Goal: Task Accomplishment & Management: Manage account settings

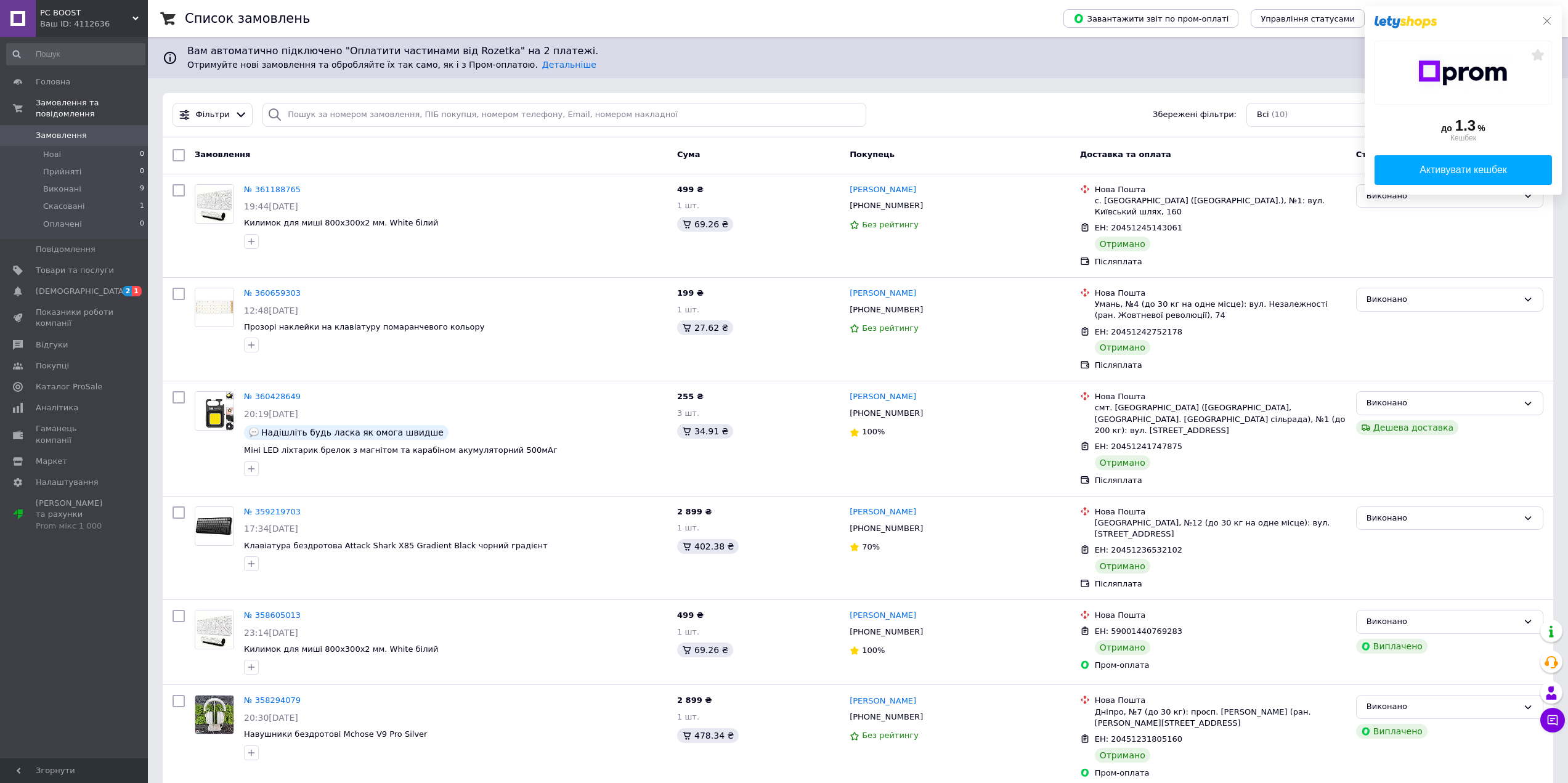
click at [1547, 19] on icon at bounding box center [1547, 21] width 10 height 10
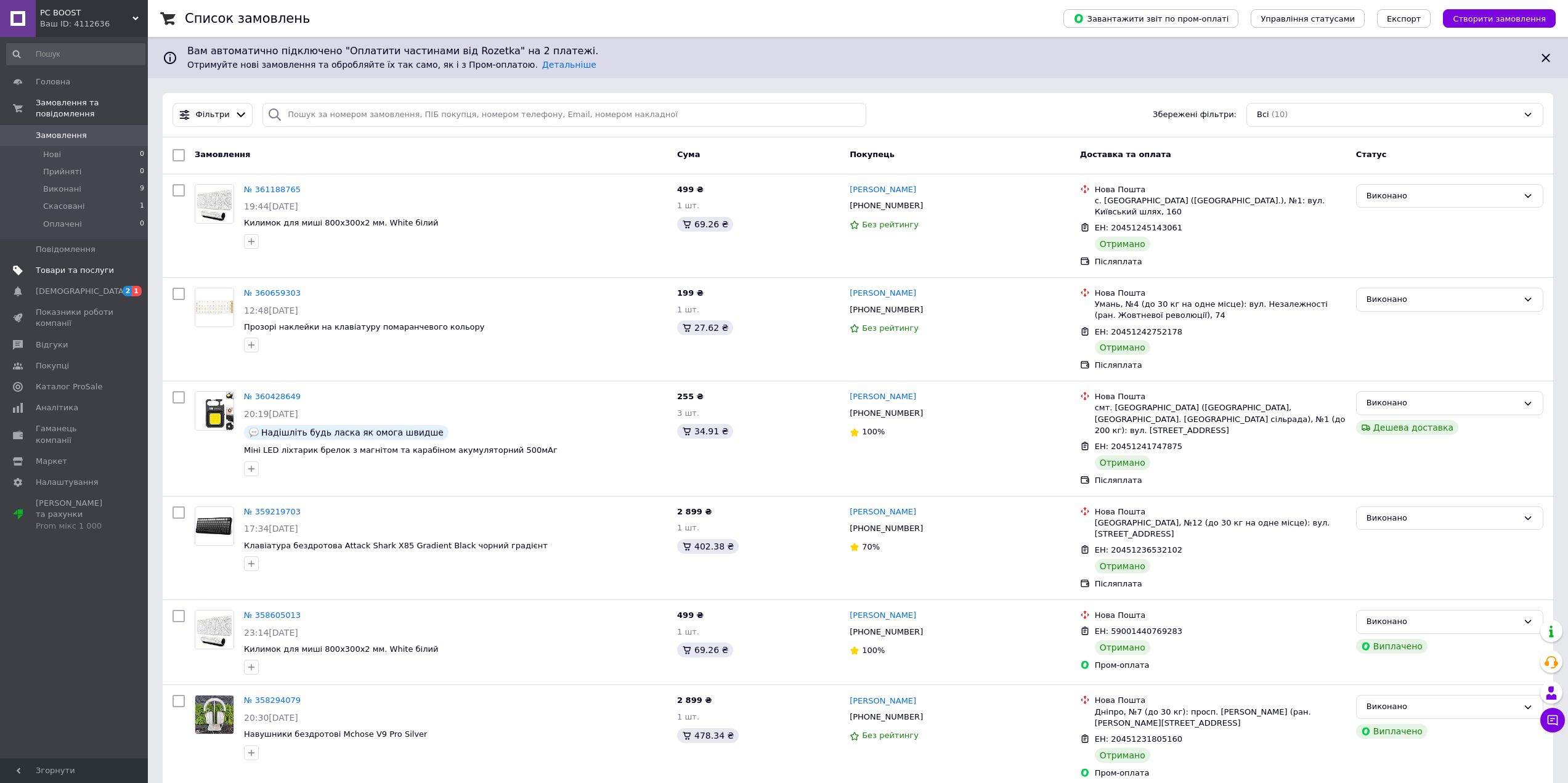
click at [67, 265] on span "Товари та послуги" at bounding box center [75, 270] width 78 height 11
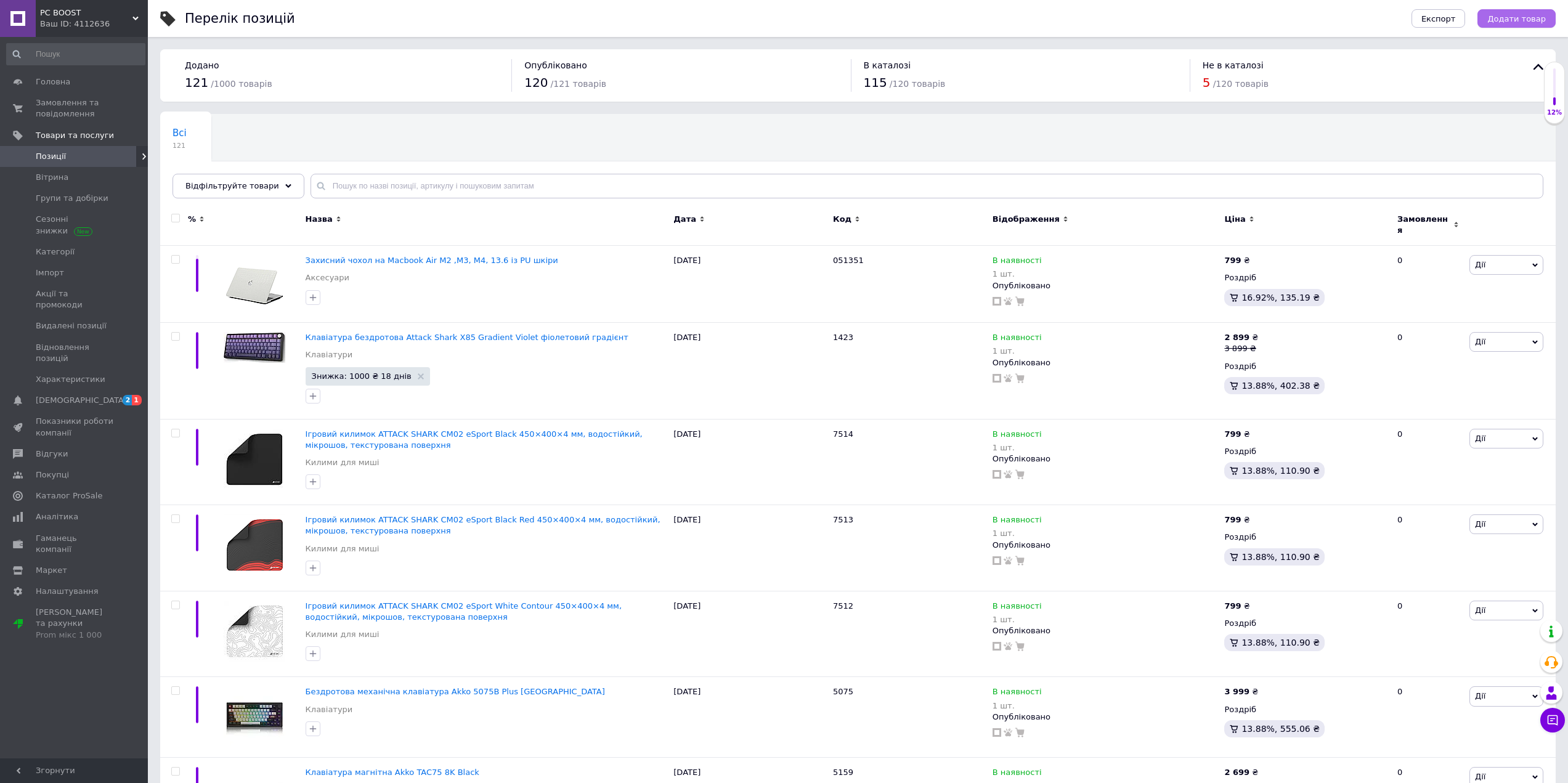
click at [1516, 15] on span "Додати товар" at bounding box center [1516, 19] width 58 height 9
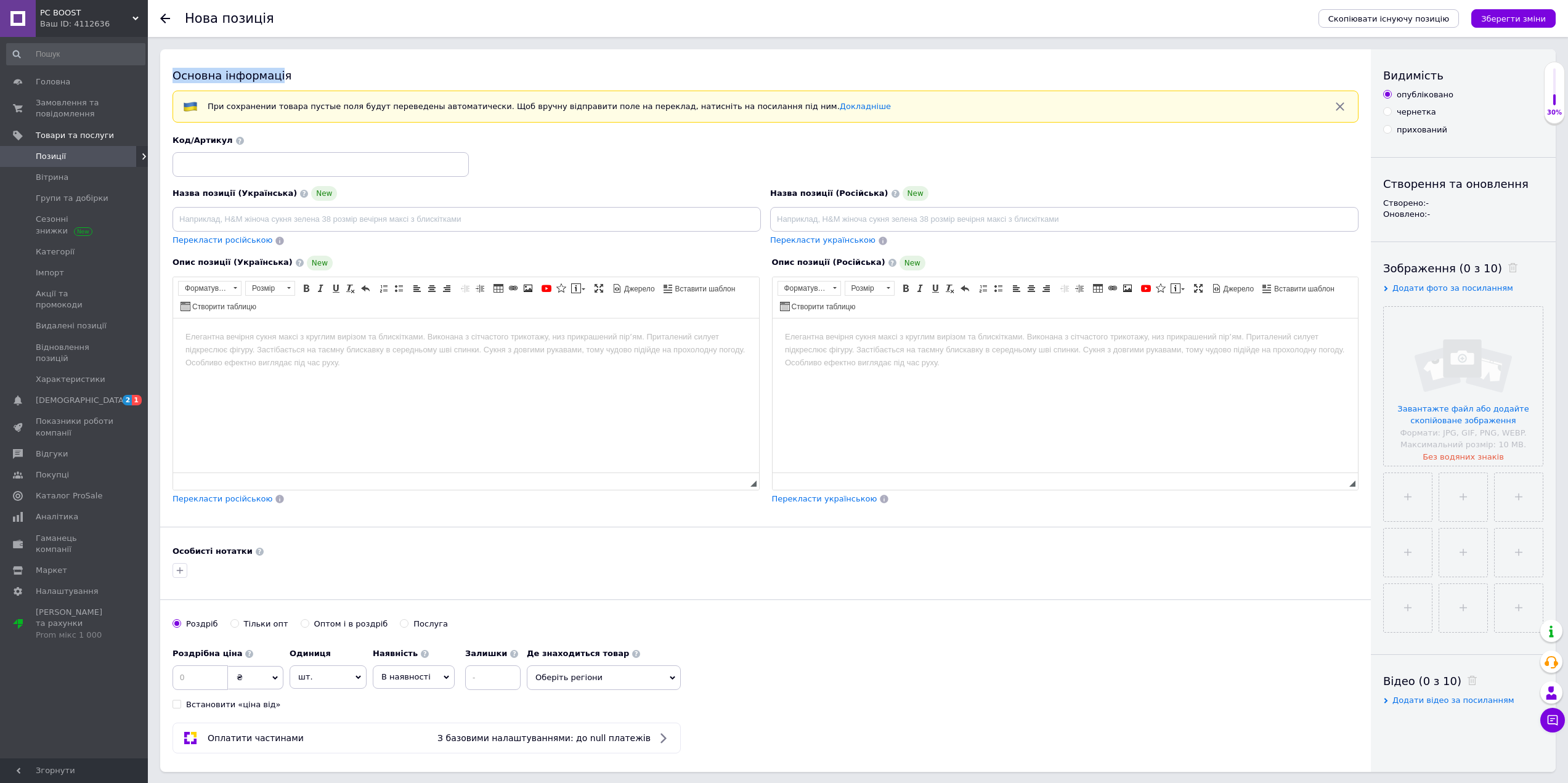
drag, startPoint x: 314, startPoint y: 13, endPoint x: 342, endPoint y: -27, distance: 48.8
click at [342, 0] on html "PC BOOST Ваш ID: 4112636 Кабінет покупця Перевірити стан системи Сторінка на ма…" at bounding box center [784, 623] width 1568 height 1246
click at [286, 219] on input at bounding box center [467, 219] width 588 height 25
paste input "Набір PBT кейкапів 130 шт. Cherry profile"
click at [253, 217] on input "Набір PBT кейкапів 130 шт. Cherry profile" at bounding box center [467, 219] width 588 height 25
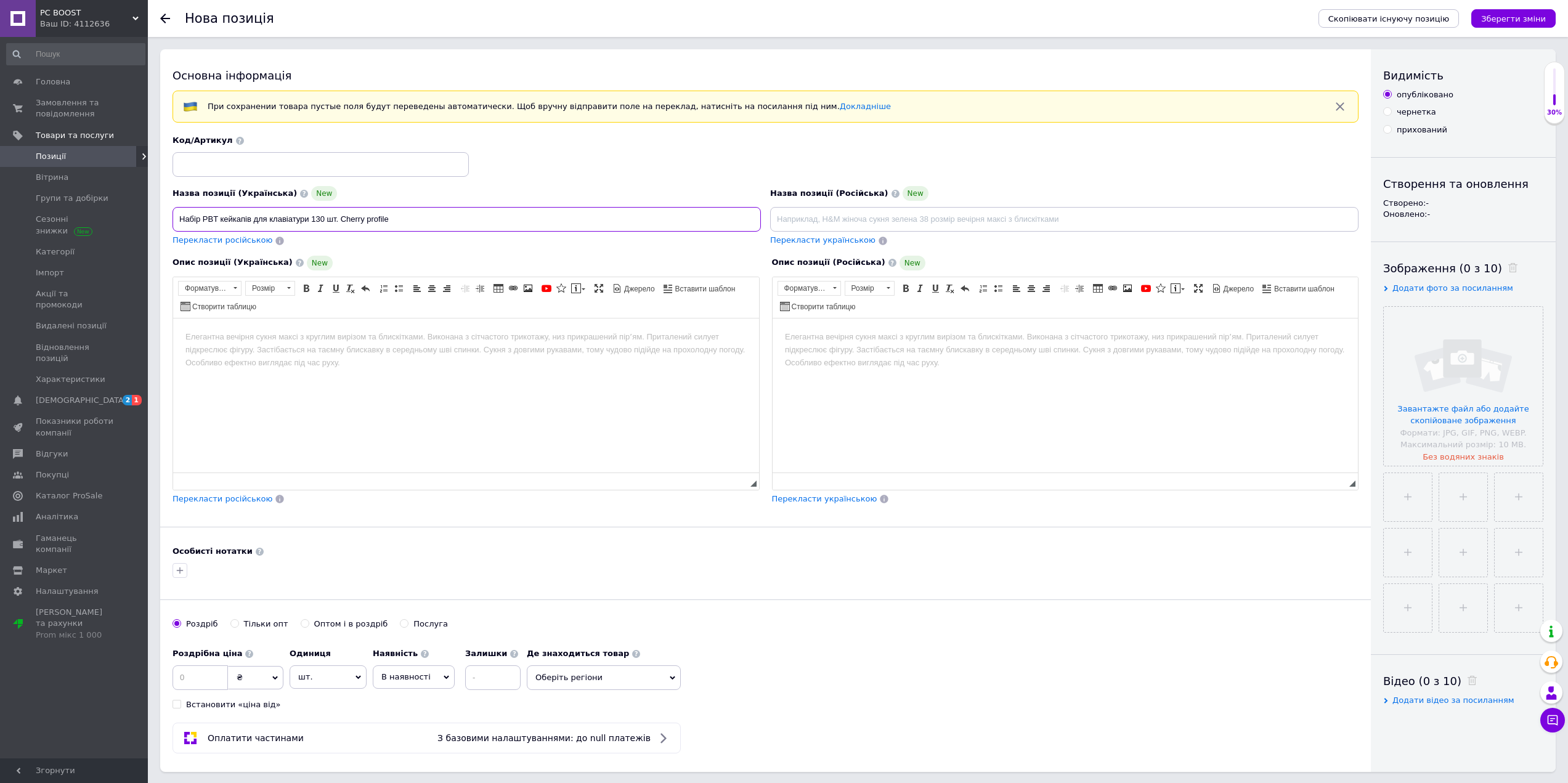
drag, startPoint x: 217, startPoint y: 216, endPoint x: 206, endPoint y: 217, distance: 11.0
click at [206, 217] on input "Набір PBT кейкапів для клавіатури 130 шт. Cherry profile" at bounding box center [467, 219] width 588 height 25
click at [249, 221] on input "Набір PBT кейкапів для клавіатури 130 шт. Cherry profile" at bounding box center [467, 219] width 588 height 25
click at [311, 219] on input "Набір PBT кейкапів для клавіатури 130 шт. Cherry profile" at bounding box center [467, 219] width 588 height 25
type input "Набір PBT кейкапів для клавіатури у намальованому стилі 130 шт. Cherry profile"
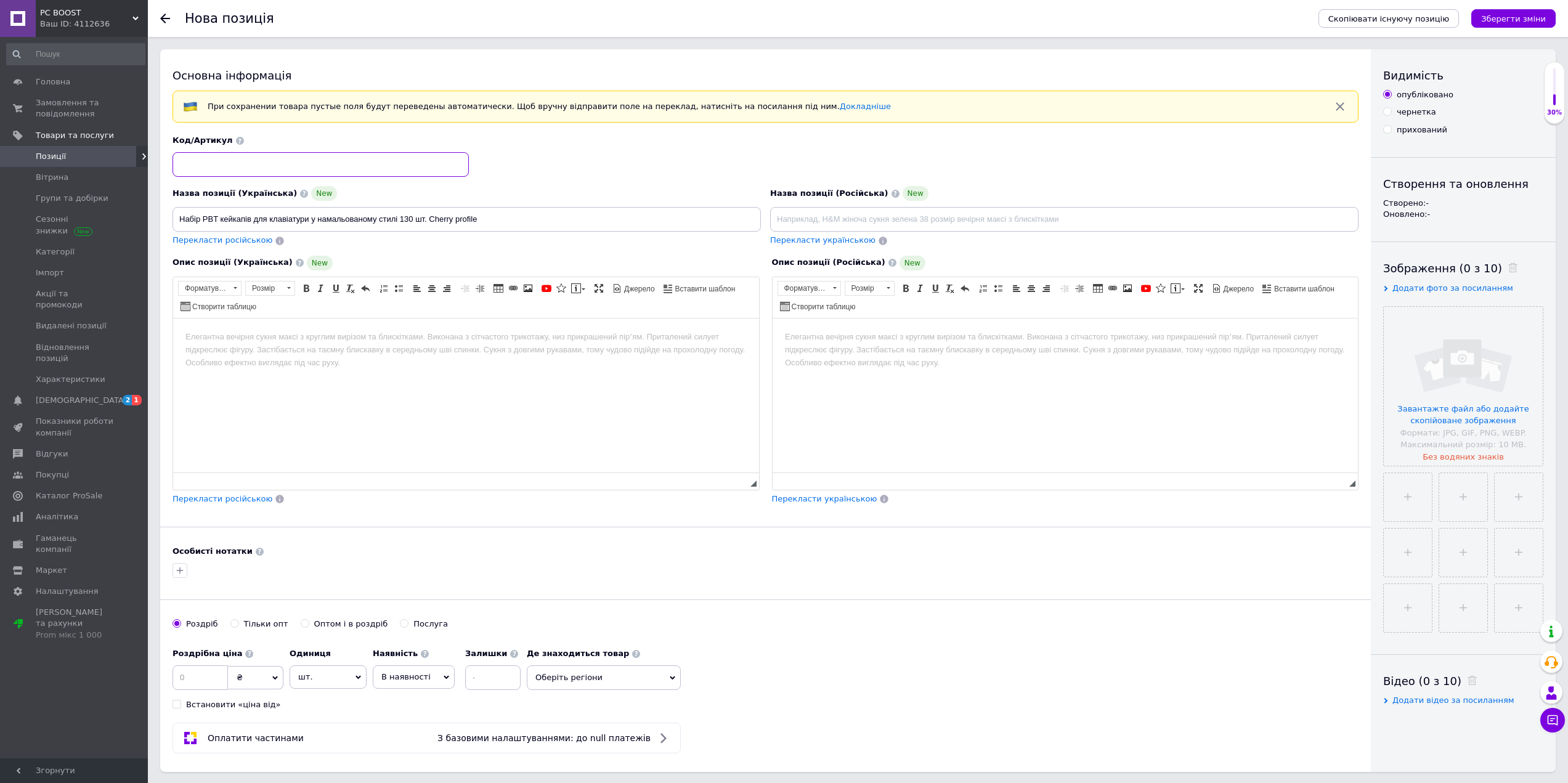
click at [326, 164] on input at bounding box center [320, 164] width 296 height 25
type input "5158"
click at [233, 243] on span "Перекласти російською" at bounding box center [222, 239] width 100 height 9
type input "Набор PBT кейкапов для клавиатуры в нарисованном стиле 130 шт. Cherry profile"
click at [457, 331] on body "Редактор, BAF539AF-C457-4876-A0D0-2FAA5994A02E" at bounding box center [466, 336] width 561 height 13
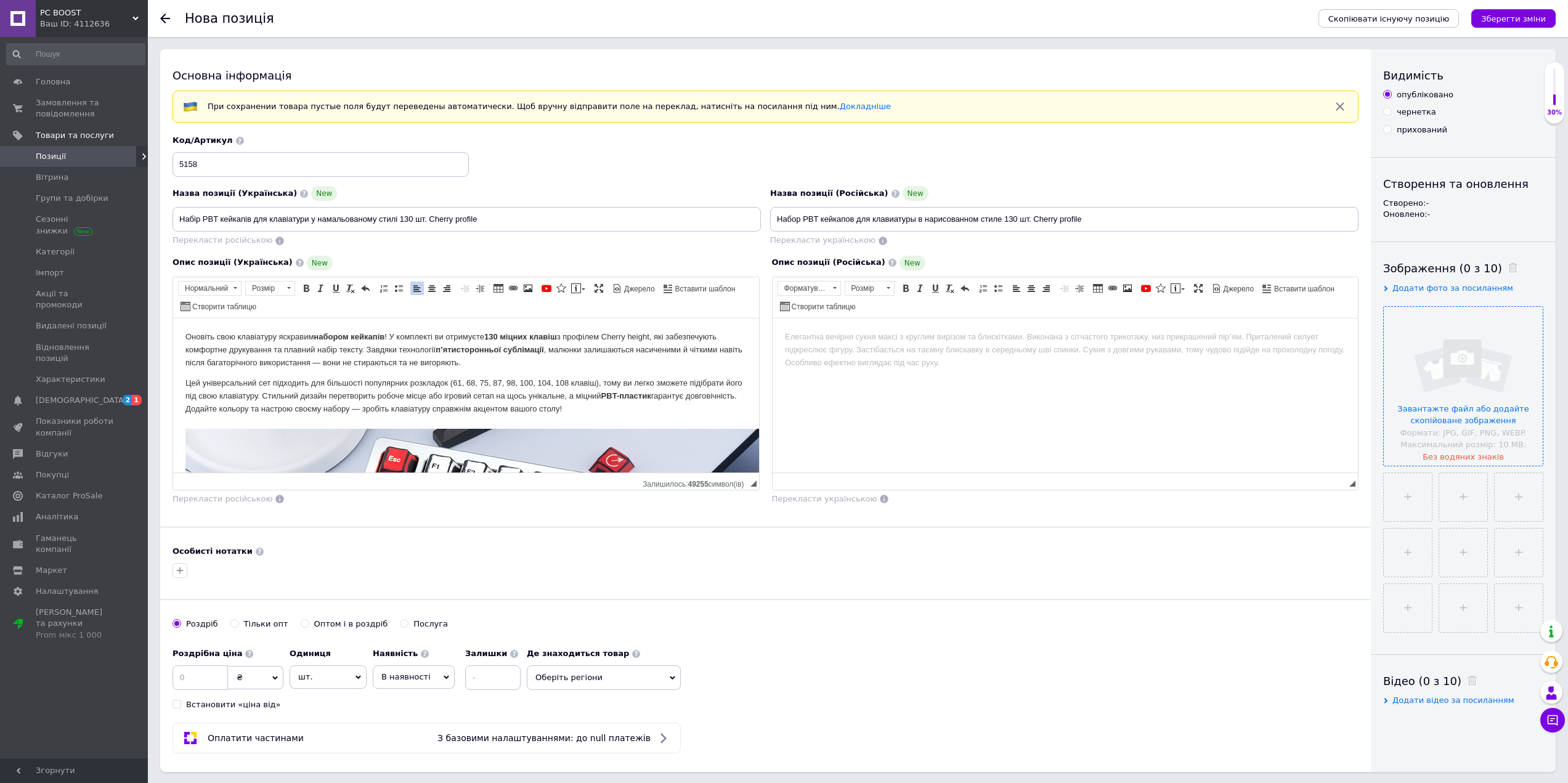
click at [1475, 399] on input "file" at bounding box center [1463, 386] width 159 height 159
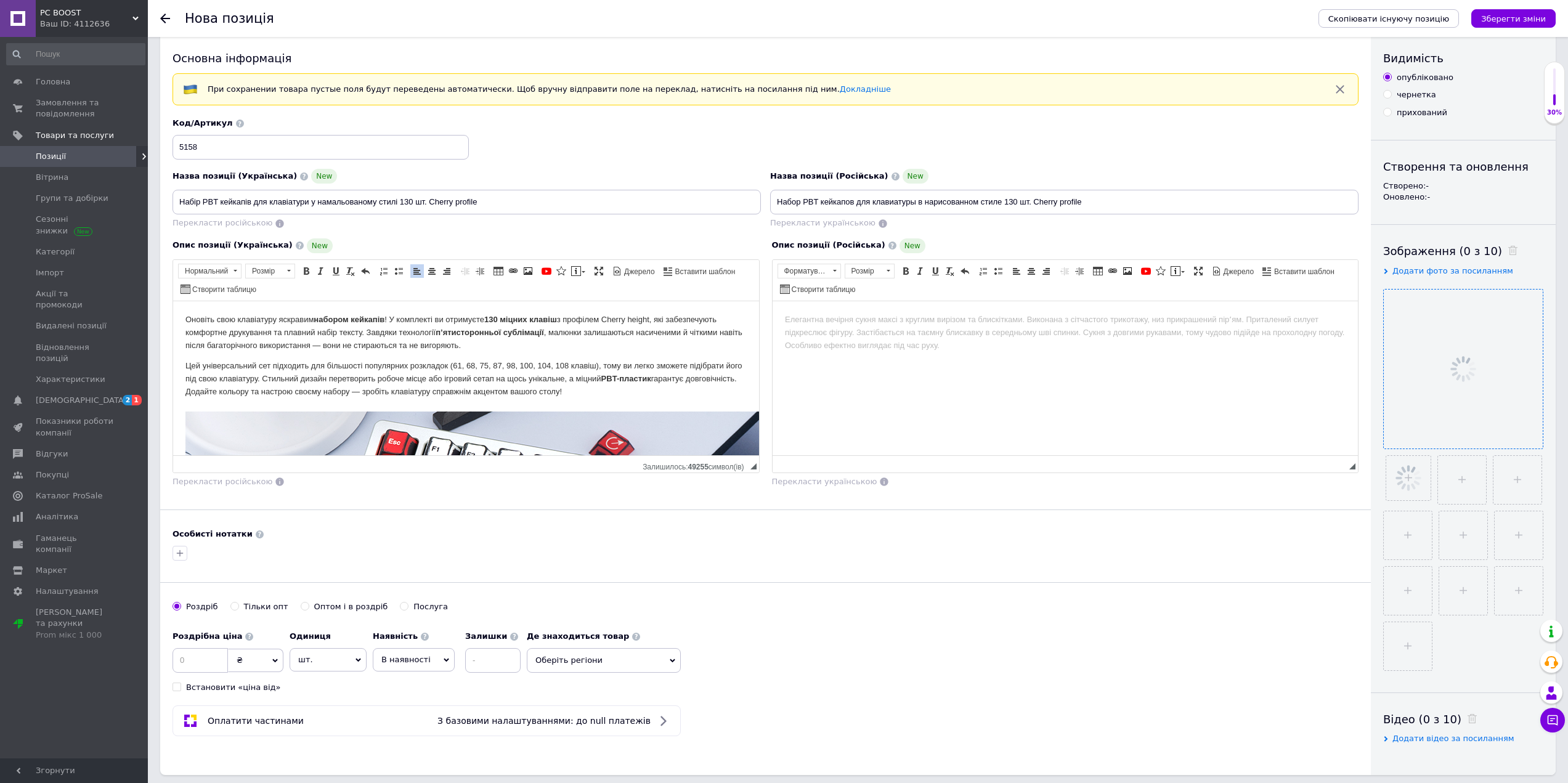
scroll to position [62, 0]
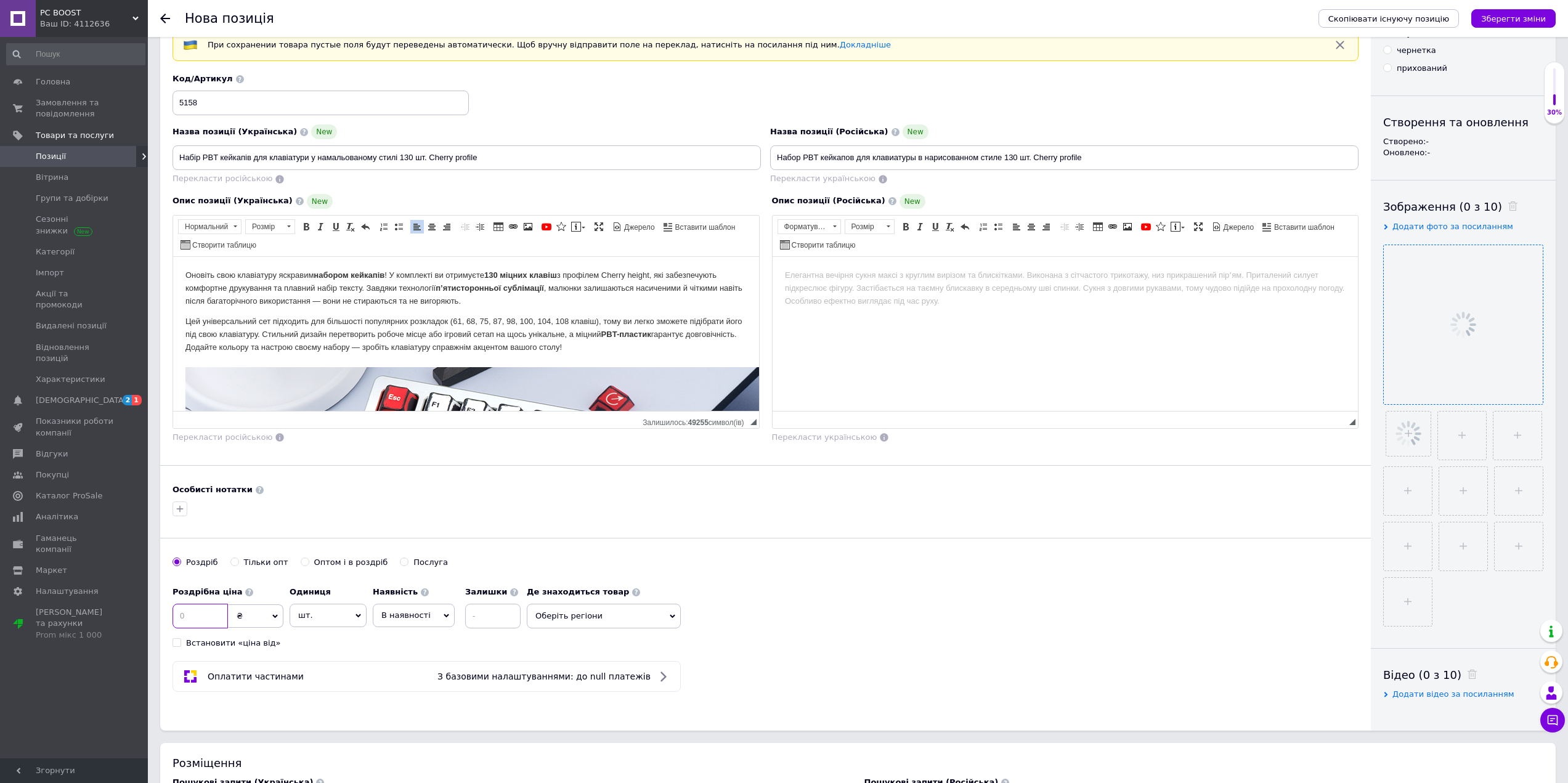
click at [214, 618] on input at bounding box center [200, 616] width 56 height 25
type input "999"
click at [495, 606] on input at bounding box center [493, 616] width 56 height 25
type input "2"
click at [487, 644] on div "Роздрібна ціна 999 ₴ $ EUR CHF GBP ¥ PLN ₸ MDL HUF KGS CNY TRY KRW lei Встанови…" at bounding box center [349, 614] width 354 height 68
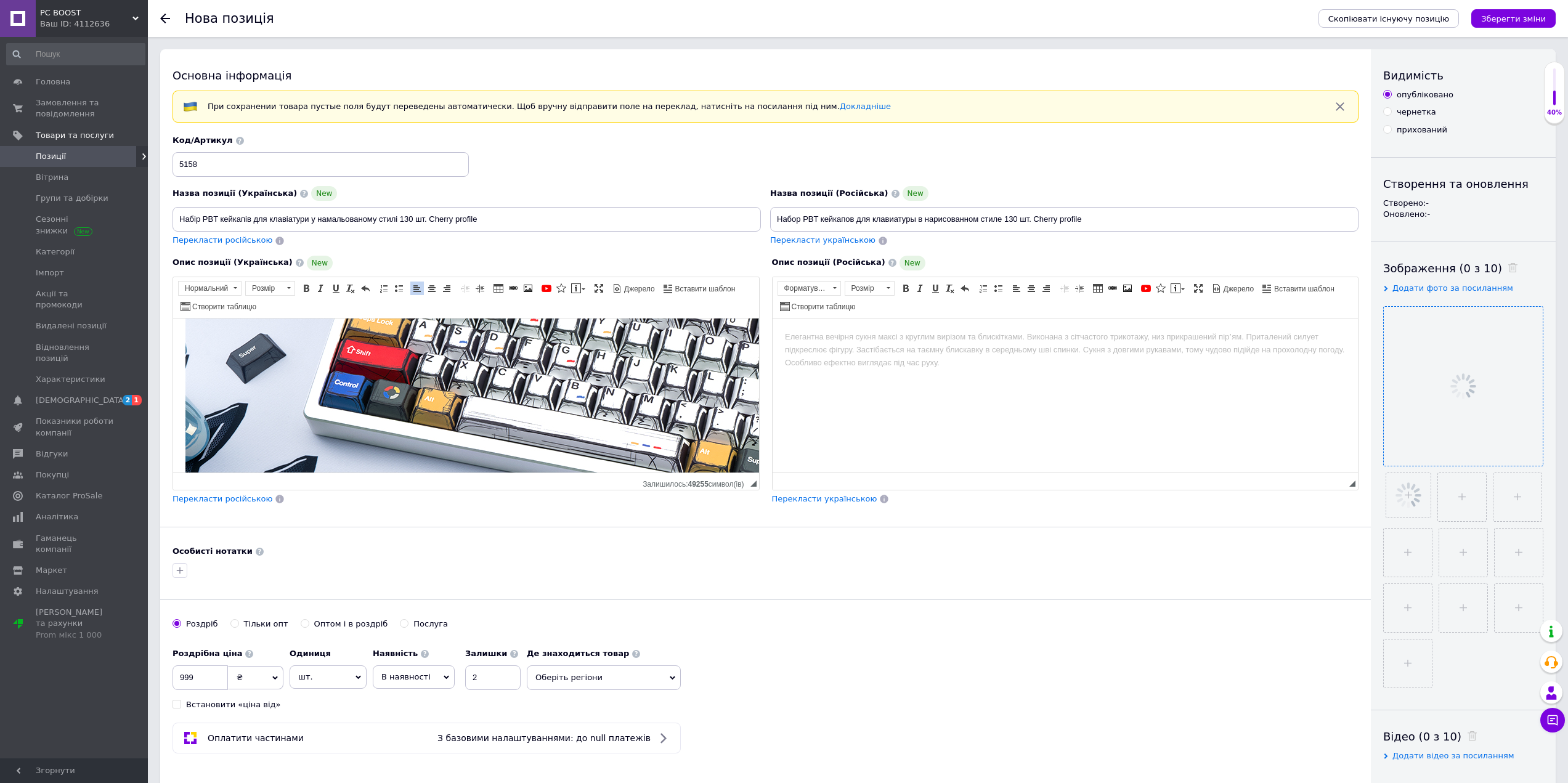
scroll to position [308, 0]
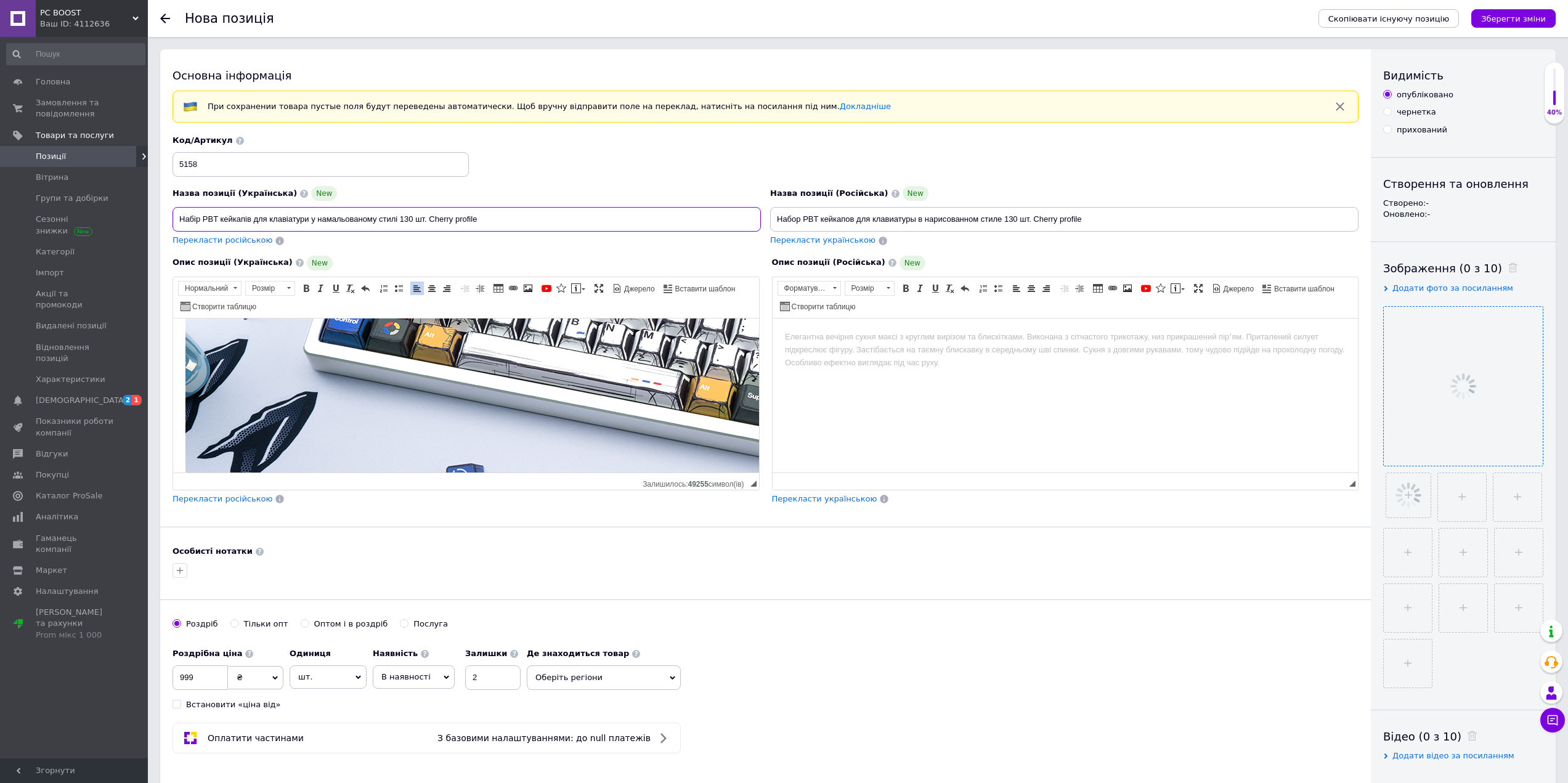
click at [377, 219] on input "Набір PBT кейкапів для клавіатури у намальованому стилі 130 шт. Cherry profile" at bounding box center [467, 219] width 588 height 25
click at [377, 218] on input "Набір PBT кейкапів для клавіатури у намальованому стилі 130 шт. Cherry profile" at bounding box center [467, 219] width 588 height 25
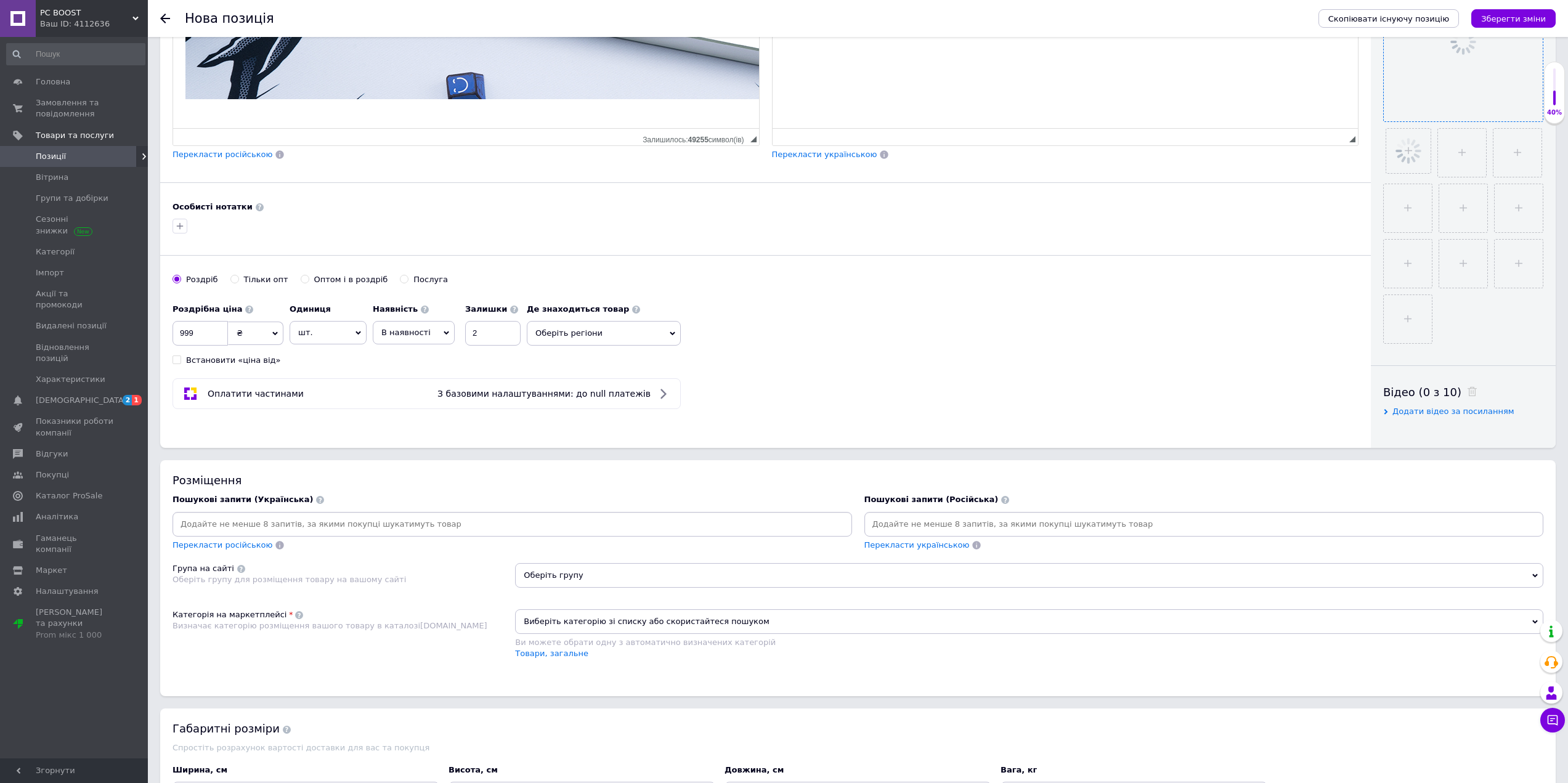
scroll to position [370, 0]
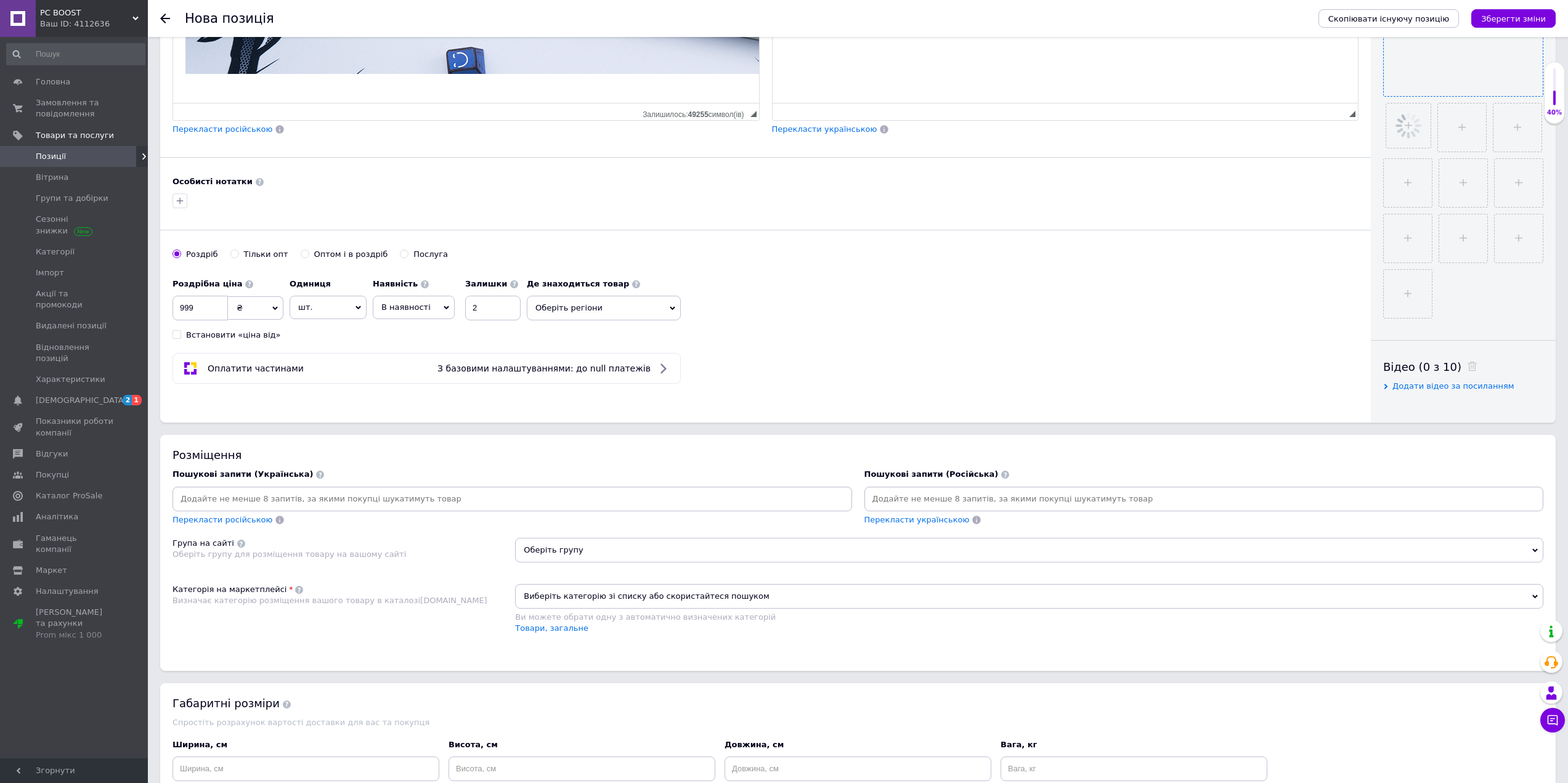
click at [314, 481] on div "Пошукові запити (Українська) Перекласти російською" at bounding box center [512, 497] width 679 height 56
click at [317, 503] on input at bounding box center [512, 498] width 674 height 19
paste input "Набір PBT кейкапів для клавіатури у намальованому стилі 130 шт. Cherry profile"
type input "Набір PBT кейкапів для клавіатури у намальованому стилі 130 шт. Cherry profile"
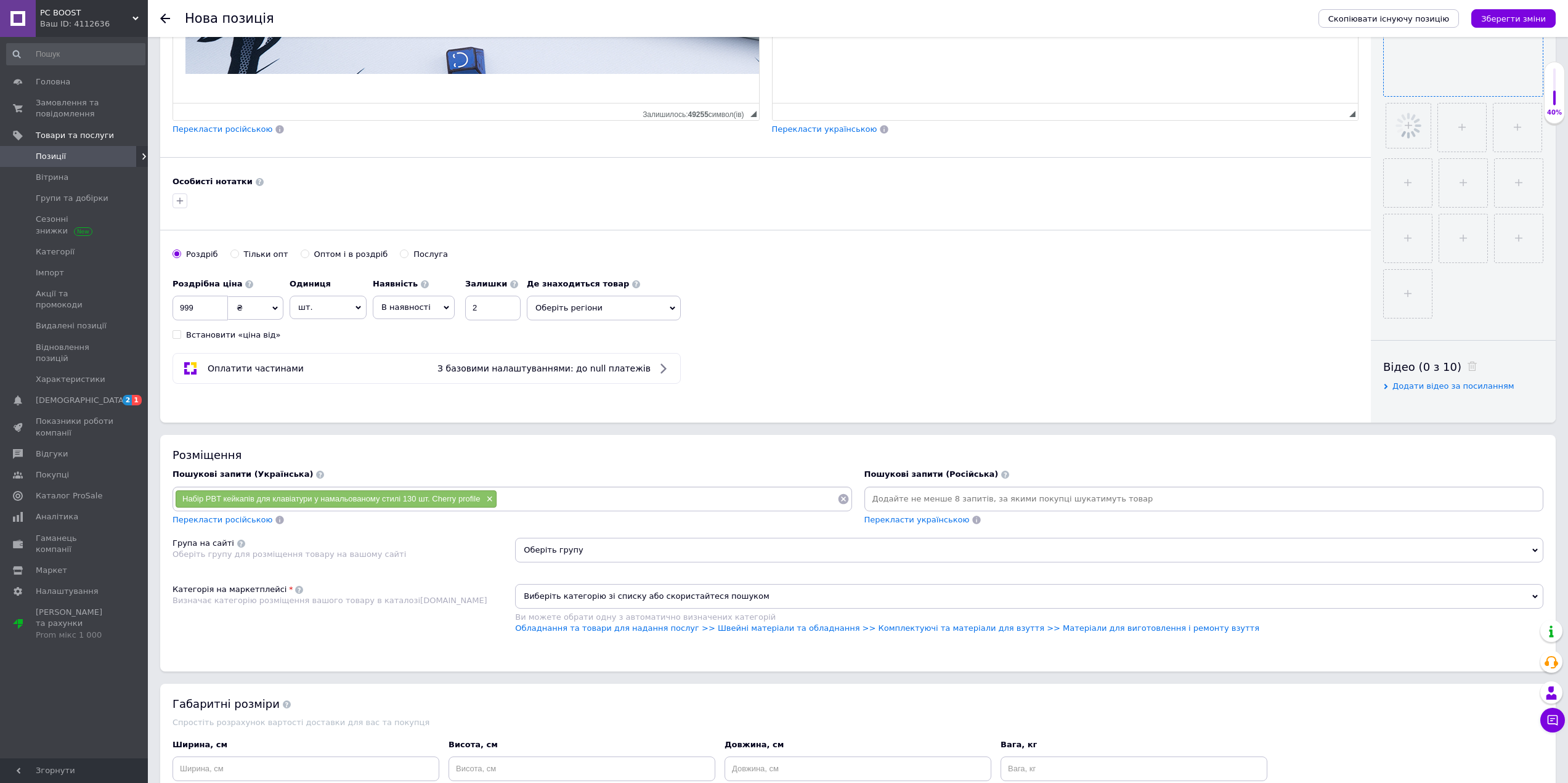
paste input "Набір PBT кейкапів для клавіатури у намальованому стилі 130 шт. Cherry profile"
drag, startPoint x: 631, startPoint y: 500, endPoint x: 799, endPoint y: 496, distance: 168.0
click at [799, 496] on input "Набір PBT кейкапів для клавіатури у намальованому стилі 130 шт. Cherry profile" at bounding box center [667, 498] width 340 height 19
type input "Набір PBT кейкапів для клавіатури"
type input "[PERSON_NAME]"
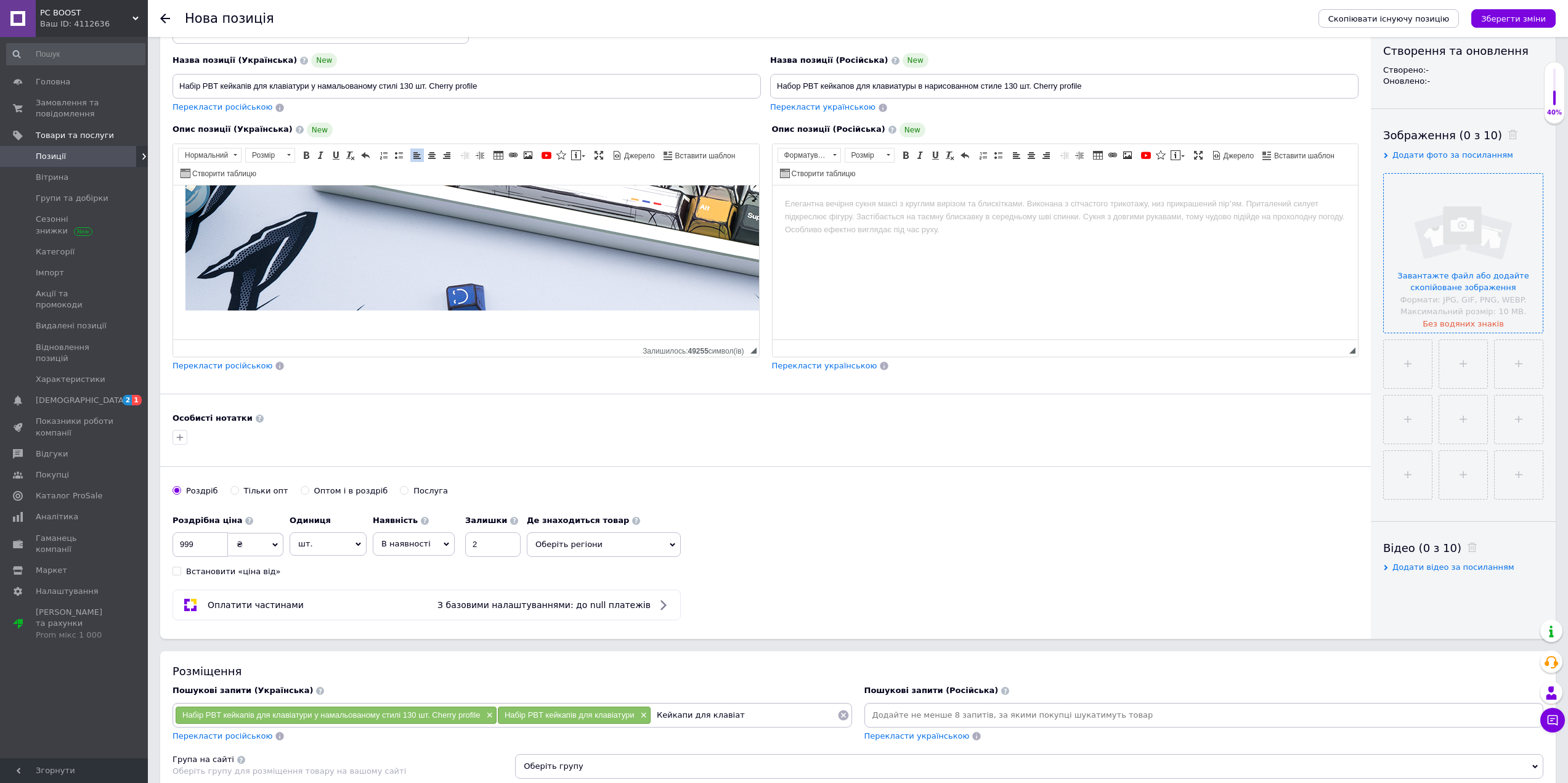
scroll to position [0, 0]
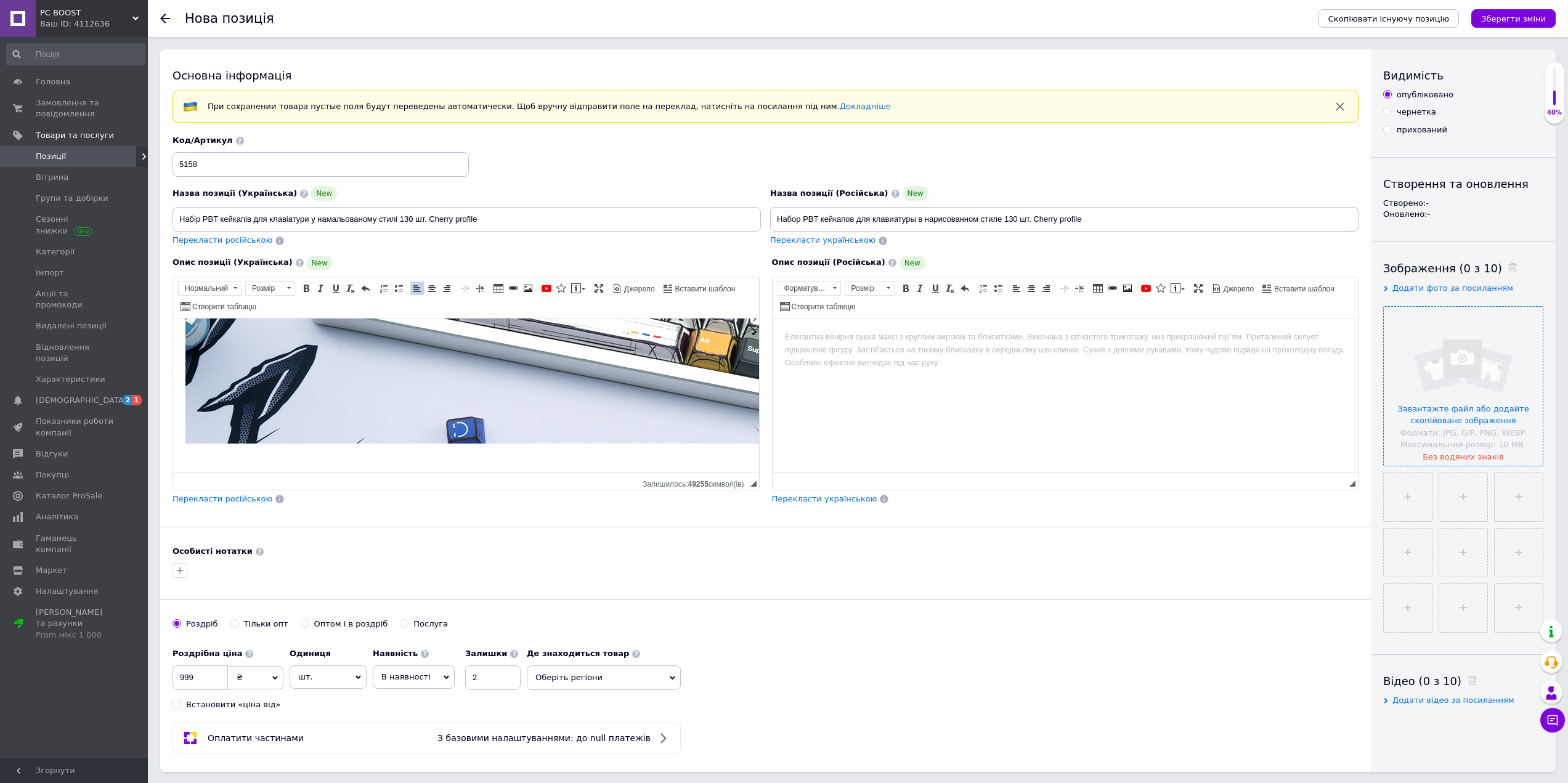
type input "Кейкапи для клавіат"
click at [1468, 365] on input "file" at bounding box center [1463, 386] width 159 height 159
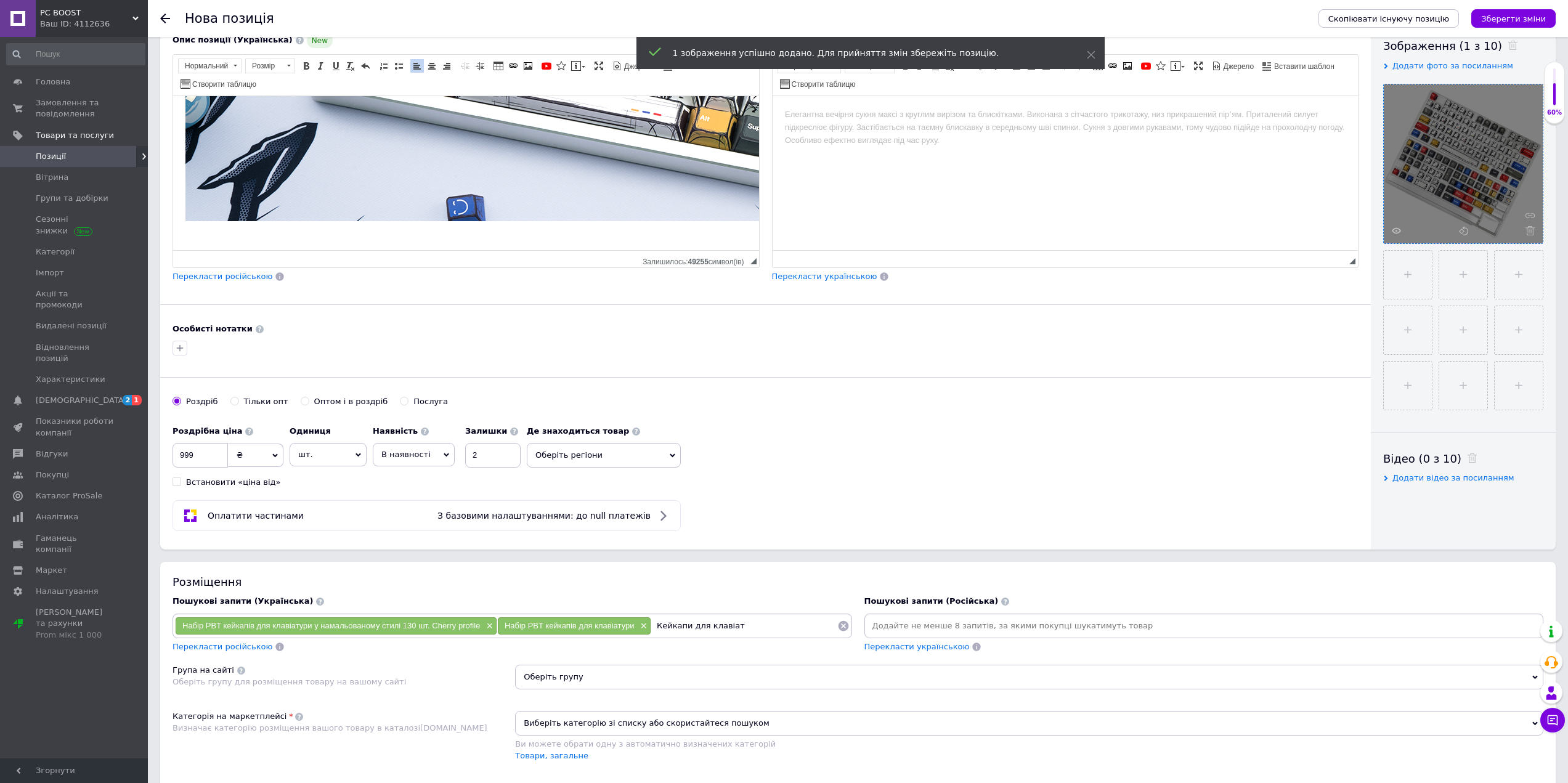
scroll to position [123, 0]
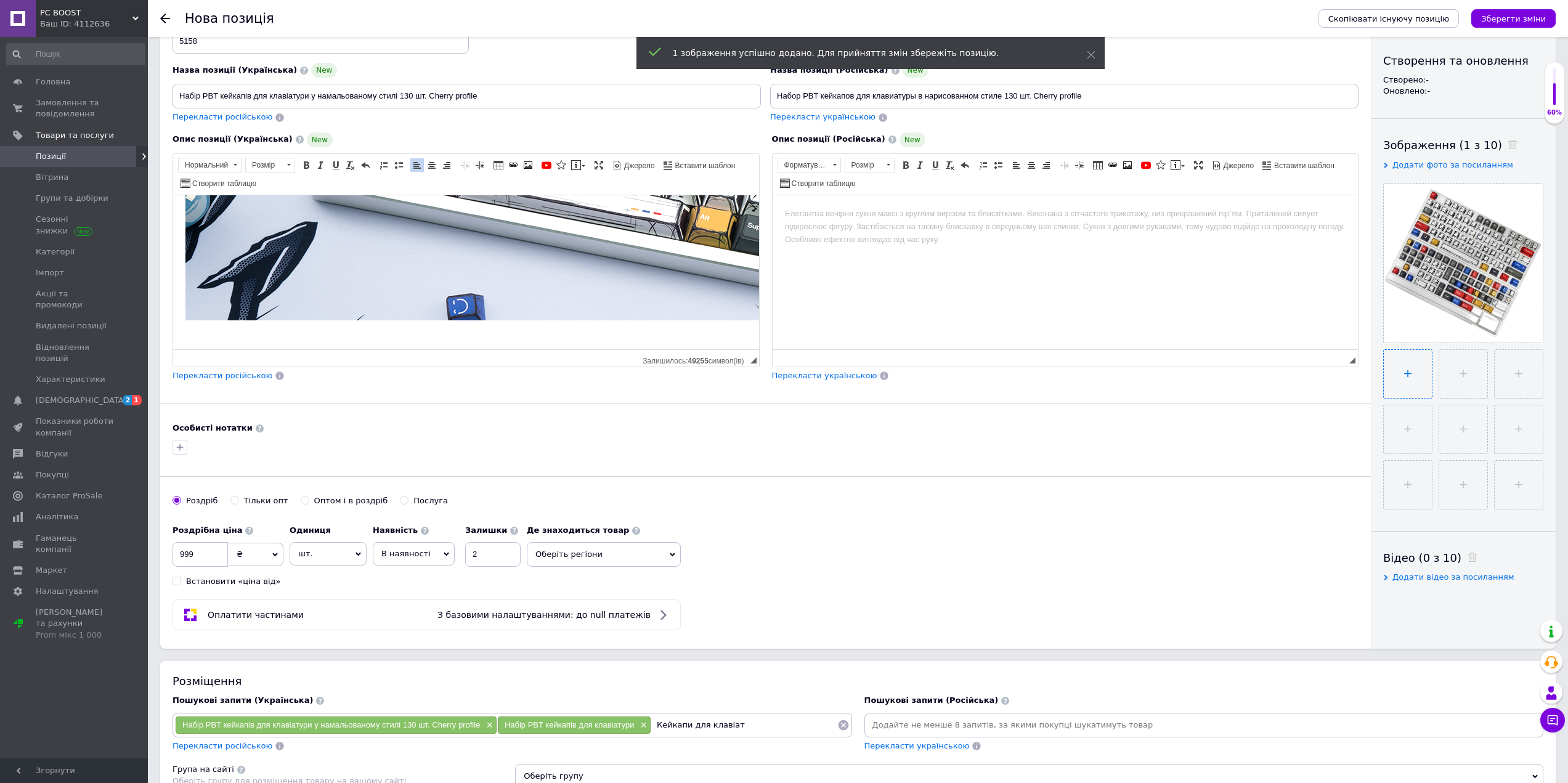
click at [1384, 377] on input "file" at bounding box center [1408, 374] width 48 height 48
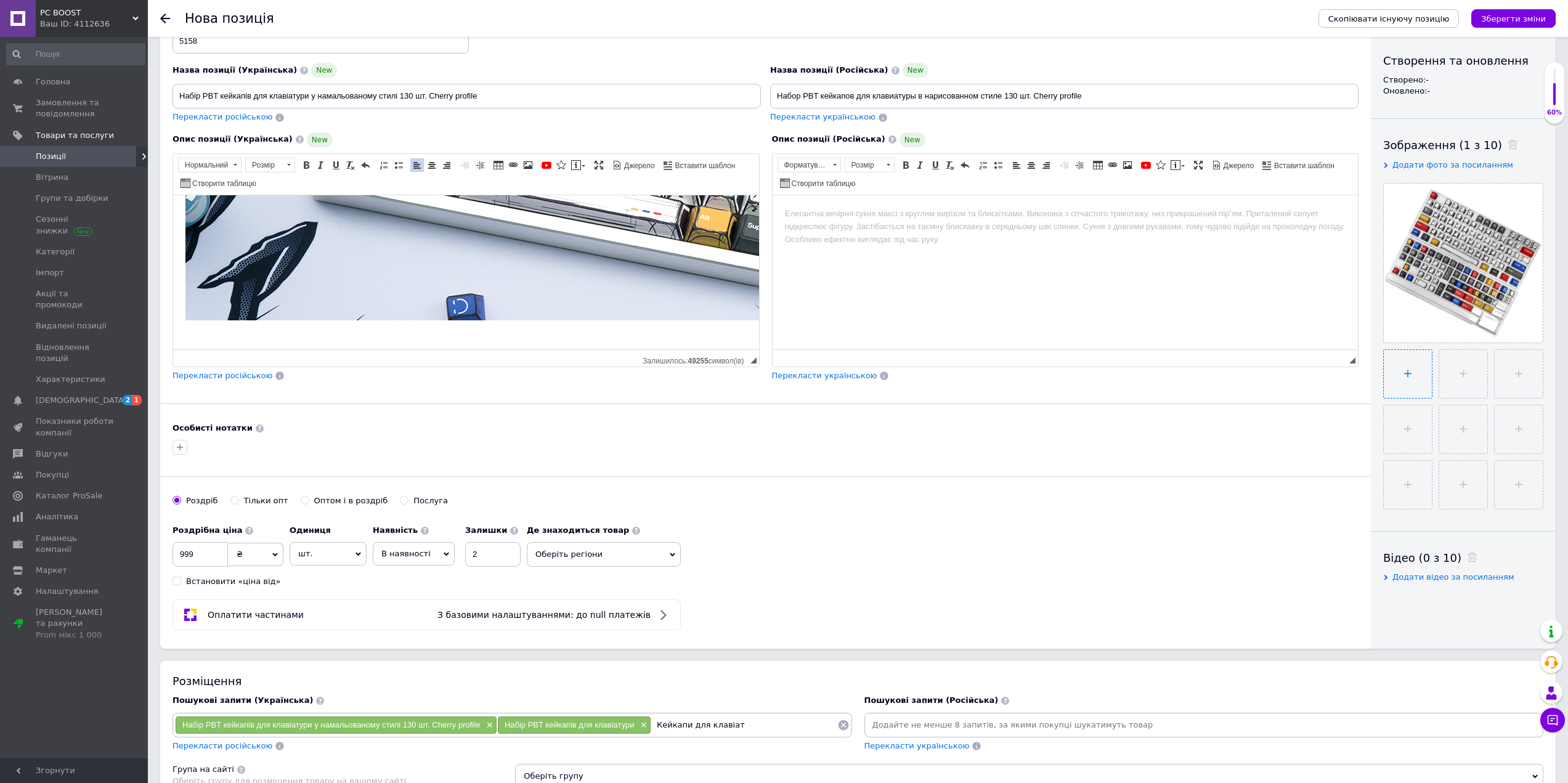
type input "C:\fakepath\13.png"
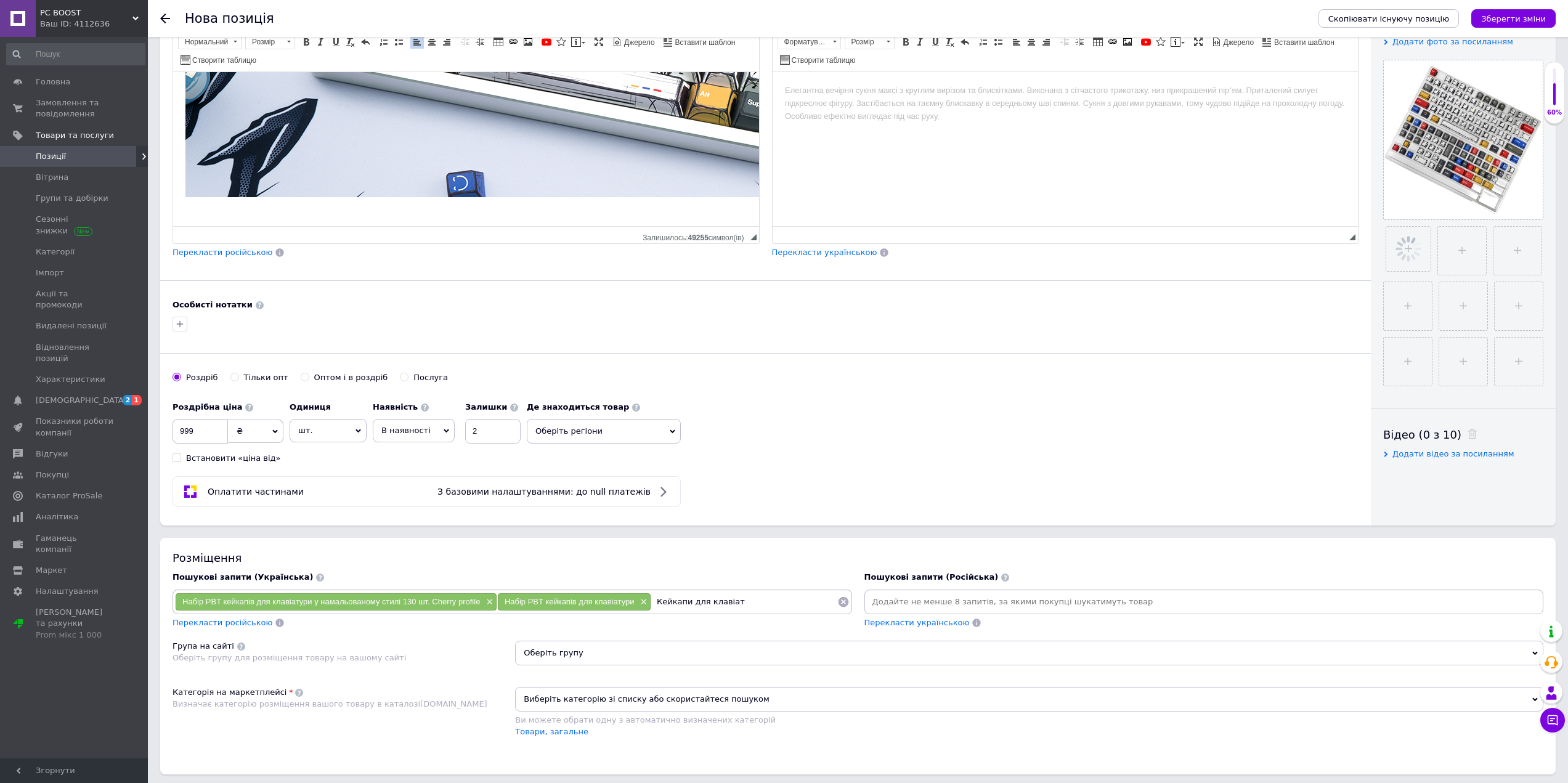
scroll to position [308, 0]
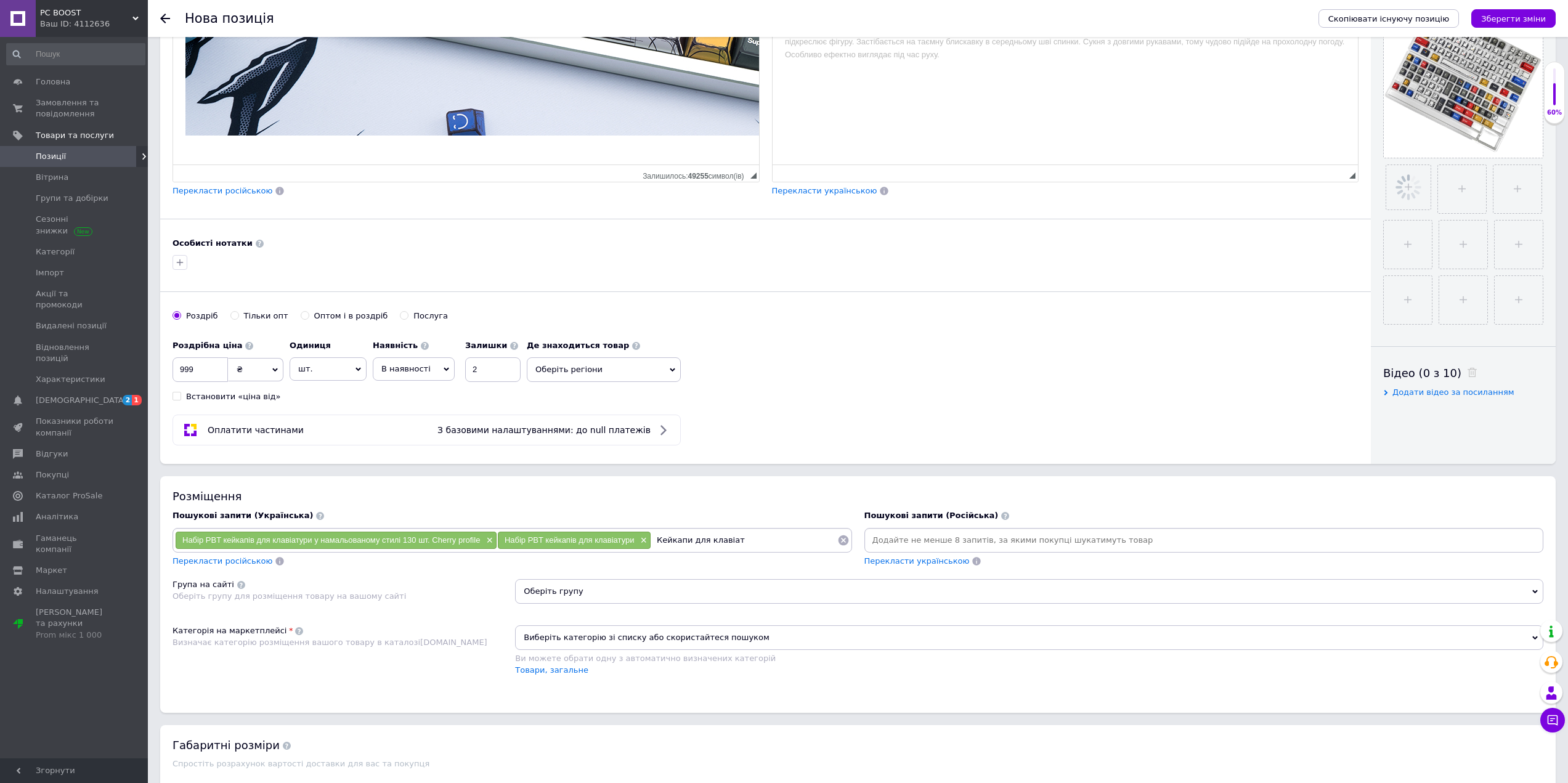
click at [744, 548] on div "Набір PBT кейкапів для клавіатури у намальованому стилі 130 шт. Cherry profile …" at bounding box center [512, 540] width 679 height 25
click at [746, 542] on input "Кейкапи для клавіат" at bounding box center [744, 540] width 186 height 19
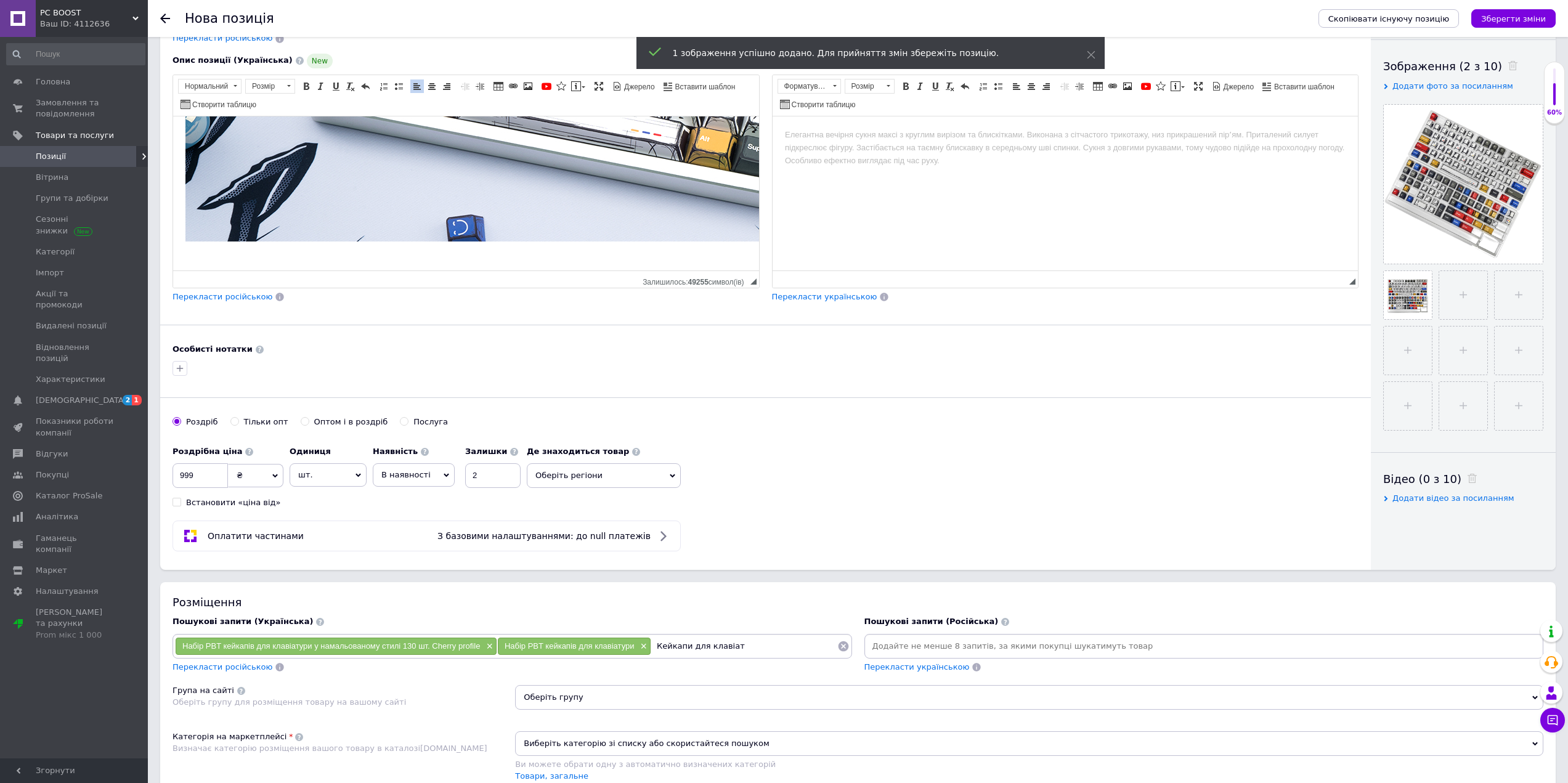
scroll to position [123, 0]
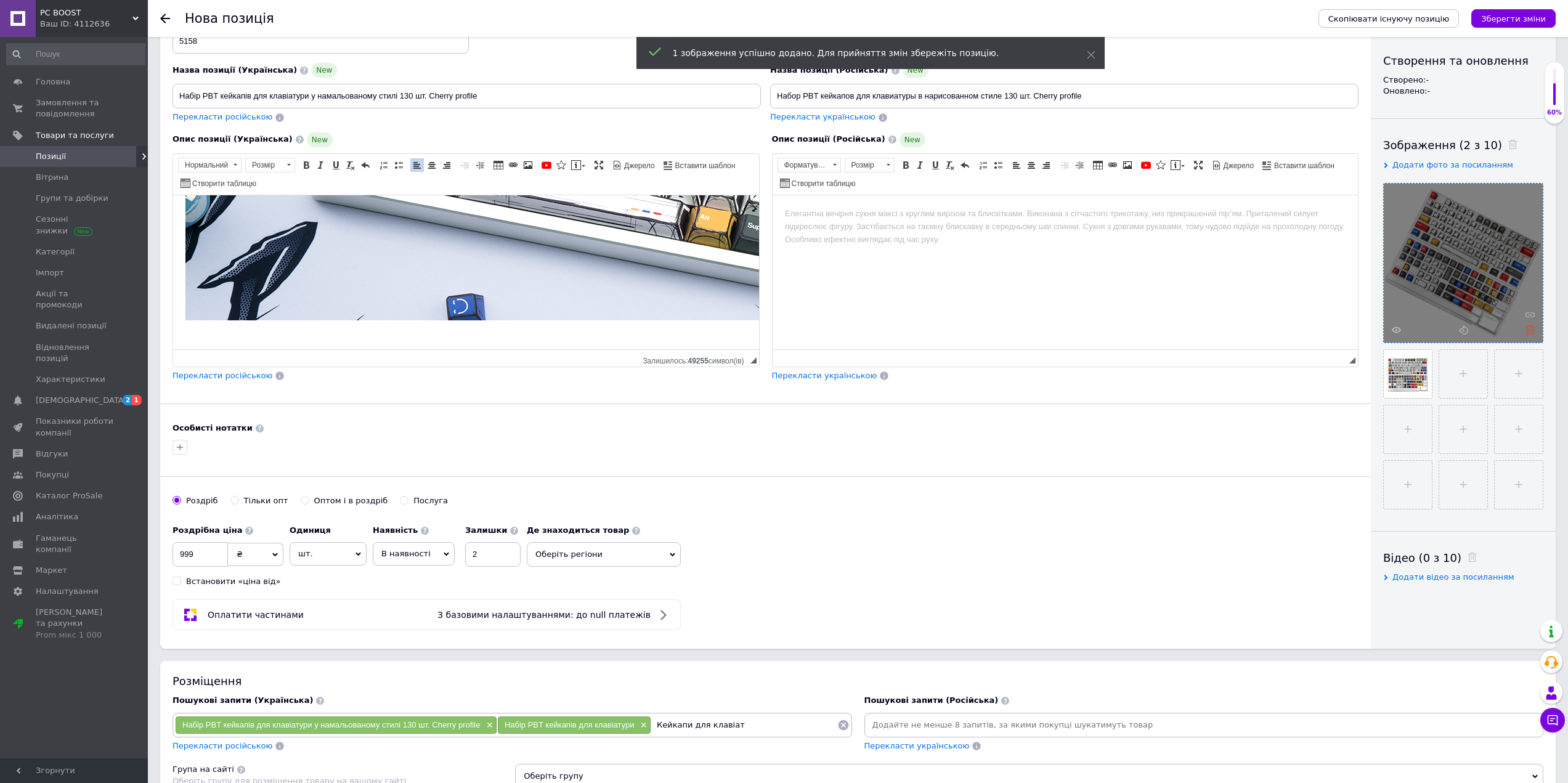
click at [1534, 332] on icon at bounding box center [1530, 329] width 9 height 9
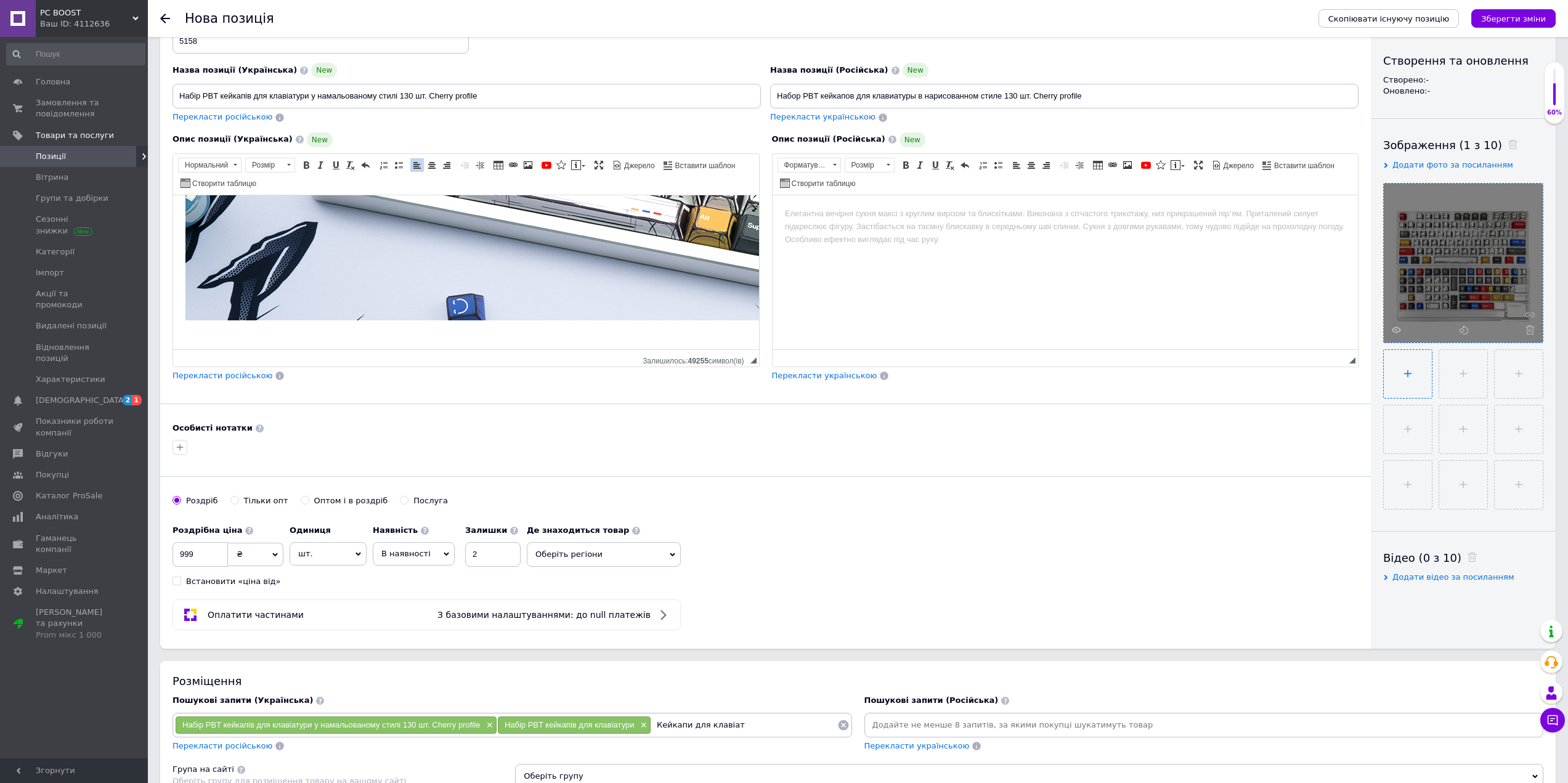
click at [1402, 377] on input "file" at bounding box center [1408, 374] width 48 height 48
type input "C:\fakepath\2.png"
click at [1465, 379] on input "file" at bounding box center [1462, 374] width 48 height 48
type input "C:\fakepath\3.png"
click at [1528, 489] on input "file" at bounding box center [1516, 481] width 48 height 48
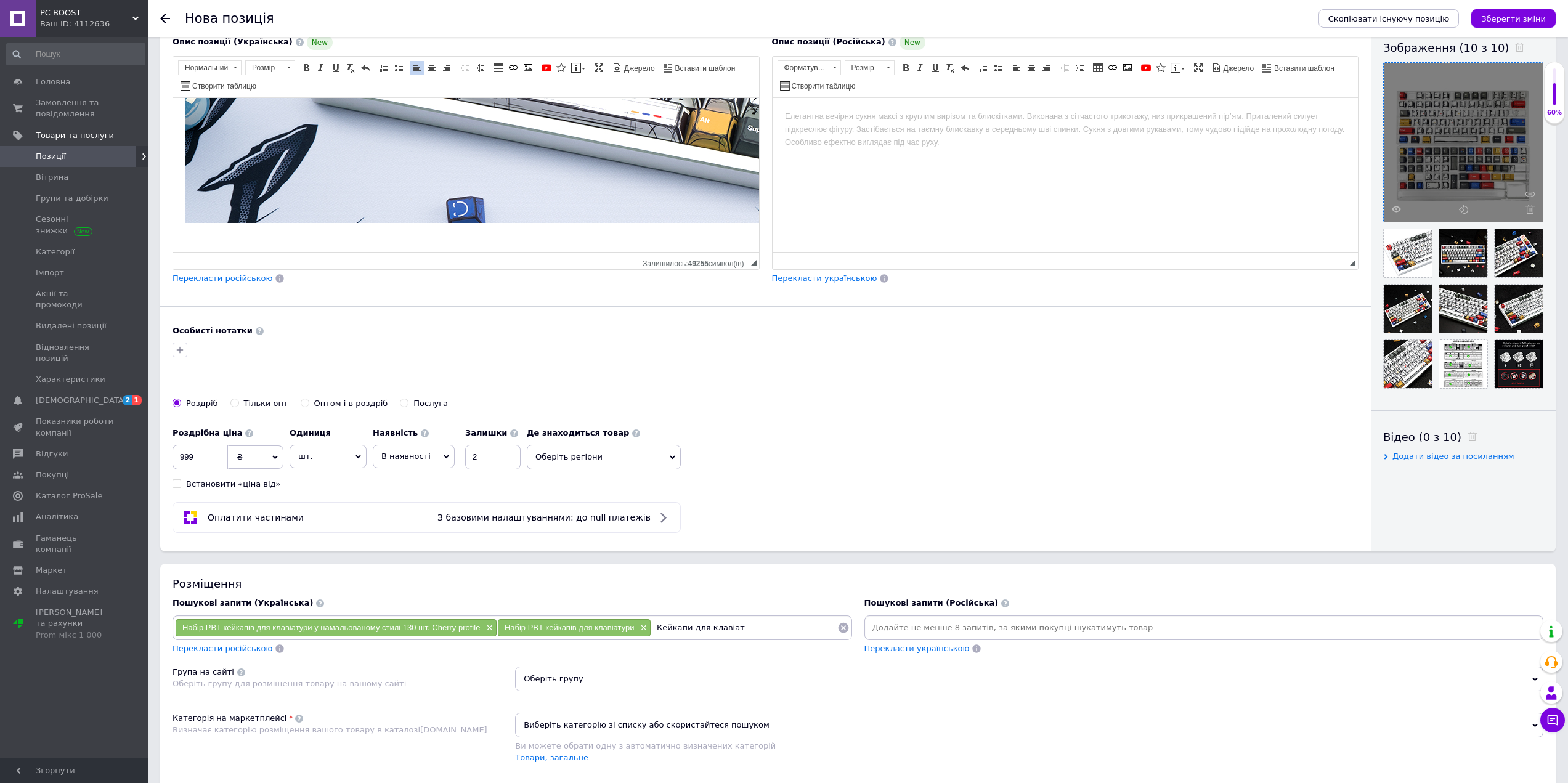
scroll to position [246, 0]
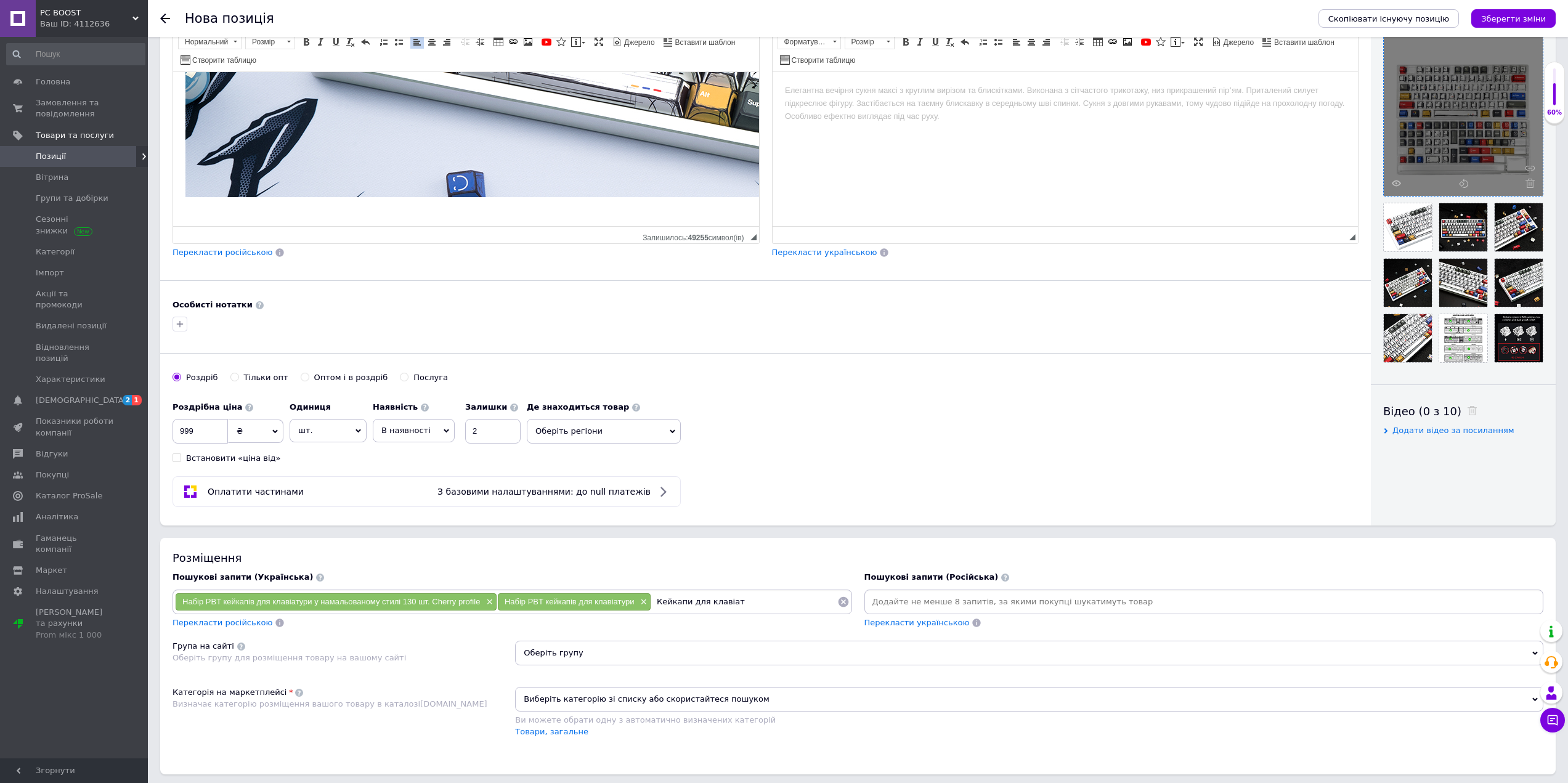
click at [764, 595] on input "Кейкапи для клавіат" at bounding box center [744, 602] width 186 height 19
type input "Кейкапи для клавіатури"
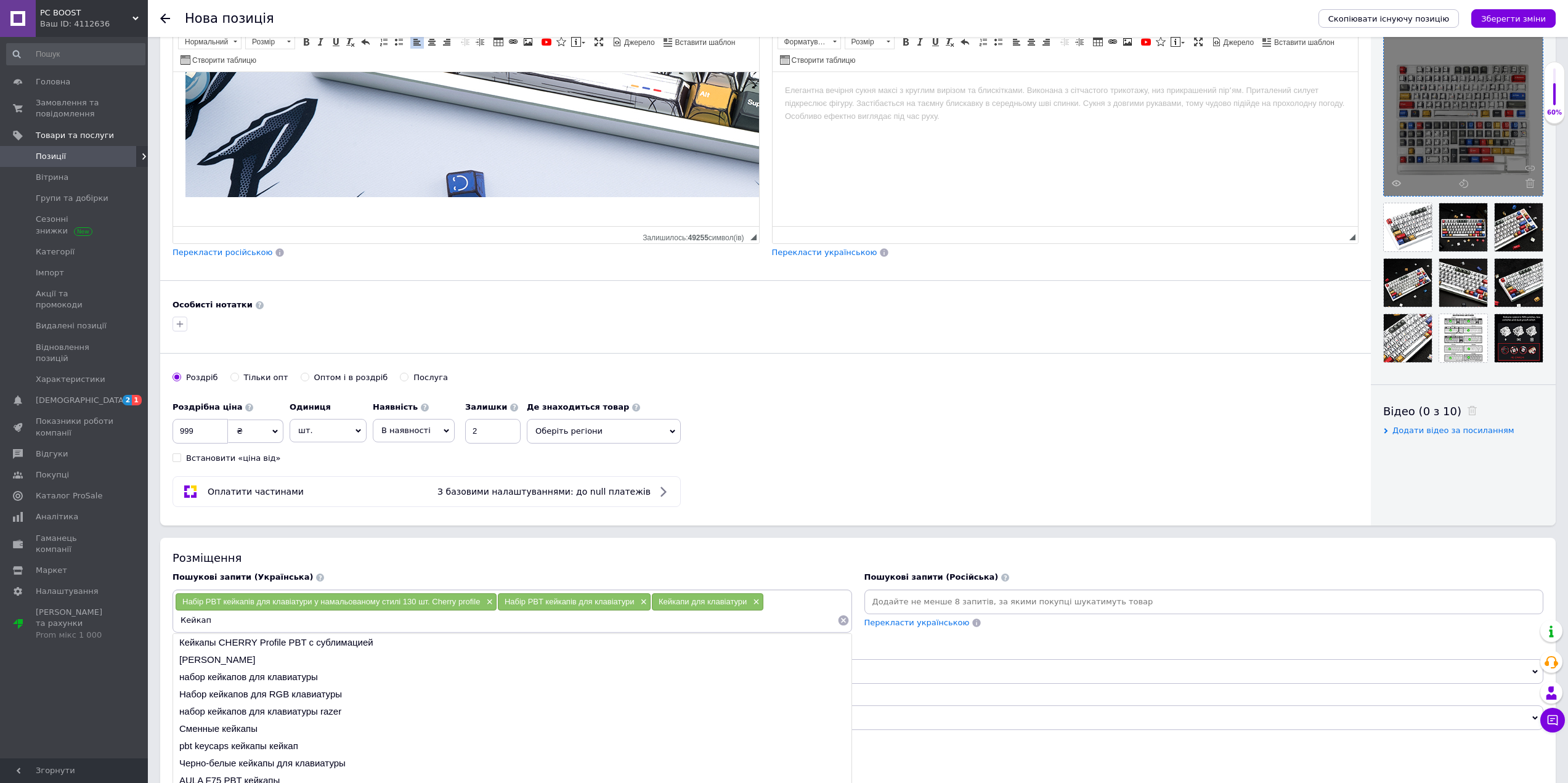
drag, startPoint x: 221, startPoint y: 621, endPoint x: 146, endPoint y: 620, distance: 75.0
click at [142, 620] on div "PC BOOST Ваш ID: 4112636 Кабінет покупця Перевірити стан системи Сторінка на ма…" at bounding box center [784, 393] width 1568 height 1279
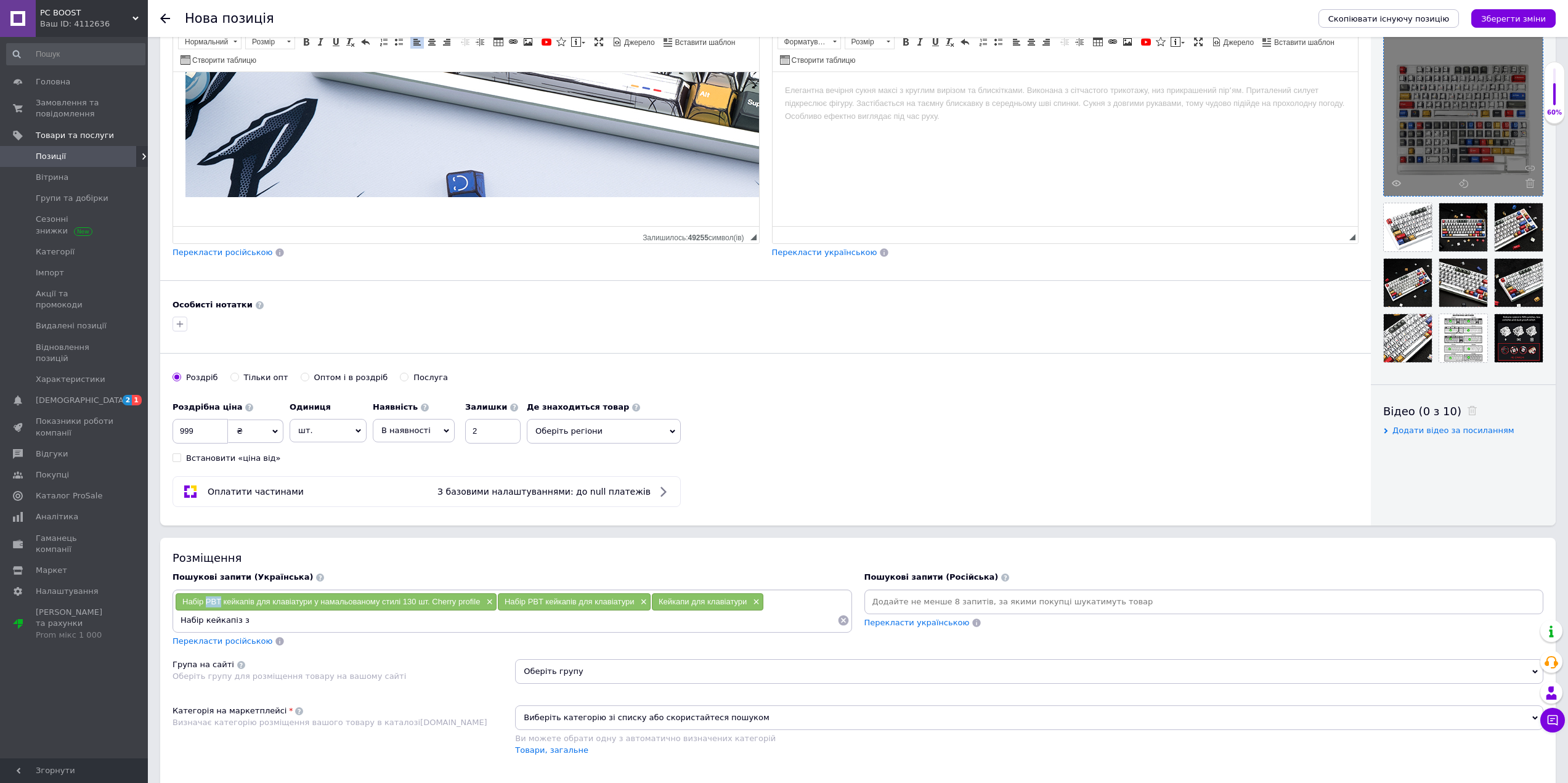
drag, startPoint x: 221, startPoint y: 604, endPoint x: 207, endPoint y: 606, distance: 14.1
click at [207, 606] on span "Набір PBT кейкапів для клавіатури у намальованому стилі 130 шт. Cherry profile" at bounding box center [331, 601] width 298 height 9
copy span "PBT"
click at [279, 623] on input "Набір кейкапіз з" at bounding box center [506, 620] width 662 height 19
paste input "PBT"
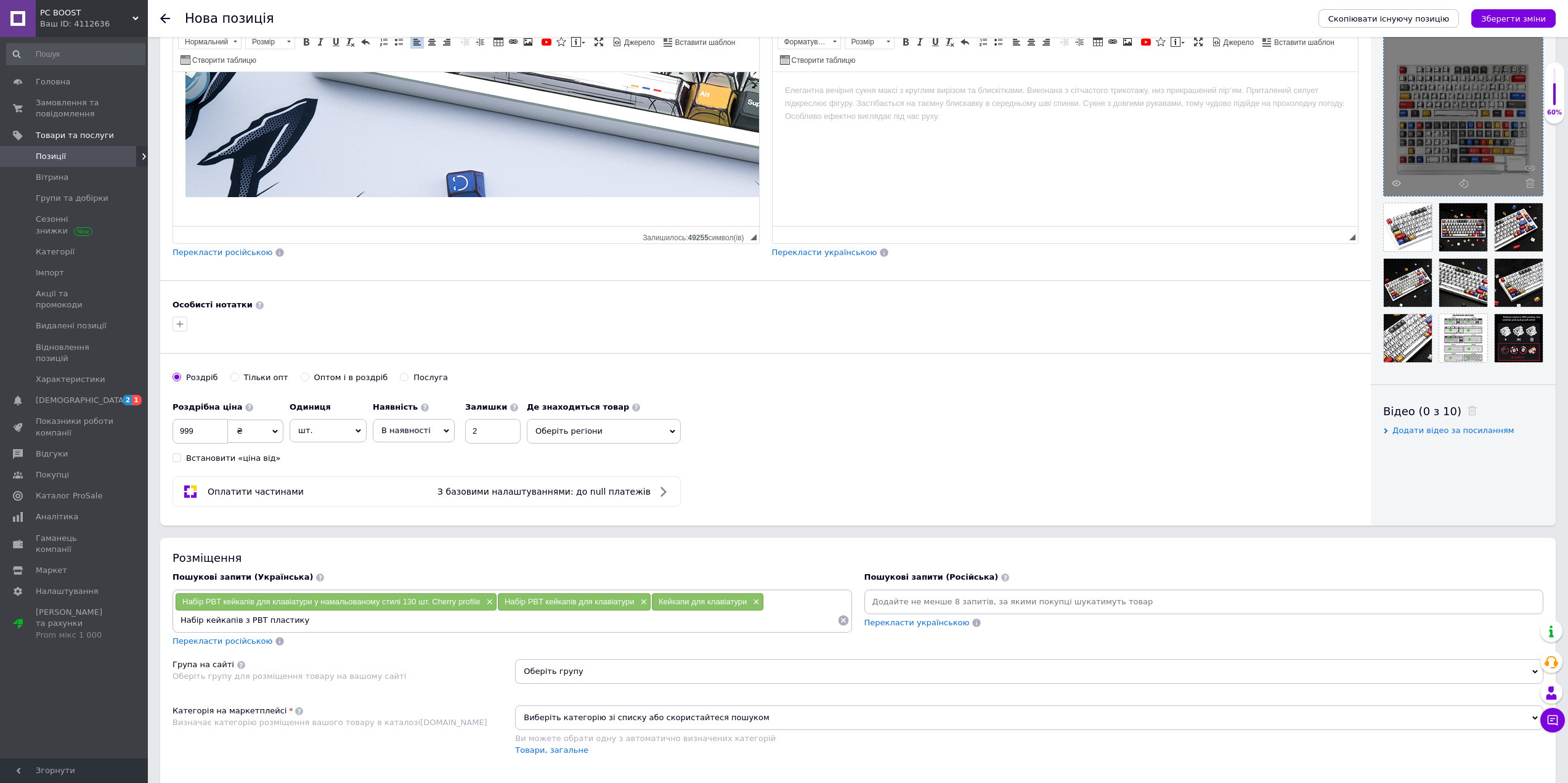
type input "Набір кейкапів з PBT пластику"
paste input "PBT"
type input "PBT кейкапи для клавіатури"
paste input "PBT"
type input "PBT кейкапи на клавіатуру"
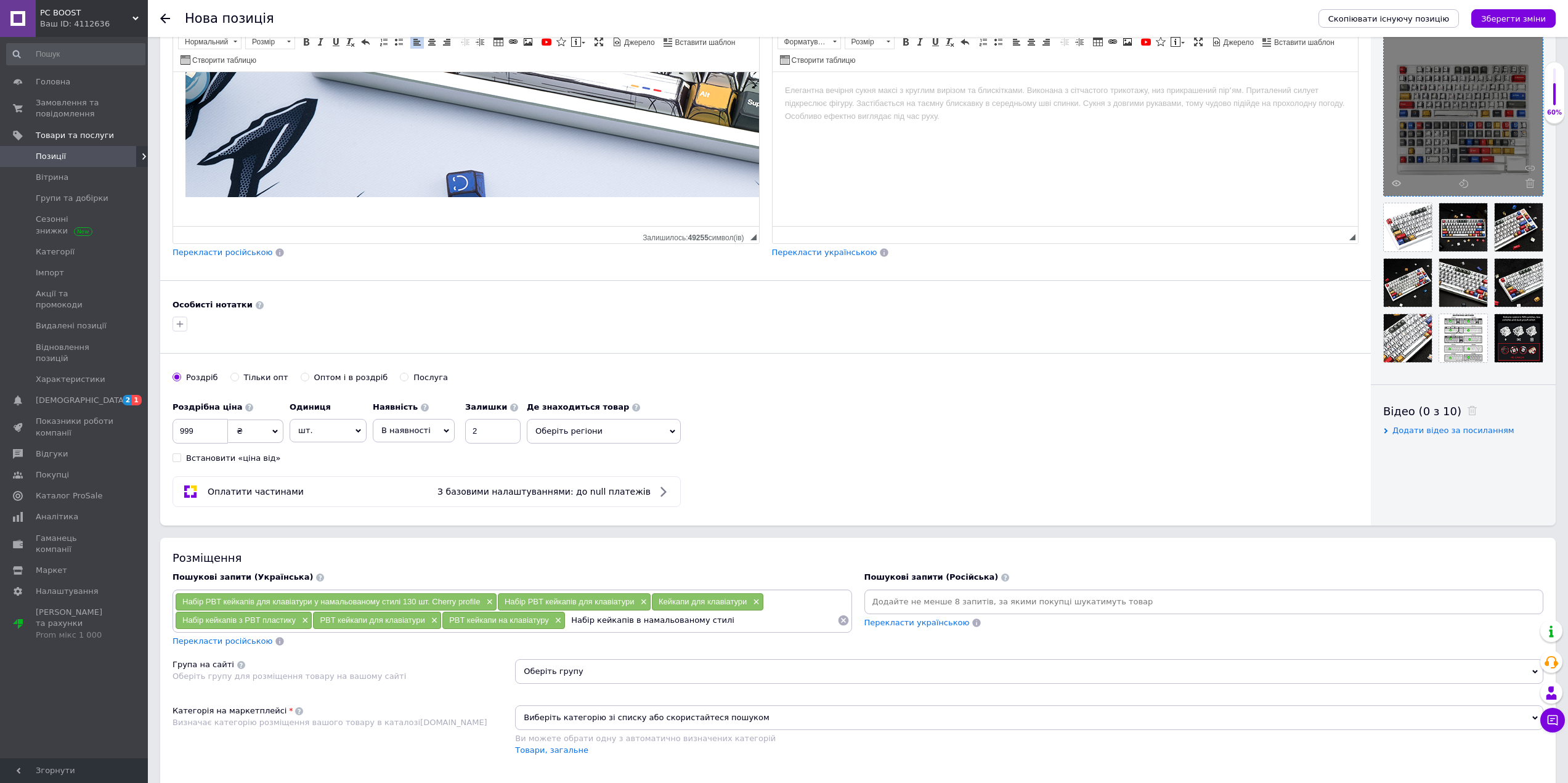
type input "Набір кейкапів в намальованому стилі"
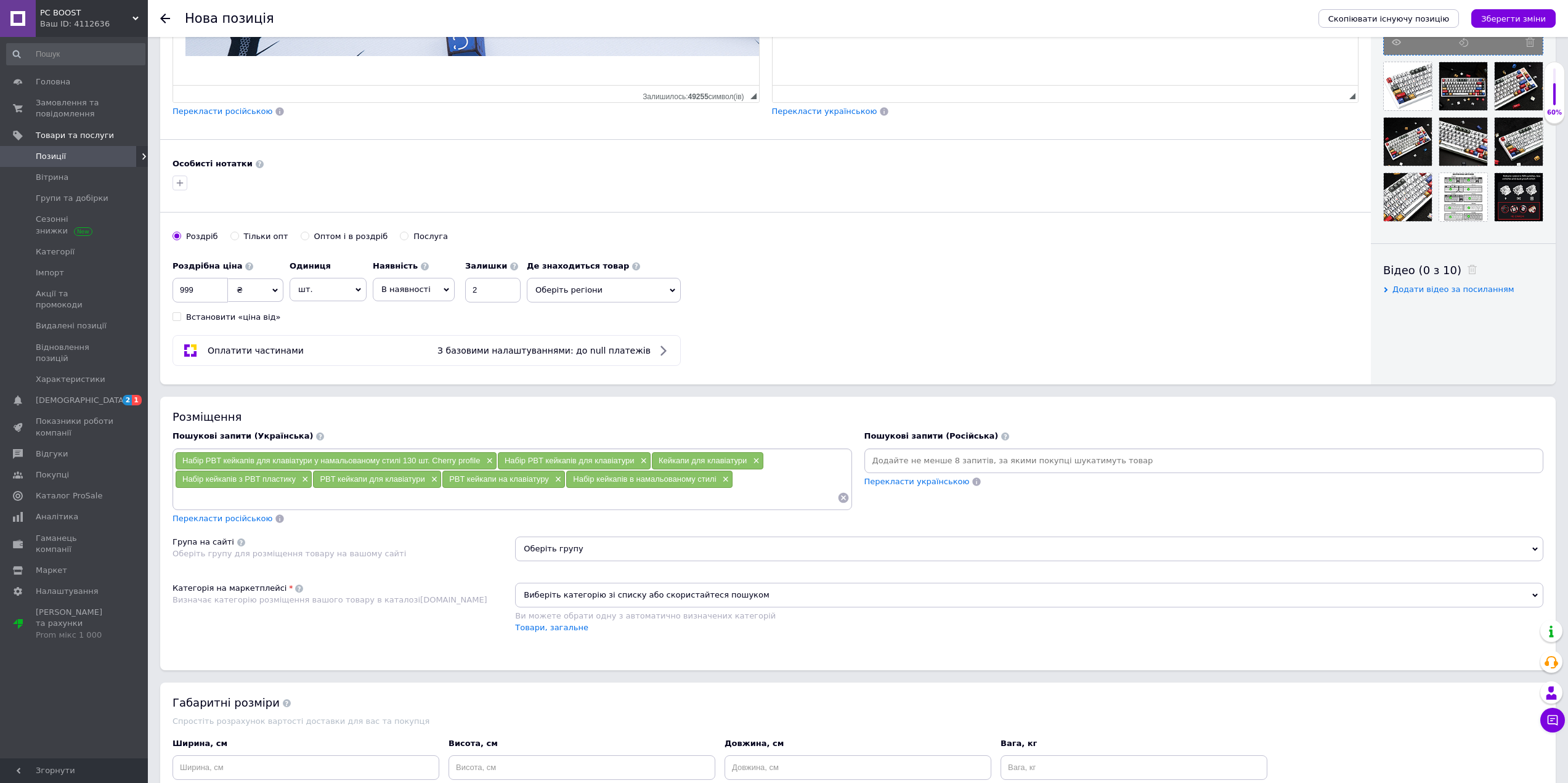
scroll to position [431, 0]
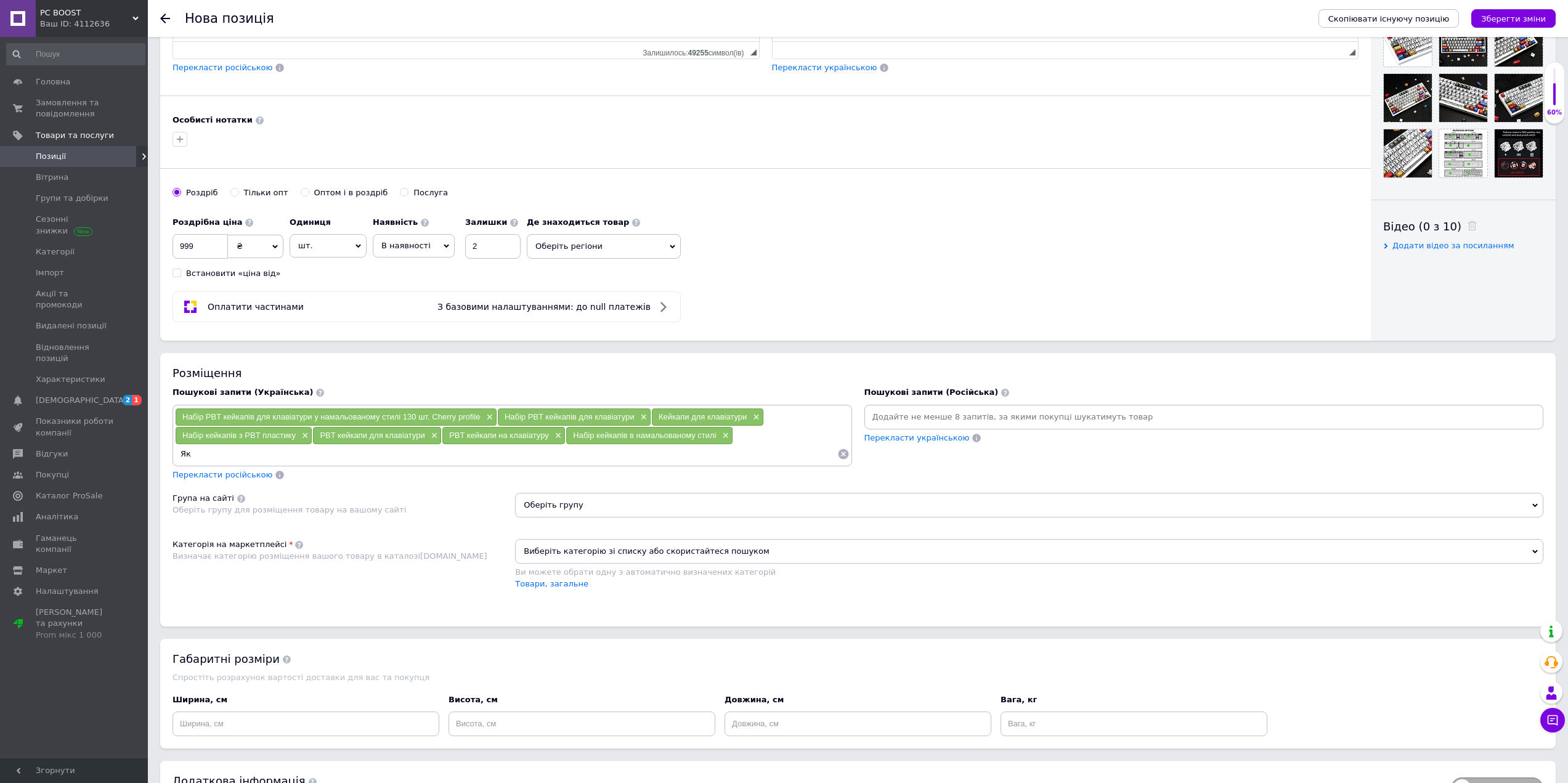
type input "[PERSON_NAME]"
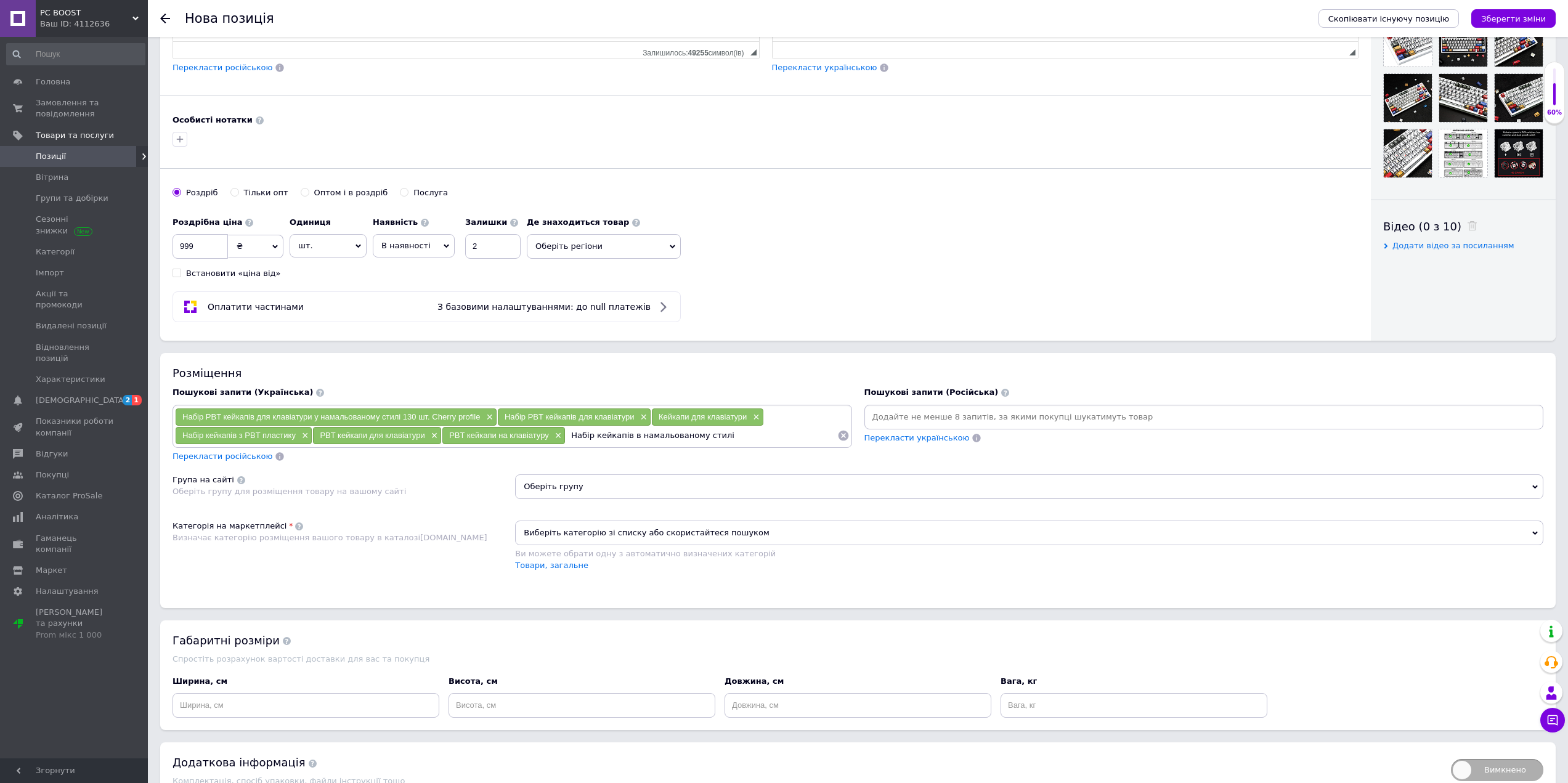
type input "Набір кейкапів в намальованому стилі"
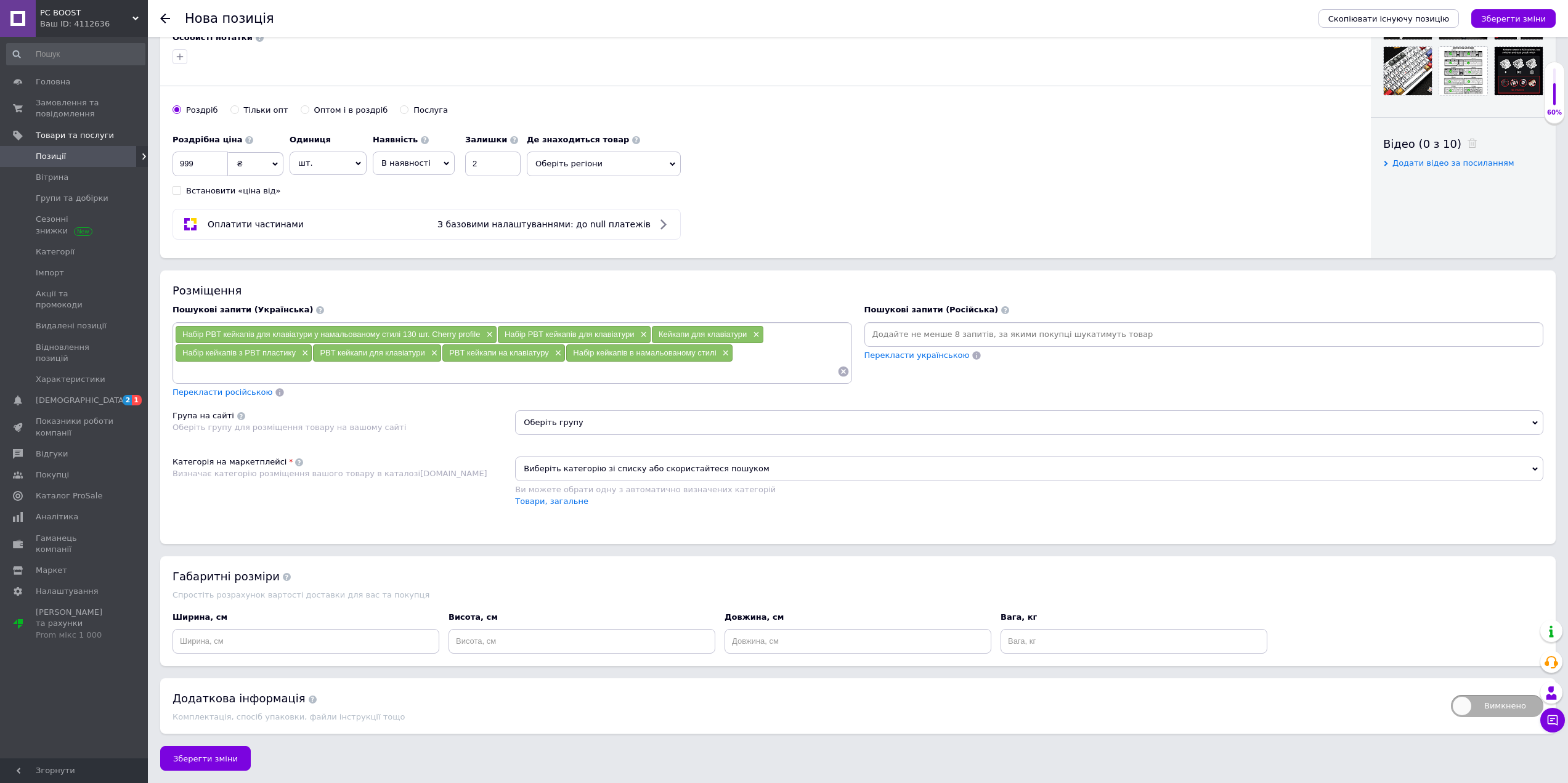
scroll to position [516, 0]
click at [610, 419] on span "Оберіть групу" at bounding box center [1029, 423] width 1028 height 25
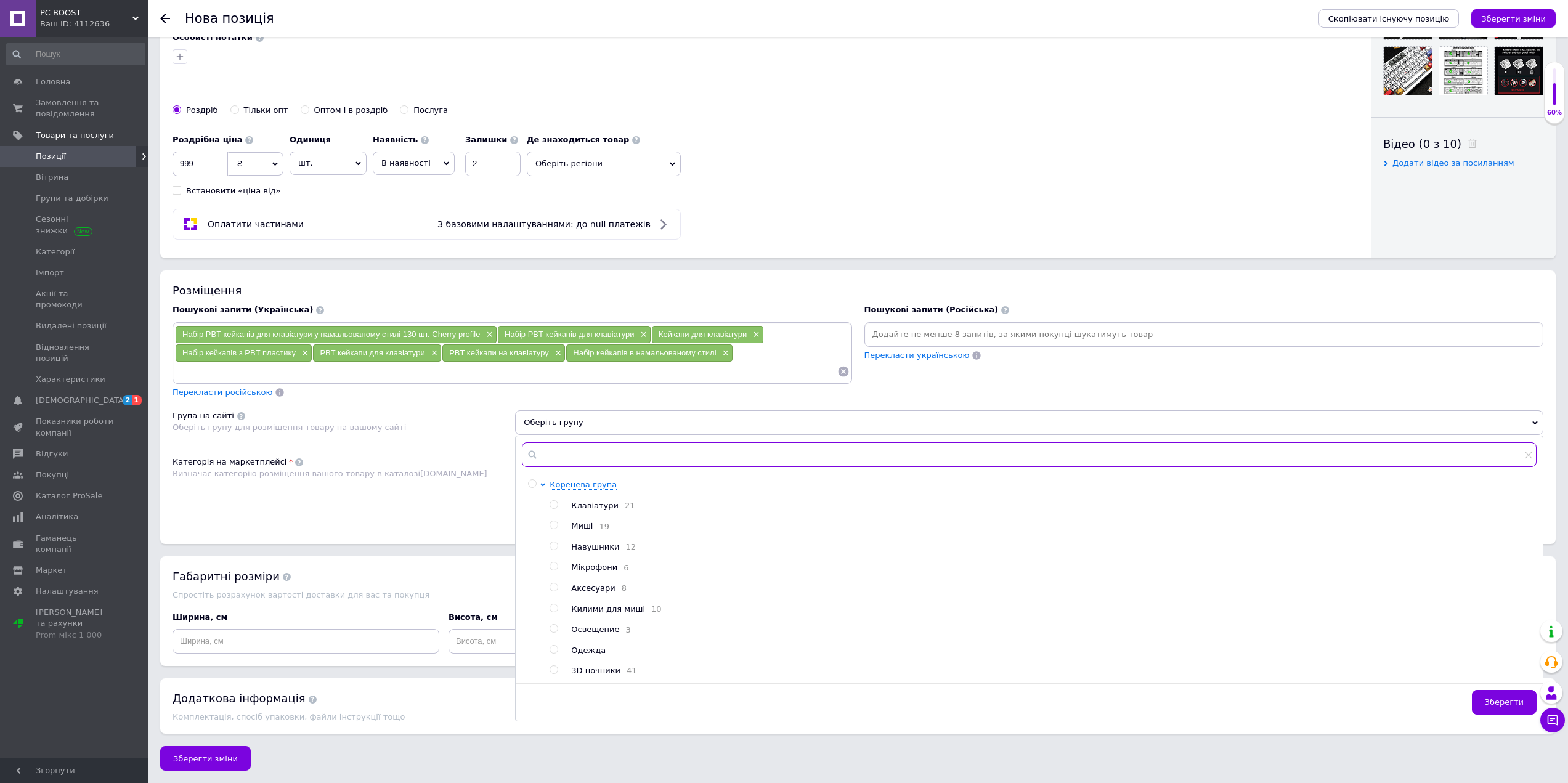
click at [601, 449] on input "text" at bounding box center [1029, 454] width 1015 height 25
click at [552, 584] on span at bounding box center [553, 587] width 9 height 9
click at [552, 584] on input "radio" at bounding box center [553, 588] width 8 height 8
radio input "true"
click at [1509, 712] on button "Зберегти" at bounding box center [1504, 703] width 65 height 25
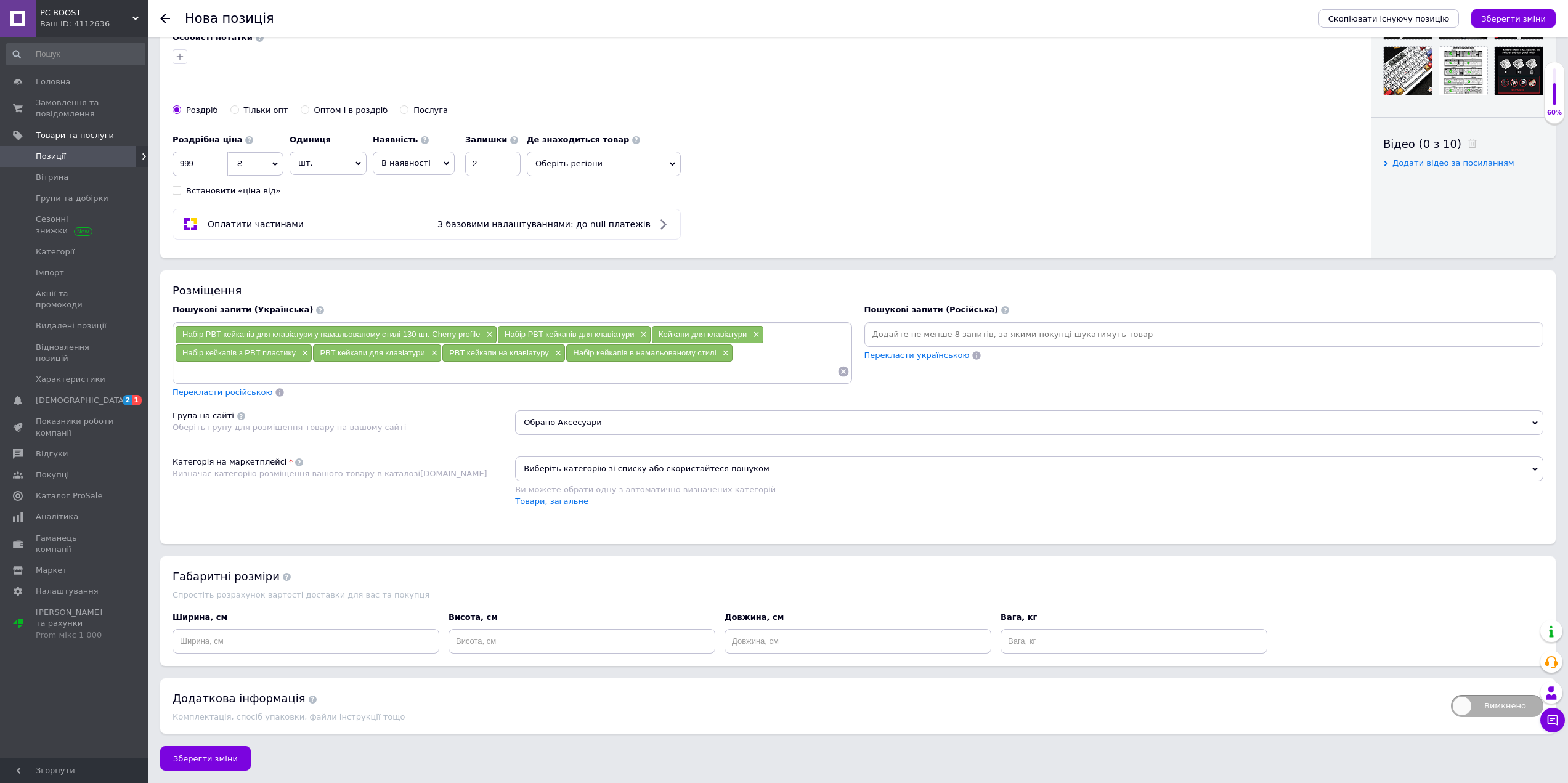
click at [608, 467] on span "Виберіть категорію зі списку або скористайтеся пошуком" at bounding box center [1029, 469] width 1028 height 25
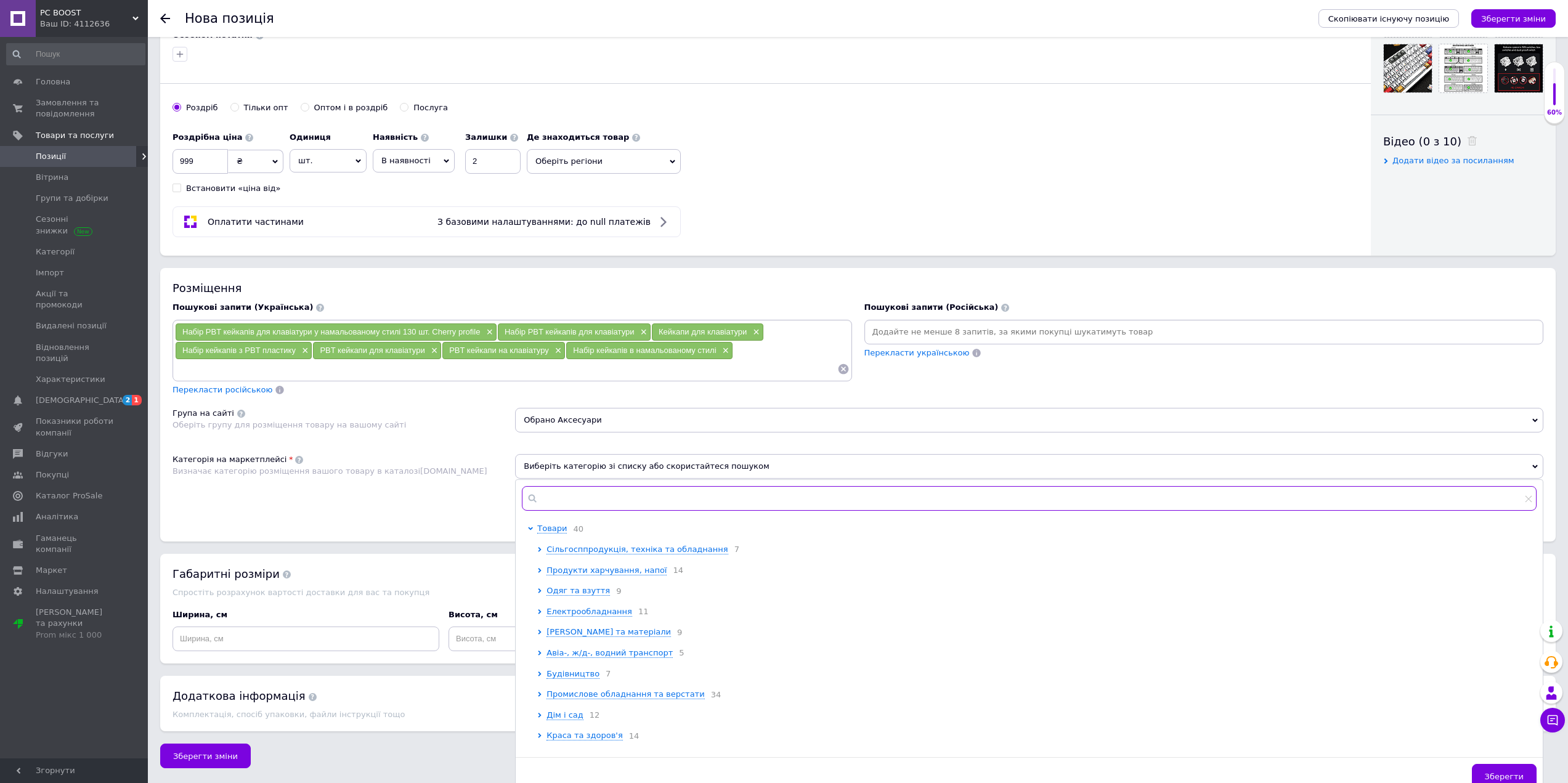
click at [594, 487] on input "text" at bounding box center [1029, 498] width 1015 height 25
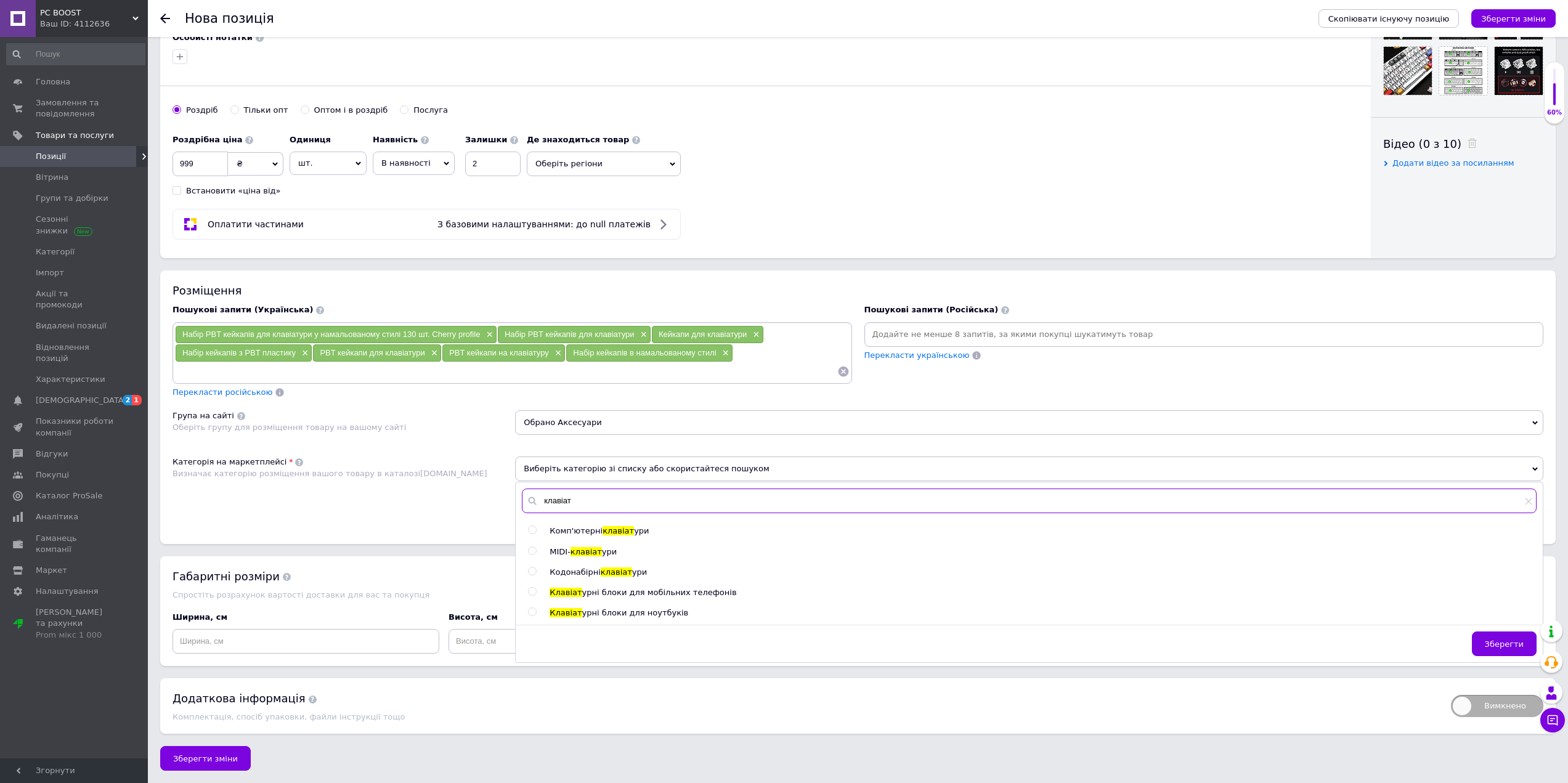
type input "клавіат"
click at [641, 533] on div "Комп'ютерні клавіат ури" at bounding box center [1042, 531] width 986 height 11
click at [634, 529] on span "ури" at bounding box center [641, 530] width 15 height 9
radio input "true"
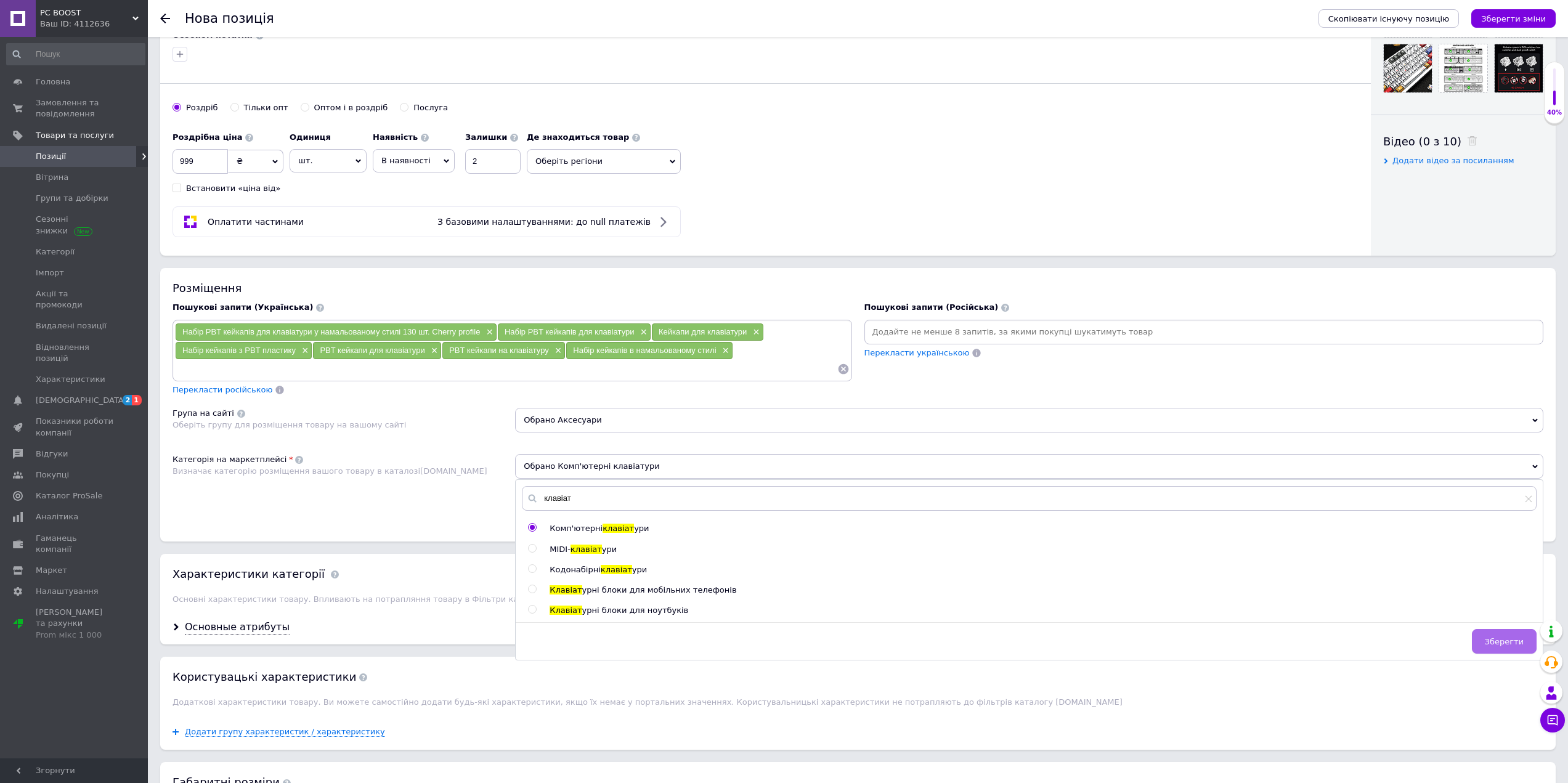
click at [1487, 641] on button "Зберегти" at bounding box center [1504, 641] width 65 height 25
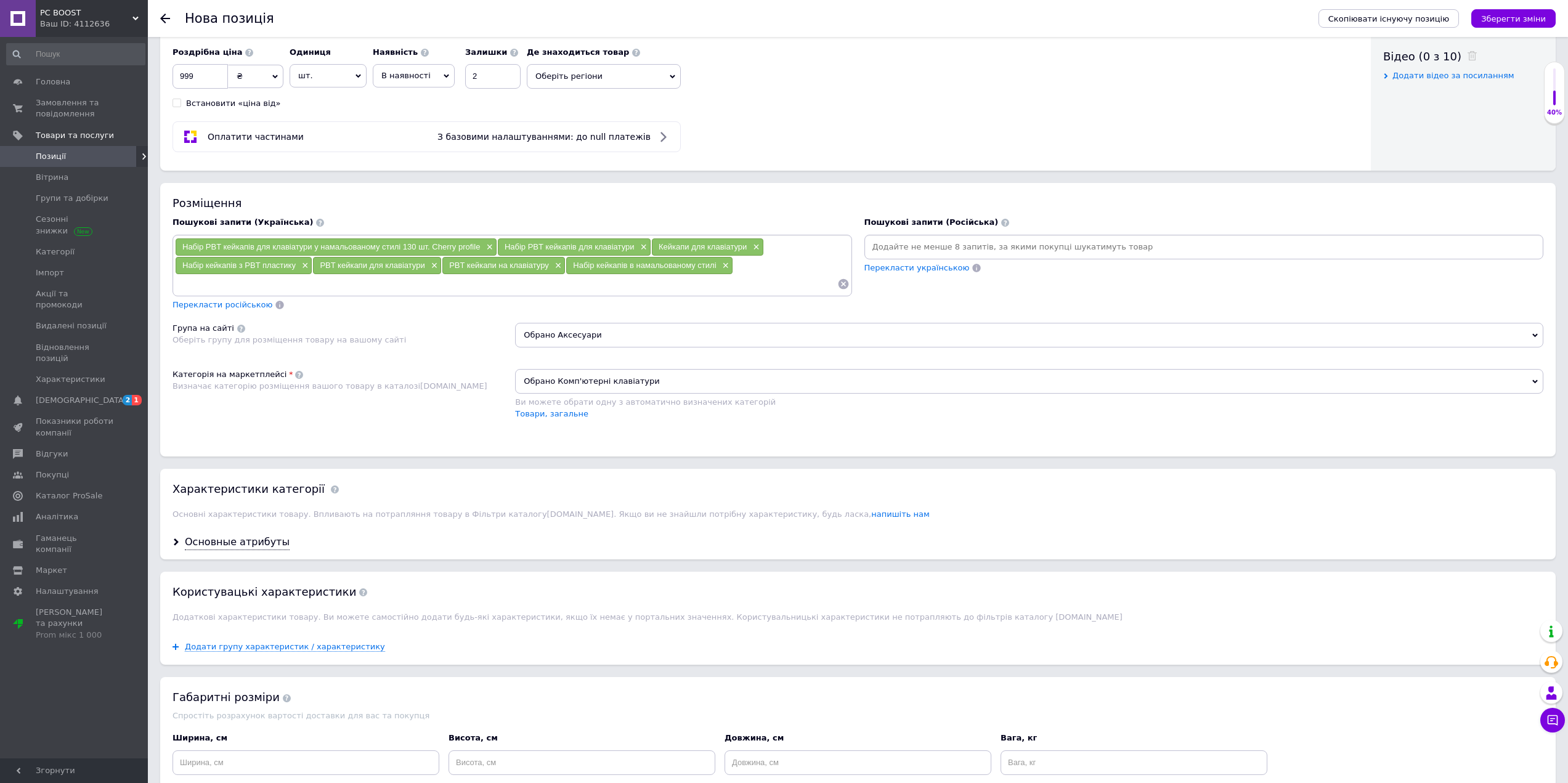
scroll to position [639, 0]
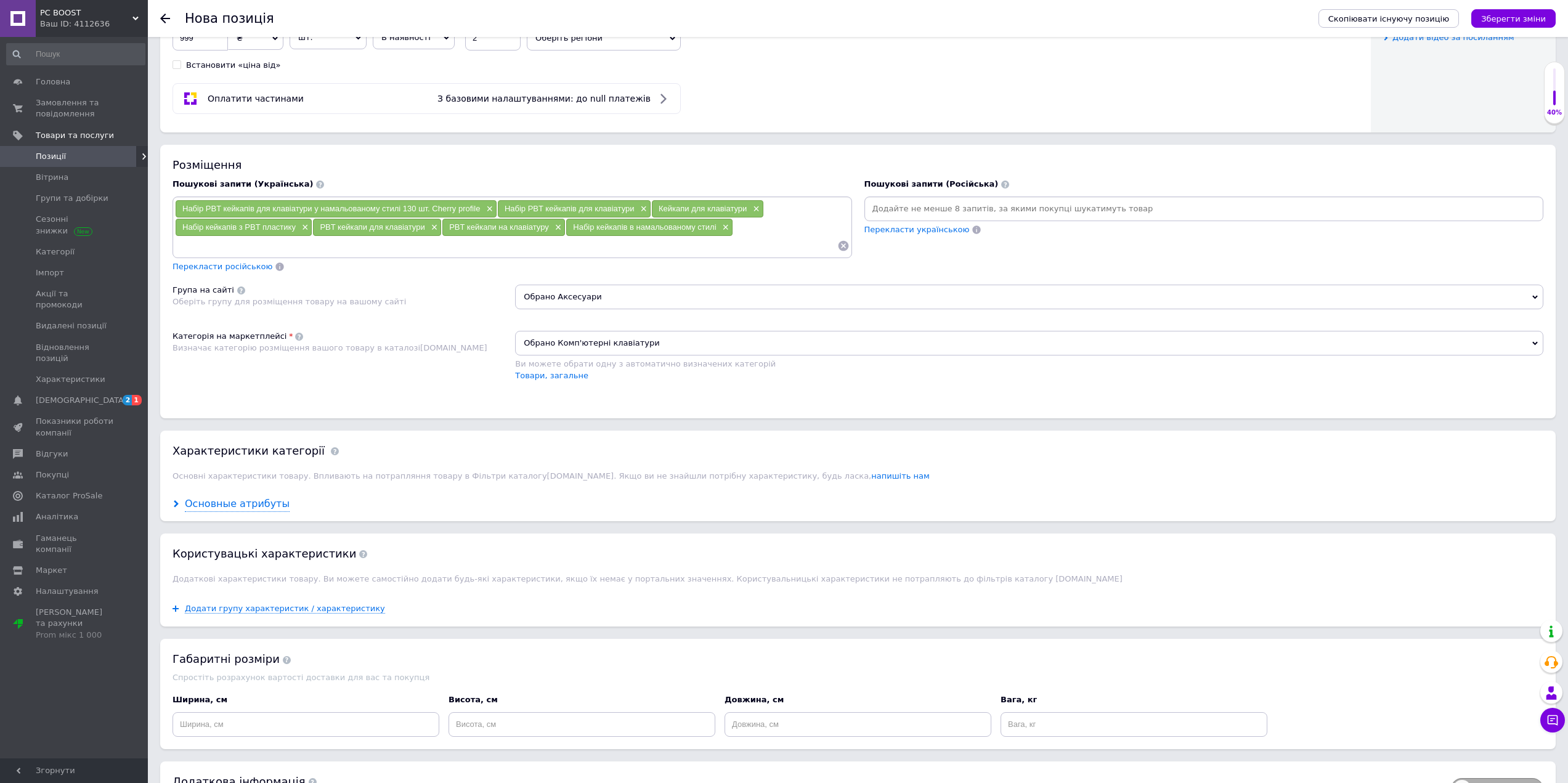
click at [245, 498] on div "Основные атрибуты" at bounding box center [237, 504] width 104 height 14
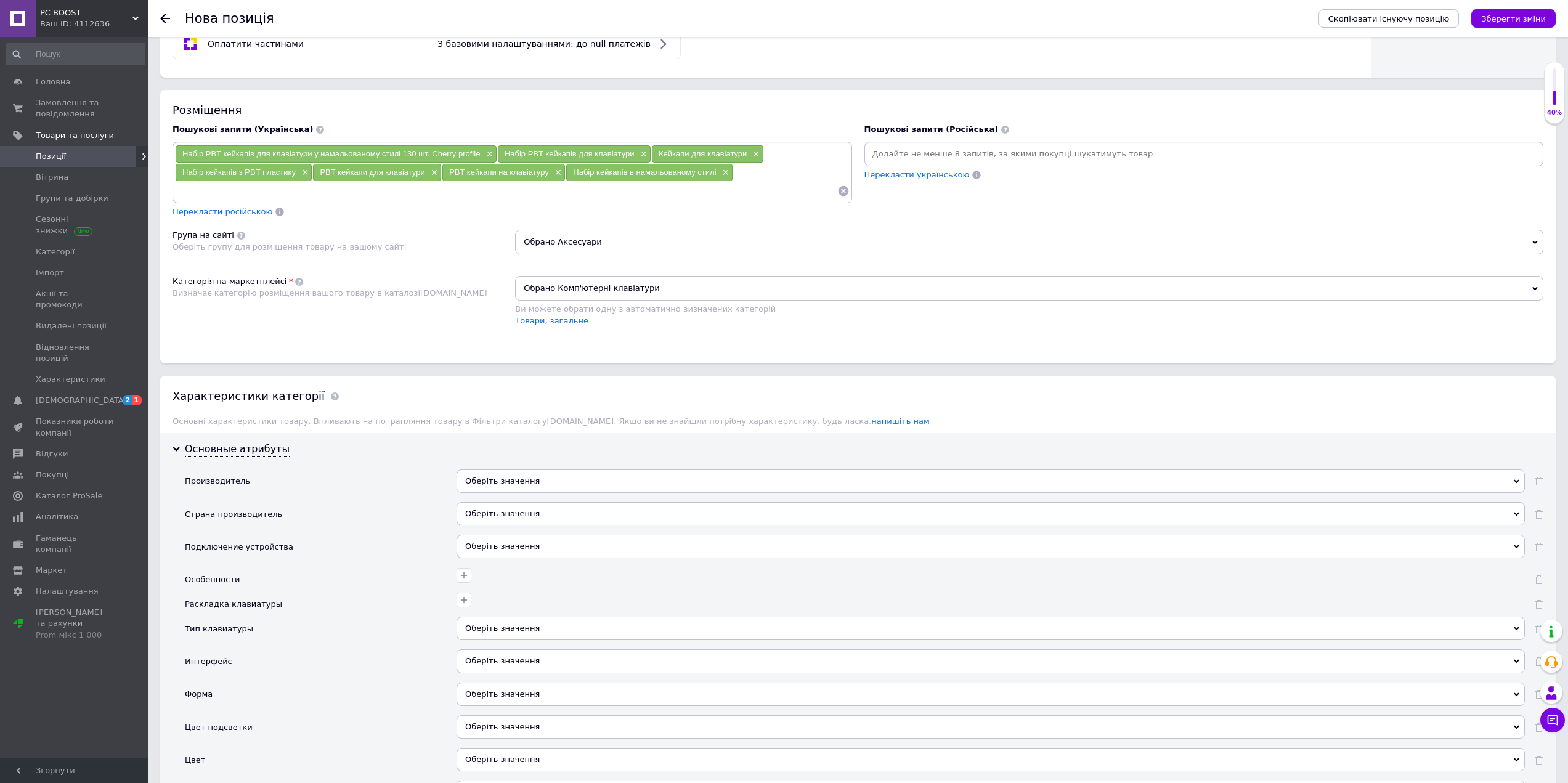
scroll to position [701, 0]
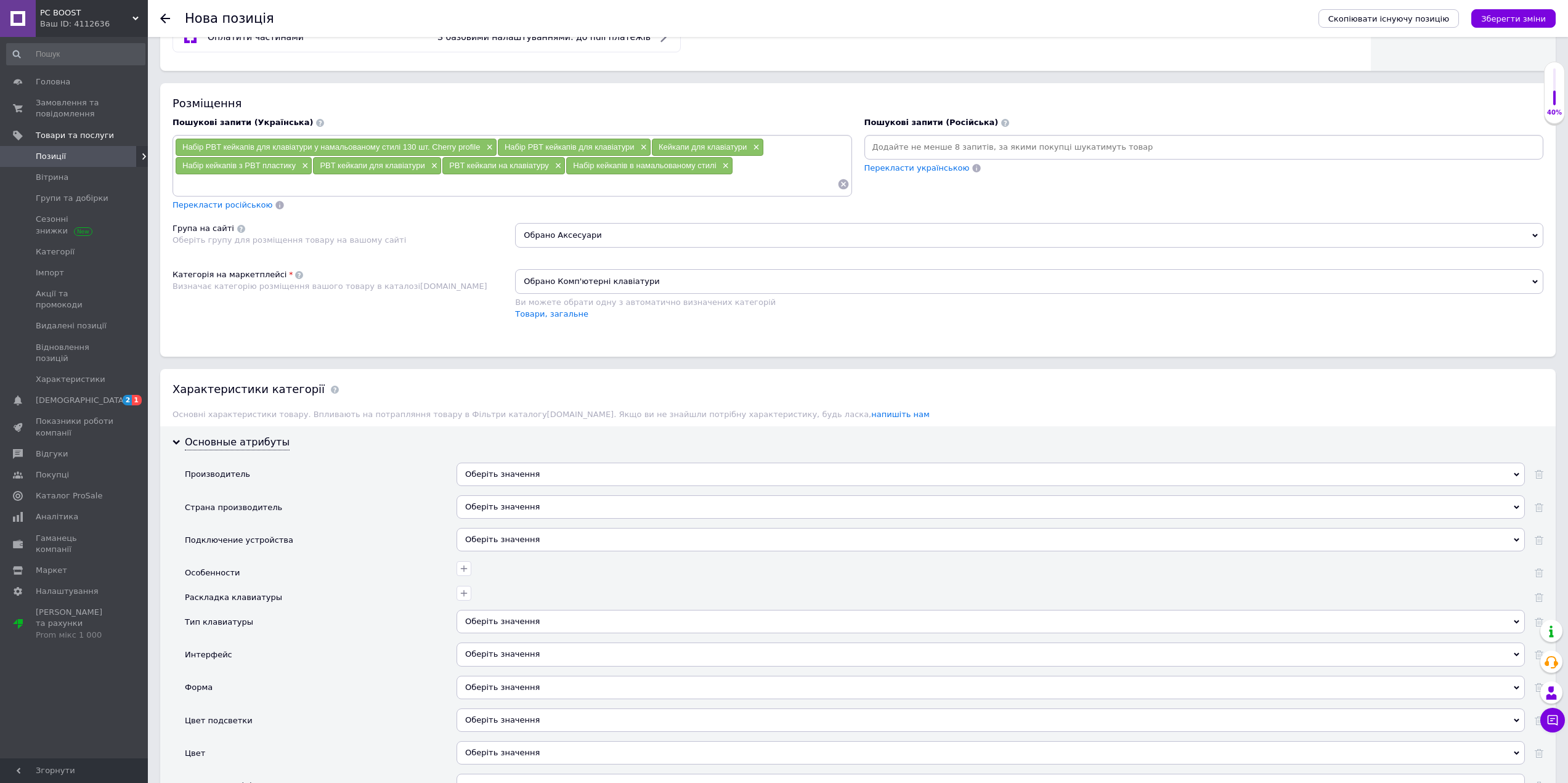
click at [623, 282] on span "Обрано Комп'ютерні клавіатури" at bounding box center [1029, 282] width 1028 height 25
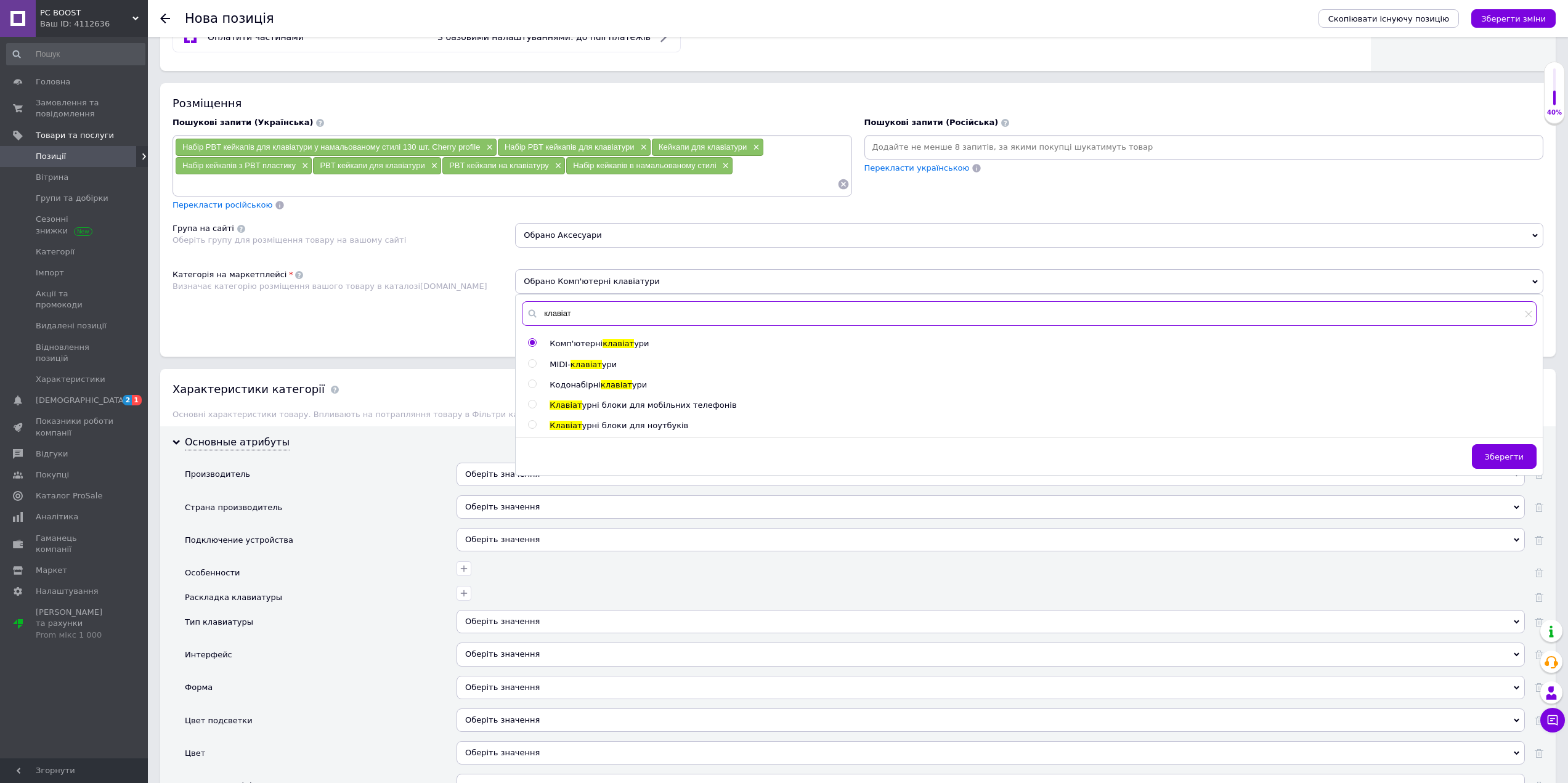
click at [596, 307] on input "клавіат" at bounding box center [1029, 313] width 1015 height 25
drag, startPoint x: 591, startPoint y: 308, endPoint x: 542, endPoint y: 309, distance: 49.0
click at [542, 309] on input "клавіат" at bounding box center [1029, 313] width 1015 height 25
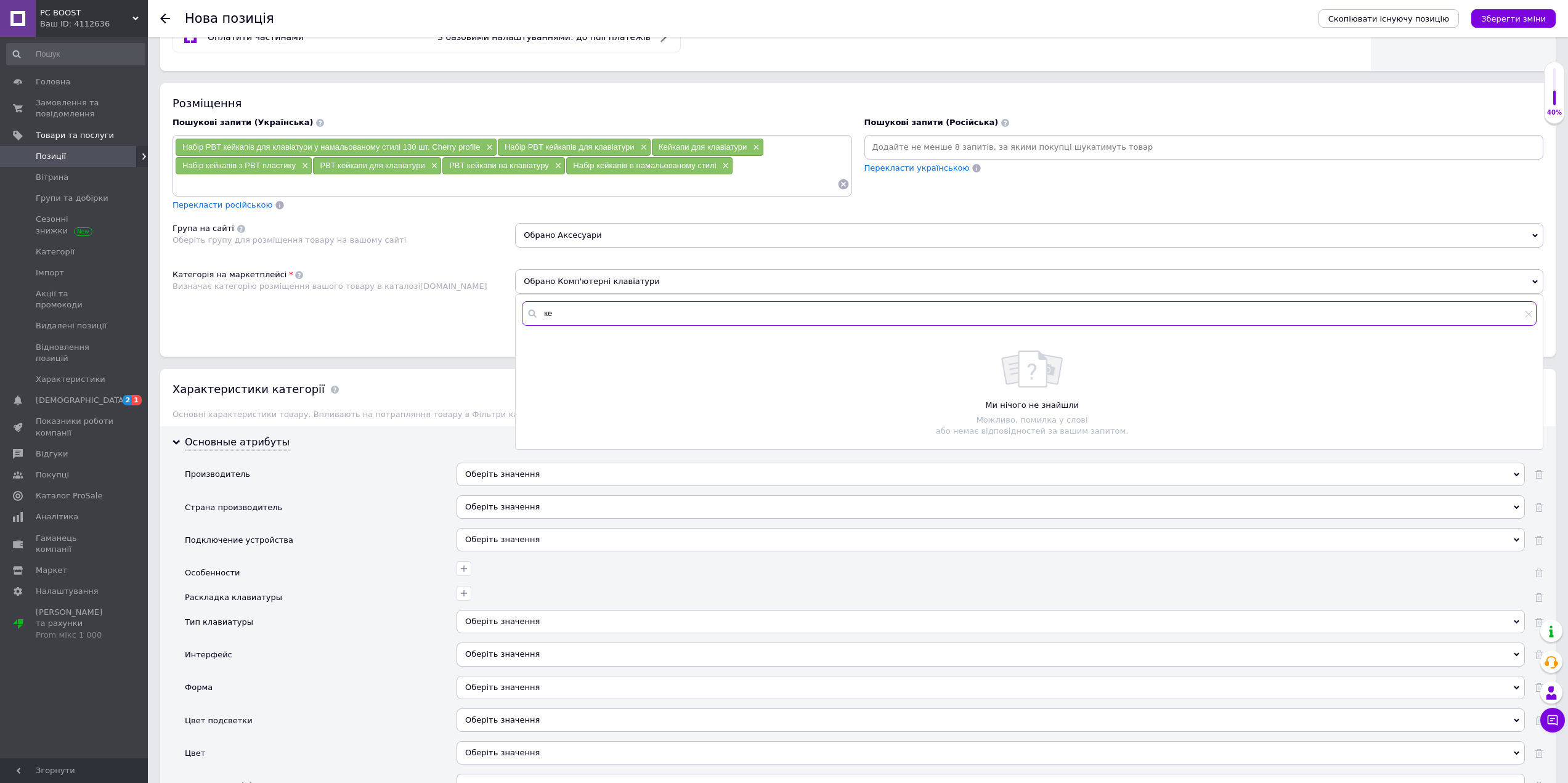
type input "к"
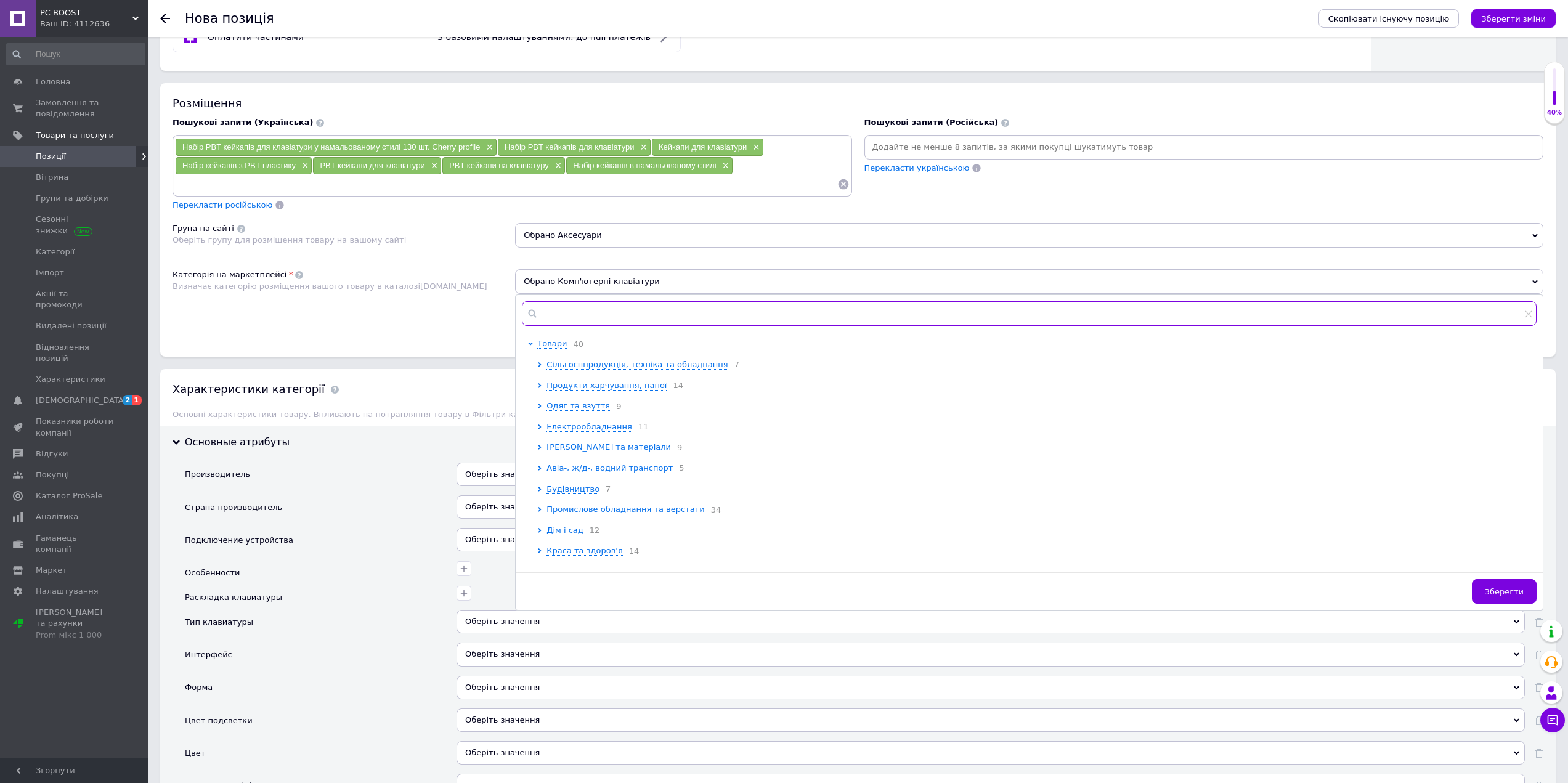
type input "к"
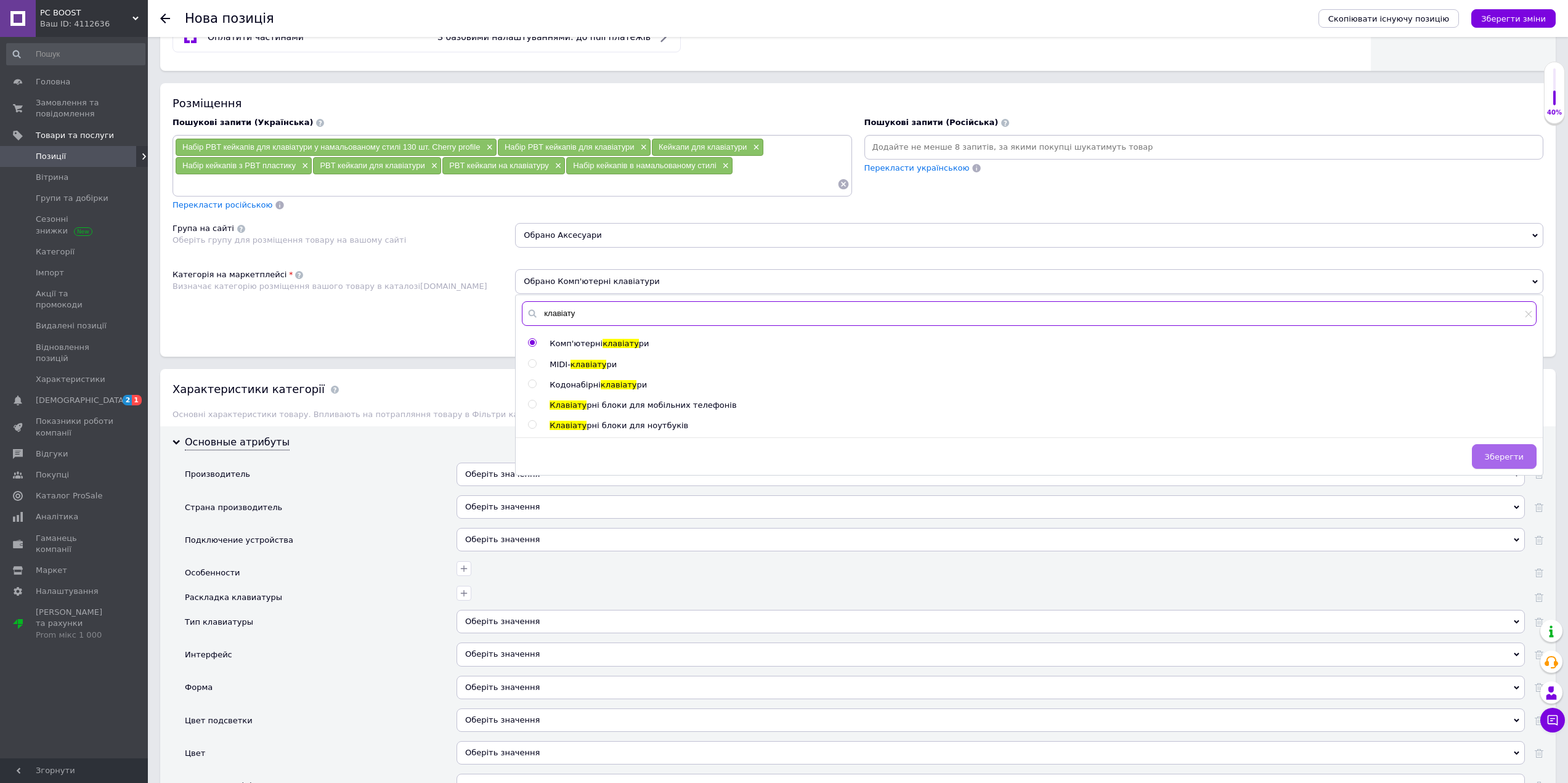
type input "клавіату"
click at [1516, 457] on span "Зберегти" at bounding box center [1504, 456] width 38 height 9
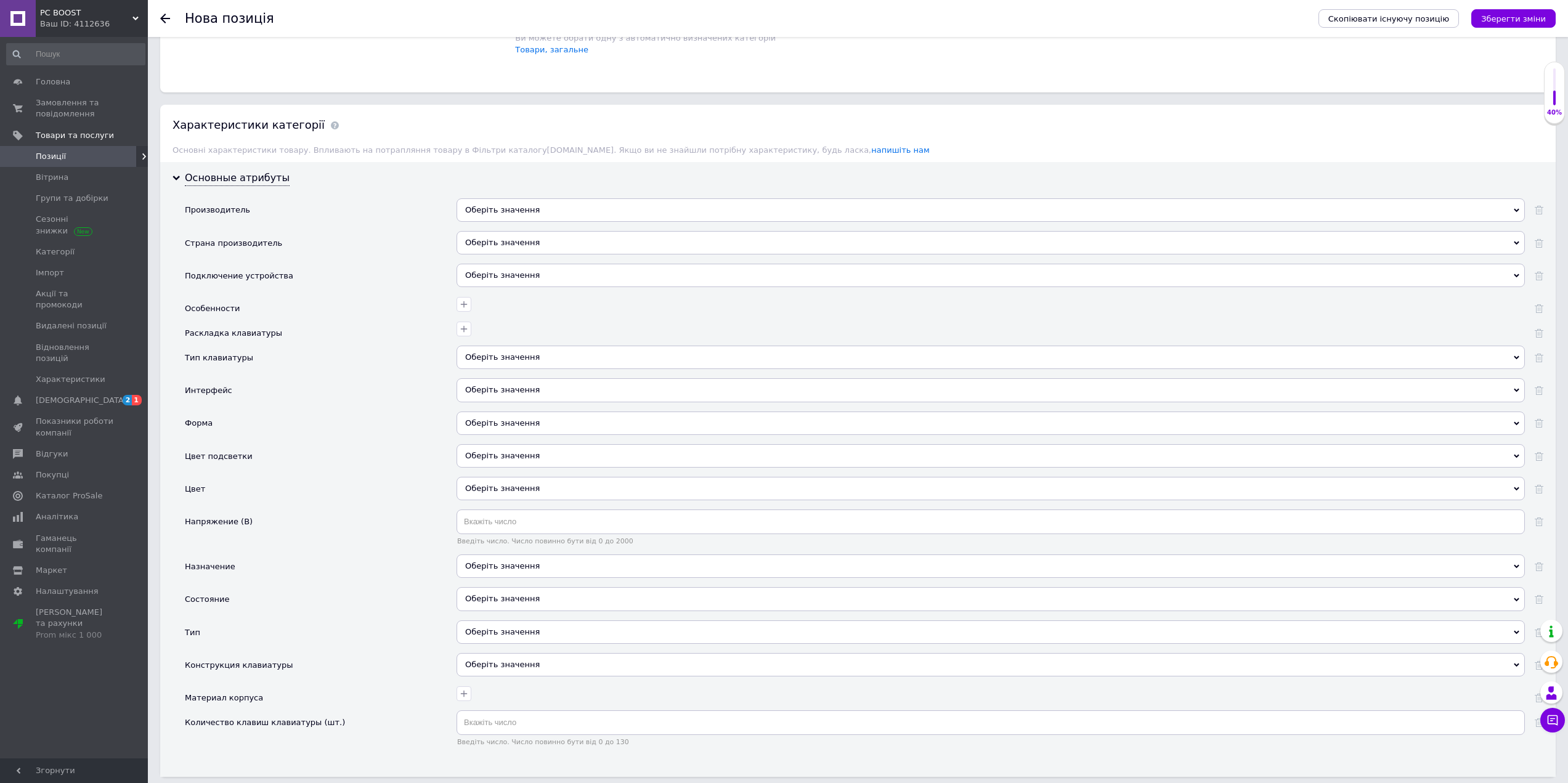
scroll to position [1009, 0]
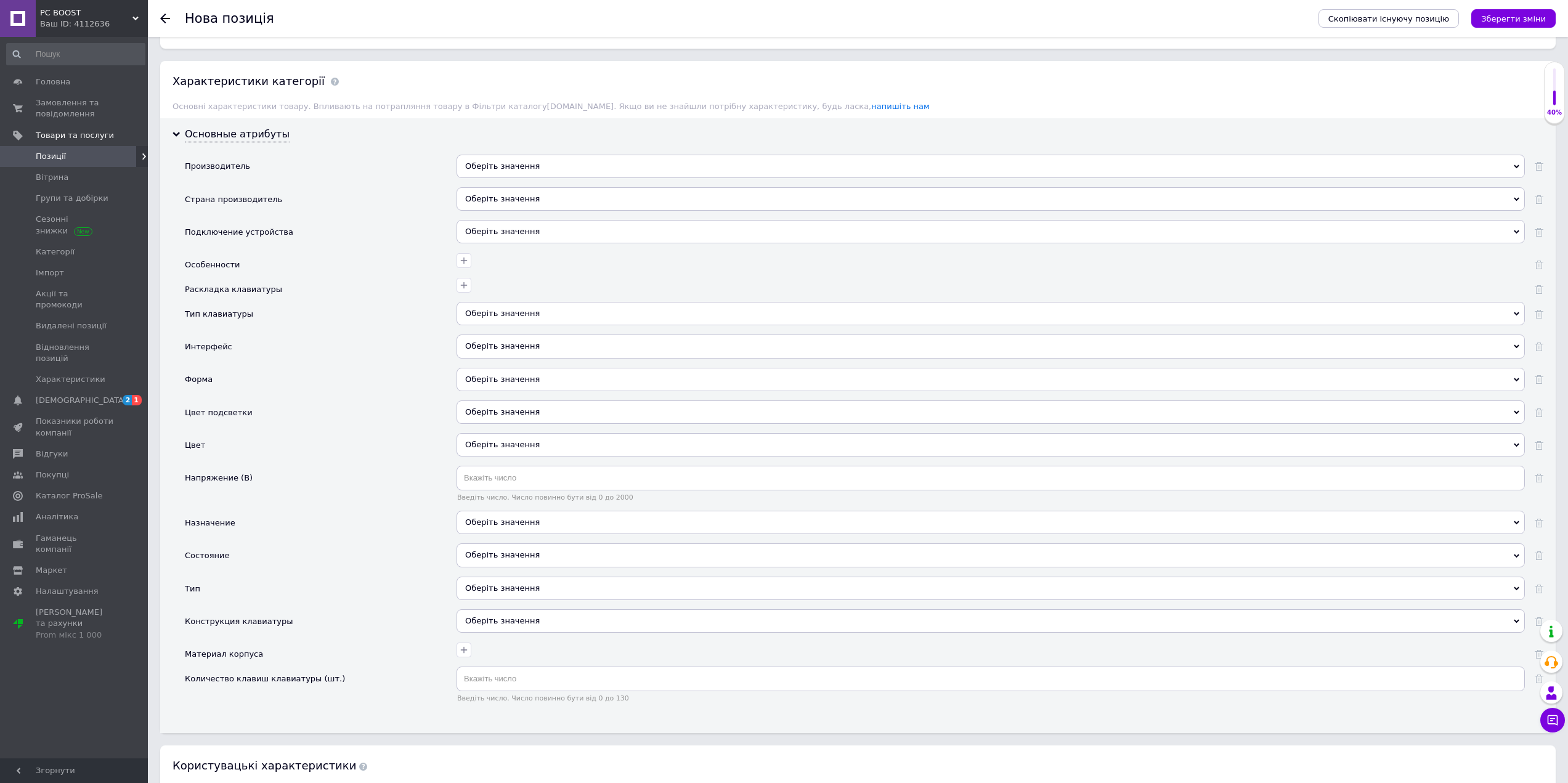
click at [528, 441] on div "Оберіть значення" at bounding box center [991, 445] width 1068 height 23
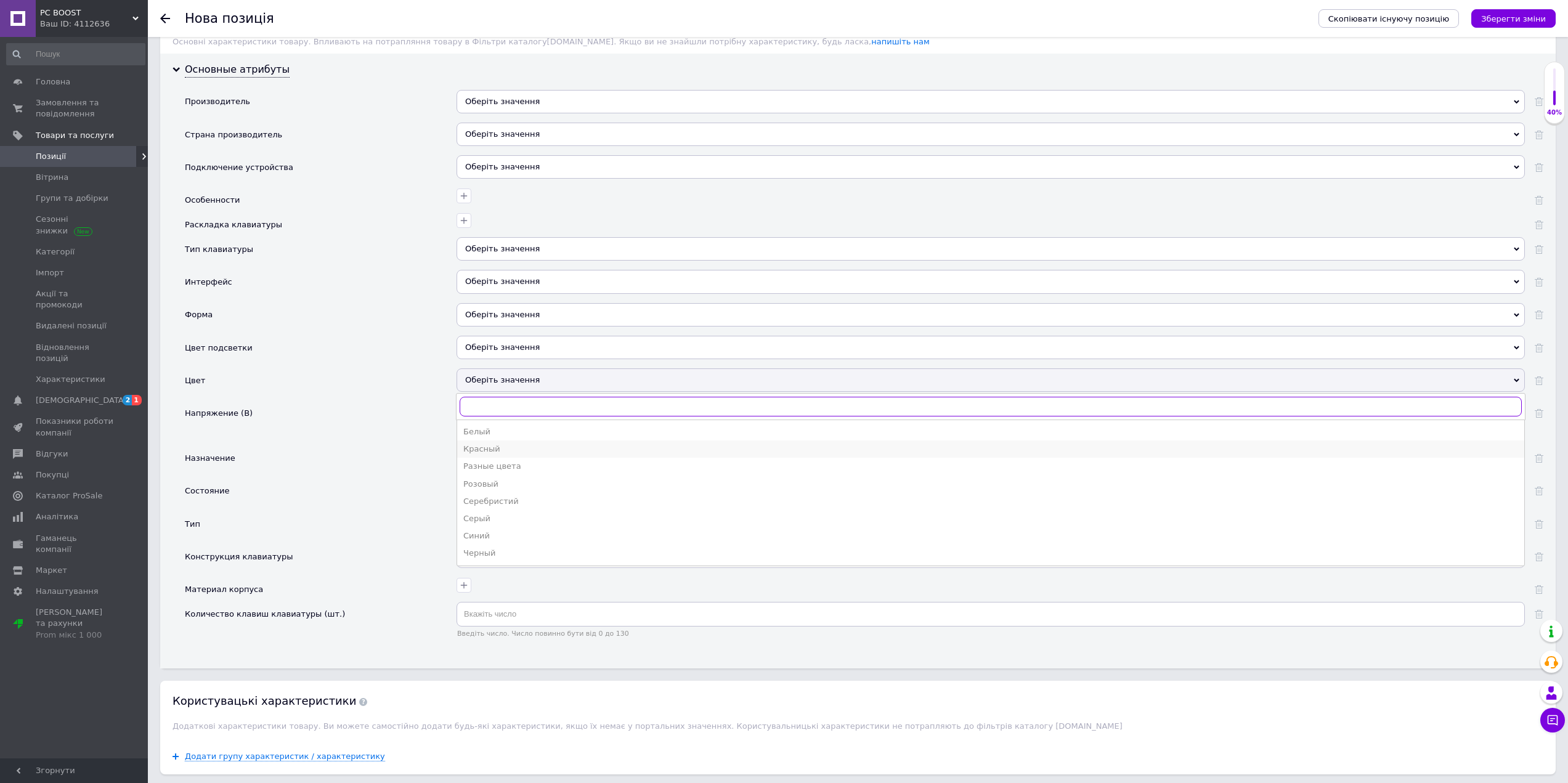
scroll to position [1132, 0]
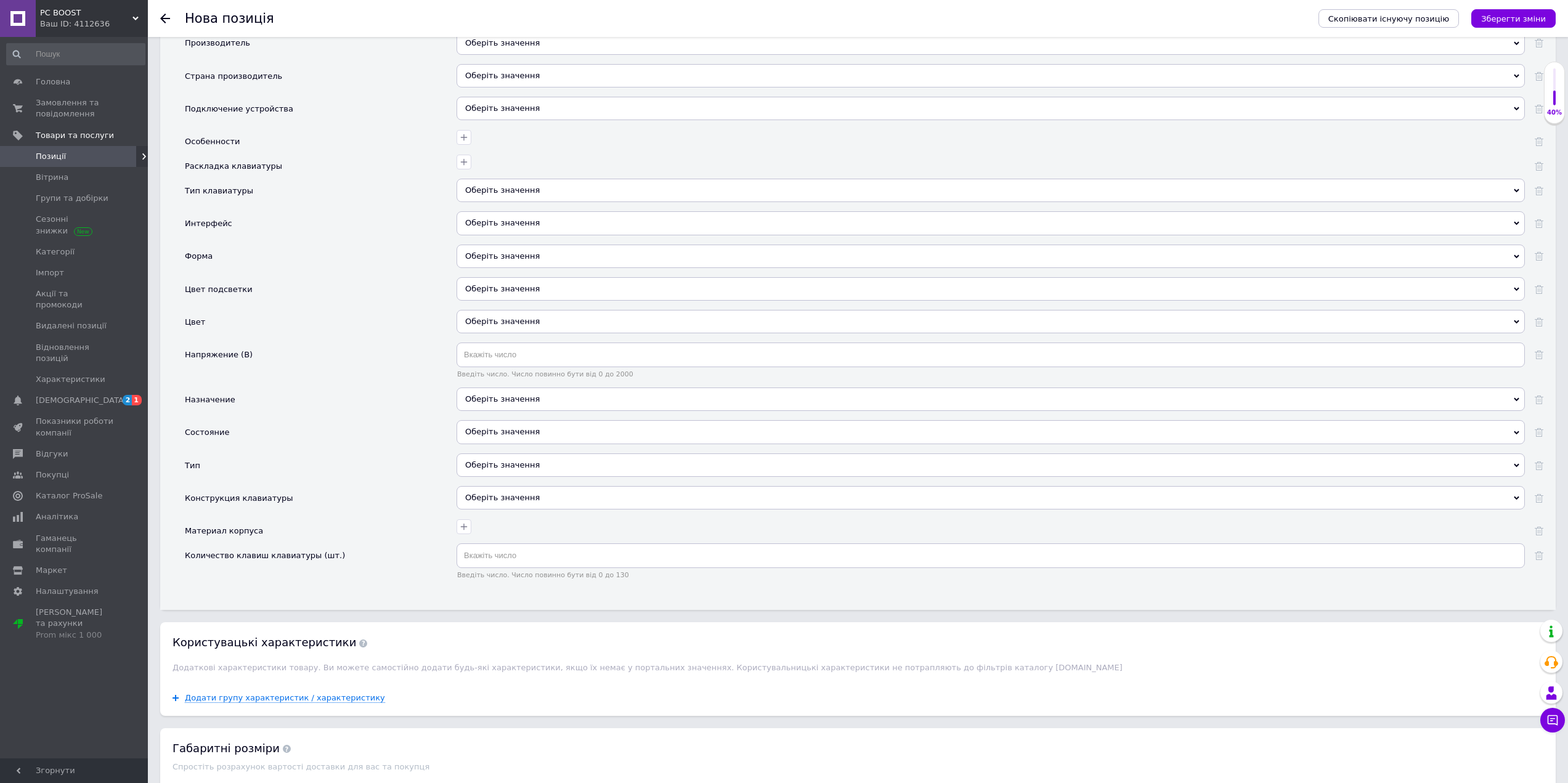
click at [387, 531] on div "Материал корпуса" at bounding box center [320, 531] width 272 height 25
click at [515, 433] on div "Оберіть значення" at bounding box center [991, 432] width 1068 height 23
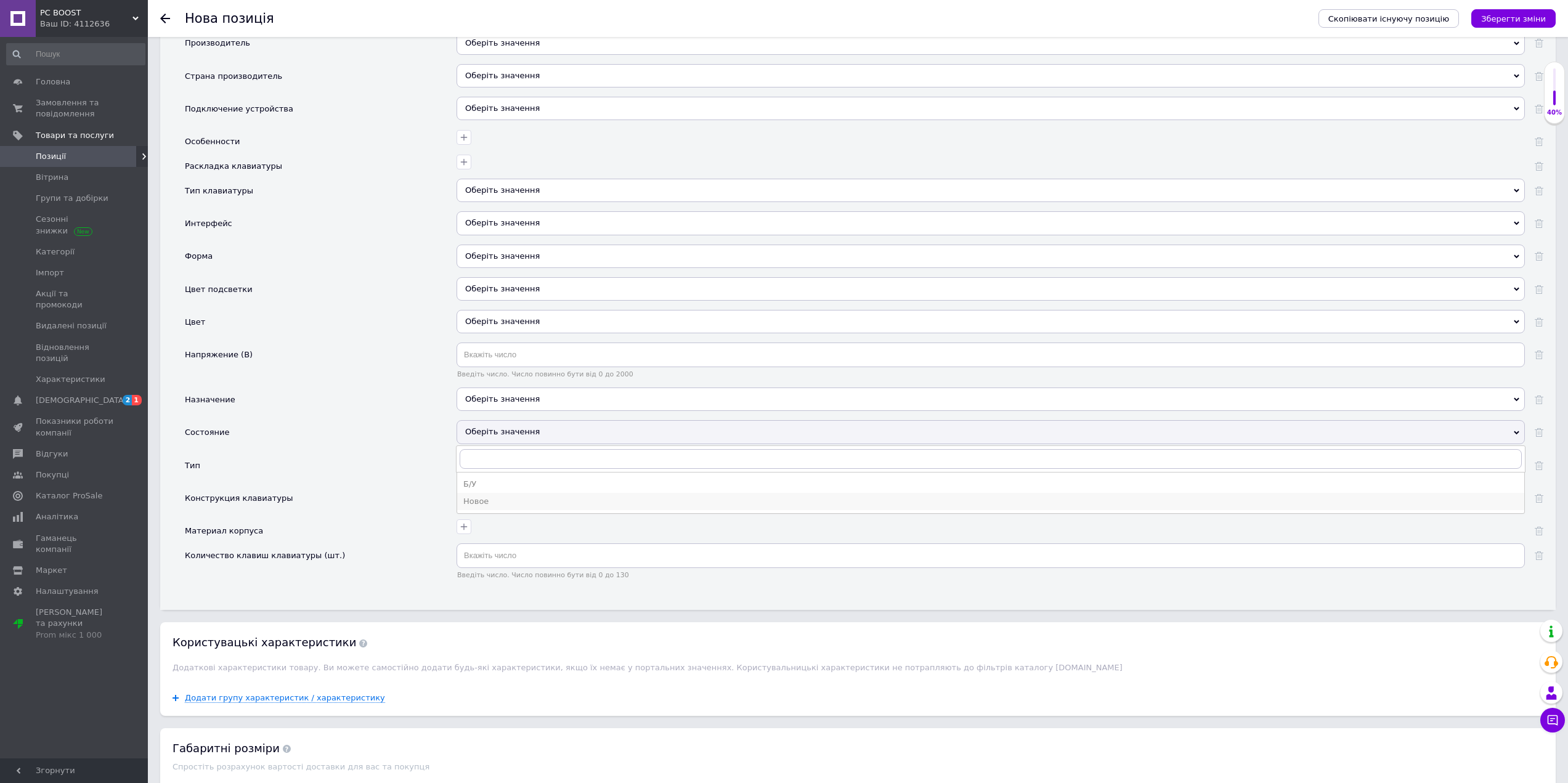
click at [490, 495] on li "Новое" at bounding box center [991, 501] width 1067 height 17
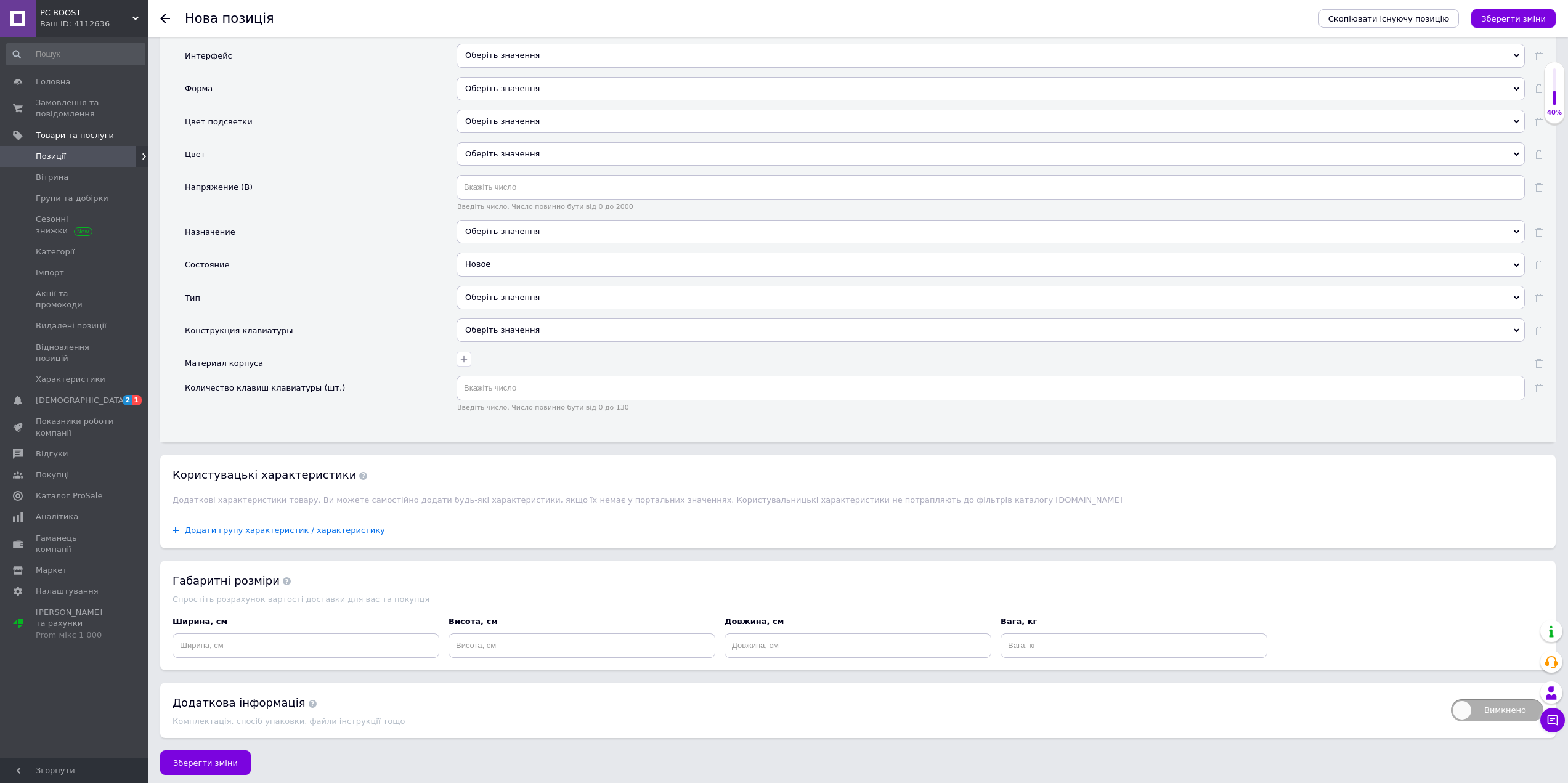
scroll to position [1308, 0]
click at [316, 522] on span "Додати групу характеристик / характеристику" at bounding box center [285, 526] width 200 height 10
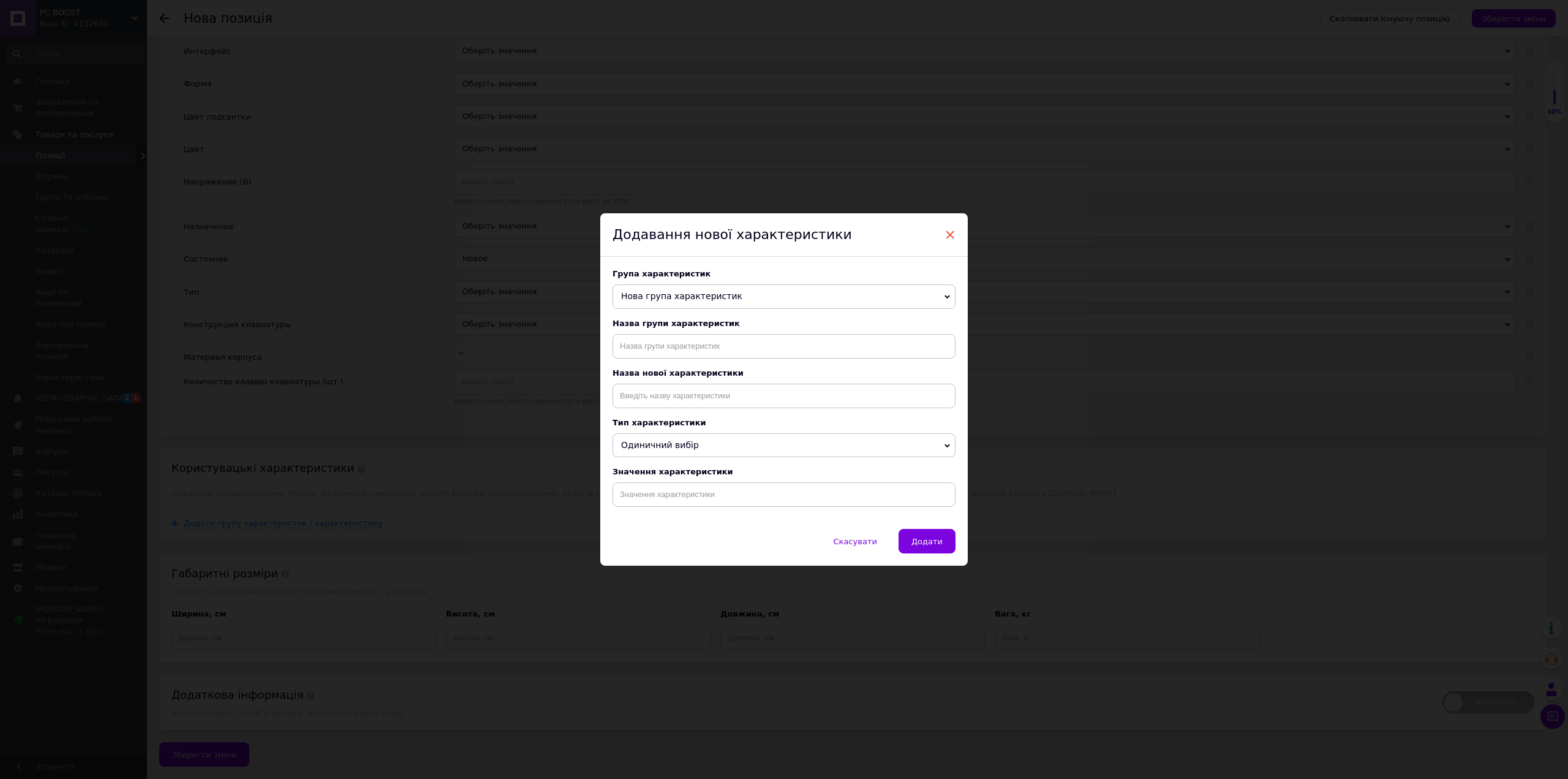
click at [949, 225] on span "×" at bounding box center [950, 235] width 11 height 21
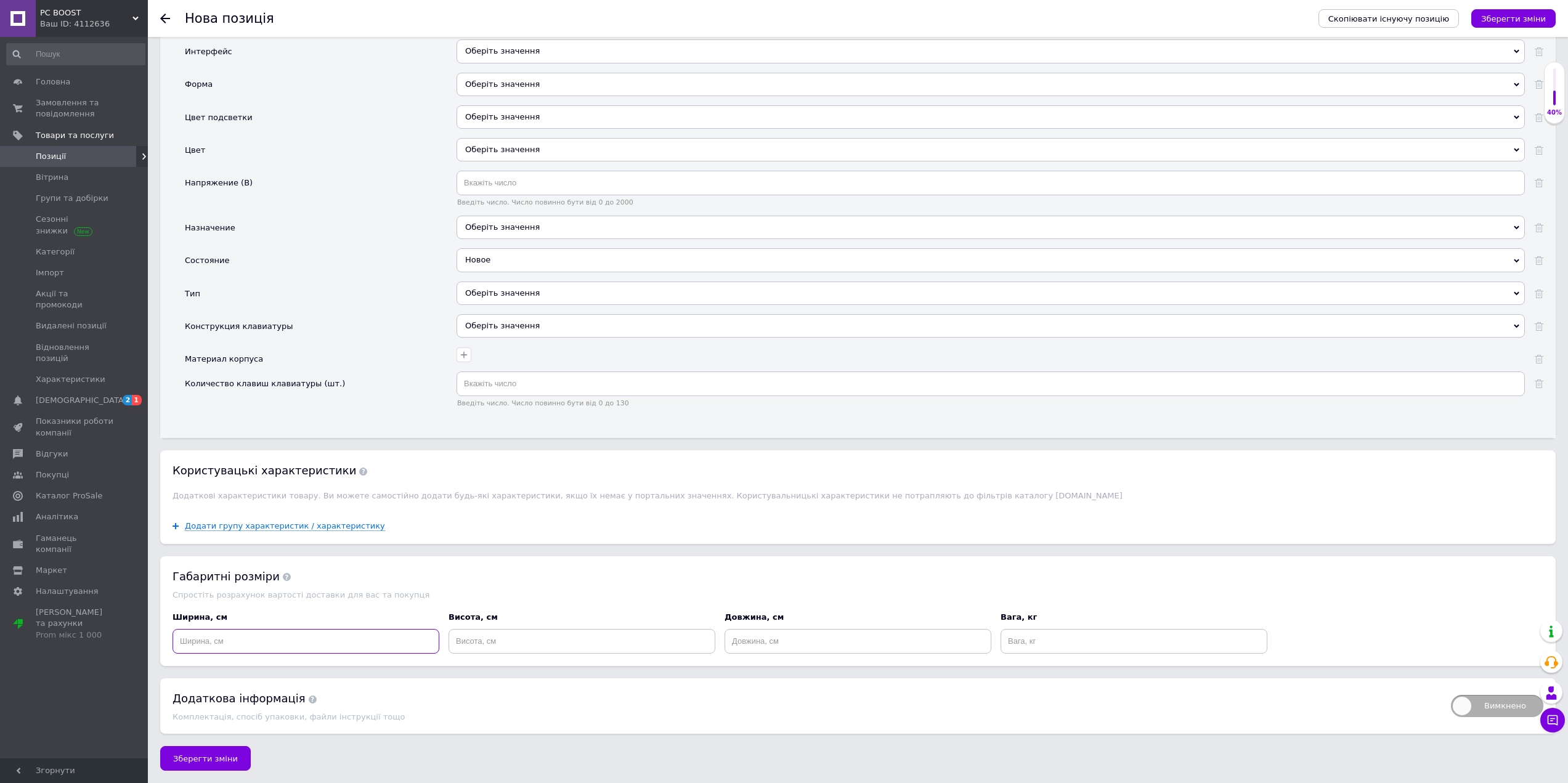
click at [288, 647] on input at bounding box center [306, 641] width 267 height 25
type input "30"
type input "20"
type input "1"
type input "5"
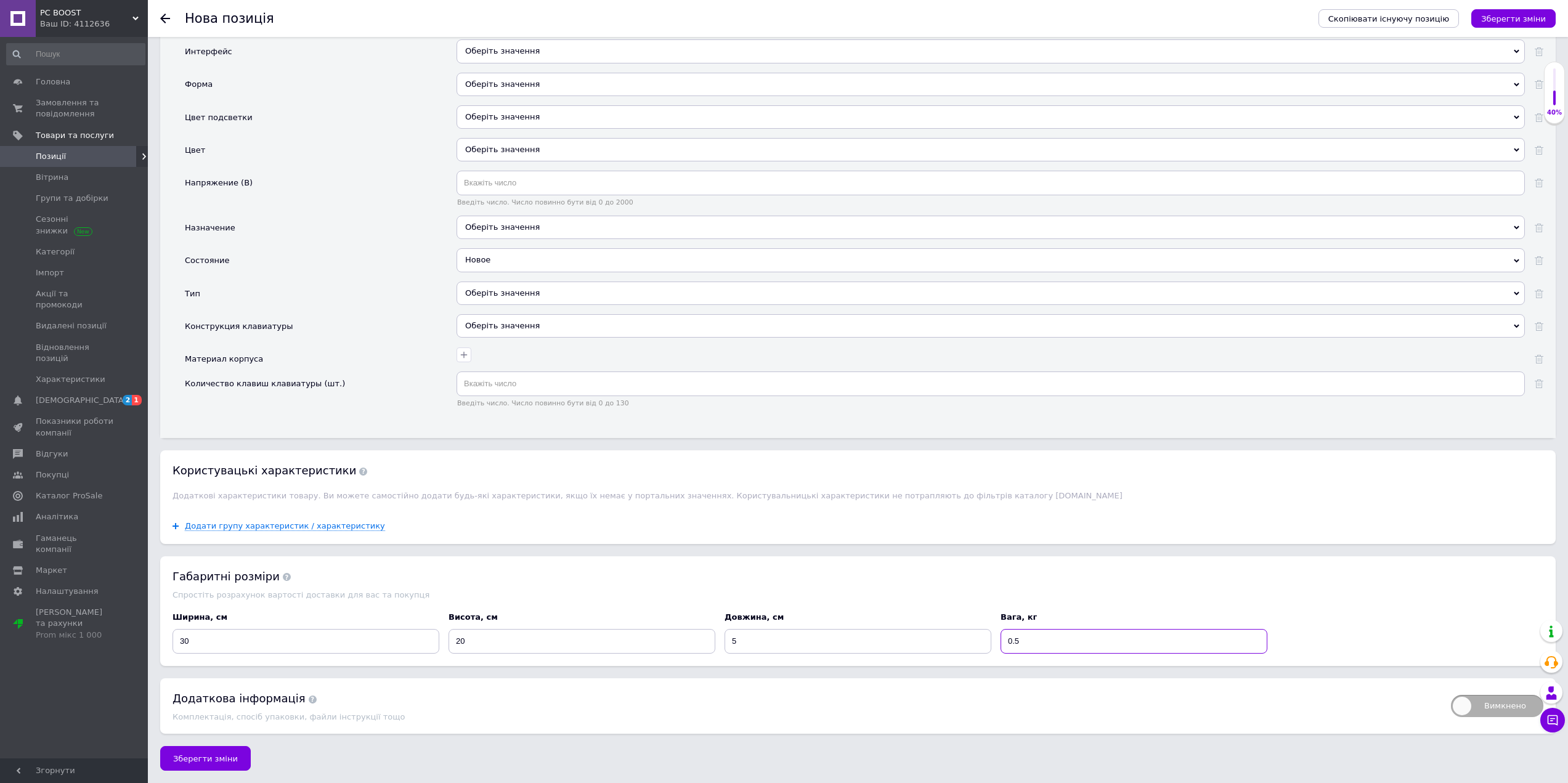
type input "0.5"
click at [479, 586] on div "Габаритні розміри Спростіть розрахунок вартості доставки для вас та покупця Шир…" at bounding box center [858, 611] width 1395 height 110
drag, startPoint x: 472, startPoint y: 641, endPoint x: 454, endPoint y: 638, distance: 18.2
click at [454, 638] on input "20" at bounding box center [582, 641] width 267 height 25
type input "15"
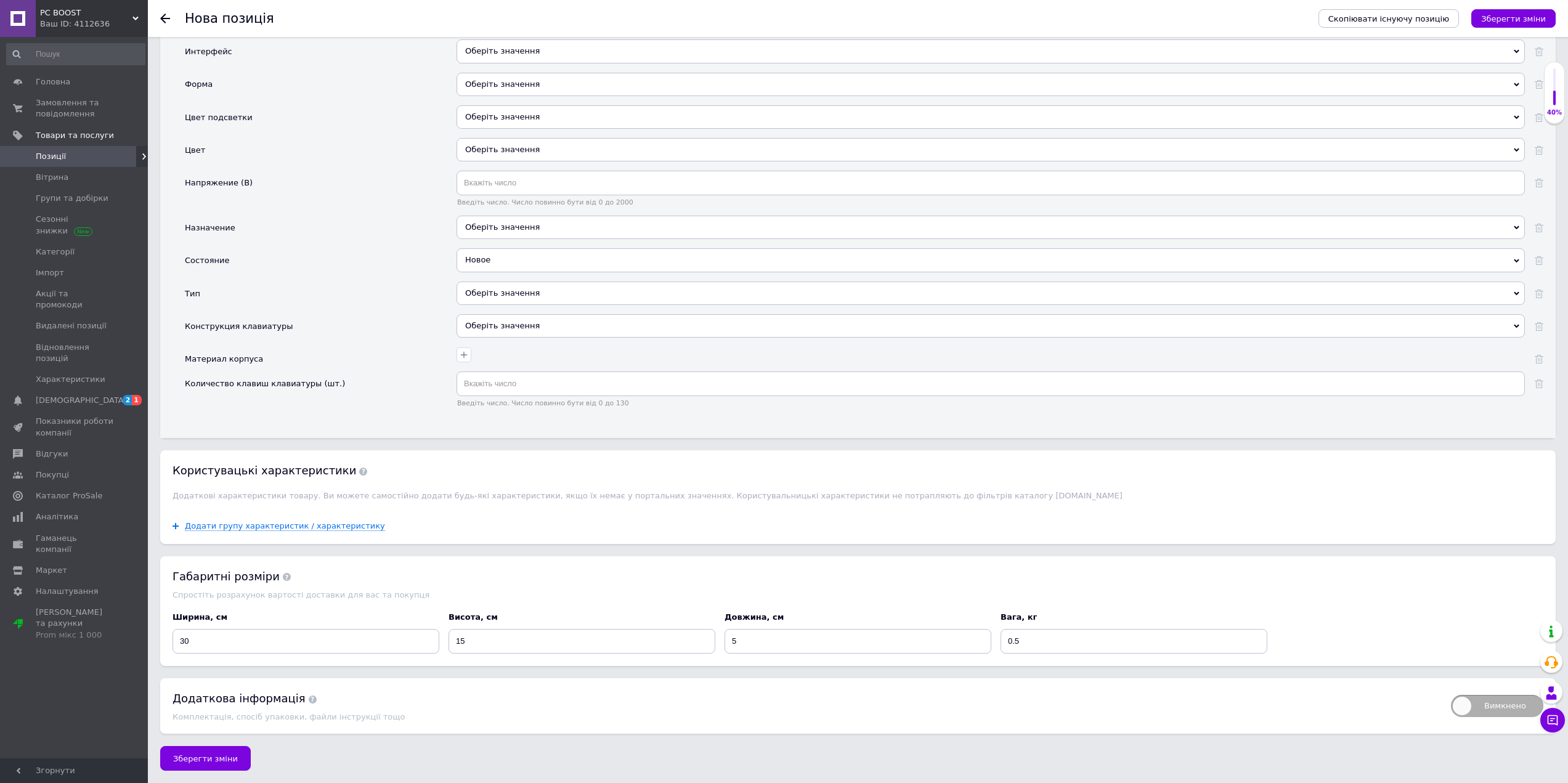
click at [491, 572] on div "Габаритні розміри" at bounding box center [858, 576] width 1371 height 15
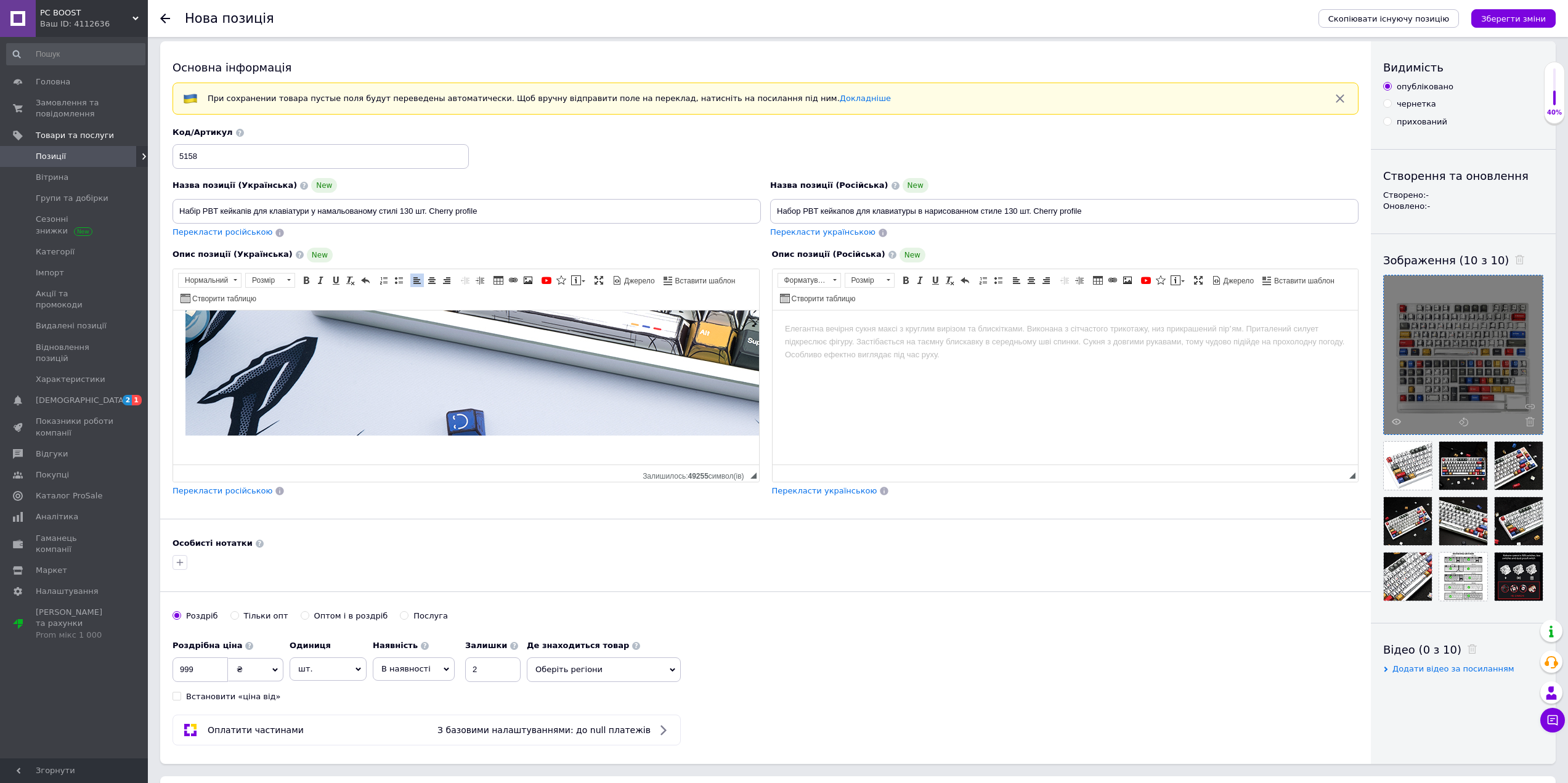
scroll to position [0, 0]
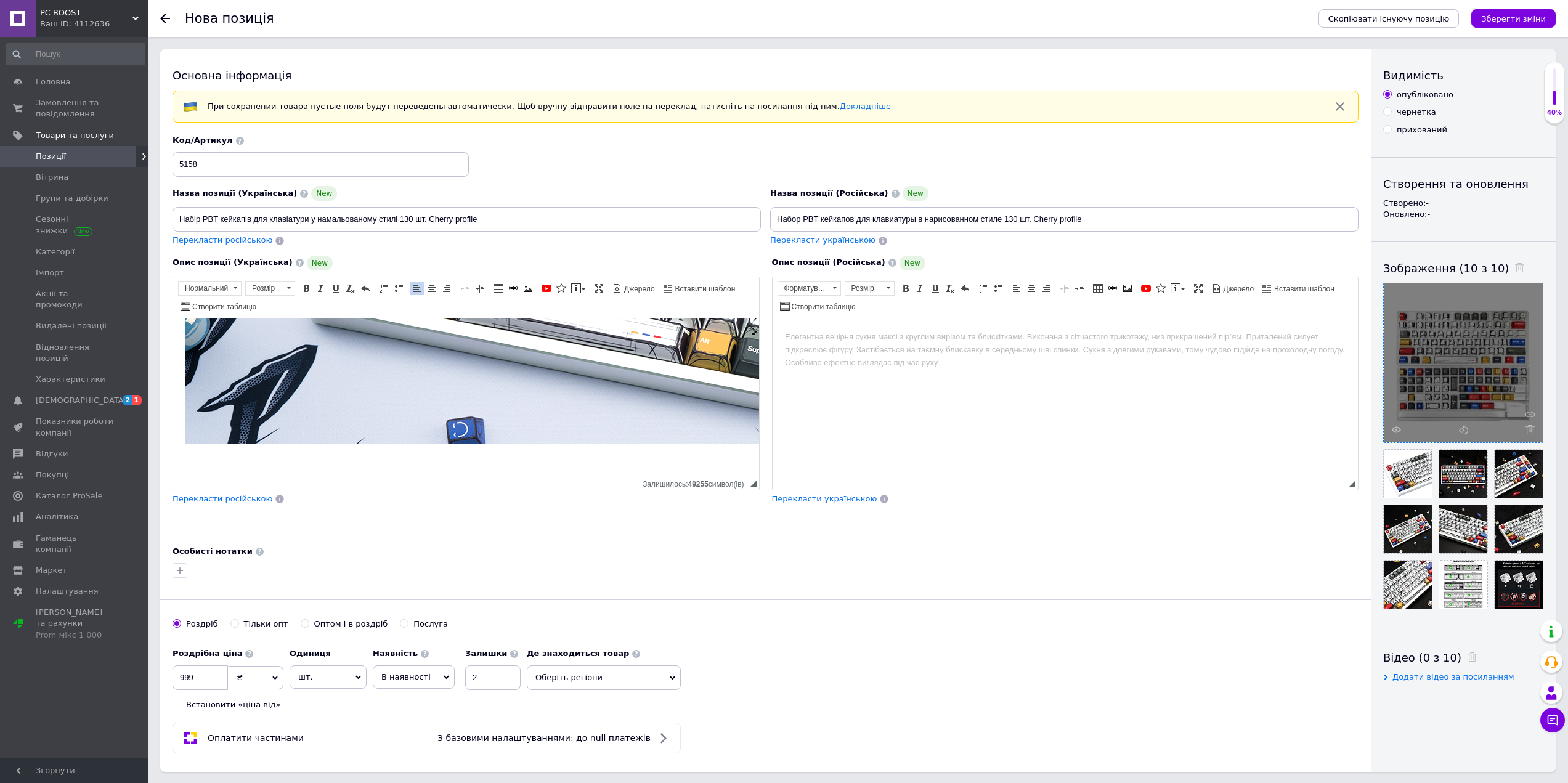
click at [231, 500] on span "Перекласти російською" at bounding box center [222, 498] width 100 height 9
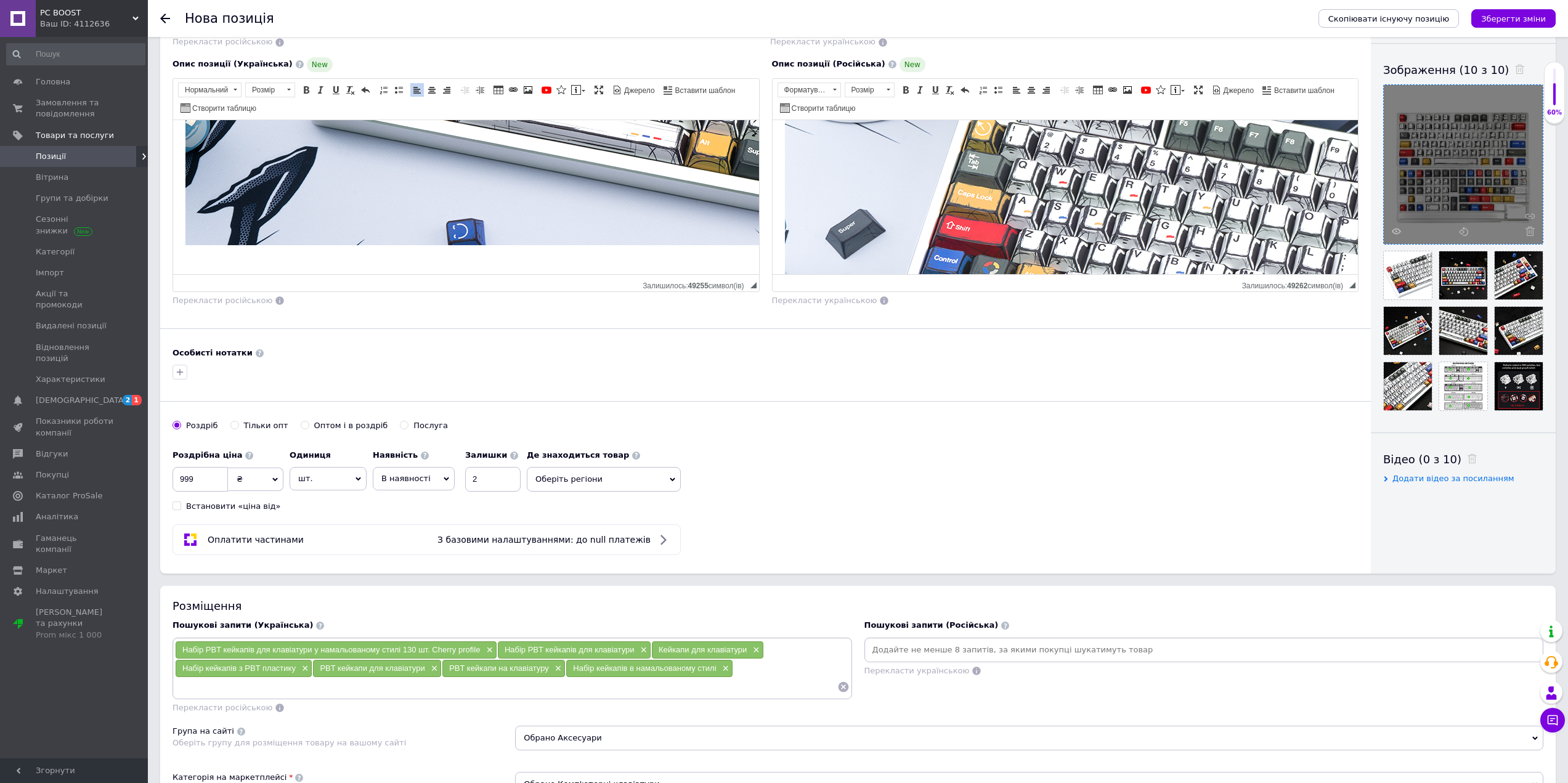
scroll to position [104, 0]
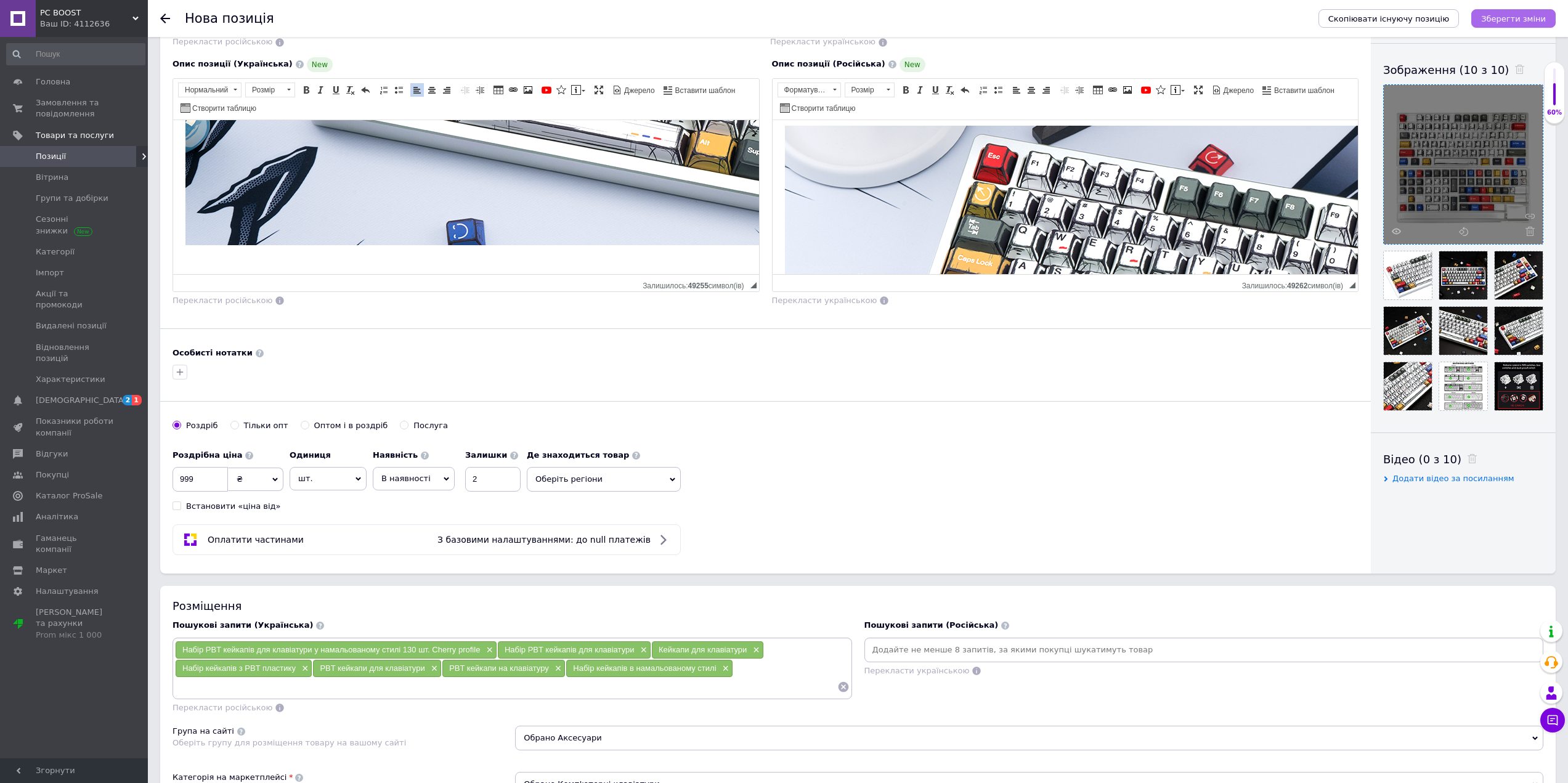
click at [1528, 14] on icon "Зберегти зміни" at bounding box center [1513, 19] width 65 height 9
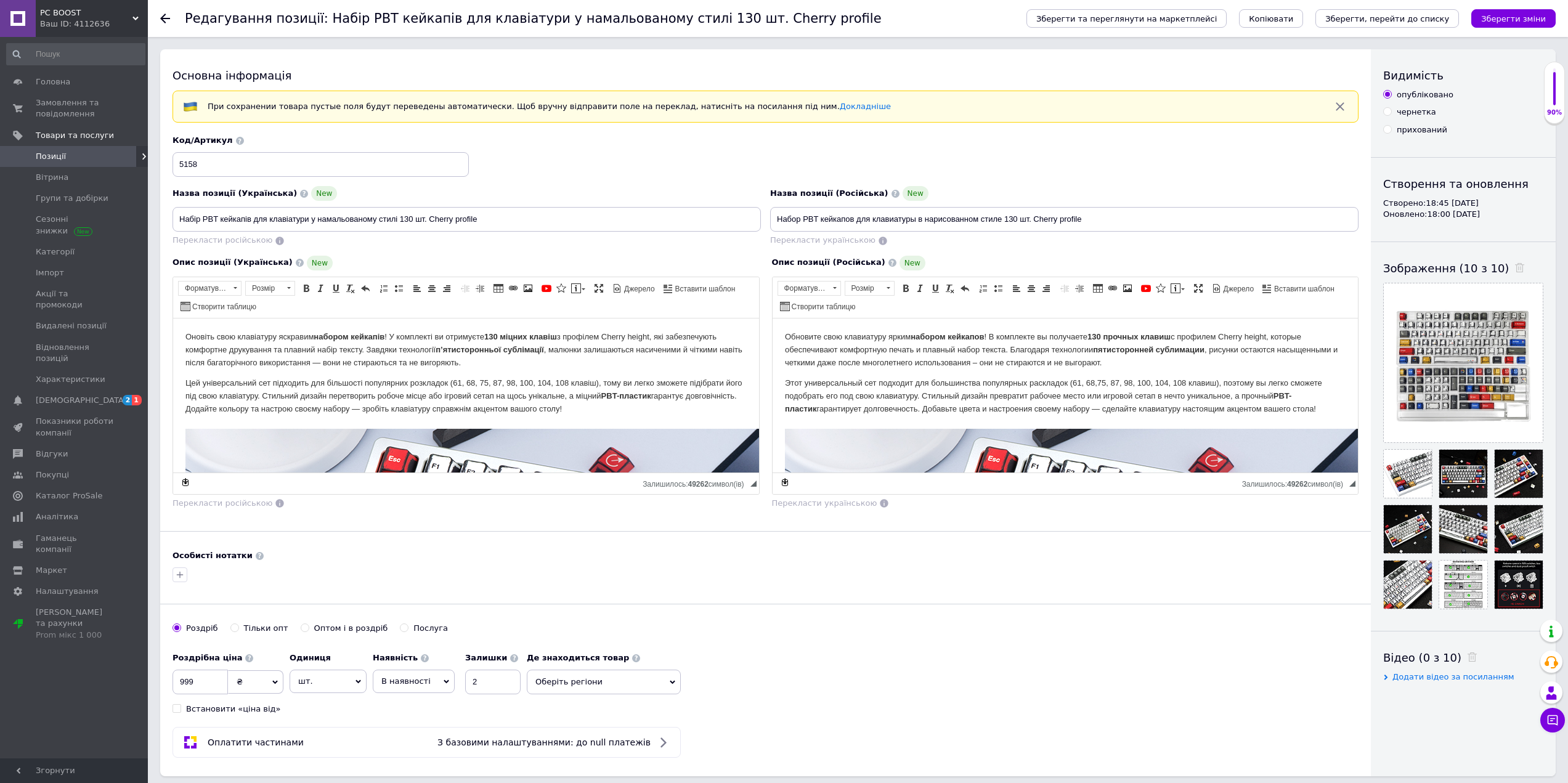
drag, startPoint x: 1202, startPoint y: 29, endPoint x: 1019, endPoint y: 210, distance: 257.4
drag, startPoint x: 1019, startPoint y: 210, endPoint x: 941, endPoint y: 632, distance: 429.1
click at [941, 632] on div "[PERSON_NAME] опт Оптом і в роздріб Послуга" at bounding box center [765, 635] width 1186 height 23
click at [69, 157] on span "Позиції" at bounding box center [75, 157] width 78 height 11
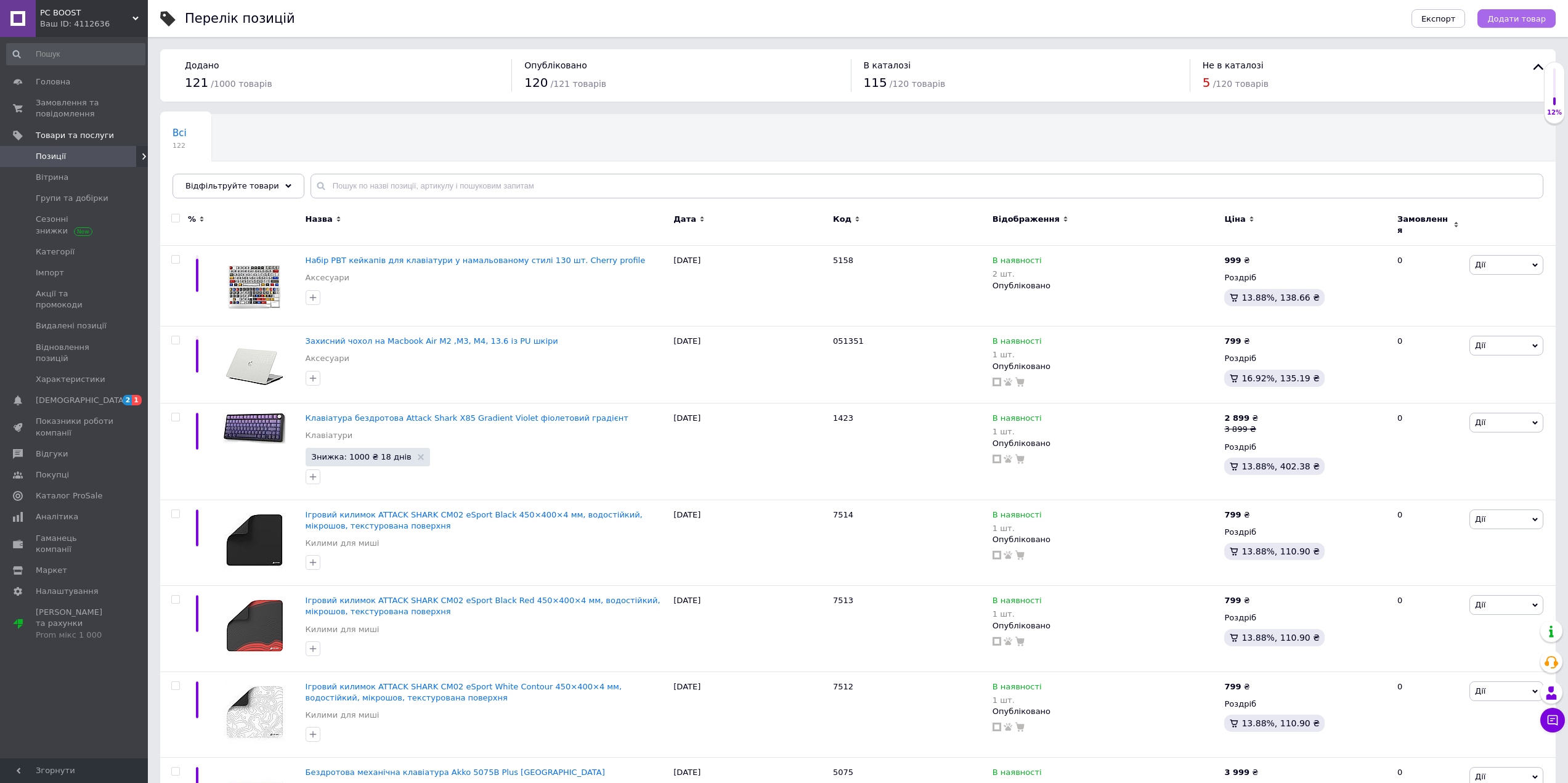
click at [1509, 14] on span "Додати товар" at bounding box center [1516, 19] width 58 height 9
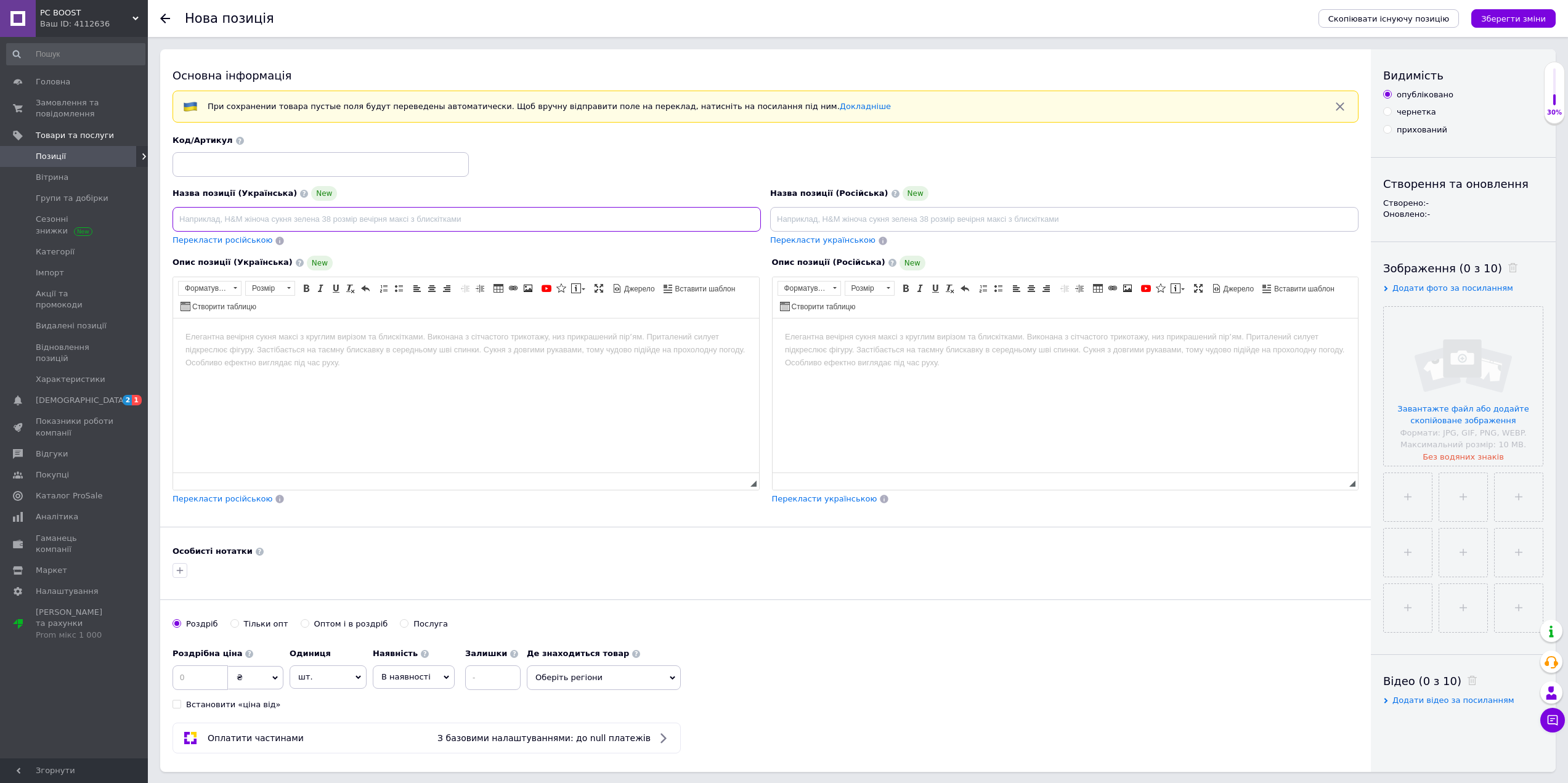
click at [365, 228] on input at bounding box center [467, 219] width 588 height 25
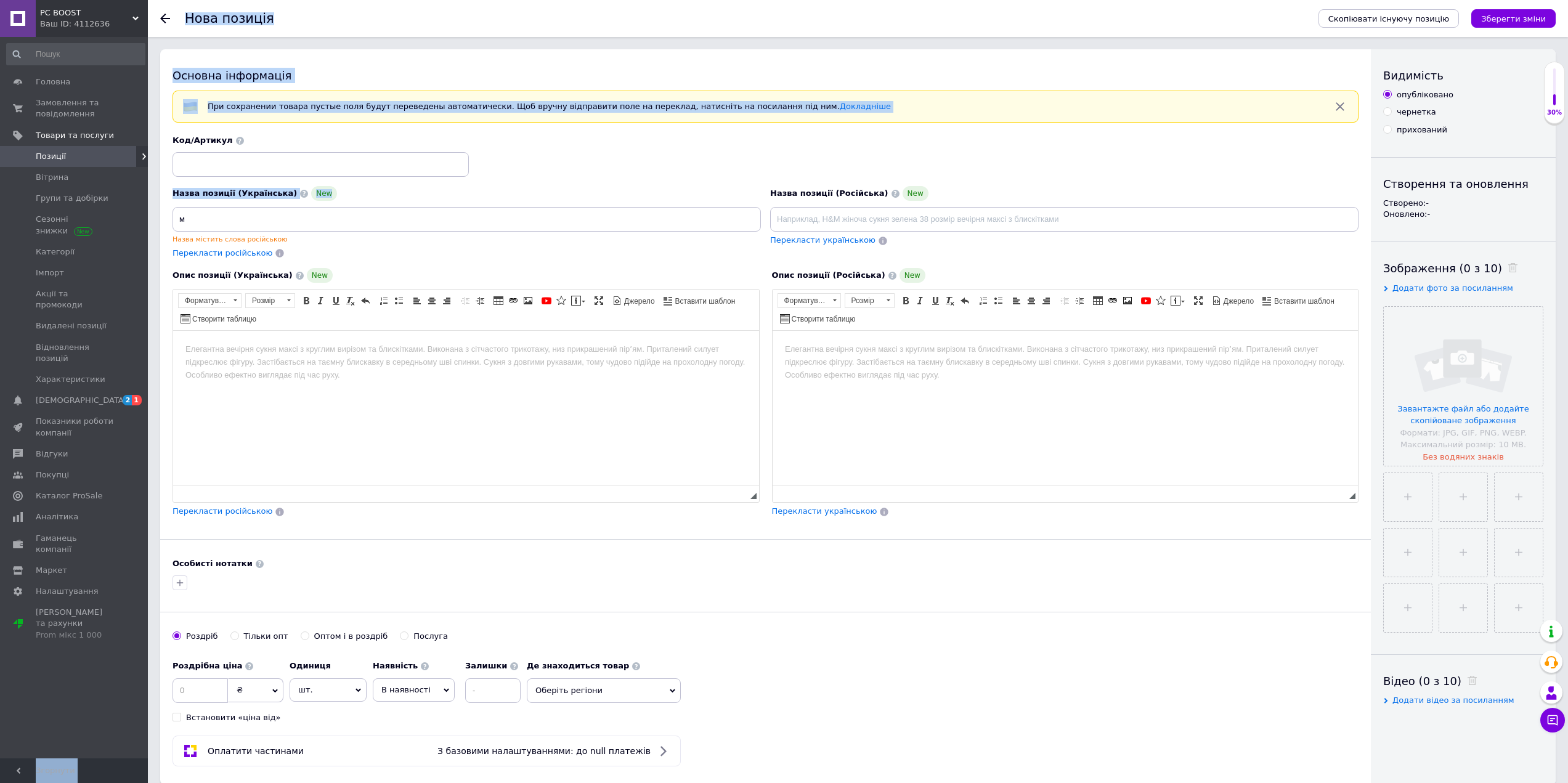
drag, startPoint x: 294, startPoint y: 203, endPoint x: 155, endPoint y: 217, distance: 139.7
click at [148, 217] on div "Основна інформація При сохранении товара пустые поля будут переведены автоматич…" at bounding box center [858, 655] width 1420 height 1211
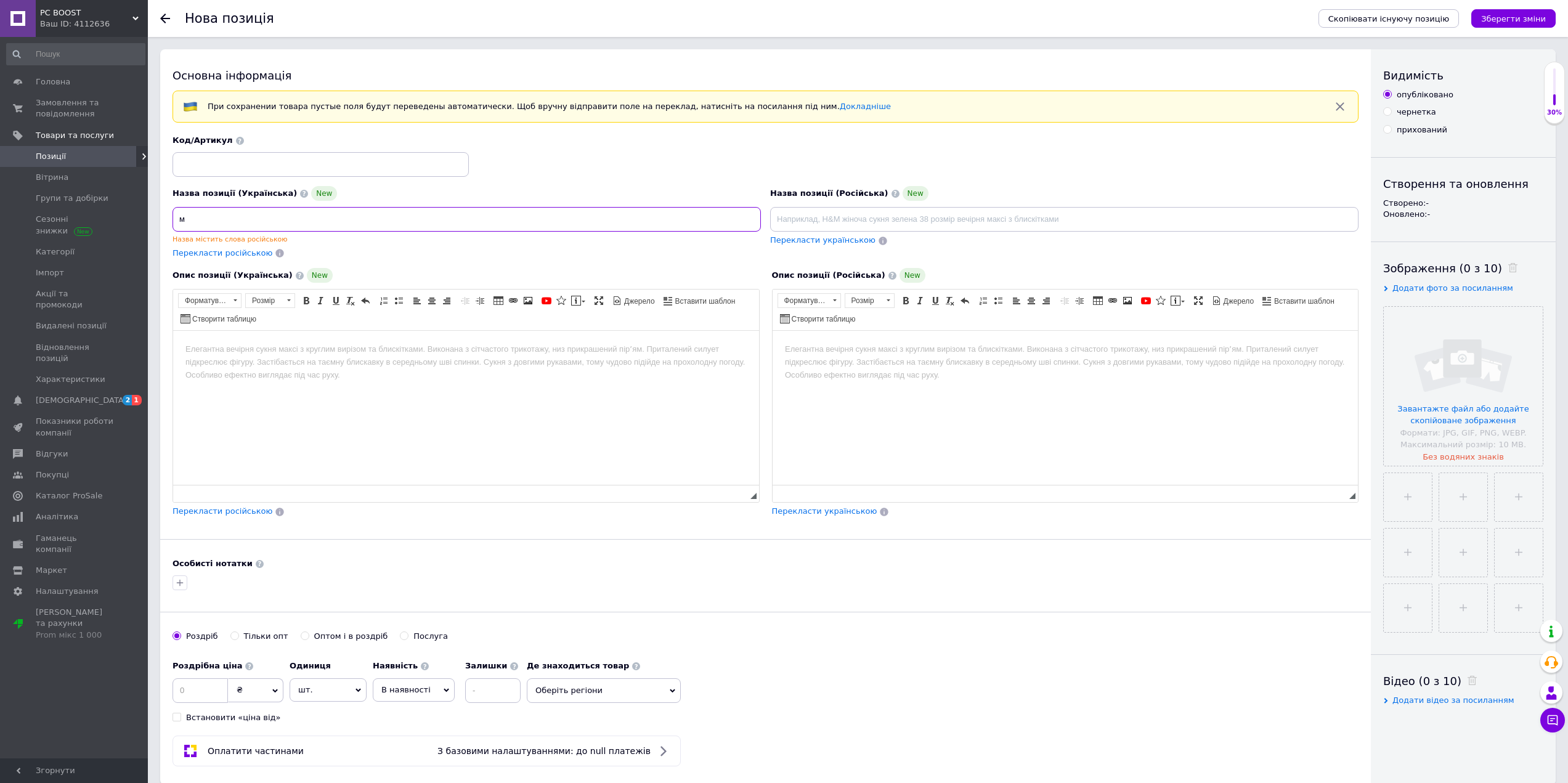
click at [215, 223] on input "м" at bounding box center [467, 219] width 588 height 25
drag, startPoint x: 158, startPoint y: 223, endPoint x: 151, endPoint y: 221, distance: 7.3
click at [147, 223] on div "PC BOOST Ваш ID: 4112636 Кабінет покупця Перевірити стан системи Сторінка на ма…" at bounding box center [784, 637] width 1568 height 1273
paste input "еймерський рукав Outdoor Pro"
type input "Геймерський рукав Outdoor Pro"
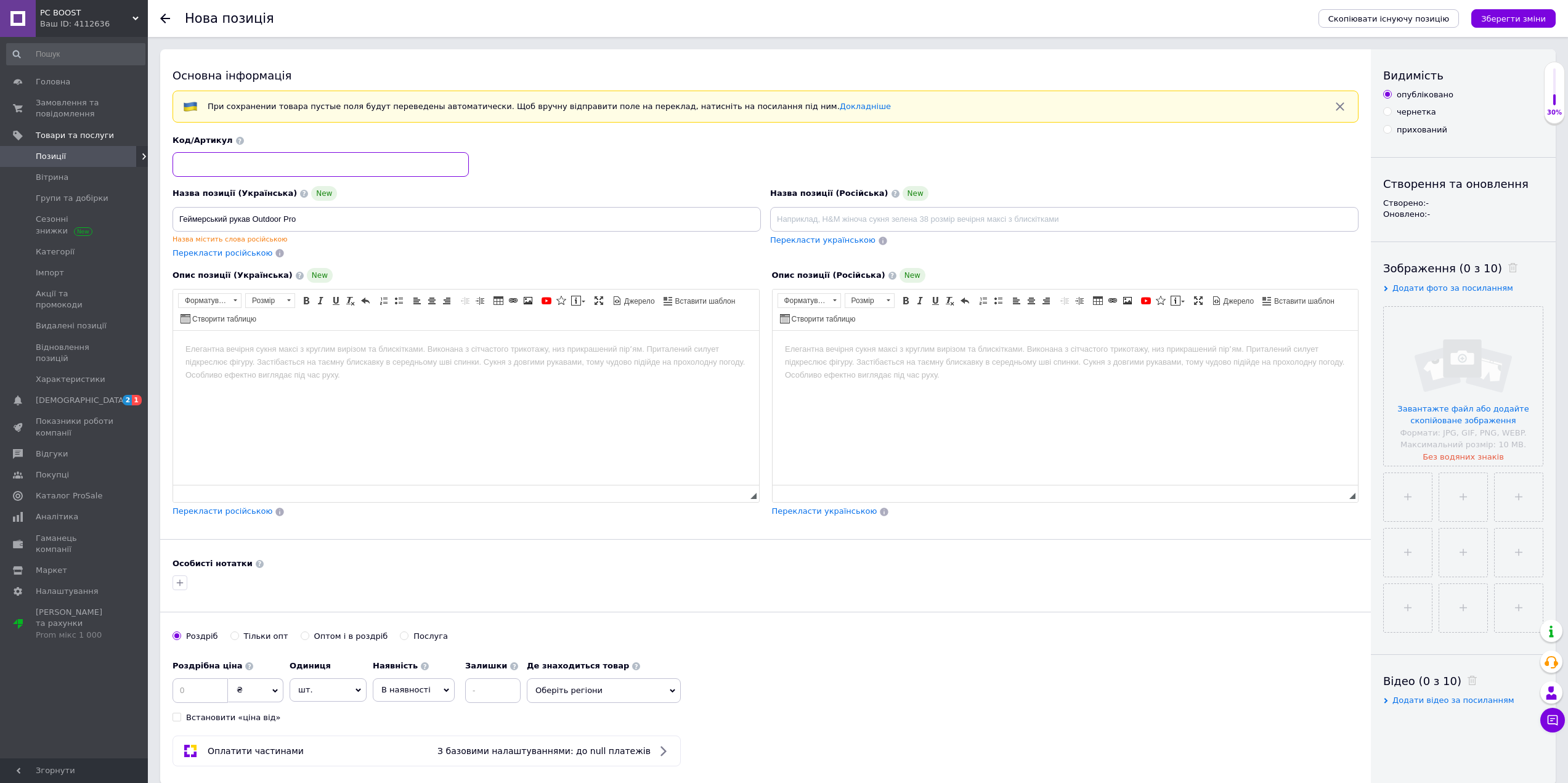
click at [252, 159] on input at bounding box center [320, 164] width 296 height 25
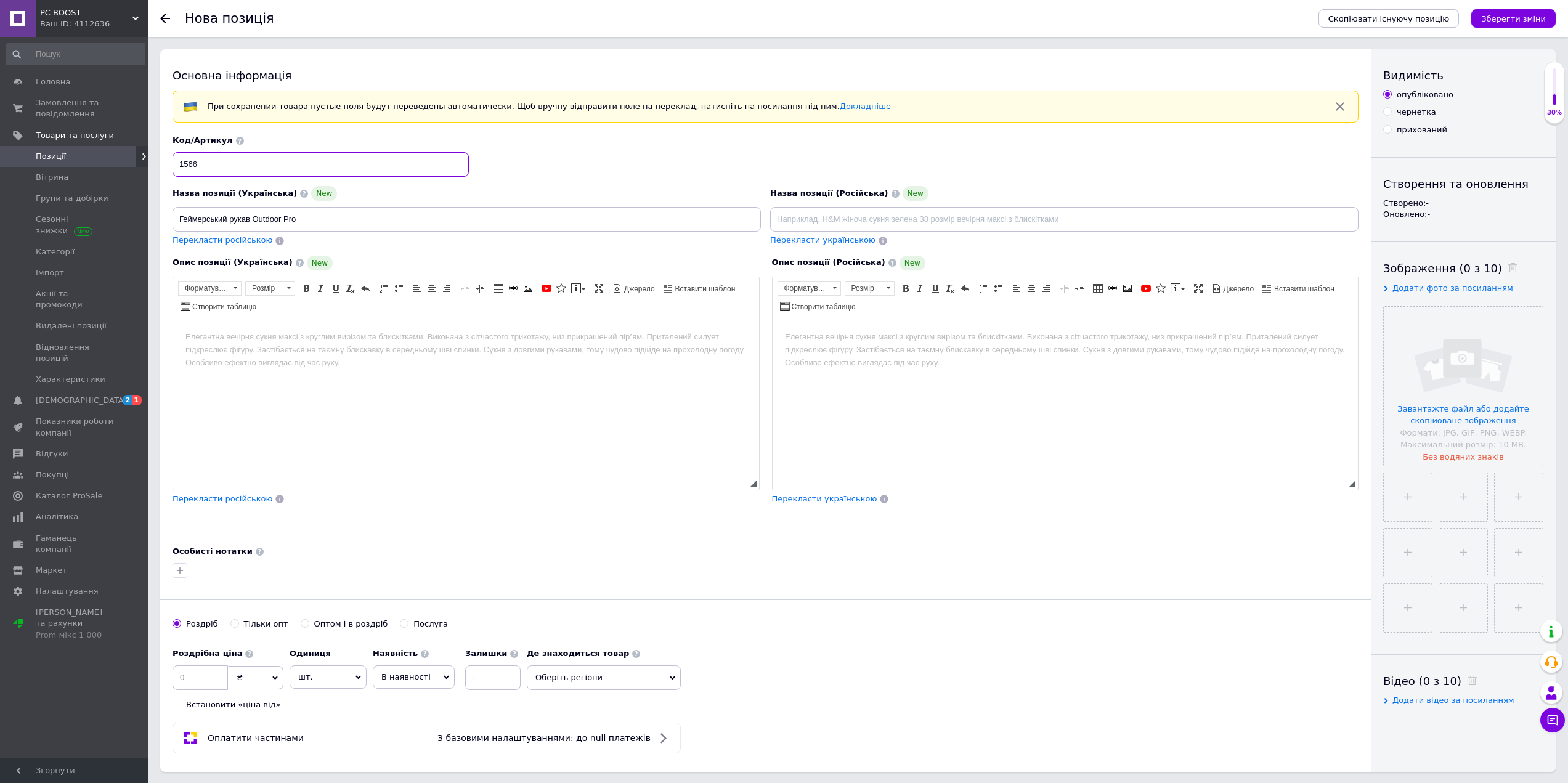
type input "1566"
click at [282, 355] on html at bounding box center [466, 336] width 586 height 38
click at [1450, 376] on input "file" at bounding box center [1463, 386] width 159 height 159
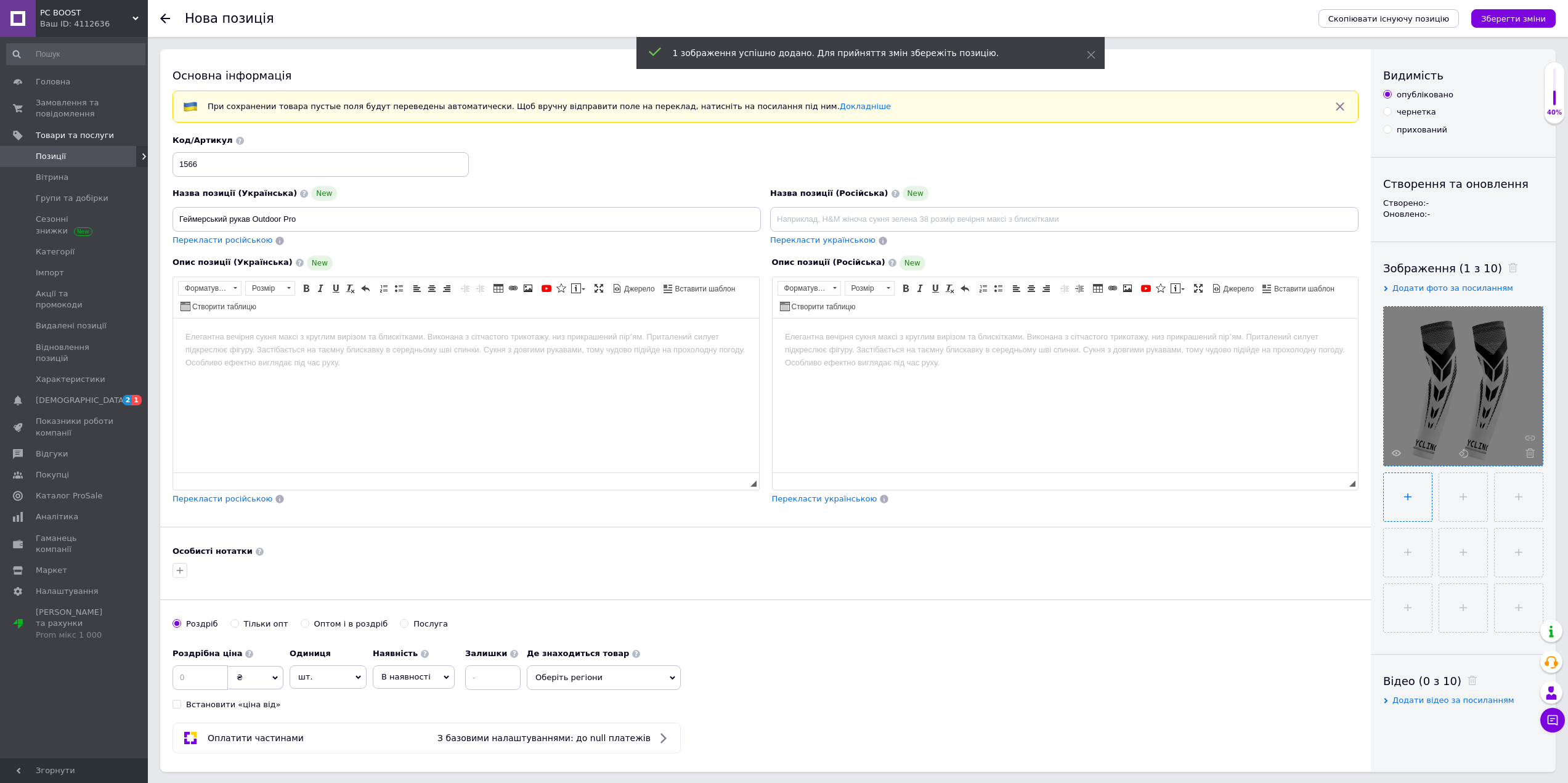
click at [1406, 500] on input "file" at bounding box center [1408, 497] width 48 height 48
type input "C:\fakepath\heimerskyi-rukav-99577156170196.webp"
click at [1462, 502] on input "file" at bounding box center [1463, 497] width 48 height 48
type input "C:\fakepath\heimerskyi-rukav-57682804205932.webp"
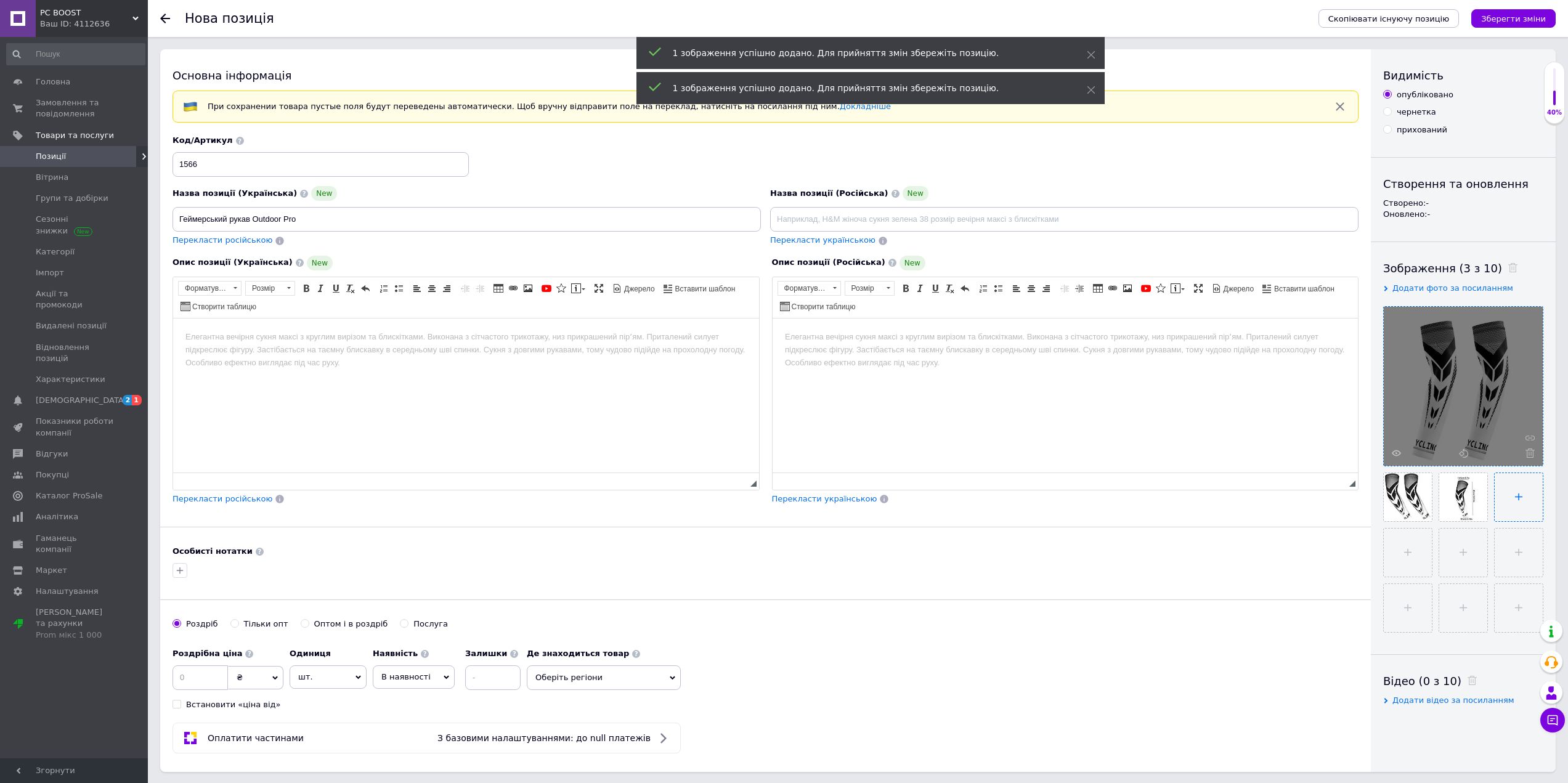
click at [1515, 498] on input "file" at bounding box center [1519, 497] width 48 height 48
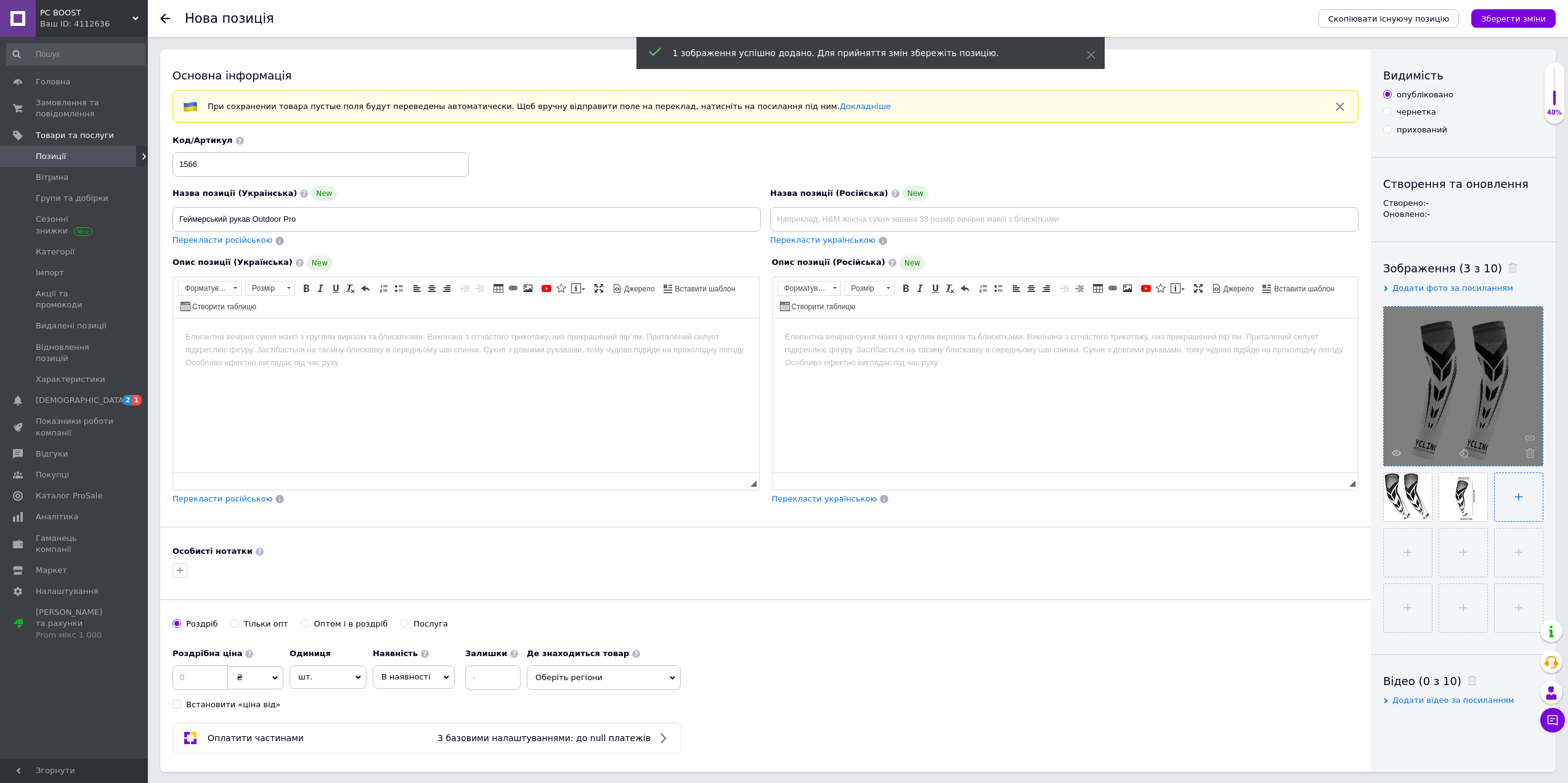
type input "C:\fakepath\heimerskyi-rukav-36331958732391.webp"
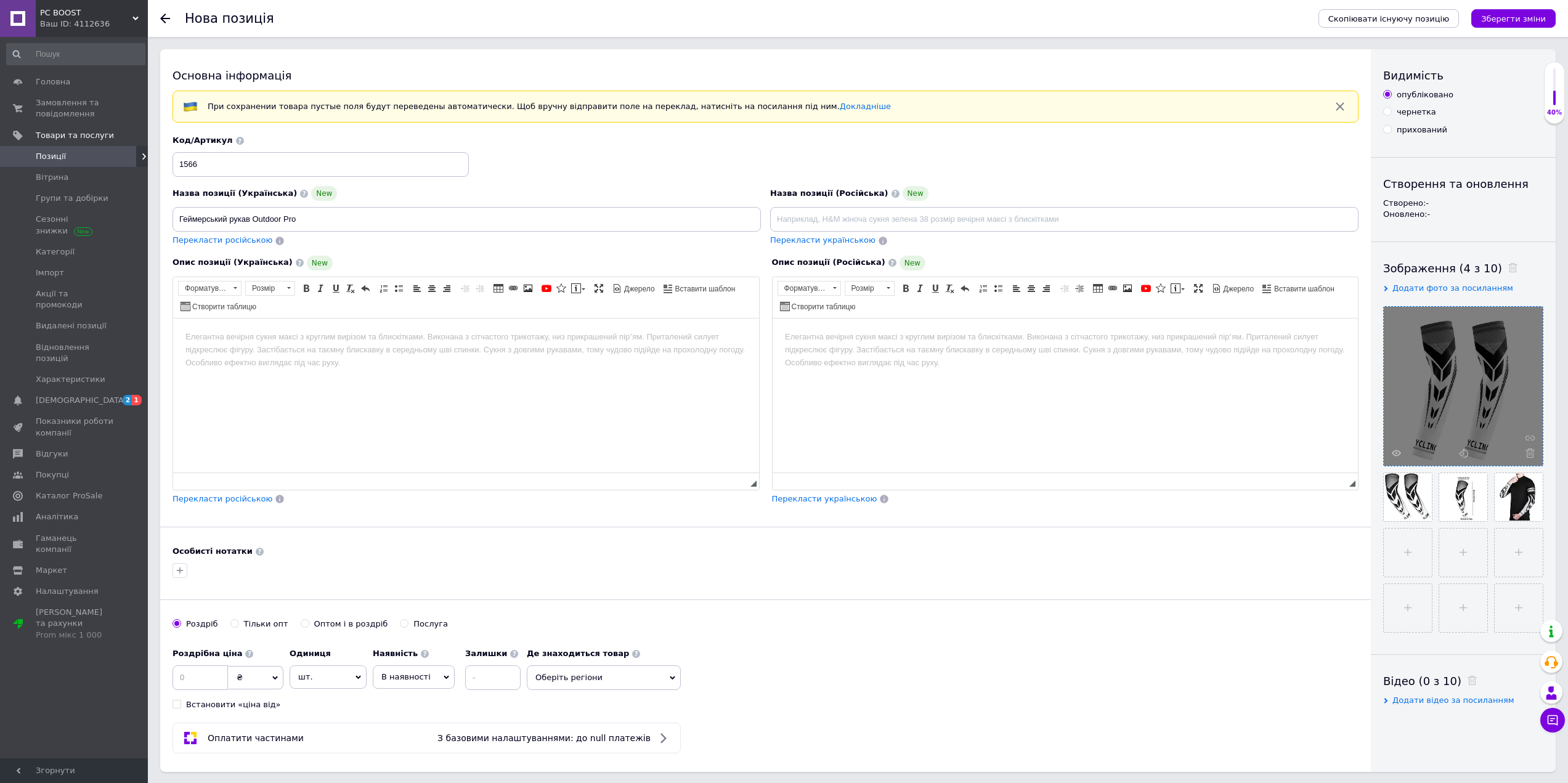
click at [300, 355] on html at bounding box center [466, 336] width 586 height 38
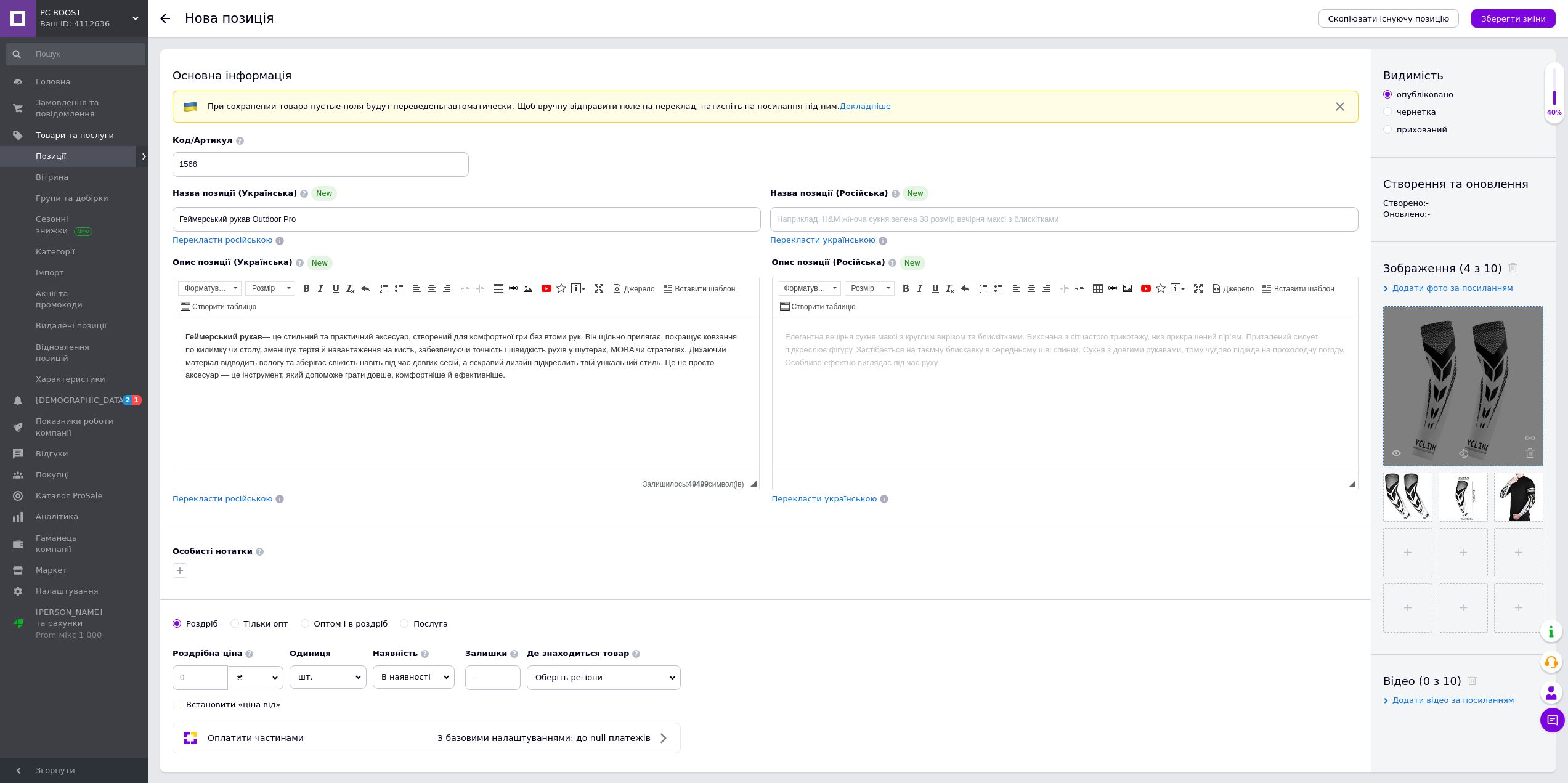
click at [231, 217] on input "Геймерський рукав Outdoor Pro" at bounding box center [467, 219] width 588 height 25
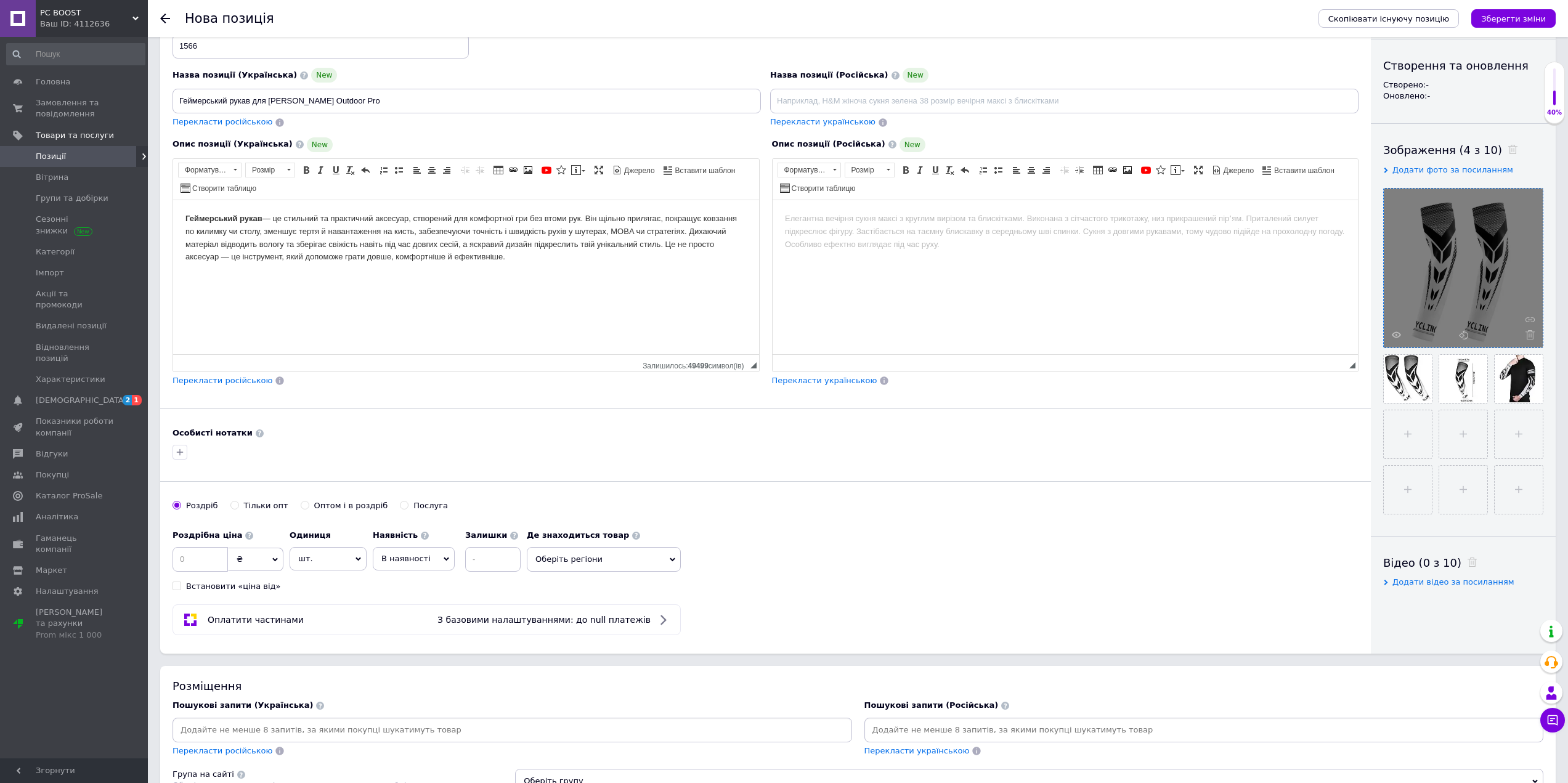
scroll to position [123, 0]
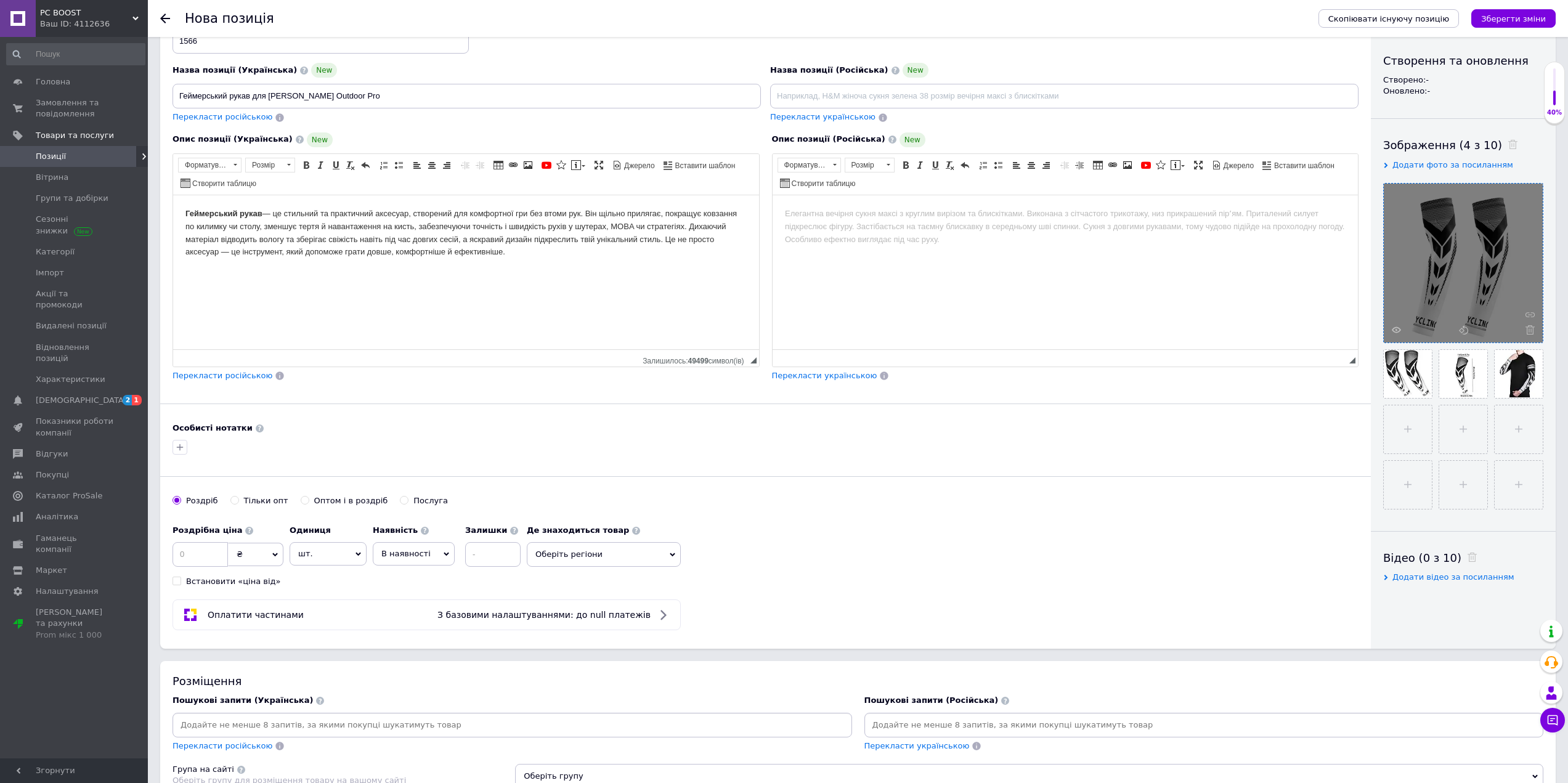
type input "Геймерський рукав для [PERSON_NAME] Outdoor Pro"
click at [206, 547] on input at bounding box center [200, 555] width 56 height 25
type input "299"
click at [501, 558] on input at bounding box center [493, 555] width 56 height 25
type input "2"
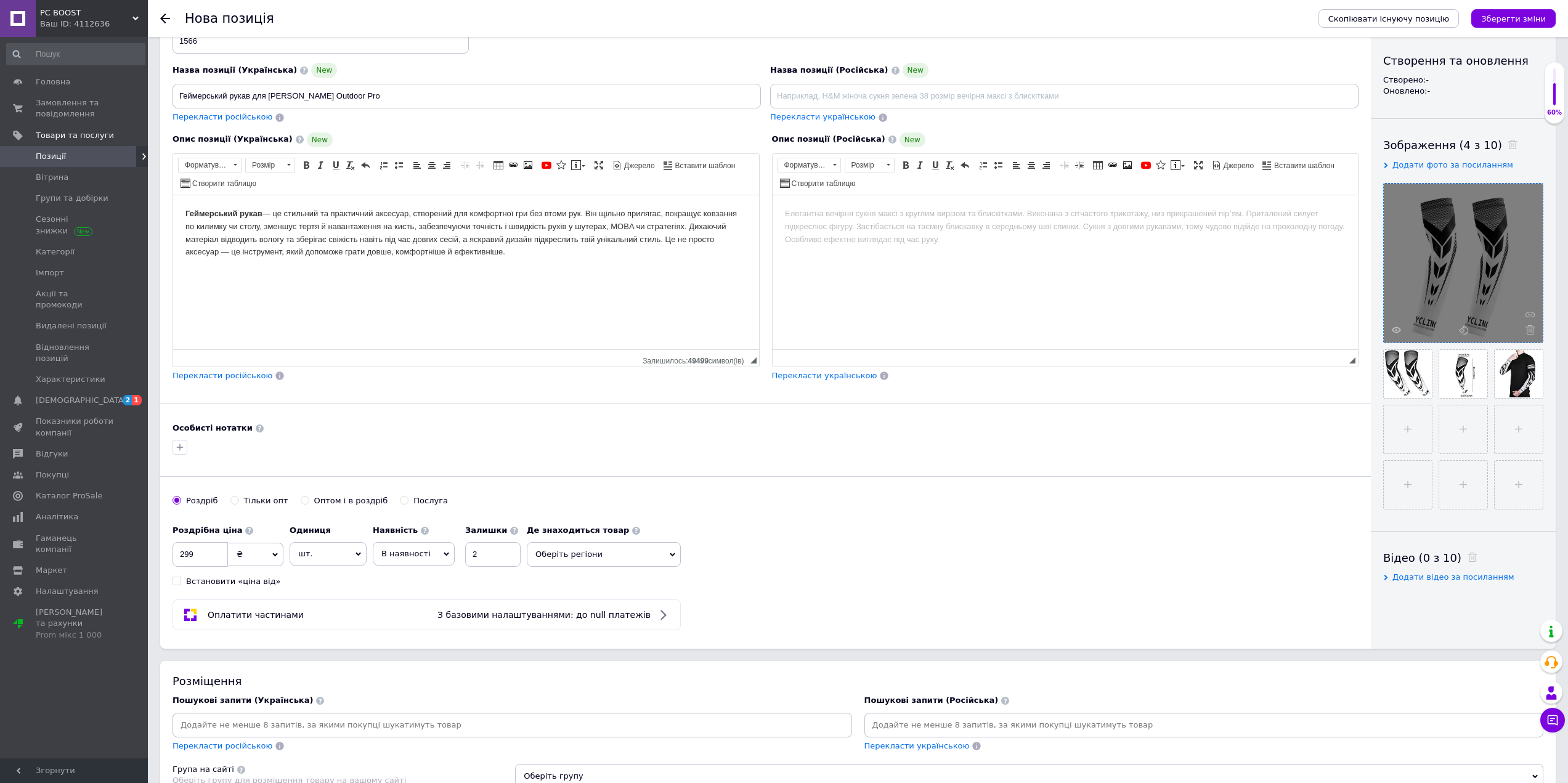
click at [408, 586] on div "Роздрібна ціна 299 ₴ $ EUR CHF GBP ¥ PLN ₸ MDL HUF KGS CNY TRY KRW lei Встанови…" at bounding box center [349, 553] width 354 height 68
click at [300, 100] on input "Геймерський рукав для [PERSON_NAME] Outdoor Pro" at bounding box center [467, 96] width 588 height 25
click at [279, 729] on input at bounding box center [512, 725] width 674 height 19
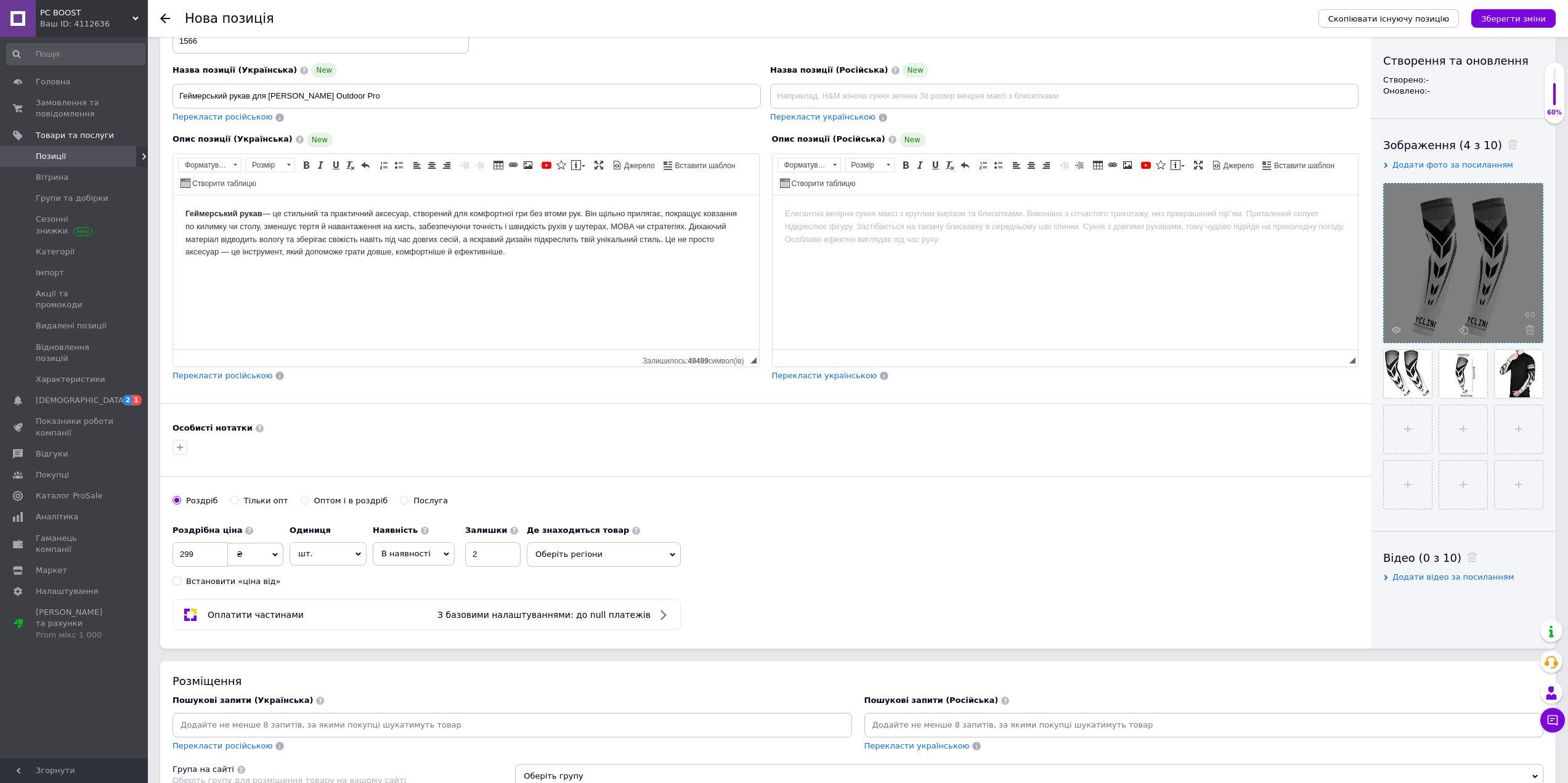
paste input "Геймерський рукав для [PERSON_NAME] Outdoor Pro"
type input "Геймерський рукав для [PERSON_NAME] Outdoor Pro"
type input "Ігровий рукав"
type input "Рукав для миші"
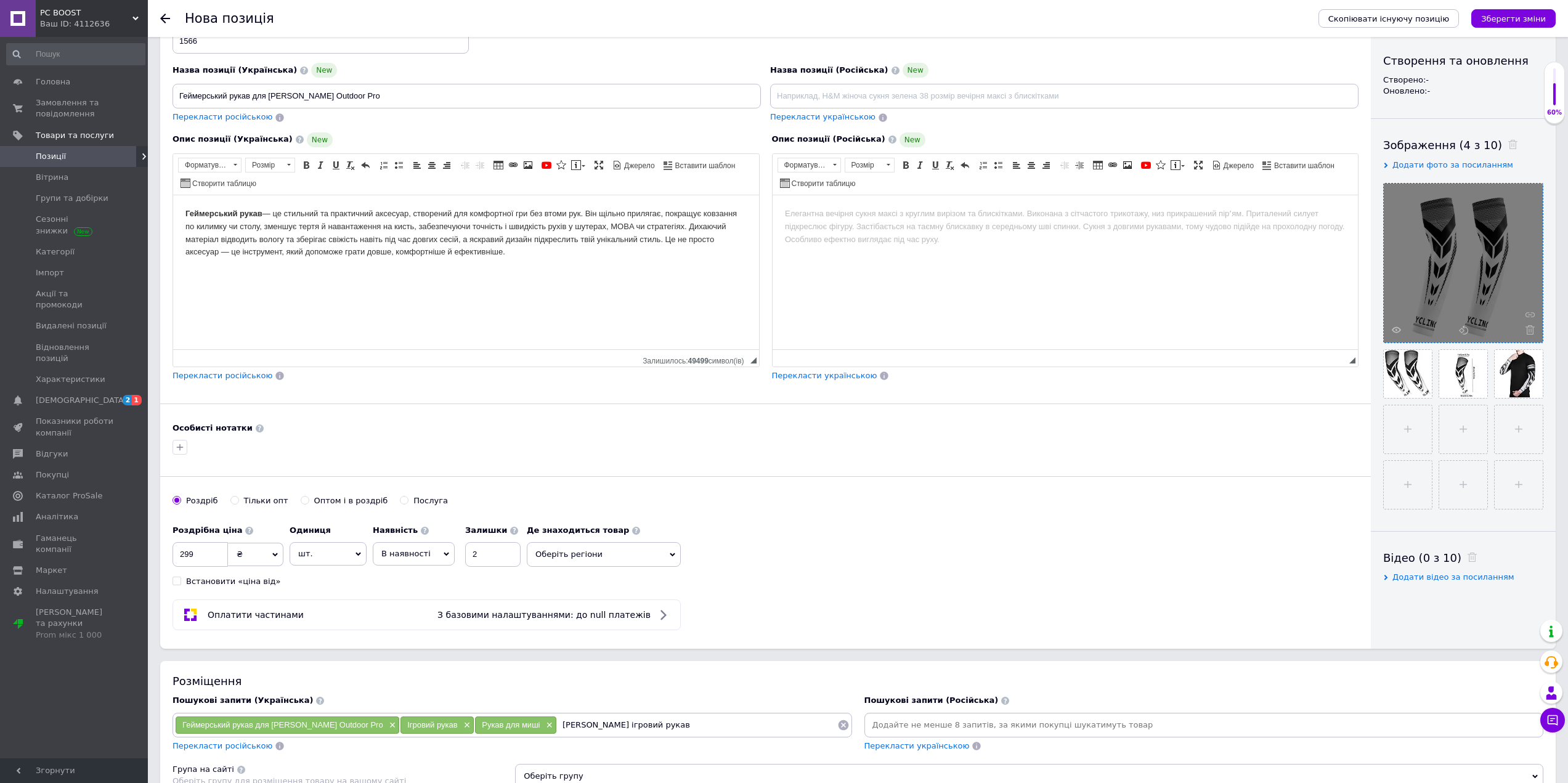
type input "[PERSON_NAME] ігровий рукав"
type input "[PERSON_NAME]"
type input "Геймерський рукав для кс 2"
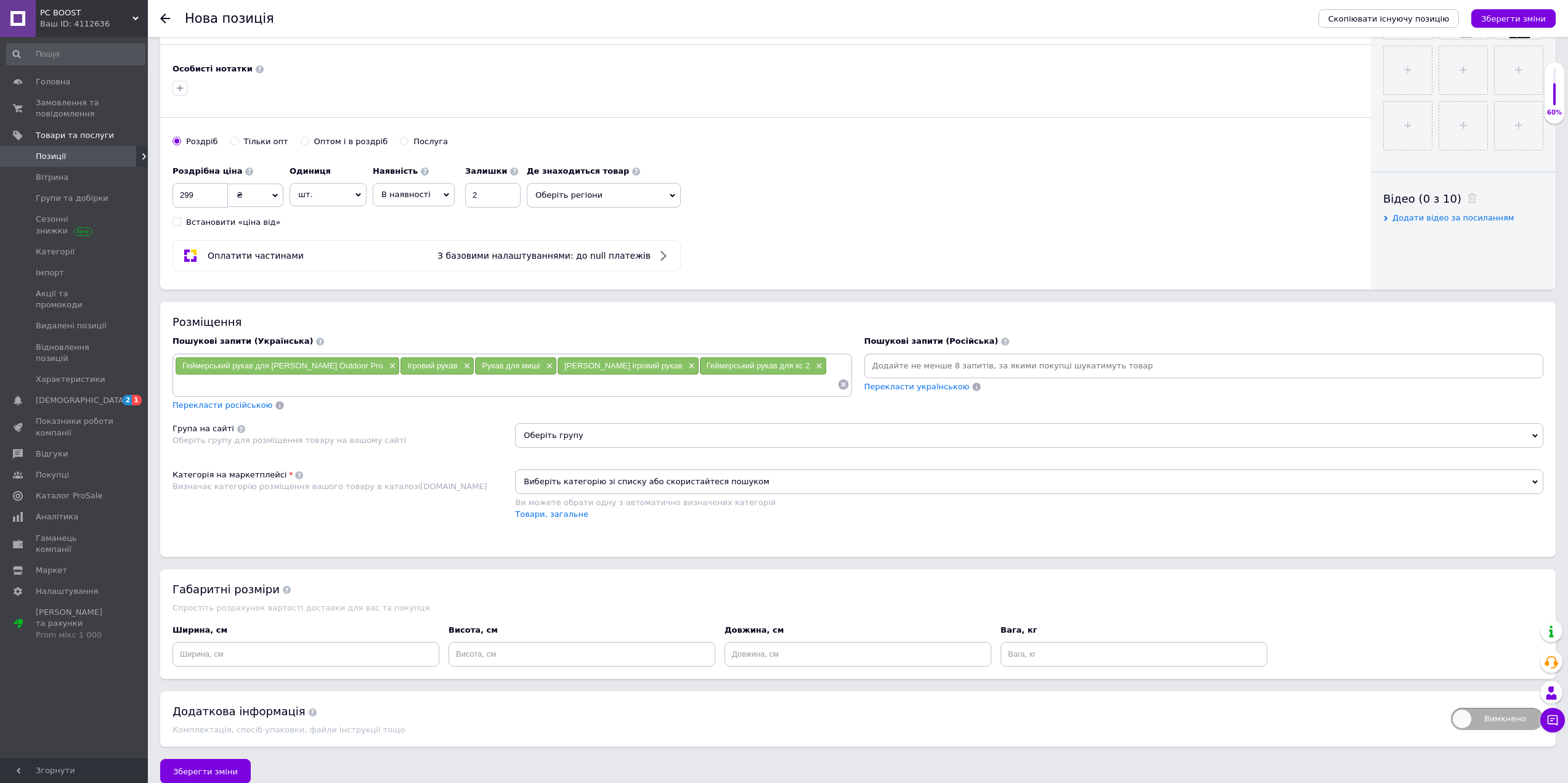
scroll to position [498, 0]
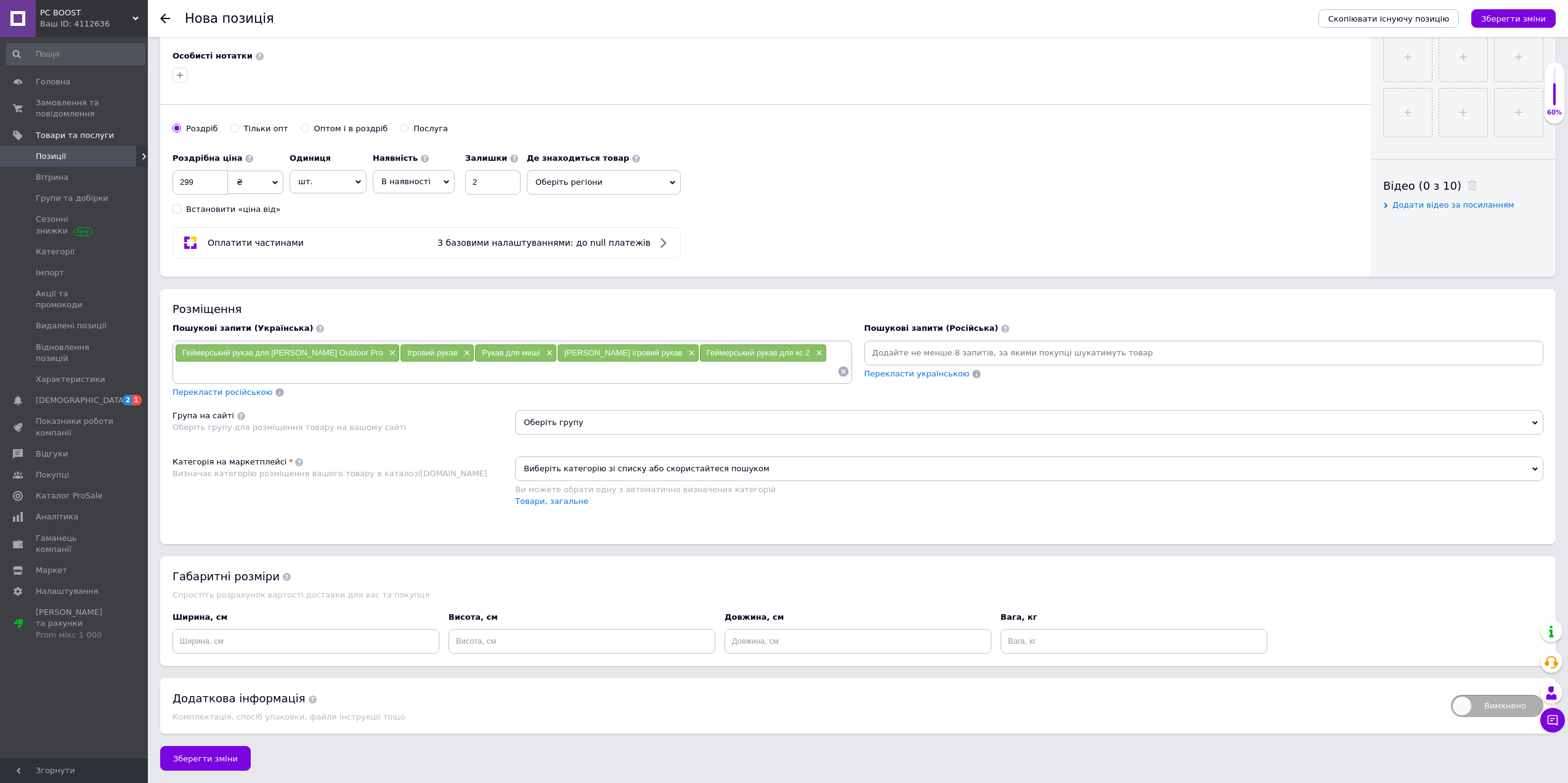
click at [575, 428] on span "Оберіть групу" at bounding box center [1029, 423] width 1028 height 25
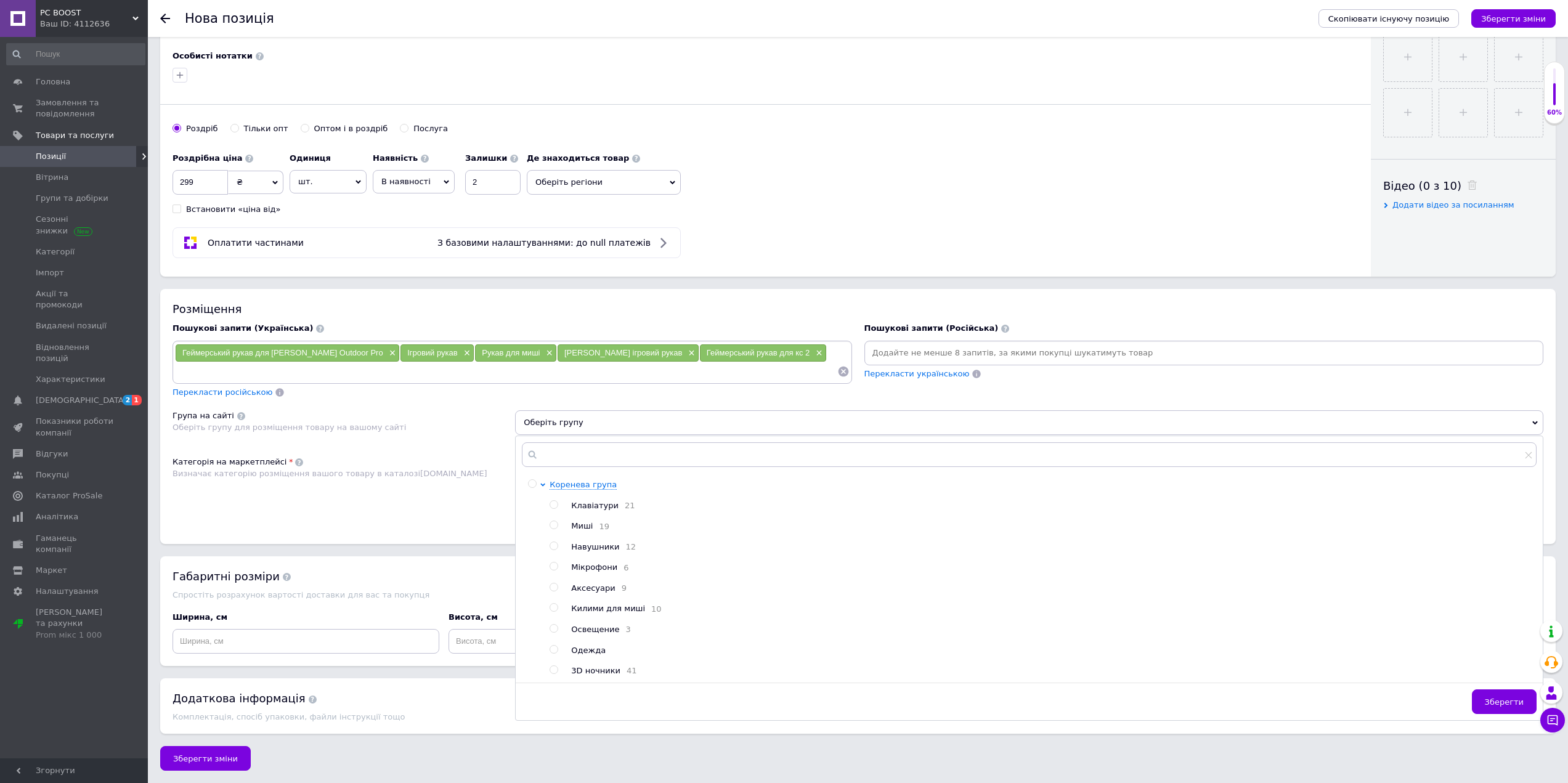
click at [555, 591] on input "radio" at bounding box center [553, 588] width 8 height 8
radio input "true"
click at [1497, 707] on span "Зберегти" at bounding box center [1504, 701] width 38 height 9
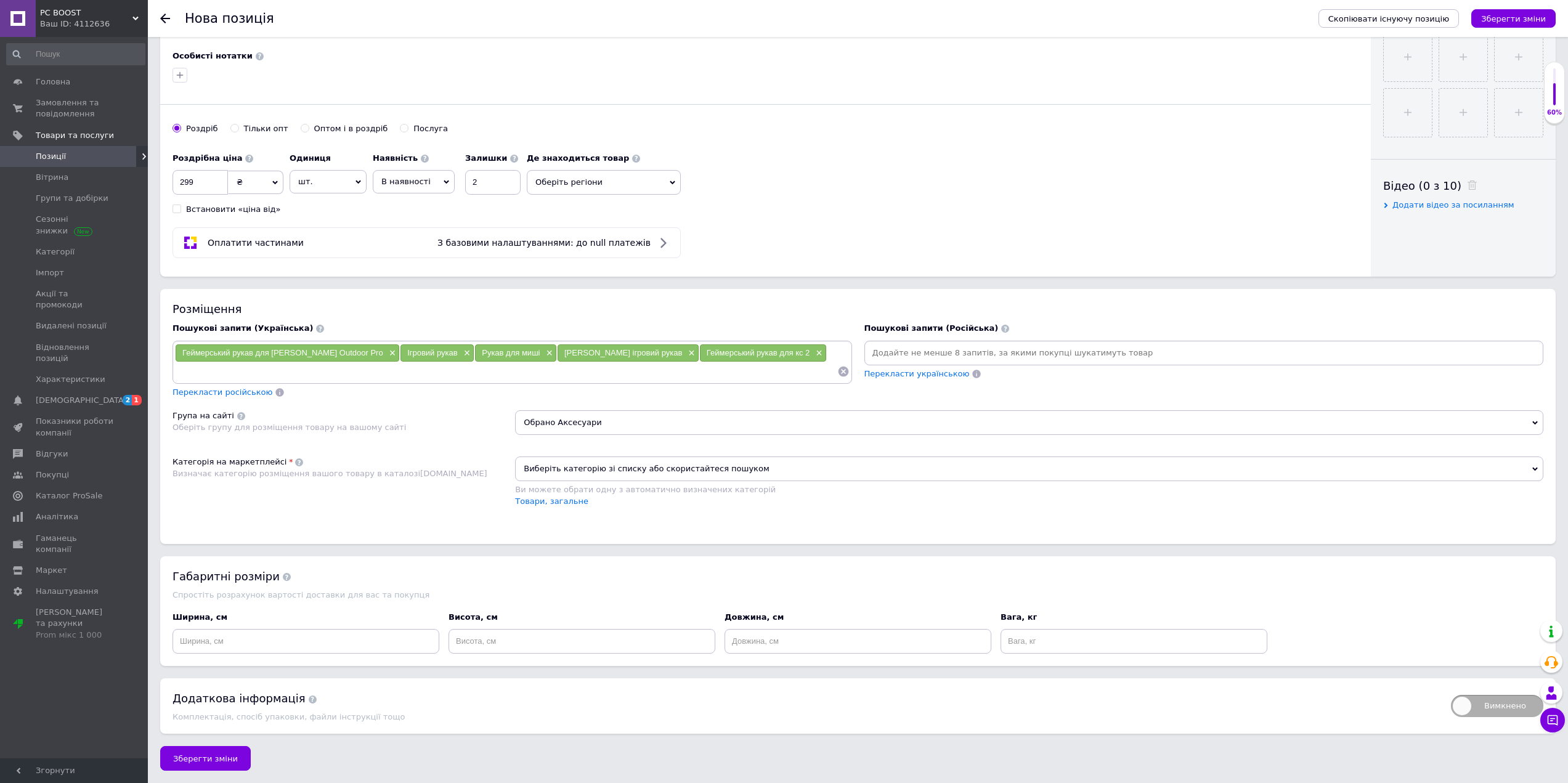
click at [652, 456] on span "Виберіть категорію зі списку або скористайтеся пошуком" at bounding box center [1029, 469] width 1028 height 25
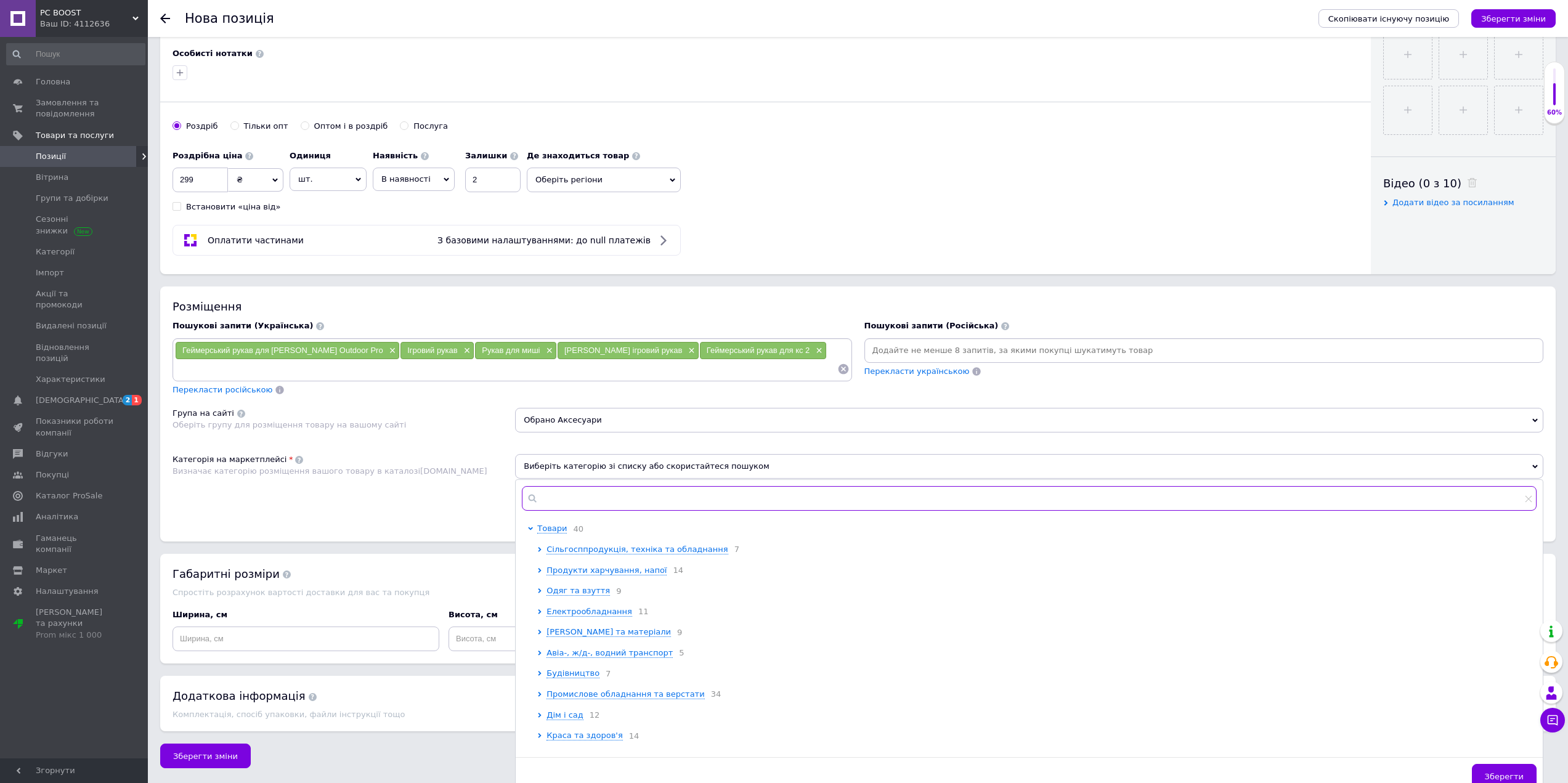
click at [583, 496] on input "text" at bounding box center [1029, 498] width 1015 height 25
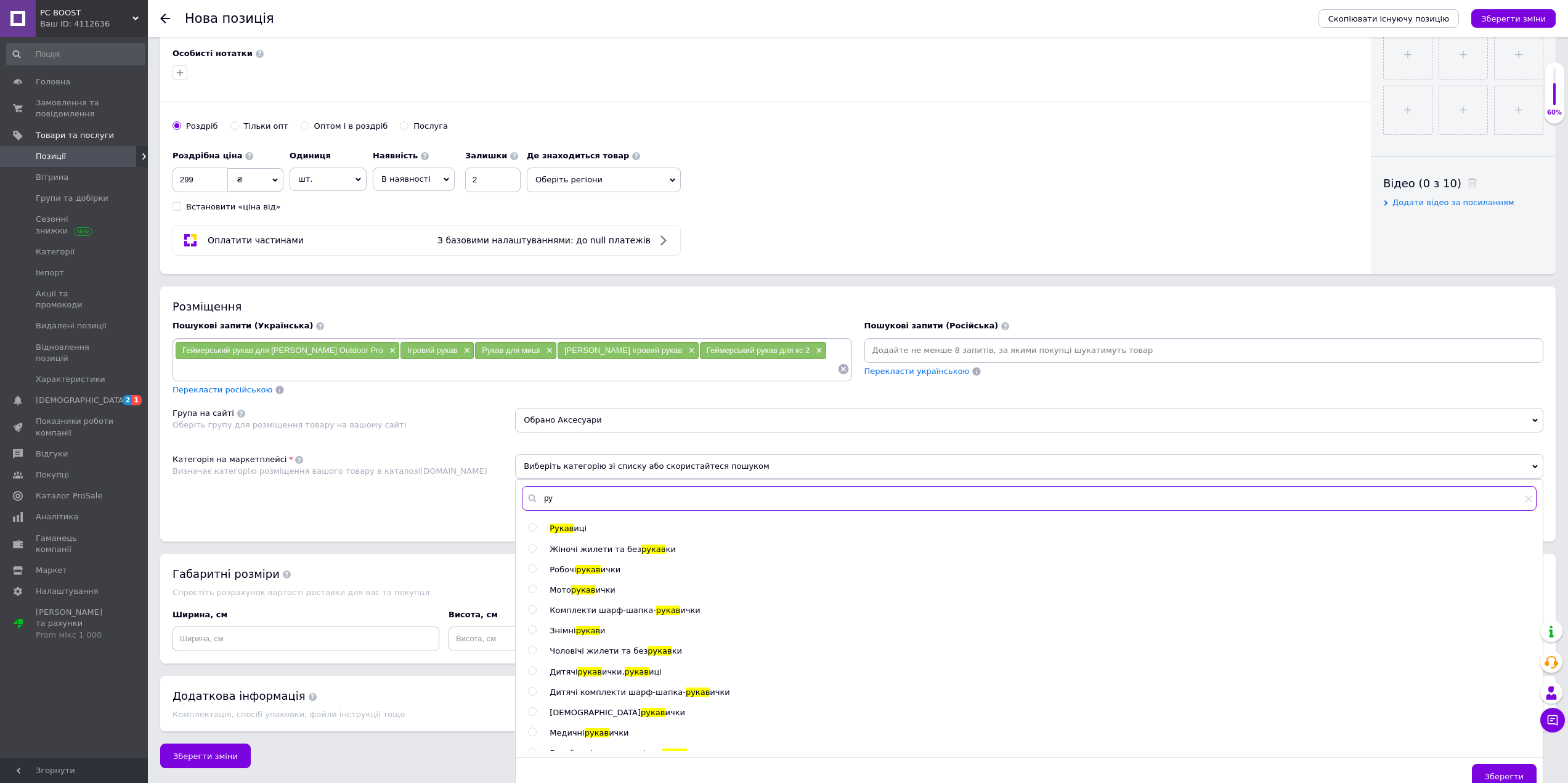
type input "р"
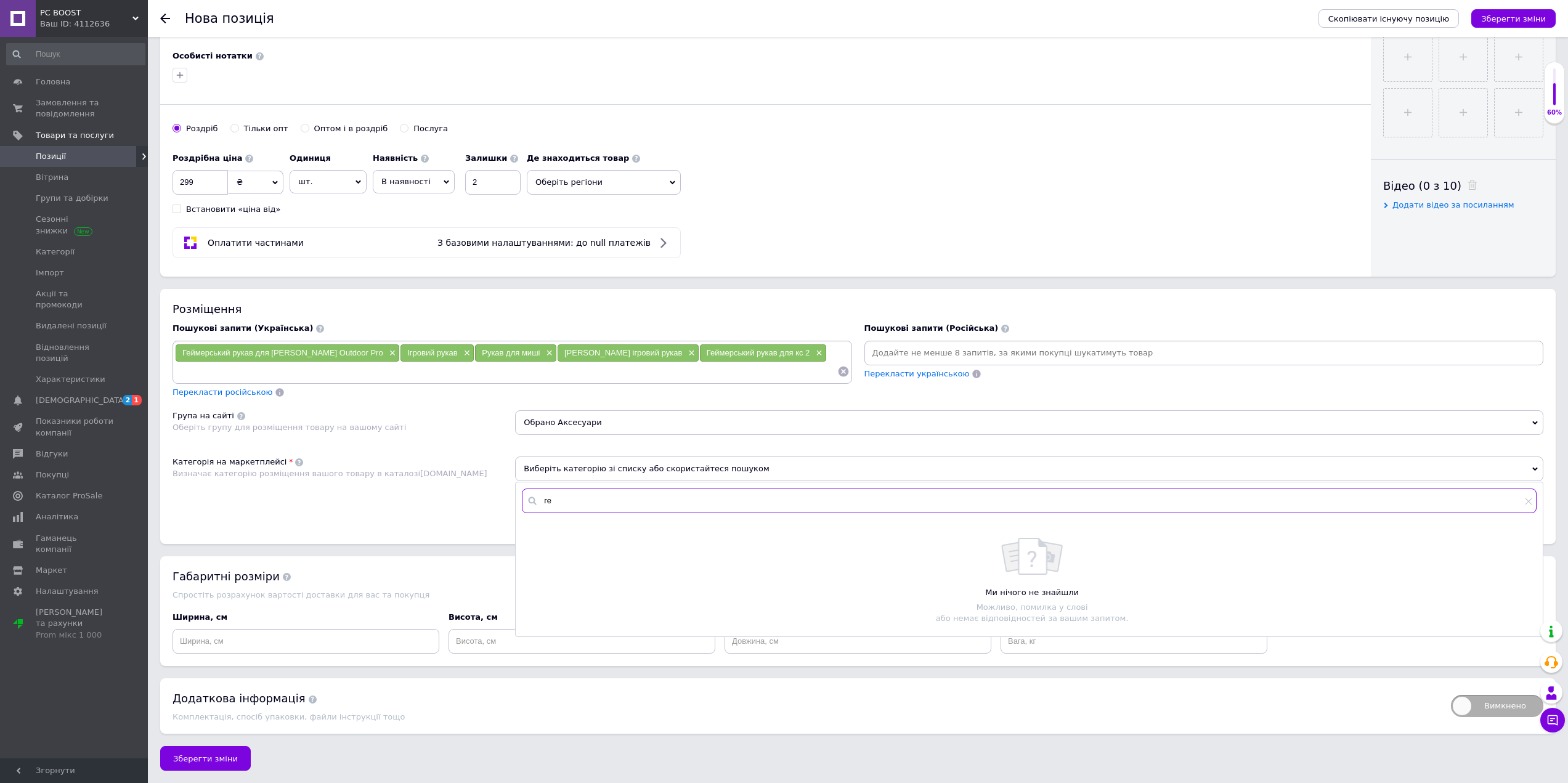
type input "г"
type input "р"
drag, startPoint x: 571, startPoint y: 496, endPoint x: 509, endPoint y: 490, distance: 62.3
click at [509, 490] on div "Категорія на маркетплейсі Визначає категорію розміщення вашого товару в каталоз…" at bounding box center [858, 487] width 1371 height 63
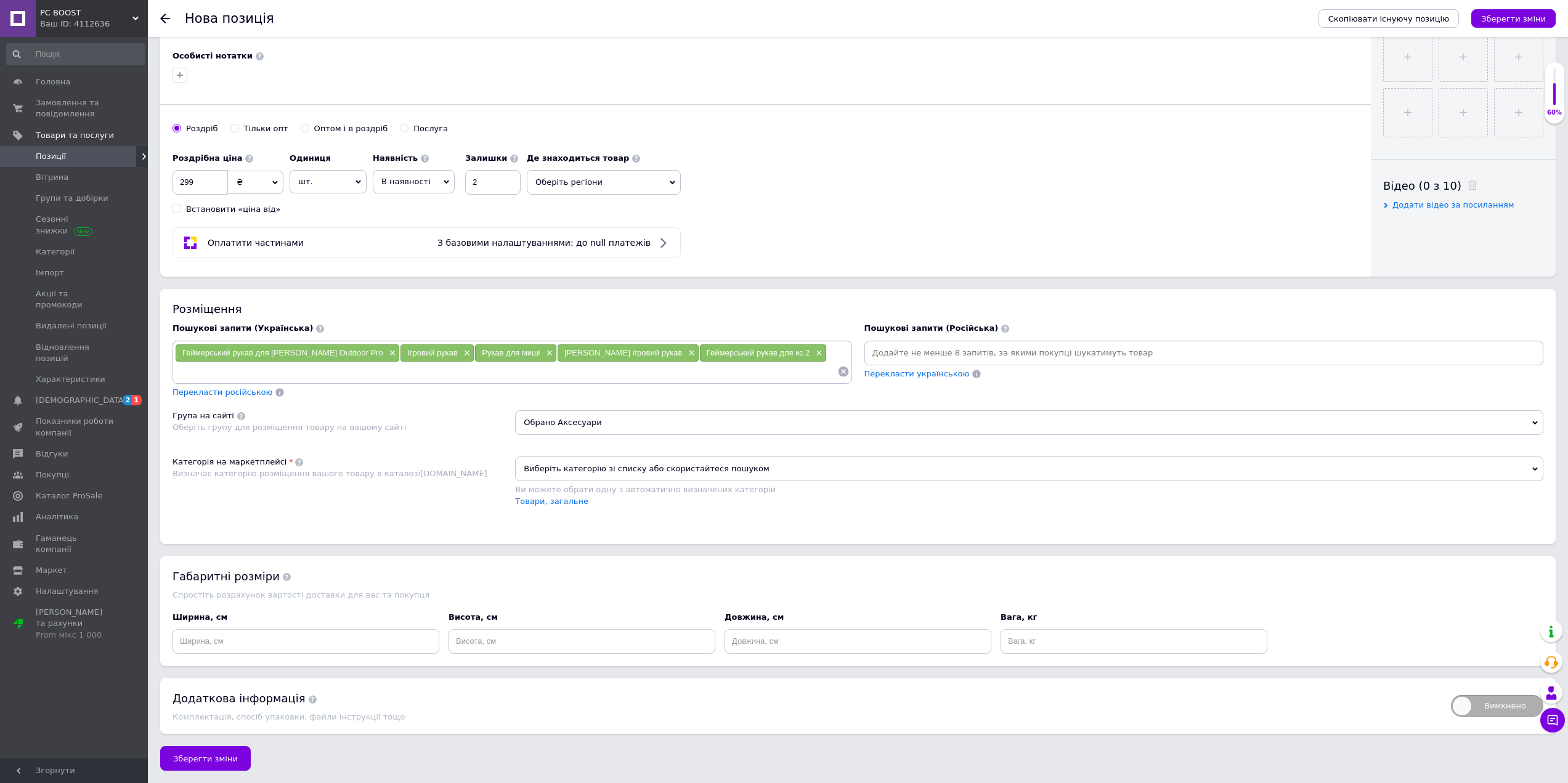
click at [566, 472] on span "Виберіть категорію зі списку або скористайтеся пошуком" at bounding box center [1029, 469] width 1028 height 25
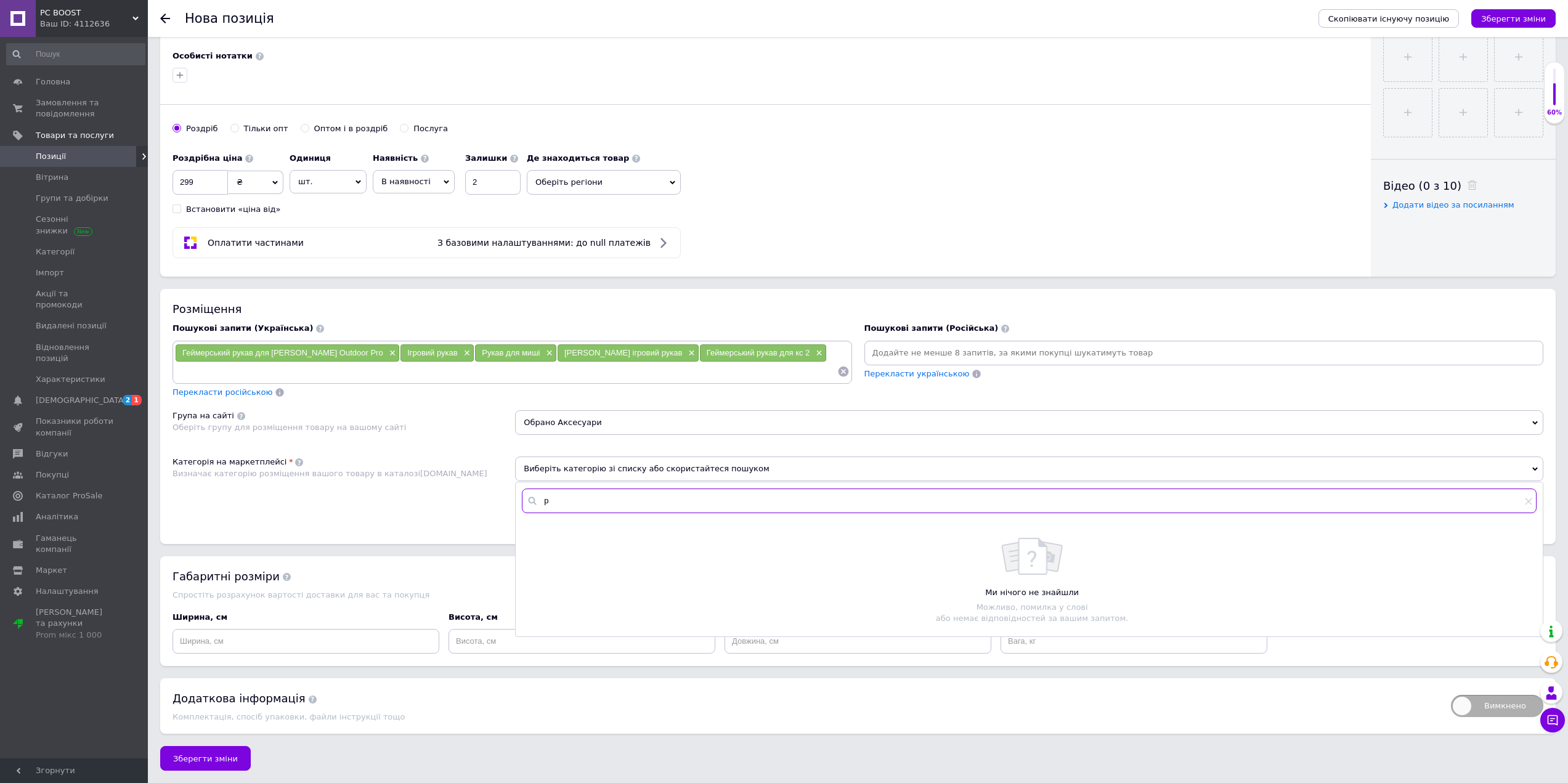
click at [561, 505] on input "р" at bounding box center [1029, 501] width 1015 height 25
type input "зніммні рукави"
click at [438, 501] on div "Категорія на маркетплейсі Визначає категорію розміщення вашого товару в каталоз…" at bounding box center [344, 487] width 342 height 63
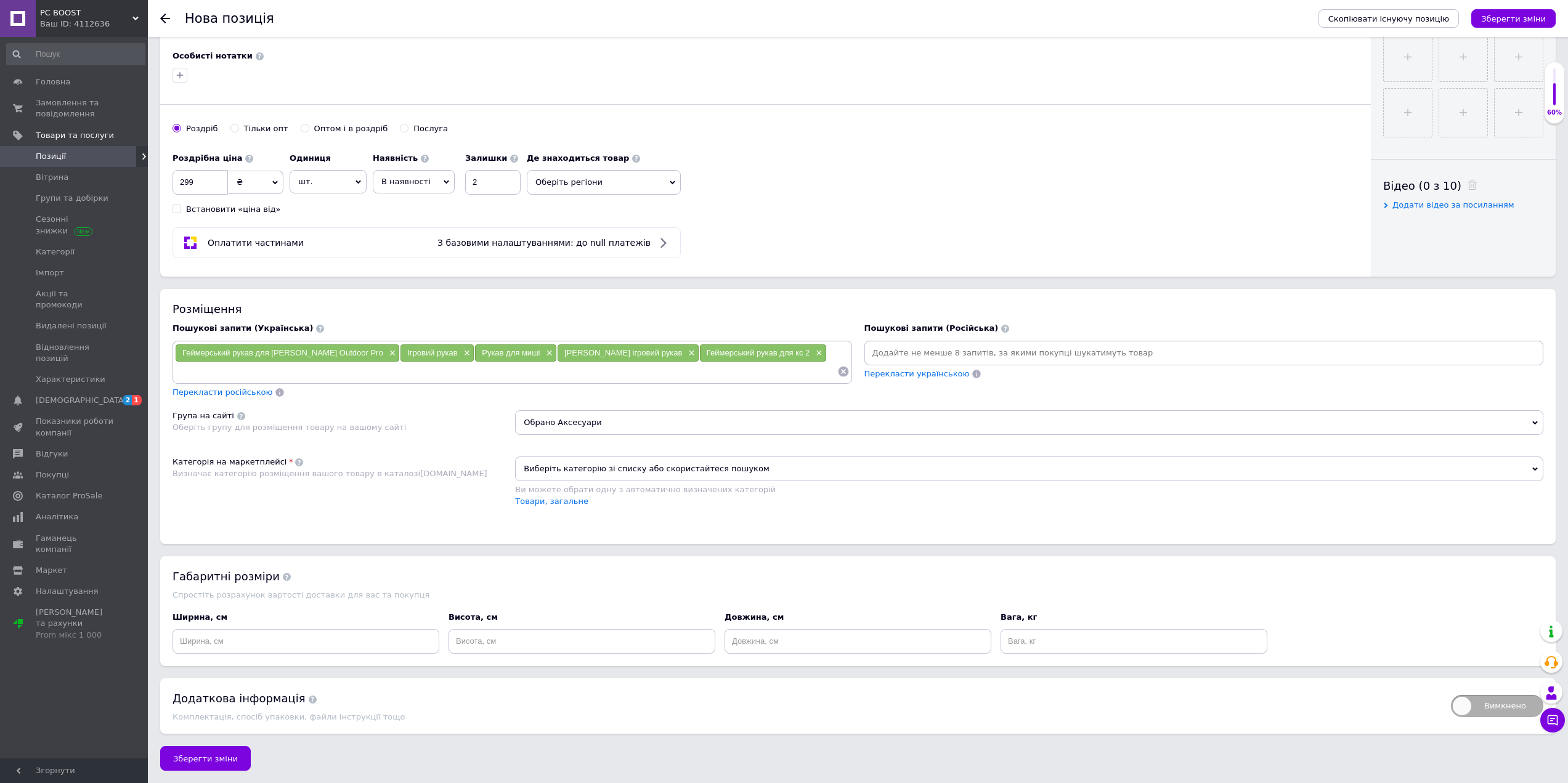
click at [568, 467] on span "Виберіть категорію зі списку або скористайтеся пошуком" at bounding box center [1029, 469] width 1028 height 25
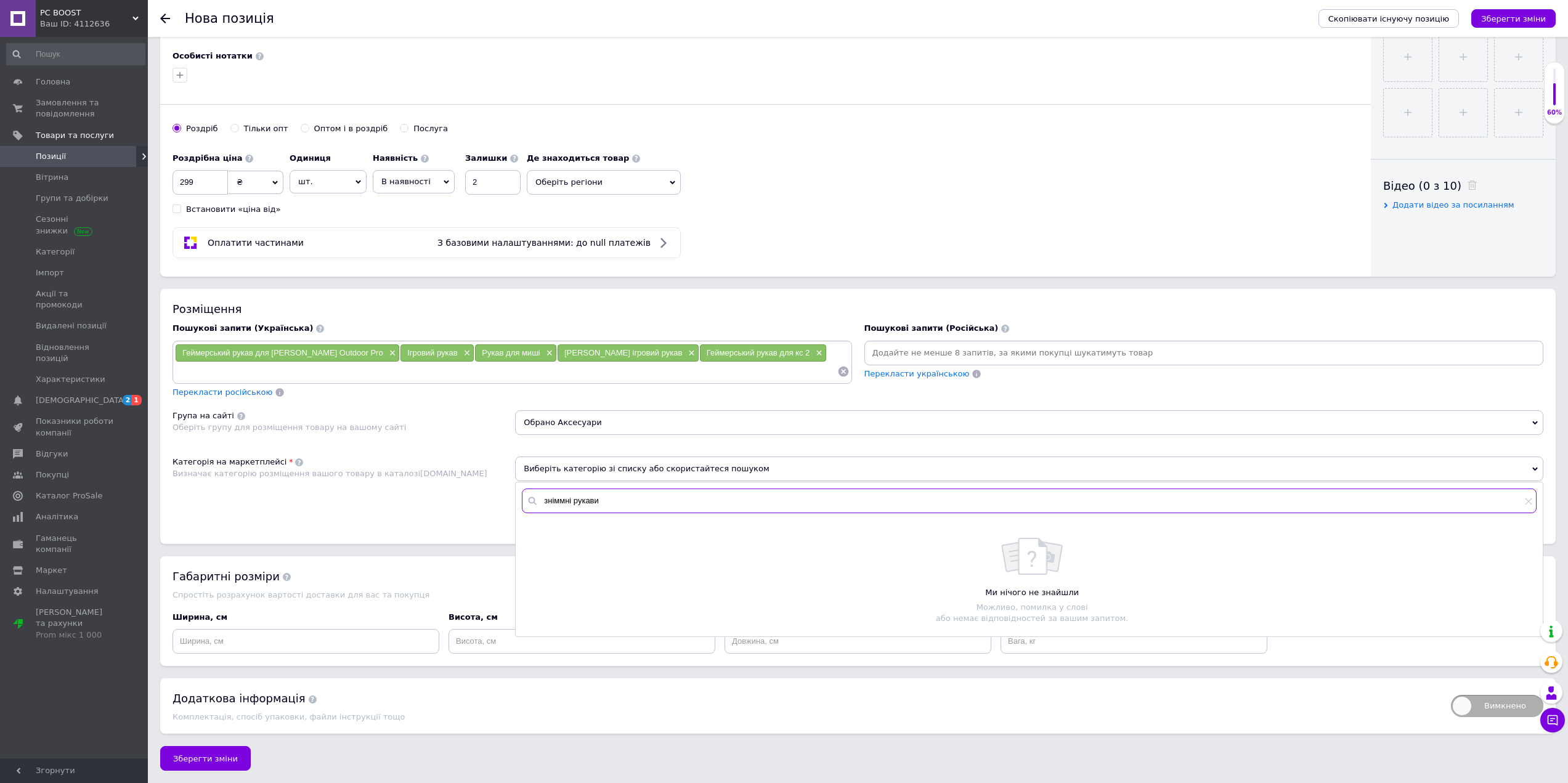
click at [585, 496] on input "зніммні рукави" at bounding box center [1029, 501] width 1015 height 25
drag, startPoint x: 630, startPoint y: 498, endPoint x: 532, endPoint y: 498, distance: 98.0
click at [532, 498] on div "зніммні рукави" at bounding box center [1029, 501] width 1015 height 25
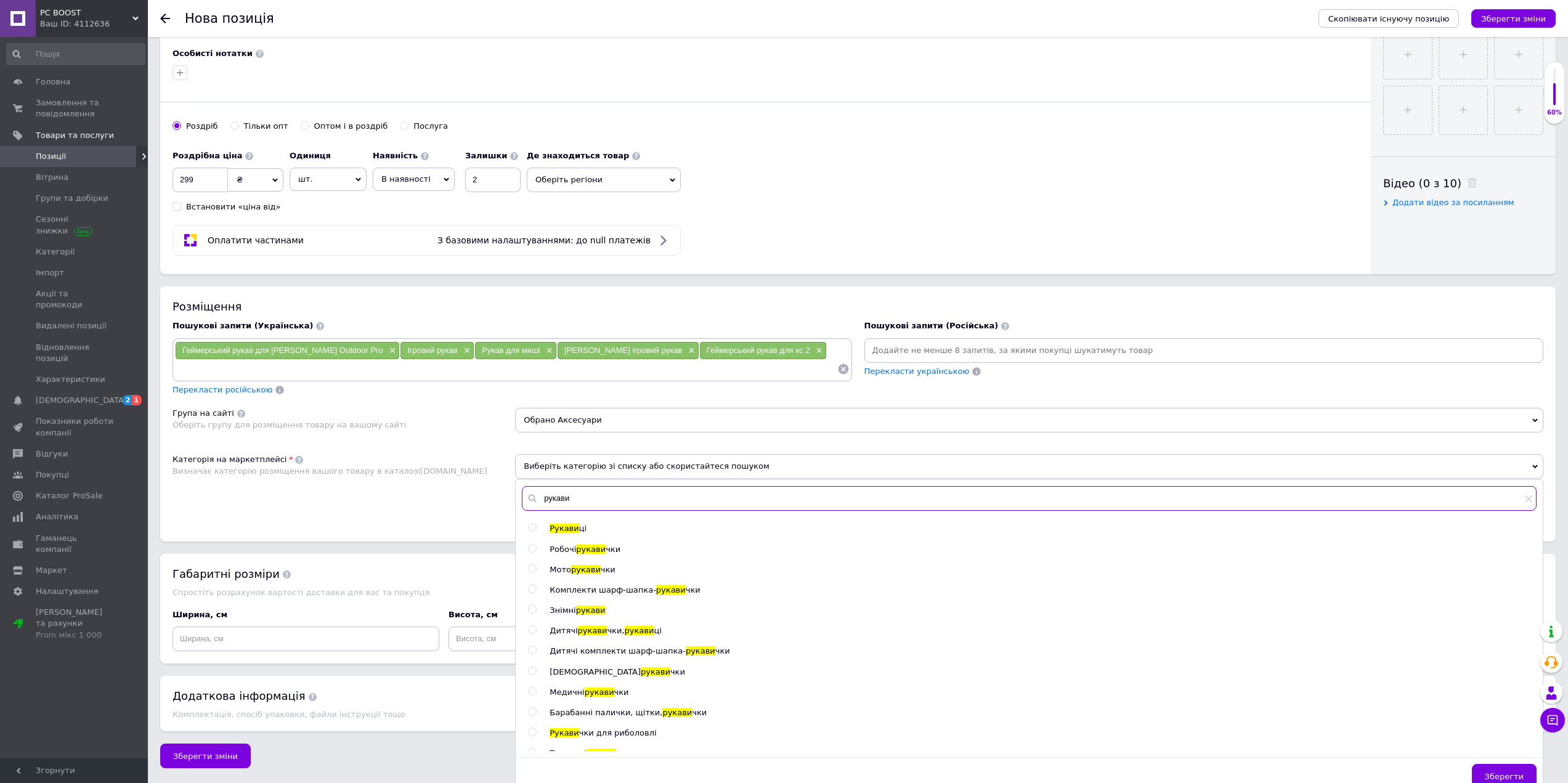
type input "рукави"
click at [580, 611] on span "рукави" at bounding box center [590, 610] width 30 height 9
radio input "true"
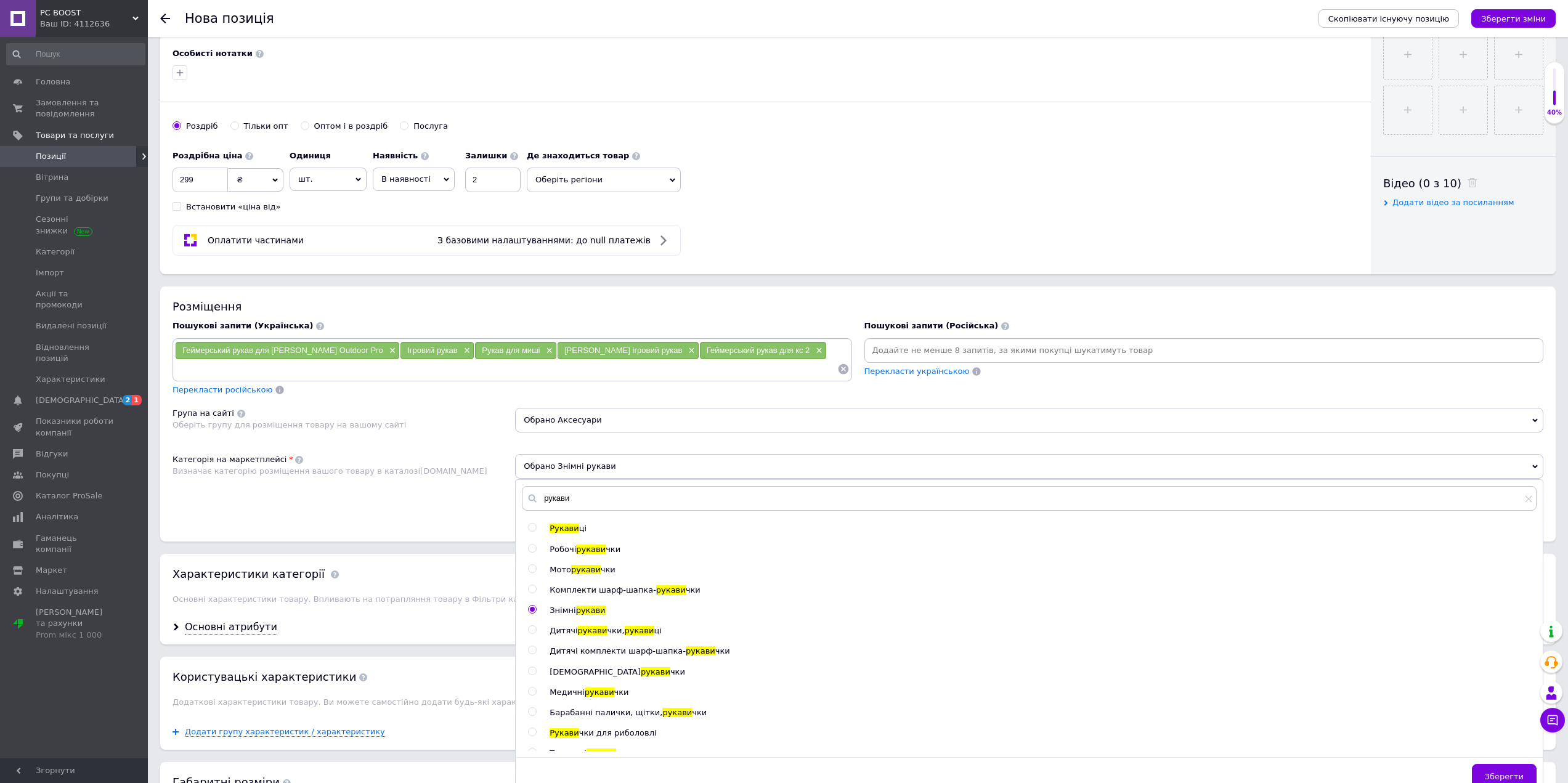
click at [1499, 774] on span "Зберегти" at bounding box center [1504, 776] width 38 height 9
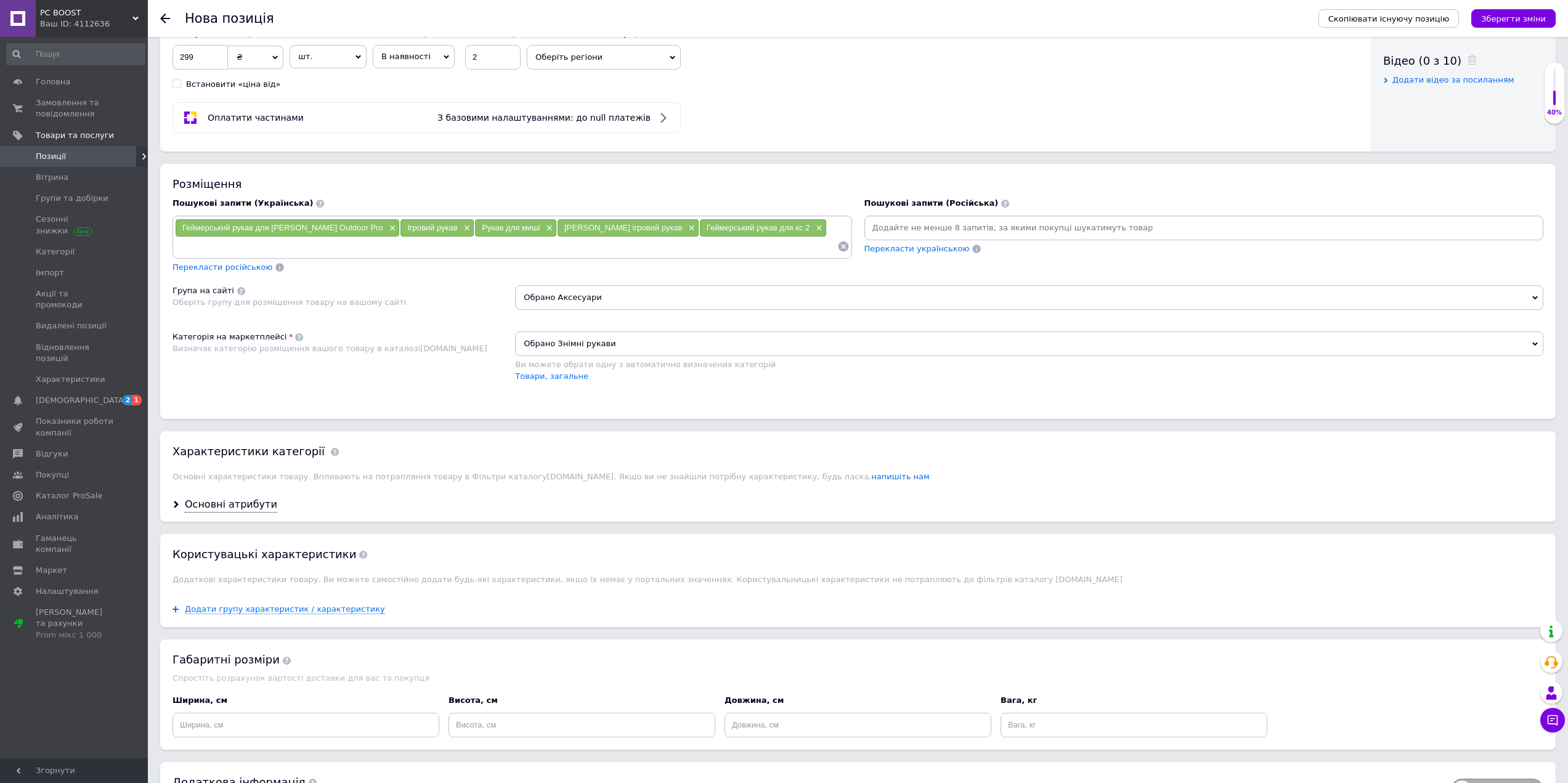
scroll to position [621, 0]
click at [243, 499] on div "Основні атрибути" at bounding box center [231, 504] width 92 height 14
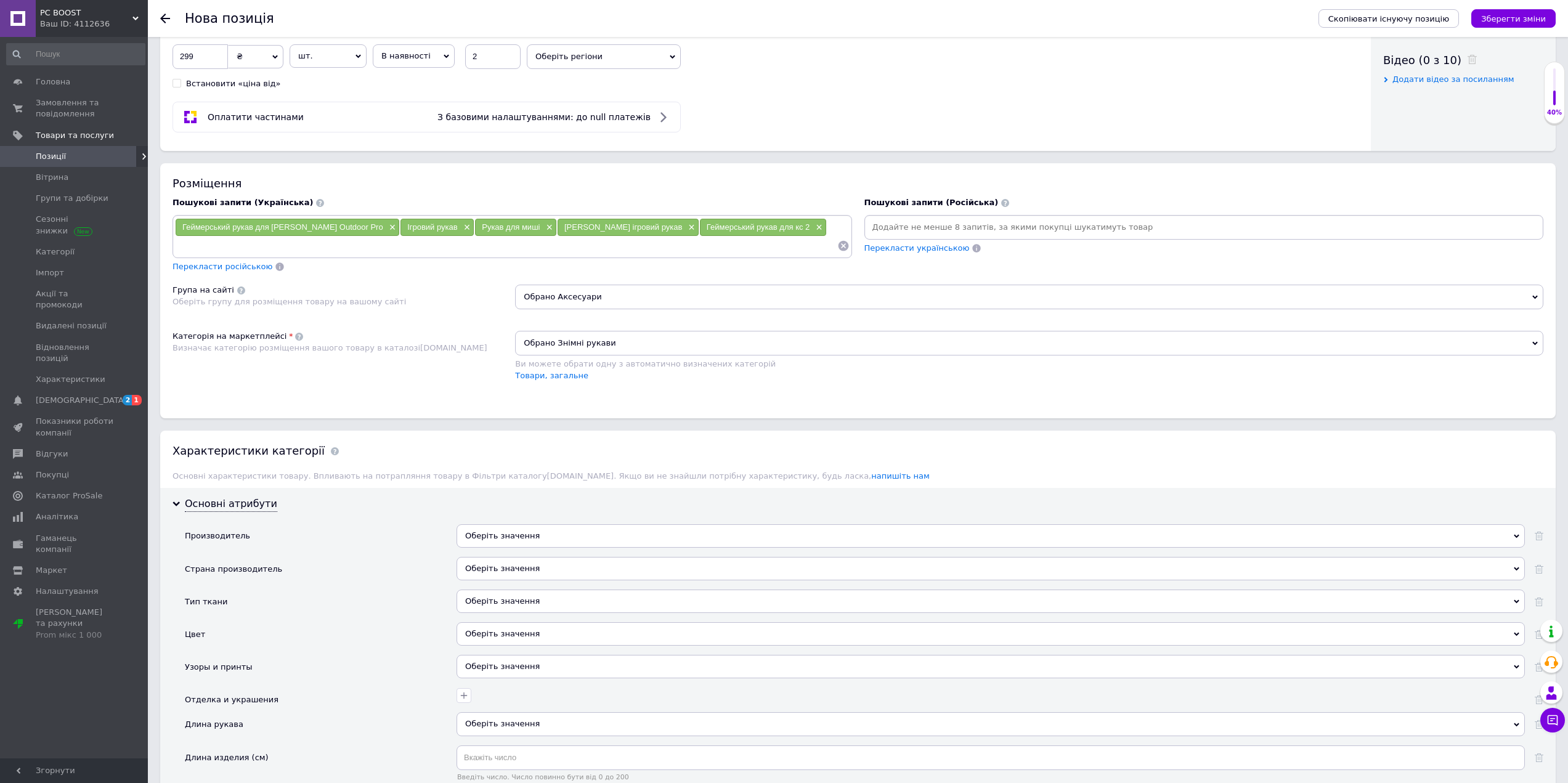
click at [527, 537] on div "Оберіть значення" at bounding box center [991, 536] width 1068 height 23
click at [510, 593] on div "Оберіть значення" at bounding box center [991, 602] width 1068 height 23
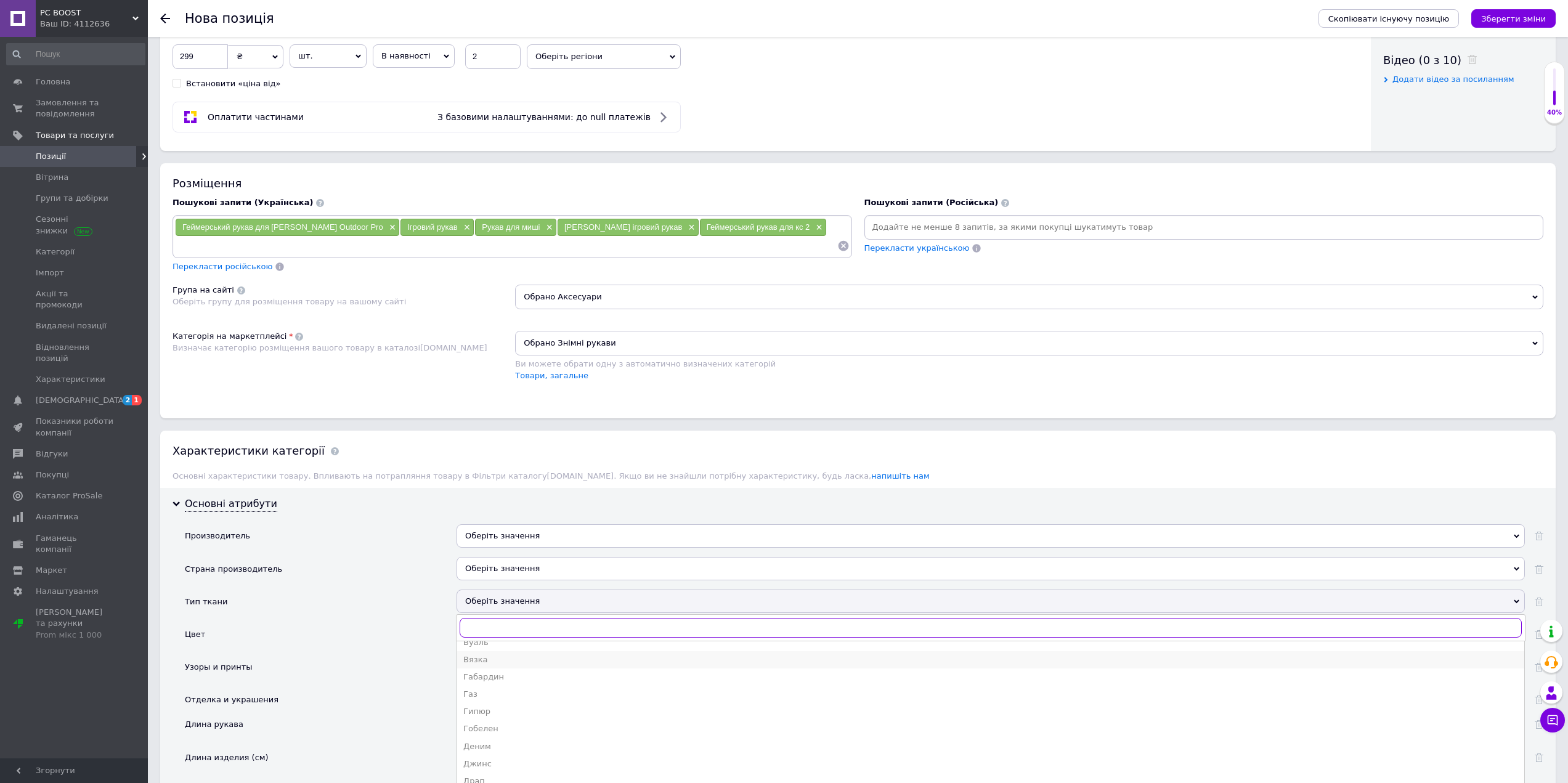
scroll to position [246, 0]
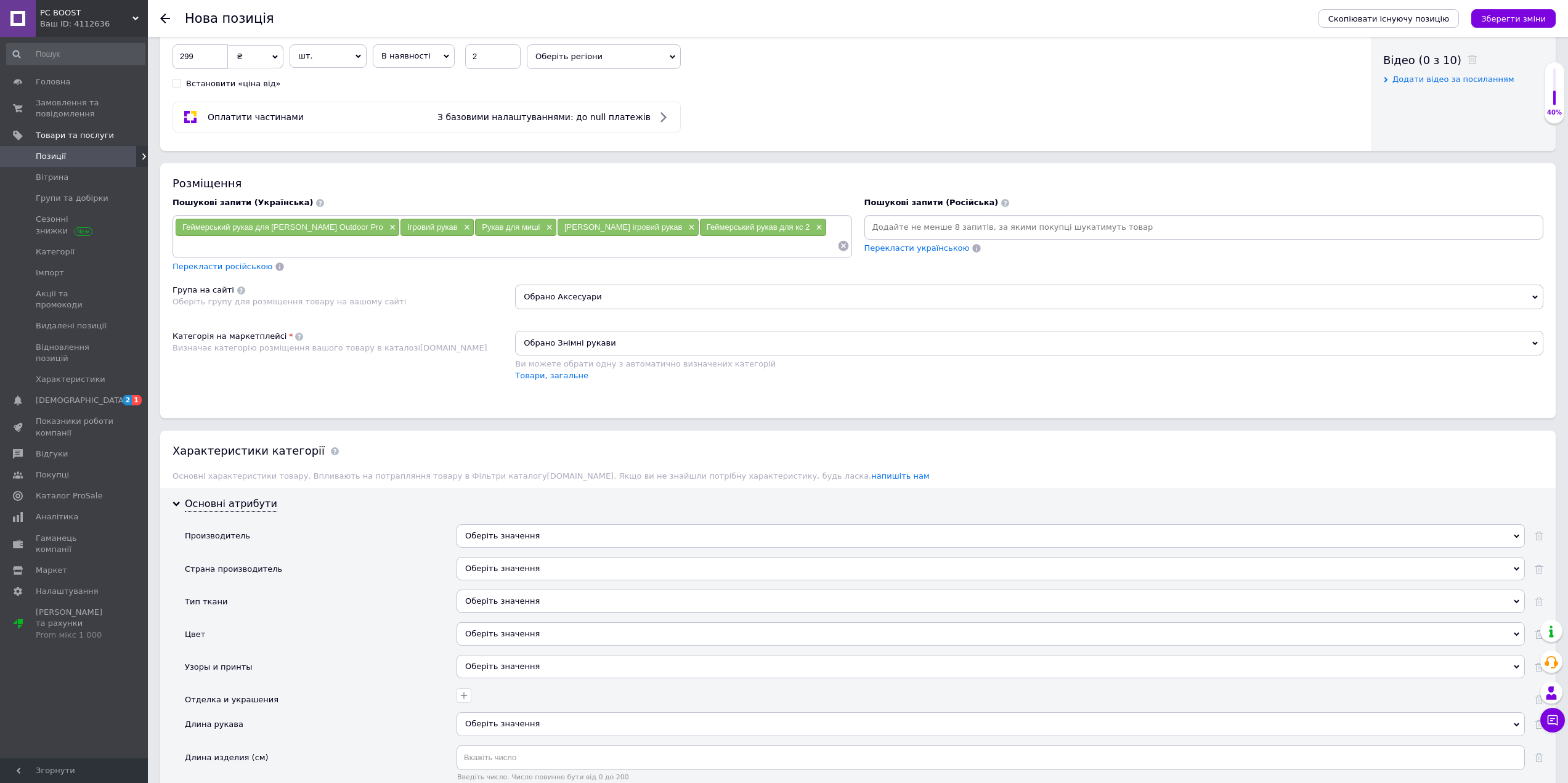
click at [401, 616] on div "Тип ткани" at bounding box center [320, 606] width 272 height 32
click at [505, 646] on div "Оберіть значення" at bounding box center [991, 634] width 1068 height 23
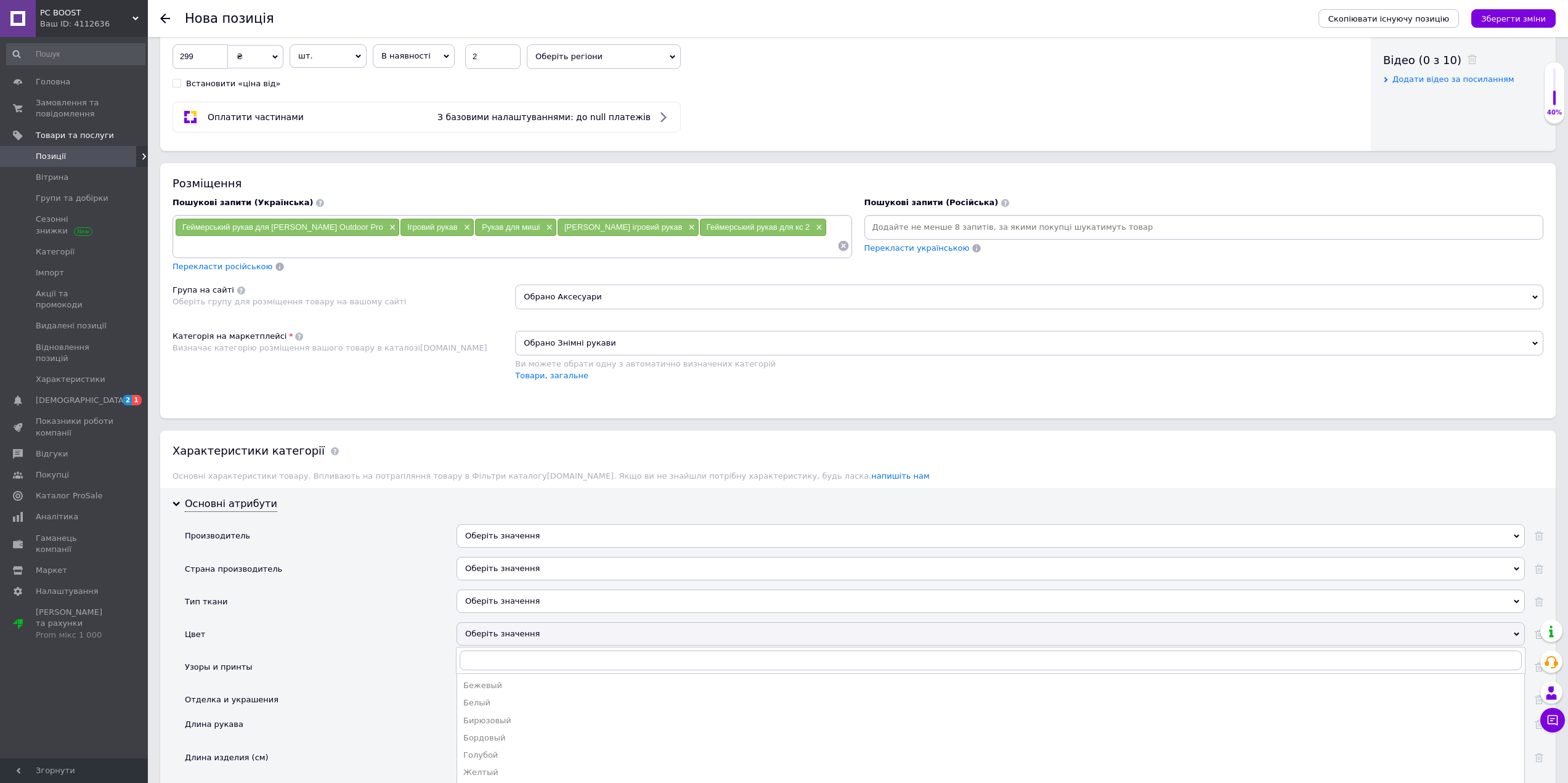
click at [412, 632] on div "Цвет" at bounding box center [320, 638] width 272 height 32
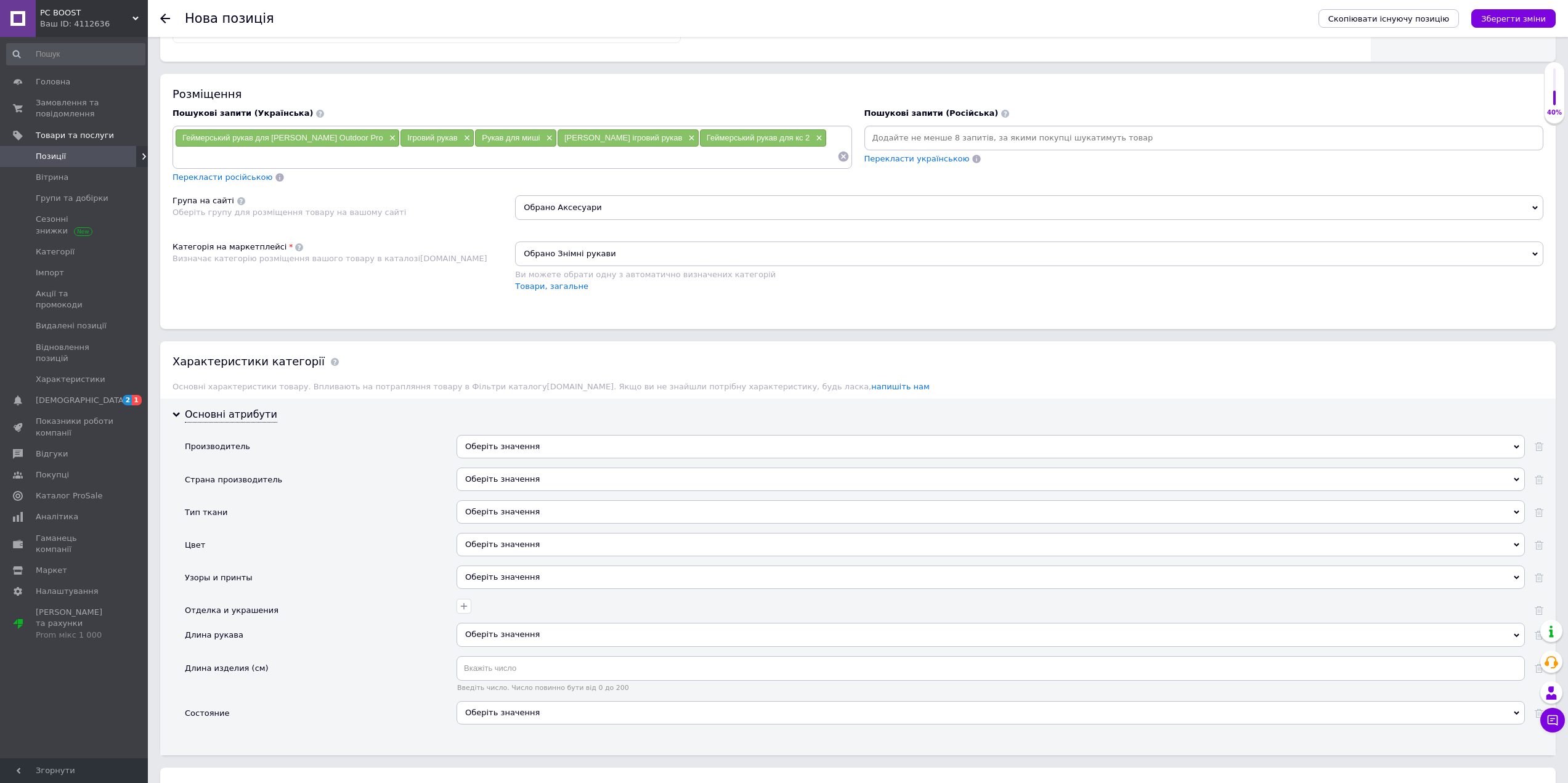
scroll to position [745, 0]
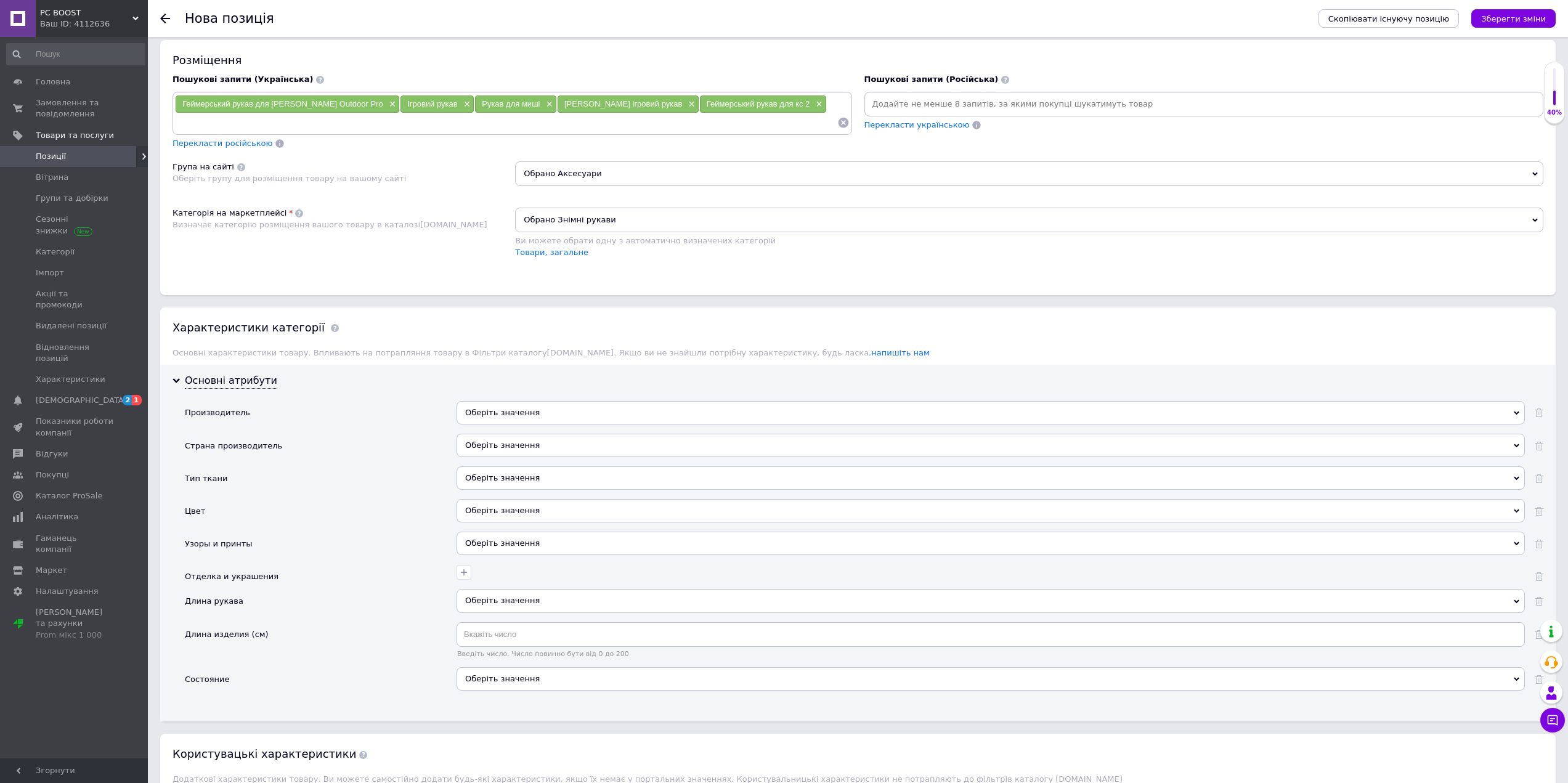
click at [566, 483] on div "Оберіть значення" at bounding box center [991, 478] width 1068 height 23
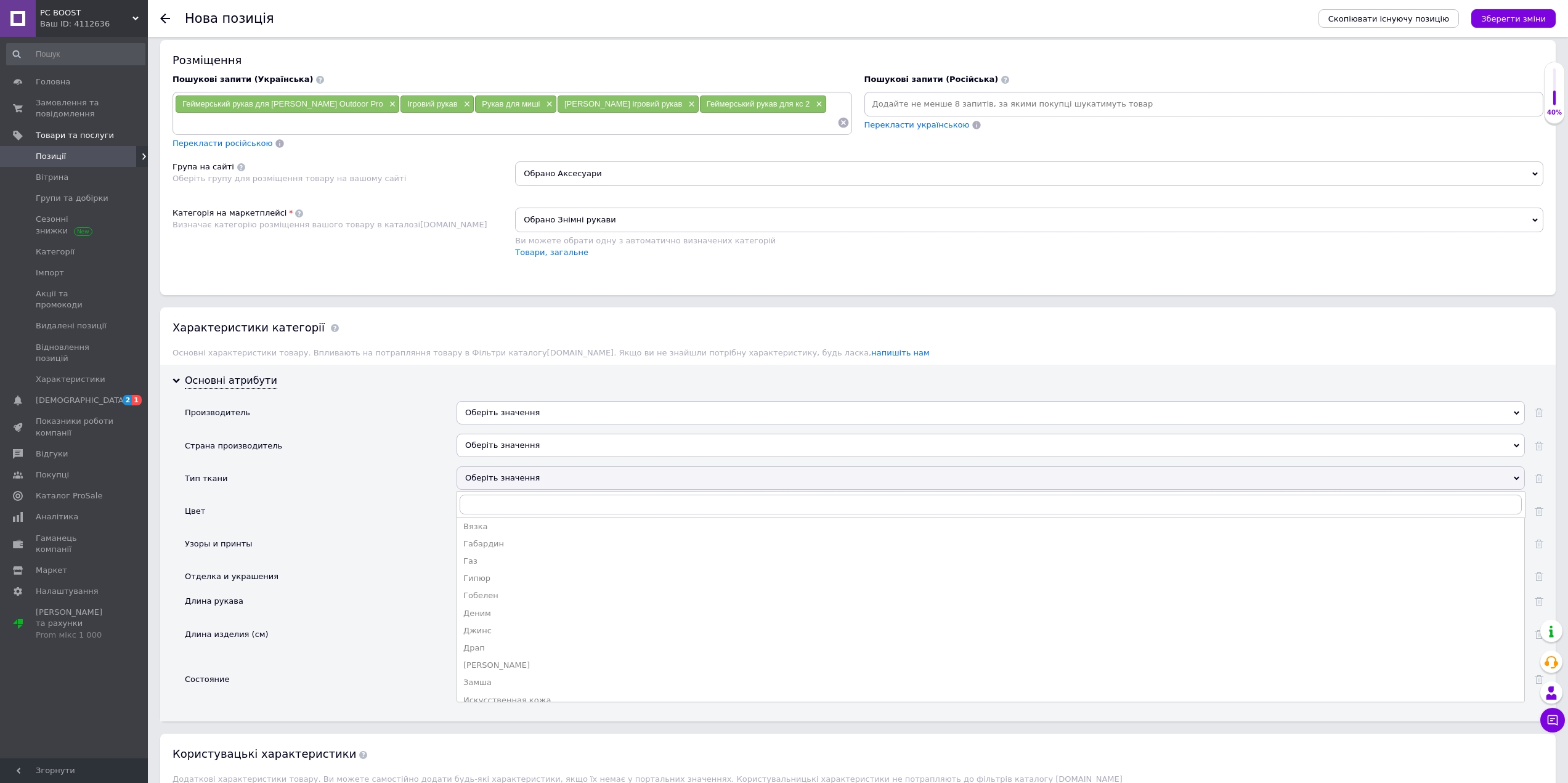
click at [335, 507] on div "Цвет" at bounding box center [320, 515] width 272 height 32
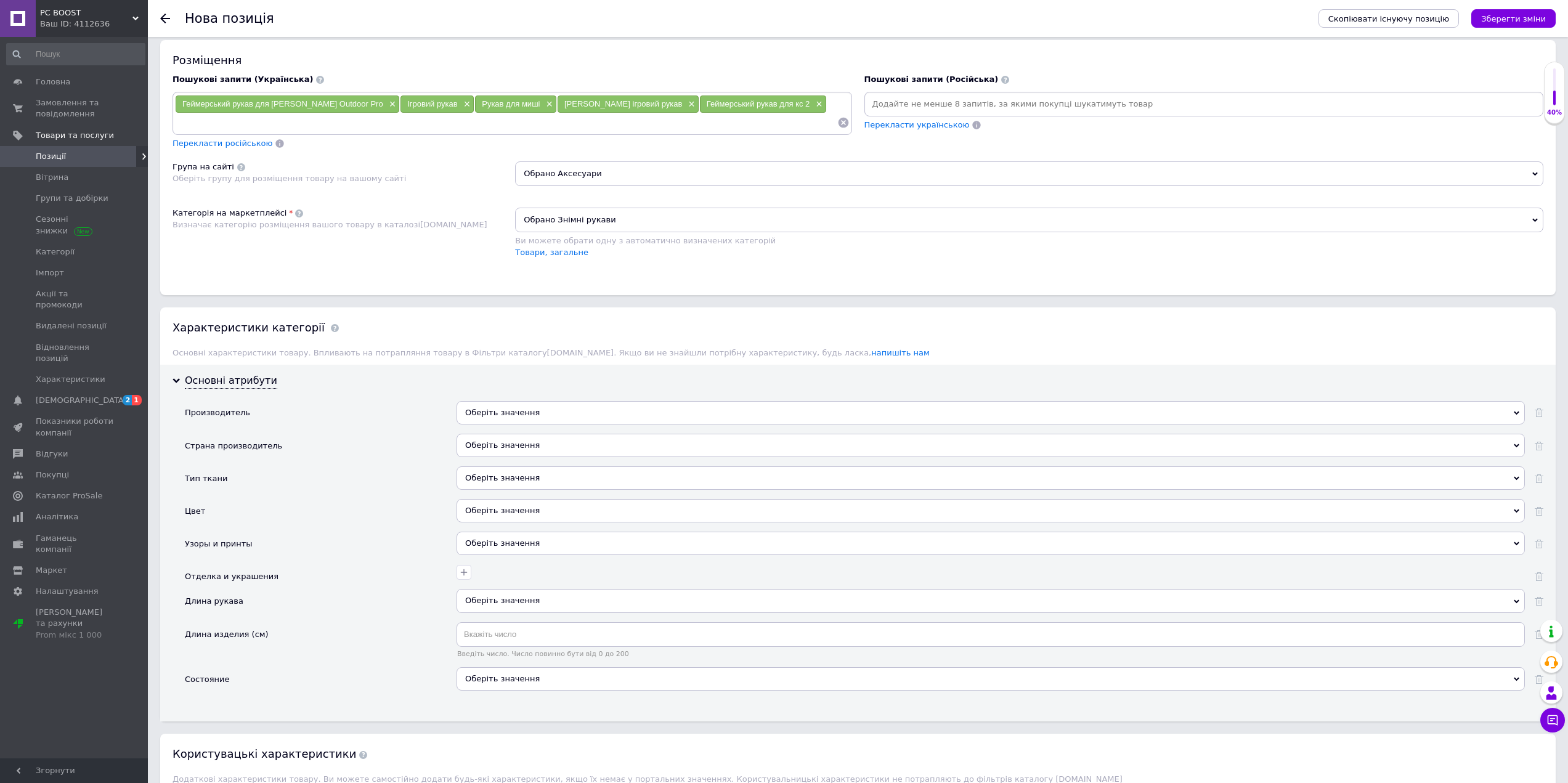
click at [505, 539] on div "Оберіть значення" at bounding box center [991, 543] width 1068 height 23
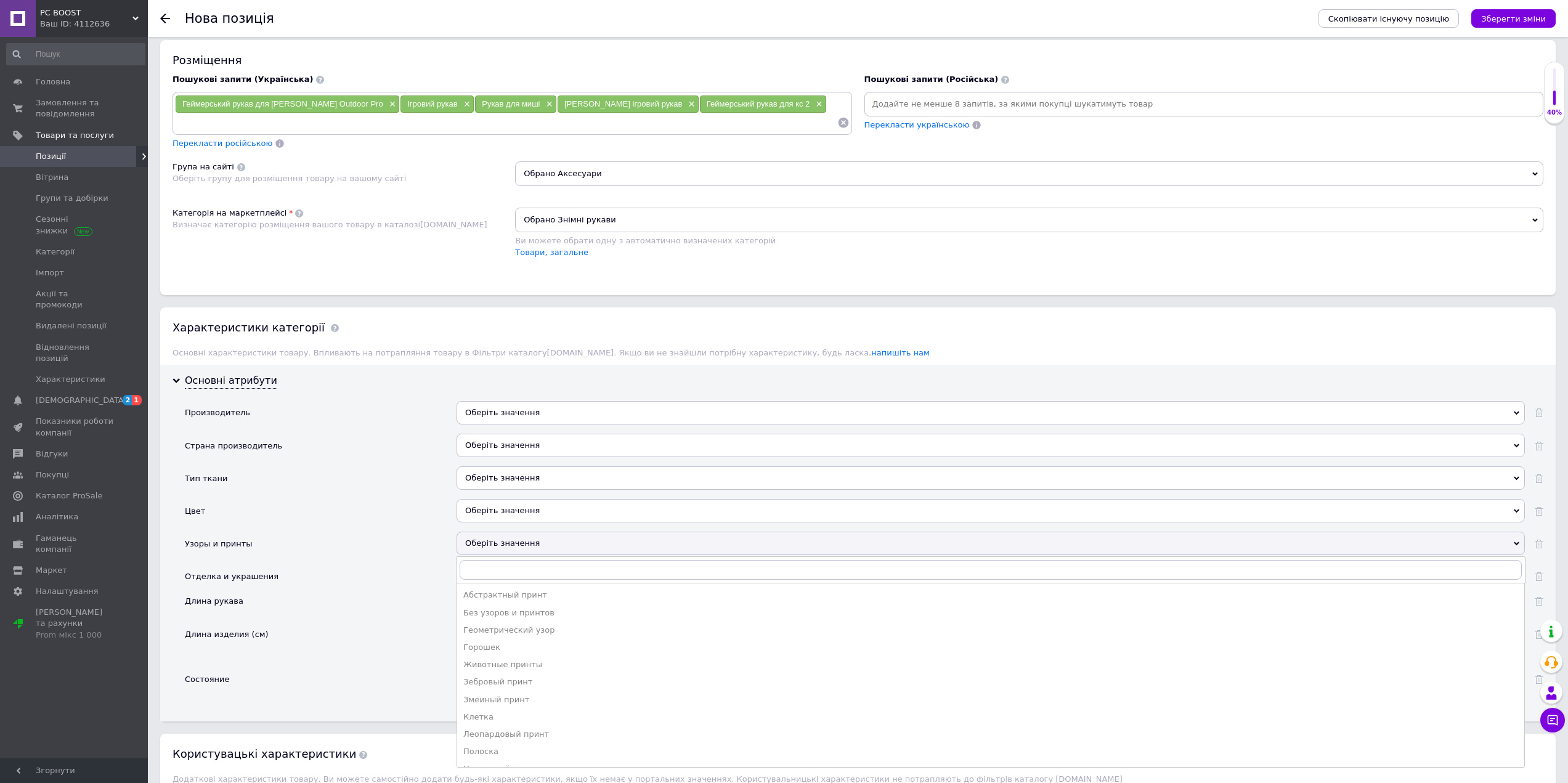
click at [506, 539] on div "Оберіть значення" at bounding box center [991, 543] width 1068 height 23
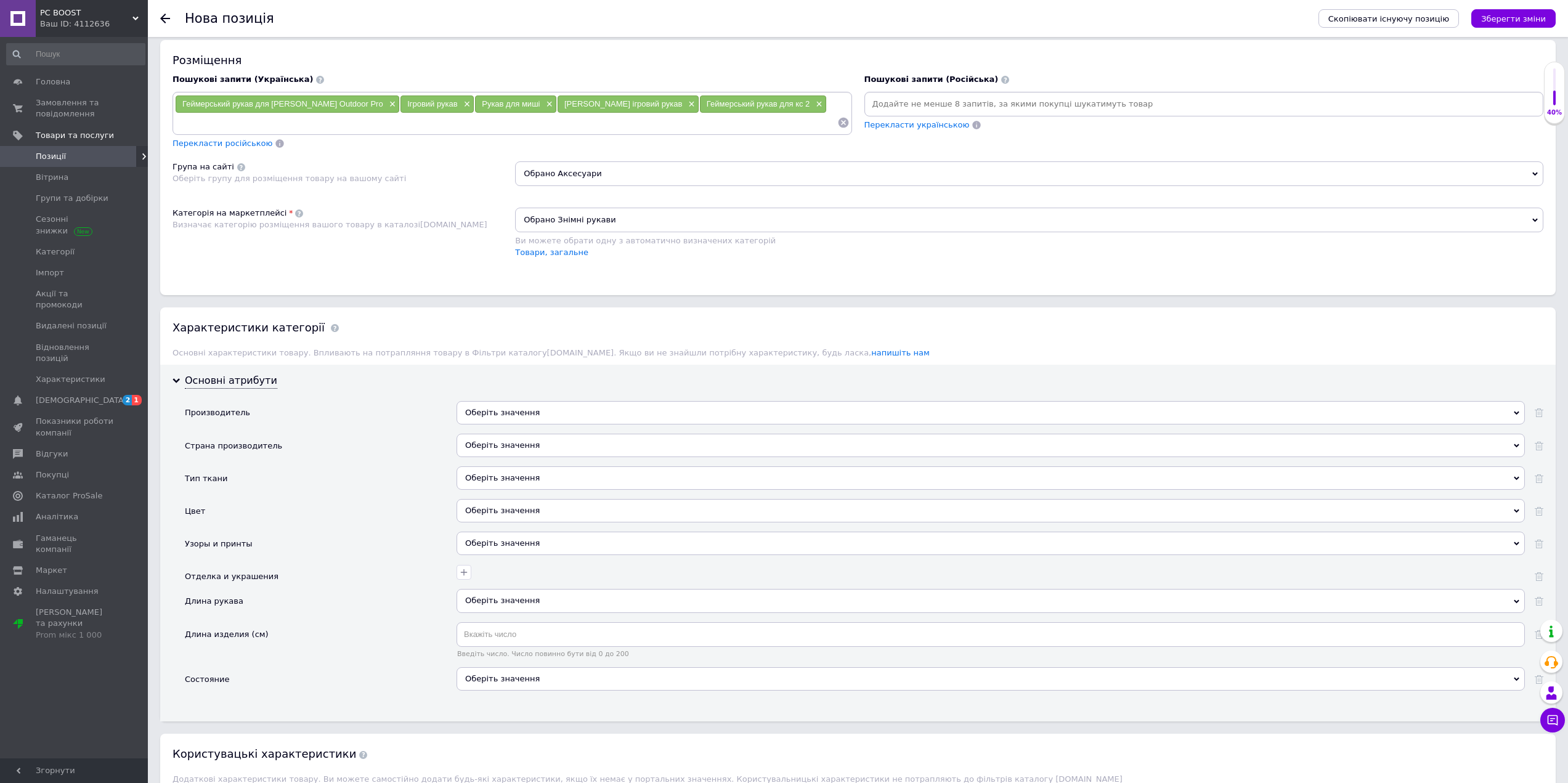
click at [506, 539] on div "Оберіть значення" at bounding box center [991, 543] width 1068 height 23
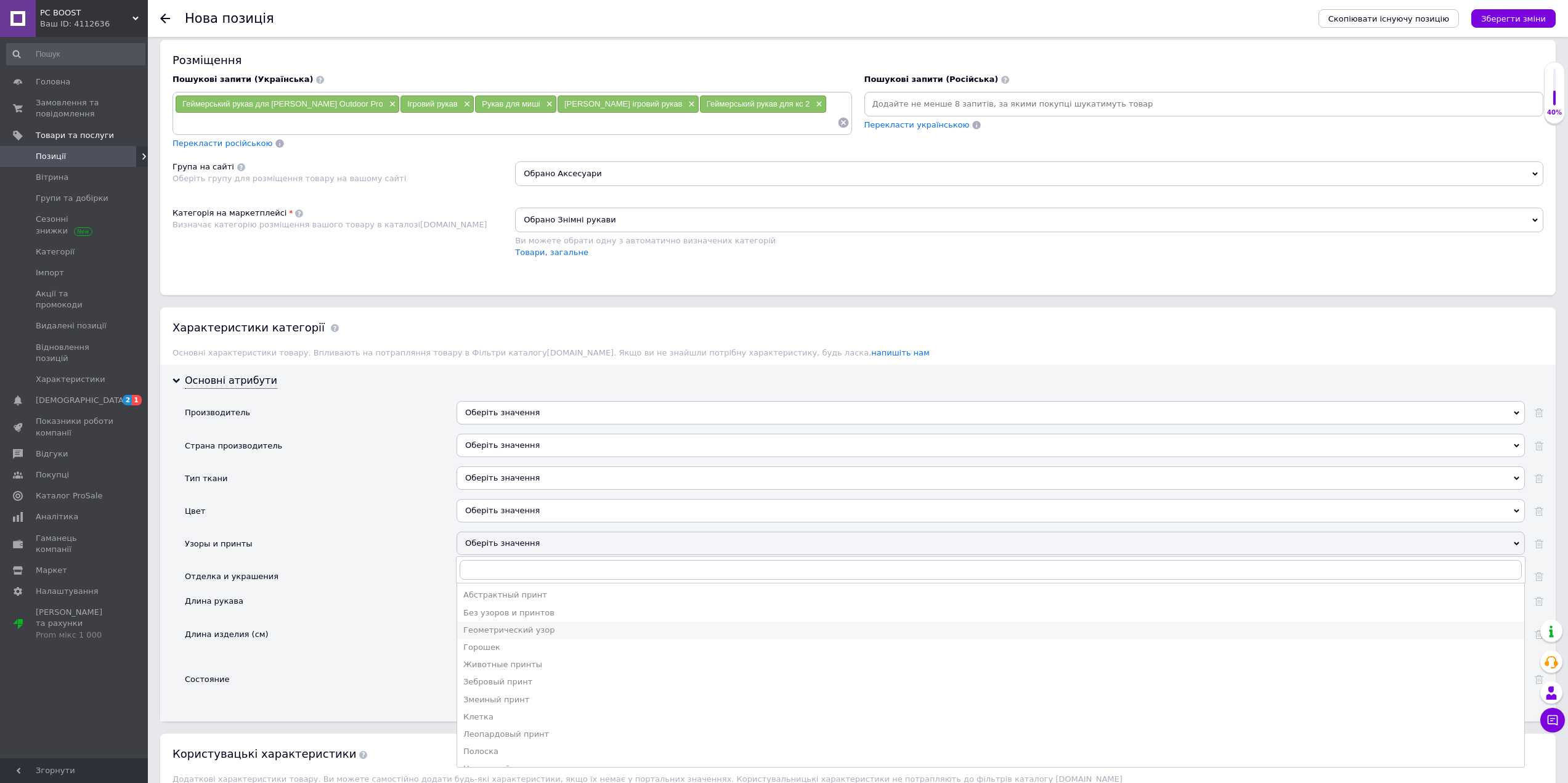
click at [543, 632] on div "Геометрический узор" at bounding box center [991, 630] width 1054 height 11
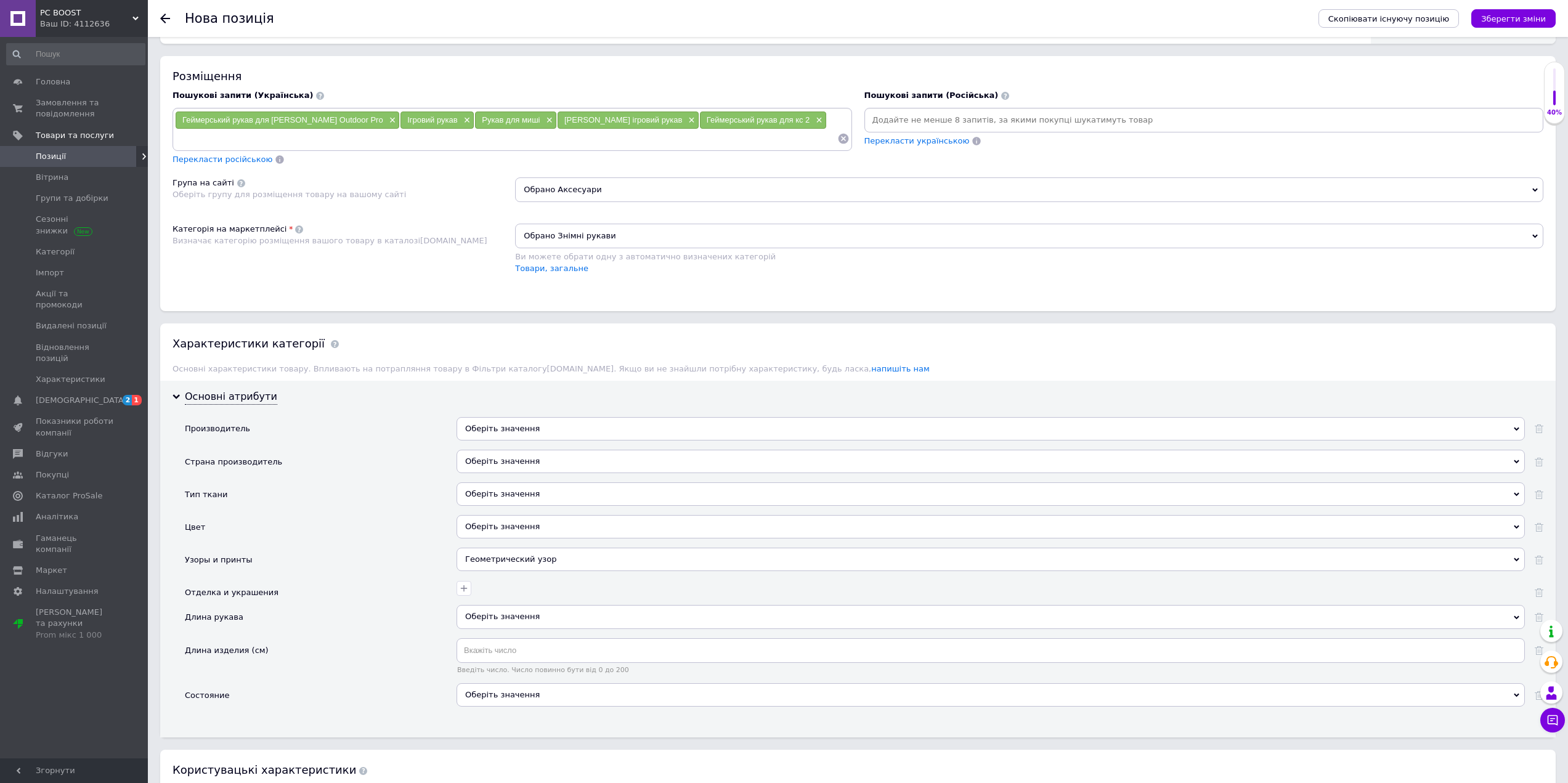
scroll to position [739, 0]
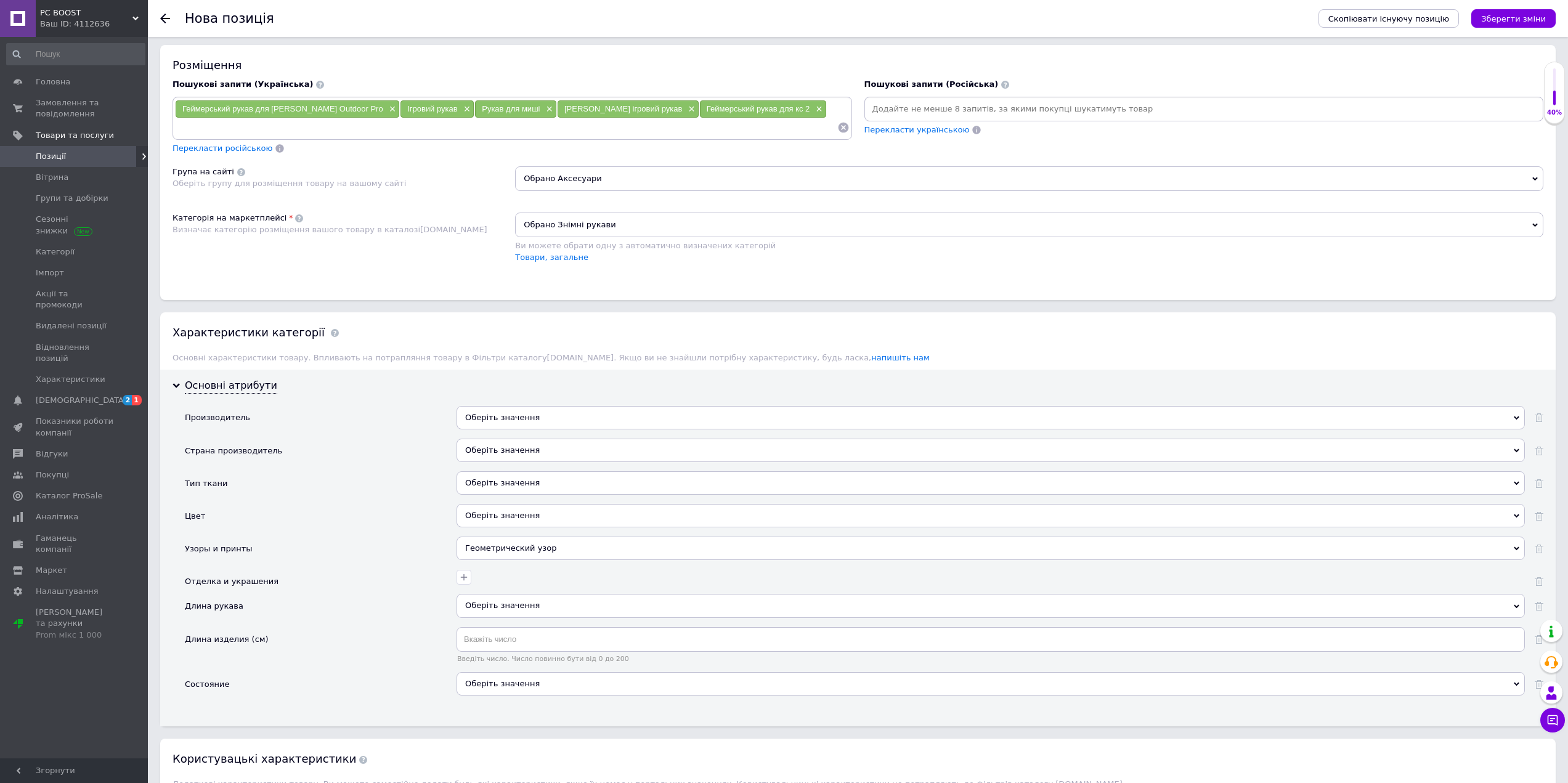
click at [474, 582] on div at bounding box center [989, 575] width 1071 height 18
click at [469, 580] on button "button" at bounding box center [464, 577] width 15 height 15
click at [468, 575] on icon "button" at bounding box center [464, 577] width 10 height 10
click at [493, 606] on div "Оберіть значення" at bounding box center [991, 606] width 1068 height 23
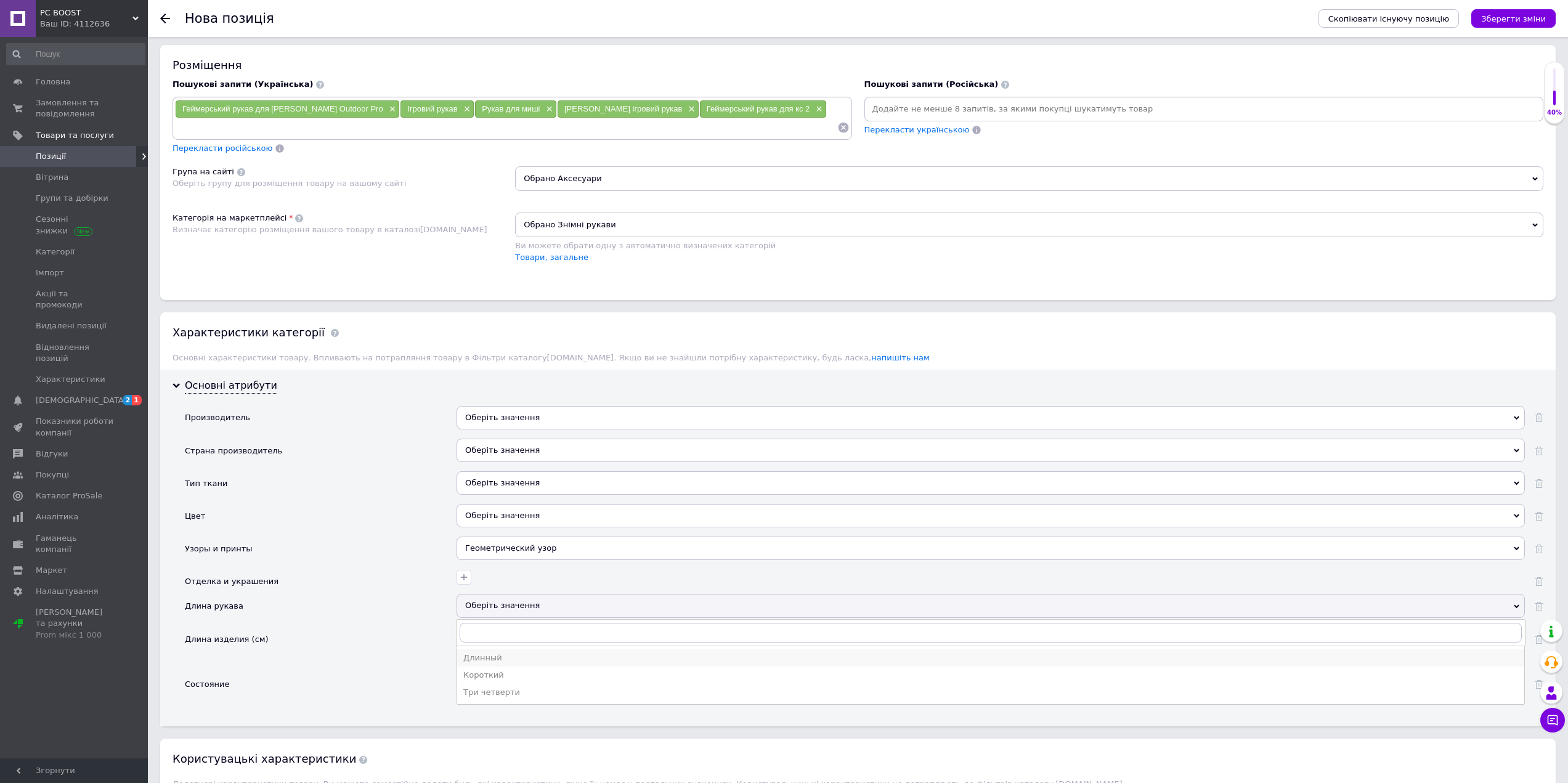
click at [509, 661] on div "Длинный" at bounding box center [991, 658] width 1054 height 11
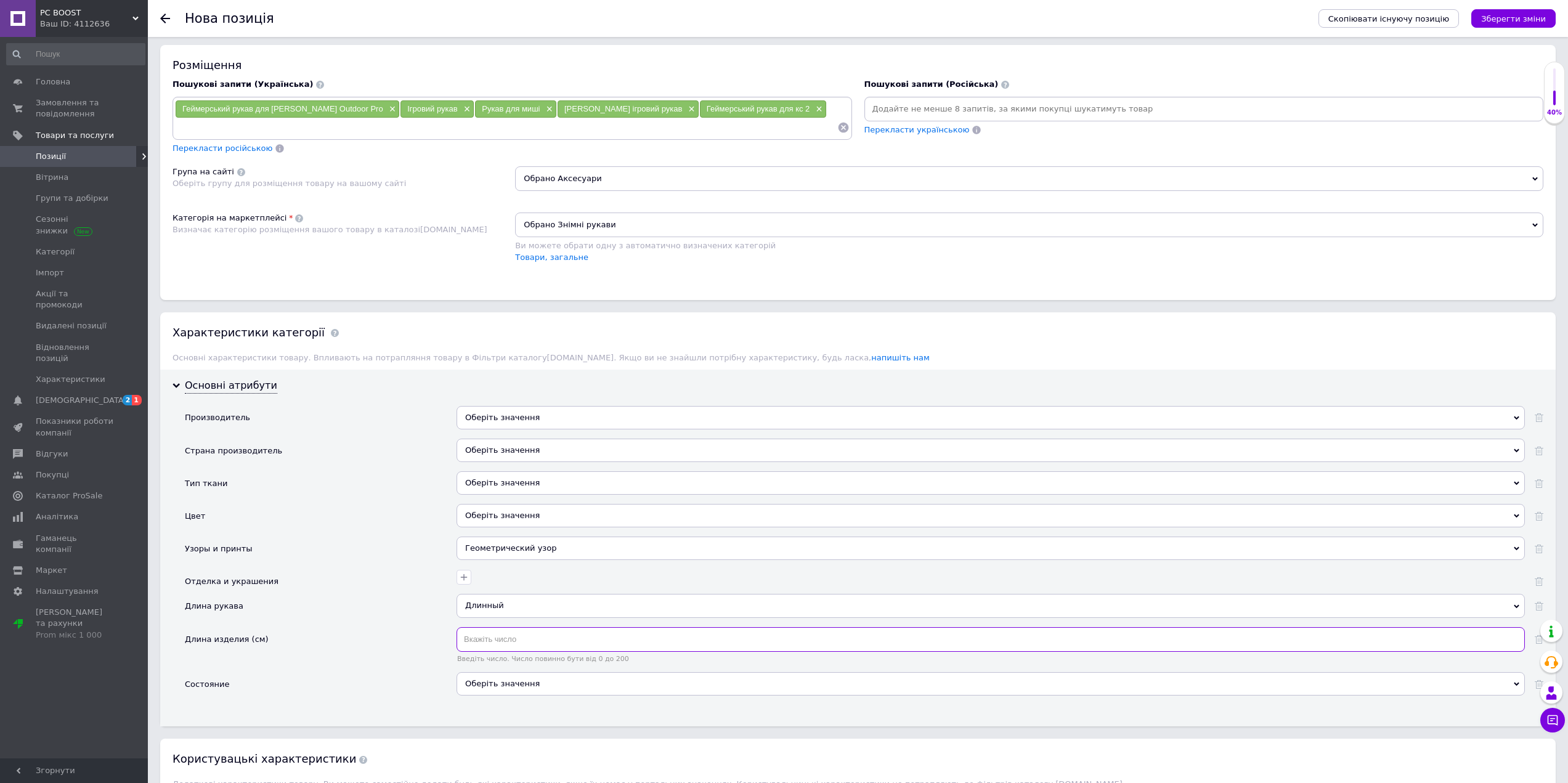
click at [522, 638] on input "text" at bounding box center [991, 639] width 1068 height 25
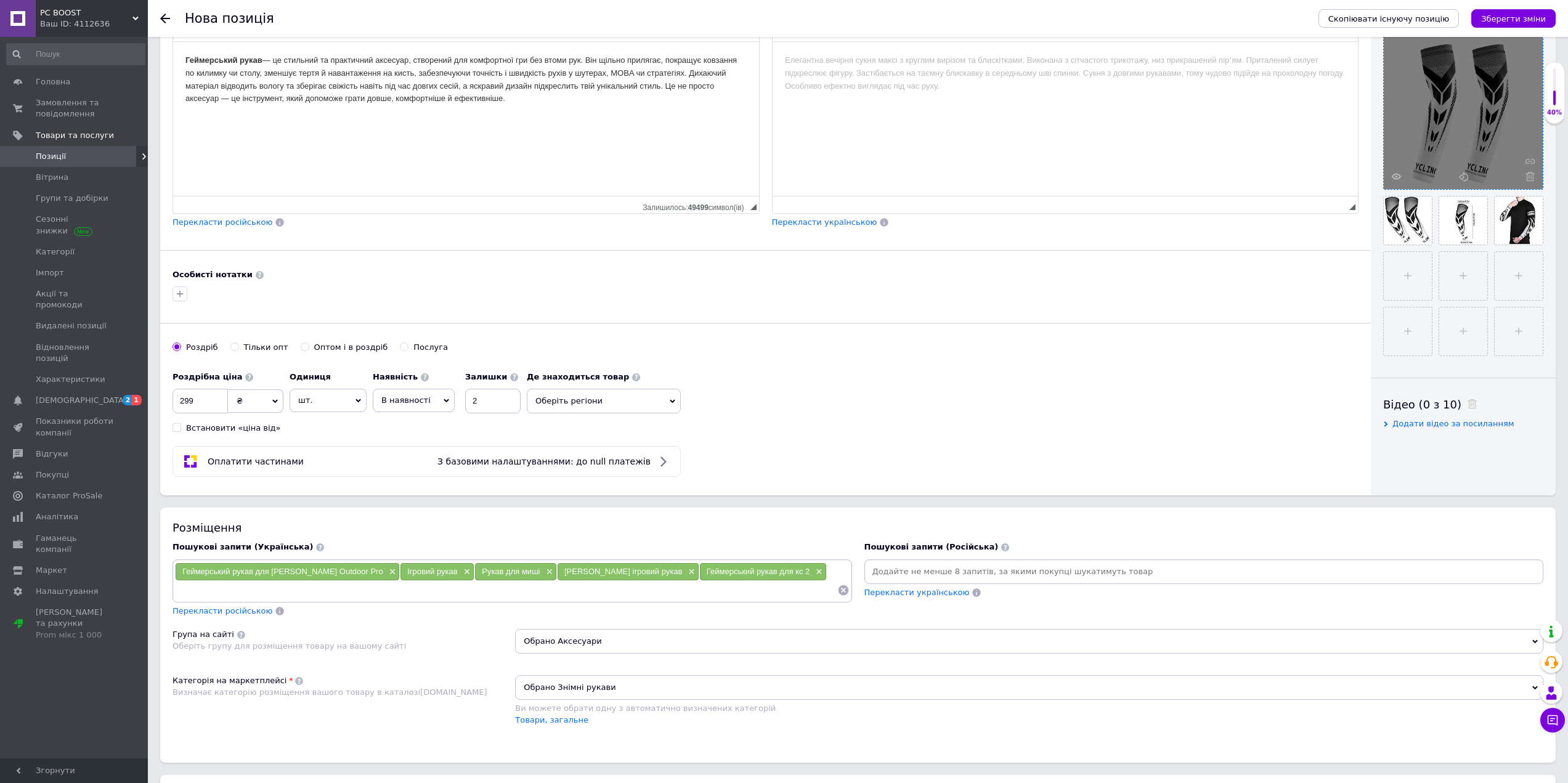
scroll to position [246, 0]
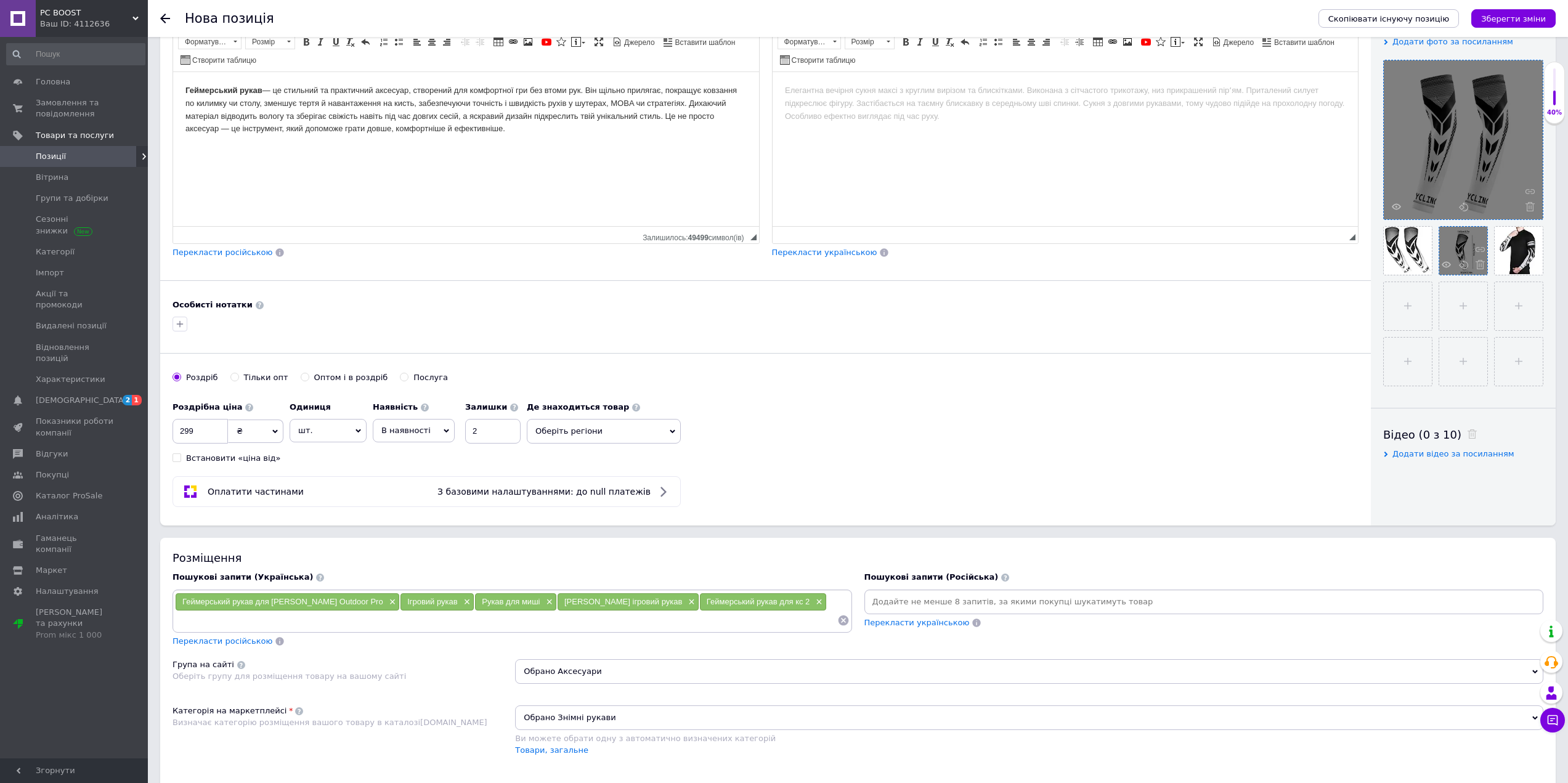
click at [1453, 233] on div at bounding box center [1463, 251] width 48 height 48
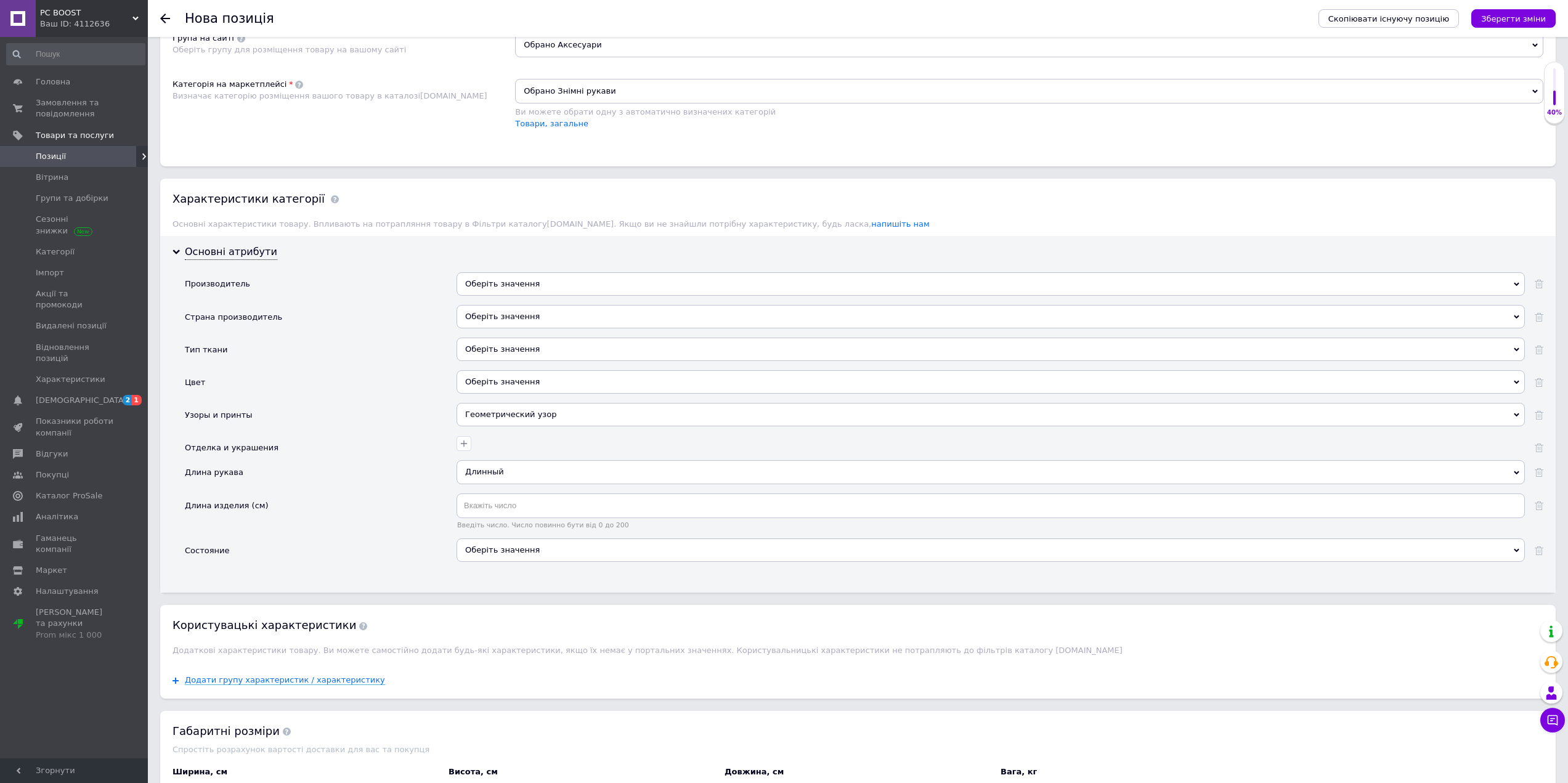
scroll to position [907, 0]
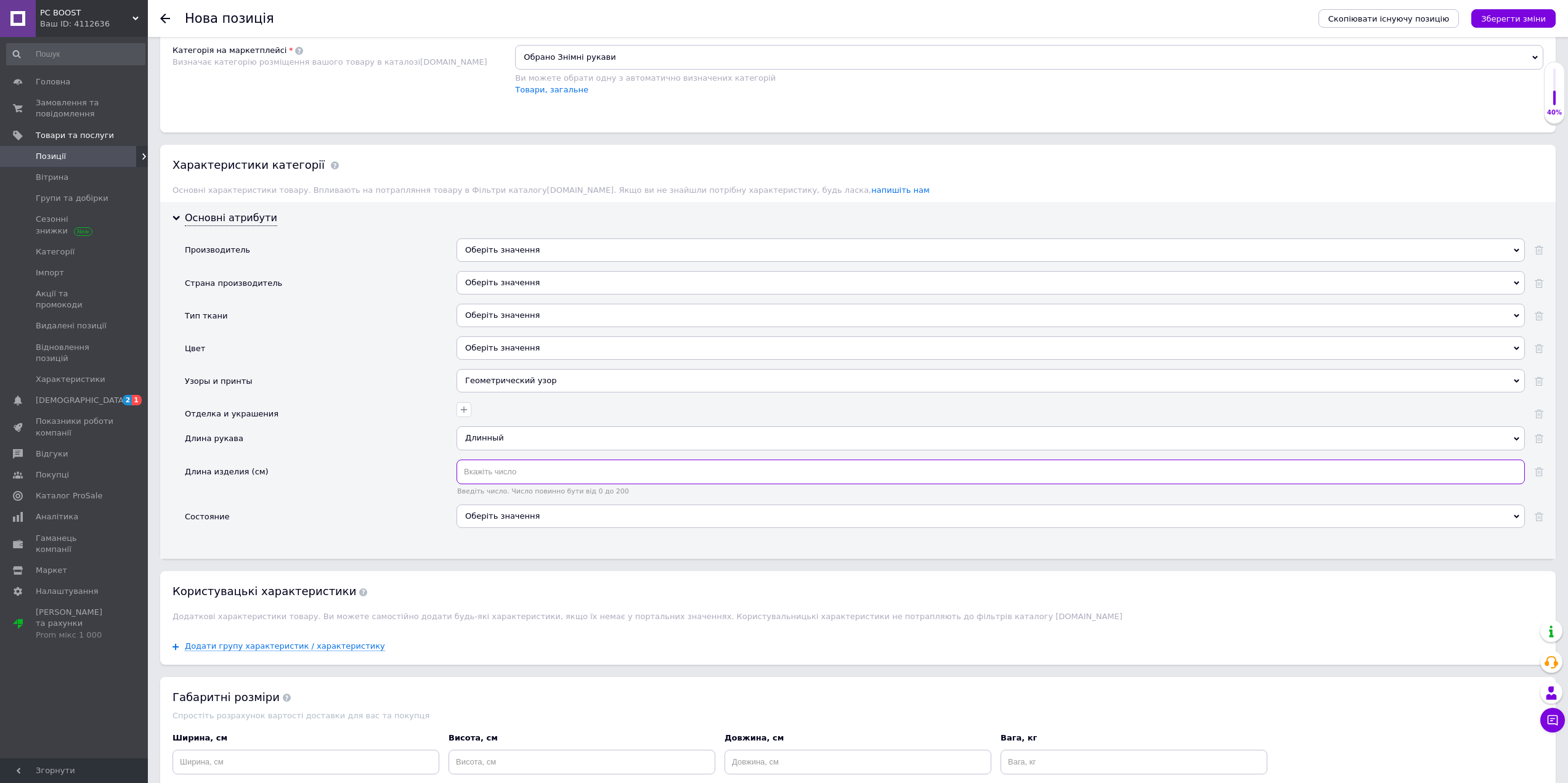
click at [512, 468] on input "text" at bounding box center [991, 472] width 1068 height 25
type input "43"
click at [401, 501] on div "Длина изделия (см)" at bounding box center [320, 482] width 272 height 45
click at [591, 516] on div "Оберіть значення" at bounding box center [991, 516] width 1068 height 23
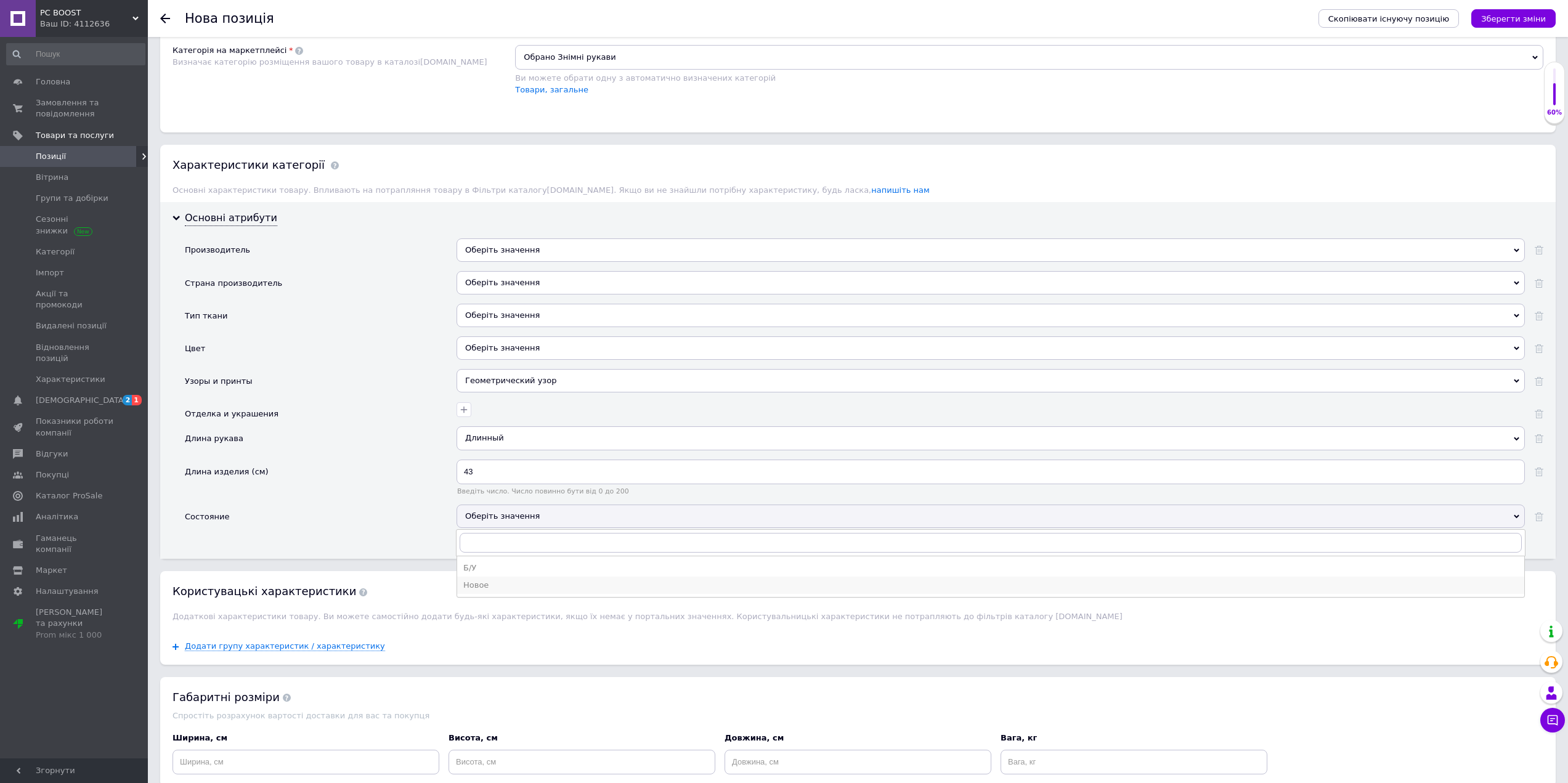
click at [499, 584] on div "Новое" at bounding box center [991, 585] width 1054 height 11
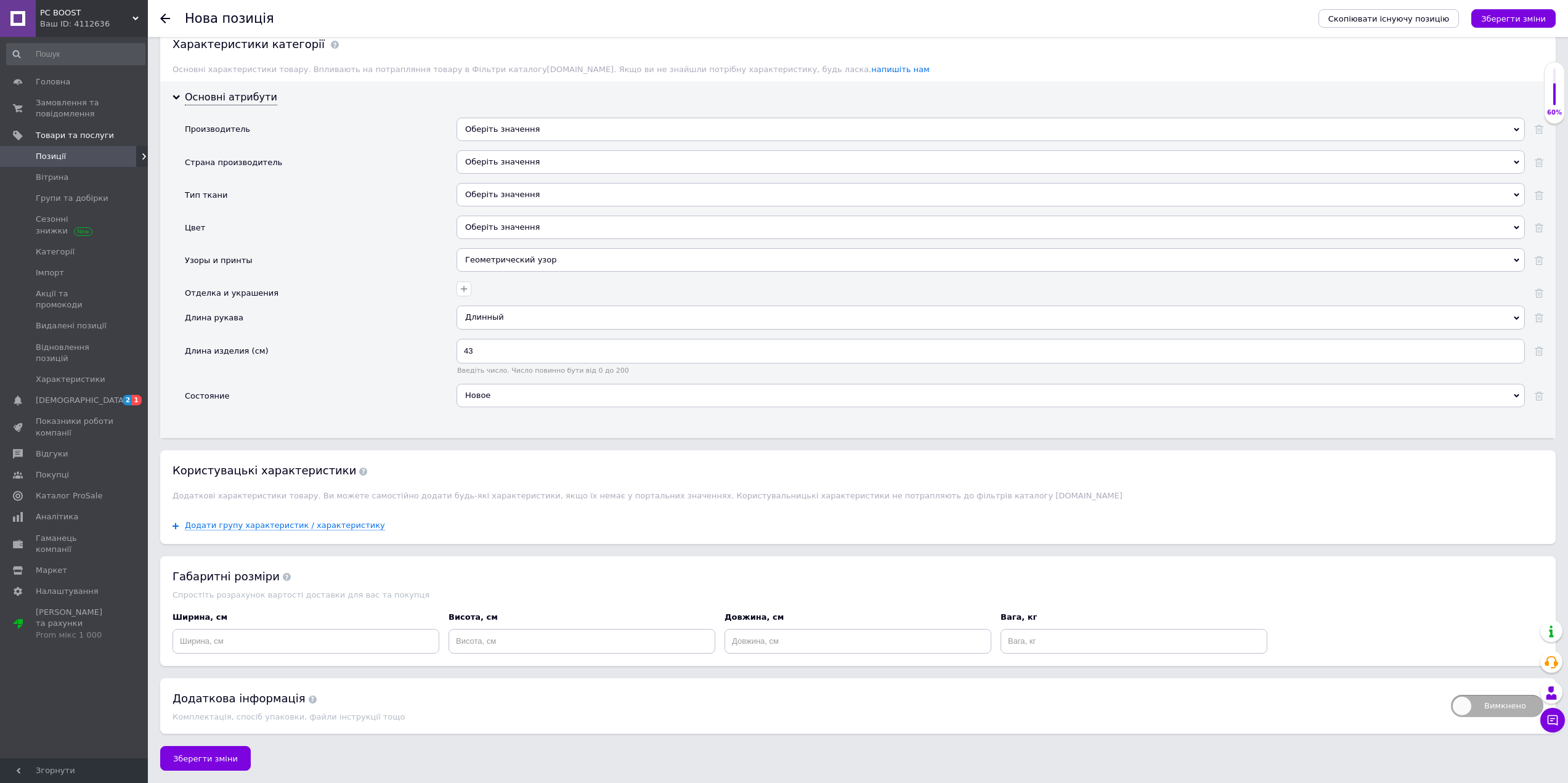
scroll to position [1030, 0]
click at [280, 638] on input at bounding box center [306, 641] width 267 height 25
type input "10"
type input "4"
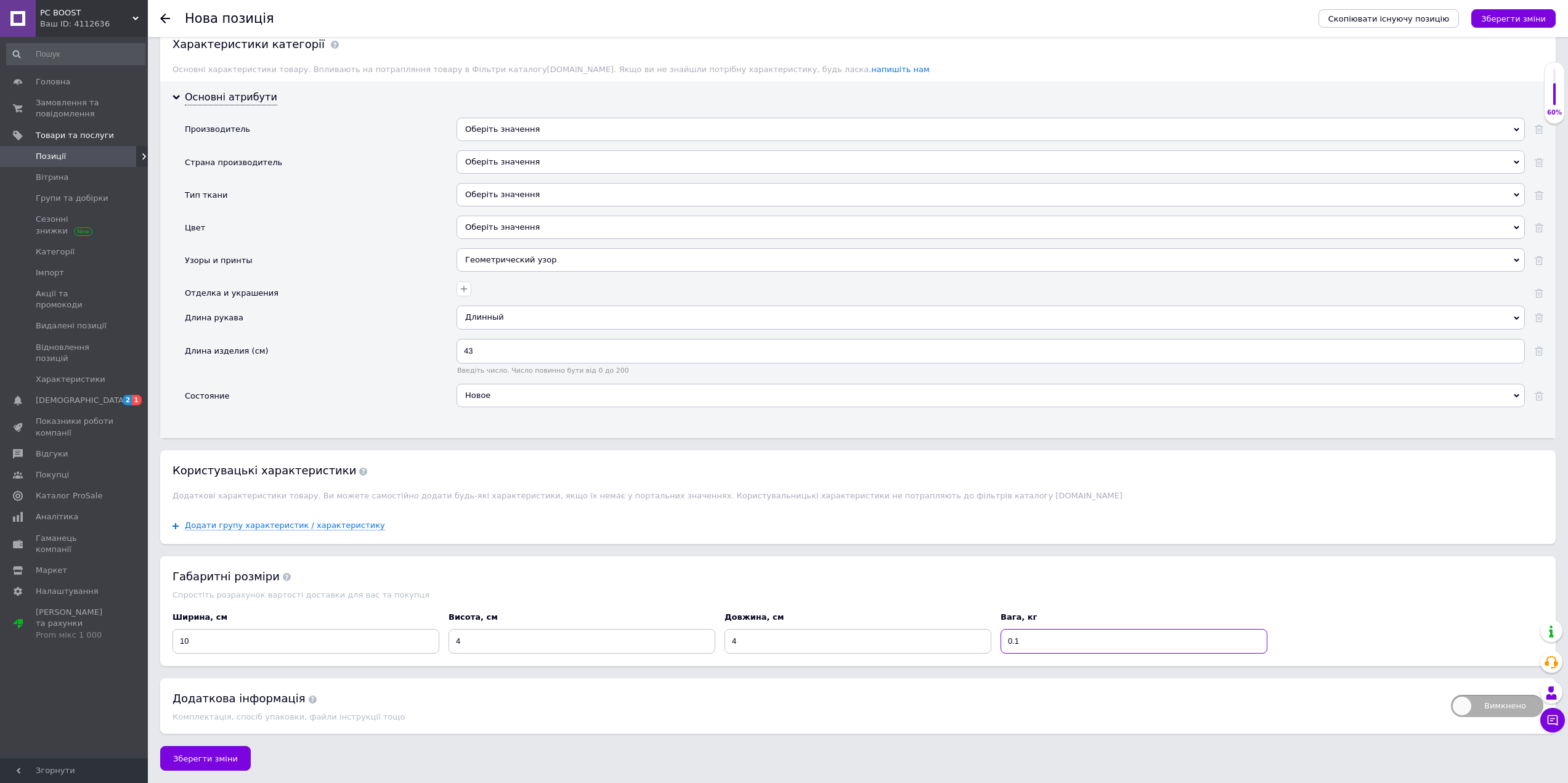
type input "0.1"
click at [520, 582] on div "Габаритні розміри Спростіть розрахунок вартості доставки для вас та покупця Шир…" at bounding box center [858, 611] width 1395 height 110
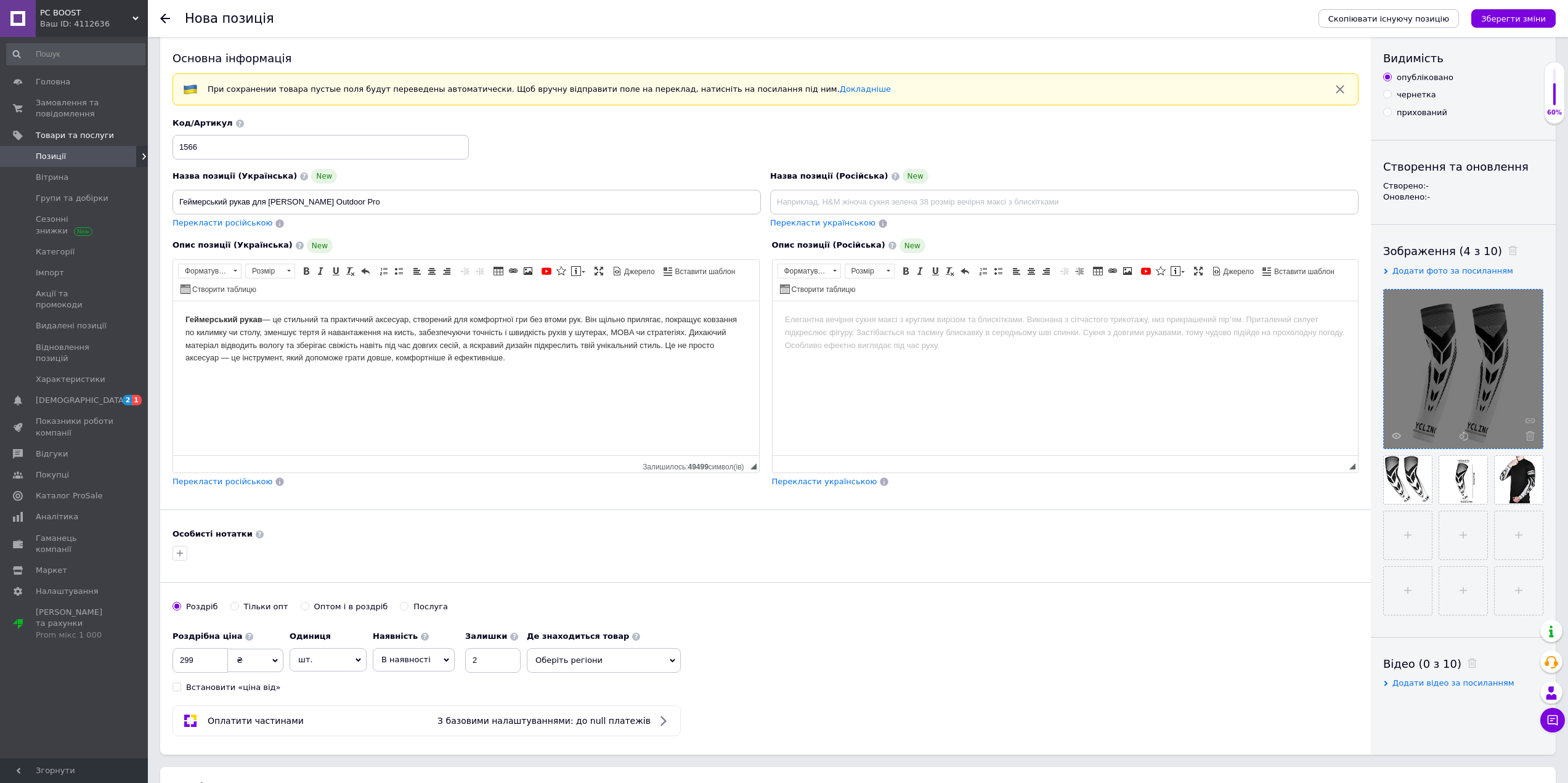
scroll to position [0, 0]
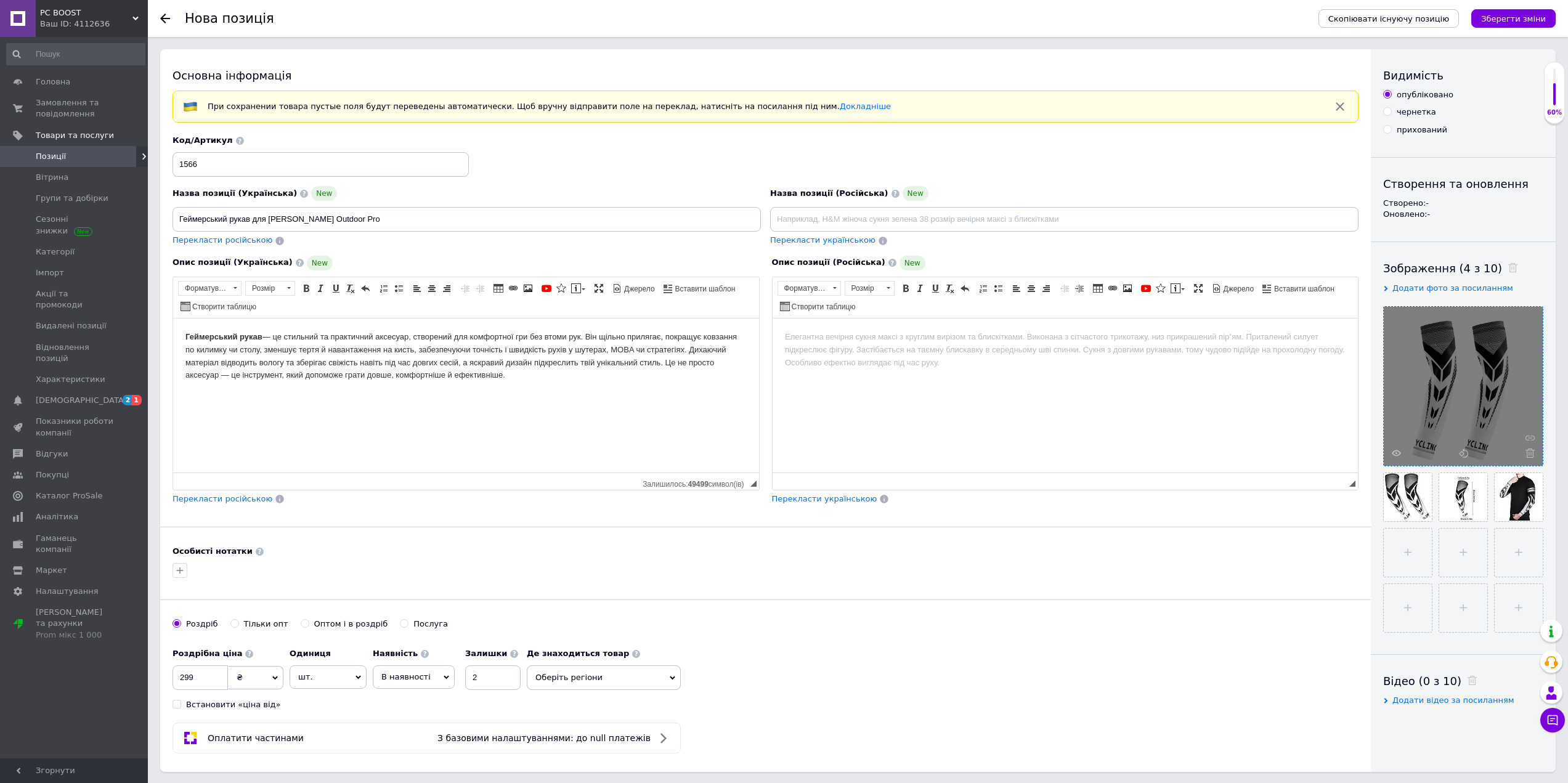
click at [1514, 30] on div "Скопіювати існуючу позицію Зберегти зміни" at bounding box center [1431, 19] width 250 height 37
click at [1519, 19] on icon "Зберегти зміни" at bounding box center [1513, 19] width 65 height 9
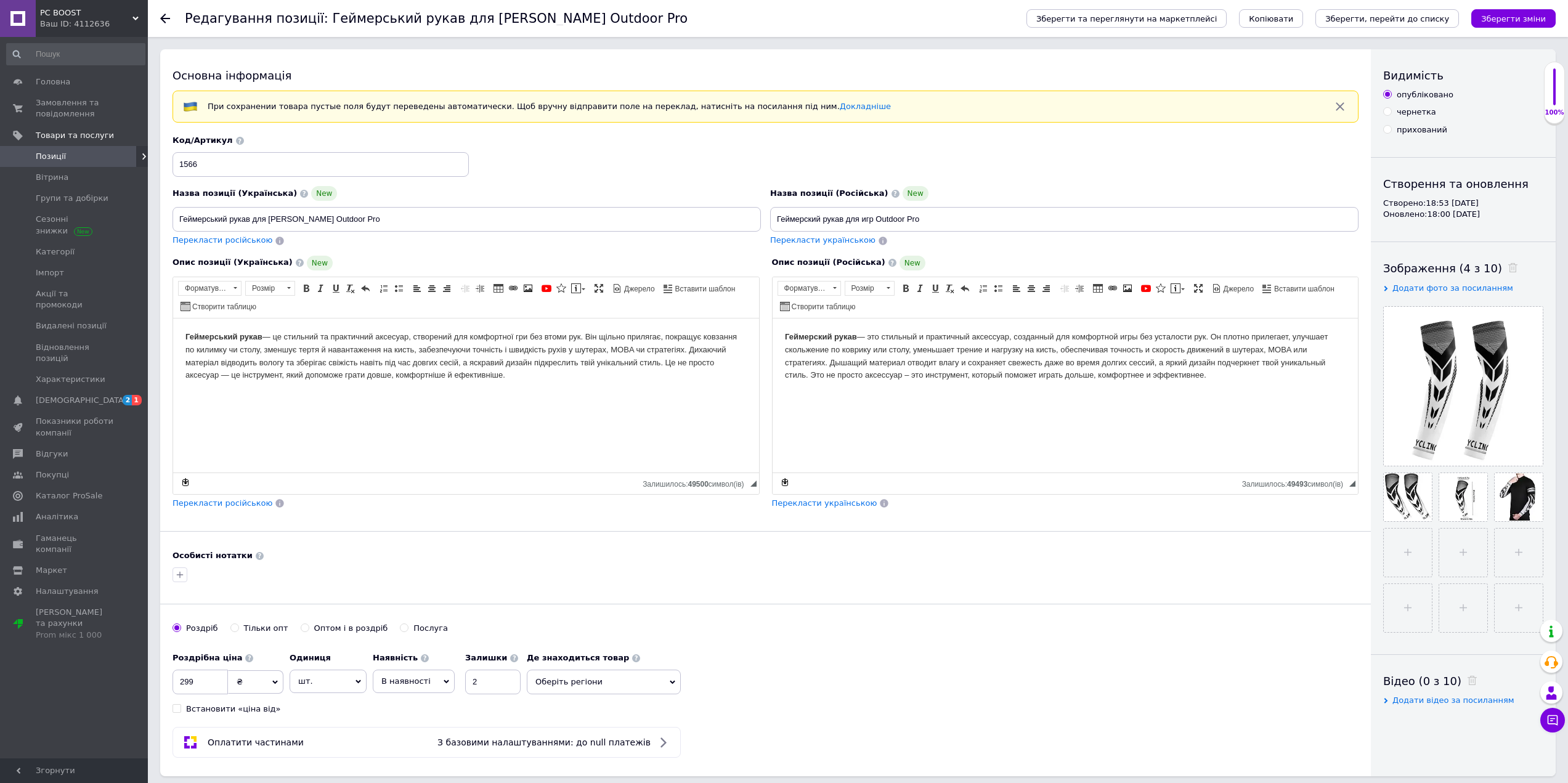
click at [89, 151] on span "Позиції" at bounding box center [75, 157] width 78 height 11
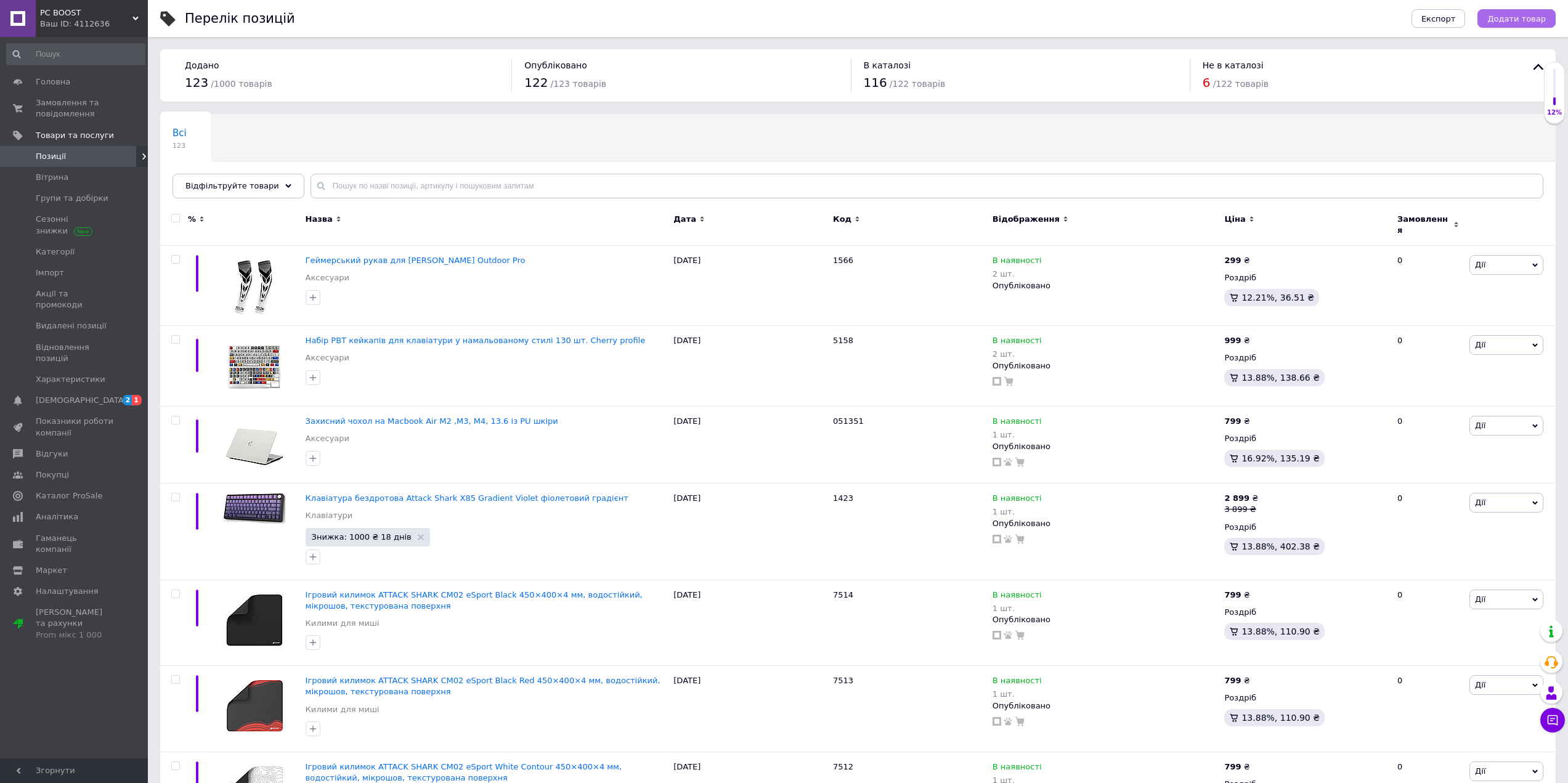
click at [1532, 23] on span "Додати товар" at bounding box center [1516, 19] width 58 height 9
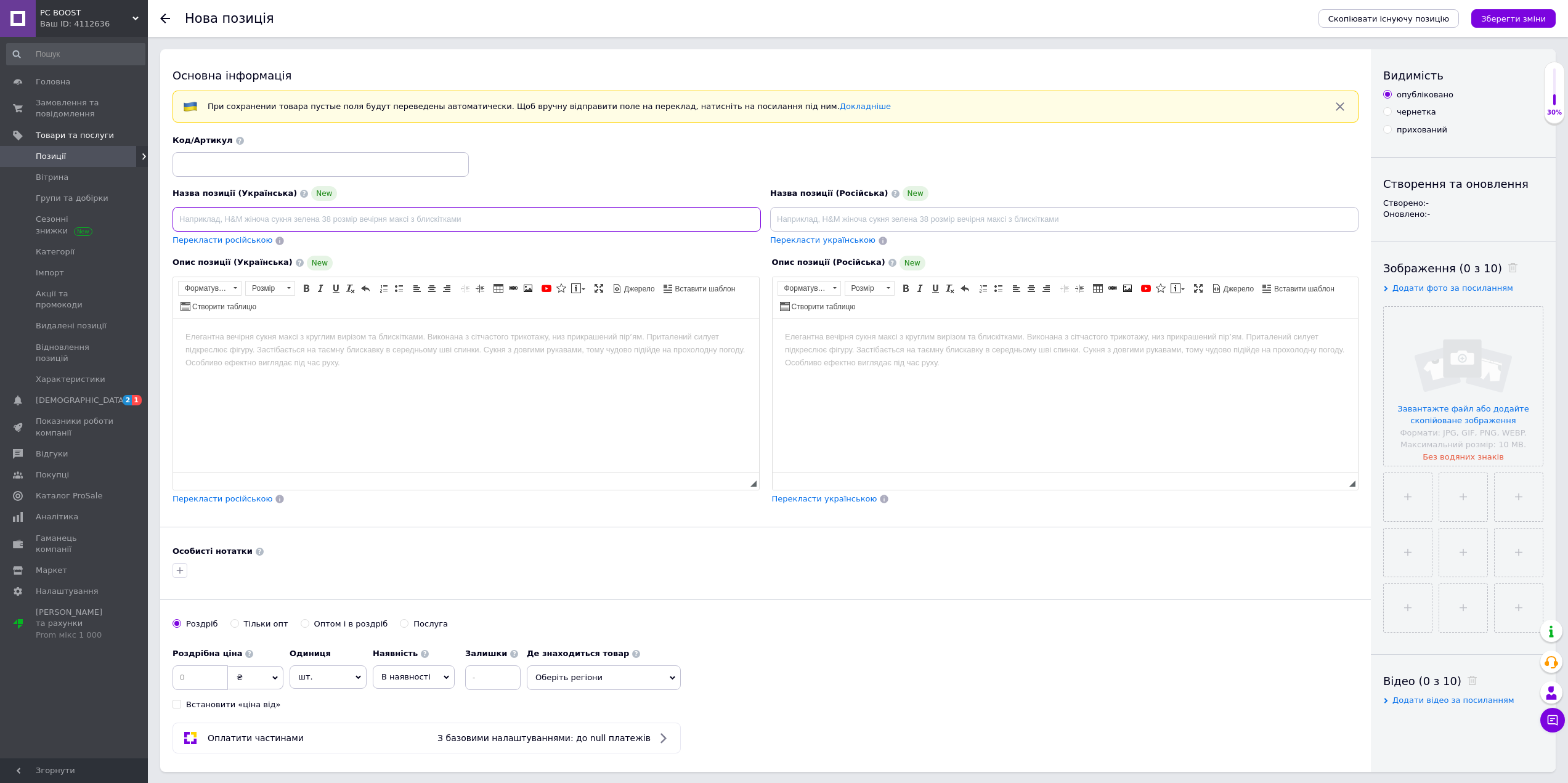
click at [323, 227] on input at bounding box center [467, 219] width 588 height 25
paste input "Скляний килимок Attack Shark CM05 eSport White Contour"
type input "Скляний килимок Attack Shark CM05 eSport White Contour"
drag, startPoint x: 635, startPoint y: 635, endPoint x: 434, endPoint y: 347, distance: 351.2
click at [434, 347] on html at bounding box center [466, 336] width 586 height 38
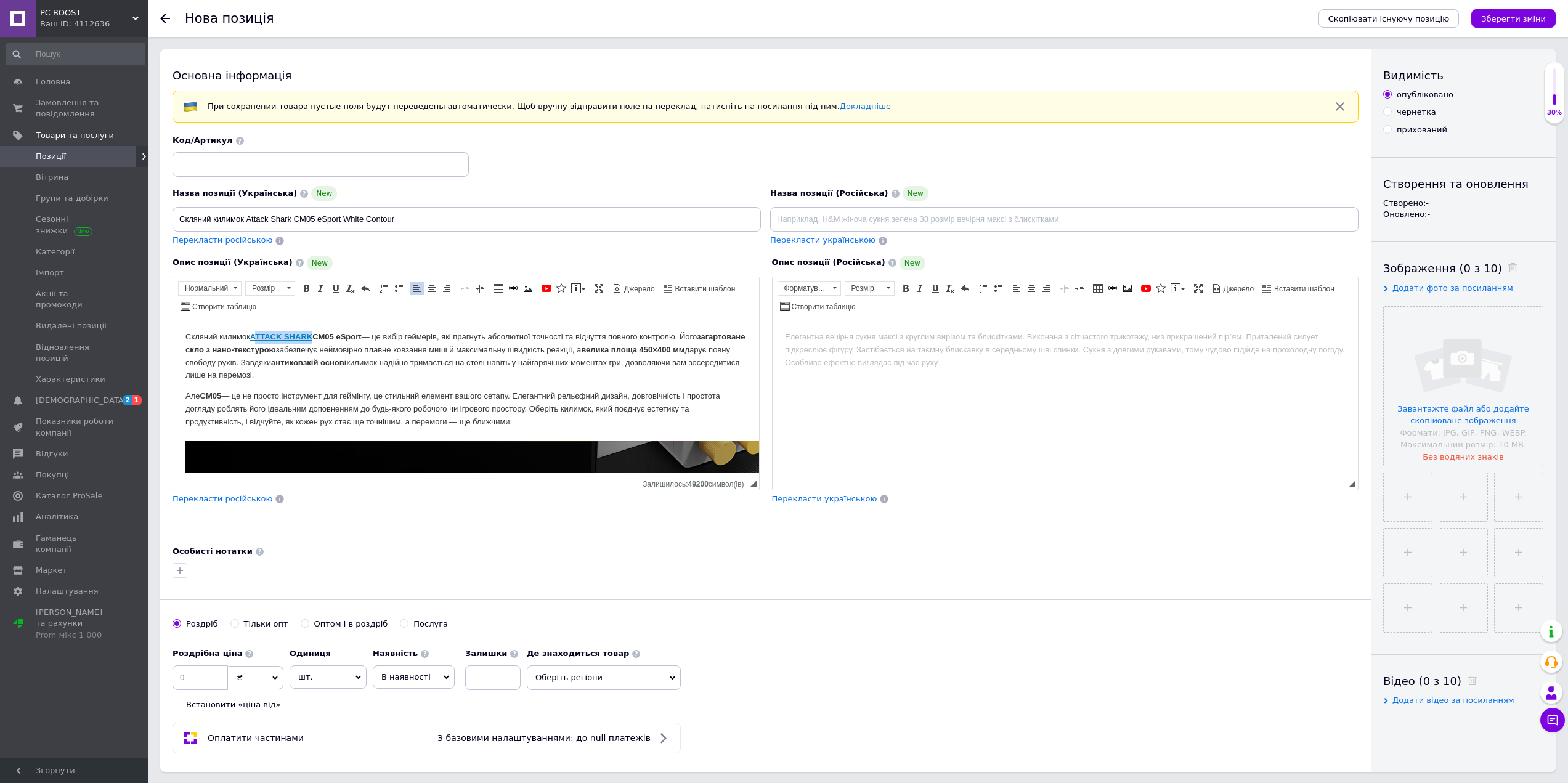
drag, startPoint x: 313, startPoint y: 334, endPoint x: 258, endPoint y: 335, distance: 55.0
click at [258, 335] on link "ATTACK SHARK" at bounding box center [281, 335] width 63 height 9
drag, startPoint x: 291, startPoint y: 217, endPoint x: 247, endPoint y: 219, distance: 44.0
click at [247, 219] on input "Скляний килимок Attack Shark CM05 eSport White Contour" at bounding box center [467, 219] width 588 height 25
click at [346, 360] on strong "антиковзкій основі" at bounding box center [308, 362] width 75 height 9
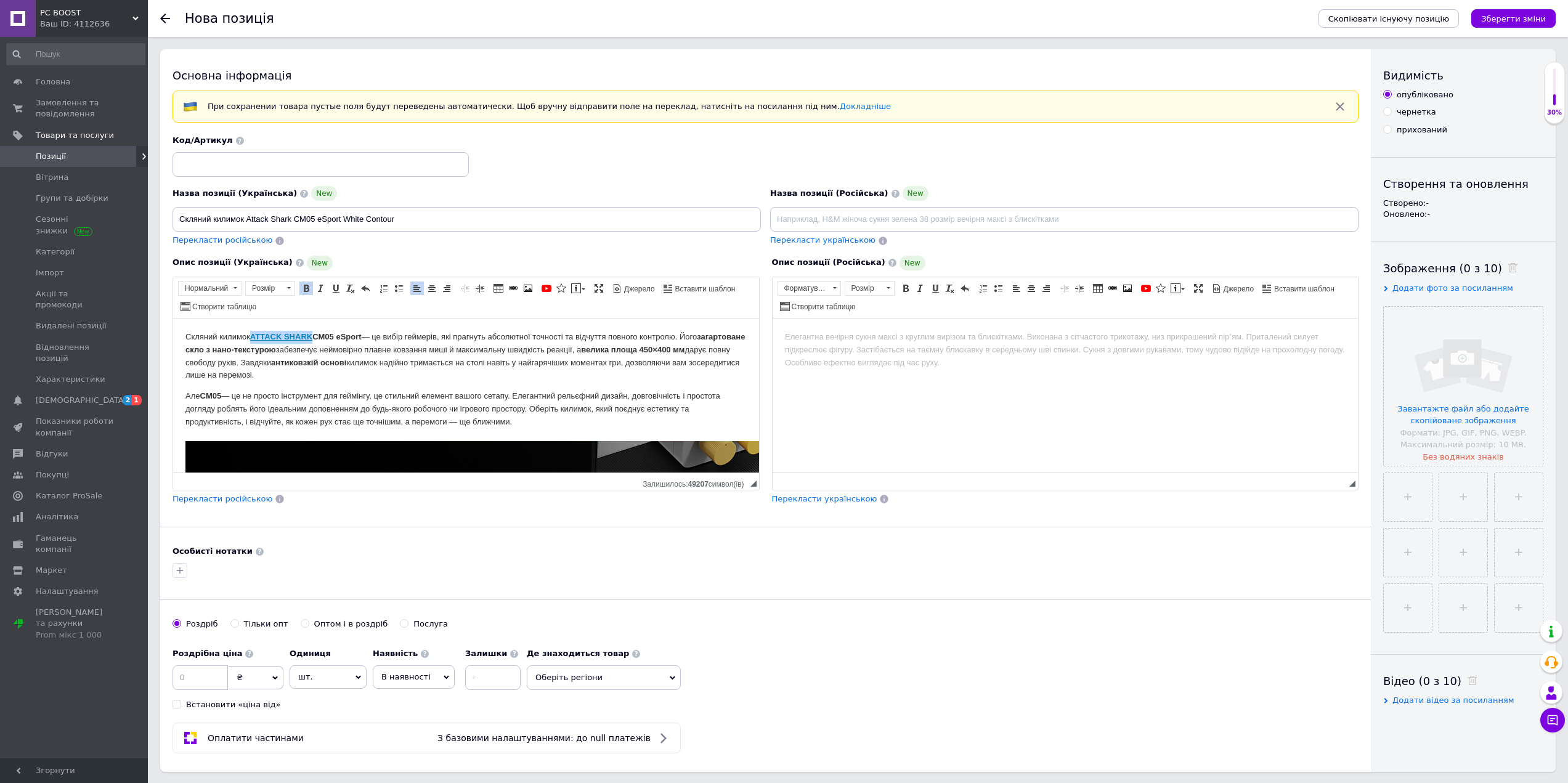
drag, startPoint x: 300, startPoint y: 334, endPoint x: 254, endPoint y: 329, distance: 46.3
click at [254, 330] on p "Скляний килимок ATTACK SHARK CM05 eSport — це вибір геймерів, які прагнуть абсо…" at bounding box center [466, 355] width 561 height 51
drag, startPoint x: 296, startPoint y: 338, endPoint x: 252, endPoint y: 338, distance: 44.0
click at [252, 338] on p "Скляний килимок Attack Shark ​​​​​​​ CM05 eSport — це вибір геймерів, які прагн…" at bounding box center [466, 355] width 561 height 51
click at [309, 291] on span at bounding box center [306, 288] width 10 height 10
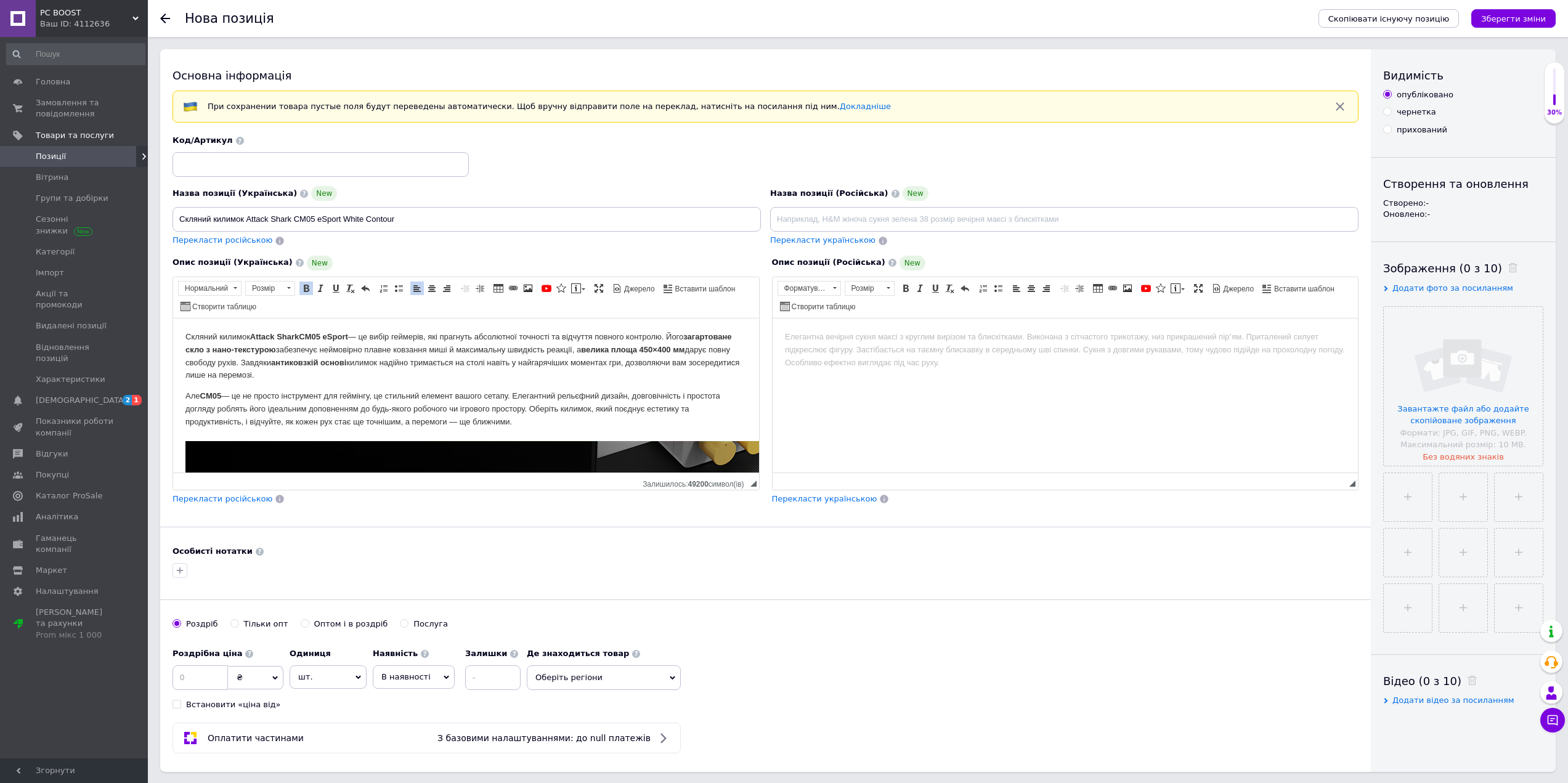
click at [344, 372] on p "Скляний килимок Attack Shark ​​​​​​​ CM05 eSport — це вибір геймерів, які прагн…" at bounding box center [466, 355] width 561 height 51
click at [1468, 421] on input "file" at bounding box center [1463, 386] width 159 height 159
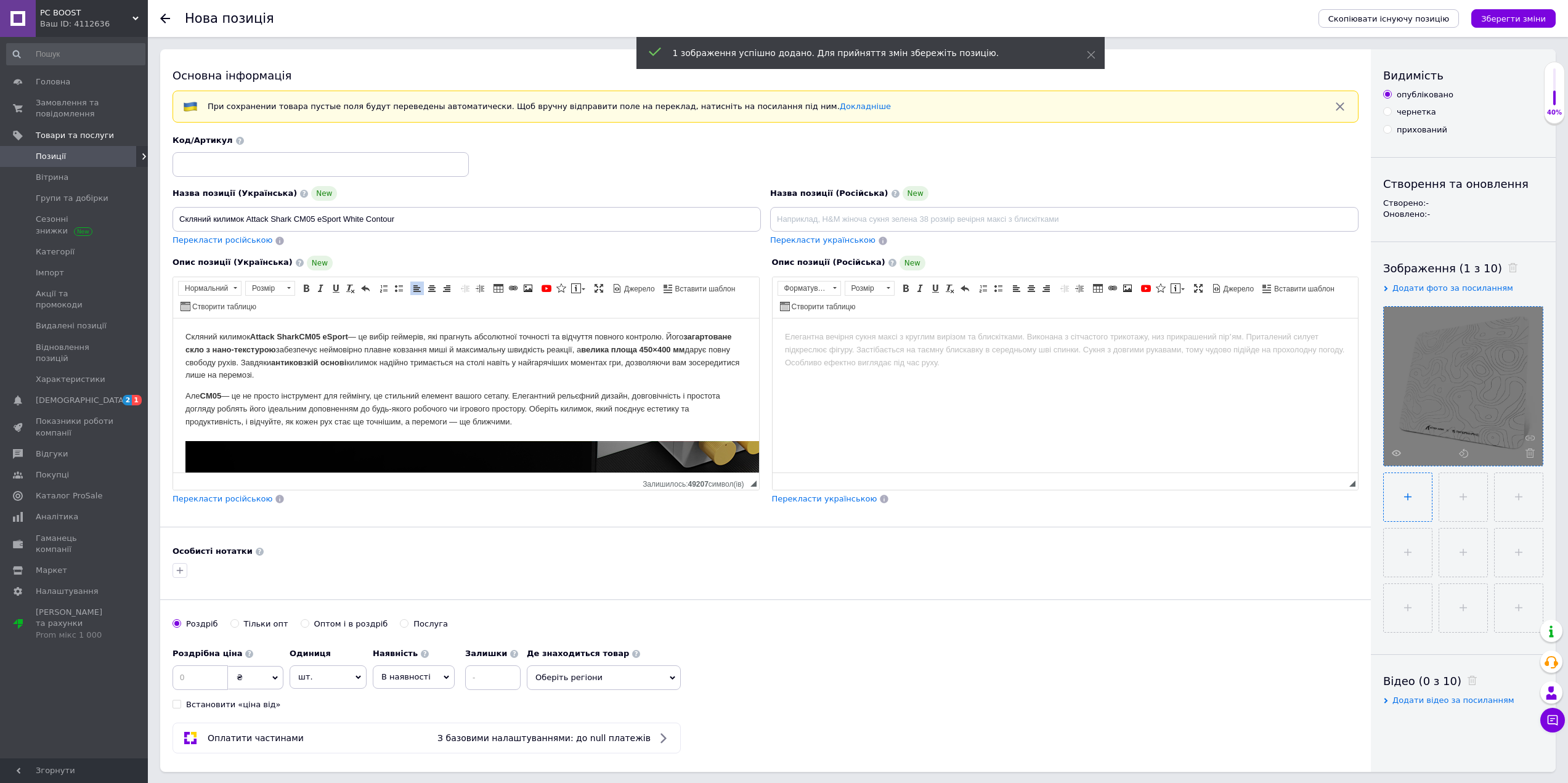
click at [1413, 488] on input "file" at bounding box center [1408, 497] width 48 height 48
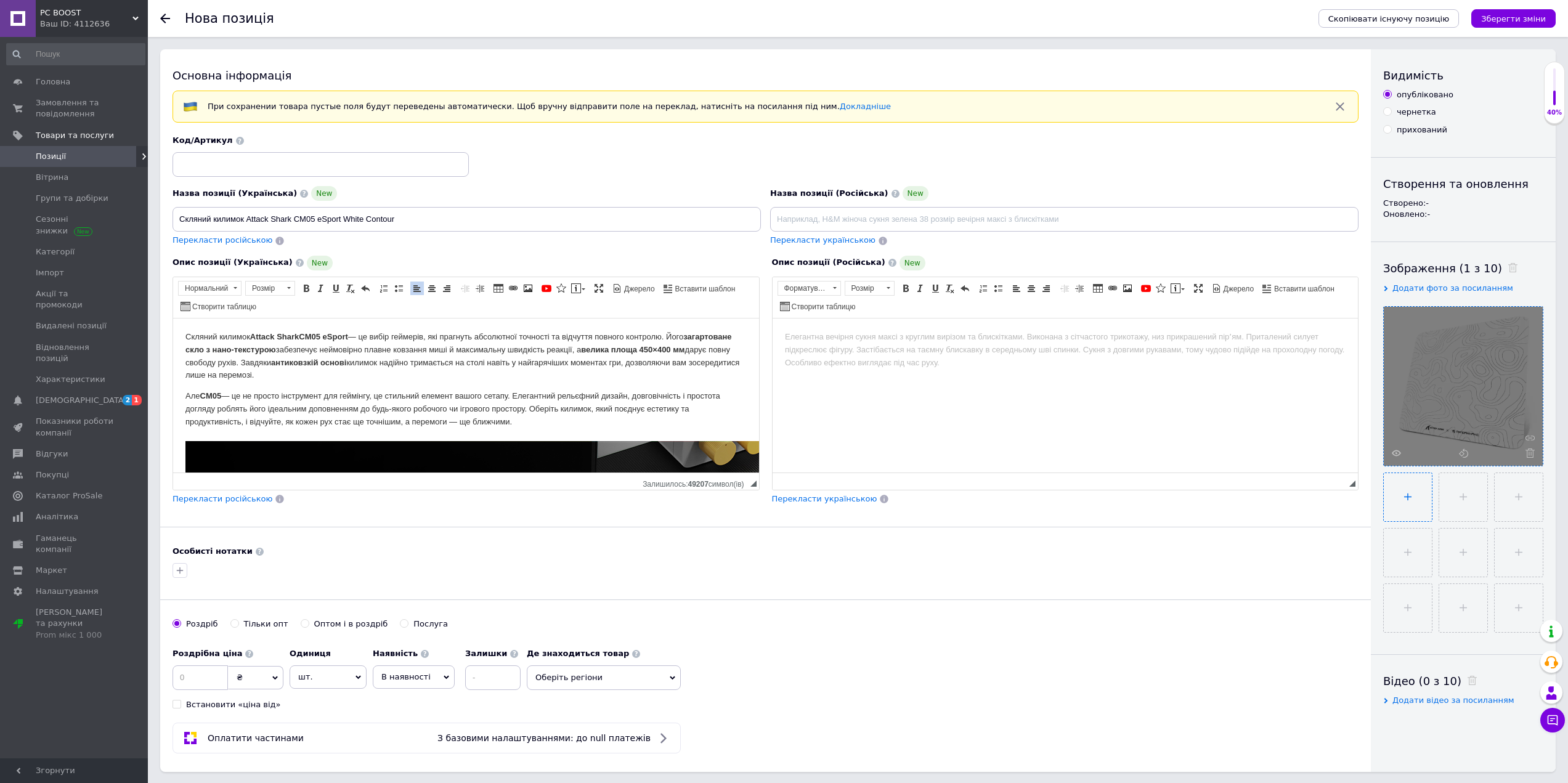
type input "C:\fakepath\kylymok-attack-shark-cm02-esport-white-contour-19848638753797.webp"
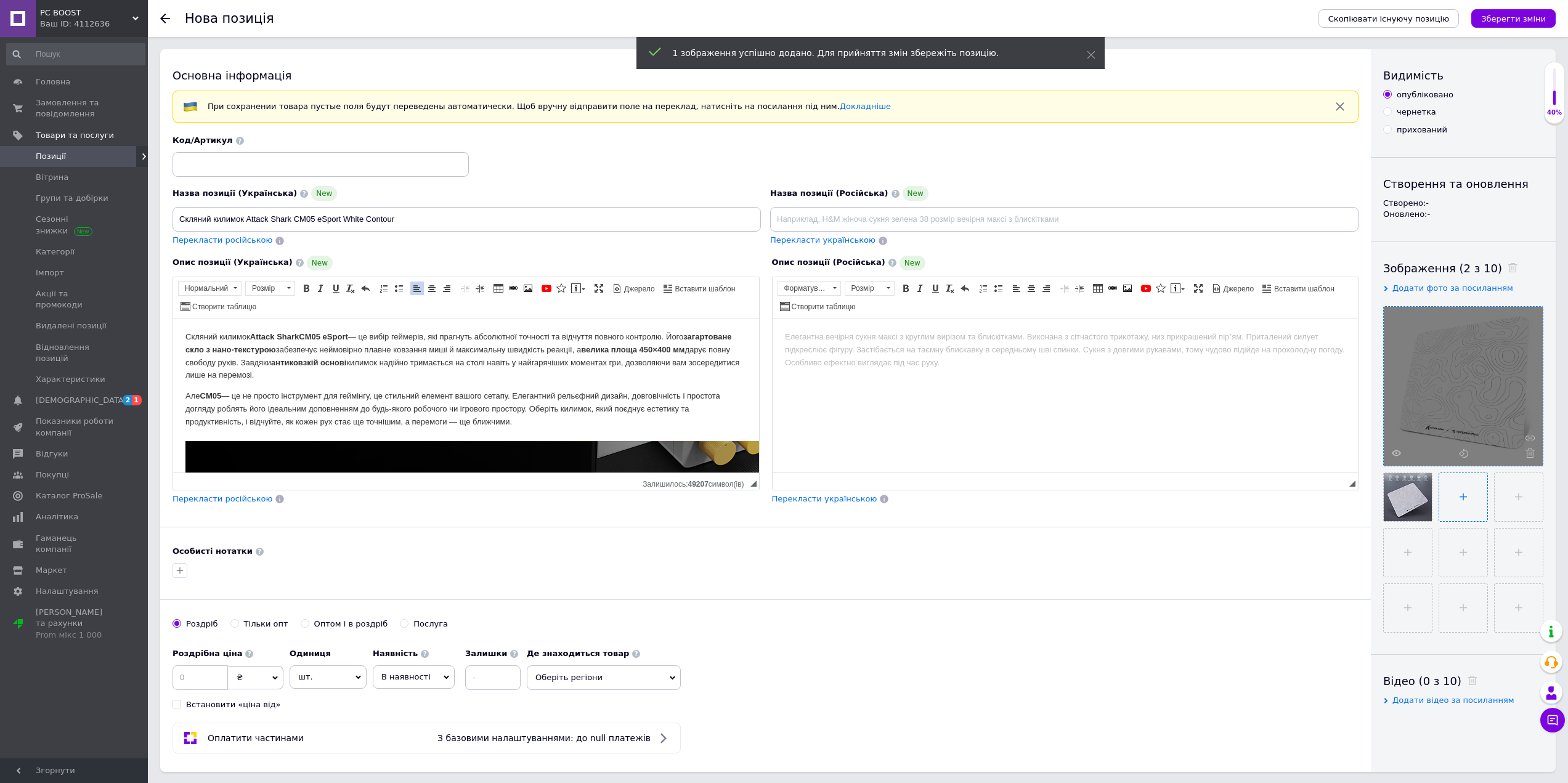
click at [1463, 500] on input "file" at bounding box center [1463, 497] width 48 height 48
type input "C:\fakepath\kylymok-attack-shark-cm02-esport-white-contour-23554077611152.webp"
click at [1523, 503] on input "file" at bounding box center [1519, 497] width 48 height 48
type input "C:\fakepath\kylymok-attack-shark-cm02-esport-white-contour-37215199649062.webp"
click at [1415, 549] on input "file" at bounding box center [1408, 553] width 48 height 48
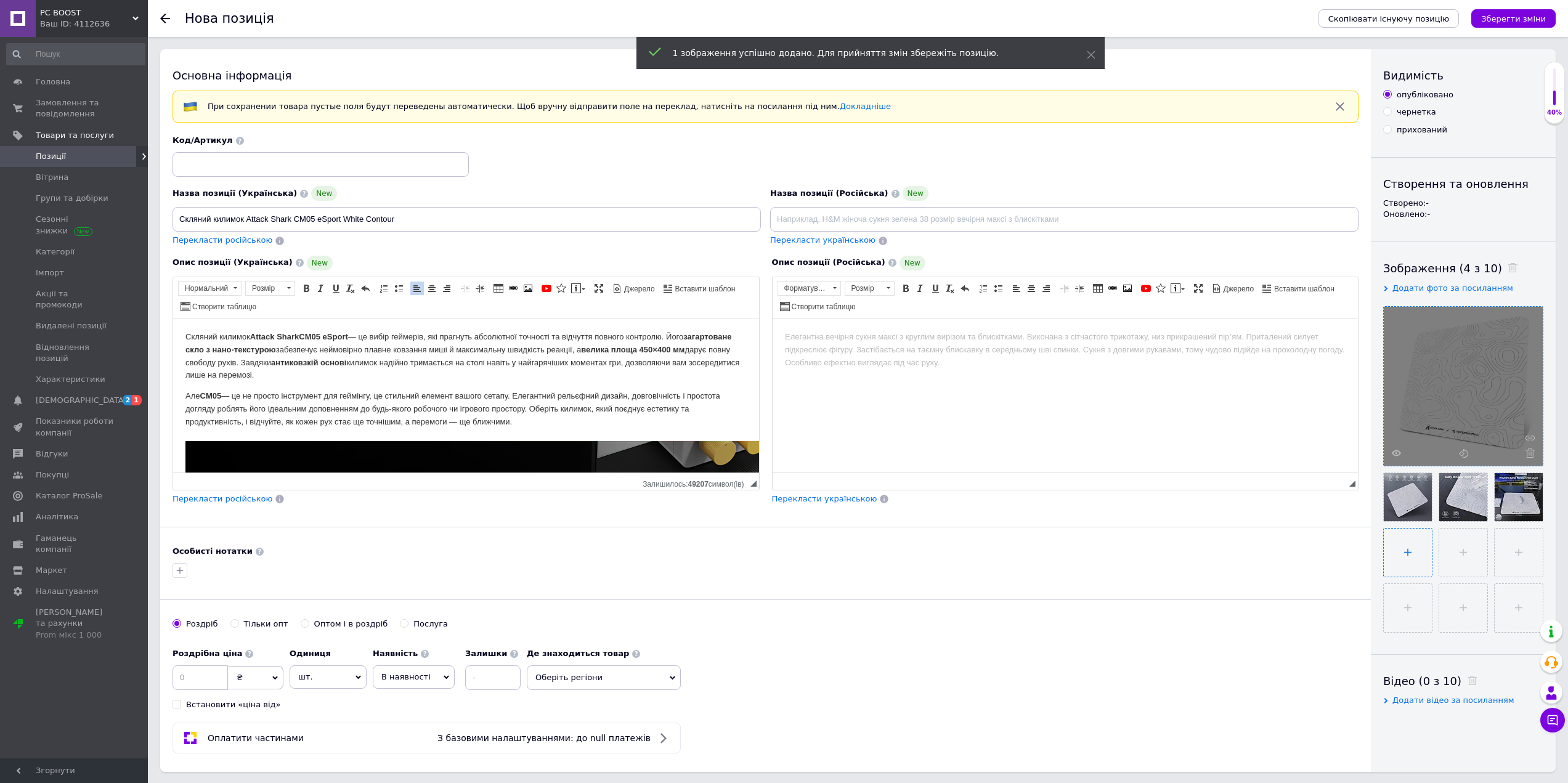
type input "C:\fakepath\kylymok-attack-shark-cm02-esport-white-contour-37605509514982.webp"
click at [1456, 558] on input "file" at bounding box center [1463, 553] width 48 height 48
type input "C:\fakepath\kylymok-attack-shark-cm02-esport-white-contour-87200494027474.webp"
click at [1520, 549] on input "file" at bounding box center [1519, 553] width 48 height 48
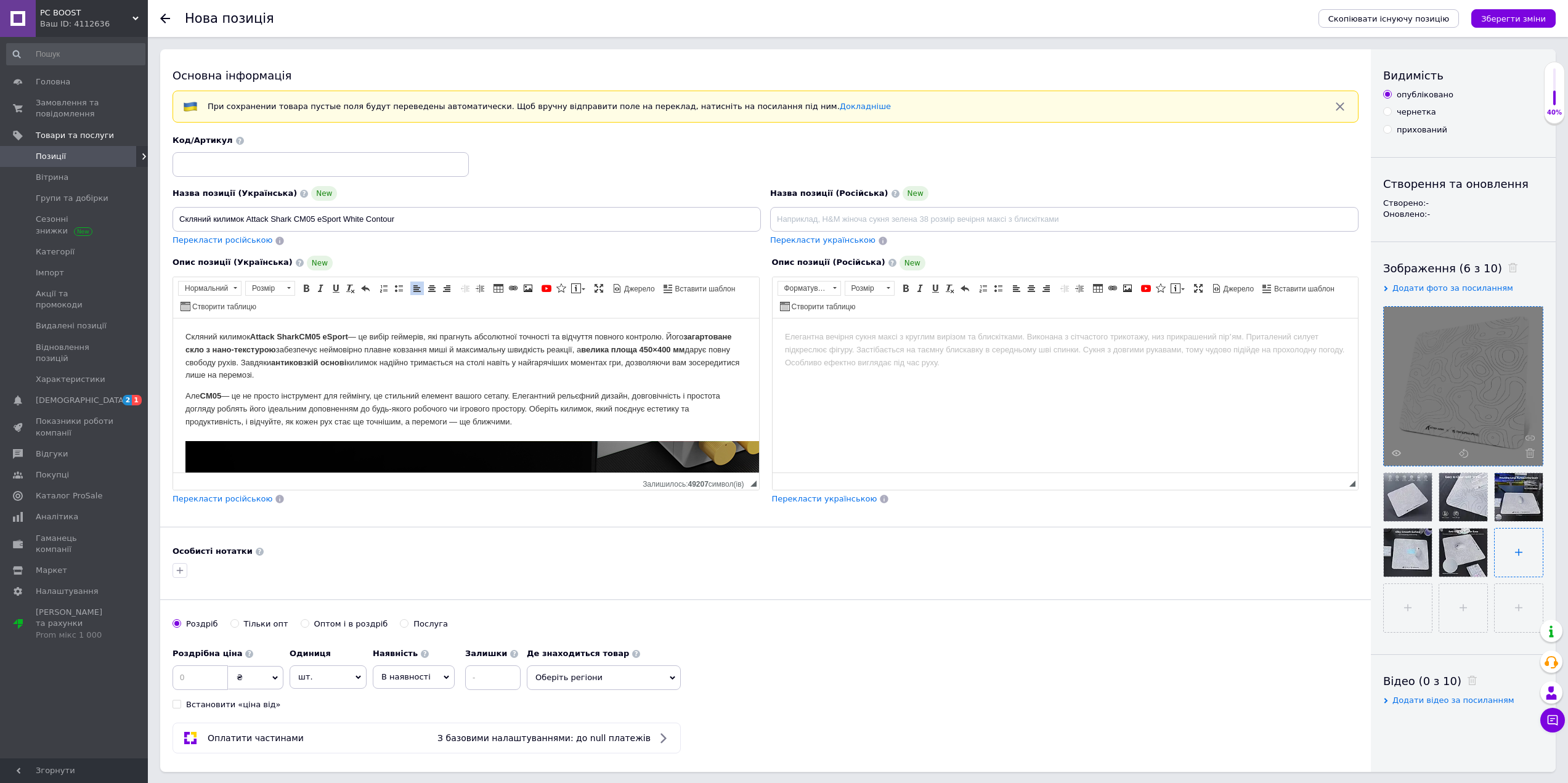
type input "C:\fakepath\kylymok-attack-shark-cm02-esport-white-contour-12917183122812.webp"
click at [287, 151] on div "Код/Артикул" at bounding box center [320, 155] width 296 height 42
click at [282, 168] on input at bounding box center [320, 164] width 296 height 25
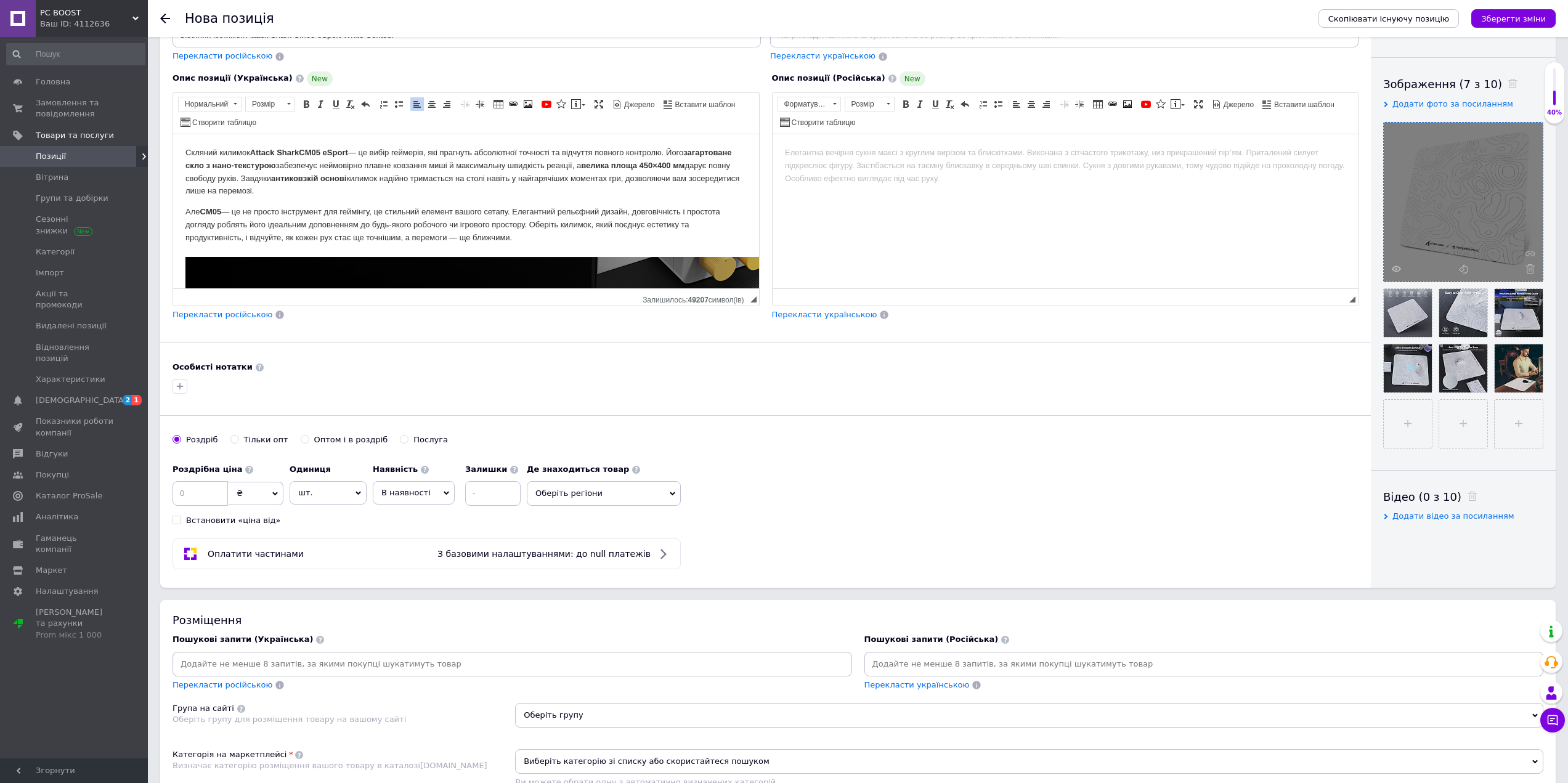
scroll to position [185, 0]
type input "61261"
drag, startPoint x: 185, startPoint y: 487, endPoint x: 208, endPoint y: 489, distance: 23.1
click at [186, 487] on input at bounding box center [200, 493] width 56 height 25
drag, startPoint x: 214, startPoint y: 490, endPoint x: 114, endPoint y: 469, distance: 102.2
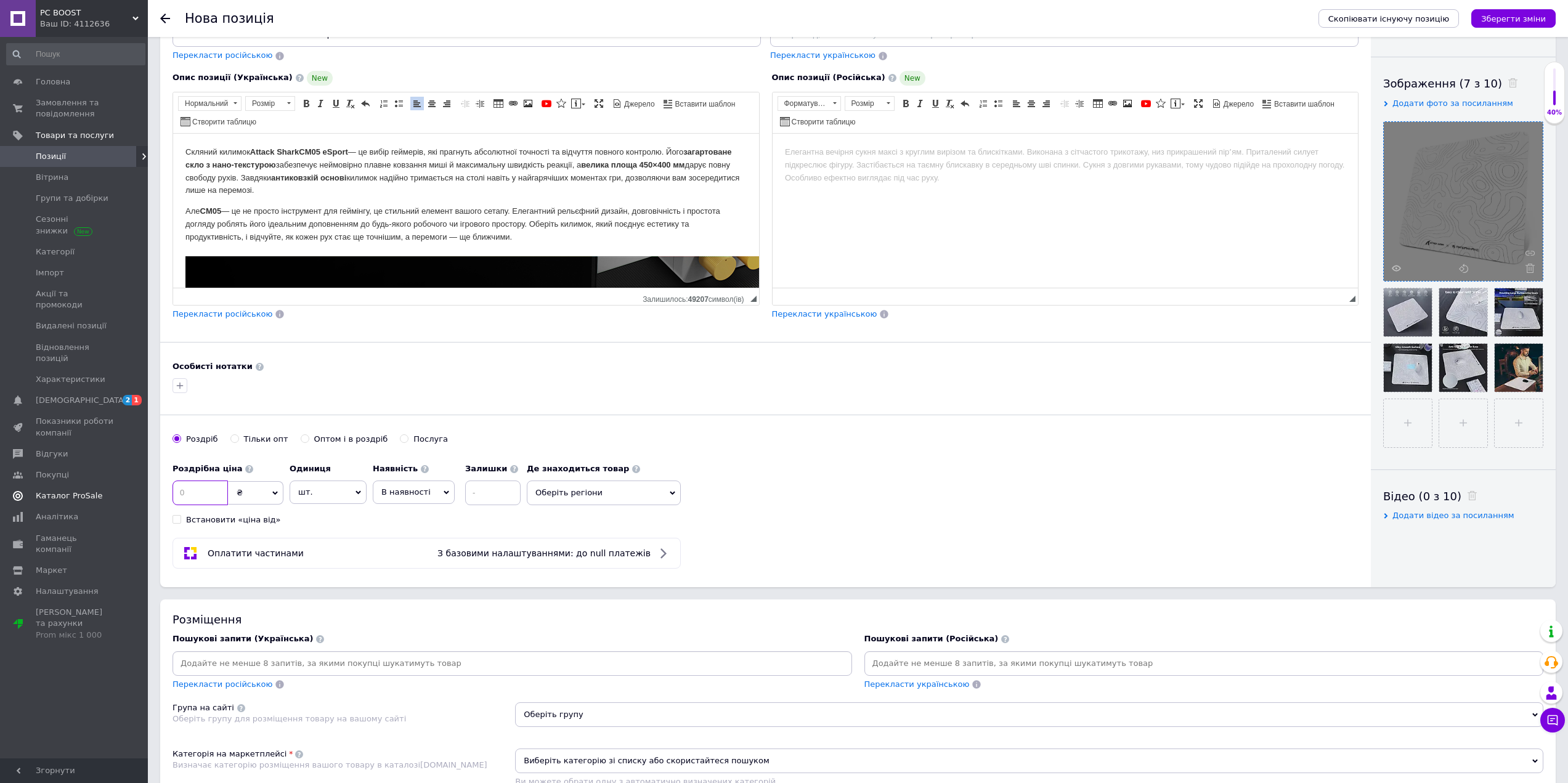
click at [114, 469] on div "PC BOOST Ваш ID: 4112636 Кабінет покупця Перевірити стан системи Сторінка на ма…" at bounding box center [784, 445] width 1568 height 1260
type input "3299"
click at [501, 490] on input at bounding box center [493, 493] width 56 height 25
drag, startPoint x: 496, startPoint y: 493, endPoint x: 452, endPoint y: 494, distance: 44.0
click at [452, 494] on div "Наявність В наявності Немає в наявності Під замовлення Залишки" at bounding box center [446, 481] width 148 height 48
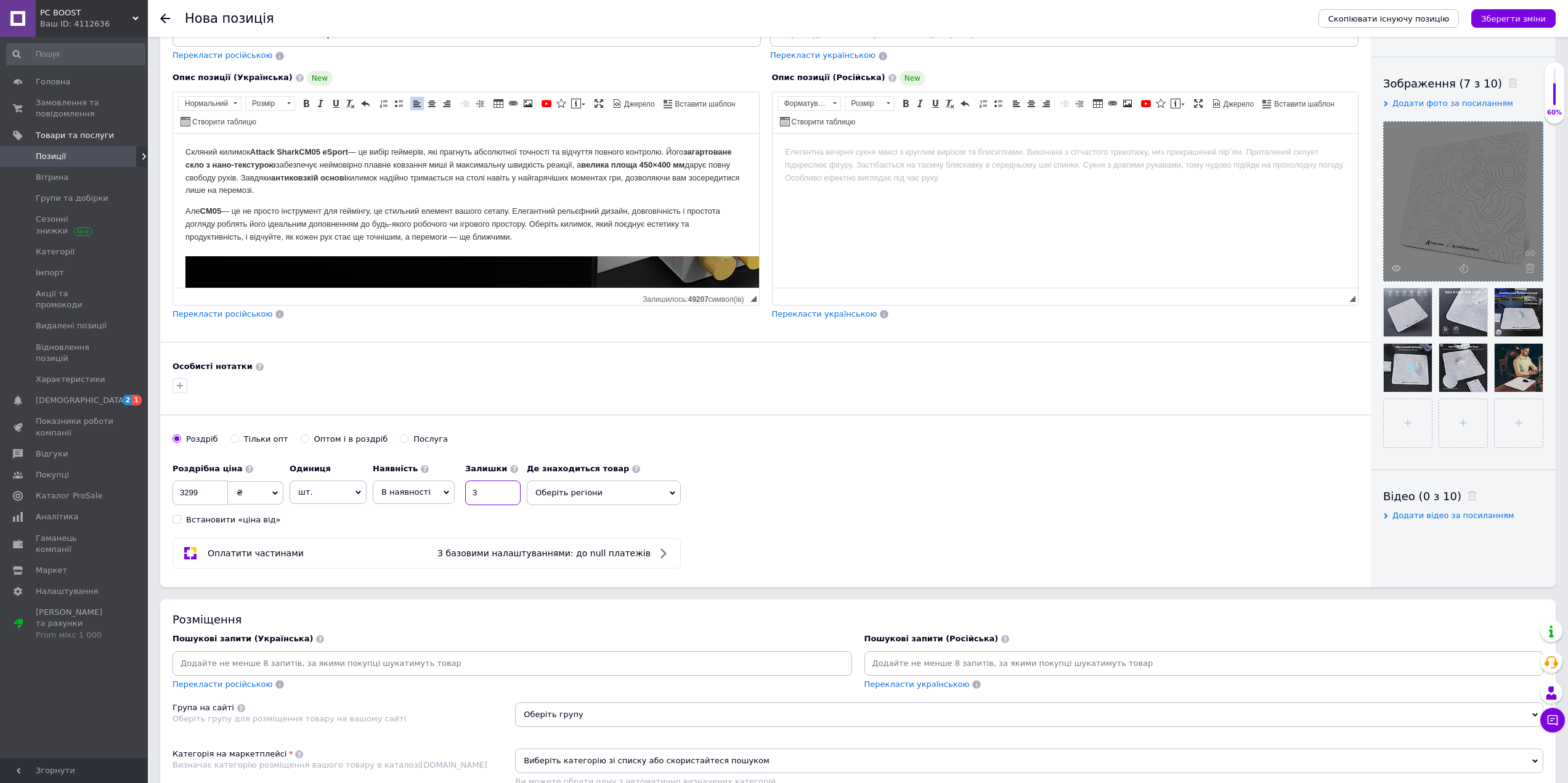
type input "3"
click at [421, 524] on div "Роздрібна ціна 3299 ₴ $ EUR CHF GBP ¥ PLN ₸ MDL HUF KGS CNY TRY KRW lei Встанов…" at bounding box center [349, 491] width 354 height 68
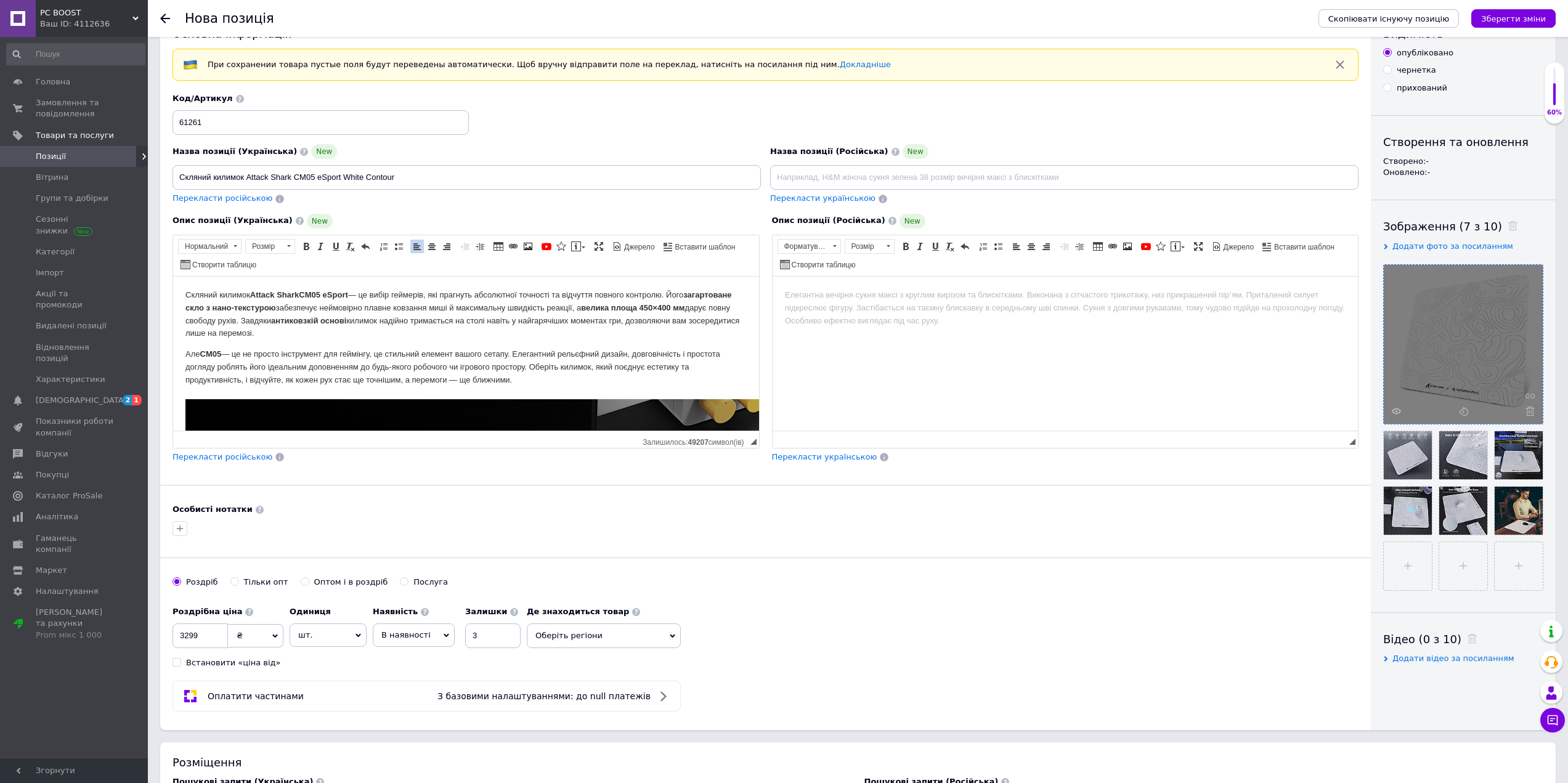
scroll to position [0, 0]
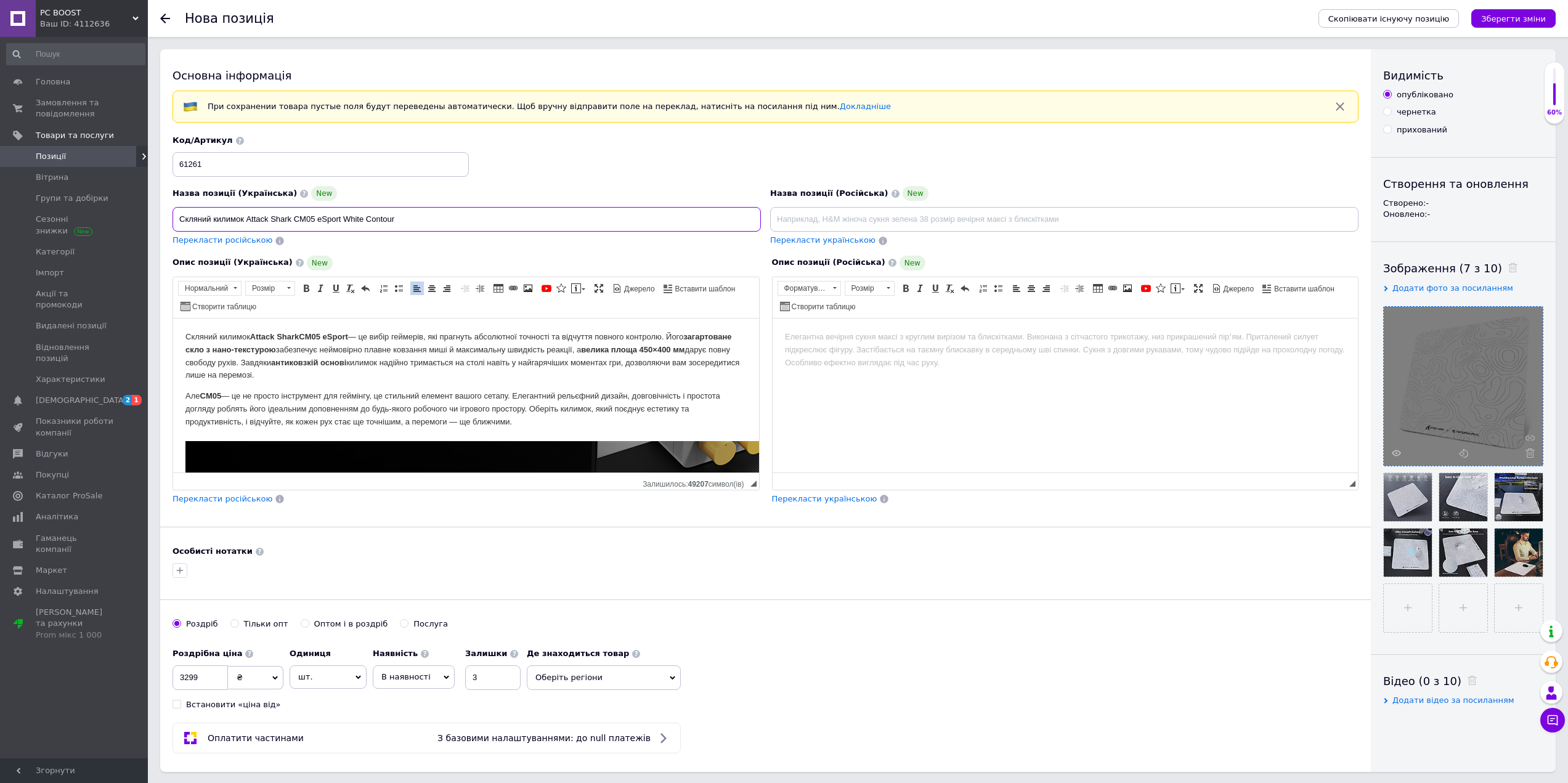
click at [338, 214] on input "Скляний килимок Attack Shark CM05 eSport White Contour" at bounding box center [467, 219] width 588 height 25
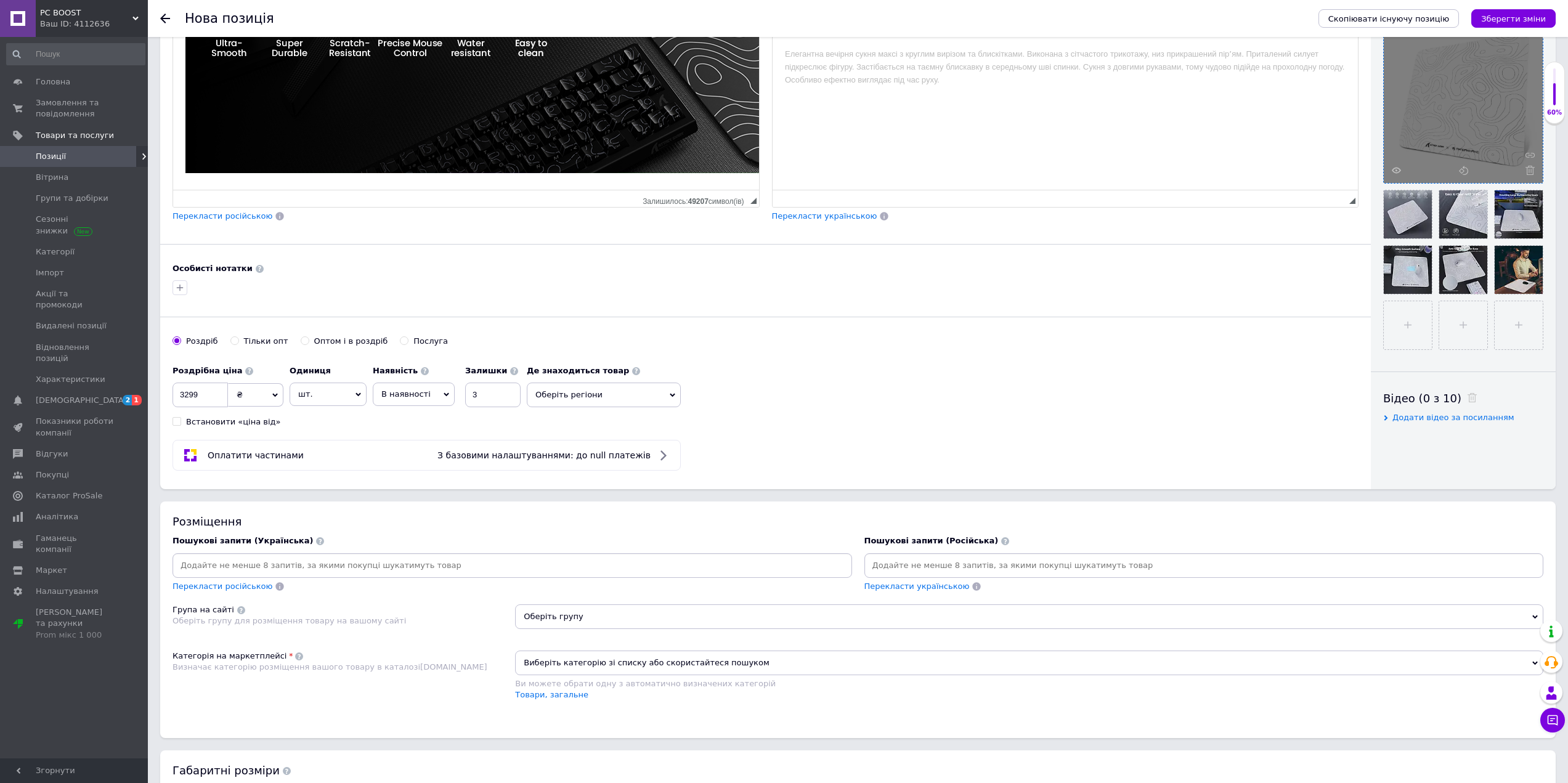
scroll to position [370, 0]
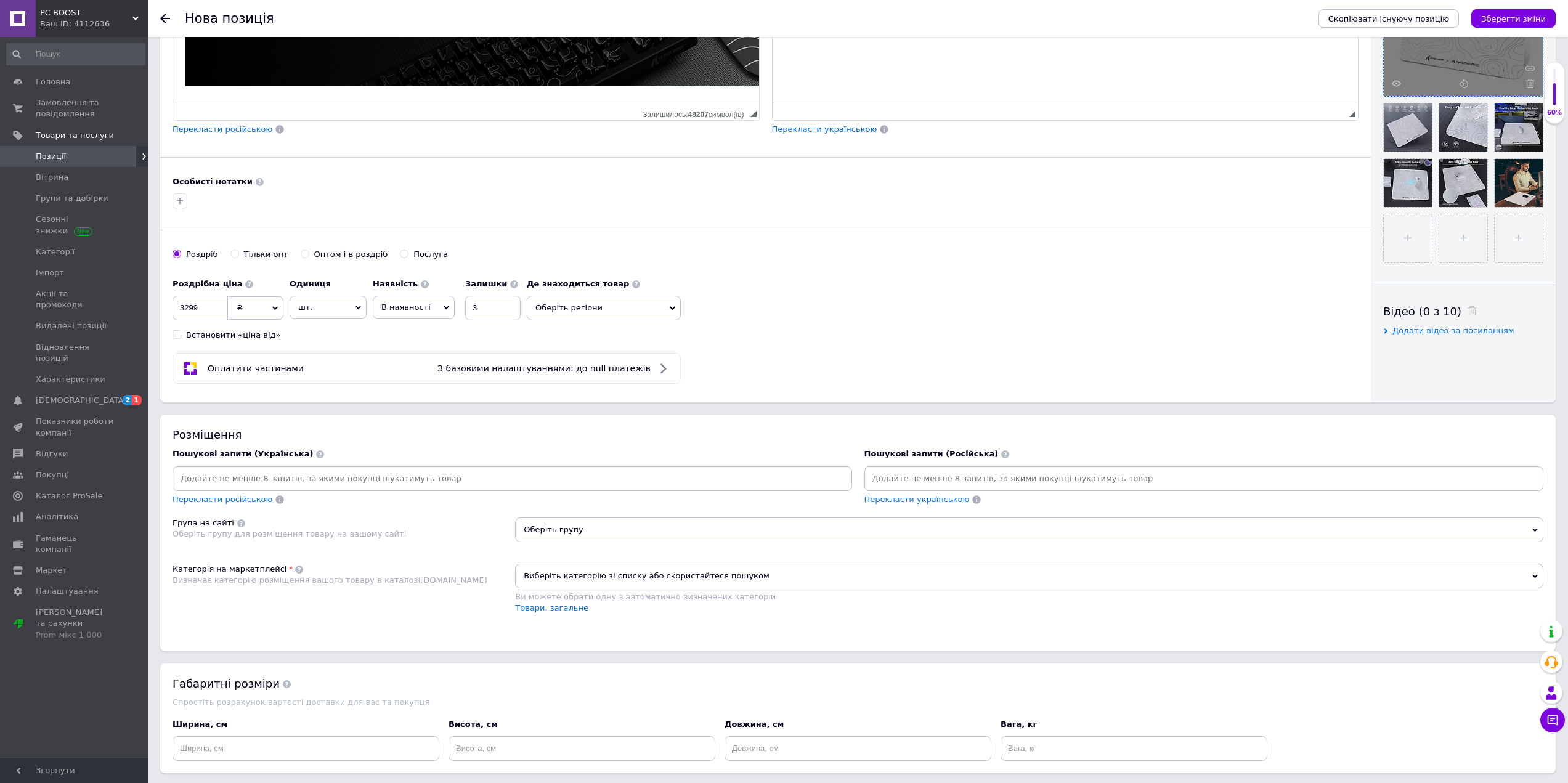
click at [313, 471] on input at bounding box center [512, 478] width 674 height 19
paste input "Скляний килимок Attack Shark CM05 eSport White Contour"
type input "Скляний килимок Attack Shark CM05 eSport White Contour"
click at [448, 476] on input at bounding box center [626, 478] width 423 height 19
drag, startPoint x: 318, startPoint y: 481, endPoint x: 254, endPoint y: 480, distance: 64.0
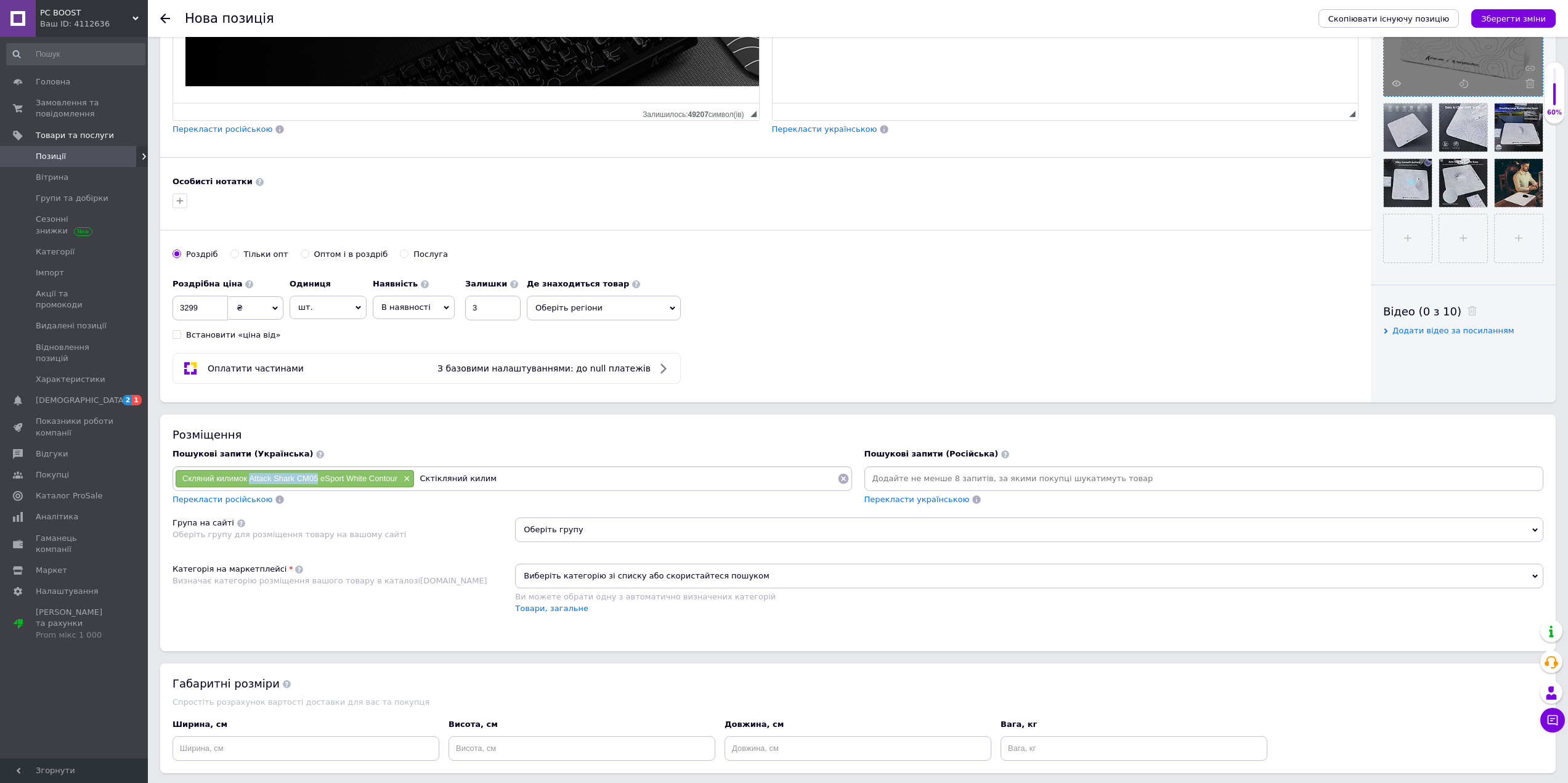
click at [251, 481] on span "Скляний килимок Attack Shark CM05 eSport White Contour" at bounding box center [289, 478] width 215 height 9
copy span "Attack Shark CM05"
click at [496, 481] on input "Сктікляний килим" at bounding box center [626, 478] width 423 height 19
paste input "Attack Shark CM05"
type input "Сктікляний килим Attack Shark CM05"
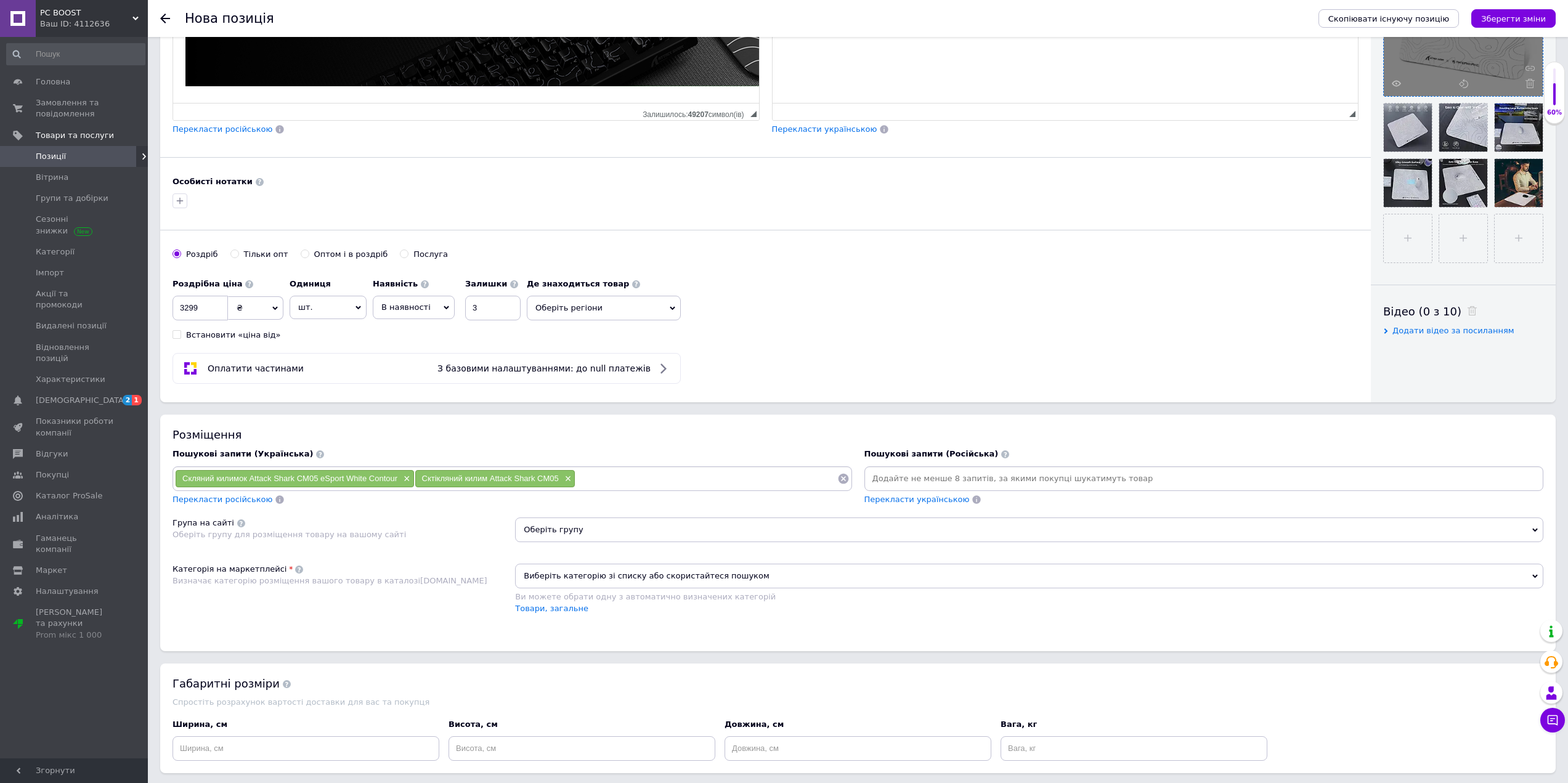
paste input "Attack Shark CM05"
type input "Attack Shark CM05"
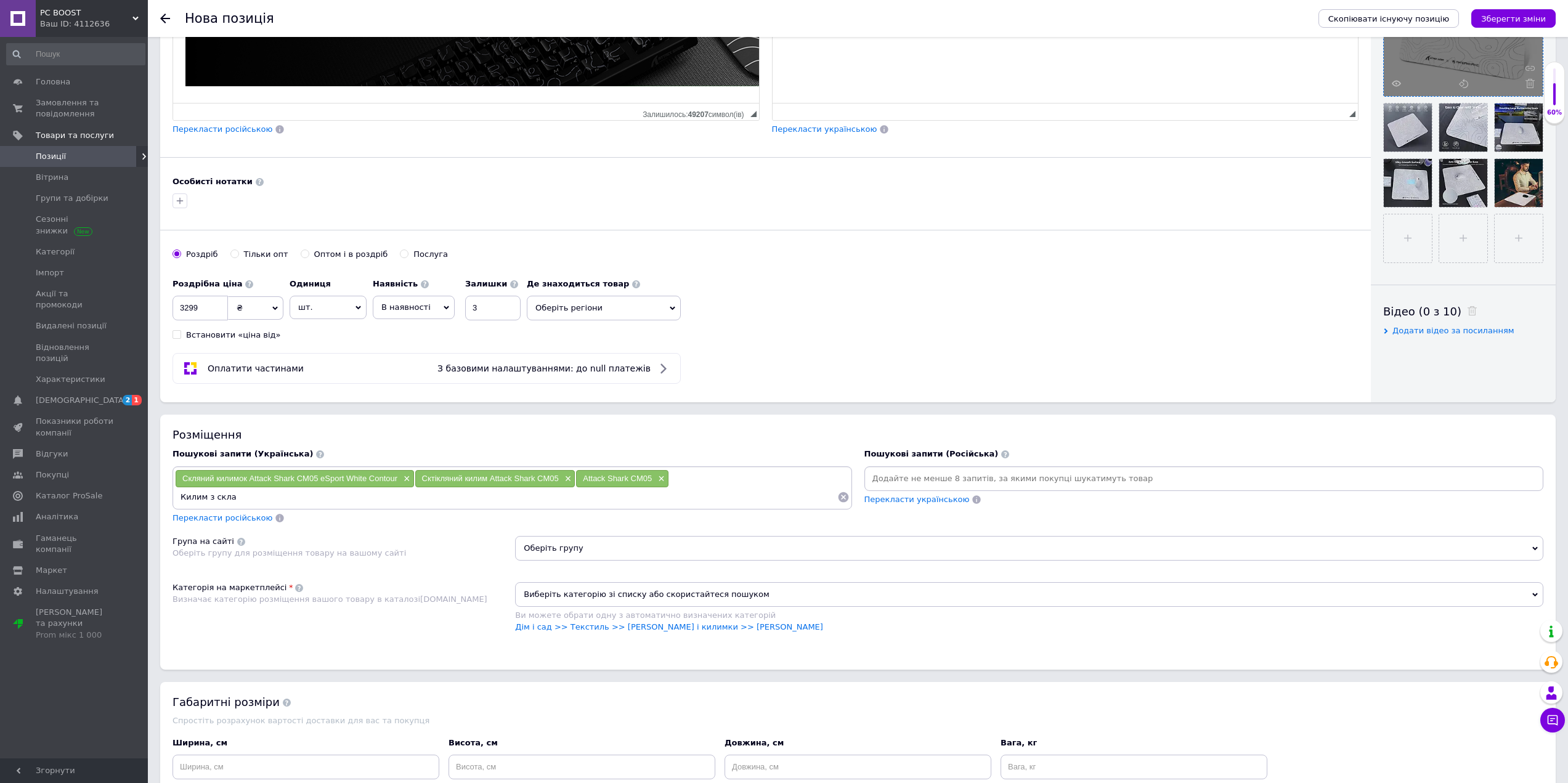
paste input "Attack Shark CM05"
type input "Килим з скла Attack Shark CM05 білий"
drag, startPoint x: 181, startPoint y: 478, endPoint x: 397, endPoint y: 479, distance: 216.0
click at [397, 479] on div "Скляний килимок Attack Shark CM05 eSport White Contour ×" at bounding box center [294, 478] width 239 height 17
copy span "Скляний килимок Attack Shark CM05 eSport White Contour"
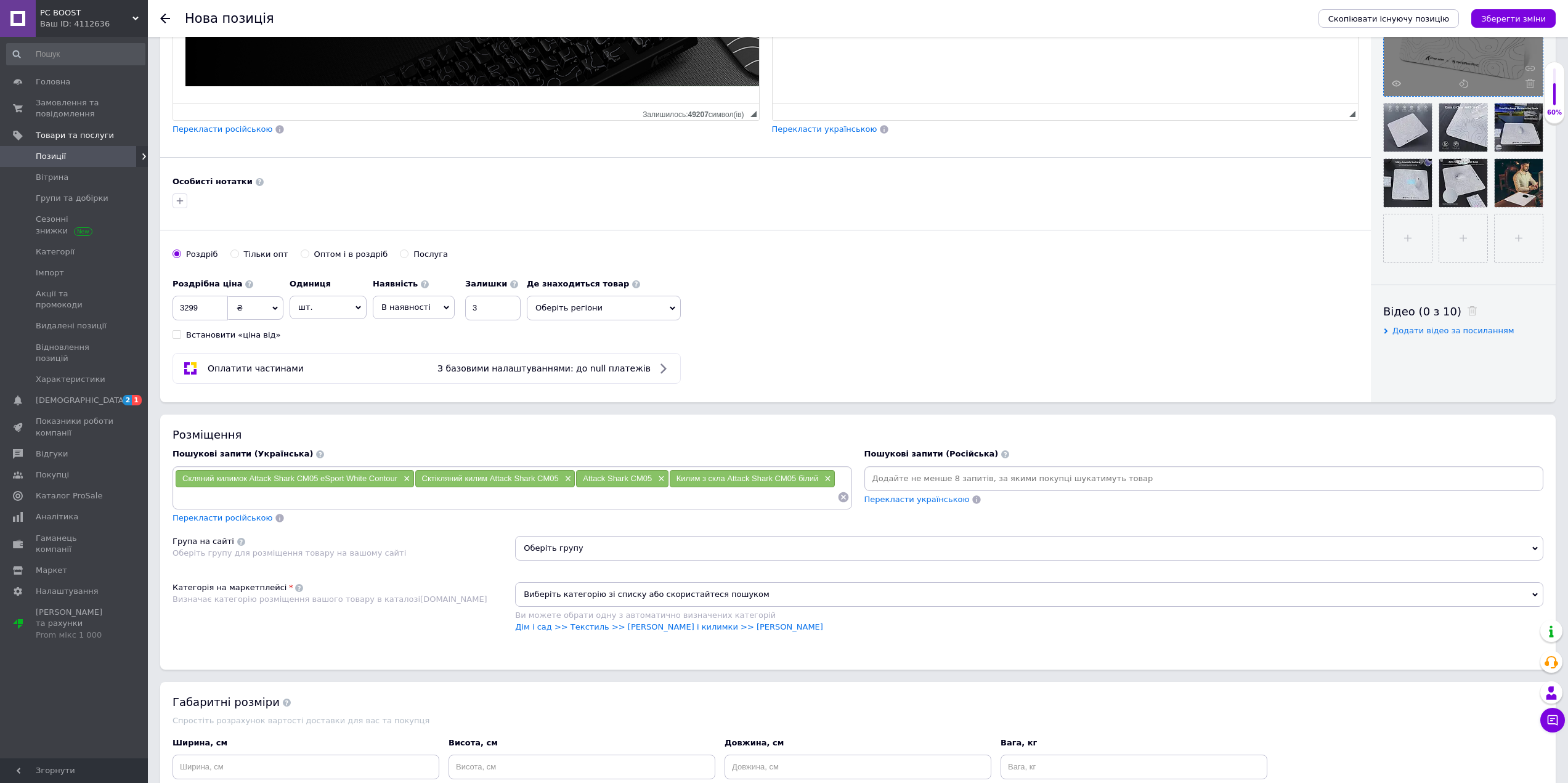
click at [323, 506] on input at bounding box center [506, 497] width 662 height 19
paste input "Скляний килимок Attack Shark CM05 eSport White Contour"
drag, startPoint x: 390, startPoint y: 499, endPoint x: 346, endPoint y: 496, distance: 44.1
click at [346, 496] on input "Скляний килимок Attack Shark CM05 eSport White Contour" at bounding box center [506, 497] width 662 height 19
type input "Скляний килимок Attack Shark CM05 eSport"
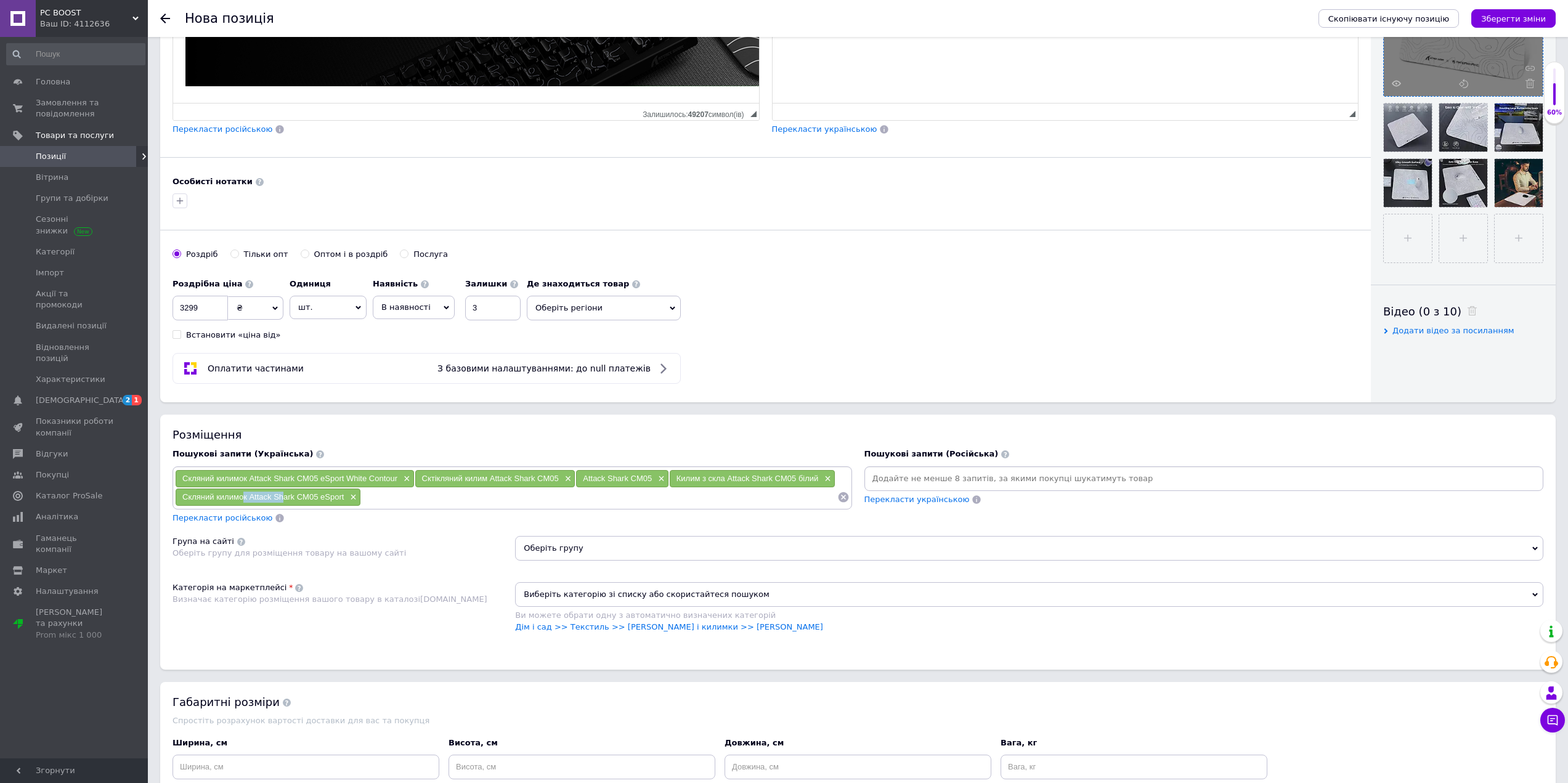
drag, startPoint x: 243, startPoint y: 498, endPoint x: 282, endPoint y: 498, distance: 39.0
click at [282, 498] on span "Скляний килимок Attack Shark CM05 eSport" at bounding box center [263, 496] width 162 height 9
click at [272, 496] on span "Скляний килимок Attack Shark CM05 eSport" at bounding box center [263, 496] width 162 height 9
click at [415, 493] on input at bounding box center [599, 497] width 476 height 19
type input "З"
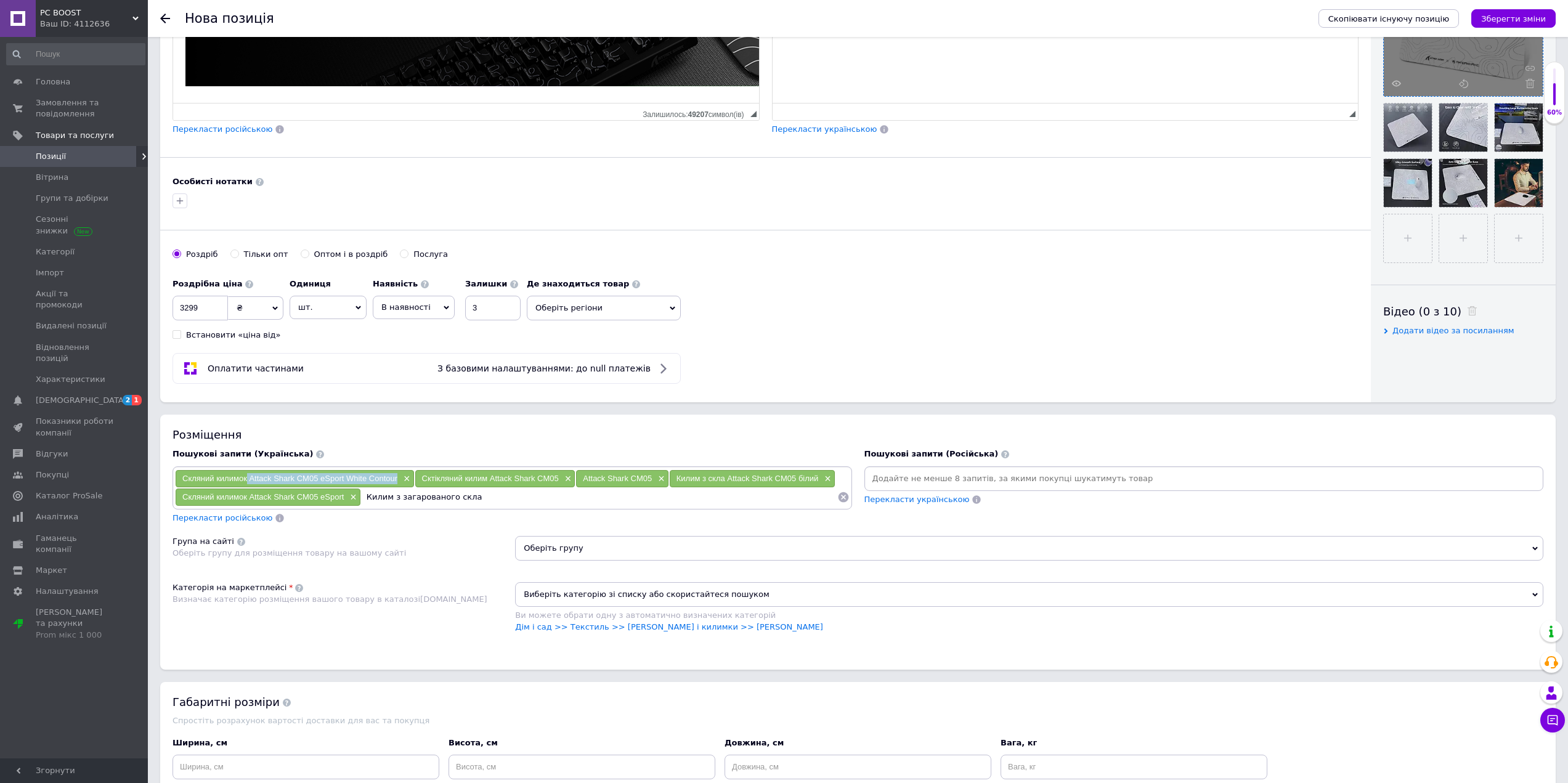
drag, startPoint x: 254, startPoint y: 478, endPoint x: 397, endPoint y: 481, distance: 143.0
click at [397, 481] on div "Скляний килимок Attack Shark CM05 eSport White Contour ×" at bounding box center [294, 478] width 239 height 17
copy span "Attack Shark CM05 eSport White Contour"
click at [521, 501] on input "Килим з загарованого скла" at bounding box center [599, 497] width 476 height 19
paste input "Attack Shark CM05 eSport White Contour"
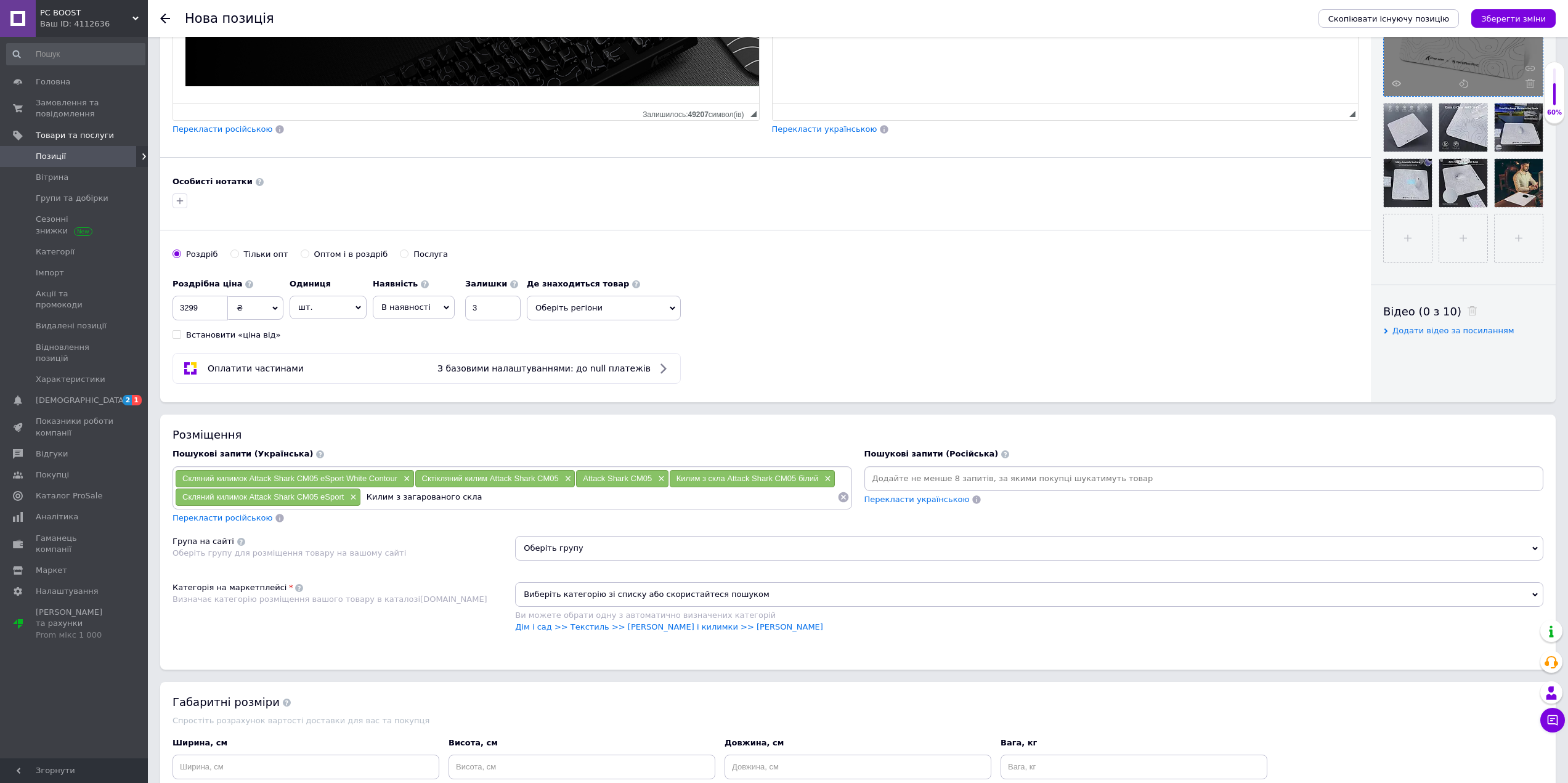
type input "Килим з загарованого скла Attack Shark CM05 eSport White Contour"
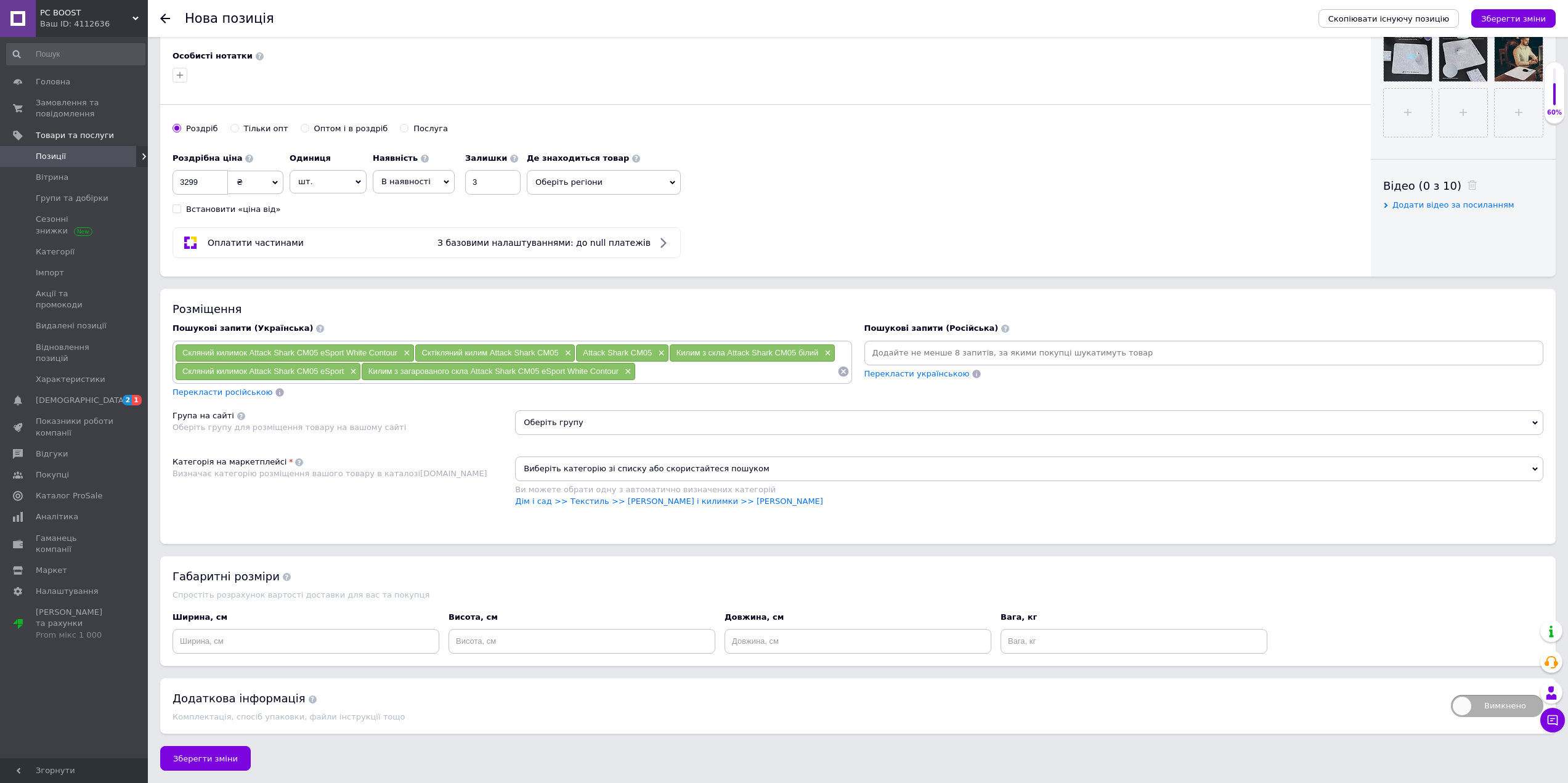
scroll to position [498, 0]
click at [298, 648] on input at bounding box center [306, 641] width 267 height 25
type input "45"
type input "40"
type input "5"
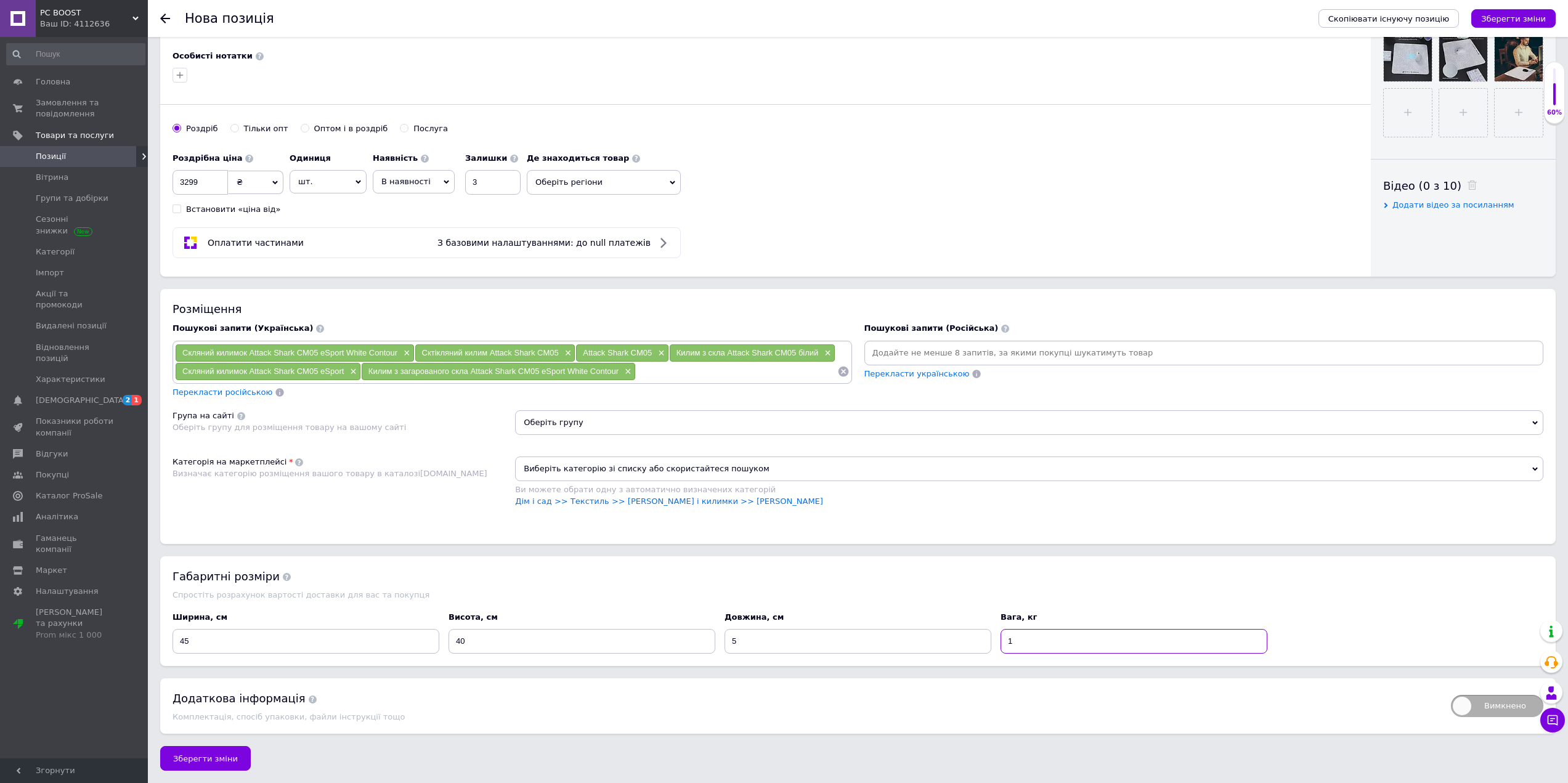
type input "1"
click at [573, 430] on span "Оберіть групу" at bounding box center [1029, 423] width 1028 height 25
click at [575, 449] on input "text" at bounding box center [1029, 454] width 1015 height 25
type input "килим"
drag, startPoint x: 610, startPoint y: 489, endPoint x: 613, endPoint y: 483, distance: 6.7
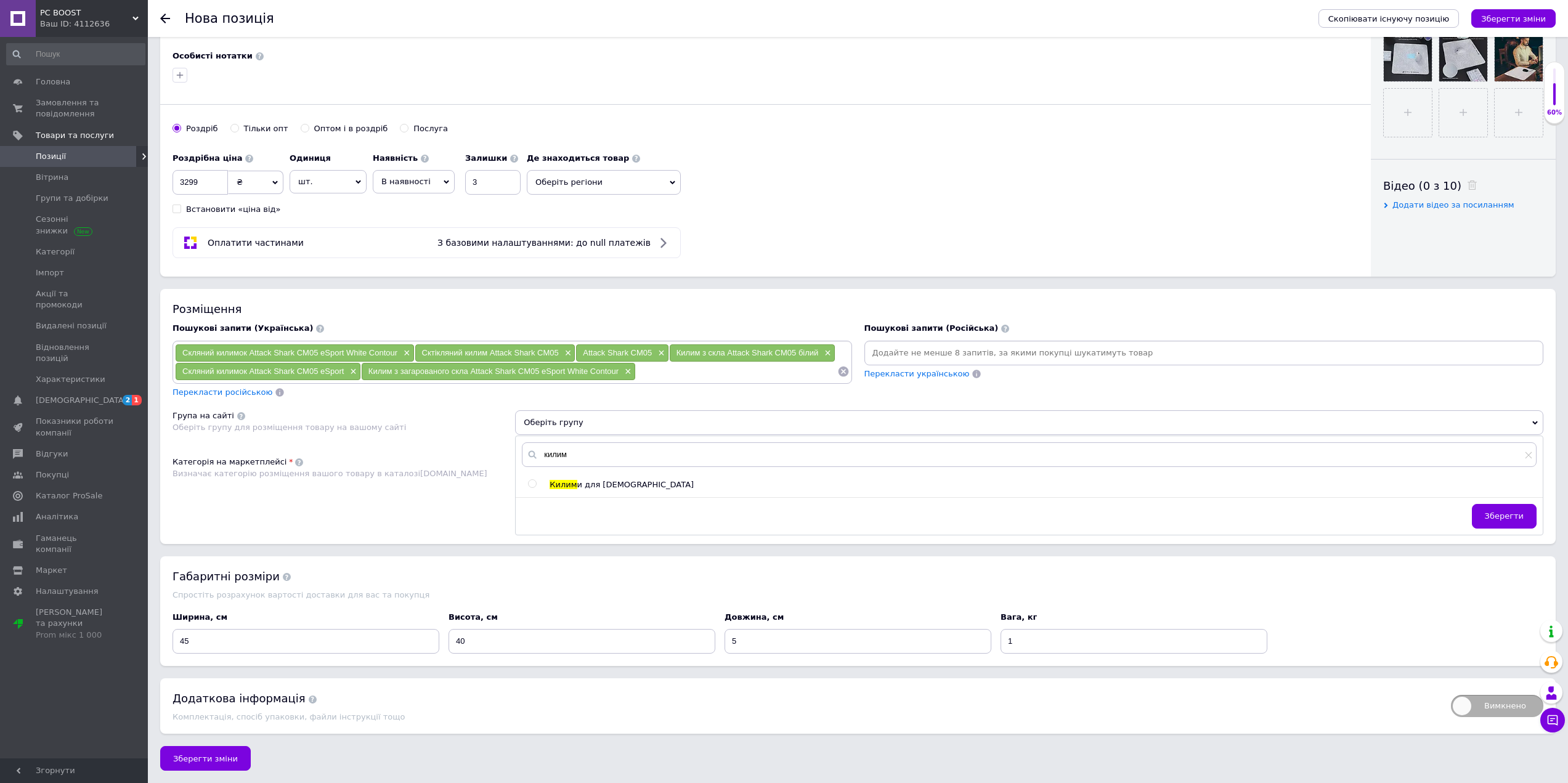
click at [610, 489] on div "килим Килим и для миші Зберегти" at bounding box center [1029, 485] width 1027 height 98
click at [613, 480] on span "и для [DEMOGRAPHIC_DATA]" at bounding box center [636, 484] width 117 height 9
radio input "true"
click at [1499, 511] on span "Зберегти" at bounding box center [1504, 516] width 38 height 9
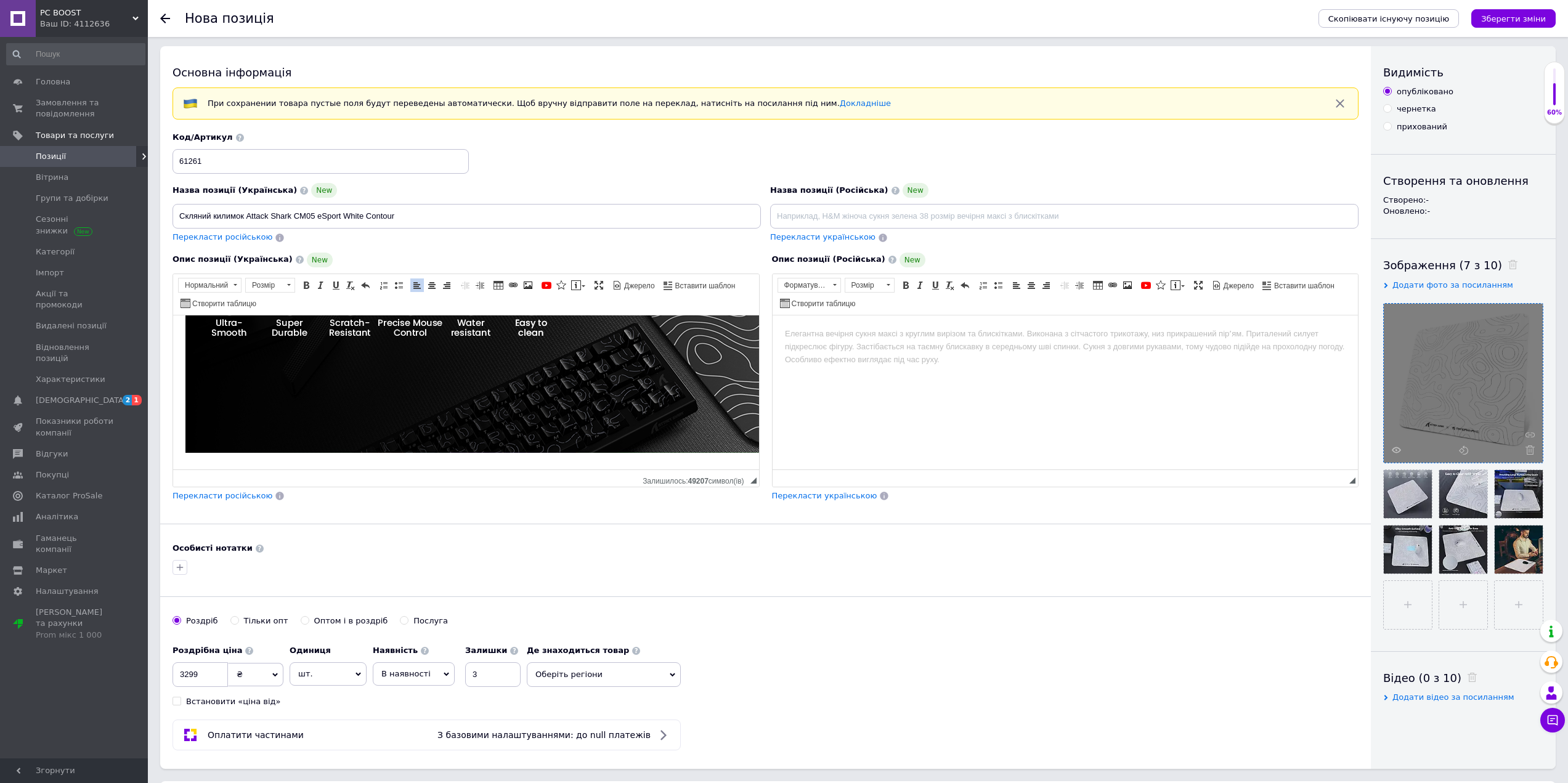
scroll to position [0, 0]
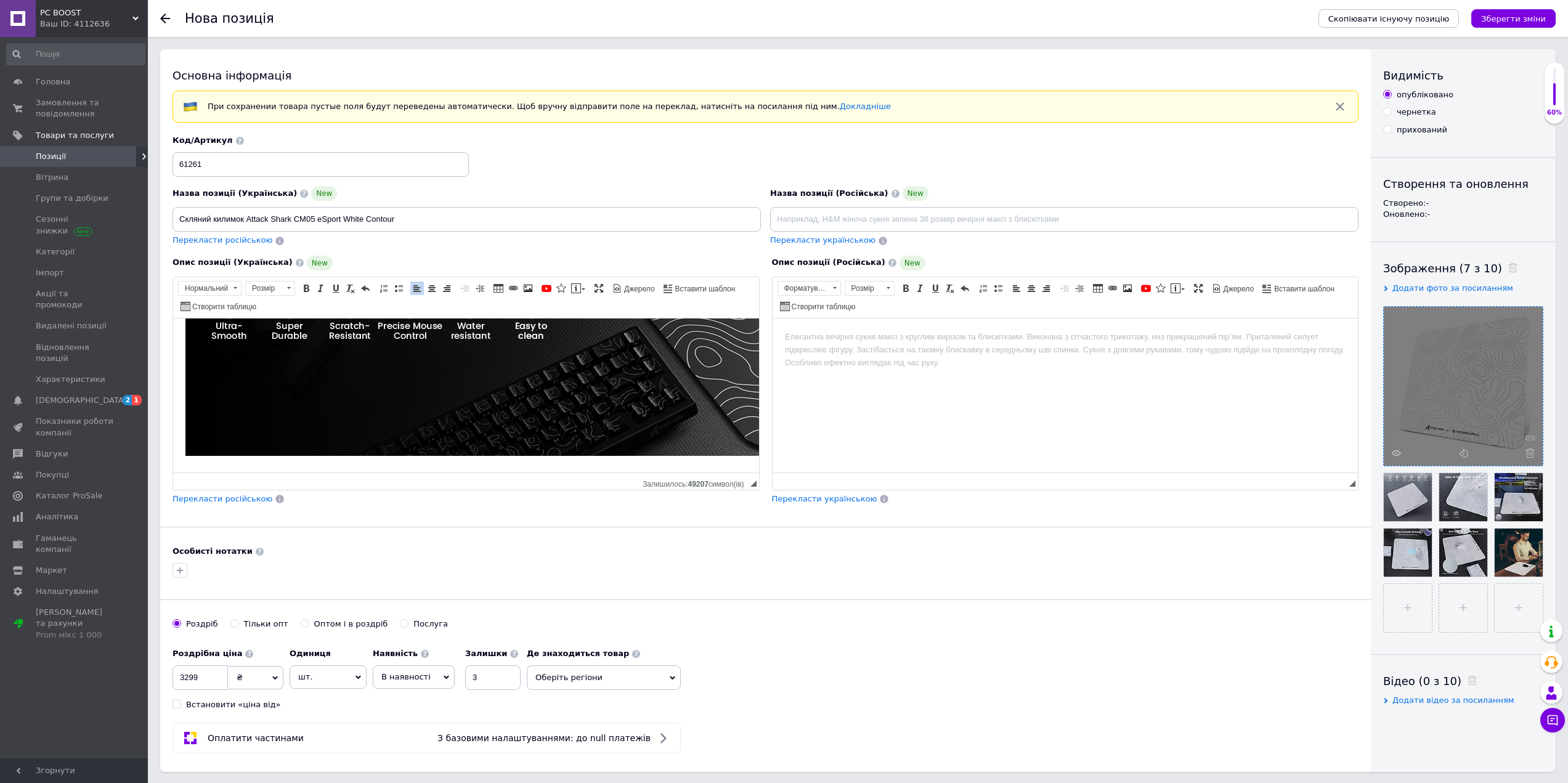
click at [1517, 27] on div "Скопіювати існуючу позицію Зберегти зміни" at bounding box center [1431, 19] width 250 height 37
click at [1520, 21] on icon "Зберегти зміни" at bounding box center [1513, 19] width 65 height 9
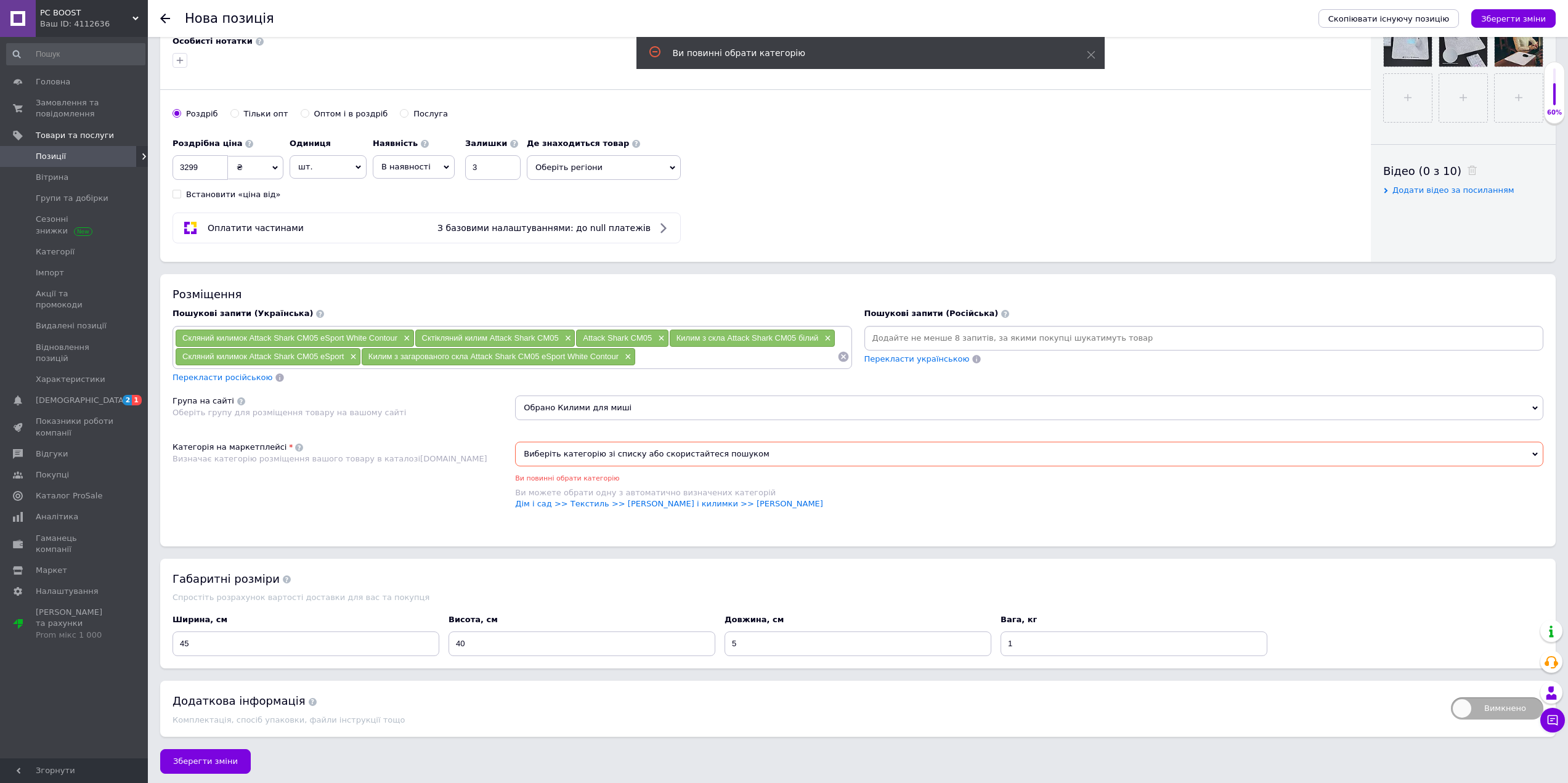
scroll to position [516, 0]
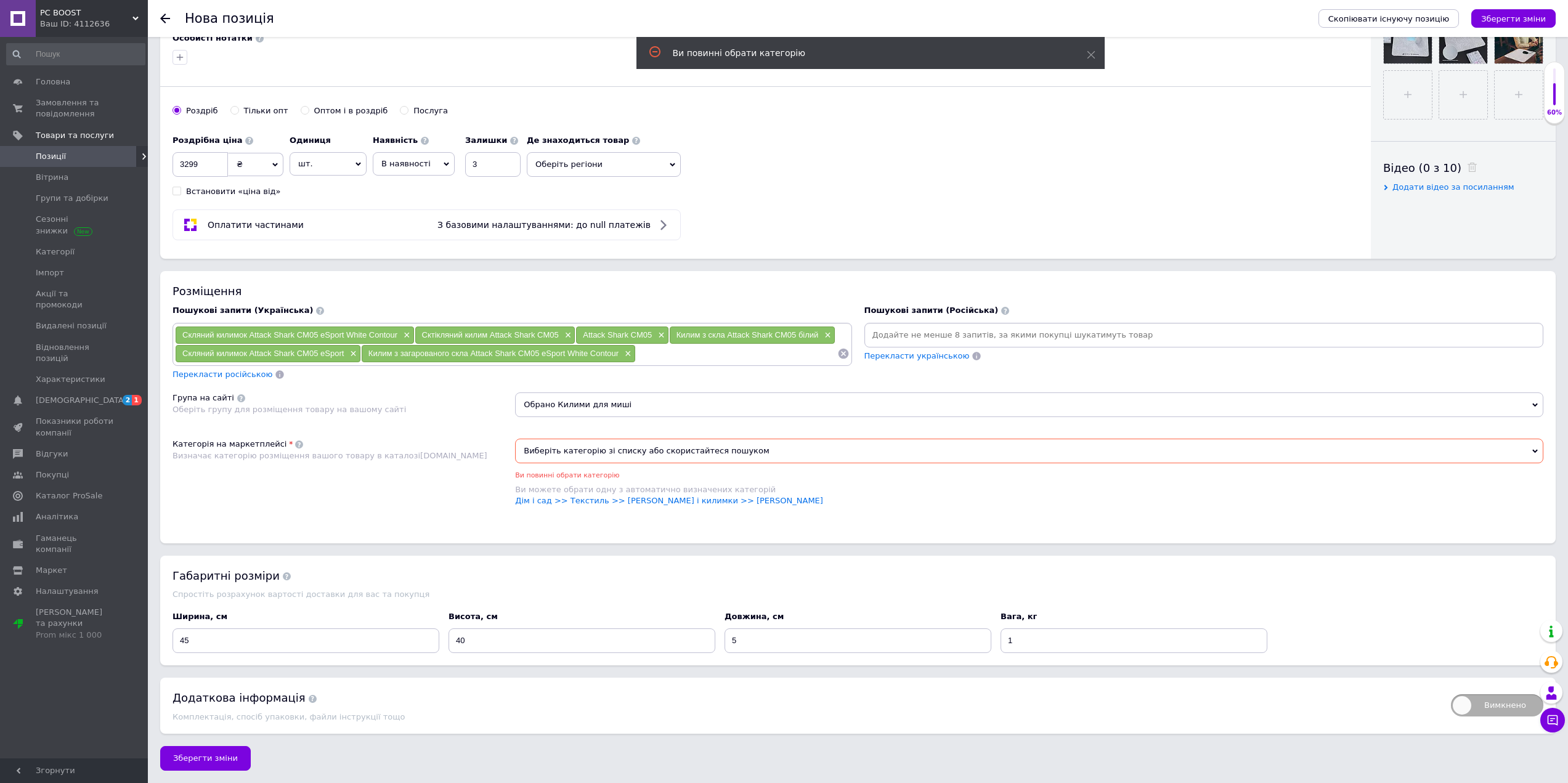
click at [612, 453] on span "Виберіть категорію зі списку або скористайтеся пошуком" at bounding box center [1029, 451] width 1028 height 25
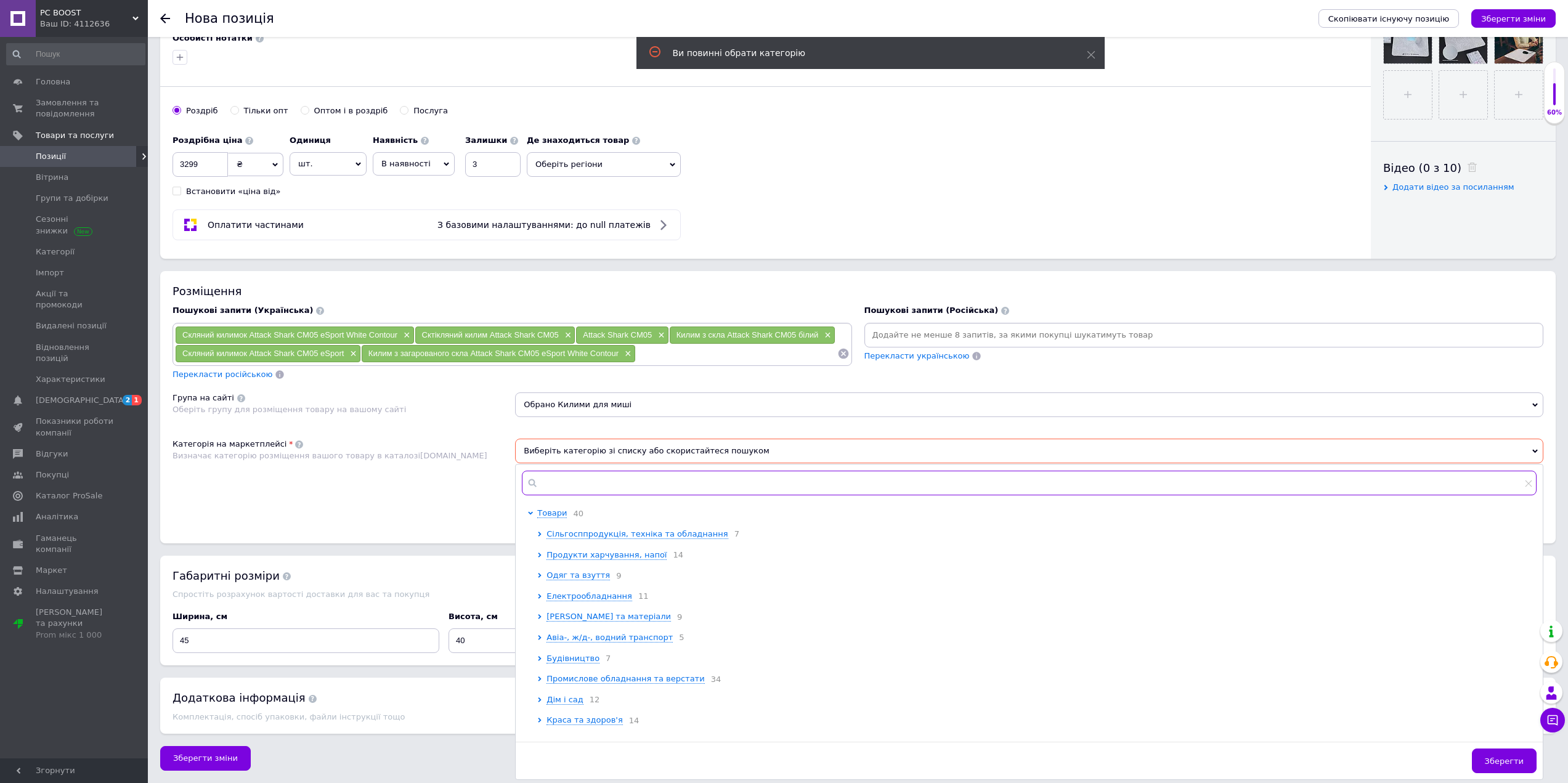
click at [577, 480] on input "text" at bounding box center [1029, 483] width 1015 height 25
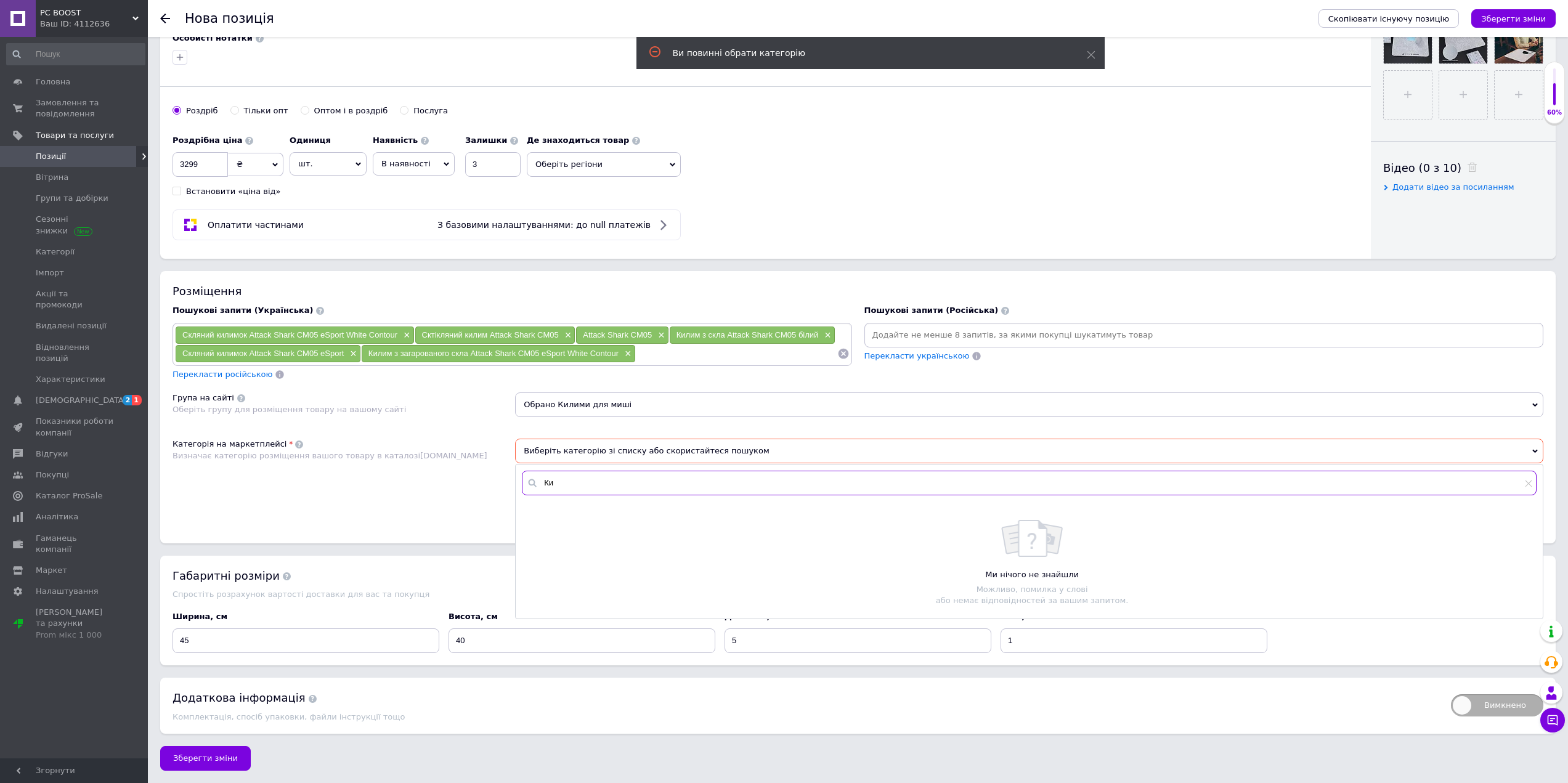
type input "[PERSON_NAME]"
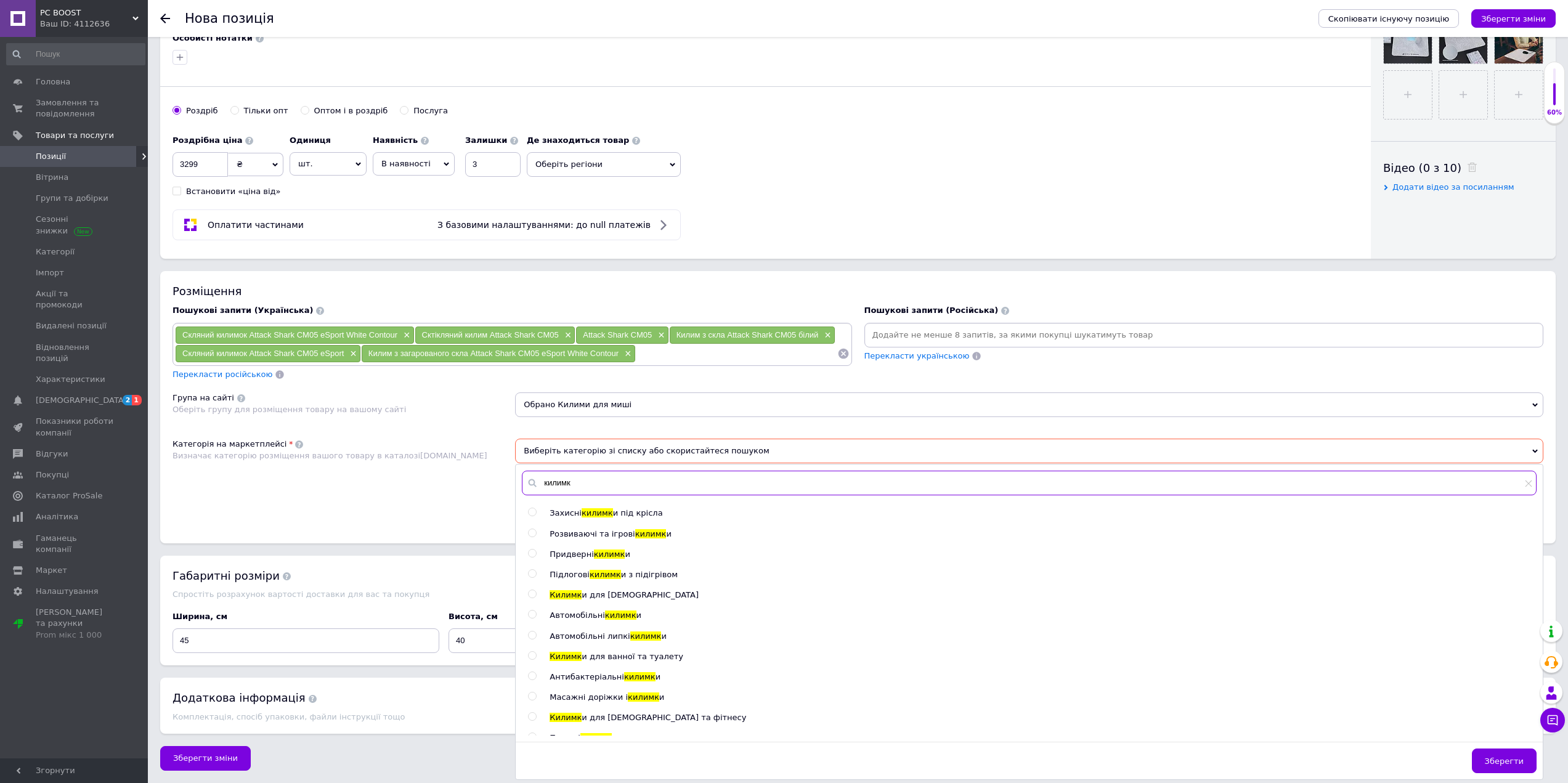
type input "килимк"
click at [594, 598] on div "[PERSON_NAME] и для миші" at bounding box center [1042, 595] width 986 height 11
click at [598, 595] on span "и для [DEMOGRAPHIC_DATA]" at bounding box center [640, 595] width 117 height 9
radio input "true"
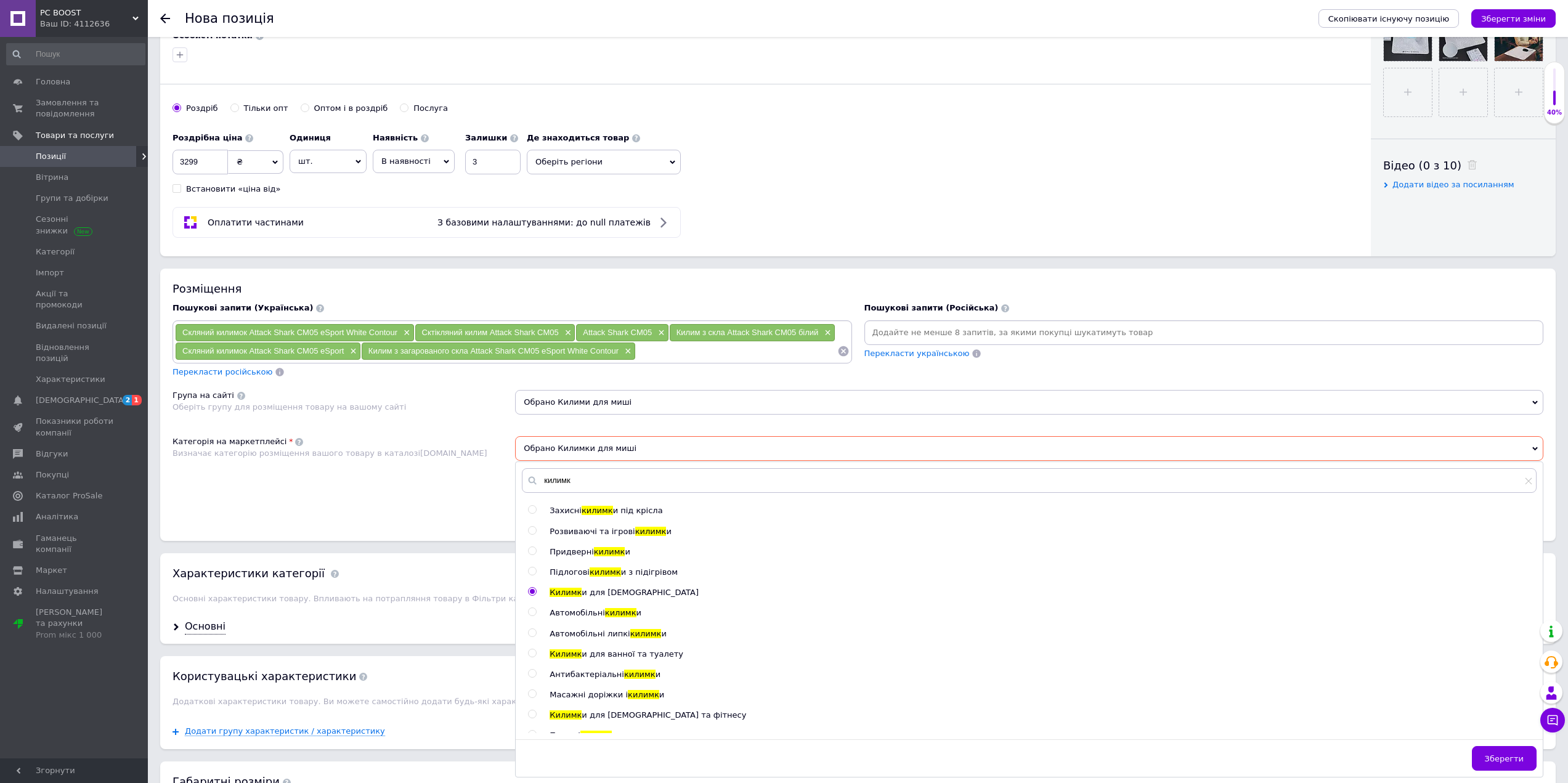
drag, startPoint x: 1486, startPoint y: 756, endPoint x: 1494, endPoint y: 757, distance: 8.1
click at [1490, 757] on button "Зберегти" at bounding box center [1504, 758] width 65 height 25
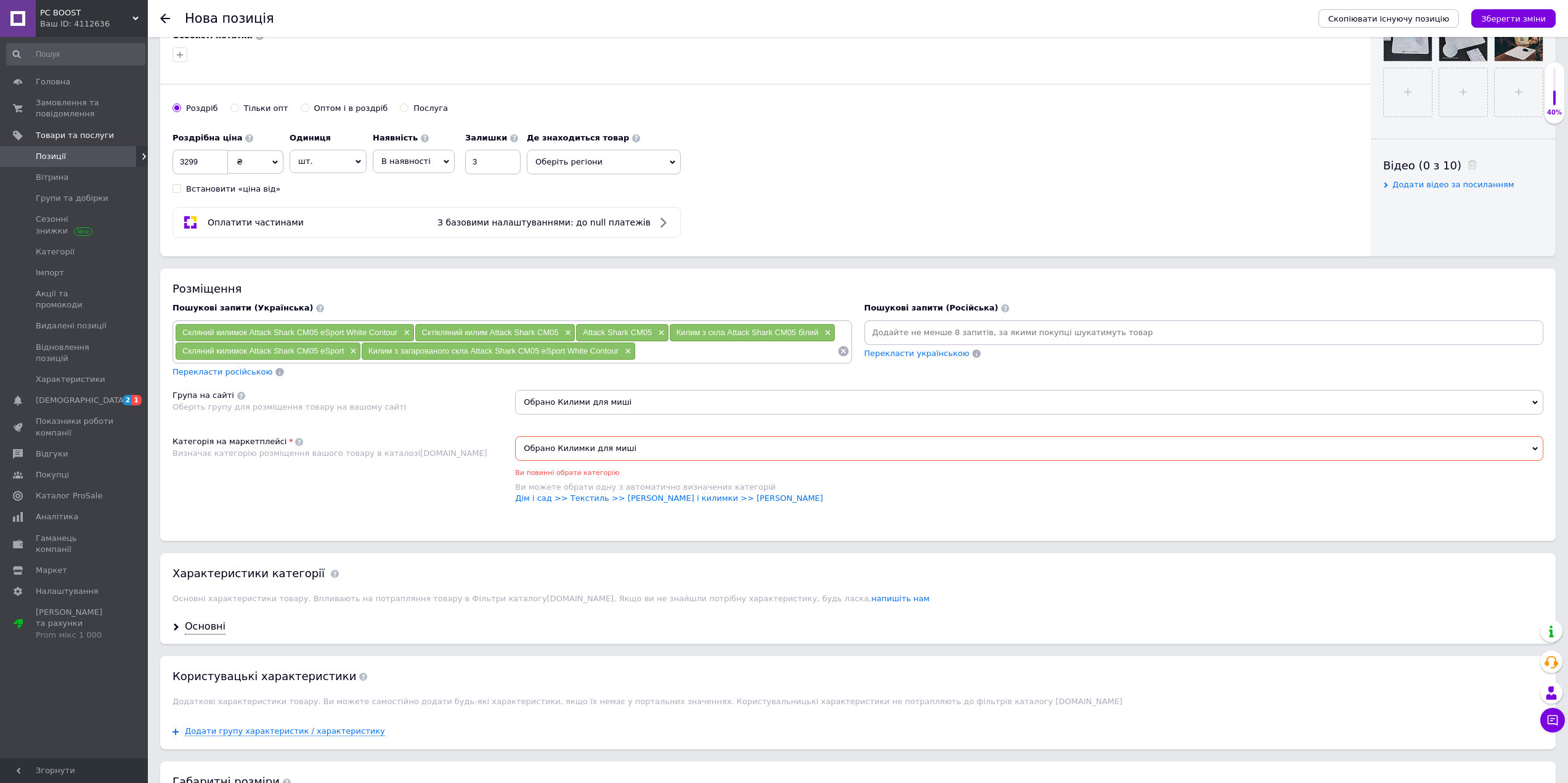
click at [599, 395] on span "Обрано Килими для миші" at bounding box center [1029, 402] width 1028 height 25
click at [604, 395] on span "Обрано Килими для миші" at bounding box center [1029, 402] width 1028 height 25
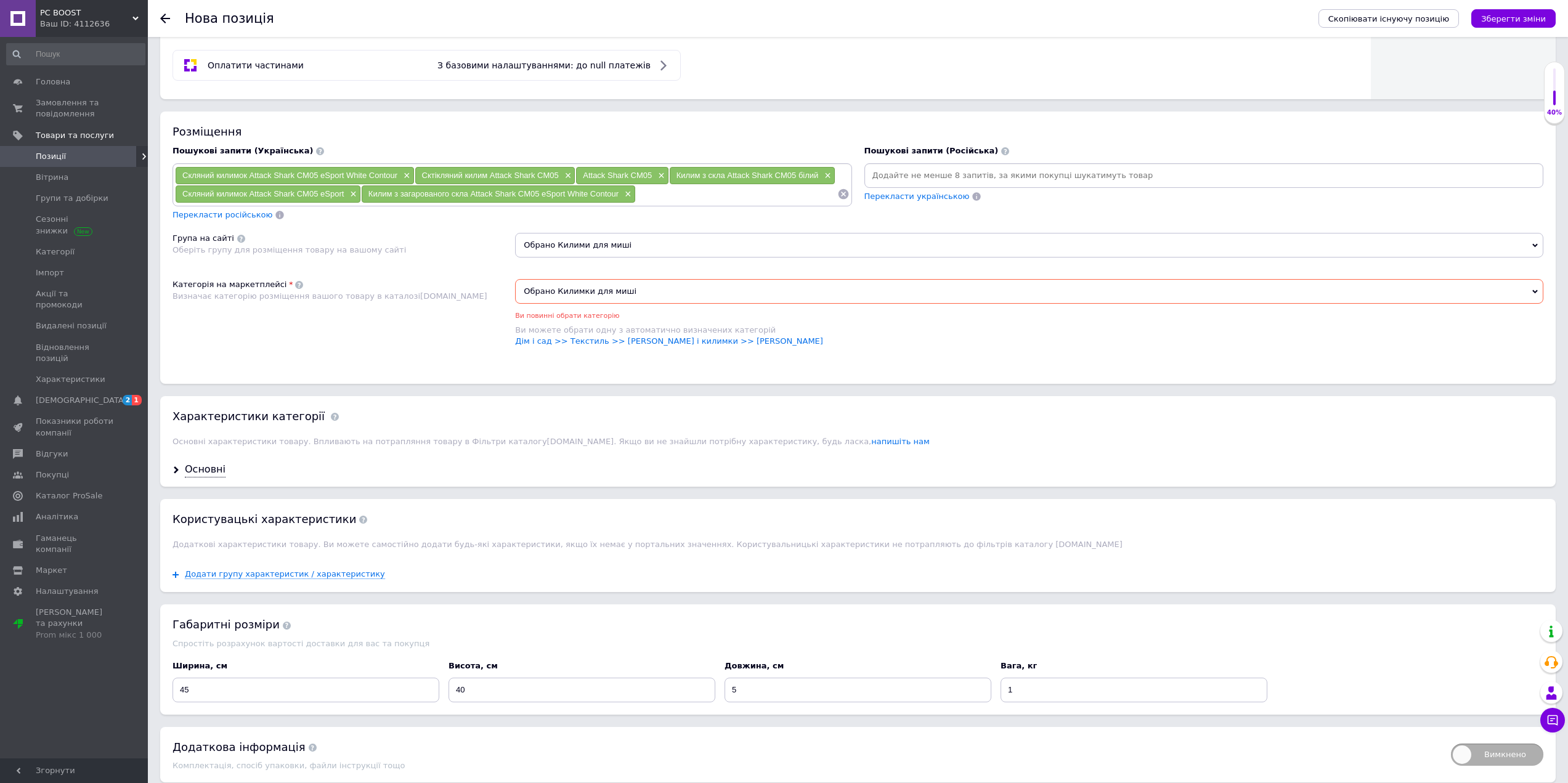
scroll to position [724, 0]
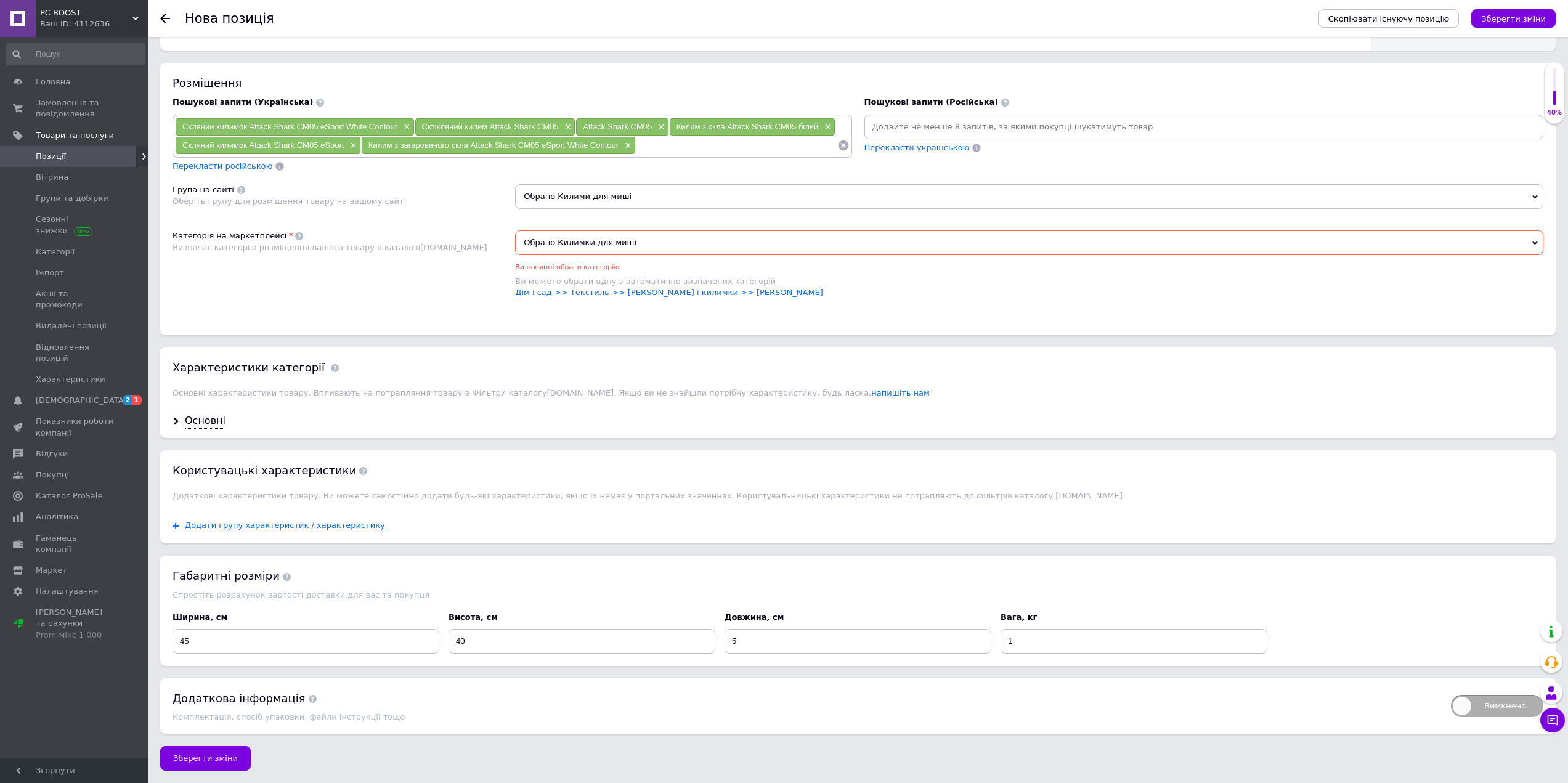
click at [1504, 6] on div "Скопіювати існуючу позицію Зберегти зміни" at bounding box center [1431, 19] width 250 height 37
click at [1503, 18] on icon "Зберегти зміни" at bounding box center [1513, 19] width 65 height 9
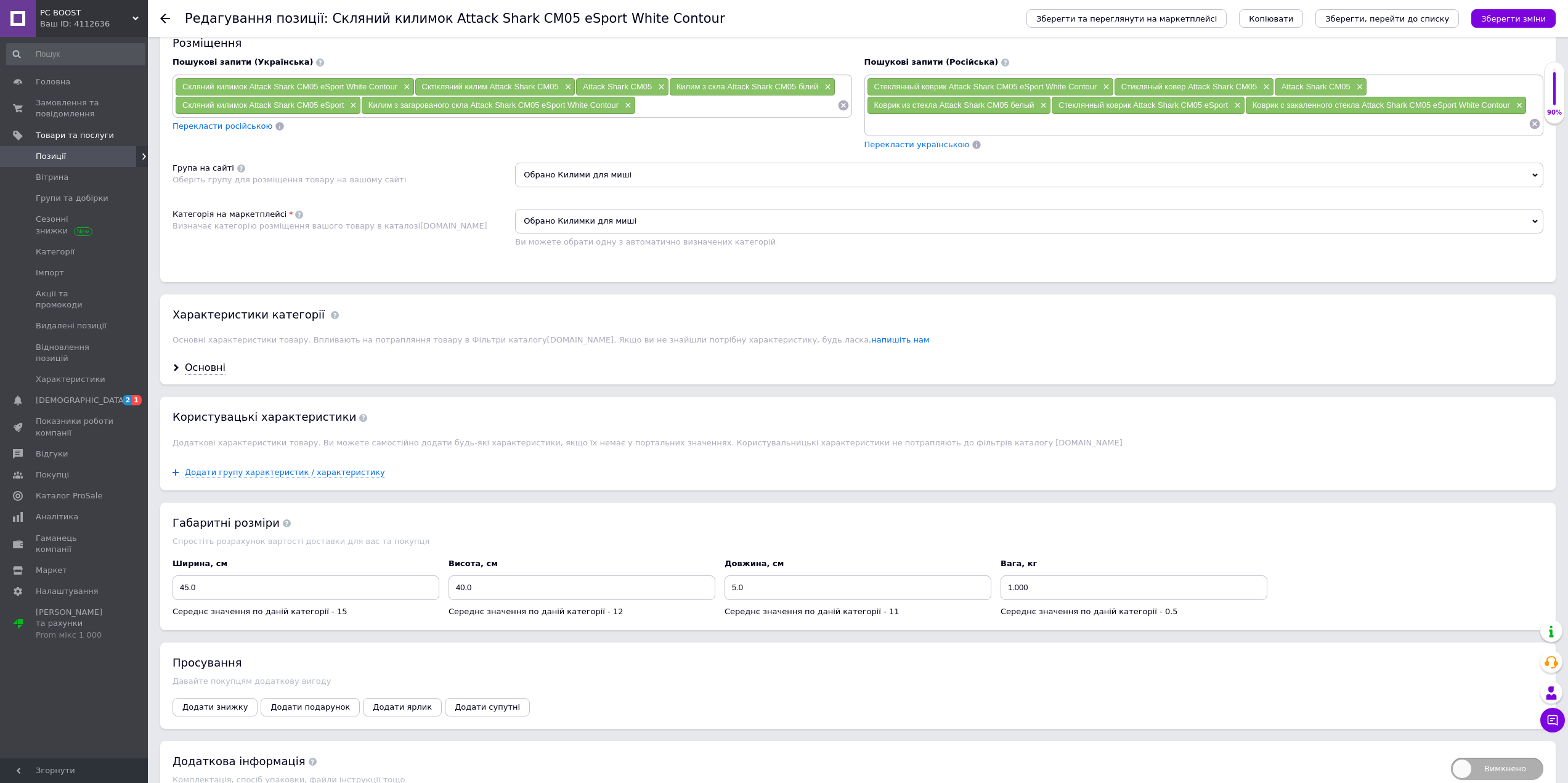
scroll to position [801, 0]
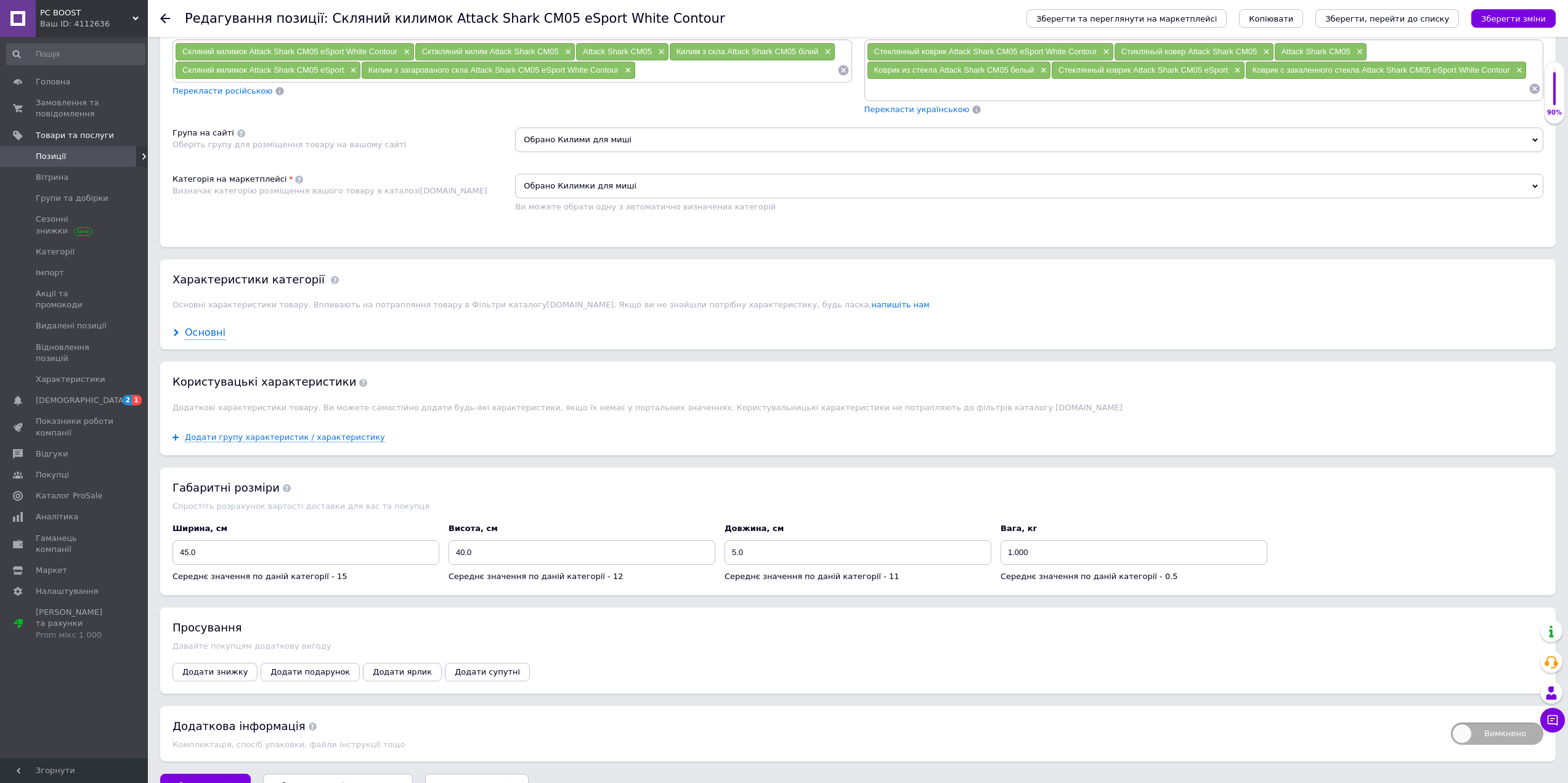
click at [201, 334] on div "Основні" at bounding box center [205, 333] width 41 height 14
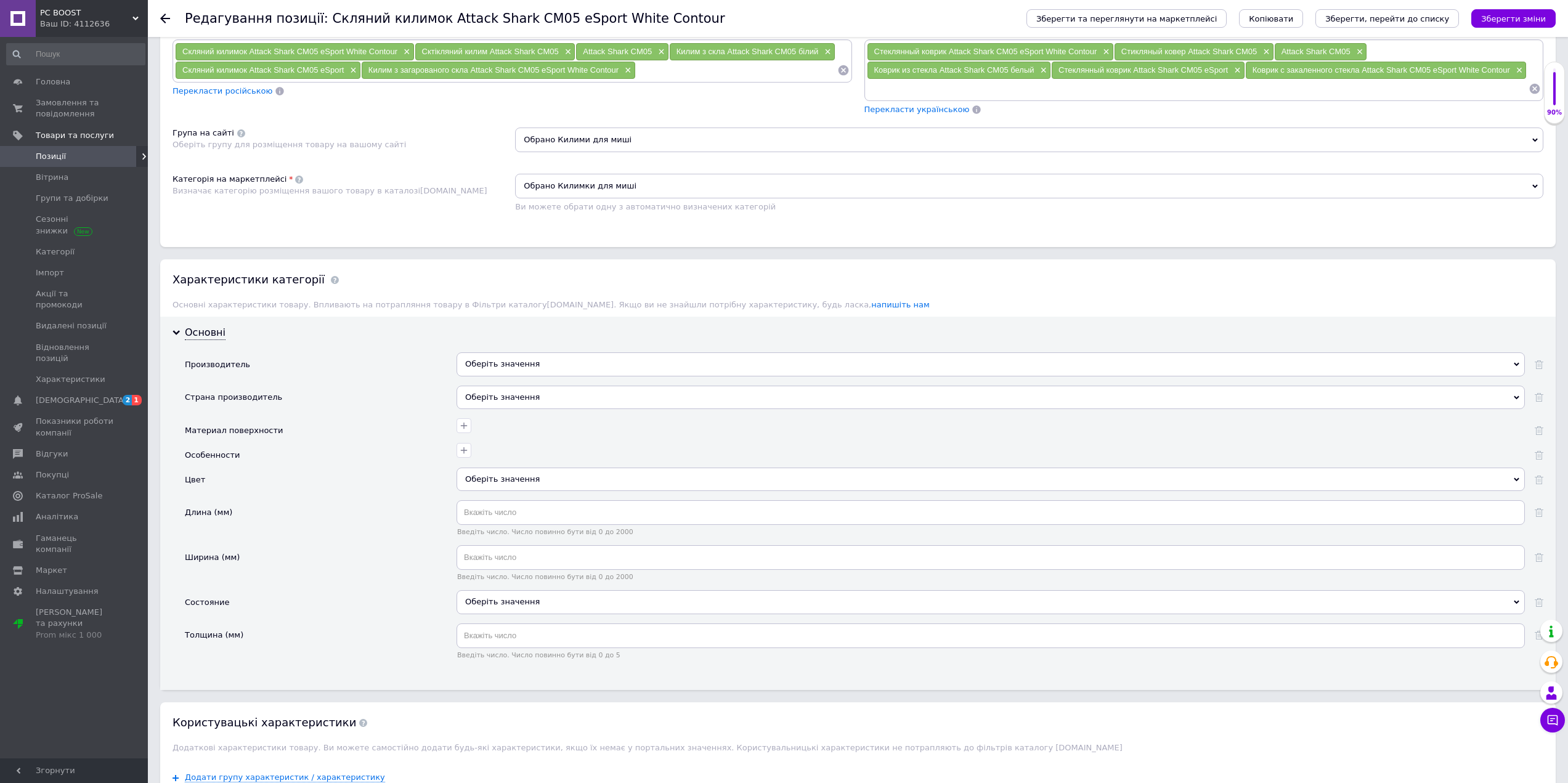
click at [546, 363] on div "Оберіть значення" at bounding box center [991, 364] width 1068 height 23
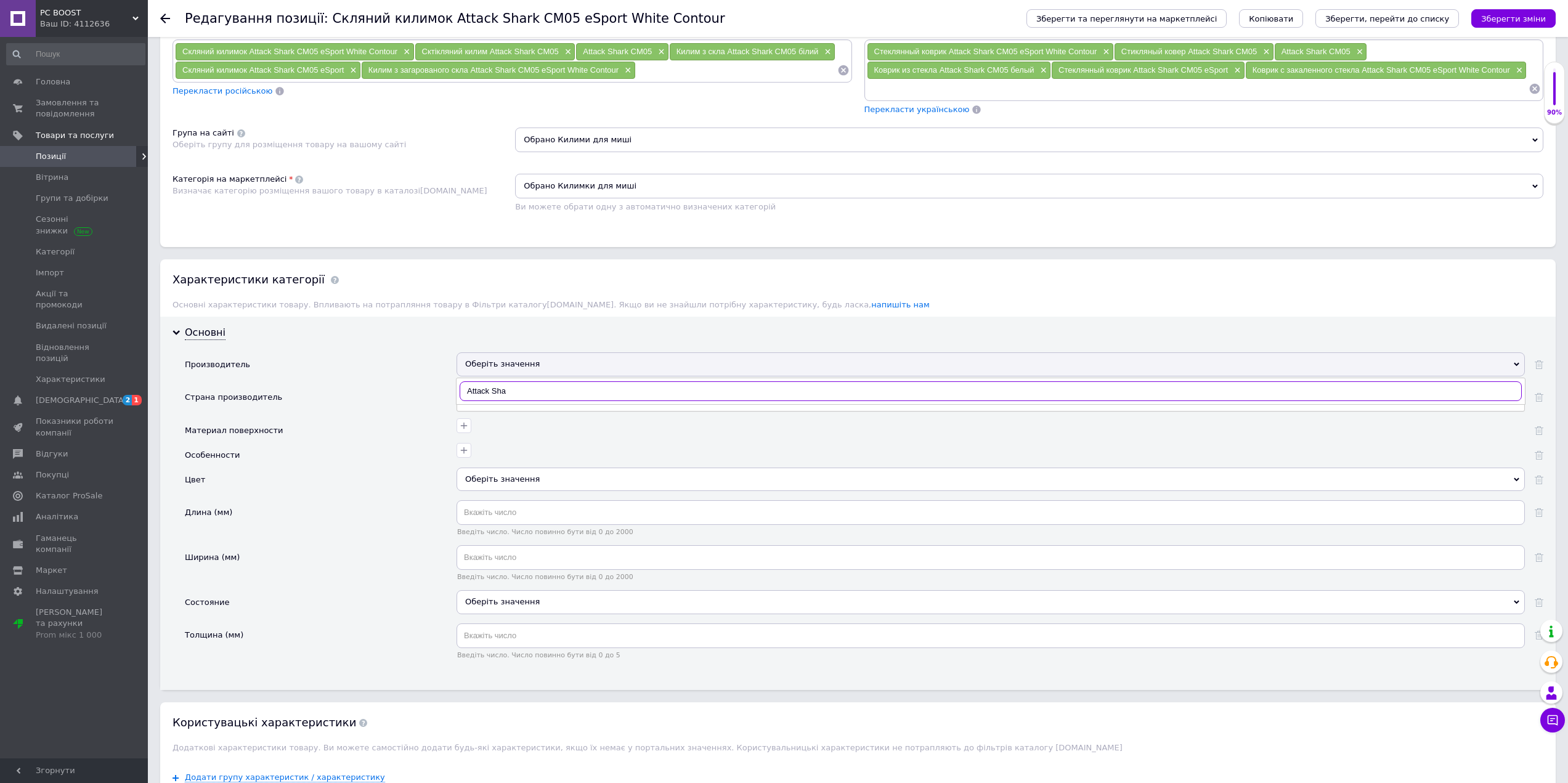
click at [551, 390] on input "Attack Sha" at bounding box center [991, 391] width 1062 height 20
type input "Attack Sha"
click at [511, 415] on div "Attack Shark" at bounding box center [991, 417] width 1054 height 11
click at [506, 405] on div "Оберіть значення" at bounding box center [991, 397] width 1068 height 23
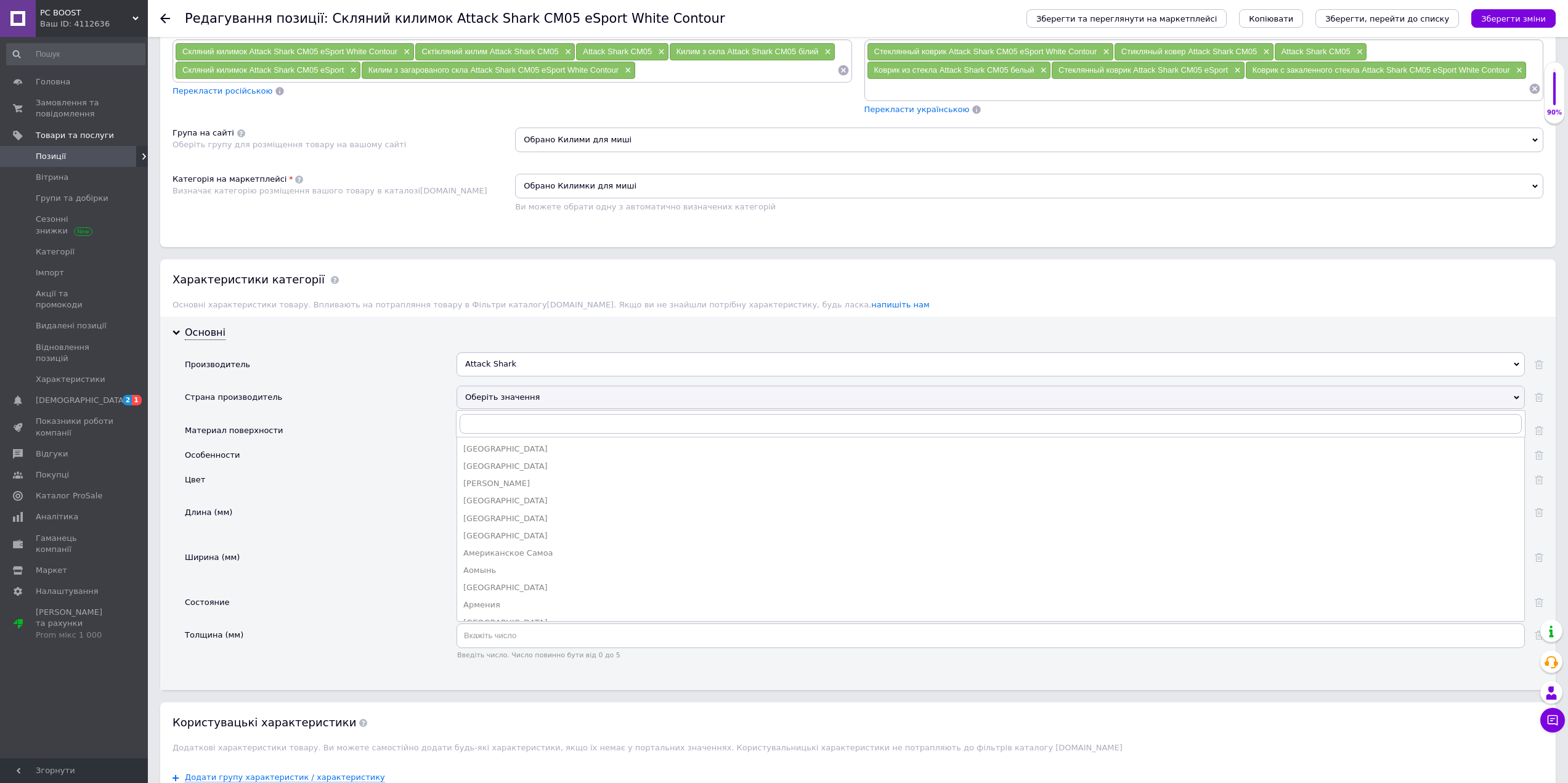
click at [393, 398] on div "Страна производитель" at bounding box center [320, 401] width 272 height 32
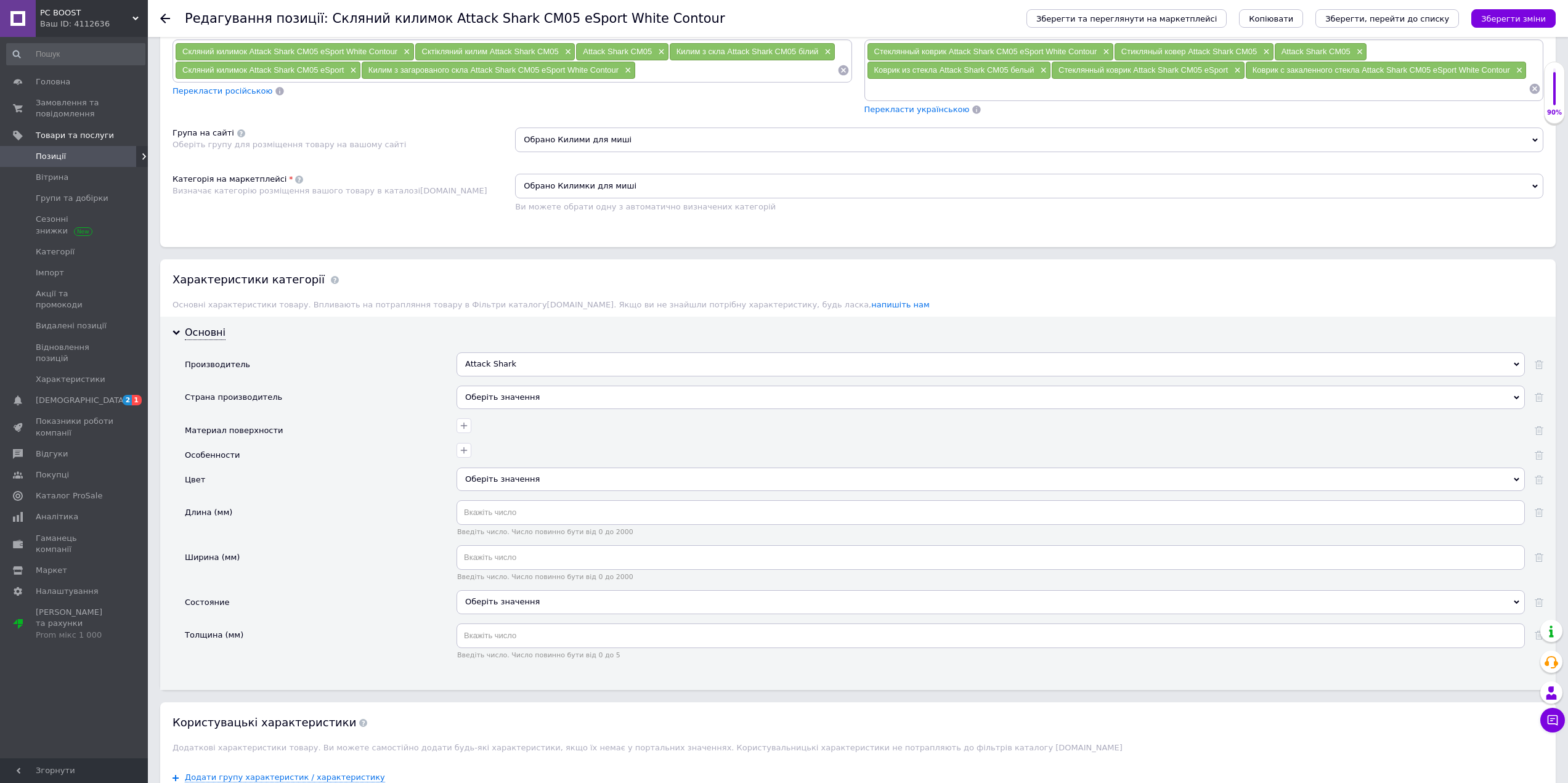
click at [474, 425] on div at bounding box center [989, 424] width 1071 height 18
click at [462, 427] on icon "button" at bounding box center [464, 426] width 10 height 10
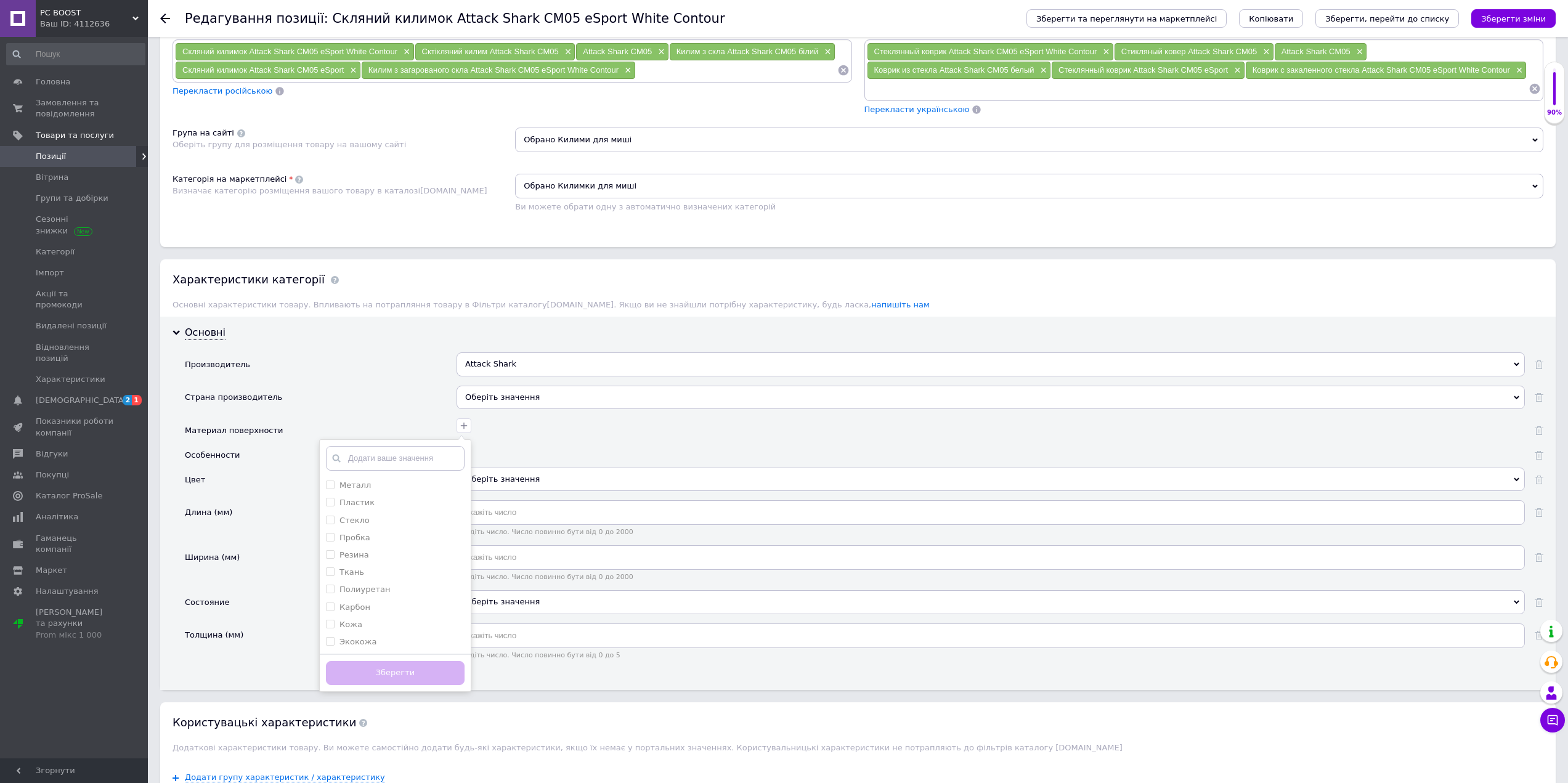
click at [432, 452] on input "text" at bounding box center [395, 459] width 139 height 25
click at [367, 522] on div "Стекло" at bounding box center [395, 520] width 139 height 11
checkbox input "true"
click at [430, 668] on button "Зберегти" at bounding box center [395, 673] width 139 height 24
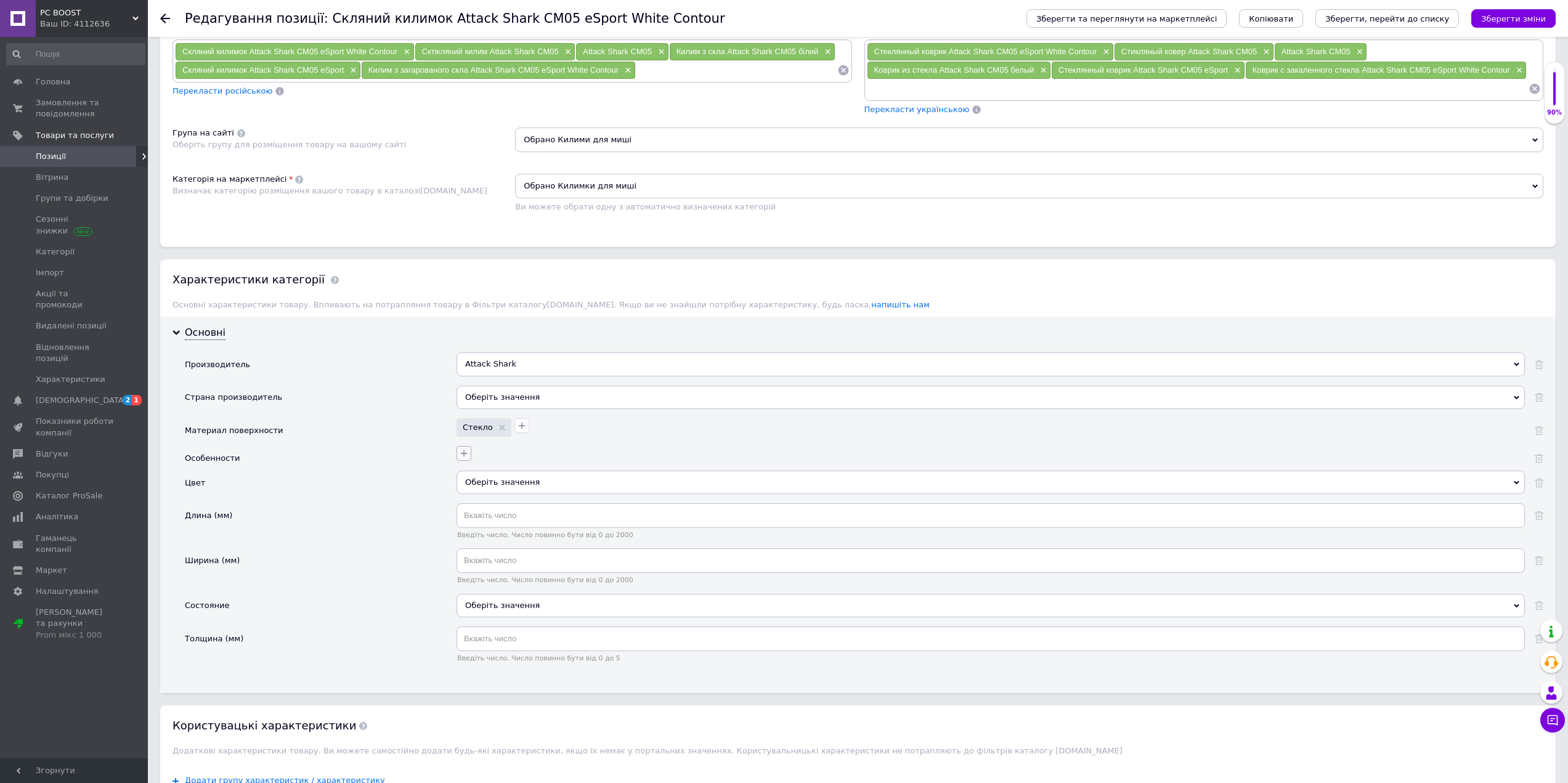
drag, startPoint x: 472, startPoint y: 457, endPoint x: 465, endPoint y: 457, distance: 7.0
click at [467, 457] on div at bounding box center [989, 452] width 1071 height 18
click at [464, 457] on icon "button" at bounding box center [464, 453] width 10 height 10
click at [557, 453] on div "Двухстороння рабочая поверхность Додати ваше значення Зберегти" at bounding box center [989, 452] width 1071 height 18
click at [499, 480] on div "Оберіть значення" at bounding box center [991, 483] width 1068 height 23
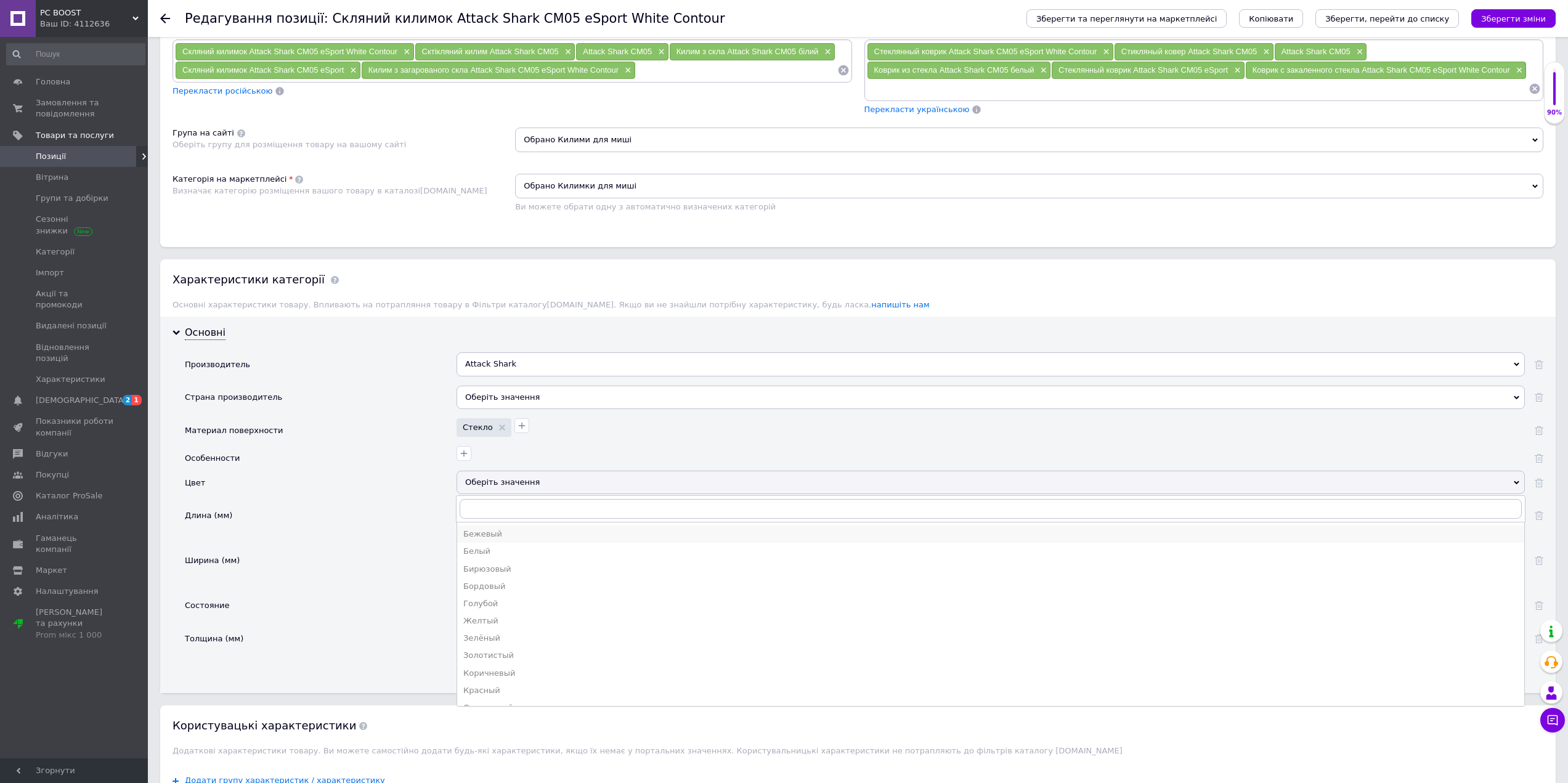
click at [501, 533] on div "Бежевый" at bounding box center [991, 534] width 1054 height 11
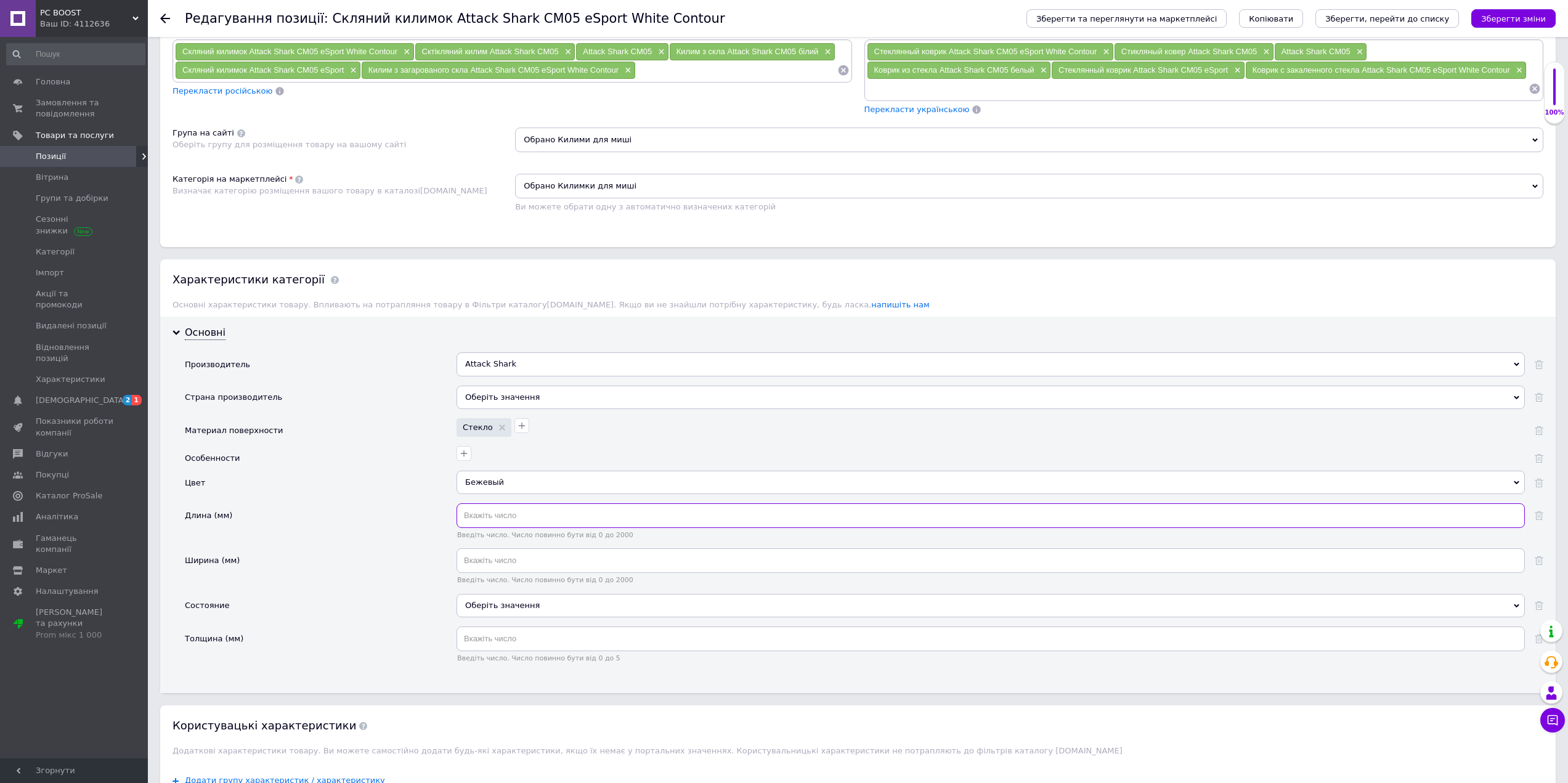
click at [506, 514] on input "text" at bounding box center [991, 516] width 1068 height 25
type input "45"
click at [498, 566] on input "text" at bounding box center [991, 561] width 1068 height 25
type input "40"
click at [485, 613] on div "Оберіть значення" at bounding box center [991, 606] width 1068 height 23
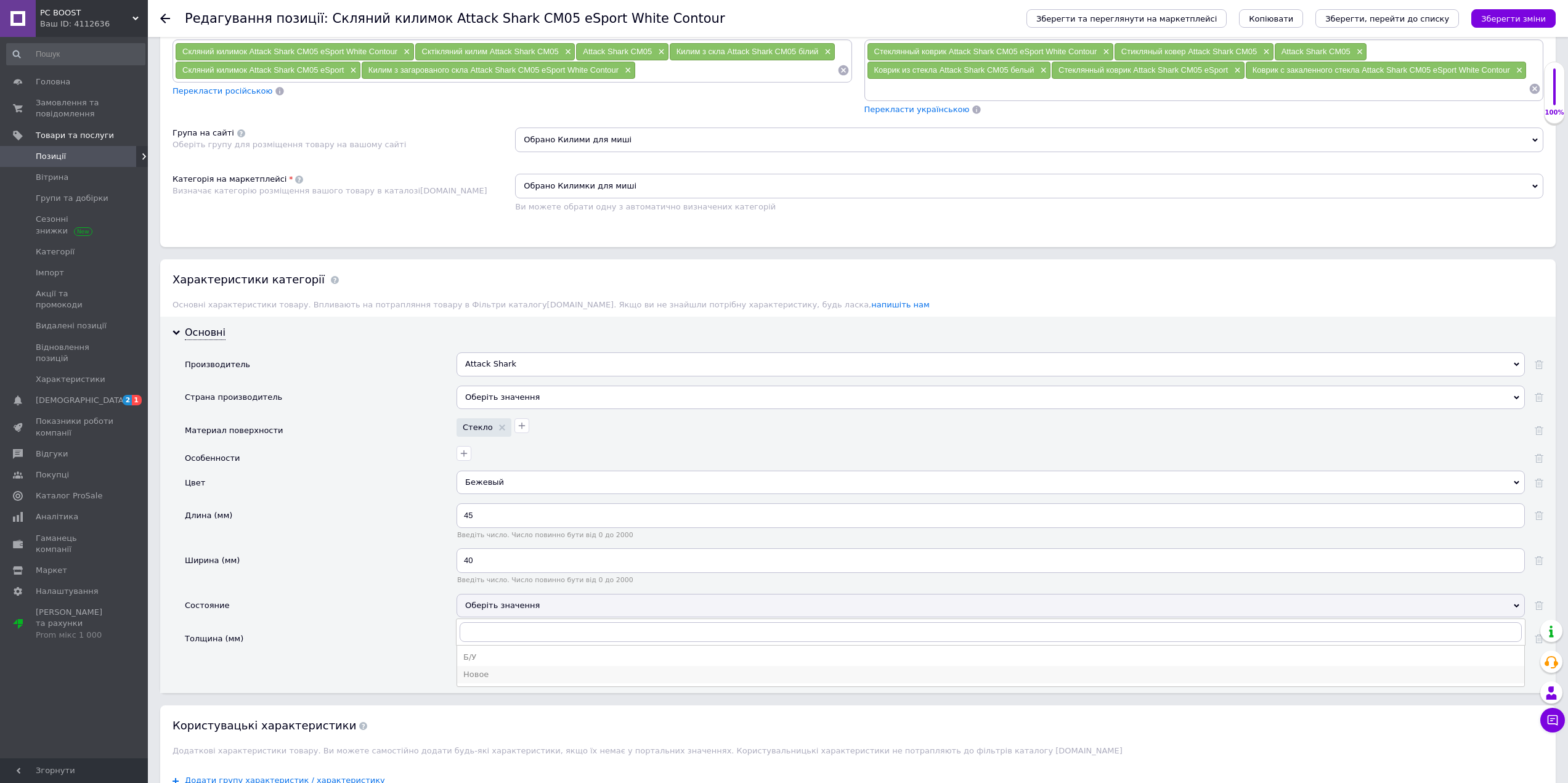
click at [482, 676] on div "Новое" at bounding box center [991, 674] width 1054 height 11
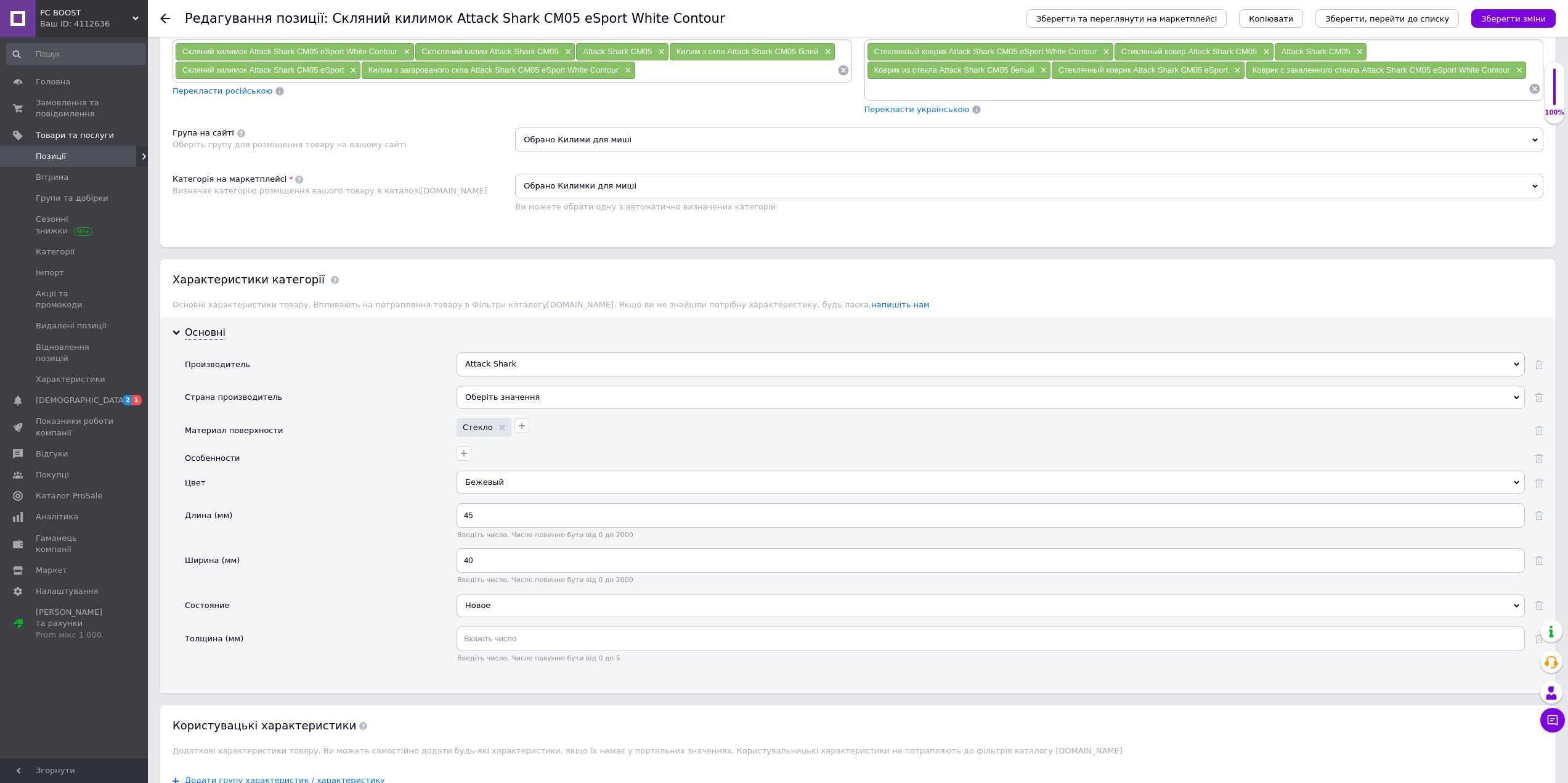
click at [401, 615] on div "Состояние" at bounding box center [320, 610] width 272 height 32
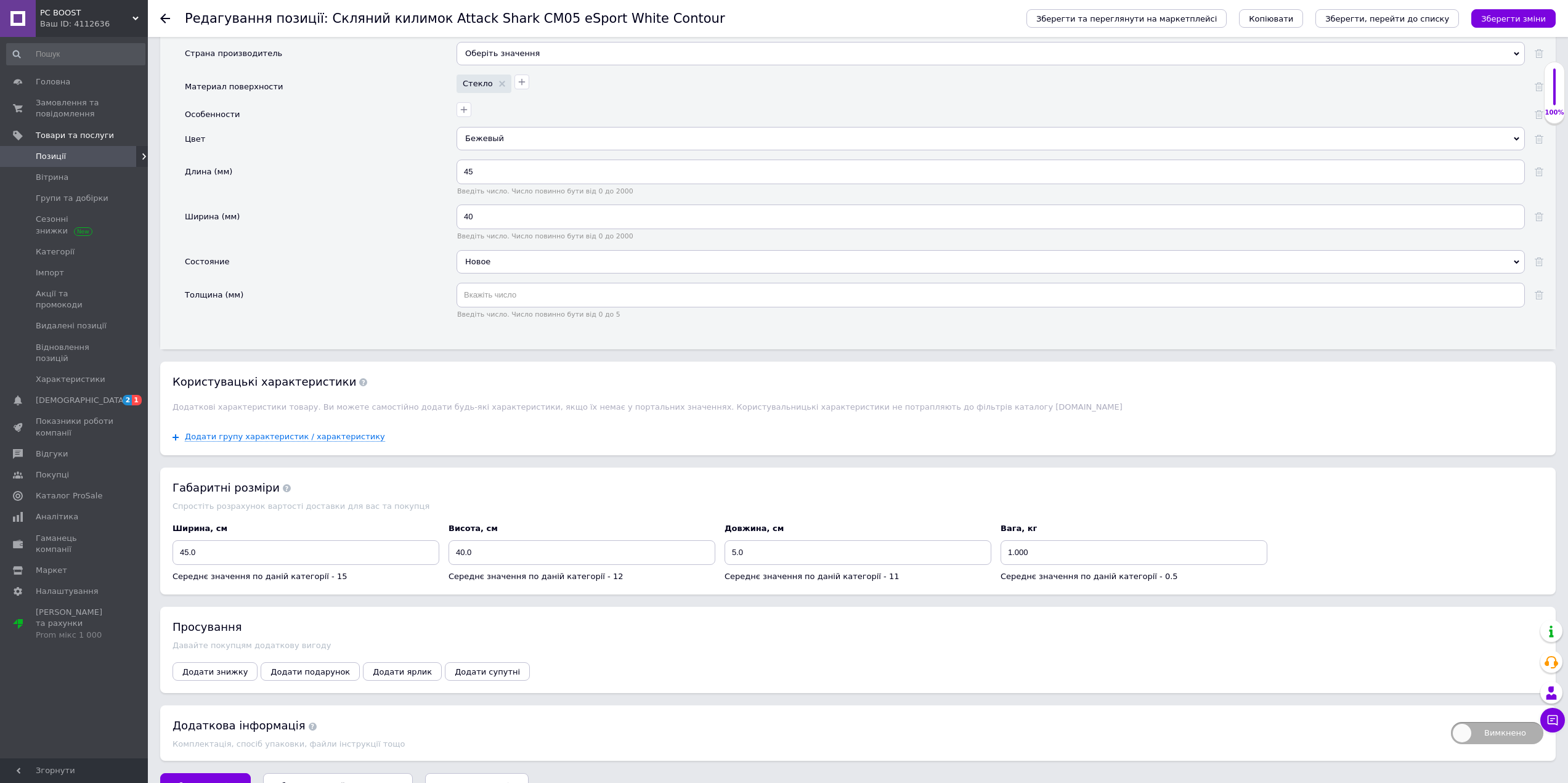
scroll to position [1176, 0]
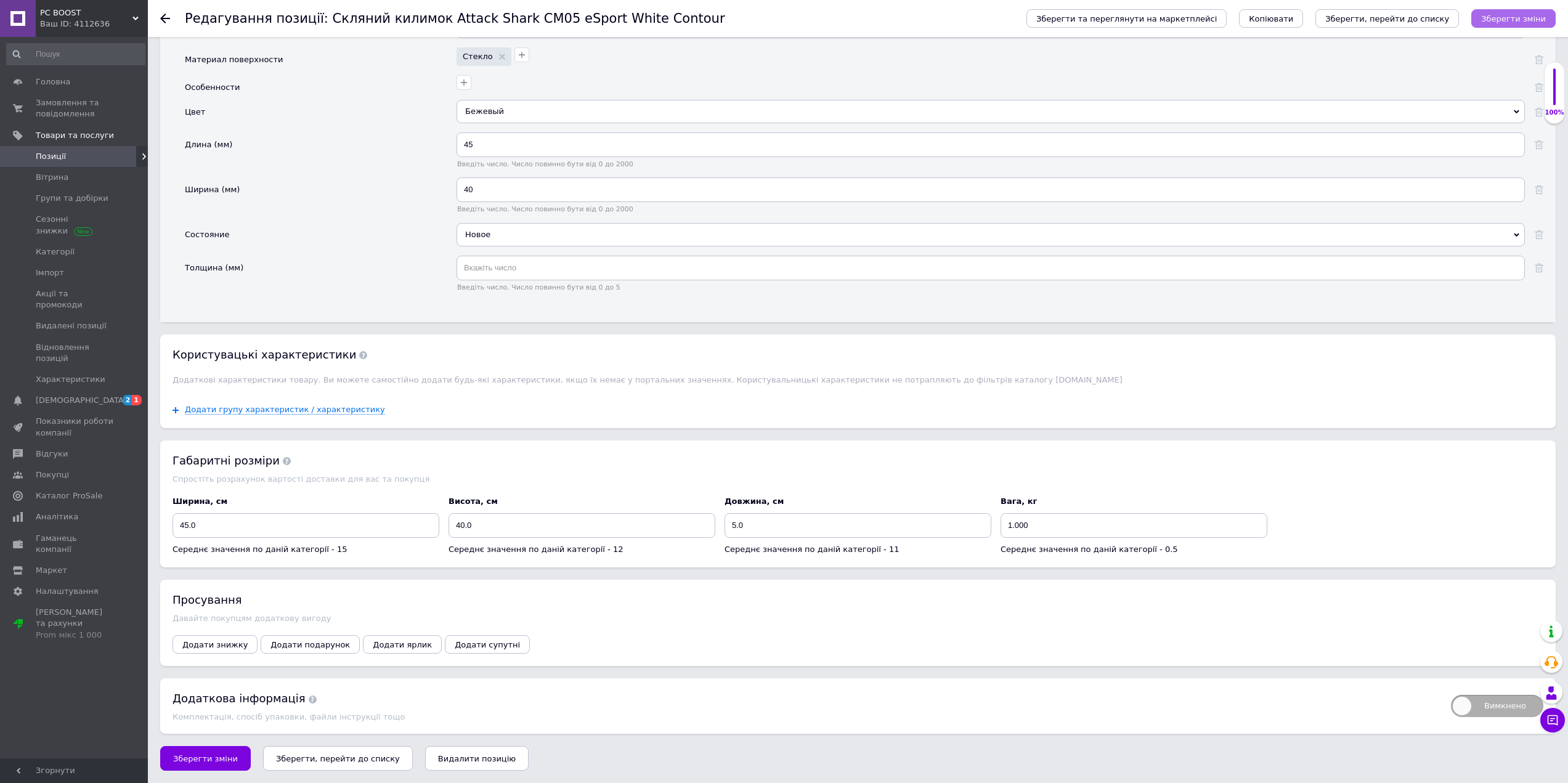
click at [1516, 12] on button "Зберегти зміни" at bounding box center [1513, 18] width 85 height 19
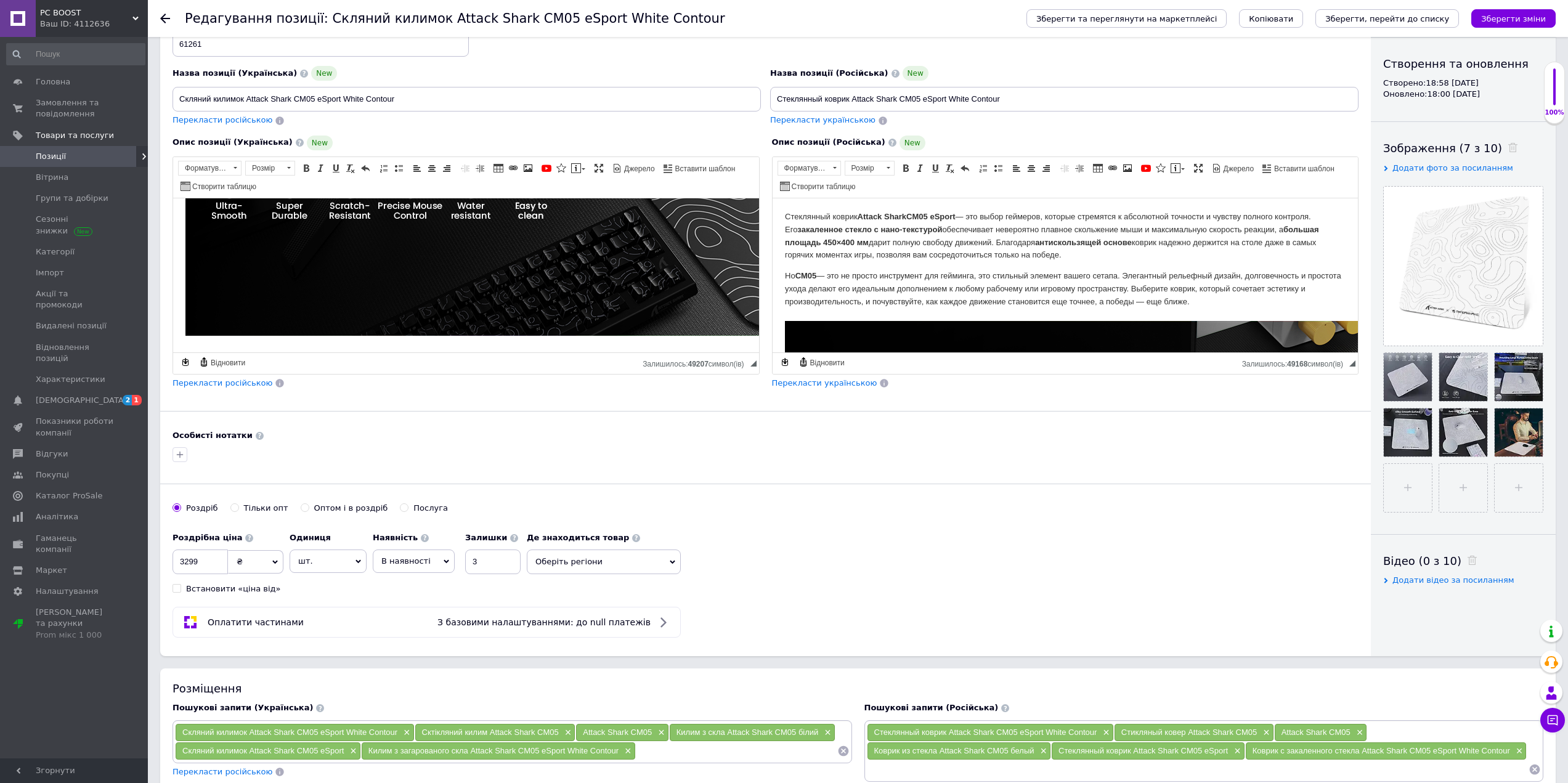
scroll to position [67, 0]
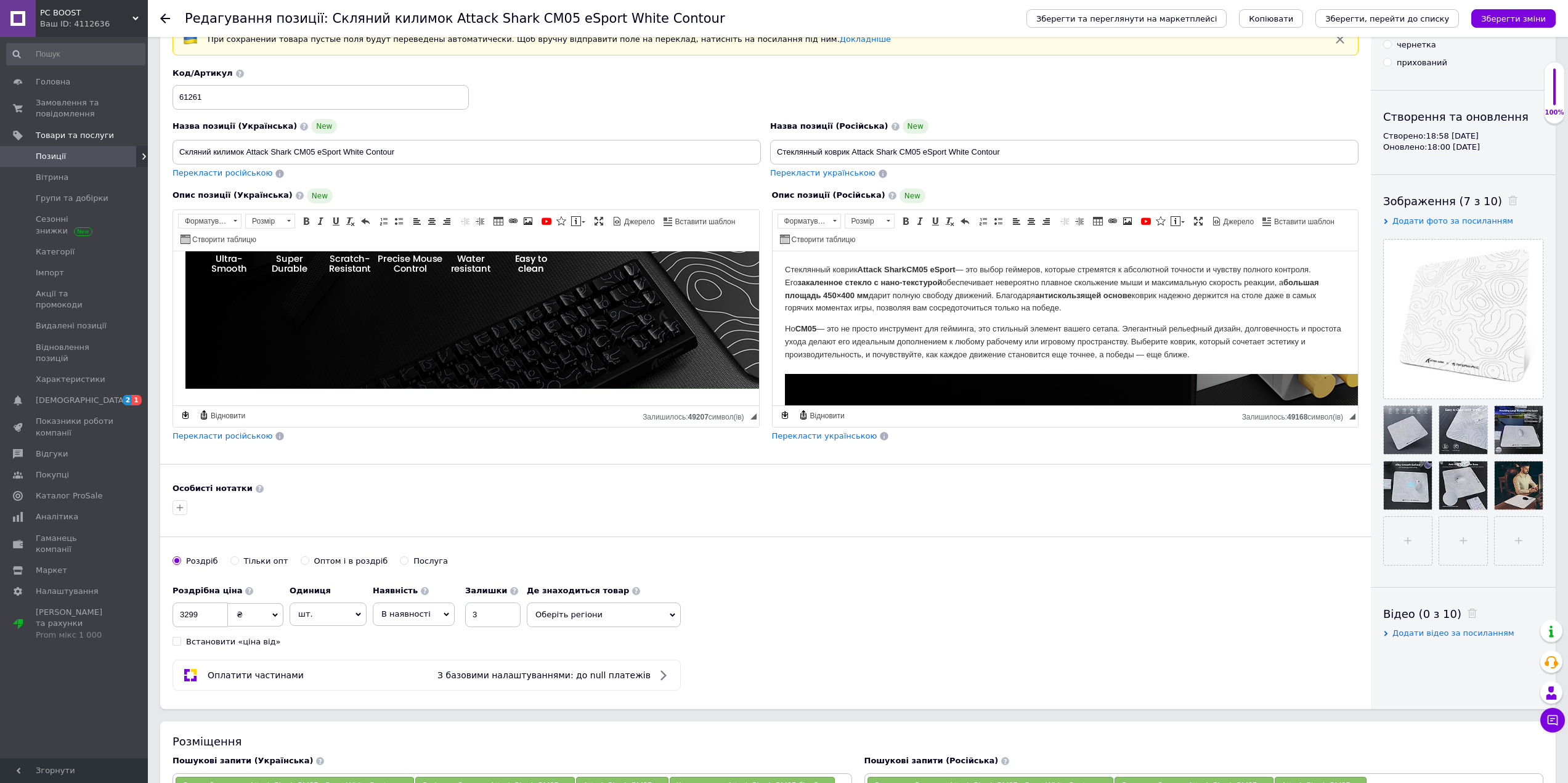
click at [72, 146] on link "Позиції" at bounding box center [76, 156] width 151 height 21
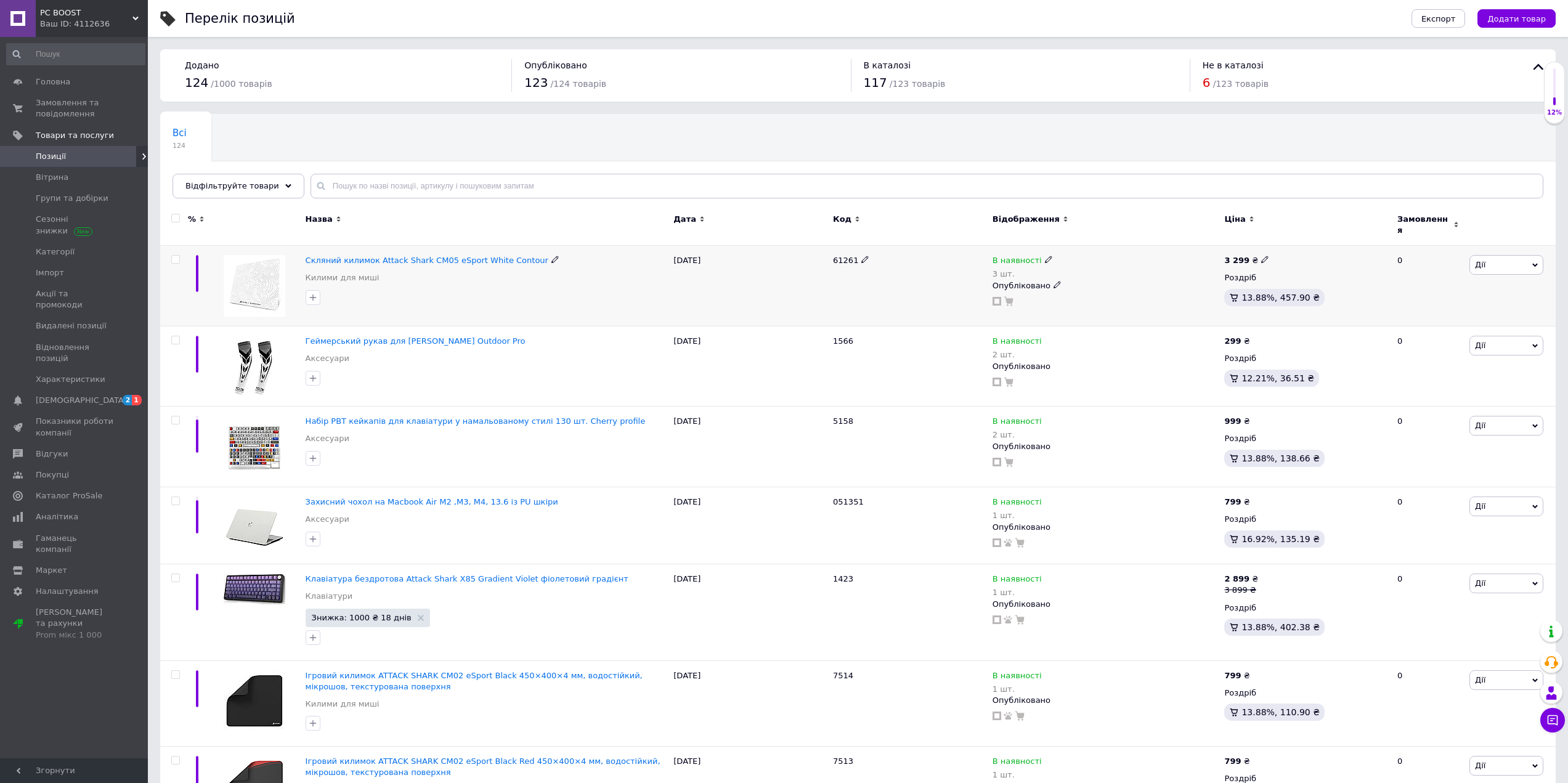
click at [1261, 256] on icon at bounding box center [1264, 259] width 8 height 8
click at [1287, 239] on input "3299" at bounding box center [1320, 247] width 93 height 25
type input "3399"
click at [1457, 282] on div "0" at bounding box center [1428, 286] width 76 height 80
click at [1507, 20] on span "Додати товар" at bounding box center [1516, 19] width 58 height 9
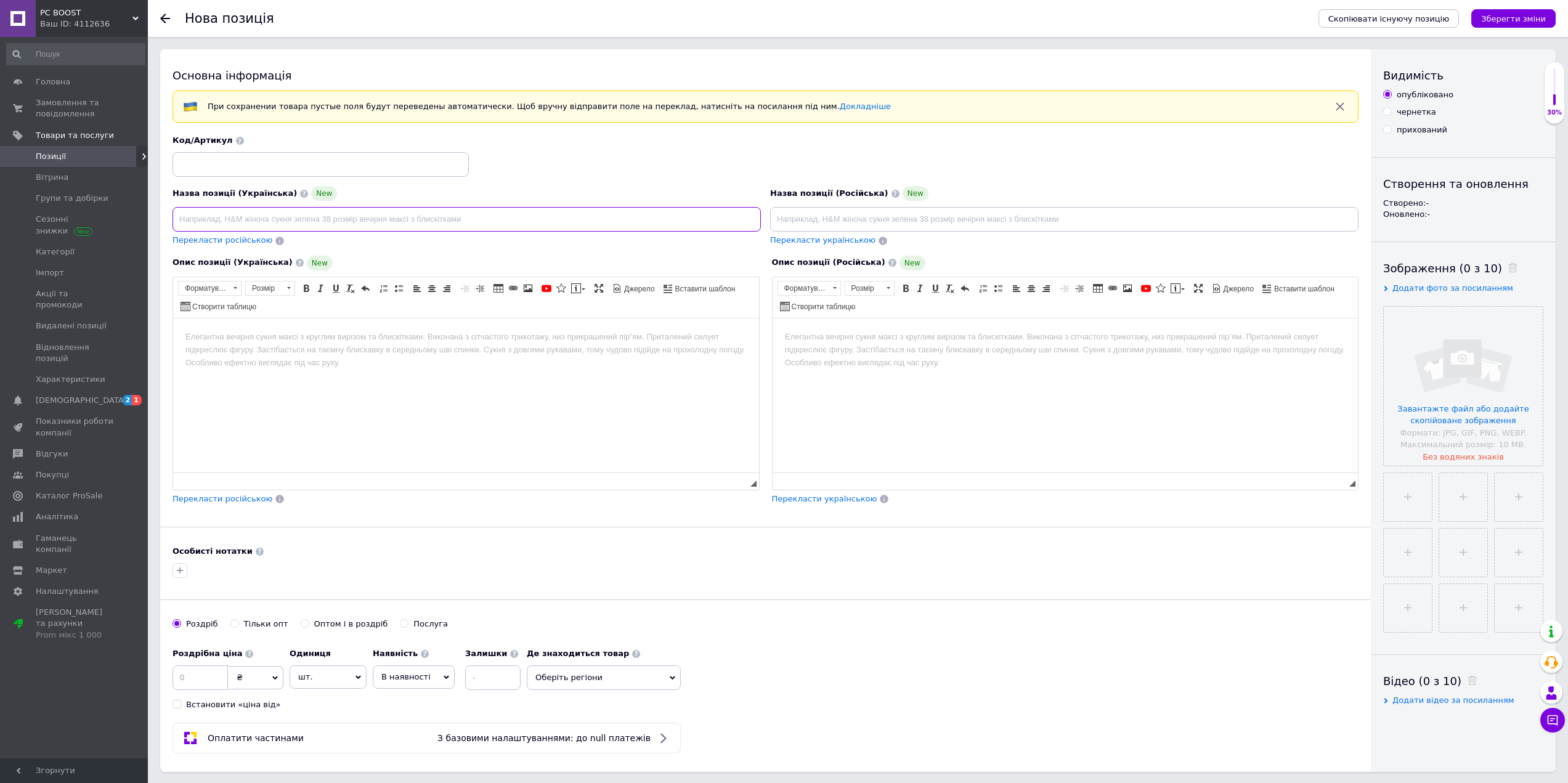
click at [508, 217] on input at bounding box center [467, 219] width 588 height 25
paste input "Скляний килимок Attack Shark CM05 eSport Black Contour"
type input "Скляний килимок Attack Shark CM05 eSport Black Contour"
click at [395, 164] on input at bounding box center [320, 164] width 296 height 25
type input "5118"
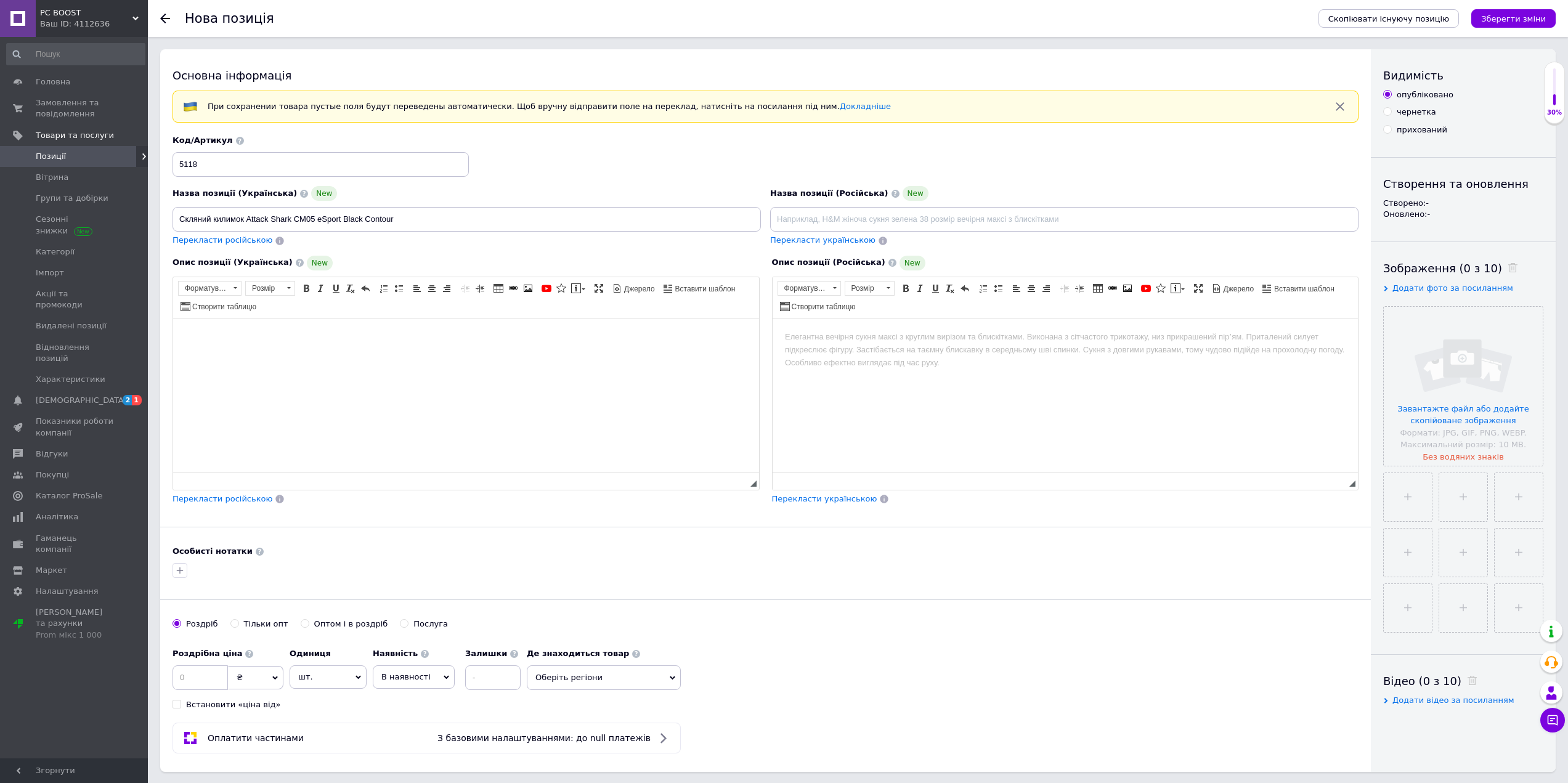
click at [399, 355] on html at bounding box center [466, 336] width 586 height 38
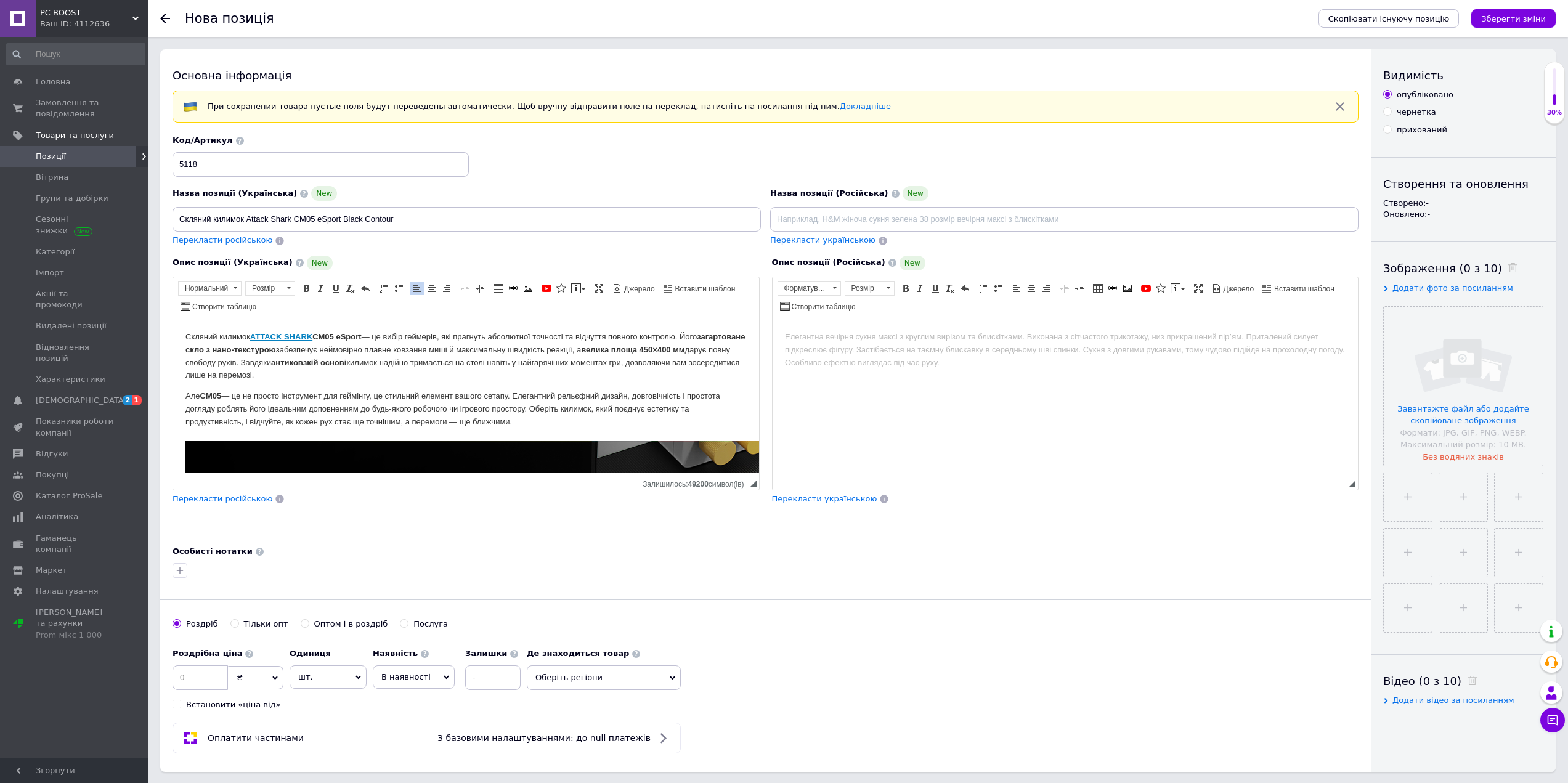
drag, startPoint x: 291, startPoint y: 221, endPoint x: 246, endPoint y: 217, distance: 45.2
click at [246, 217] on input "Скляний килимок Attack Shark CM05 eSport Black Contour" at bounding box center [467, 219] width 588 height 25
drag, startPoint x: 313, startPoint y: 331, endPoint x: 253, endPoint y: 331, distance: 60.0
click at [253, 331] on link "ATTACK SHARK" at bounding box center [281, 335] width 63 height 9
drag, startPoint x: 298, startPoint y: 335, endPoint x: 251, endPoint y: 335, distance: 47.0
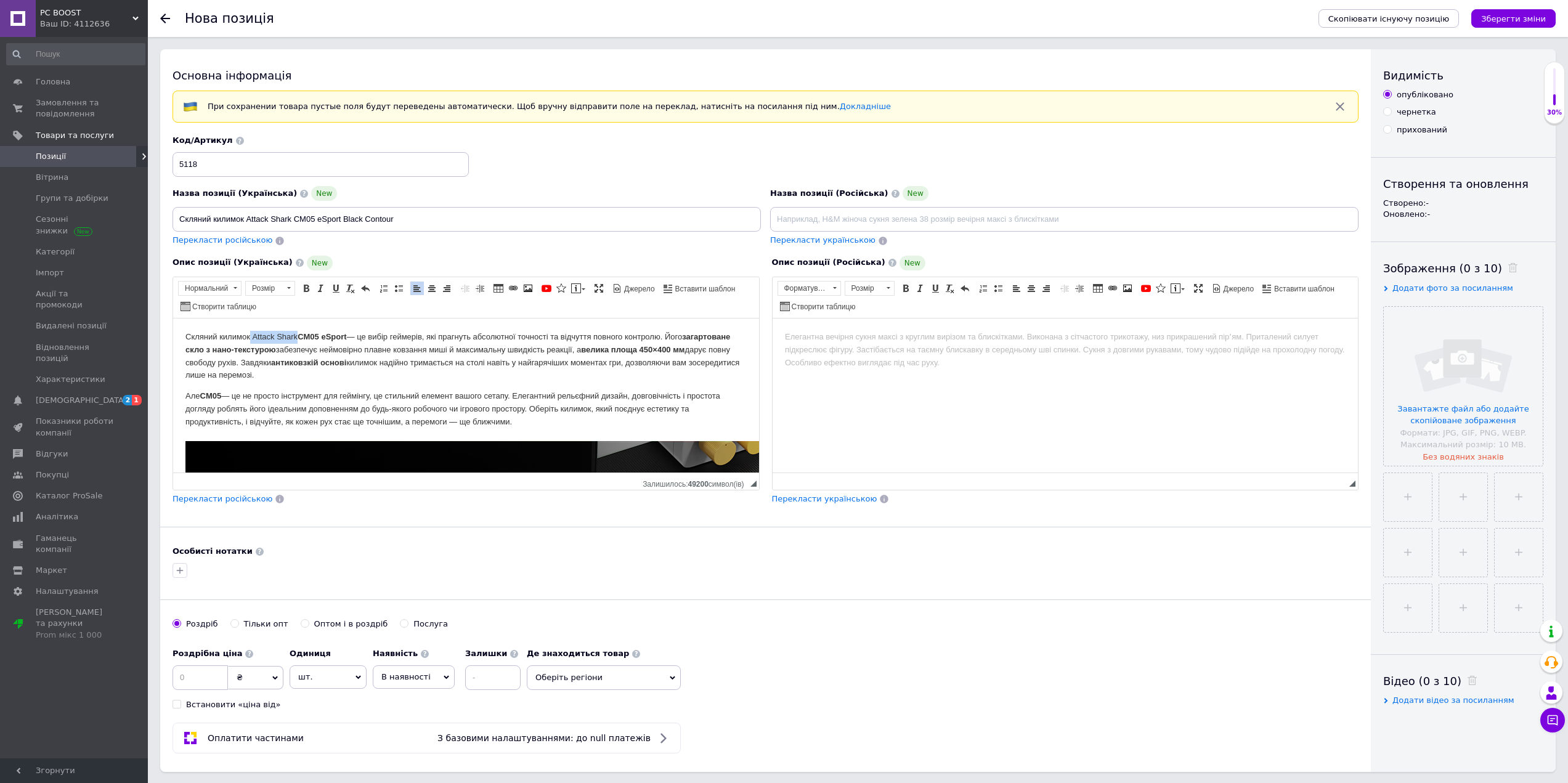
click at [251, 335] on p "Скляний килимок Attack Shark ​​​​​​​ CM05 eSport — це вибір геймерів, які прагн…" at bounding box center [466, 355] width 561 height 51
click at [311, 285] on link "Жирний Сполучення клавіш Ctrl+B" at bounding box center [307, 289] width 14 height 14
click at [335, 351] on strong "загартоване скло з нано-текстурою" at bounding box center [459, 342] width 546 height 22
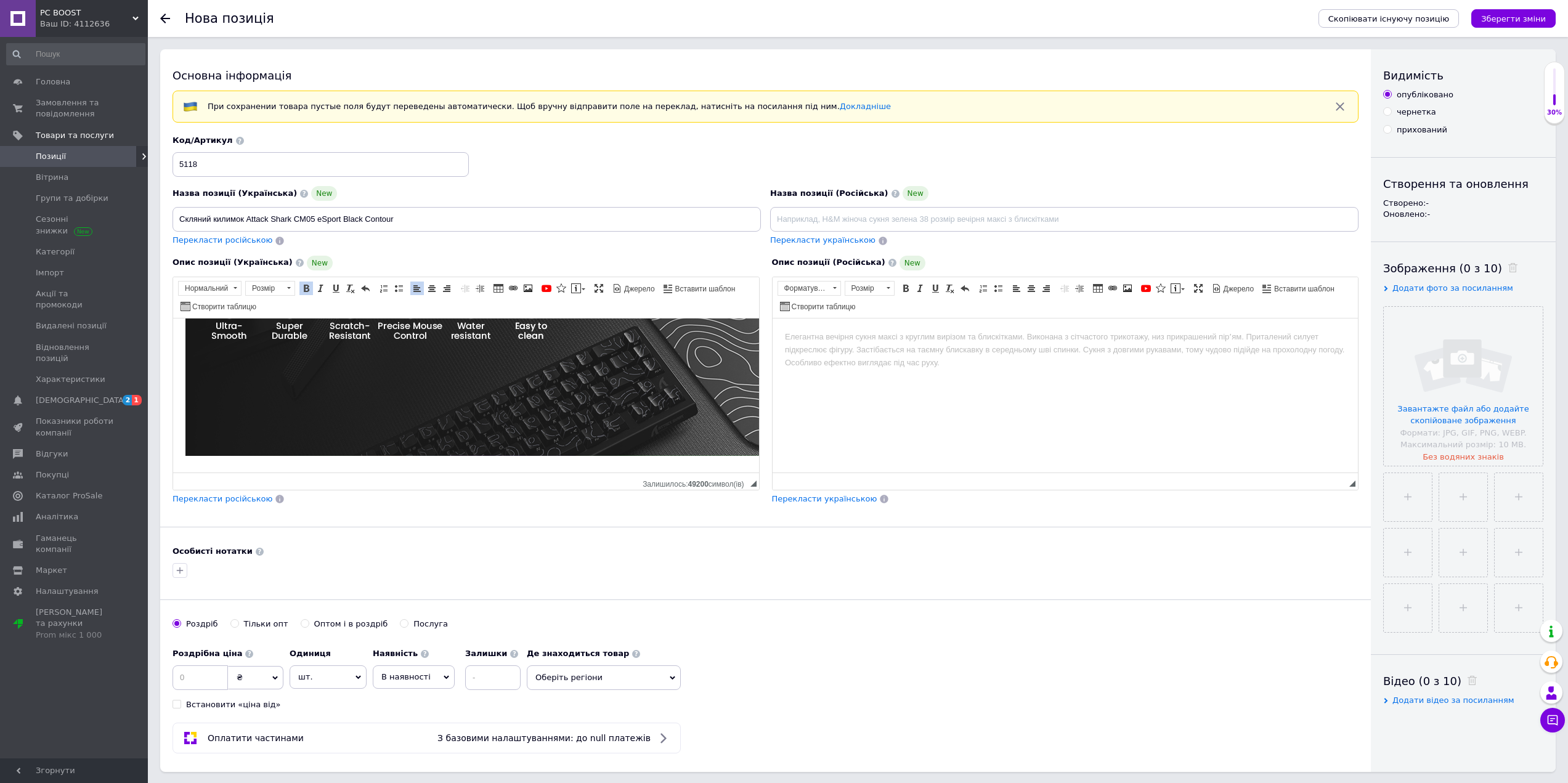
scroll to position [364, 0]
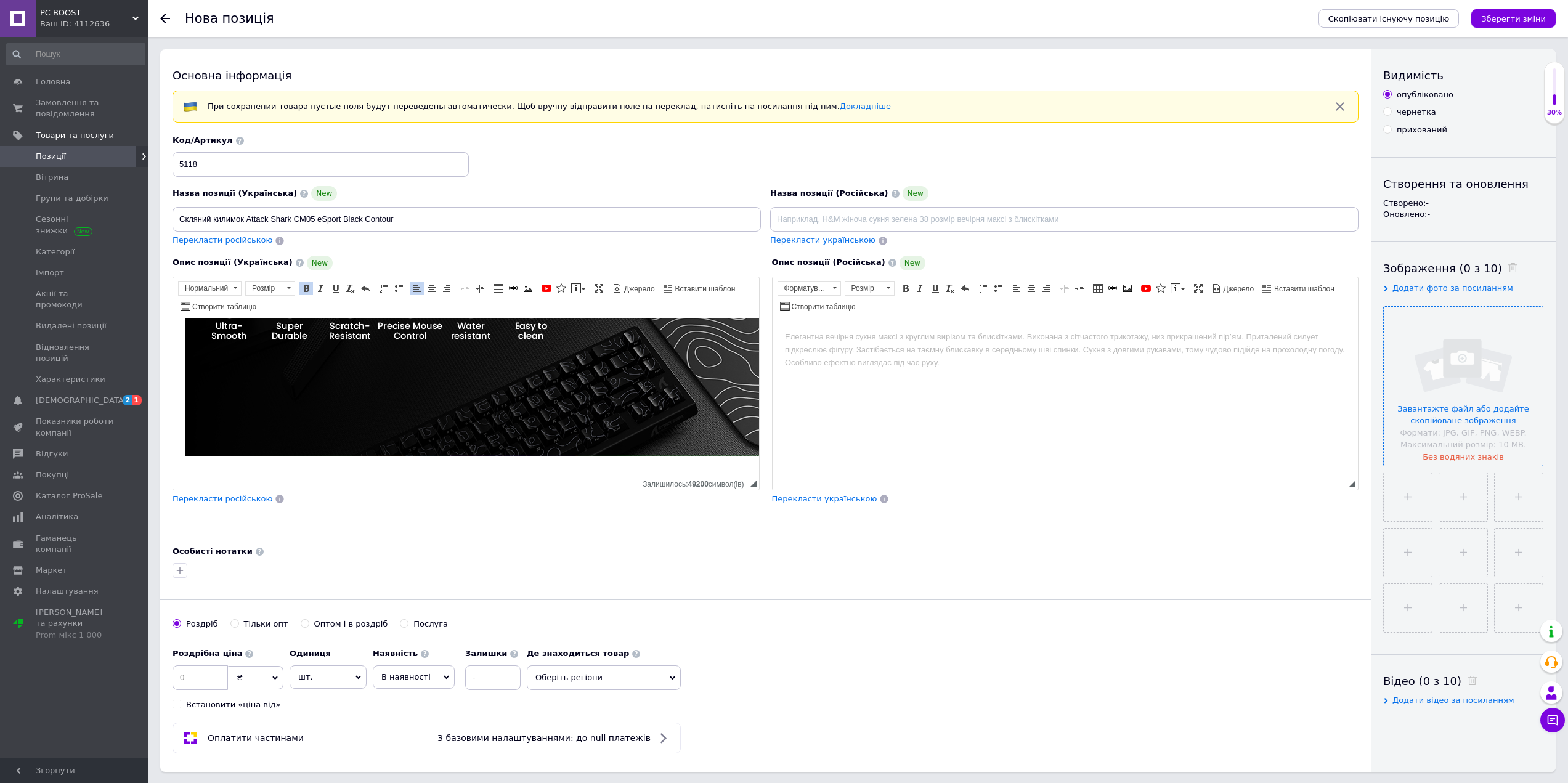
click at [1506, 438] on input "file" at bounding box center [1463, 386] width 159 height 159
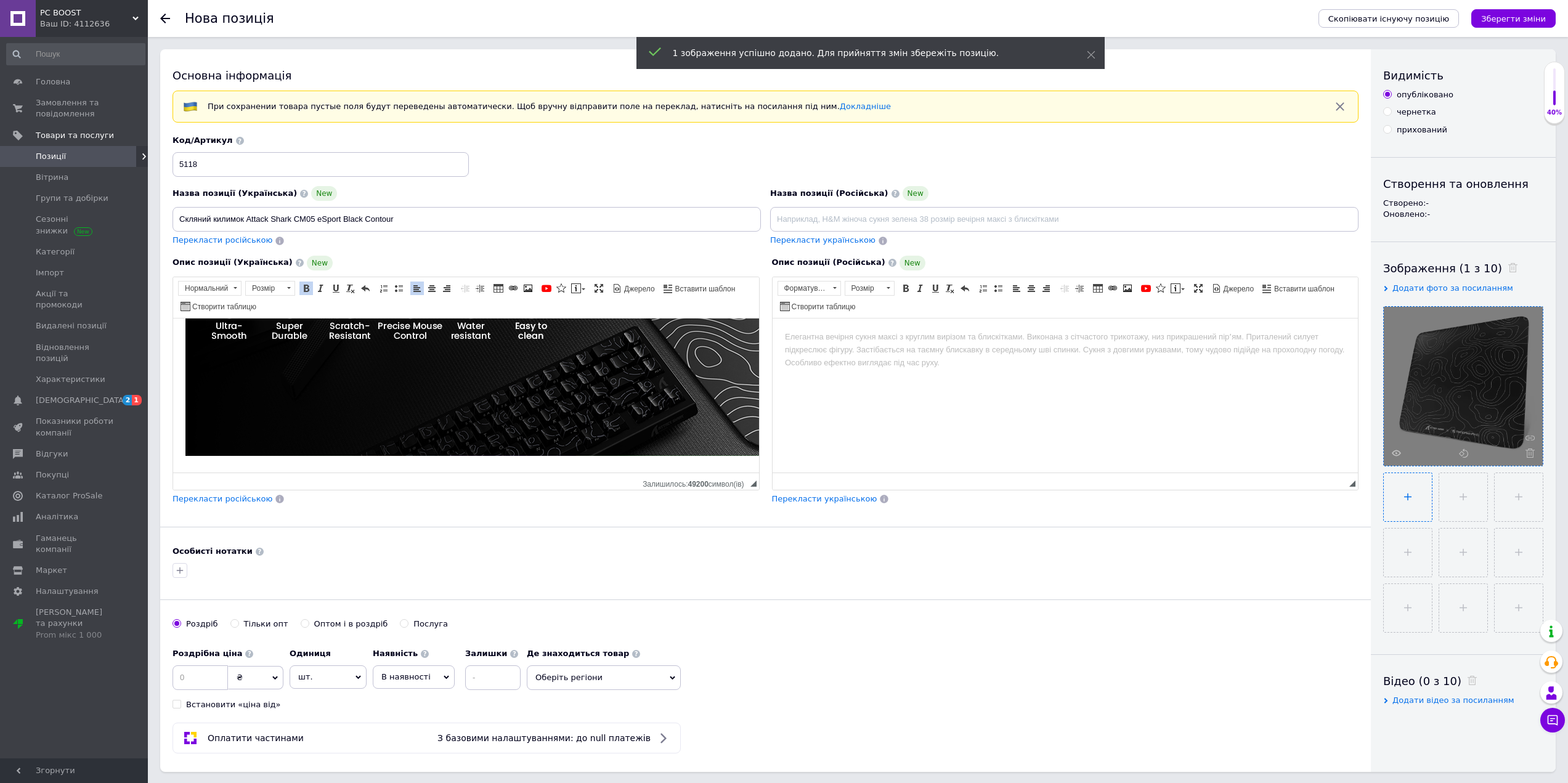
click at [1402, 497] on input "file" at bounding box center [1408, 497] width 48 height 48
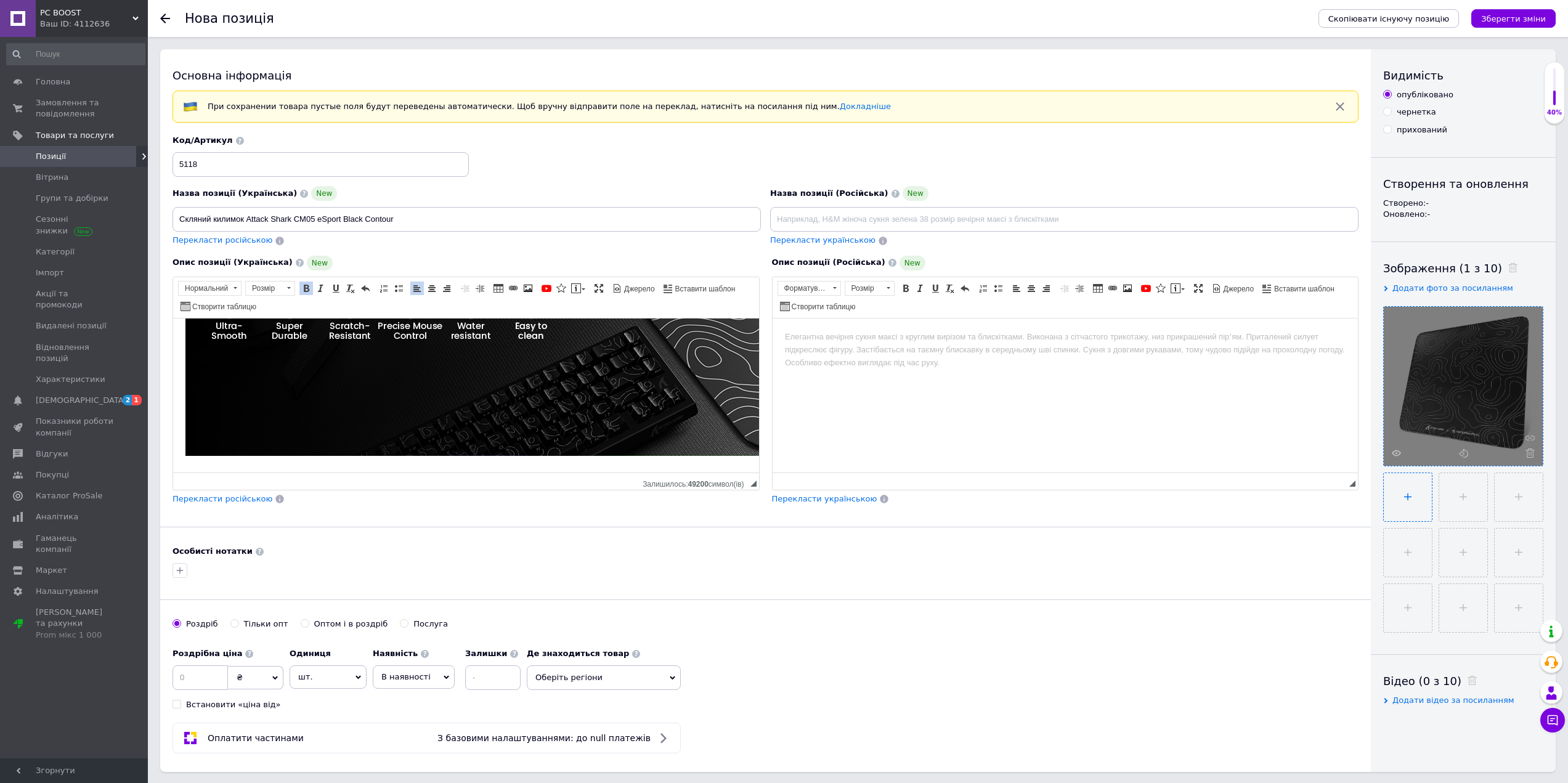
type input "C:\fakepath\kylymok-attack-shark-cm02-esport-black-contour-39160233732077.webp"
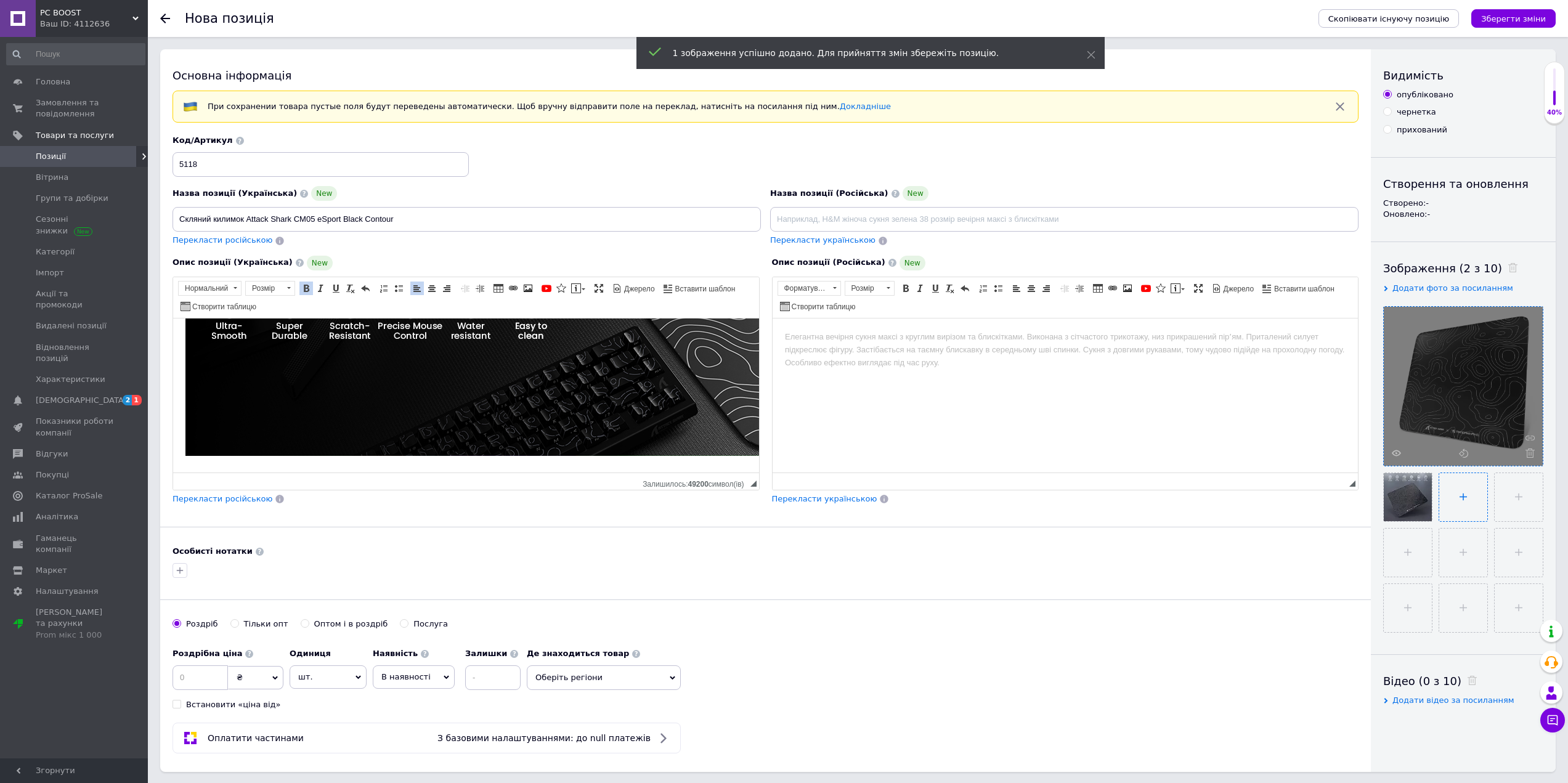
click at [1463, 498] on input "file" at bounding box center [1463, 497] width 48 height 48
type input "C:\fakepath\kylymok-attack-shark-cm02-esport-black-contour-57465563692104.webp"
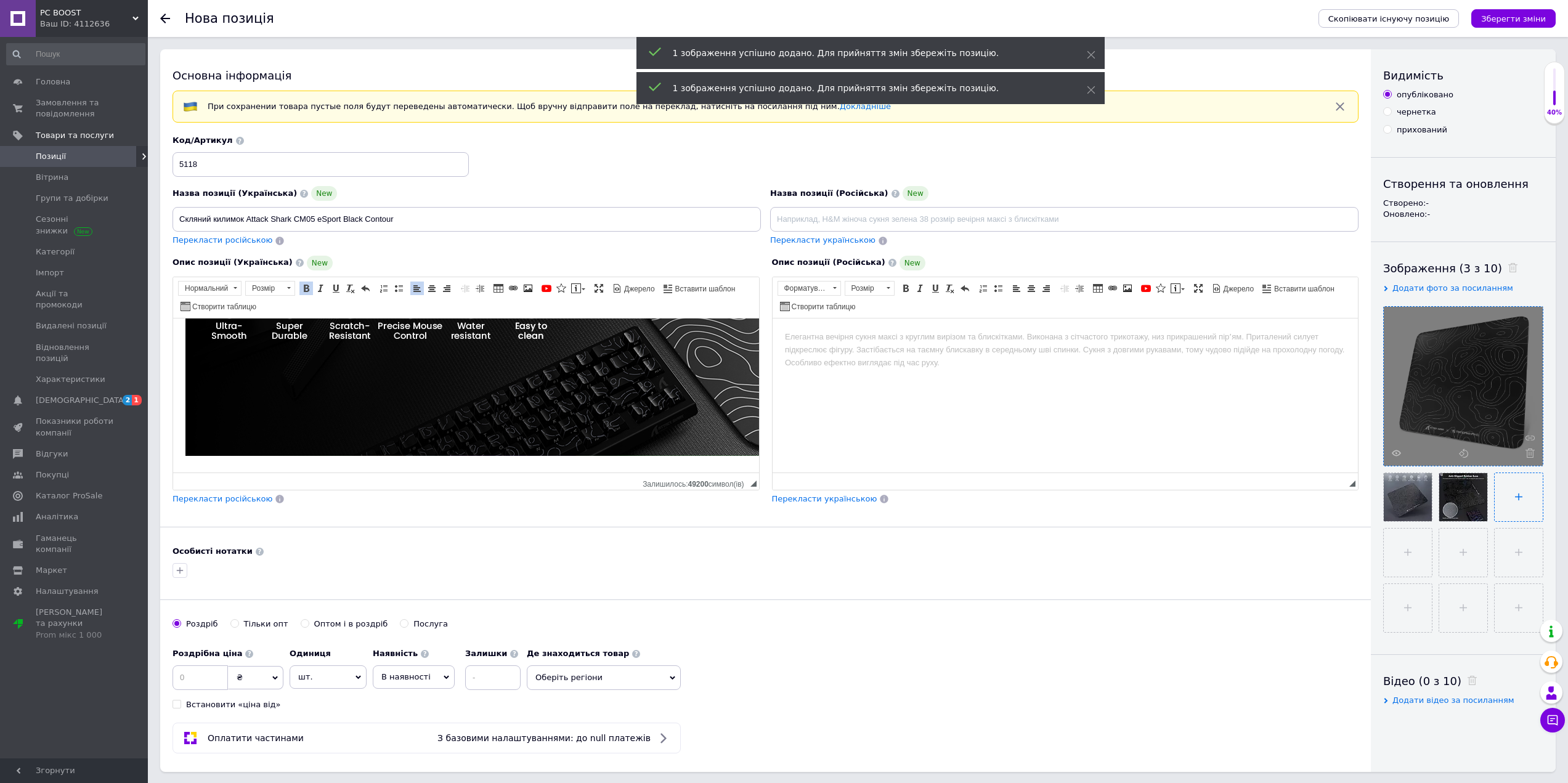
click at [1514, 500] on input "file" at bounding box center [1519, 497] width 48 height 48
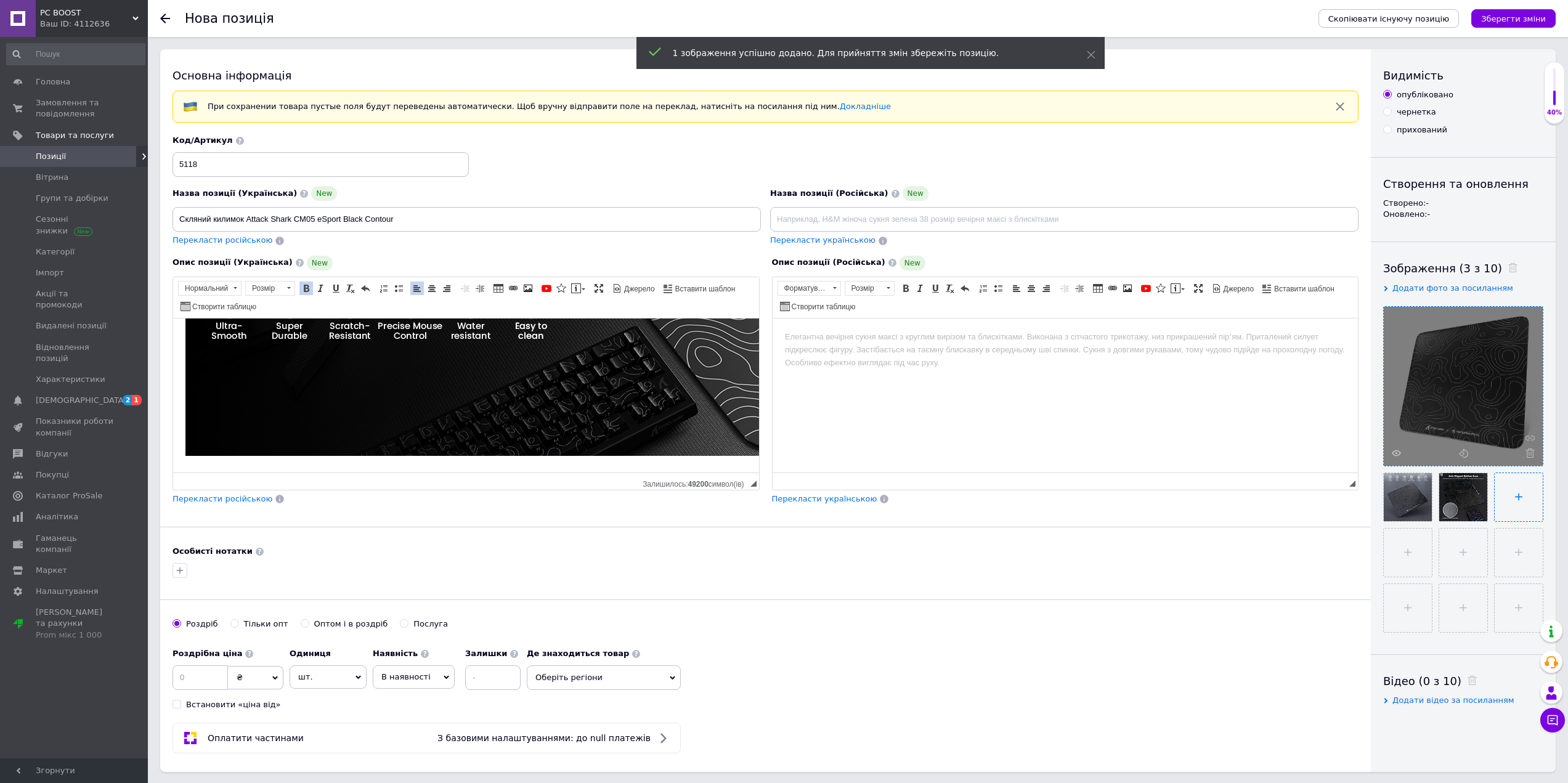
type input "C:\fakepath\kylymok-attack-shark-cm02-esport-black-contour-99329516222307.webp"
click at [1415, 542] on input "file" at bounding box center [1408, 553] width 48 height 48
type input "C:\fakepath\kylymok-attack-shark-cm02-esport-black-contour-37389869863800.webp"
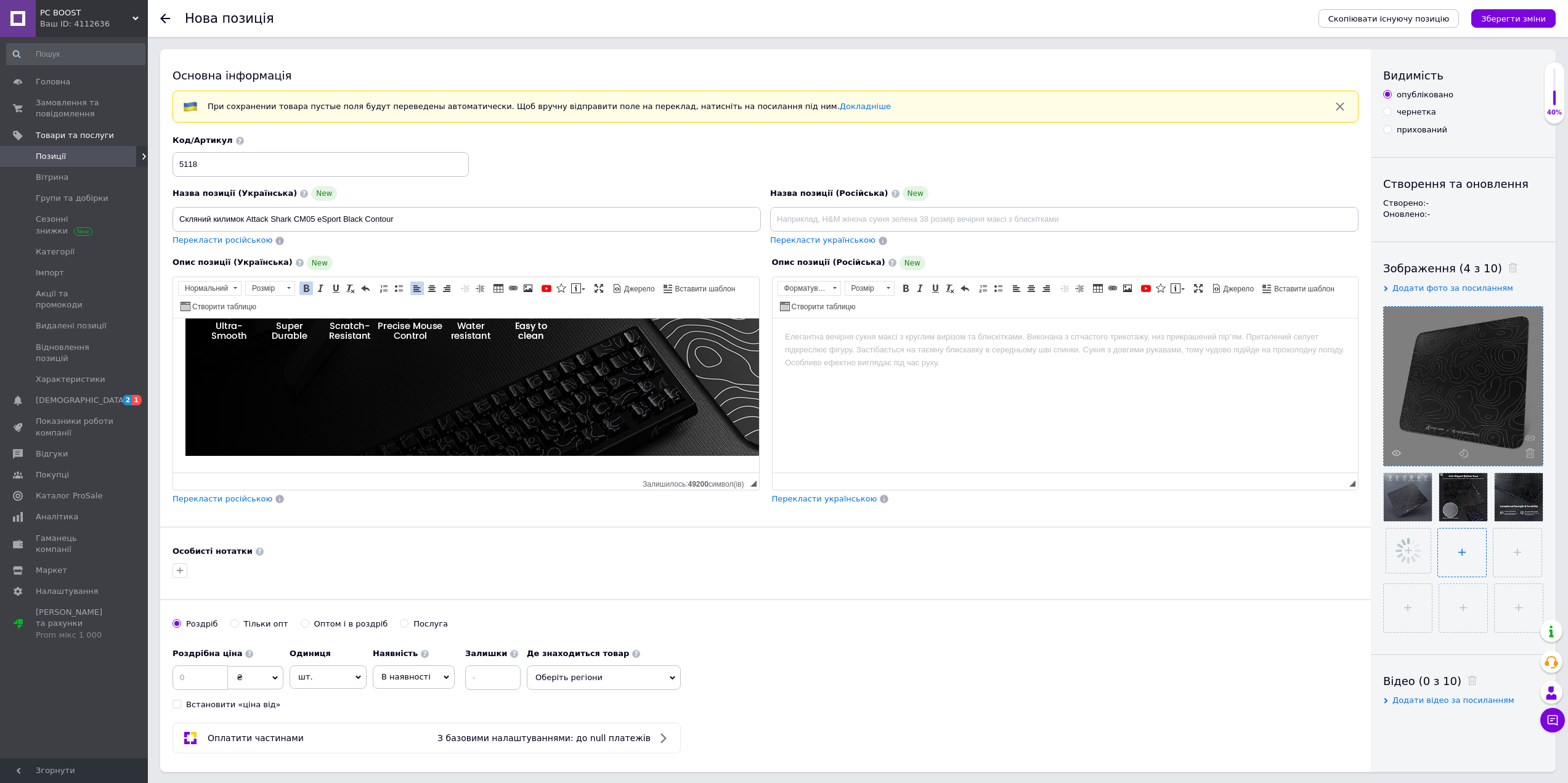
click at [1463, 551] on input "file" at bounding box center [1462, 553] width 48 height 48
type input "C:\fakepath\kylymok-attack-shark-cm02-esport-black-contour-14099937648754.webp"
click at [1497, 558] on input "file" at bounding box center [1516, 553] width 48 height 48
type input "C:\fakepath\kylymok-attack-shark-cm02-esport-black-contour-24100961013641.webp"
click at [1417, 602] on input "file" at bounding box center [1408, 608] width 48 height 48
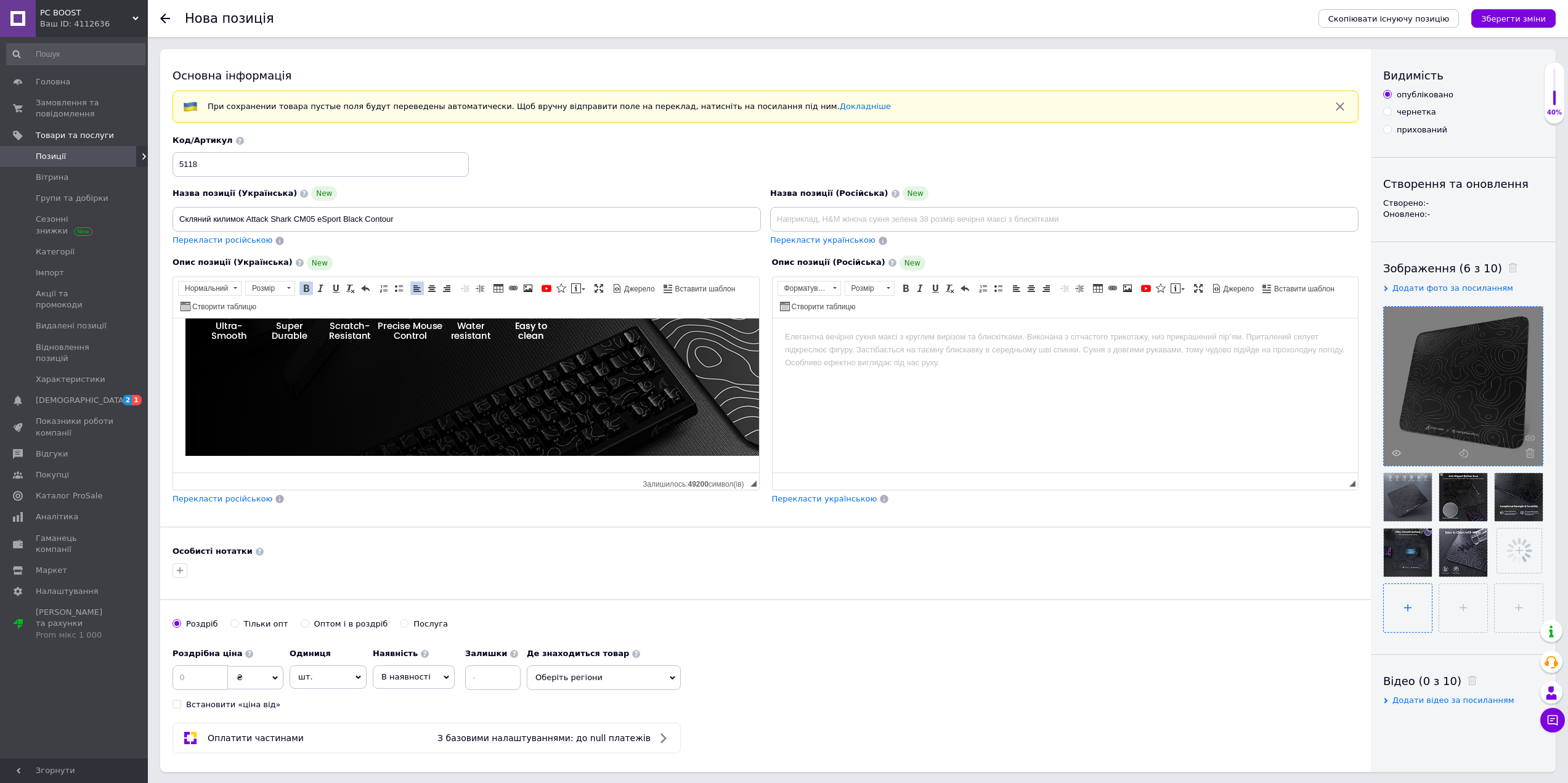
type input "C:\fakepath\kylymok-attack-shark-cm02-esport-black-contour-59675169960898.webp"
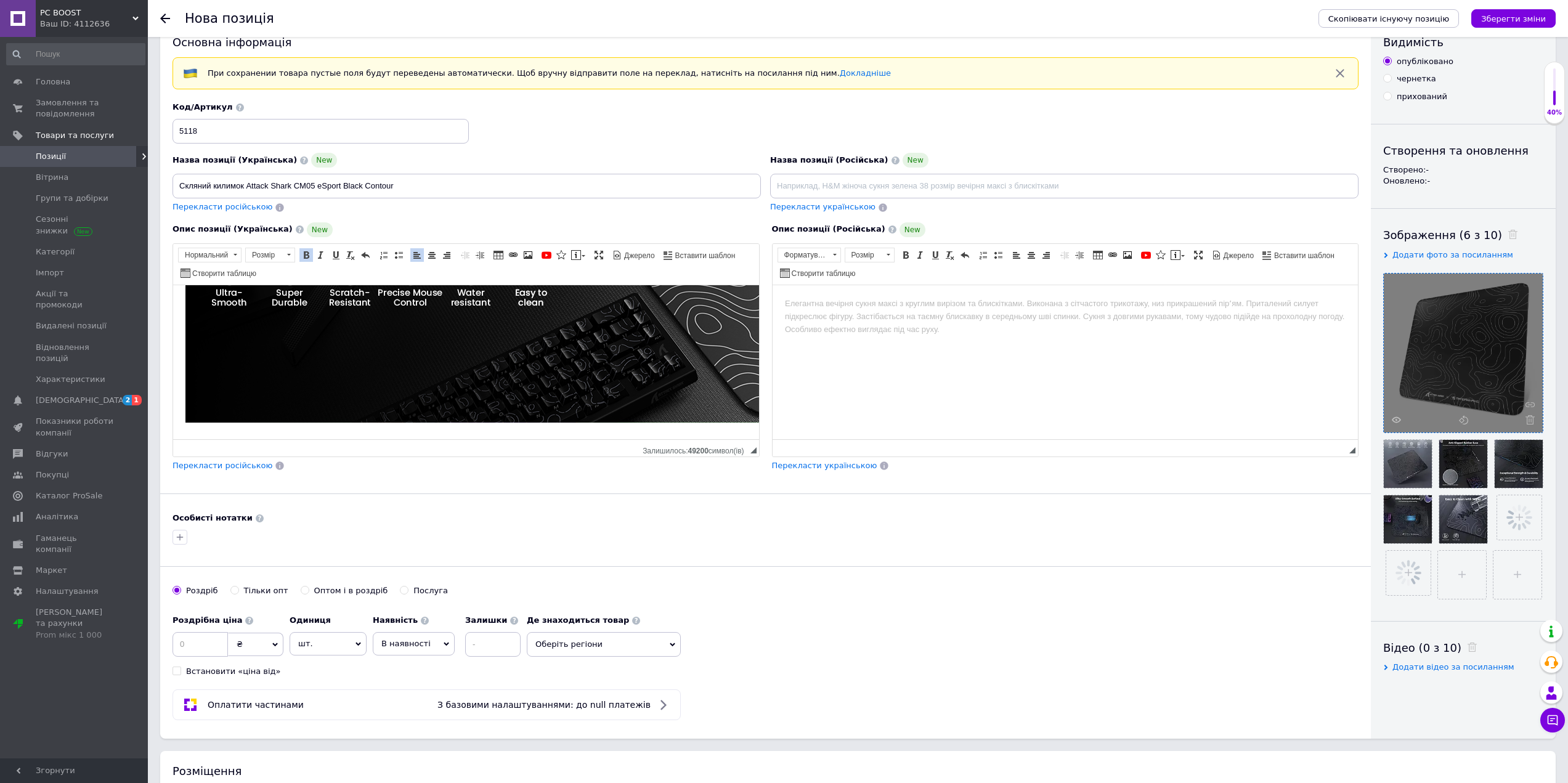
scroll to position [185, 0]
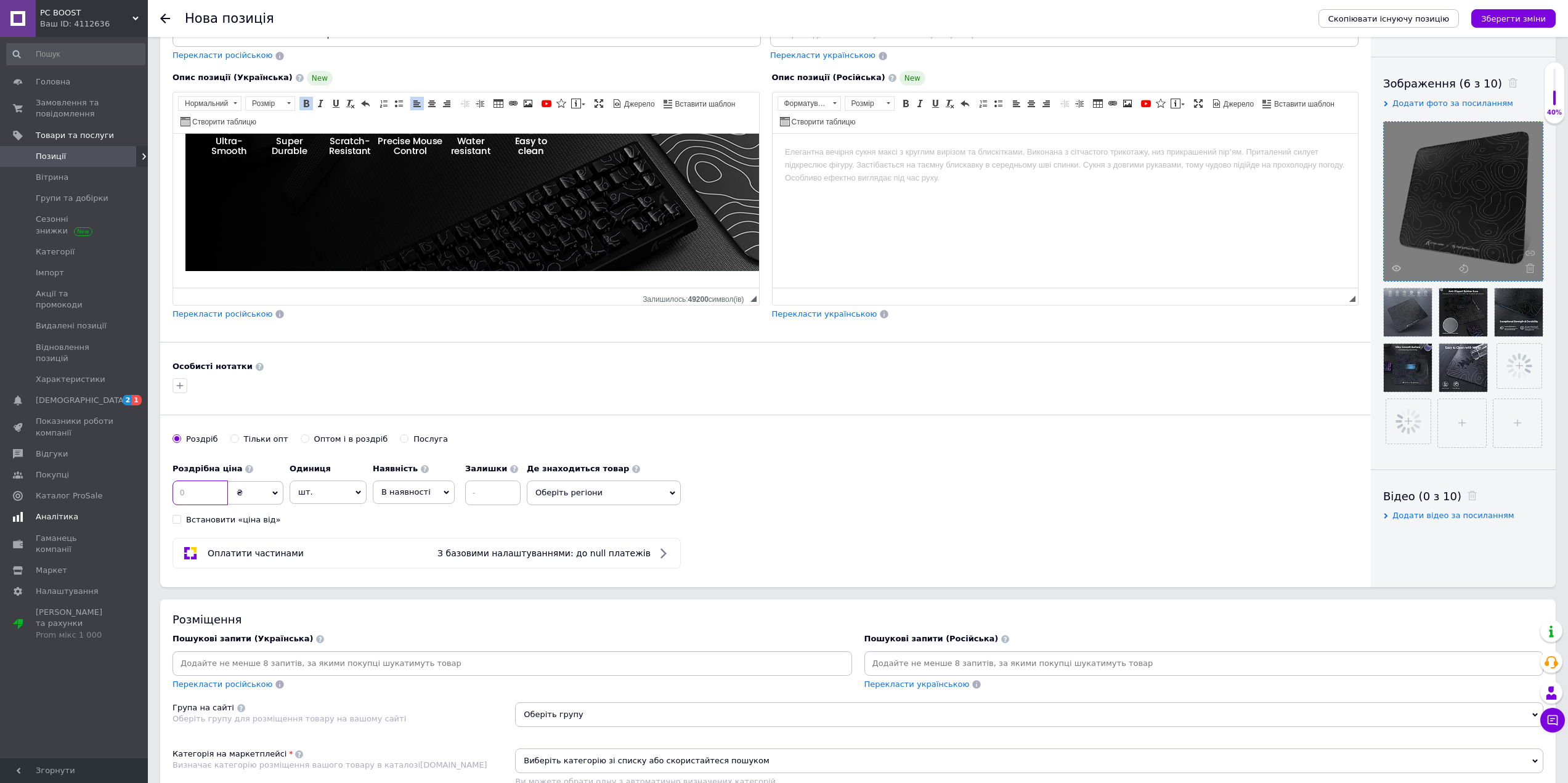
drag, startPoint x: 210, startPoint y: 490, endPoint x: 120, endPoint y: 487, distance: 90.0
click at [120, 487] on div "PC BOOST Ваш ID: 4112636 Кабінет покупця Перевірити стан системи Сторінка на ма…" at bounding box center [784, 445] width 1568 height 1260
type input "3399"
click at [485, 483] on input at bounding box center [493, 493] width 56 height 25
type input "2"
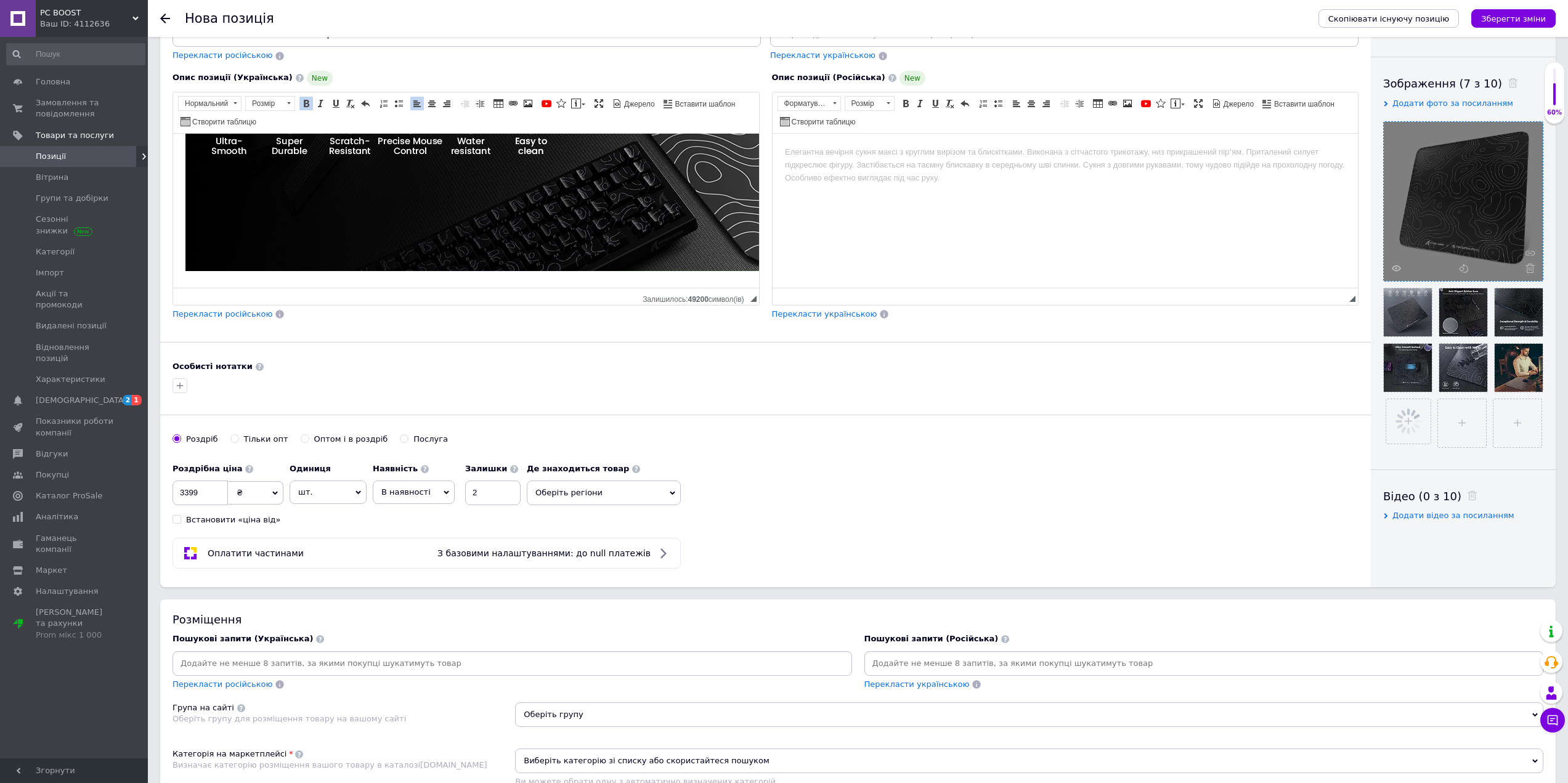
click at [773, 478] on div "Роздрібна ціна 3399 ₴ $ EUR CHF GBP ¥ PLN ₸ MDL HUF KGS CNY TRY KRW lei Встанов…" at bounding box center [765, 491] width 1186 height 68
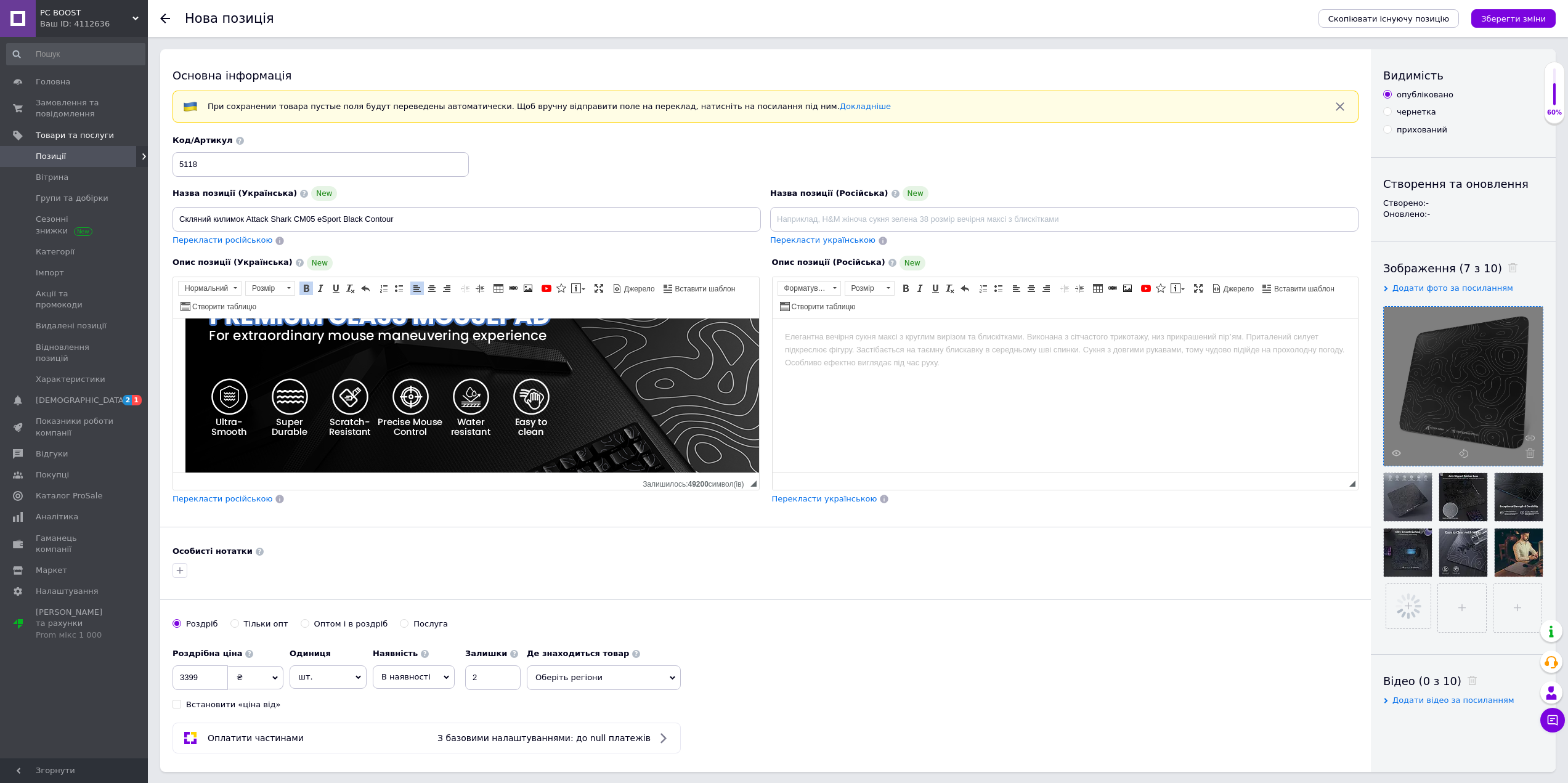
scroll to position [241, 0]
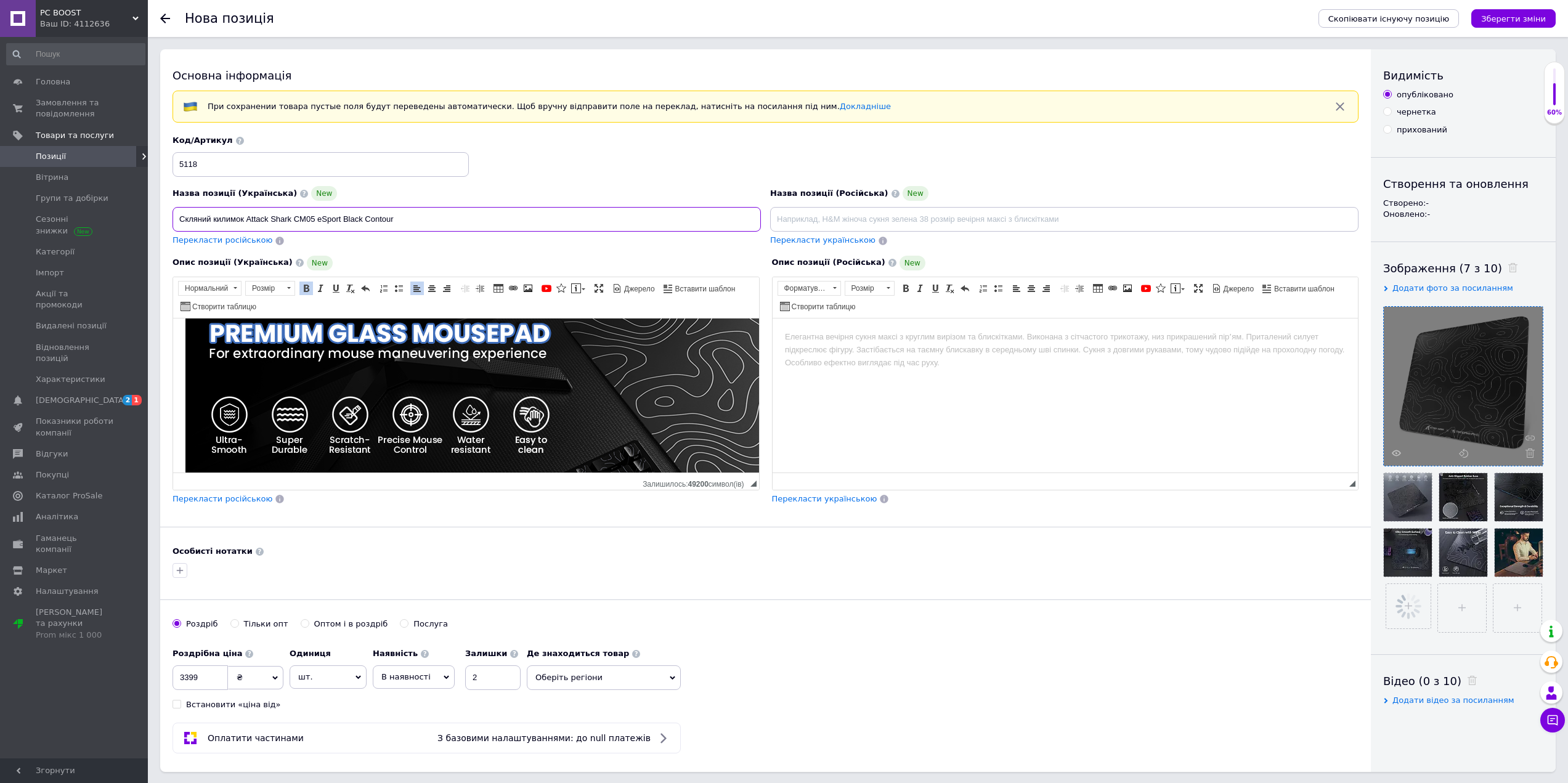
click at [320, 223] on input "Скляний килимок Attack Shark CM05 eSport Black Contour" at bounding box center [467, 219] width 588 height 25
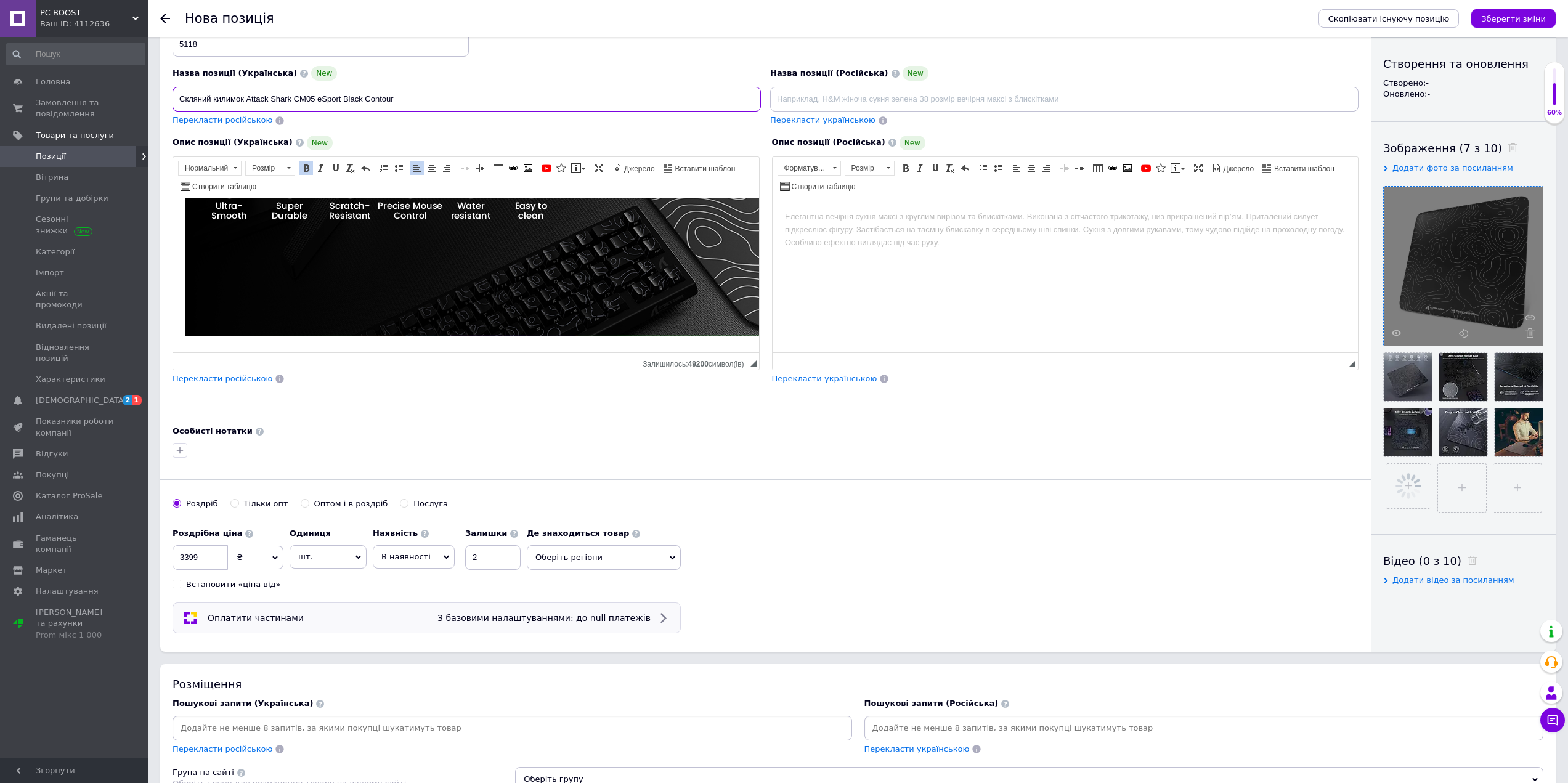
scroll to position [185, 0]
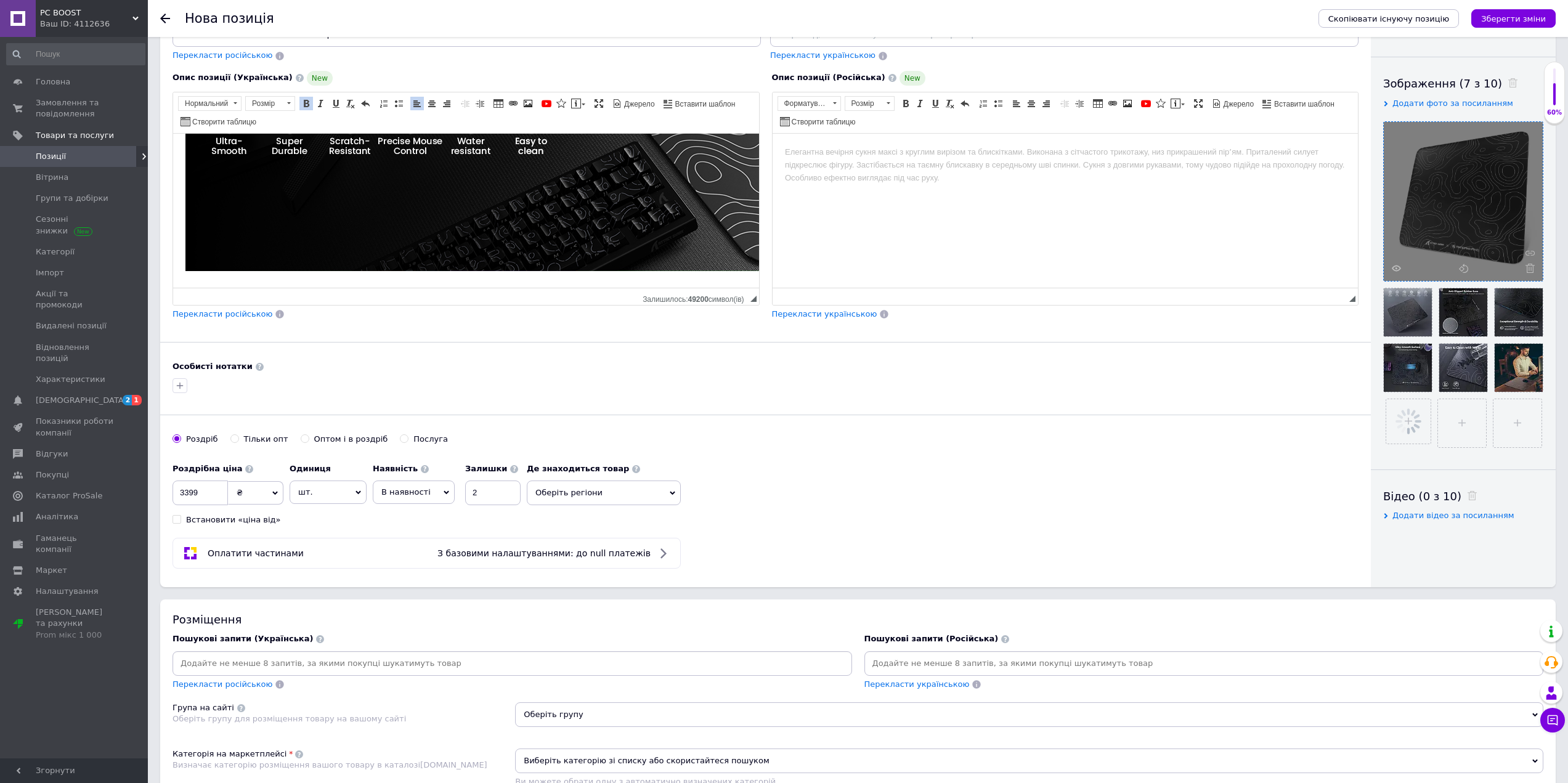
click at [315, 665] on input at bounding box center [512, 663] width 674 height 19
paste input "Скляний килимок Attack Shark CM05 eSport Black Contour"
type input "Скляний килимок Attack Shark CM05 eSport Black Contour"
drag, startPoint x: 256, startPoint y: 663, endPoint x: 395, endPoint y: 670, distance: 139.2
click at [395, 670] on div "Скляний килимок Attack Shark CM05 eSport Black Contour ×" at bounding box center [294, 663] width 237 height 17
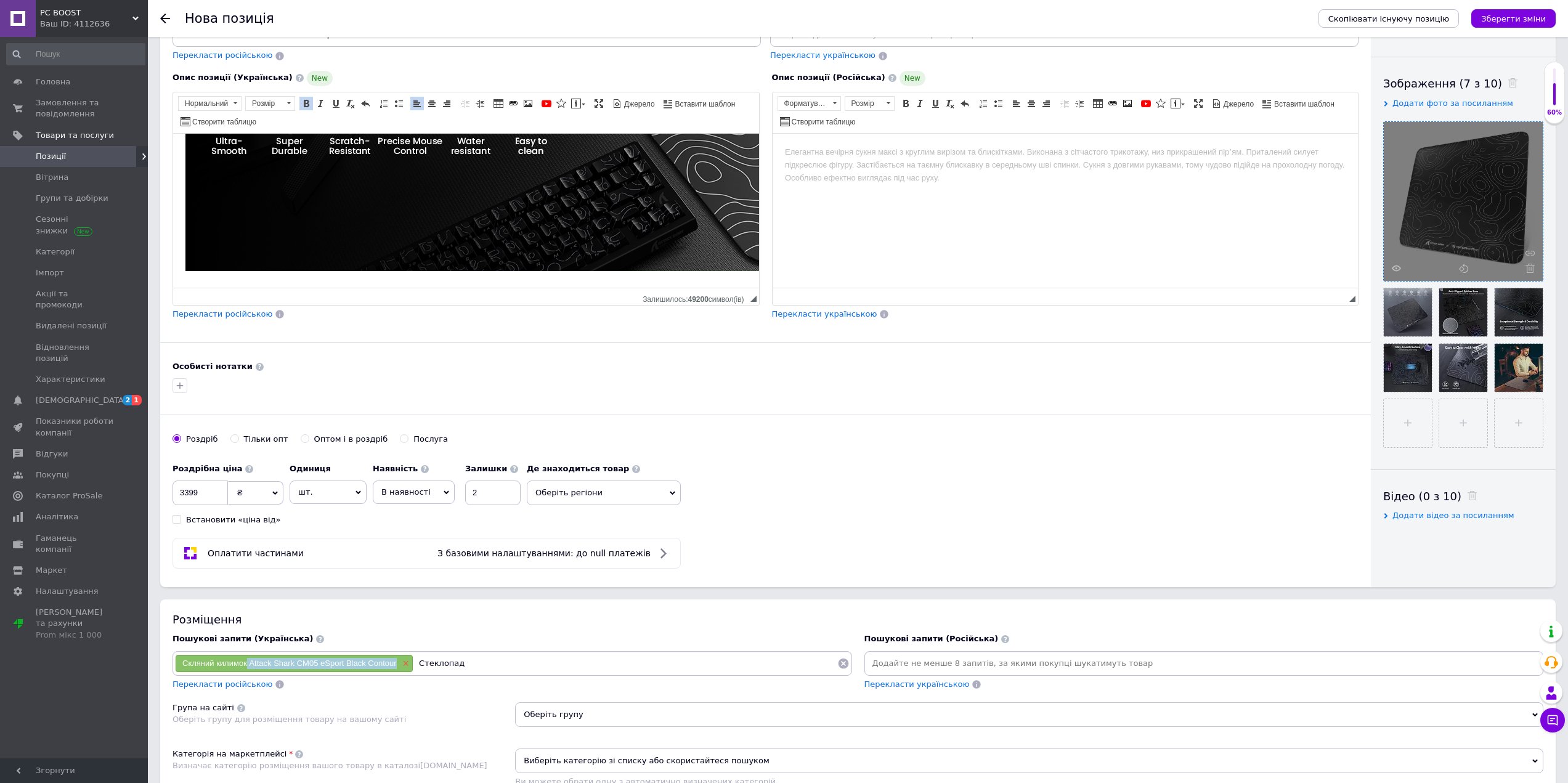
copy span "Attack Shark CM05 eSport Black Contour"
click at [515, 664] on input "Cтеклопад" at bounding box center [625, 663] width 423 height 19
paste input "Attack Shark CM05 eSport Black Contour"
type input "Cтеклопад Attack Shark CM05 eSport Black Contour"
paste input "Attack Shark CM05 eSport Black Contour"
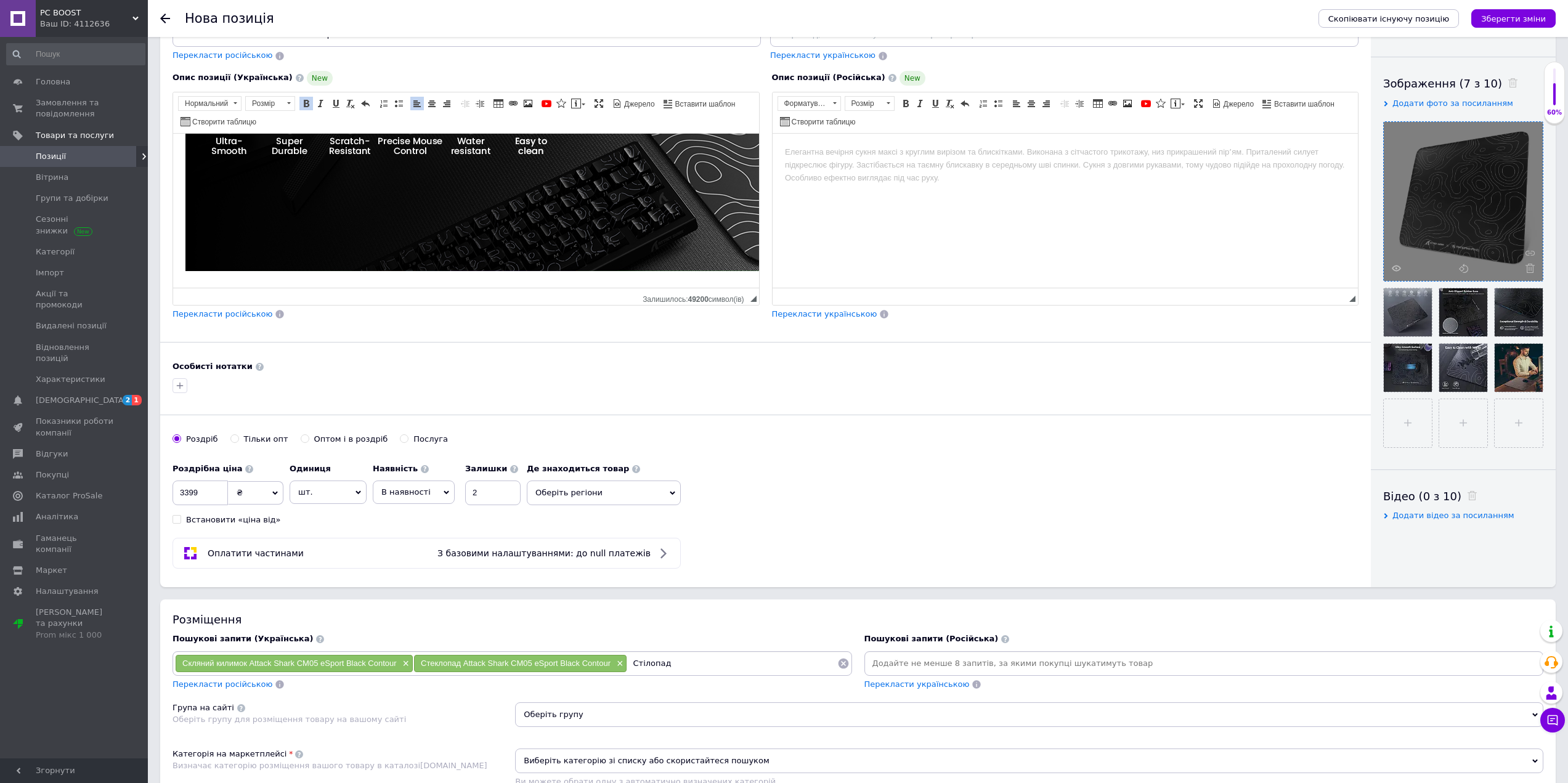
type input "Стілопад Attack Shark CM05 eSport Black Contour"
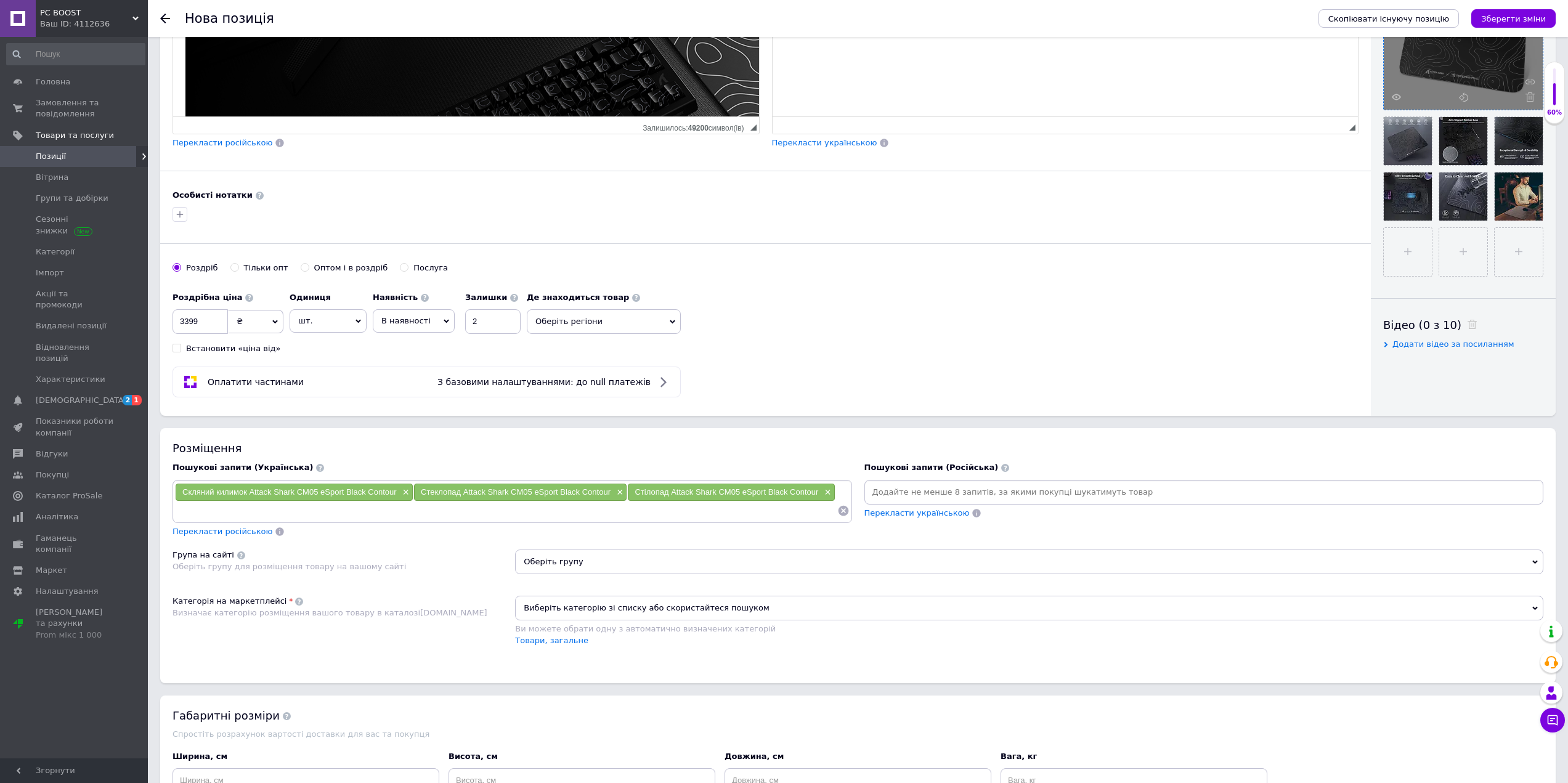
scroll to position [370, 0]
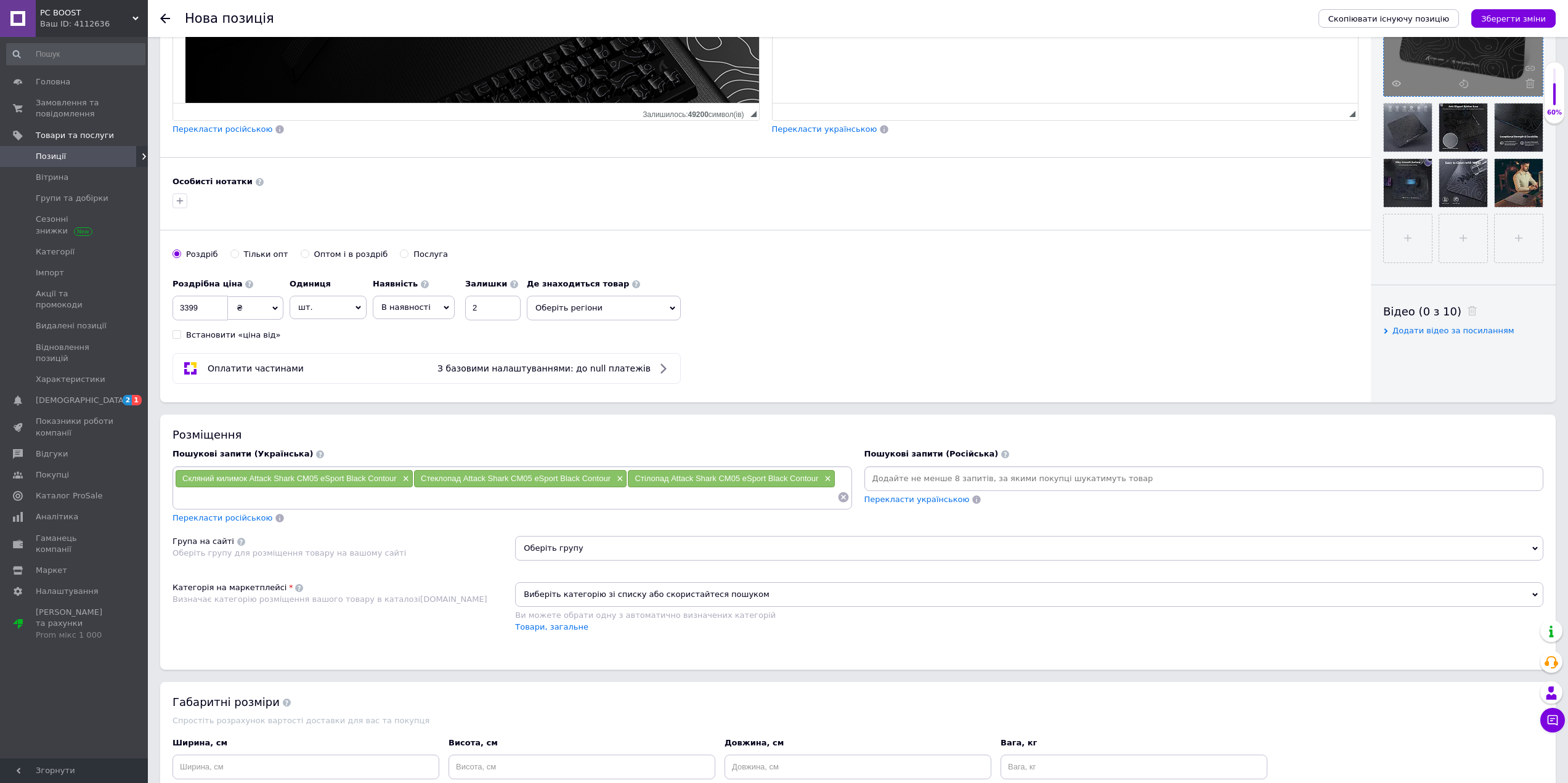
click at [549, 498] on input at bounding box center [506, 497] width 662 height 19
paste input "Сктікляний килим Attack Shark CM05"
type input "Сктікляний килим Attack Shark CM05"
paste input "Килим з скла Attack Shark CM05 білий"
type input "Килим з скла Attack Shark CM05 білий"
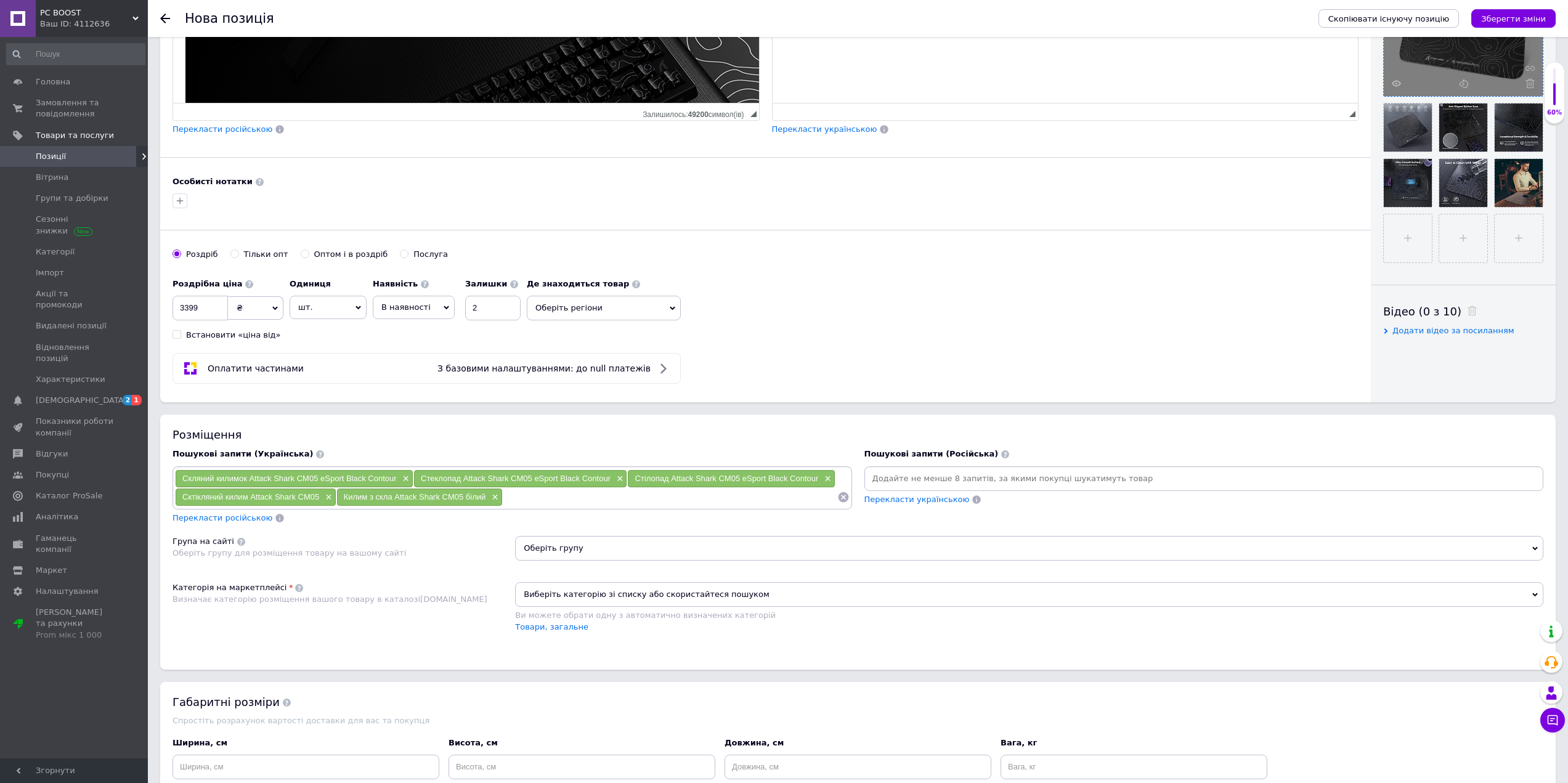
paste input "Килим з скла Attack Shark CM05 білий"
type input "Килим з скла Attack Shark CM05 чорний"
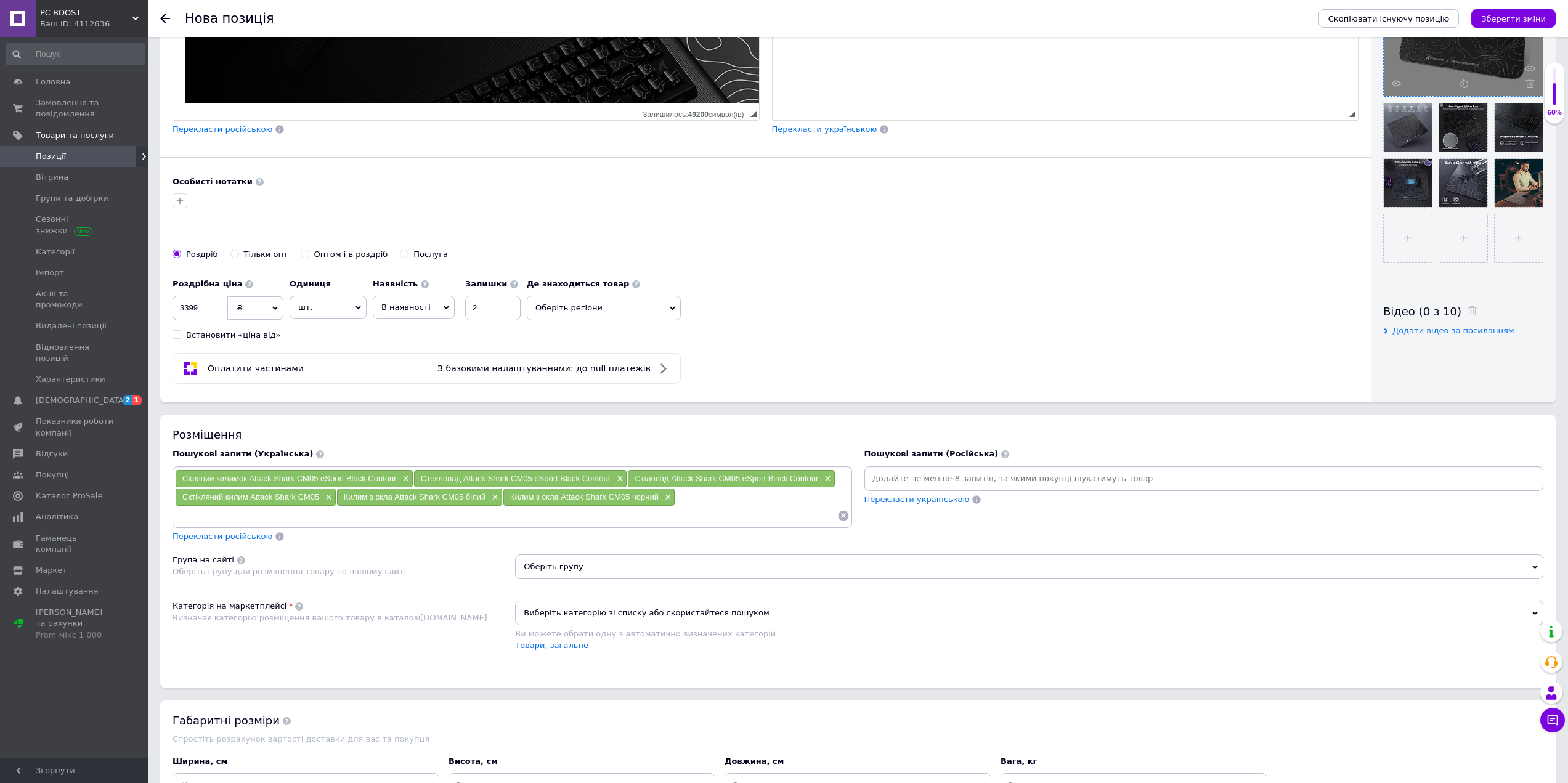
paste input "Скляний килимок Attack Shark CM05 eSport"
type input "Скляний килимок Attack Shark CM05 eSport"
paste input "Килим з загарованого скла Attack Shark CM05 eSport White Contour"
drag, startPoint x: 636, startPoint y: 512, endPoint x: 564, endPoint y: 514, distance: 72.0
click at [562, 514] on input "Килим з загарованого скла Attack Shark CM05 eSport White Contour" at bounding box center [599, 516] width 476 height 19
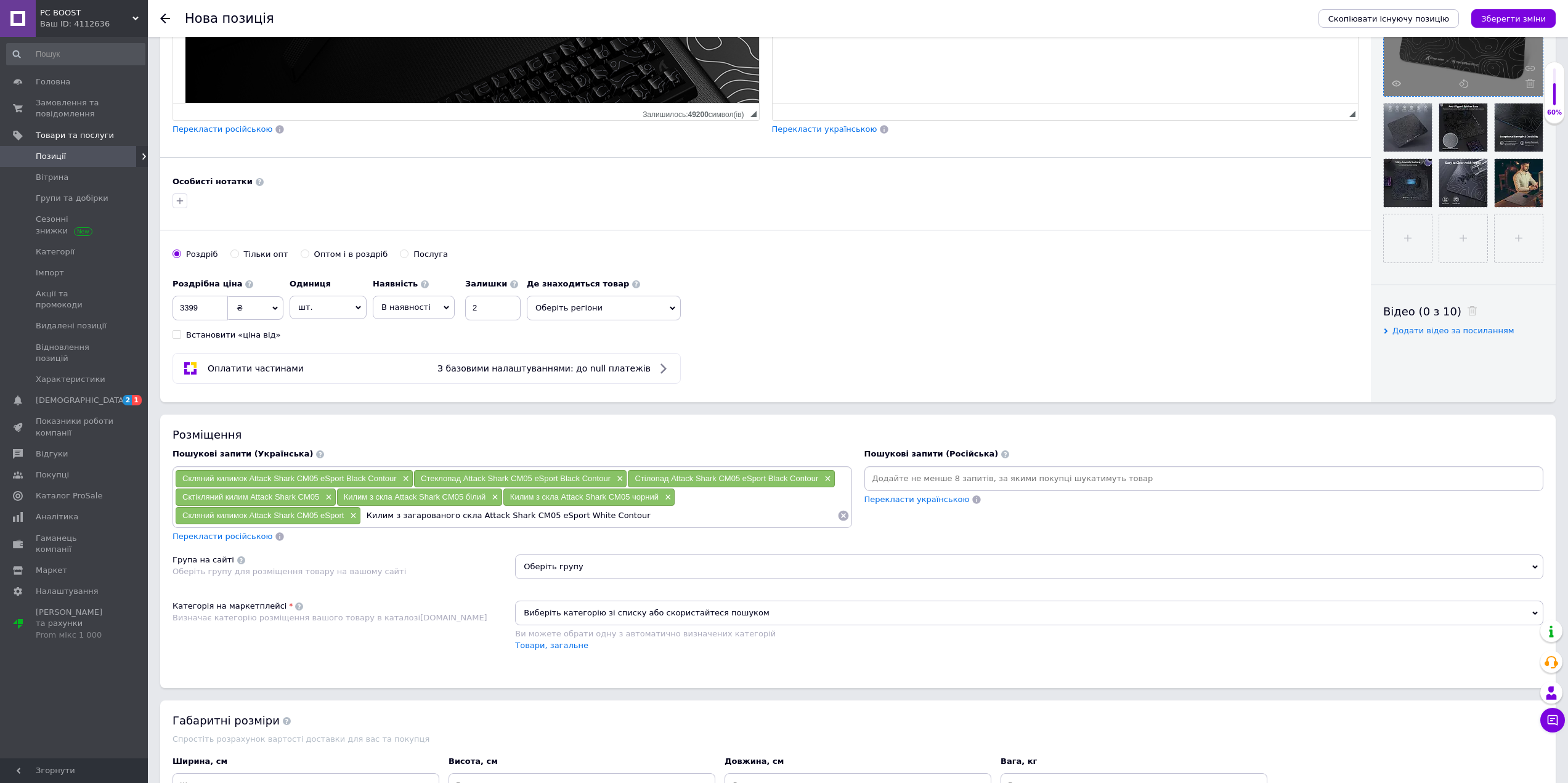
type input "Килим з загарованого скла Attack Shark CM05 eSport"
type input "М"
drag, startPoint x: 469, startPoint y: 519, endPoint x: 566, endPoint y: 520, distance: 97.0
click at [566, 520] on div "Килим з загарованого скла Attack Shark CM05 eSport ×" at bounding box center [472, 516] width 220 height 17
click at [724, 518] on input "Скляний килимок для кс 2" at bounding box center [709, 516] width 255 height 19
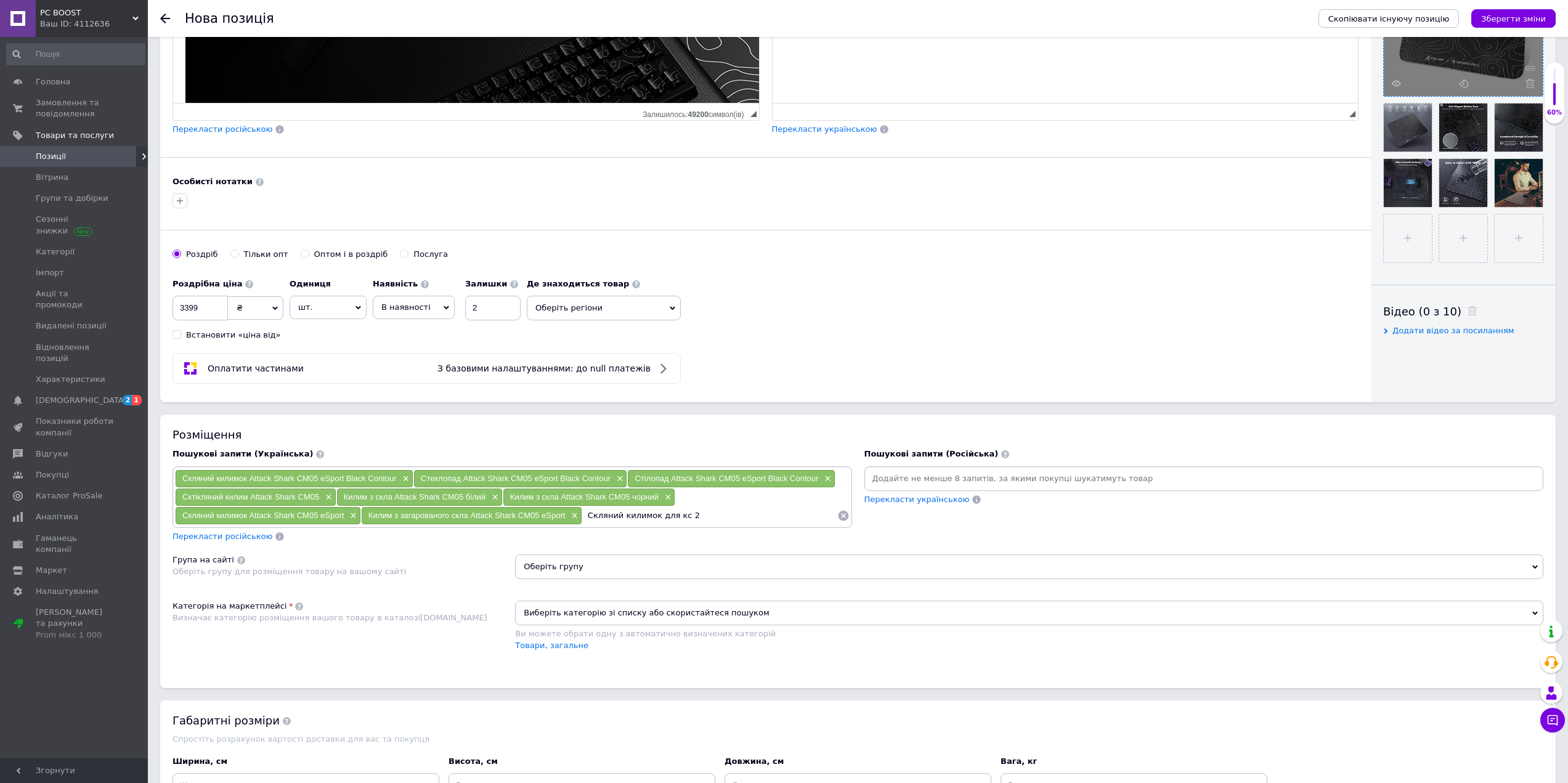
paste input "Килим з загарованого скла Attack Shark CM05 eSport White Contour"
type input "Скляний килимок для кс 2 Килим з загарованого скла Attack Shark CM05 eSport Whi…"
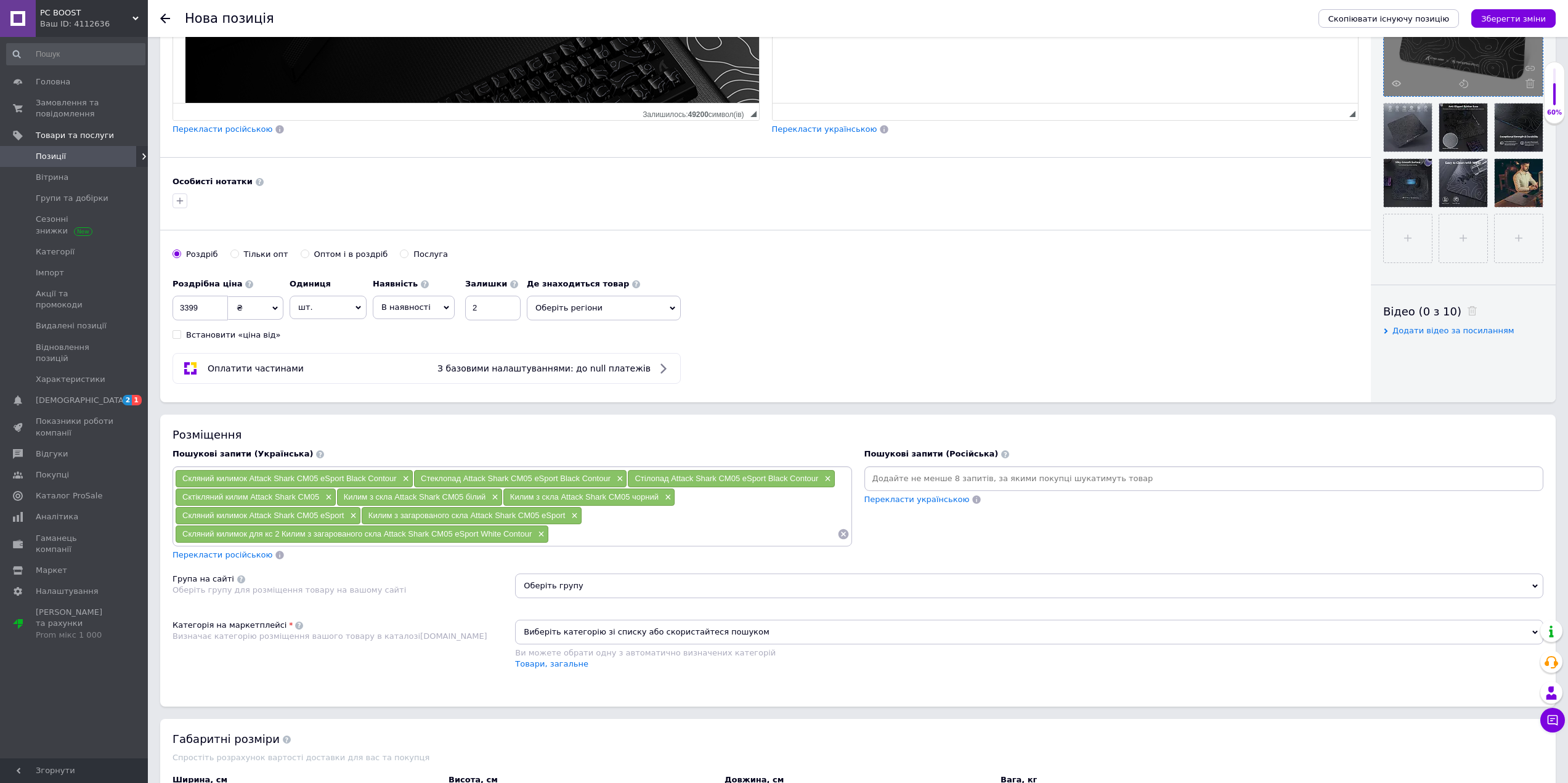
click at [568, 535] on input at bounding box center [692, 534] width 288 height 19
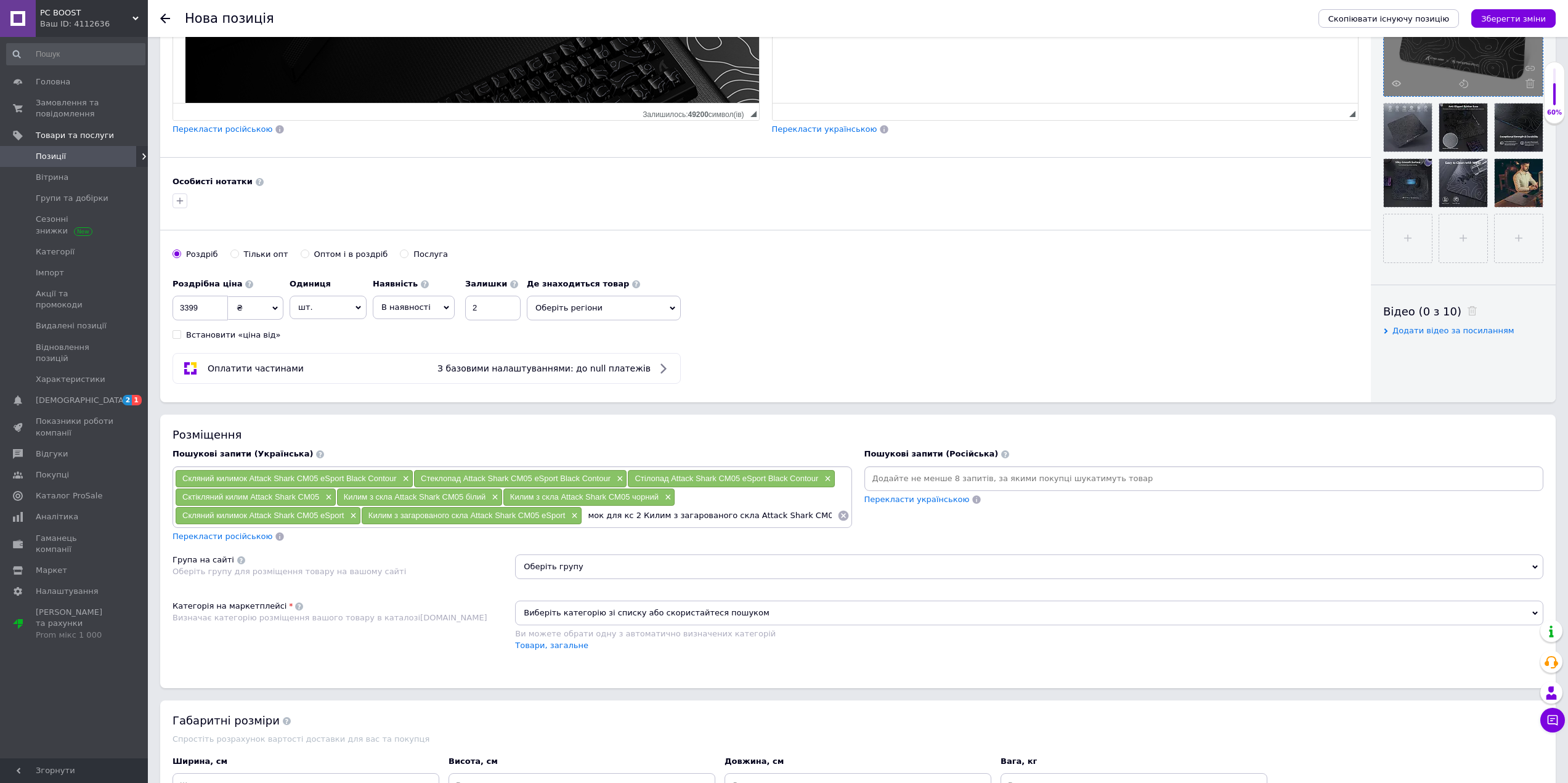
scroll to position [0, 51]
drag, startPoint x: 734, startPoint y: 517, endPoint x: 634, endPoint y: 516, distance: 100.0
click at [634, 516] on input "Скляний килимок для кс 2 Килим з загарованого скла Attack Shark CM05 eSport" at bounding box center [709, 516] width 255 height 19
type input "Скляний килимок для кс 2 Attack Shark CM05 eSport"
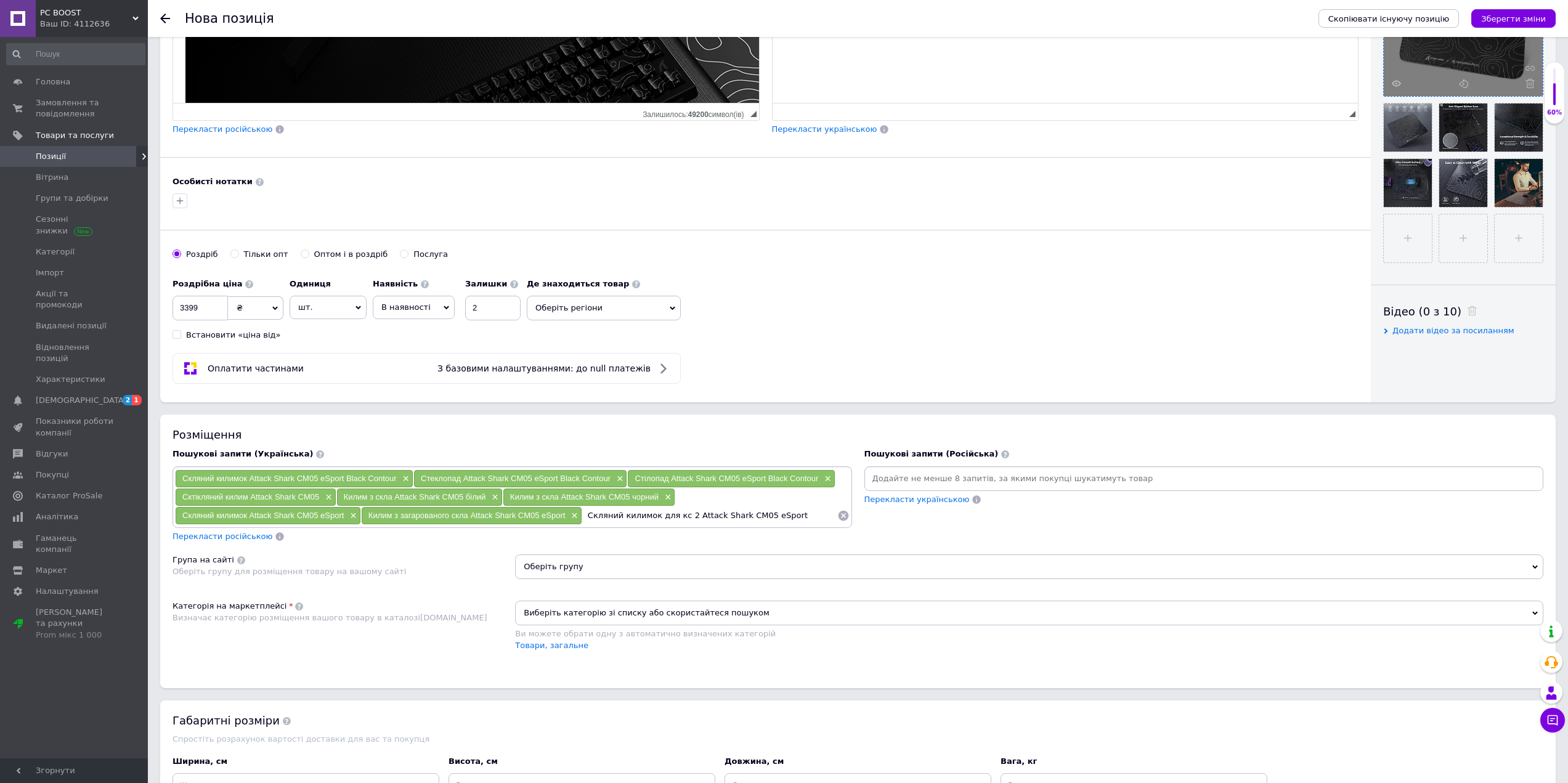
drag, startPoint x: 798, startPoint y: 514, endPoint x: 562, endPoint y: 514, distance: 236.0
click at [562, 514] on div "Скляний килимок Attack Shark CM05 eSport Black Contour × Cтеклопад Attack Shark…" at bounding box center [512, 497] width 674 height 56
click at [793, 511] on input "Скляний килимок для кс 2 Attack Shark CM05 eSport" at bounding box center [709, 516] width 255 height 19
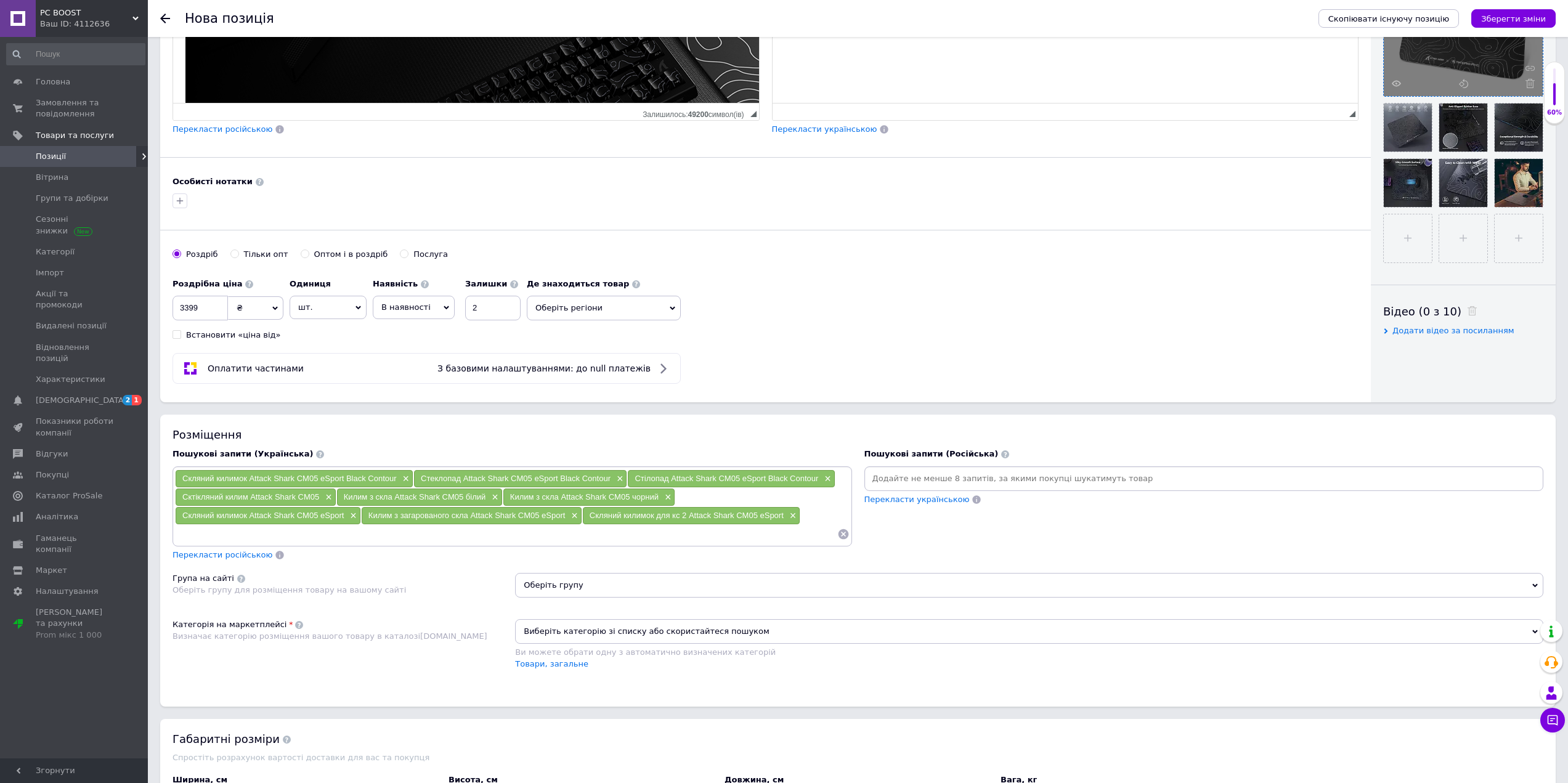
click at [327, 527] on input at bounding box center [506, 534] width 662 height 19
paste input "Скляний килимок для кс 2 Attack Shark CM05 eSport"
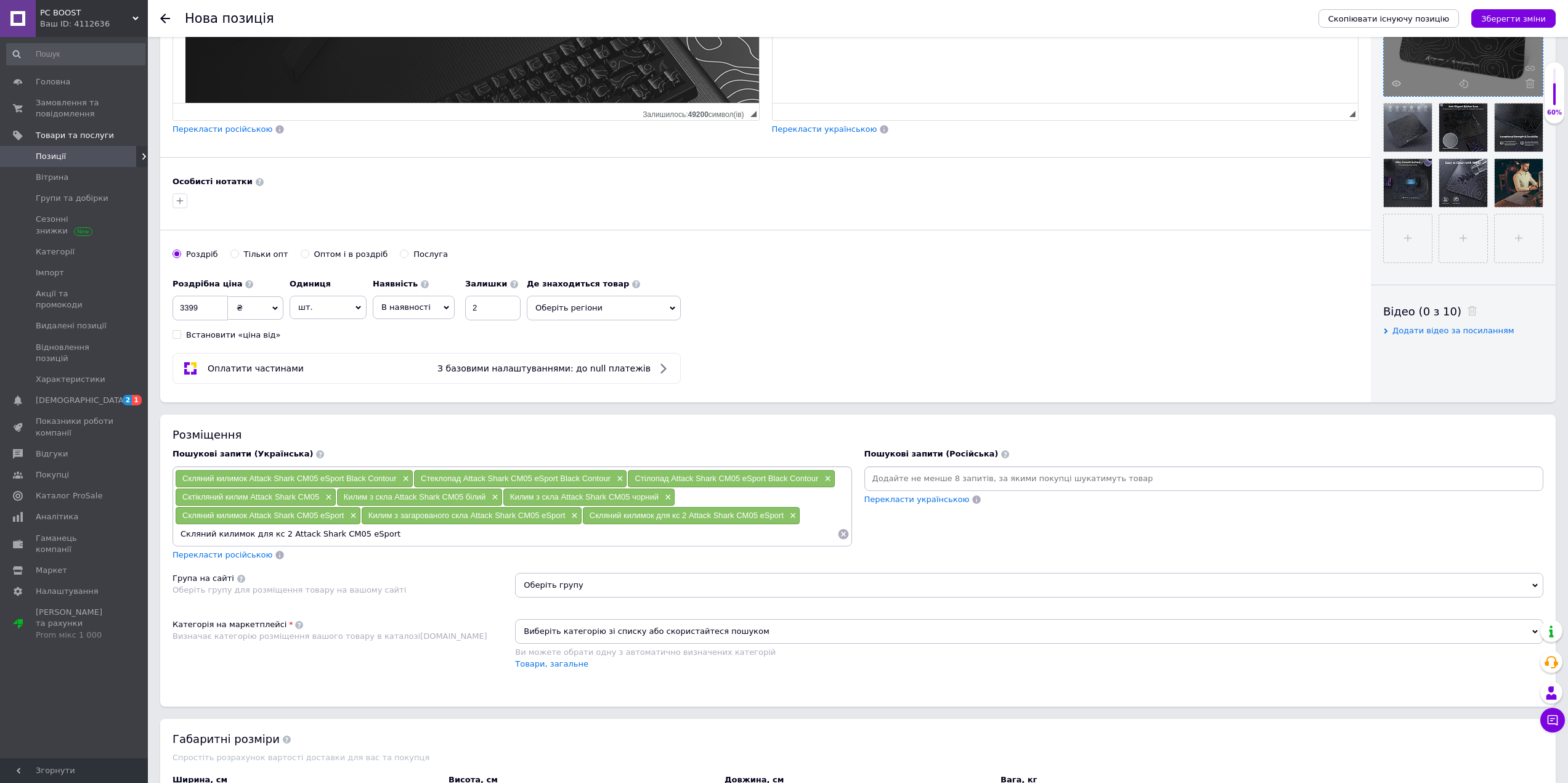
type input "Скляний килимок для кс 2 Attack Shark CM05 eSport"
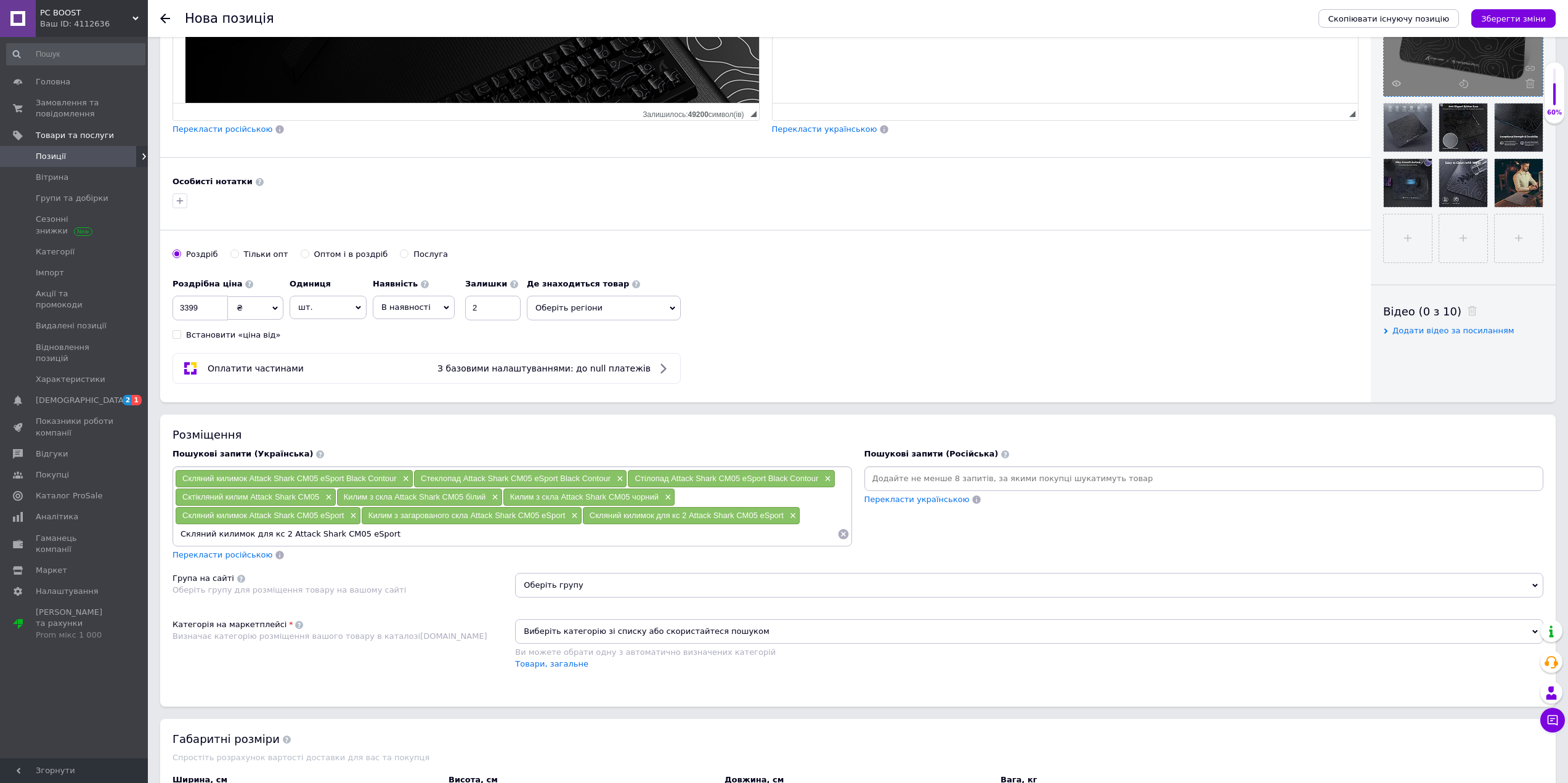
drag, startPoint x: 382, startPoint y: 534, endPoint x: 175, endPoint y: 529, distance: 207.1
click at [175, 529] on input "Скляний килимок для кс 2 Attack Shark CM05 eSport" at bounding box center [506, 534] width 662 height 19
drag, startPoint x: 419, startPoint y: 478, endPoint x: 610, endPoint y: 478, distance: 191.0
click at [610, 478] on div "Cтеклопад Attack Shark CM05 eSport Black Contour ×" at bounding box center [520, 478] width 212 height 17
copy span "Cтеклопад Attack Shark CM05 eSport Black Contour"
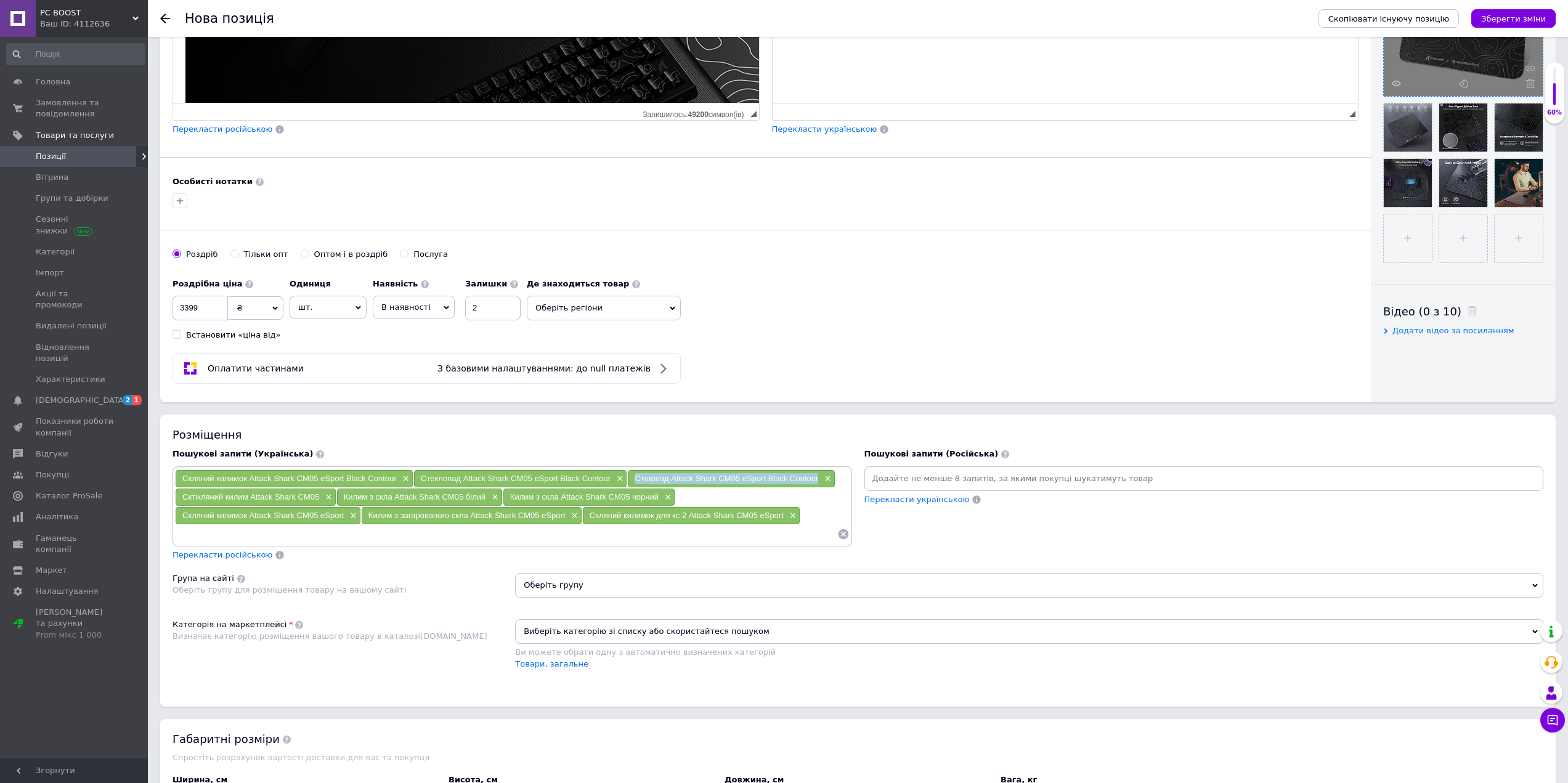
drag, startPoint x: 632, startPoint y: 476, endPoint x: 819, endPoint y: 481, distance: 187.1
click at [819, 481] on div "Стілопад Attack Shark CM05 eSport Black Contour ×" at bounding box center [731, 478] width 206 height 17
copy span "Стілопад Attack Shark CM05 eSport Black Contour"
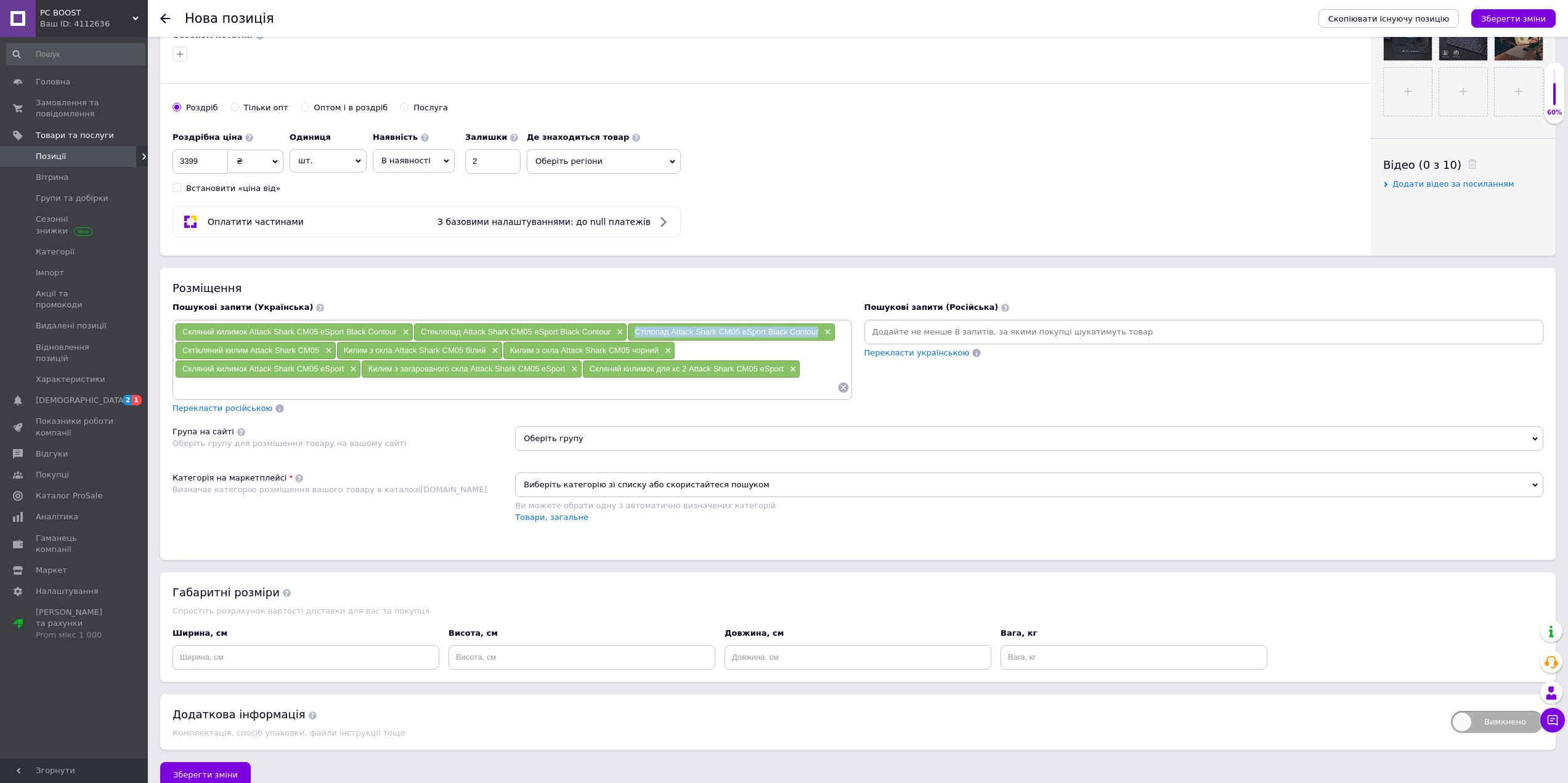
scroll to position [536, 0]
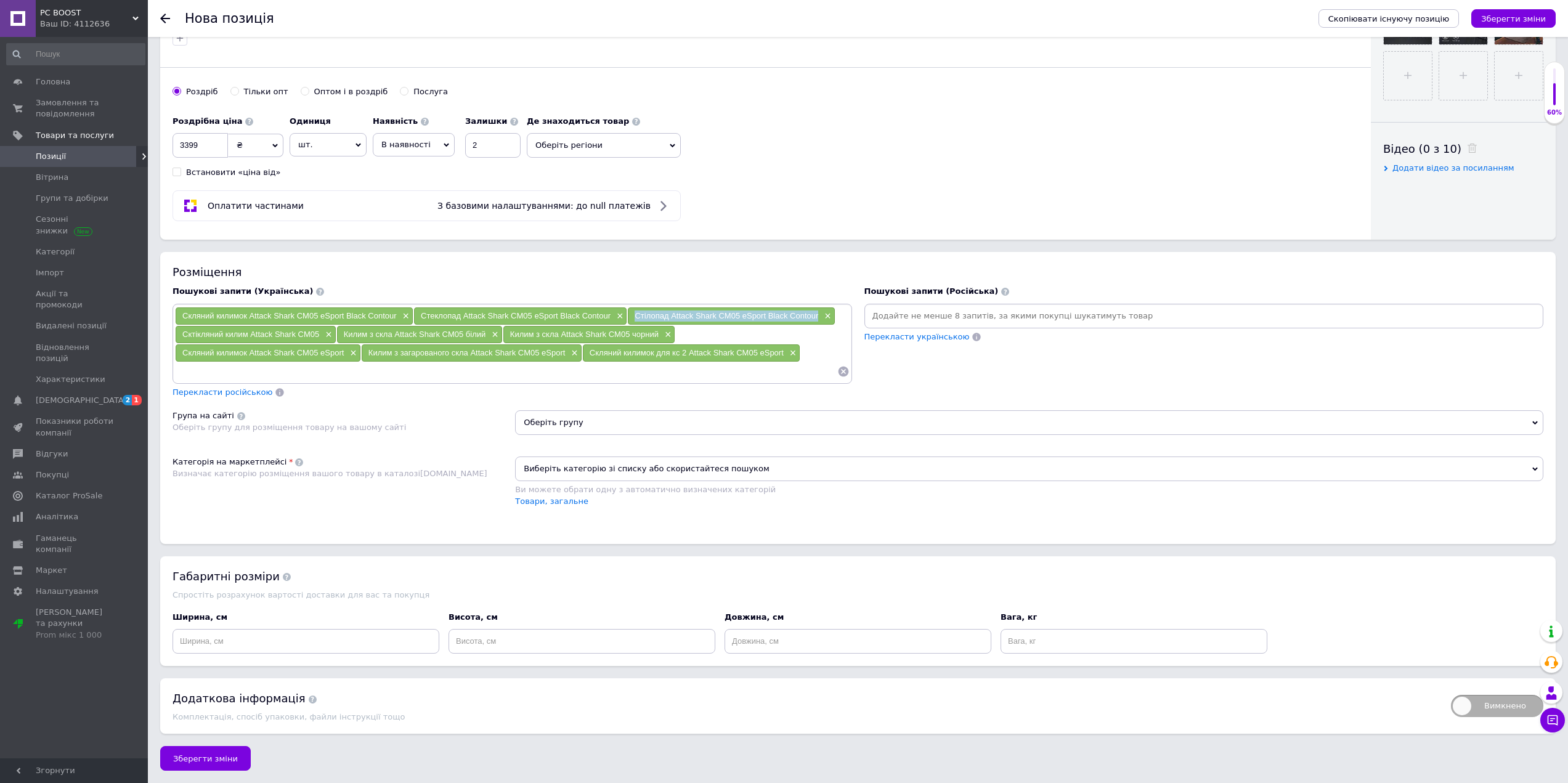
click at [574, 425] on span "Оберіть групу" at bounding box center [1029, 423] width 1028 height 25
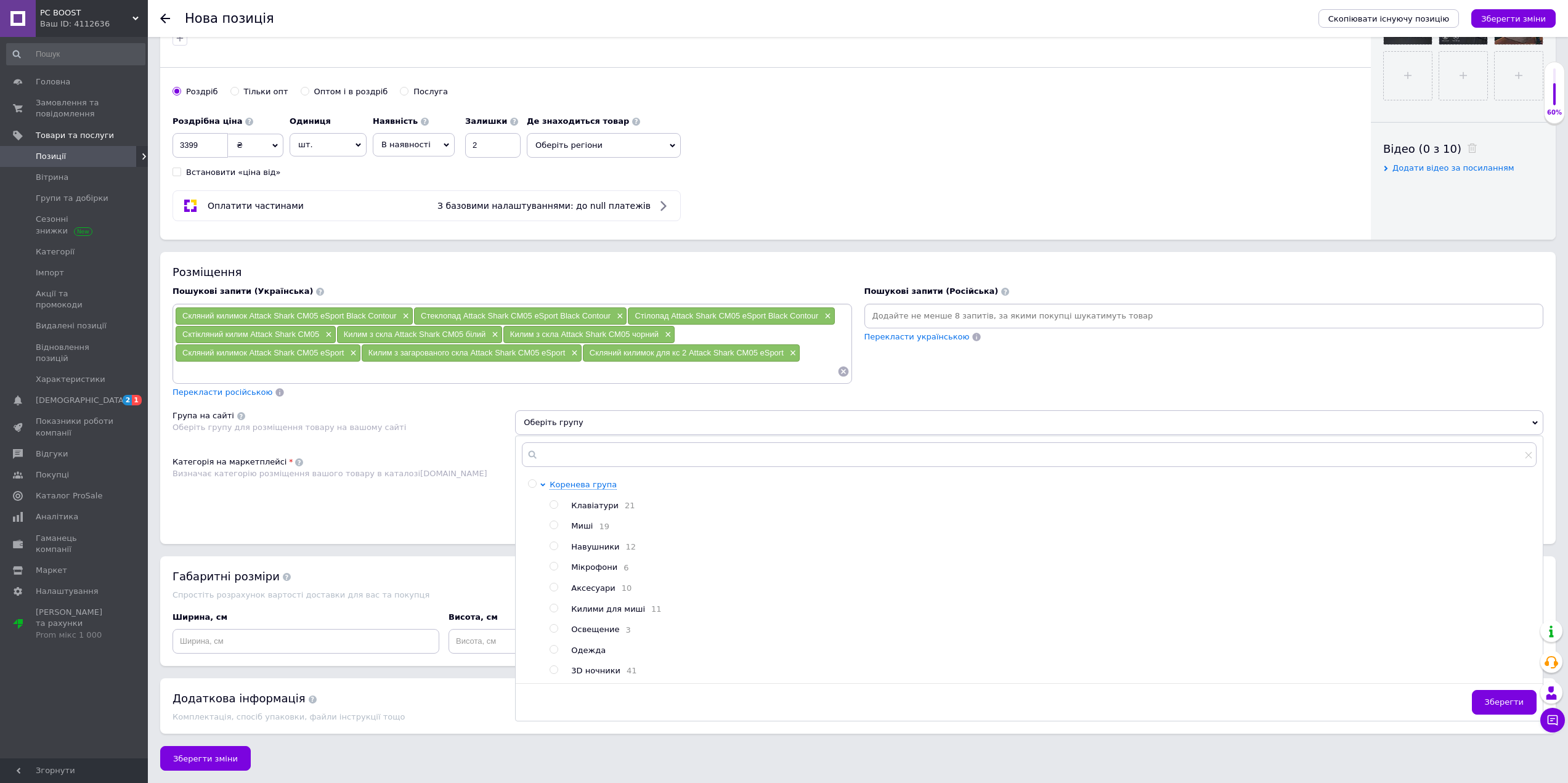
click at [606, 614] on span "Килими для миші" at bounding box center [608, 608] width 74 height 9
radio input "true"
click at [1507, 707] on span "Зберегти" at bounding box center [1504, 701] width 38 height 9
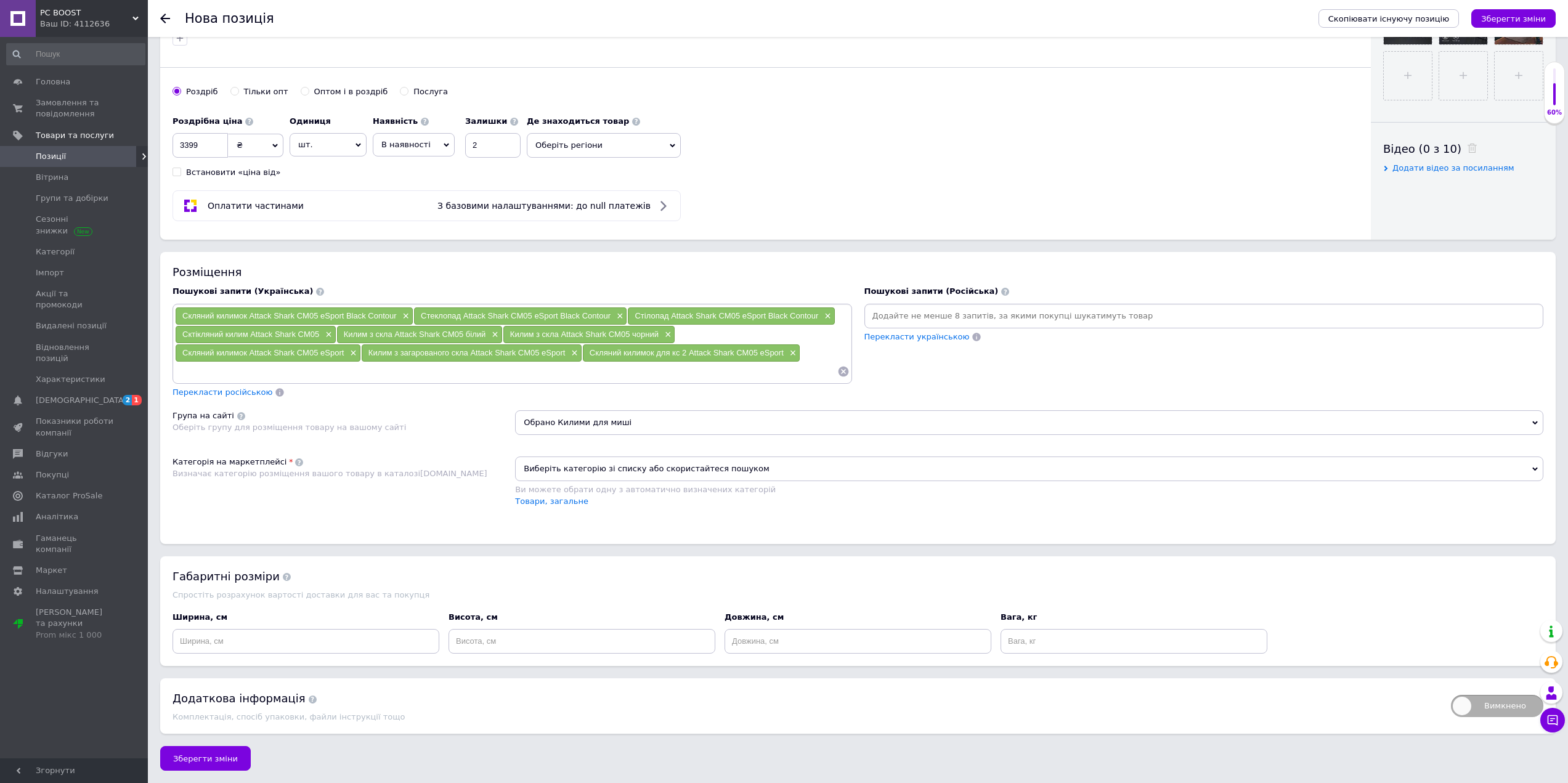
click at [980, 383] on div "Пошукові запити (Російська) Перекласти українською" at bounding box center [1204, 342] width 692 height 124
click at [626, 416] on span "Обрано Килими для миші" at bounding box center [1029, 423] width 1028 height 25
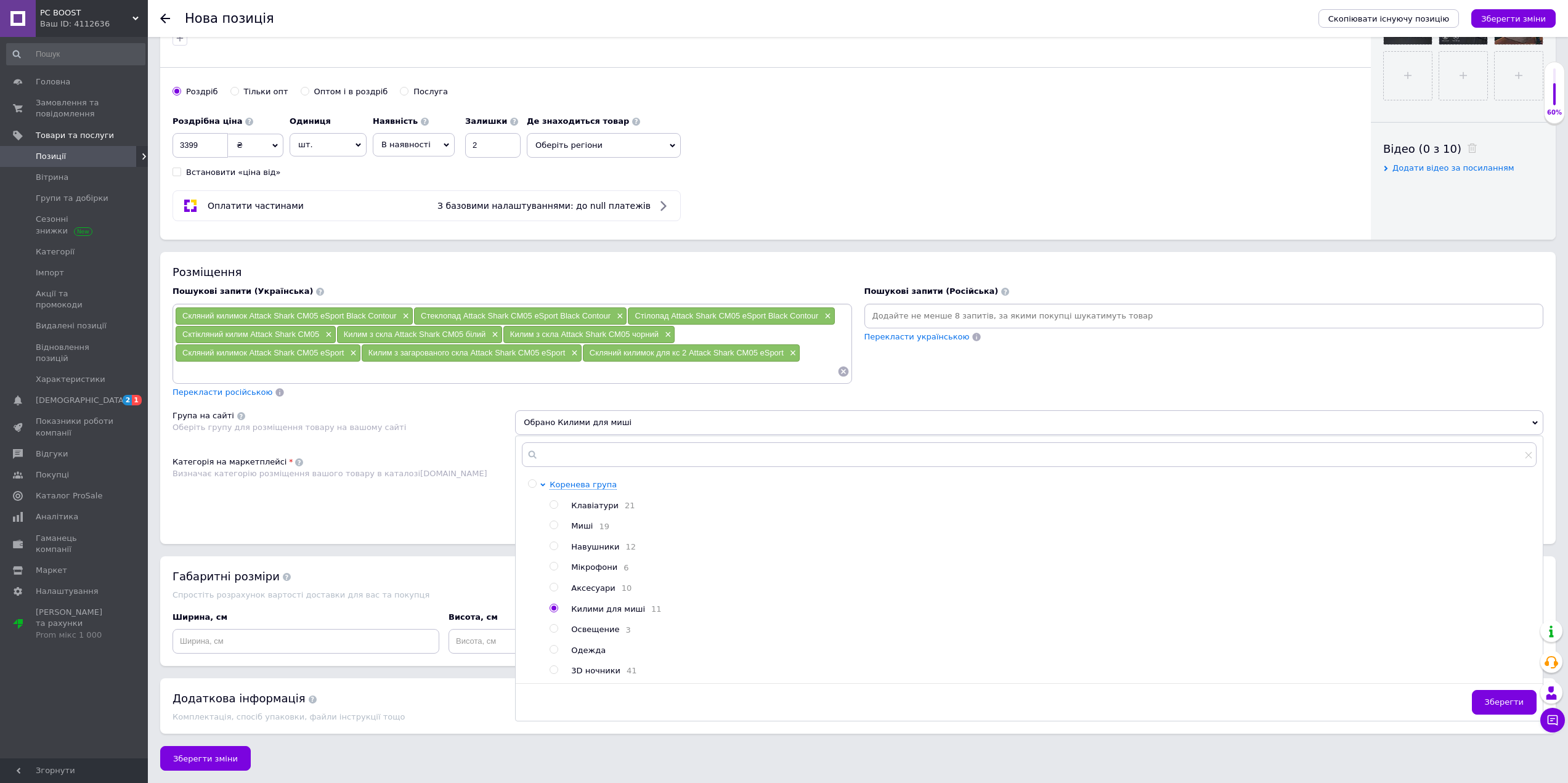
click at [709, 397] on div "Пошукові запити (Українська) Скляний килимок Attack Shark CM05 eSport Black Con…" at bounding box center [512, 342] width 692 height 124
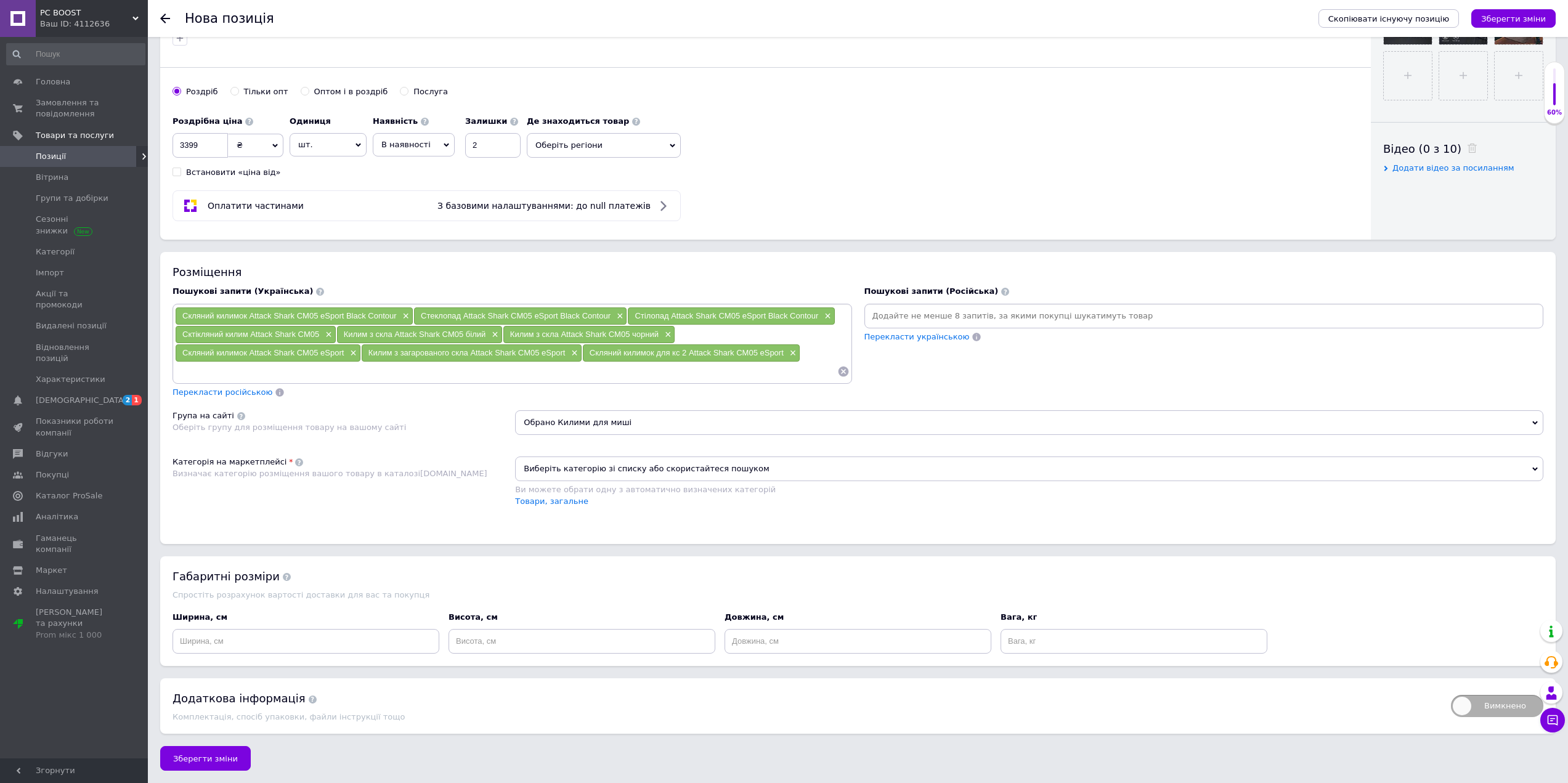
click at [656, 464] on span "Виберіть категорію зі списку або скористайтеся пошуком" at bounding box center [1029, 469] width 1028 height 25
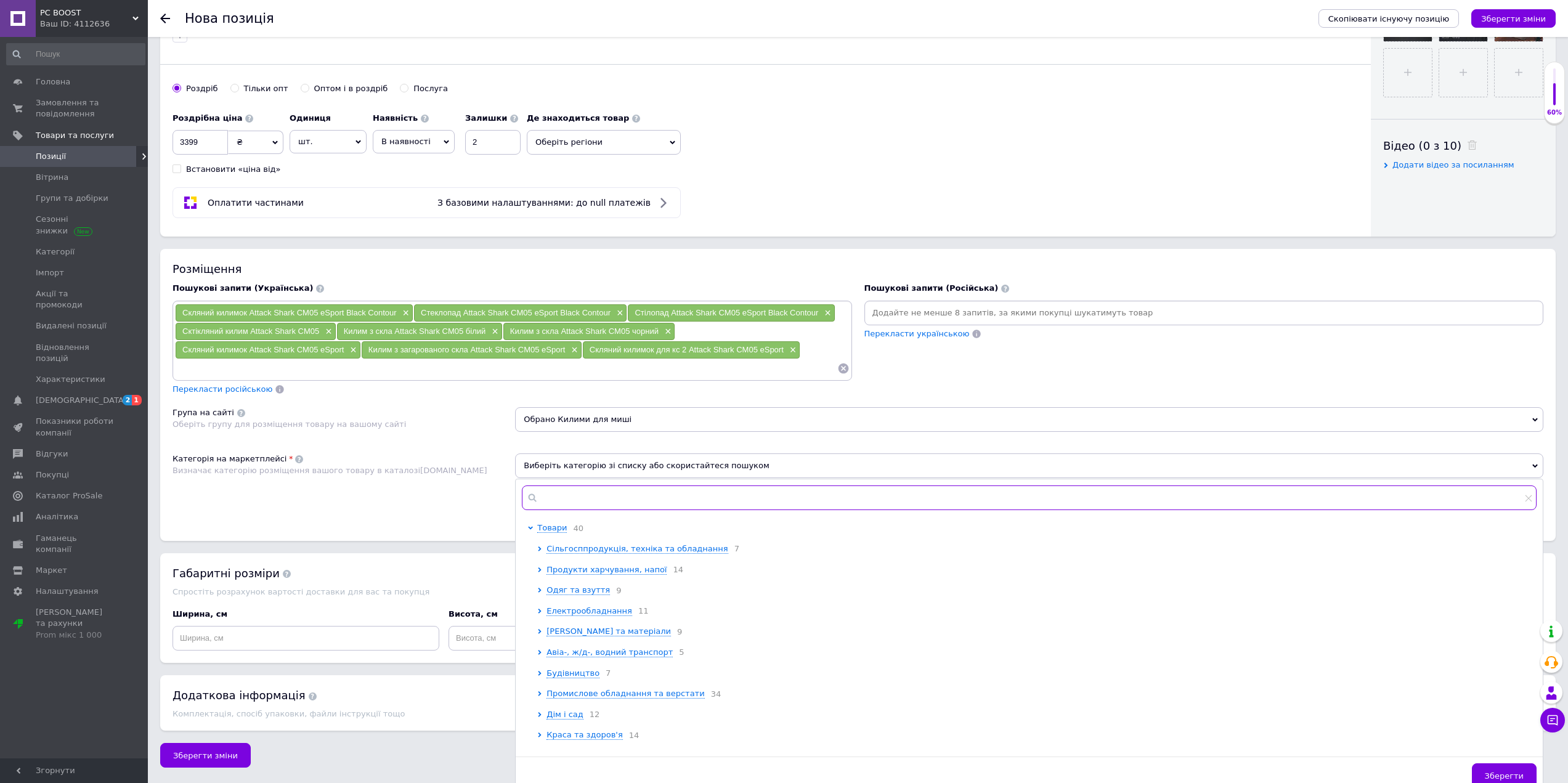
click at [608, 502] on input "text" at bounding box center [1029, 498] width 1015 height 25
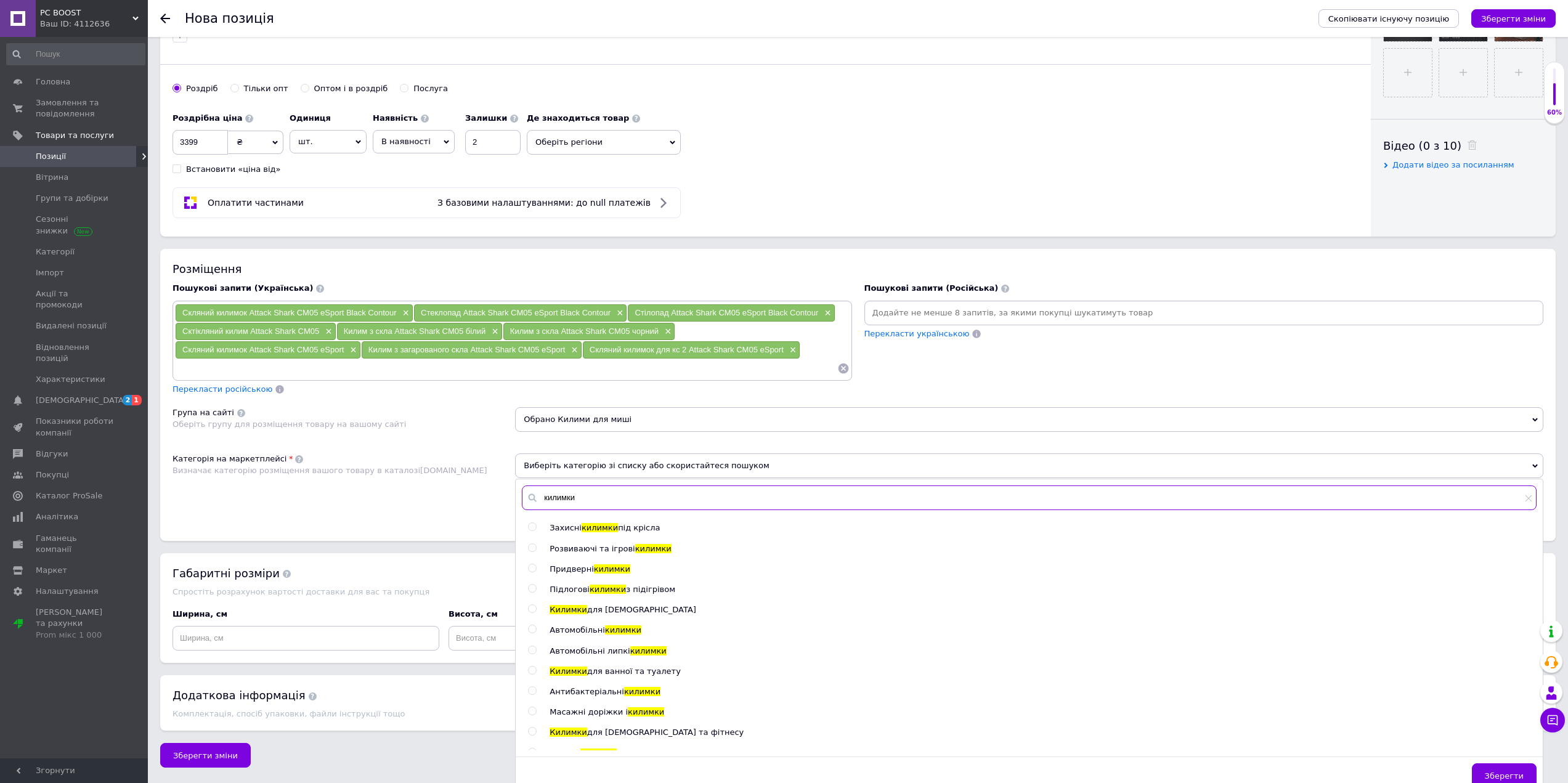
type input "килимки"
click at [590, 614] on span "для [DEMOGRAPHIC_DATA]" at bounding box center [641, 609] width 109 height 9
radio input "true"
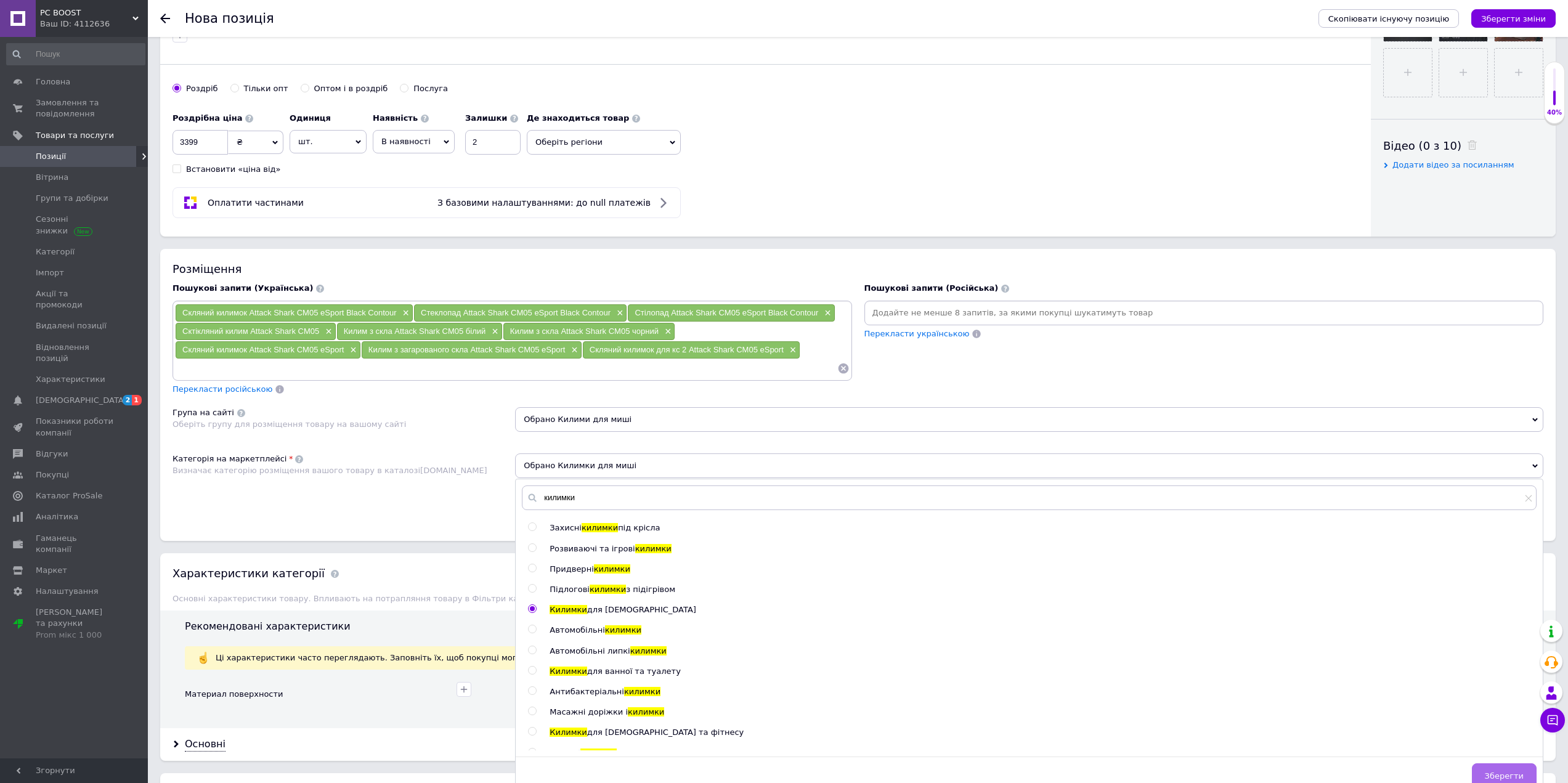
click at [1503, 769] on button "Зберегти" at bounding box center [1504, 775] width 65 height 25
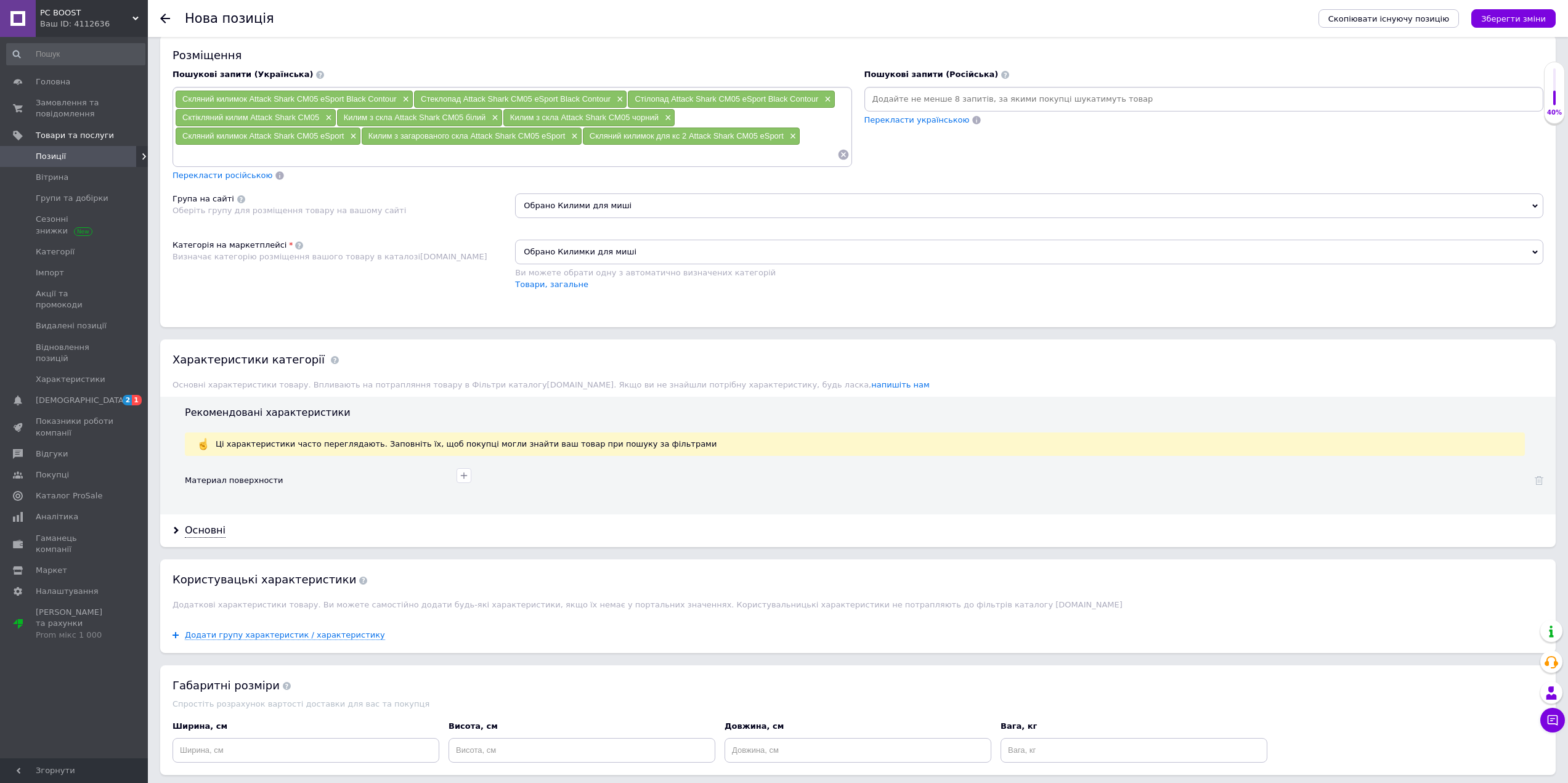
scroll to position [782, 0]
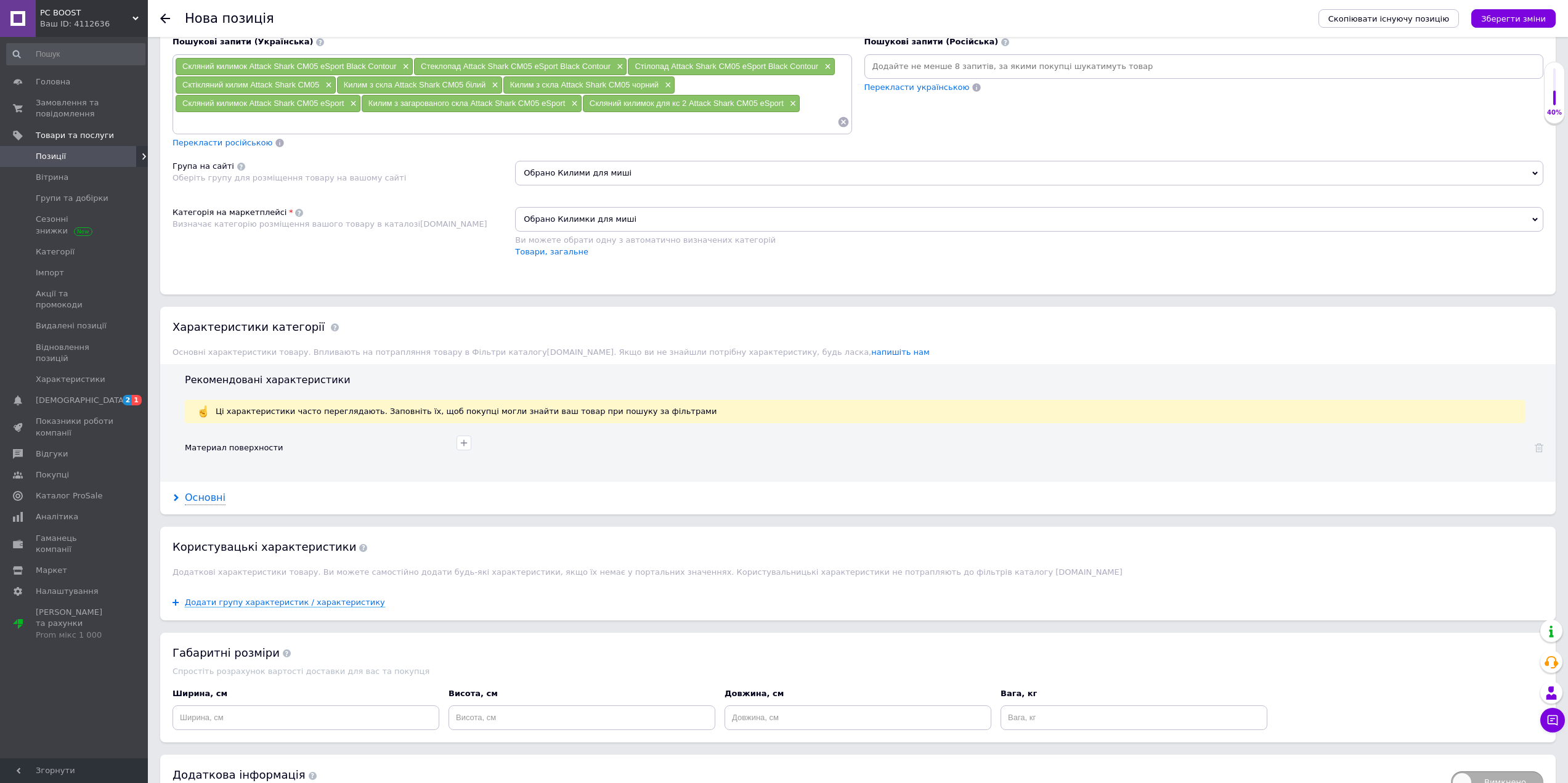
click at [199, 496] on div "Основні" at bounding box center [205, 498] width 41 height 14
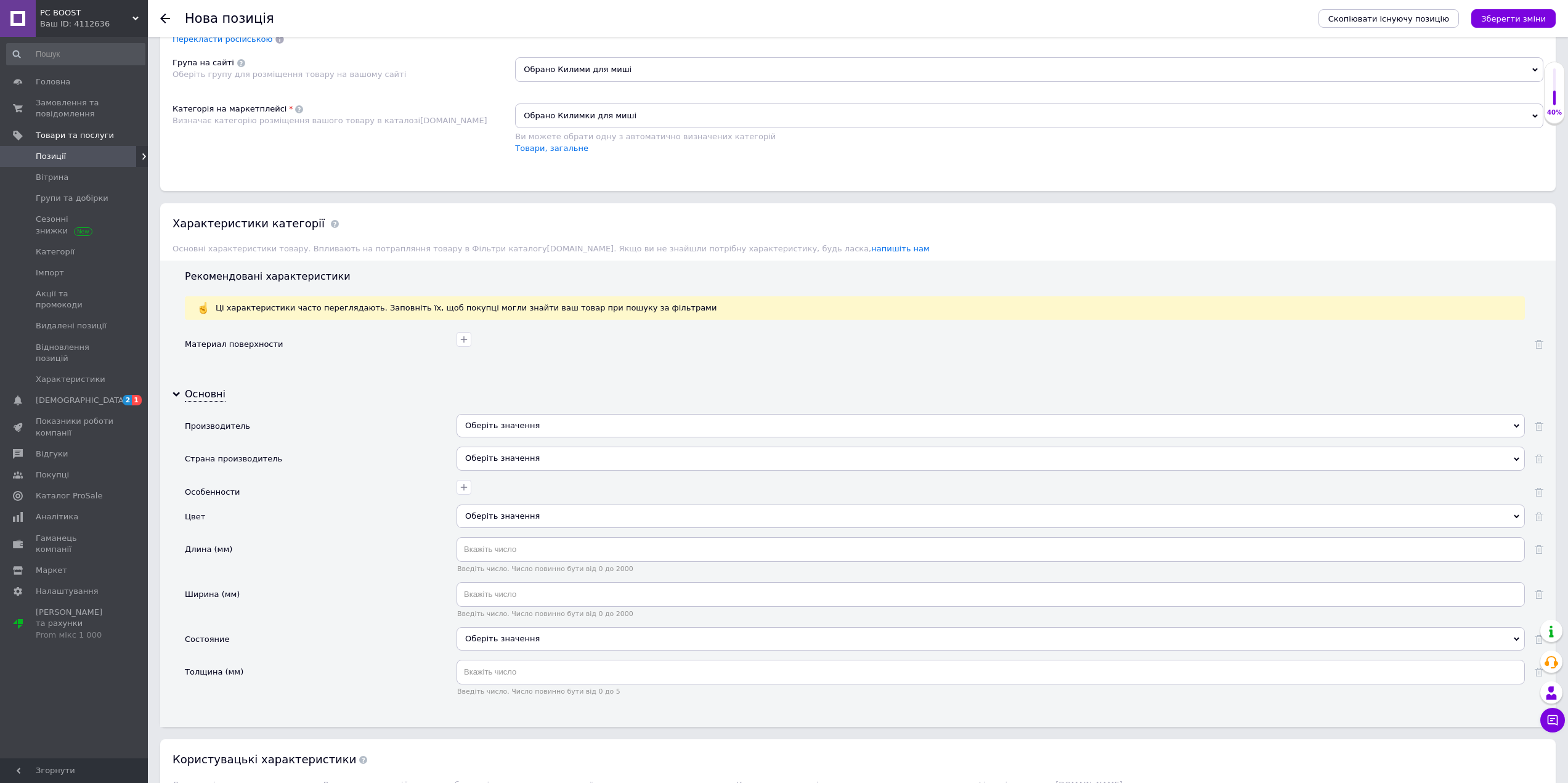
scroll to position [905, 0]
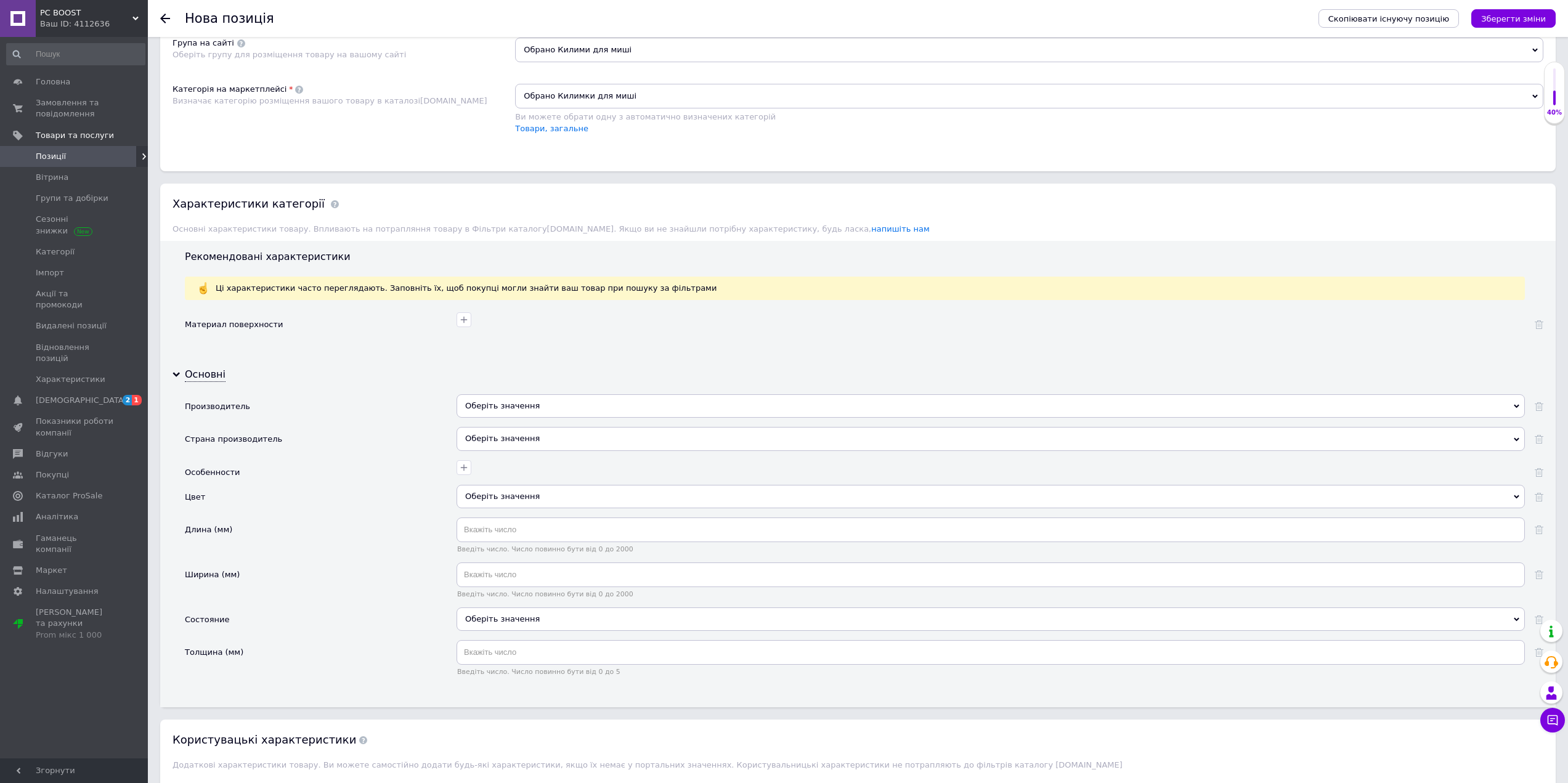
click at [469, 491] on div "Оберіть значення" at bounding box center [991, 496] width 1068 height 23
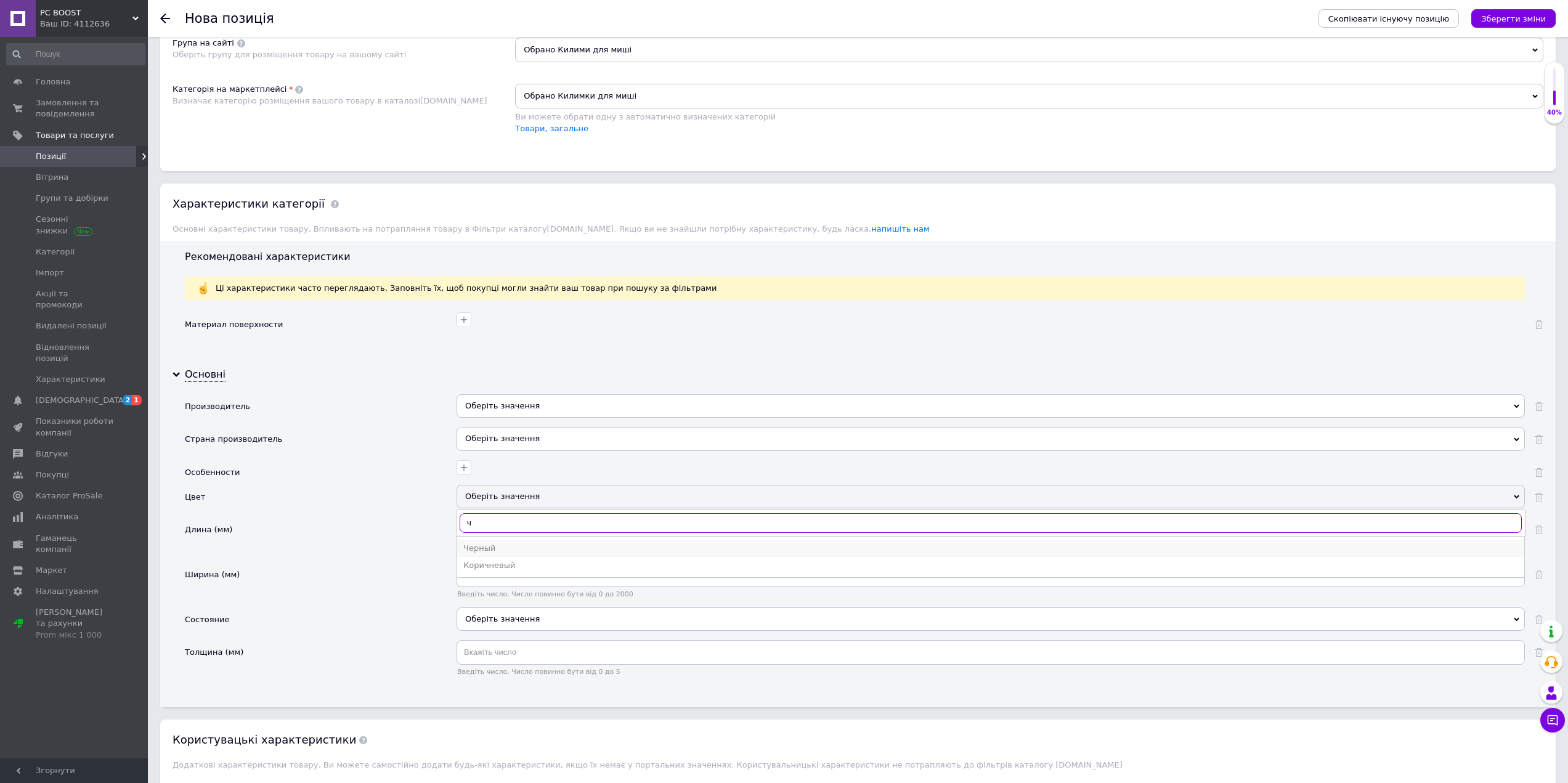
type input "ч"
click at [496, 551] on div "Черный" at bounding box center [991, 549] width 1054 height 11
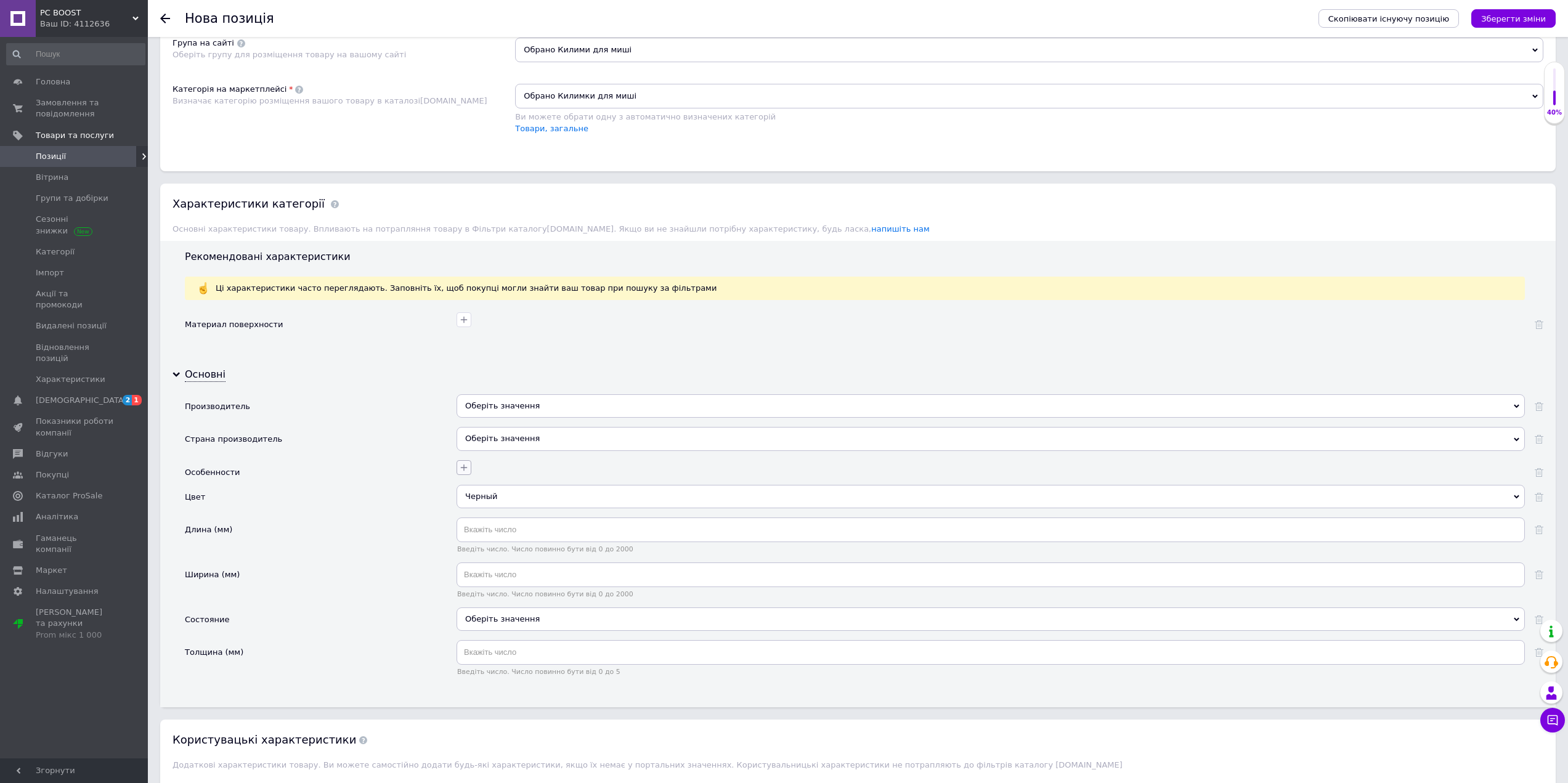
click at [465, 470] on icon "button" at bounding box center [464, 467] width 10 height 10
click at [475, 441] on div "Оберіть значення" at bounding box center [991, 439] width 1068 height 23
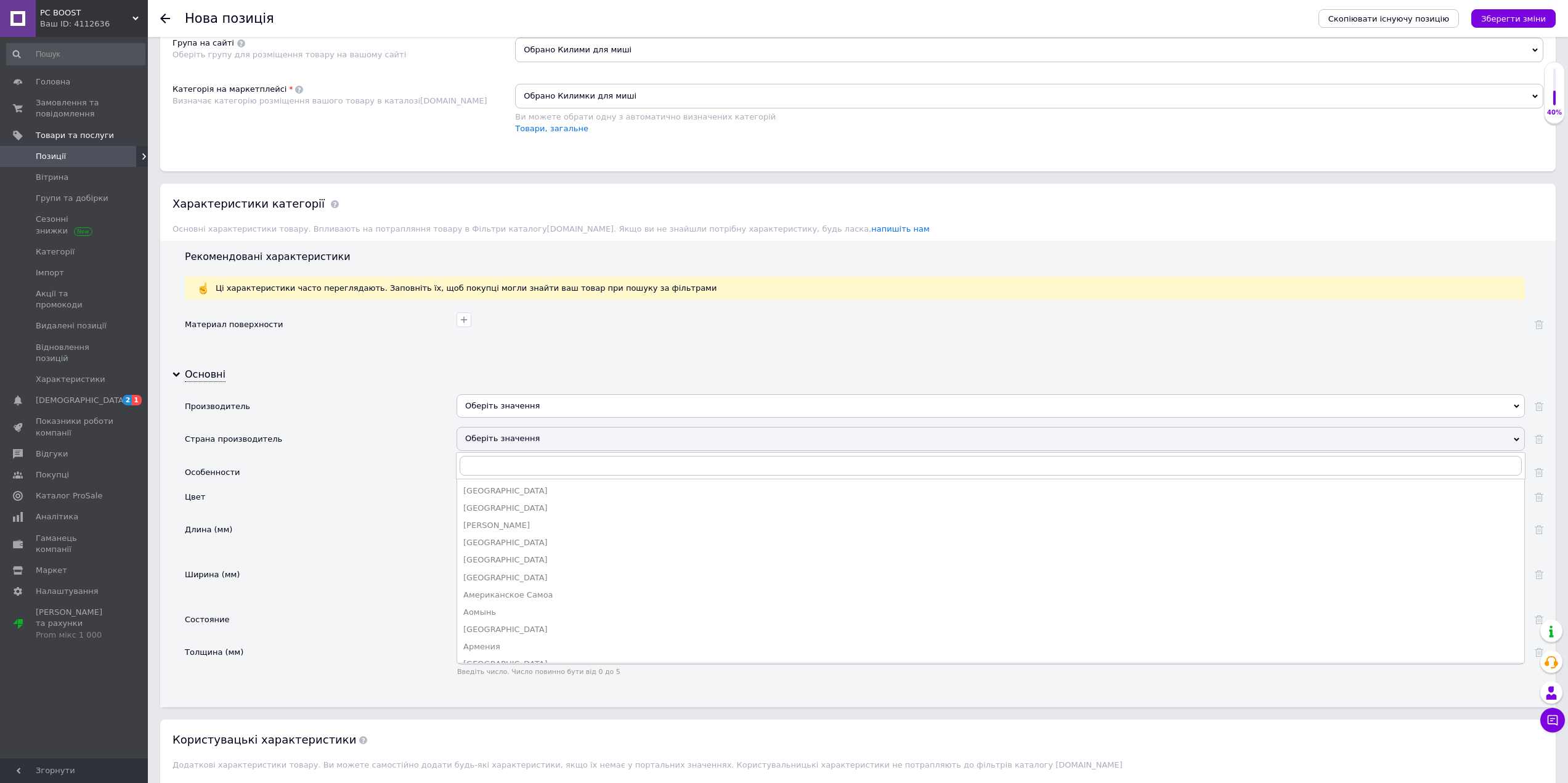
click at [503, 438] on div "Оберіть значення" at bounding box center [991, 439] width 1068 height 23
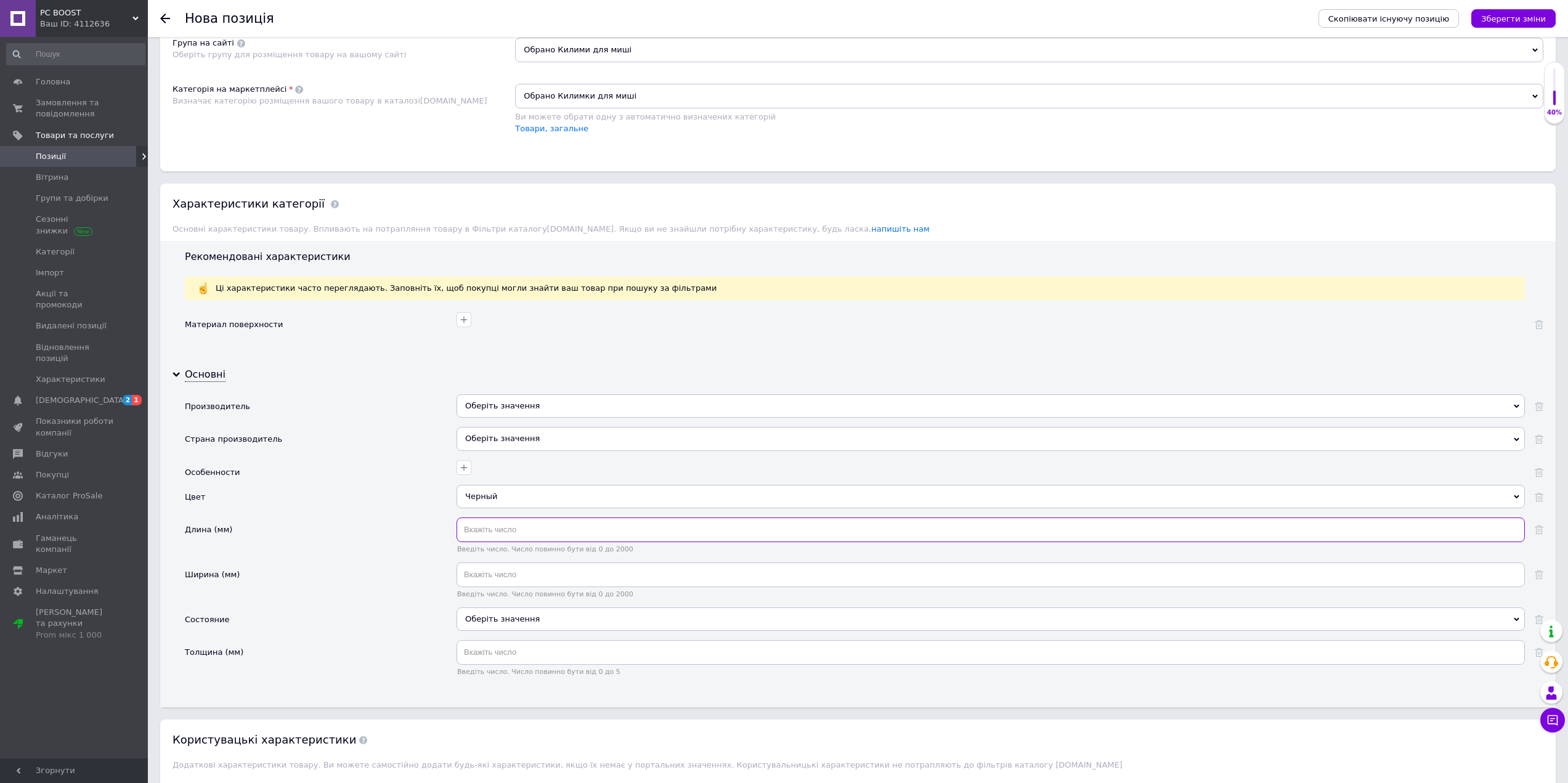
click at [509, 533] on input "text" at bounding box center [991, 530] width 1068 height 25
type input "45"
click at [535, 404] on div "Оберіть значення" at bounding box center [991, 406] width 1068 height 23
click at [492, 430] on input "attck shar" at bounding box center [991, 432] width 1062 height 20
type input "attck shar"
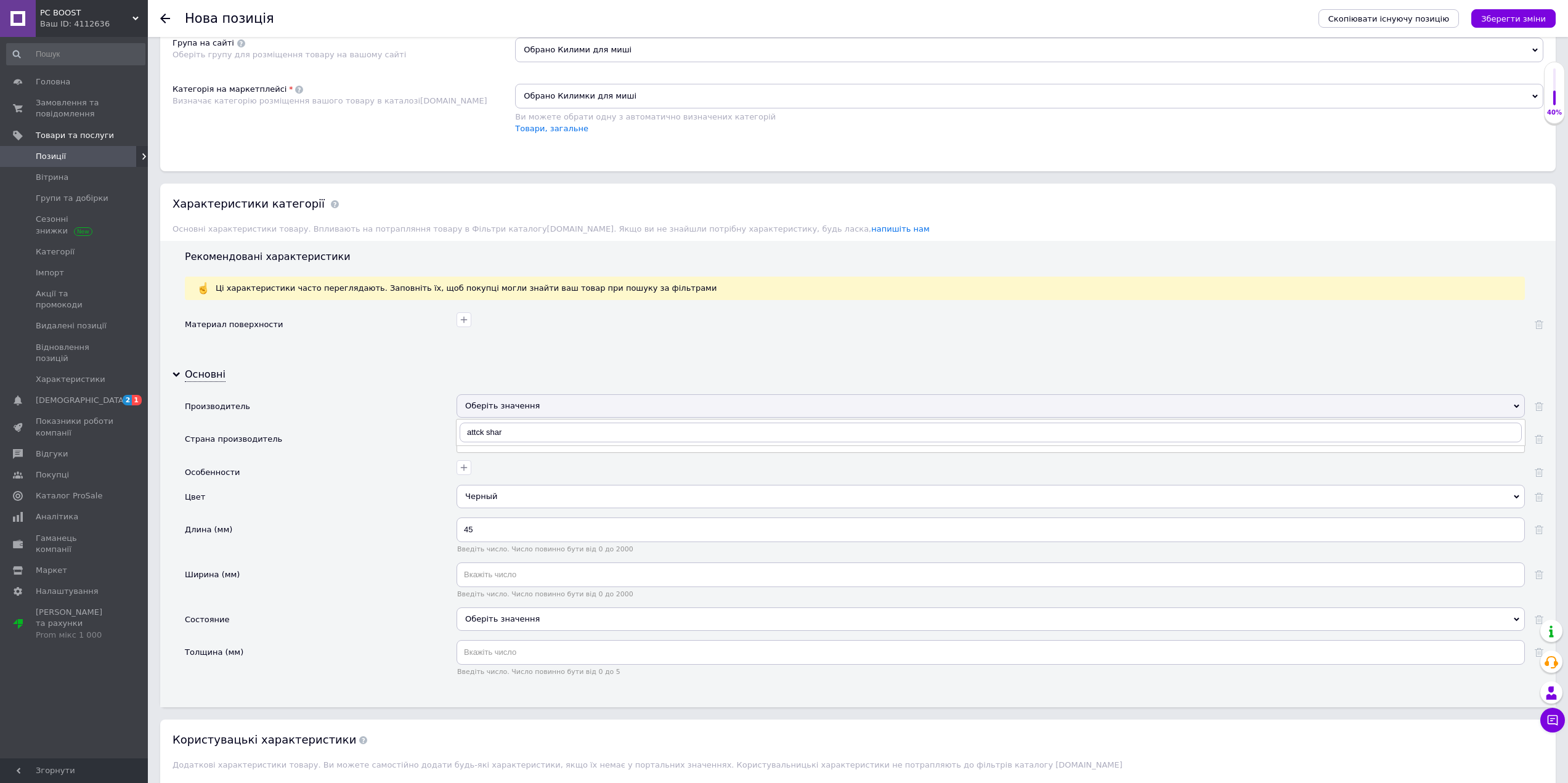
click at [566, 395] on div "Оберіть значення" at bounding box center [991, 406] width 1068 height 23
click at [530, 412] on div "Оберіть значення" at bounding box center [991, 406] width 1068 height 23
type input "Attack"
click at [507, 460] on div "Attack Shark" at bounding box center [991, 458] width 1054 height 11
click at [467, 471] on icon "button" at bounding box center [464, 467] width 10 height 10
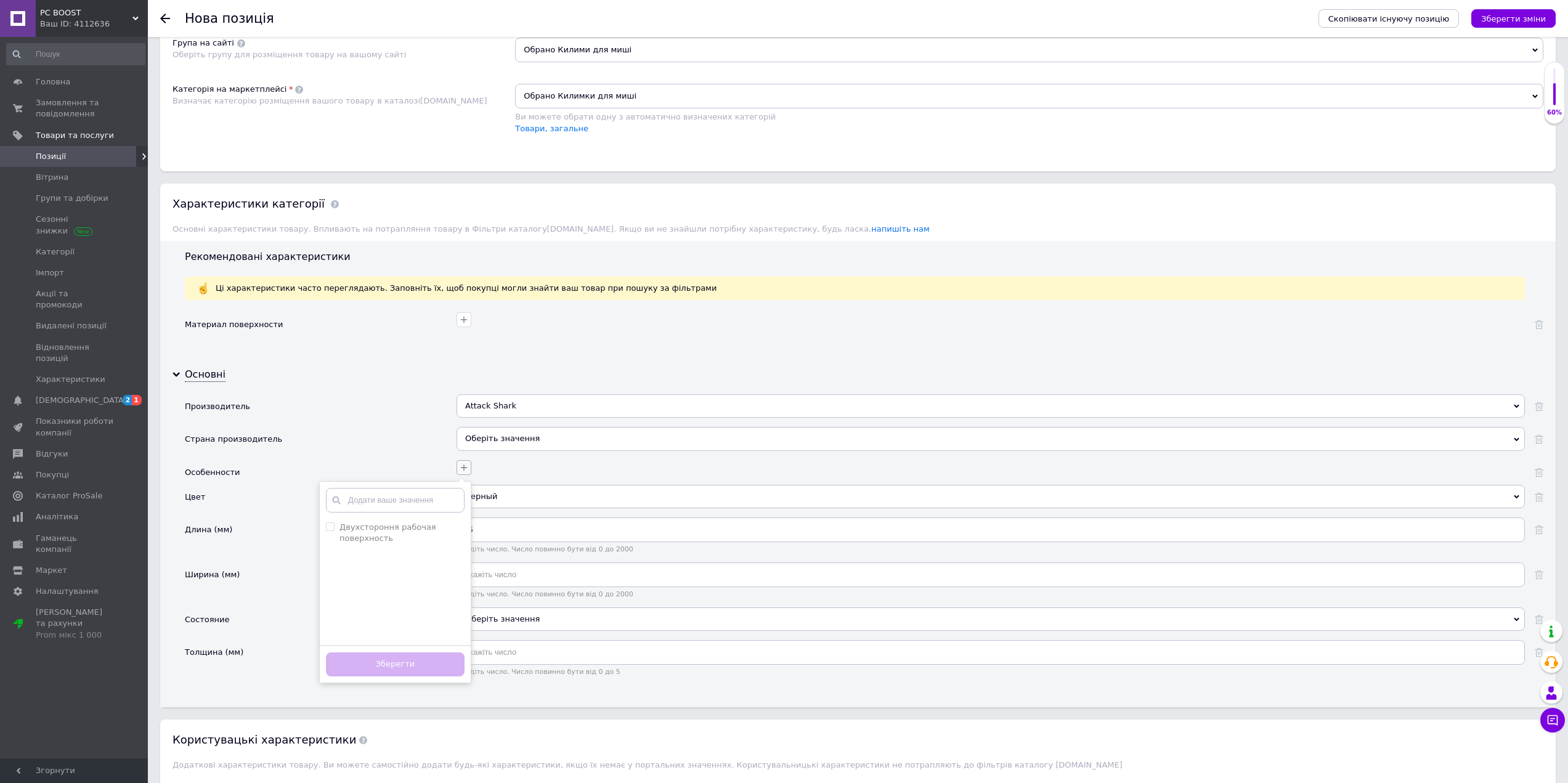
click at [467, 471] on icon "button" at bounding box center [464, 467] width 10 height 10
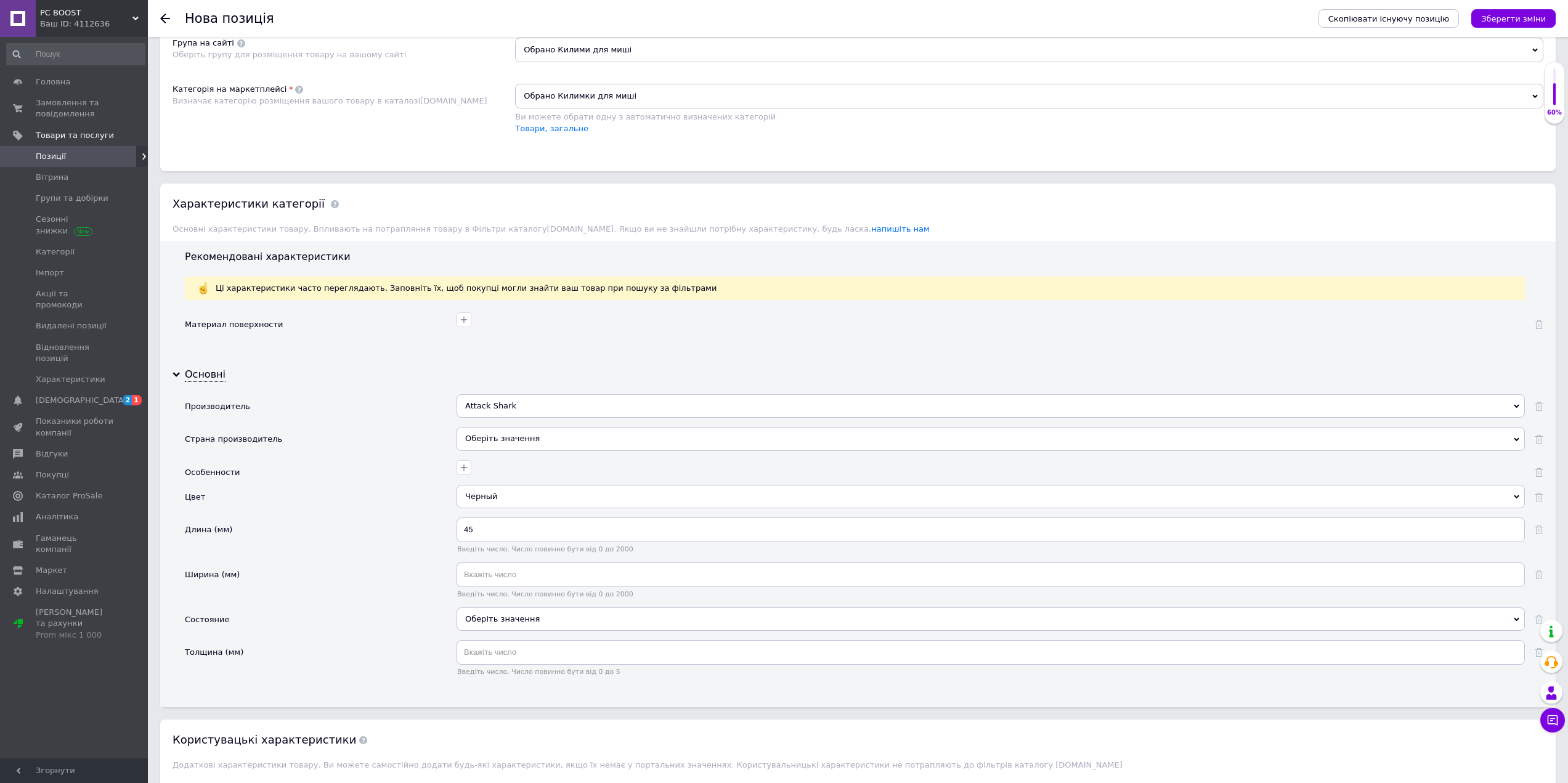
click at [511, 624] on div "Оберіть значення" at bounding box center [991, 619] width 1068 height 23
click at [488, 694] on div "Новое" at bounding box center [991, 689] width 1054 height 11
click at [470, 467] on button "button" at bounding box center [464, 467] width 15 height 15
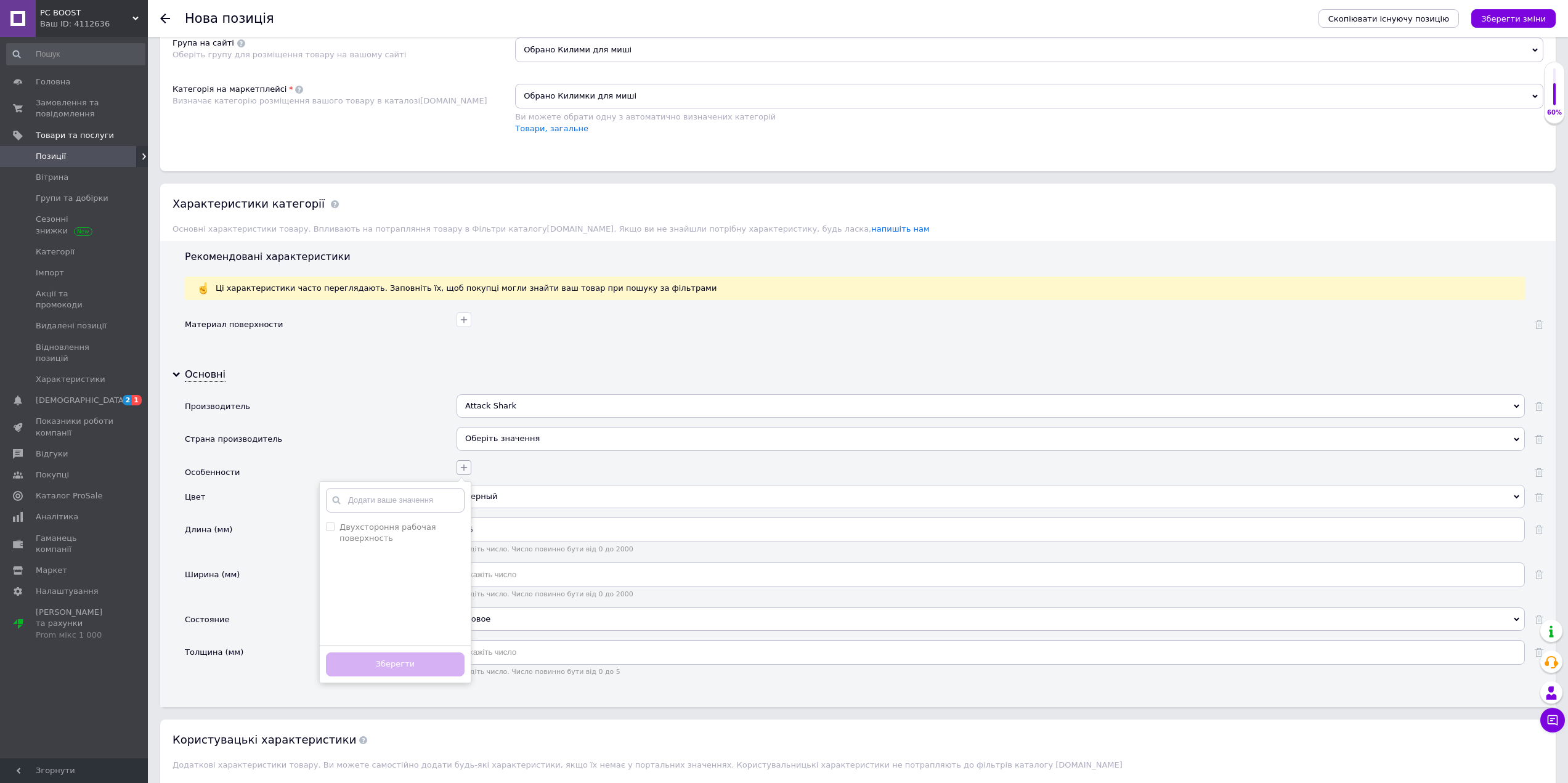
click at [470, 467] on button "button" at bounding box center [464, 467] width 15 height 15
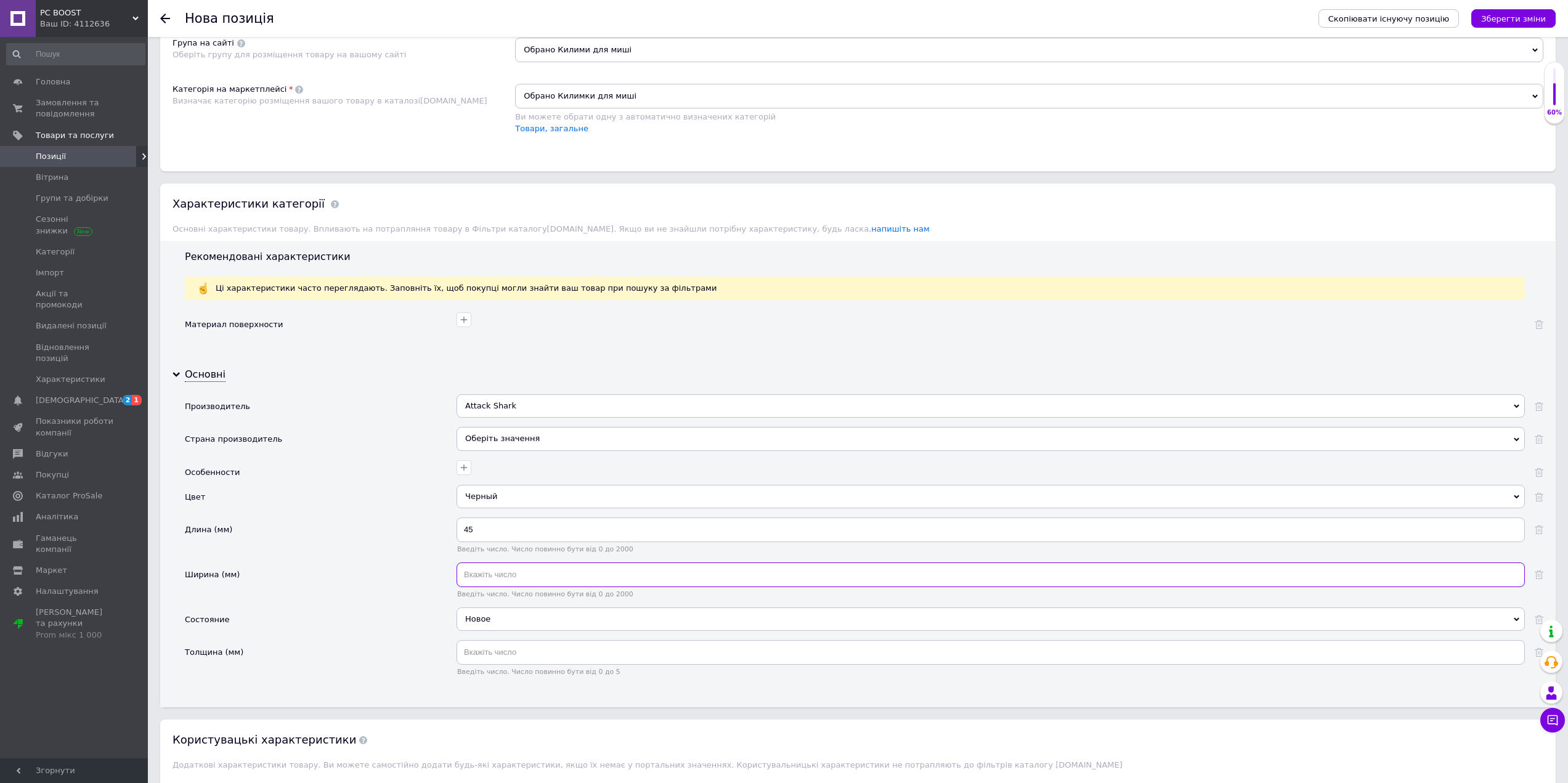
click at [507, 573] on input "text" at bounding box center [991, 575] width 1068 height 25
type input "40"
click at [571, 554] on div "45 Введіть число. Число повинно бути від 0 до 2000" at bounding box center [991, 540] width 1068 height 45
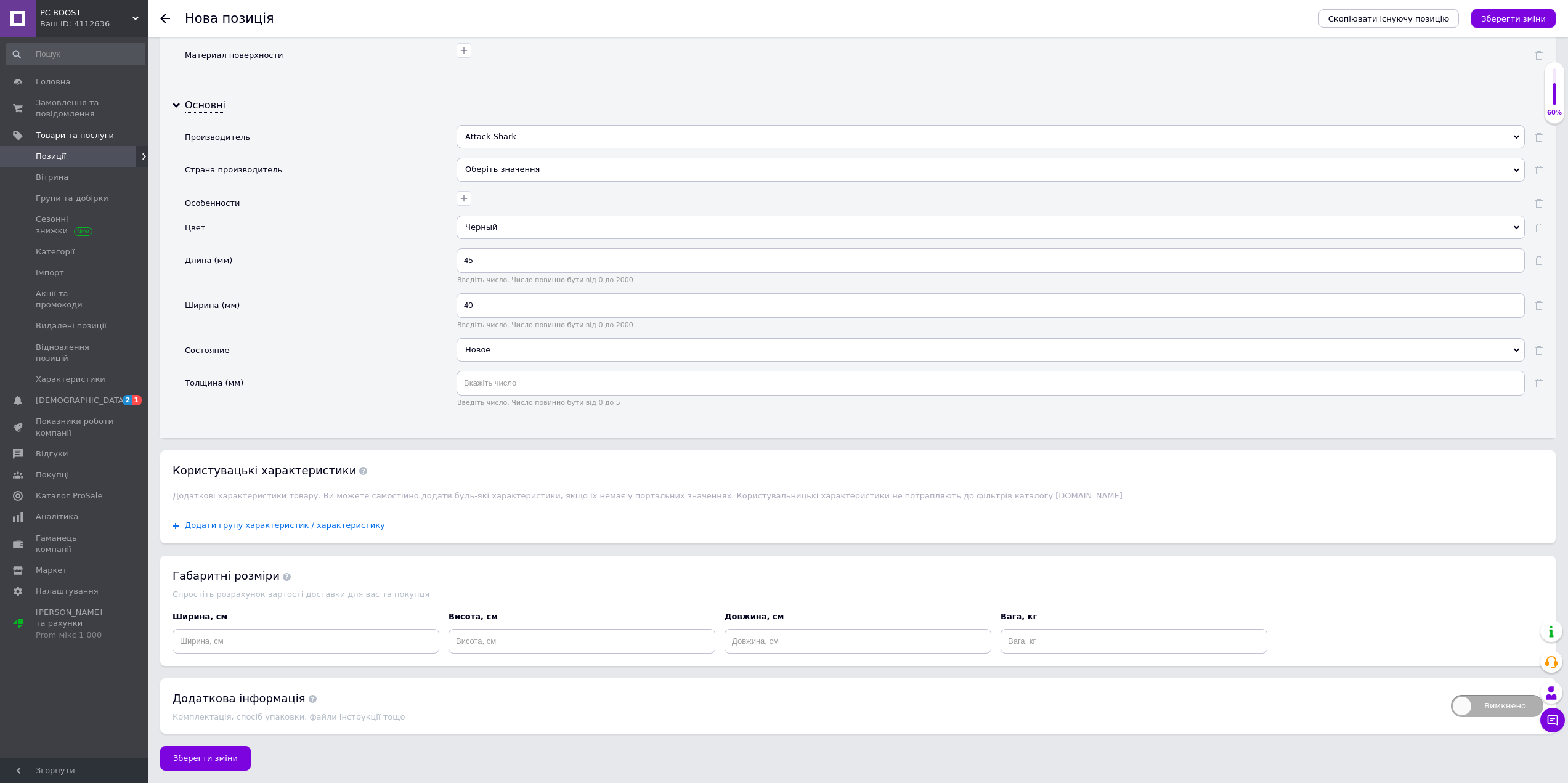
scroll to position [1177, 0]
click at [341, 632] on input at bounding box center [306, 641] width 267 height 25
type input "45"
type input "40"
type input "4"
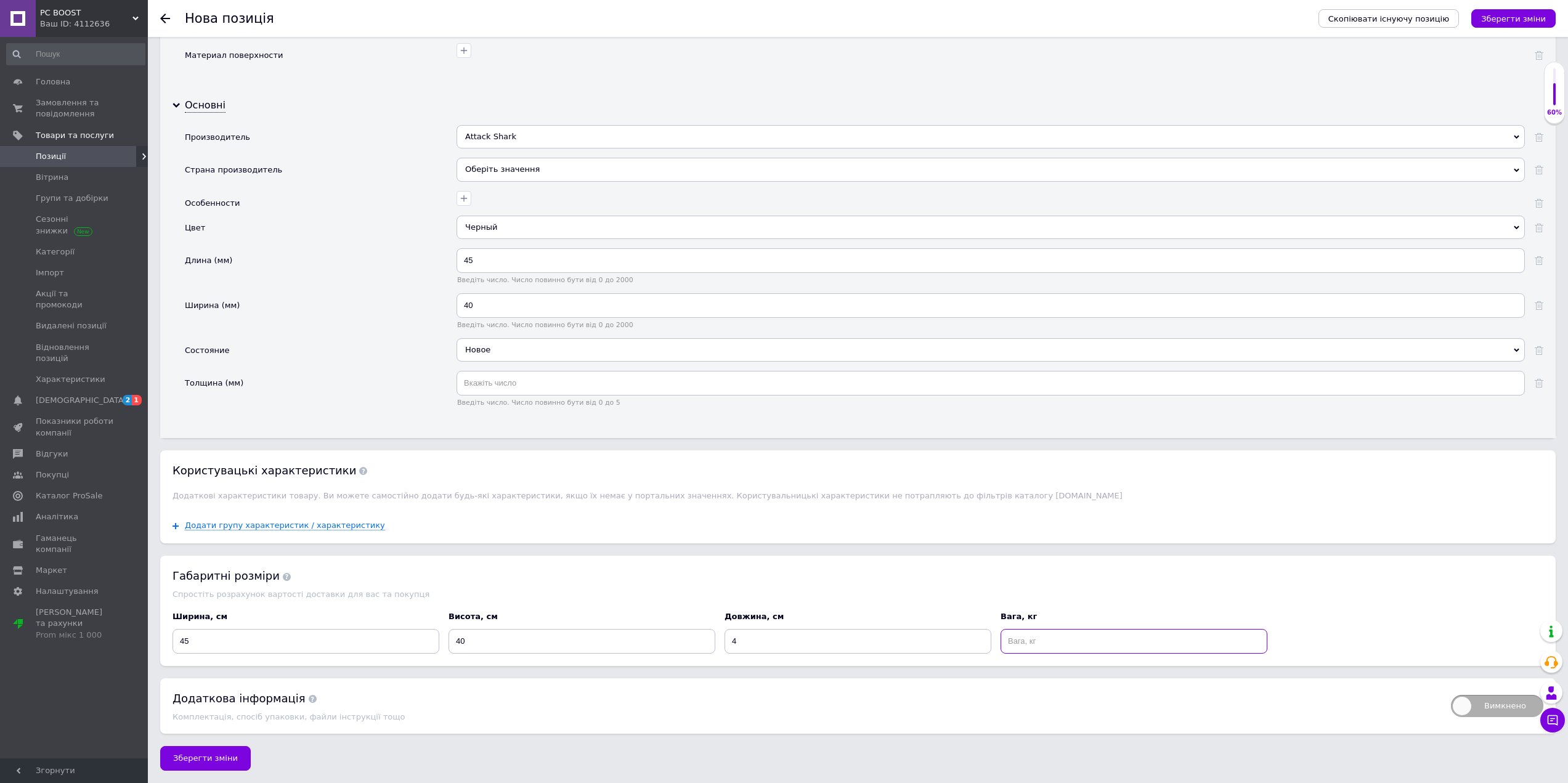
type input "0"
type input "1"
click at [905, 696] on div "Додаткова інформація" at bounding box center [806, 698] width 1266 height 15
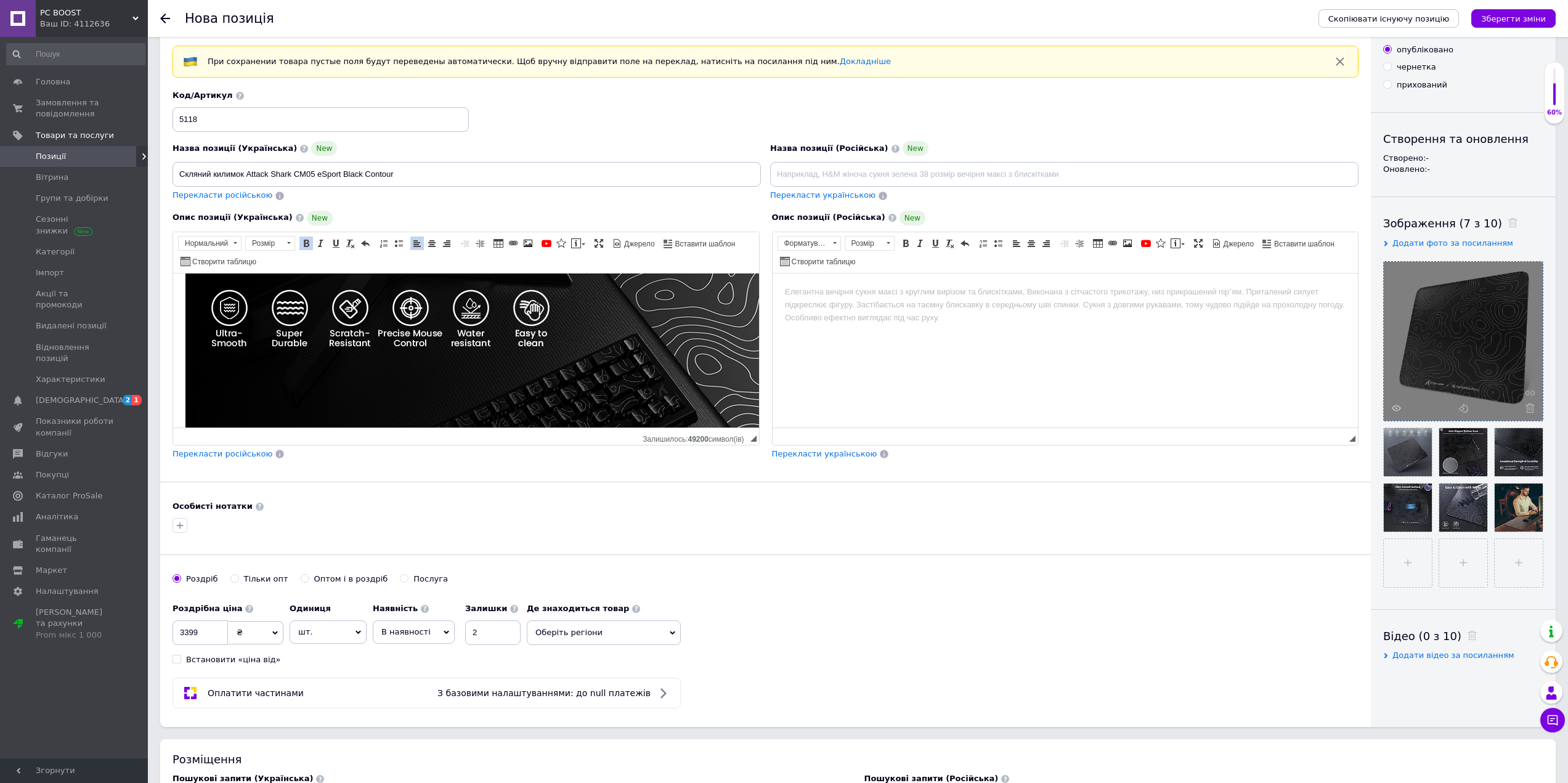
scroll to position [0, 0]
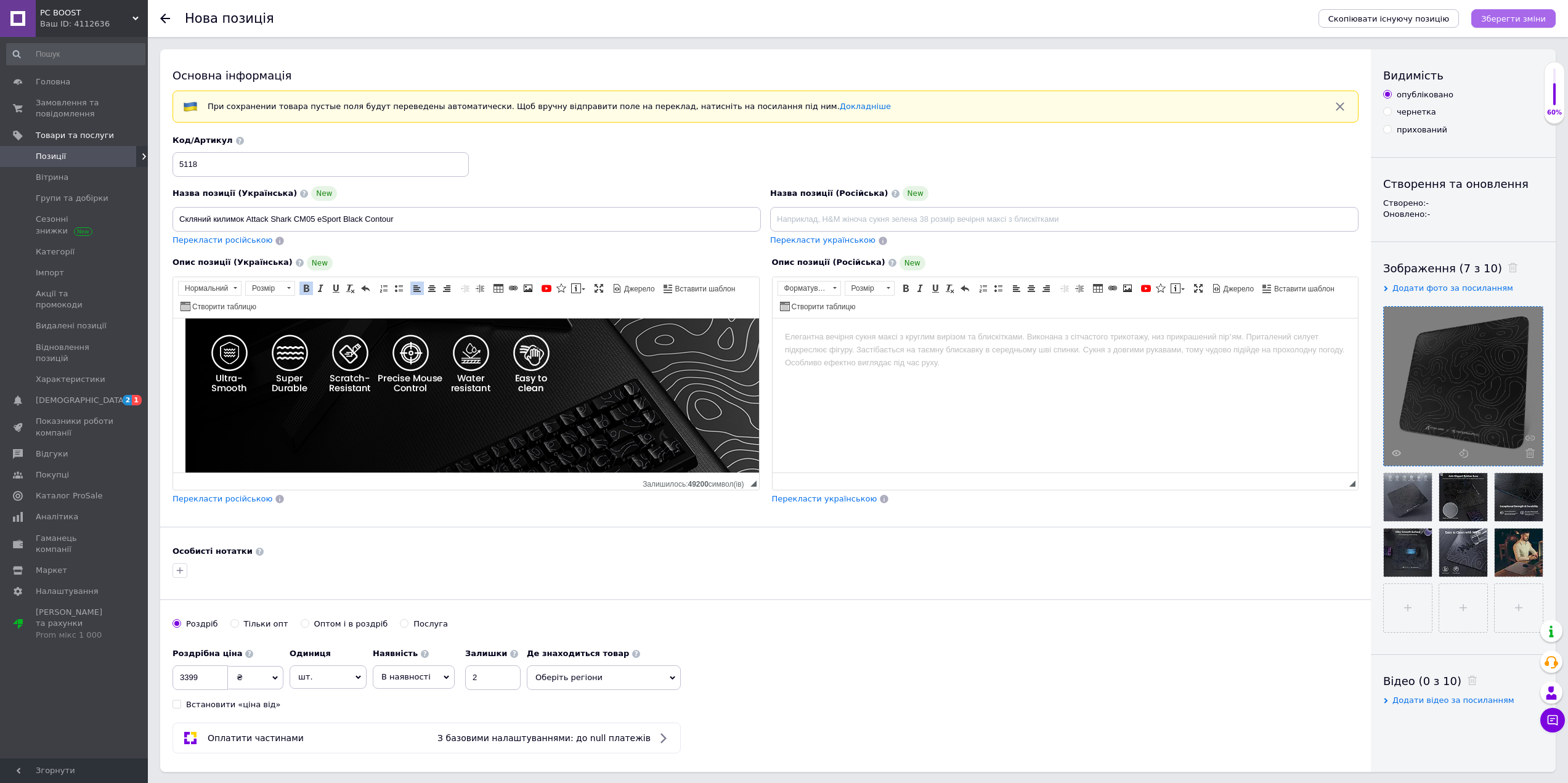
click at [1522, 22] on icon "Зберегти зміни" at bounding box center [1513, 19] width 65 height 9
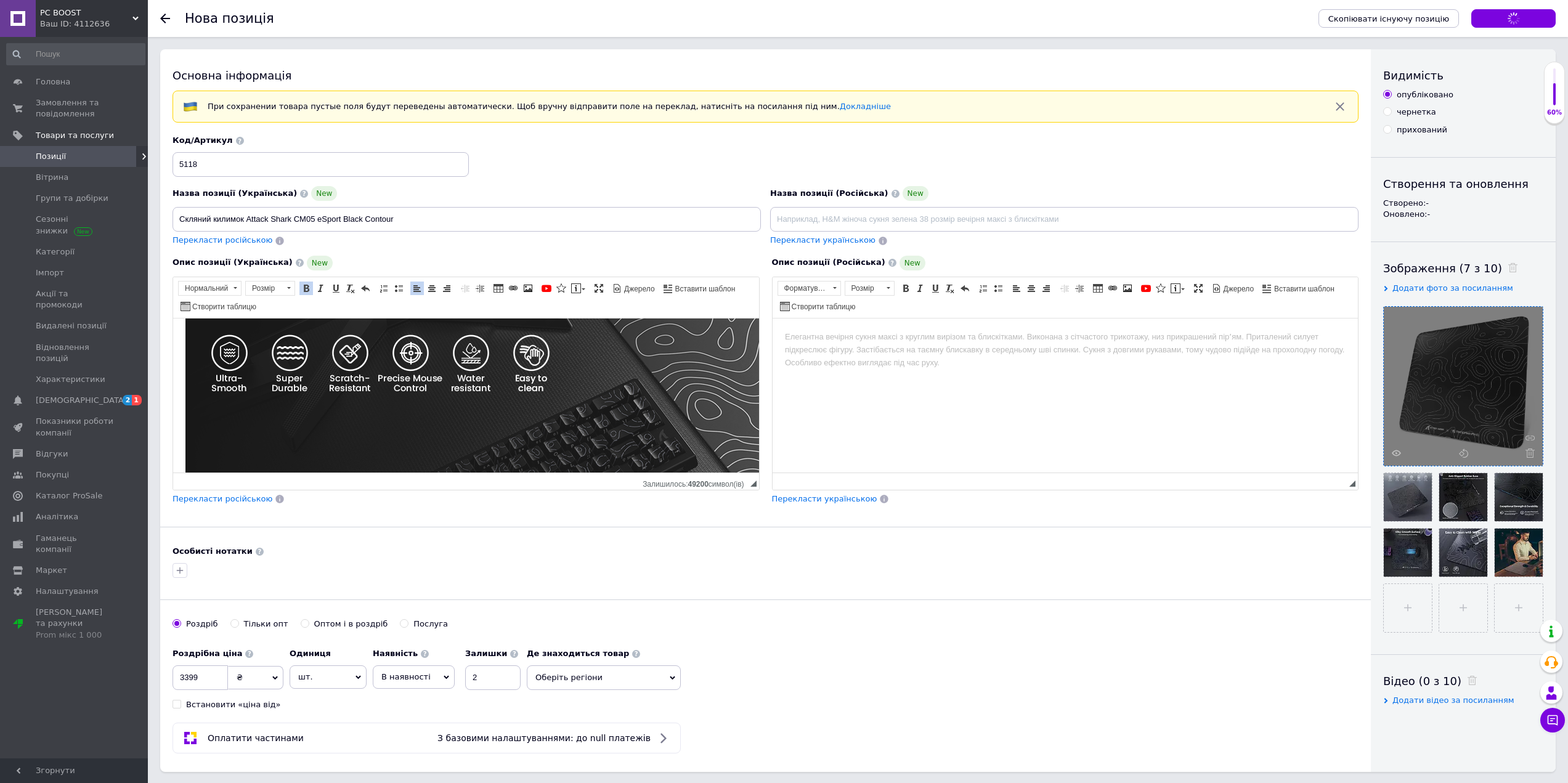
scroll to position [268, 0]
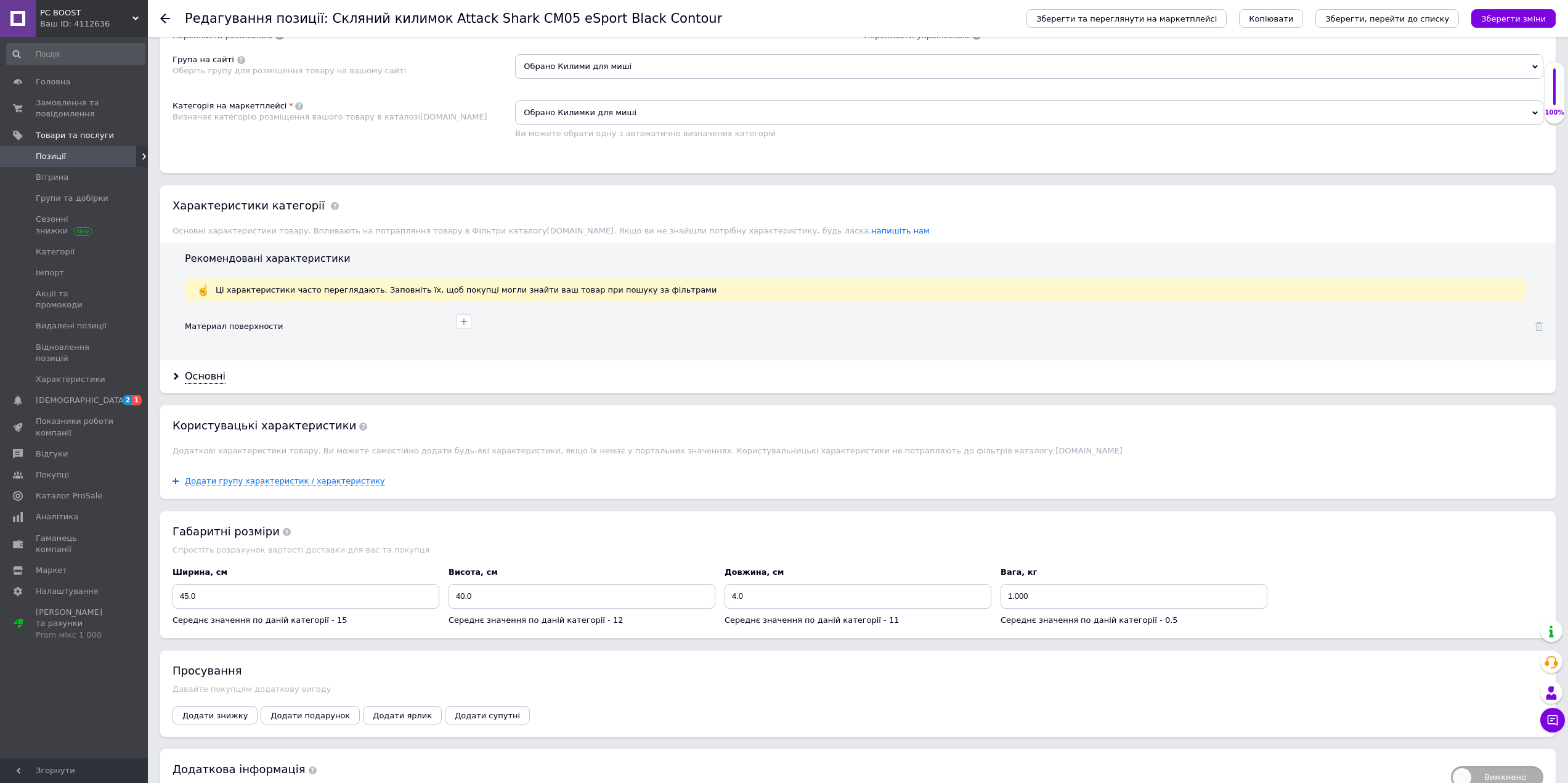
scroll to position [924, 0]
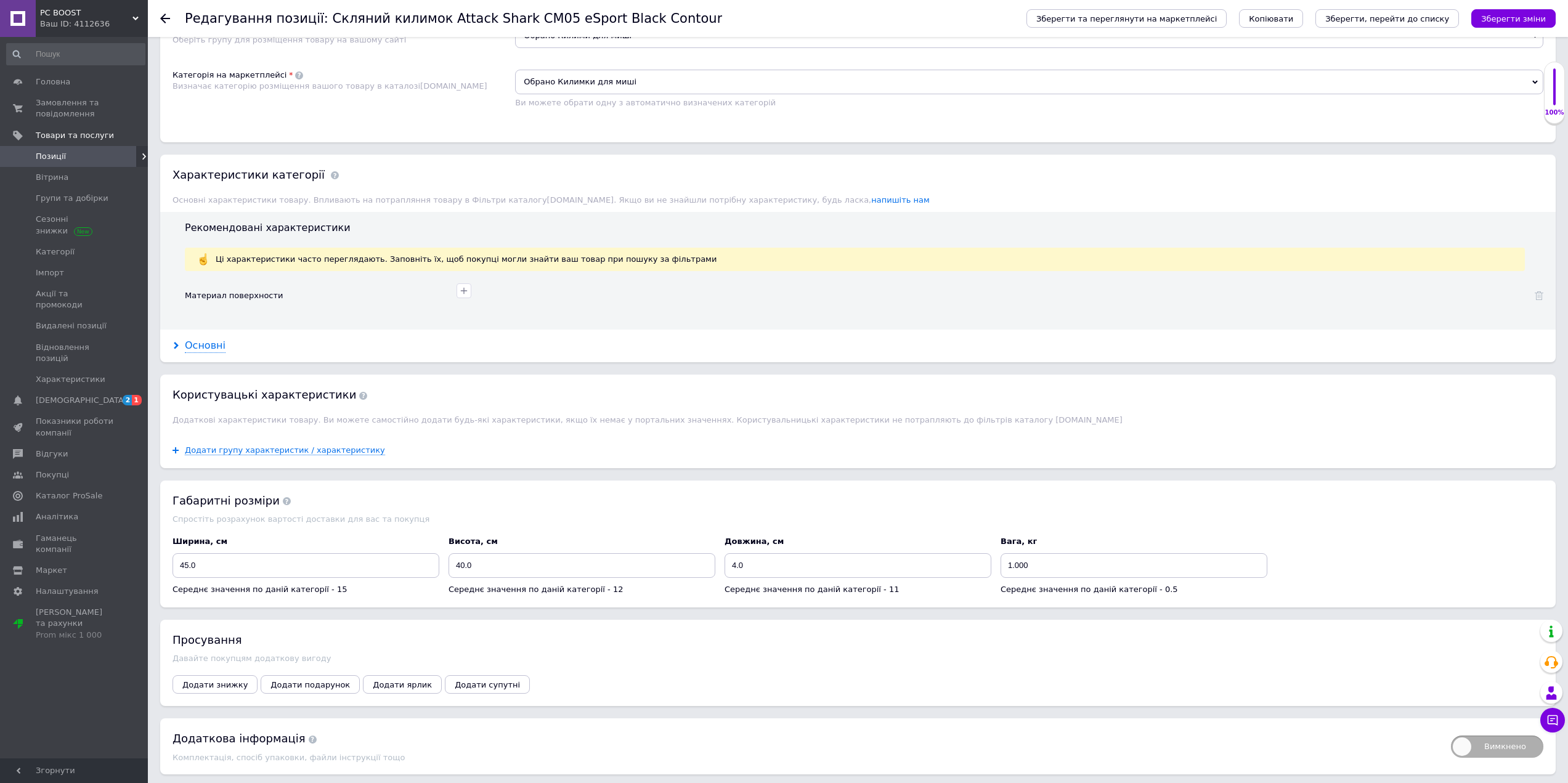
click at [208, 351] on div "Основні" at bounding box center [205, 346] width 41 height 14
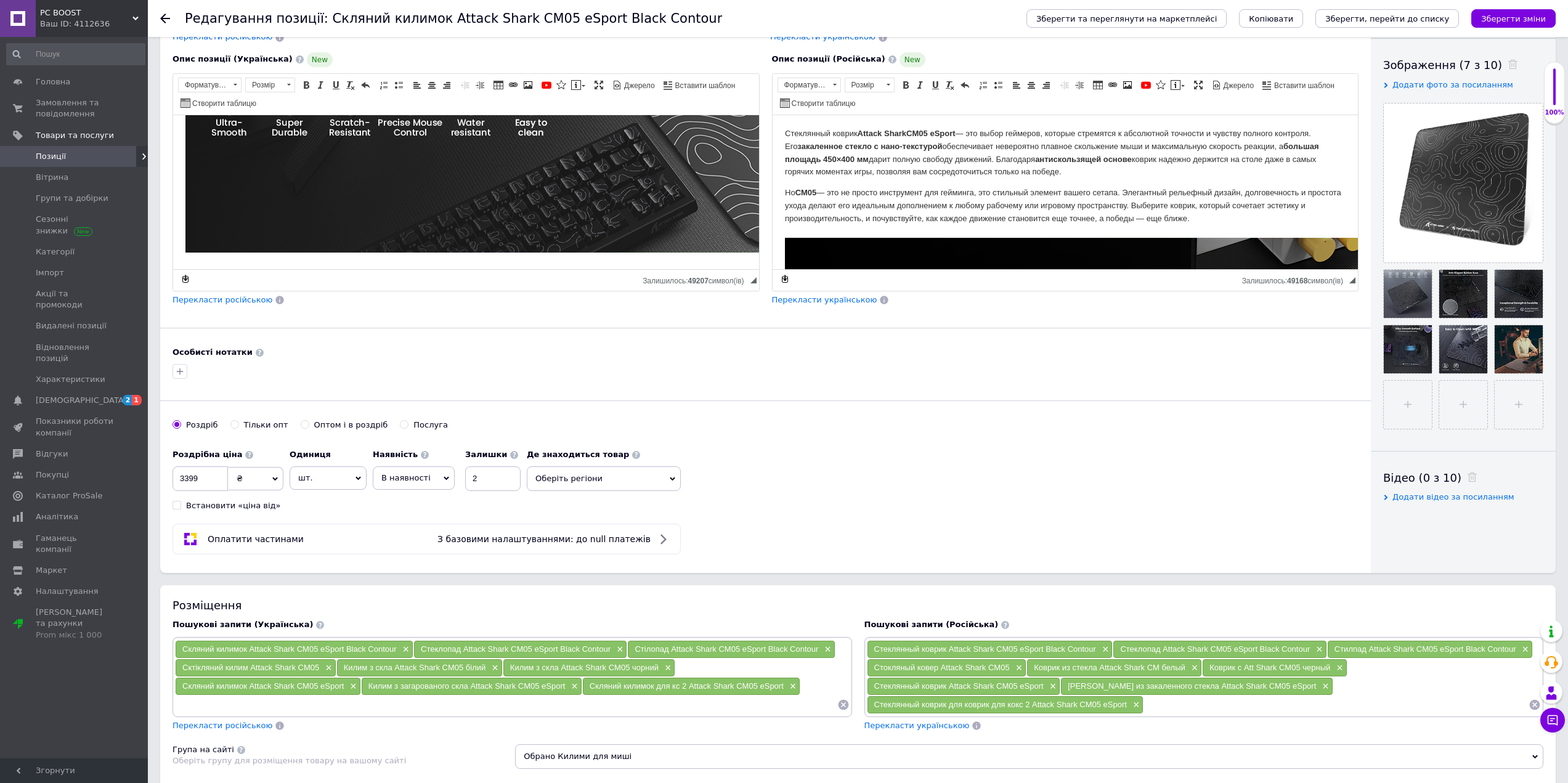
scroll to position [0, 0]
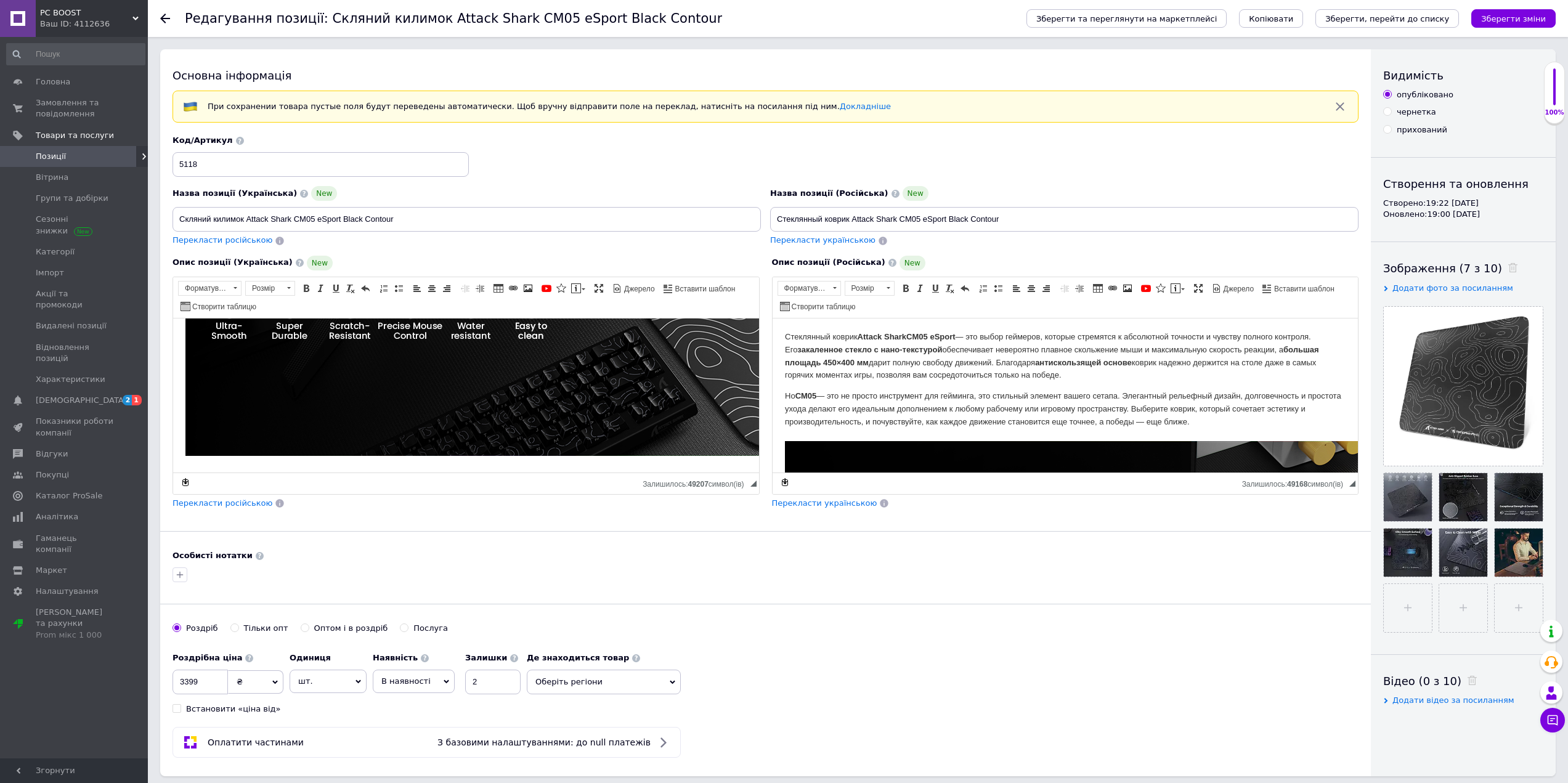
click at [49, 151] on span "Позиції" at bounding box center [51, 157] width 30 height 11
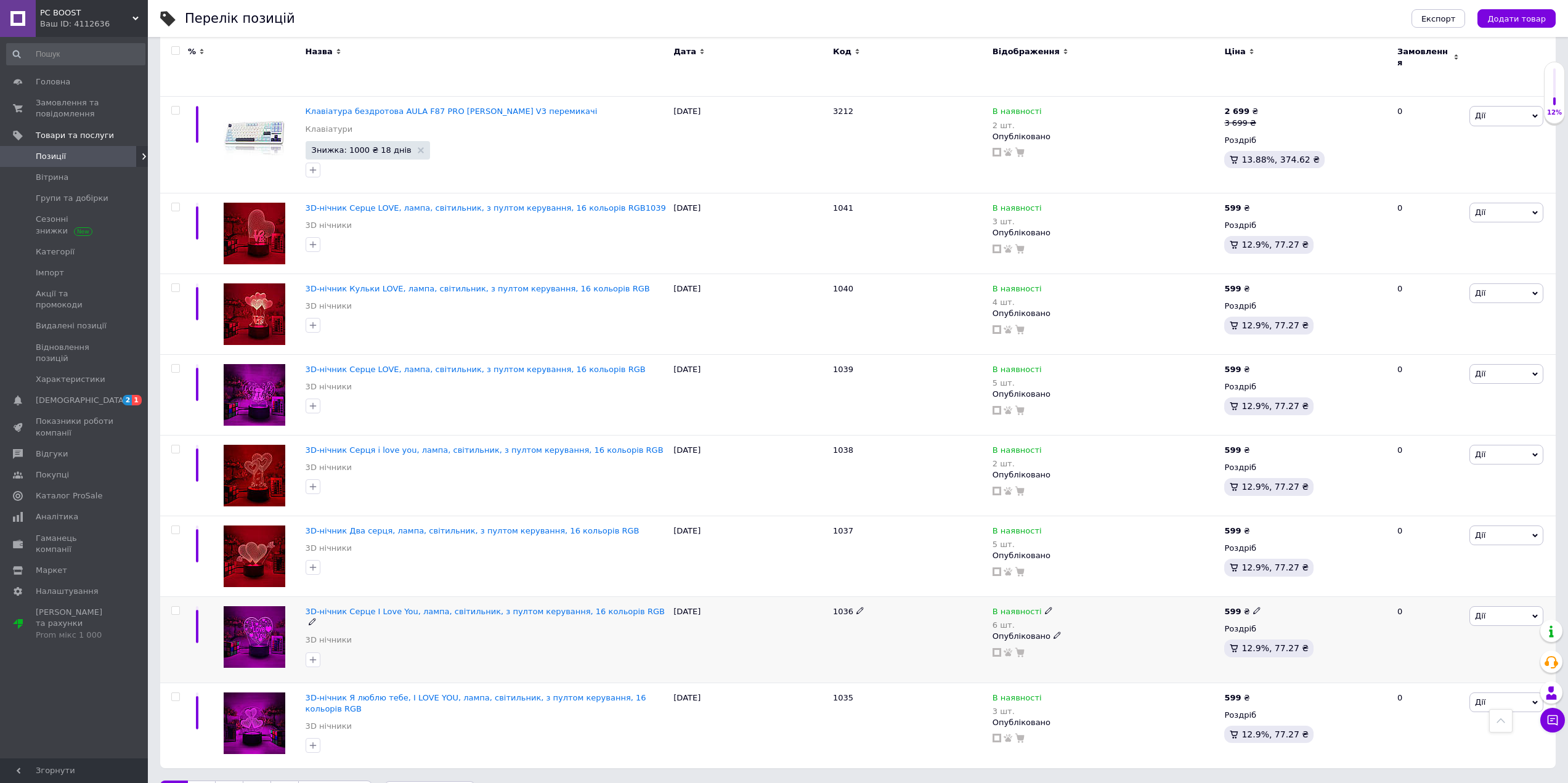
scroll to position [1163, 0]
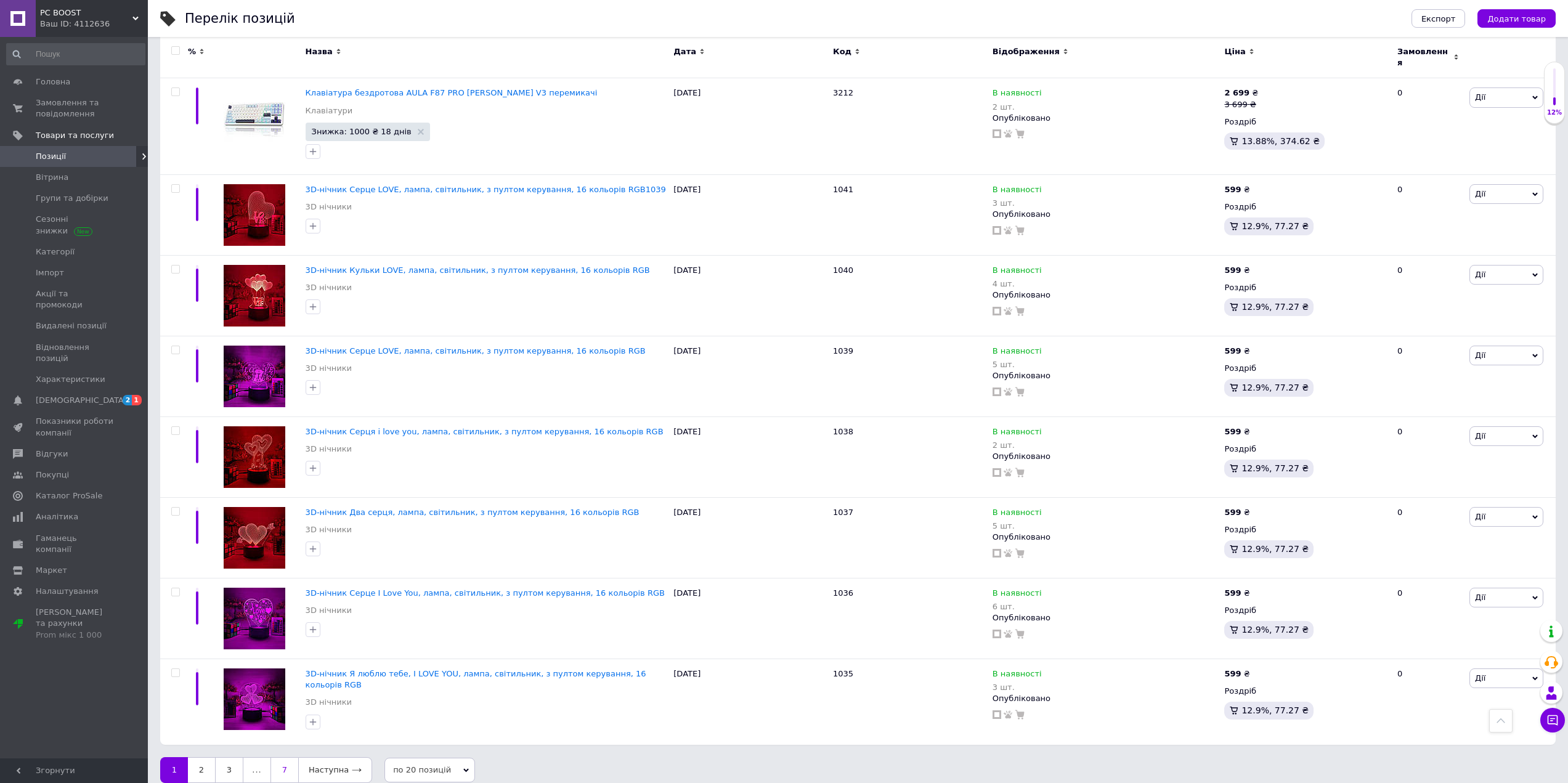
click at [293, 757] on link "7" at bounding box center [284, 770] width 27 height 26
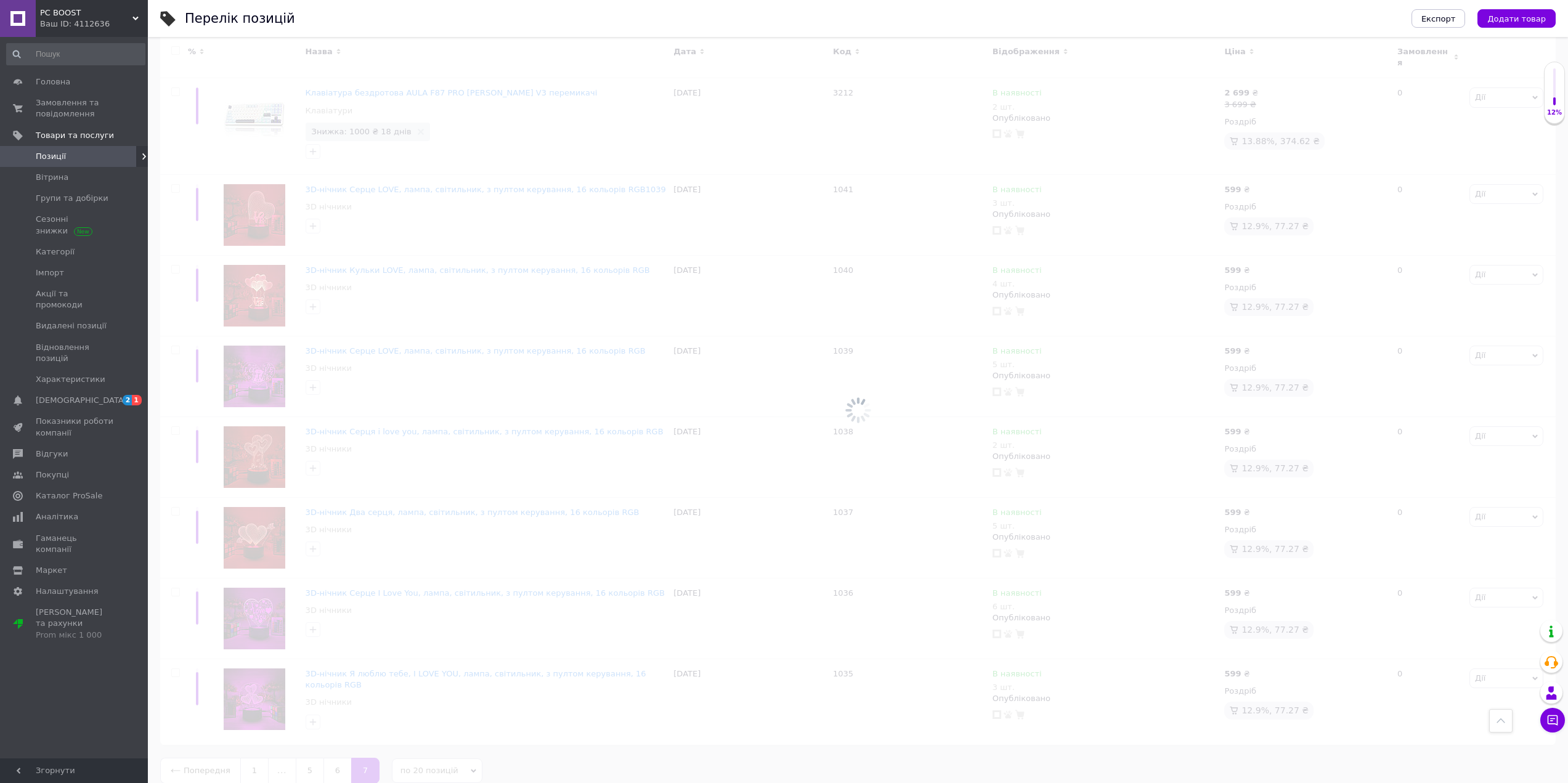
scroll to position [85, 0]
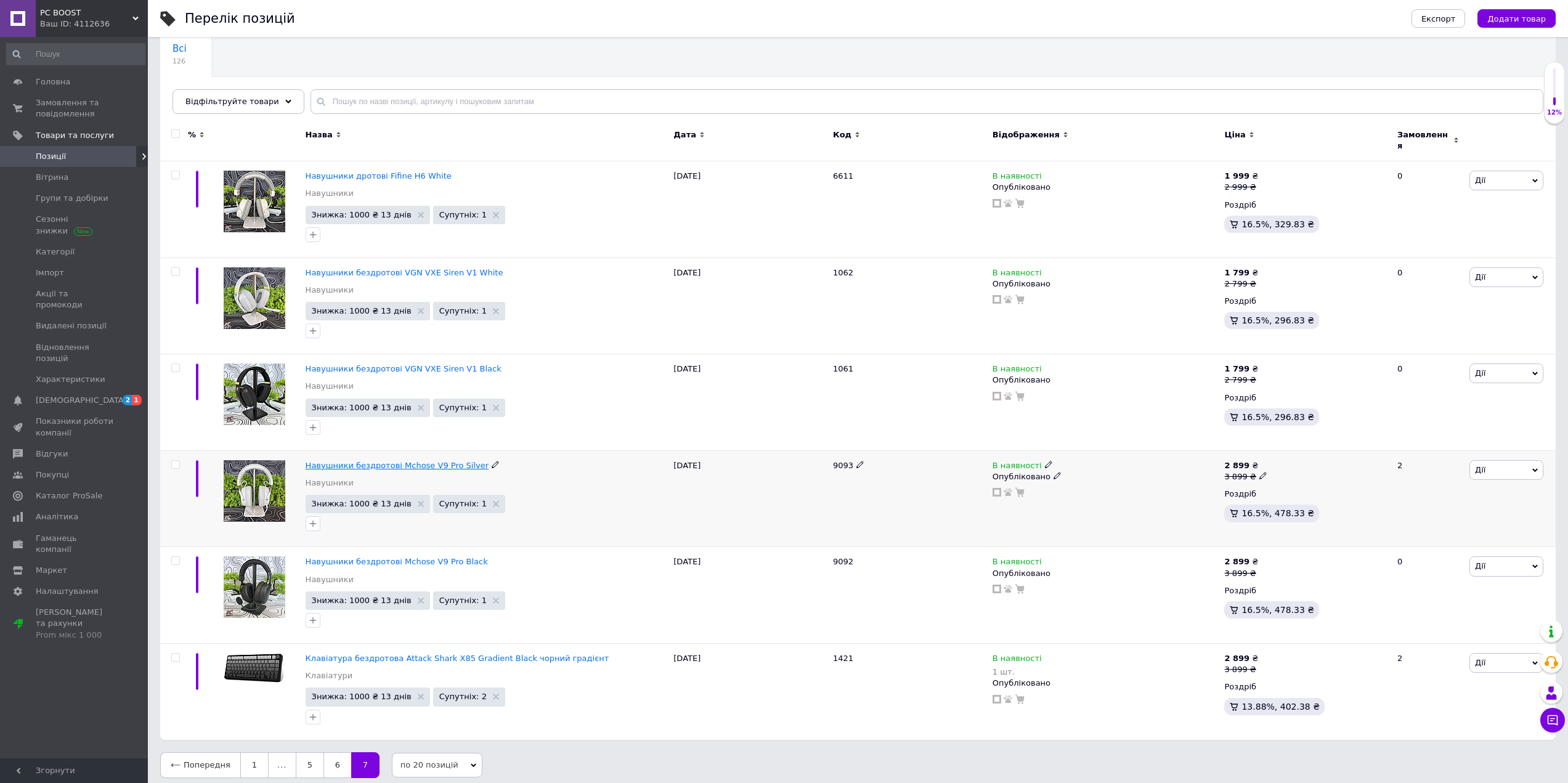
click at [443, 461] on span "Навушники бездротові Mchose V9 Pro Silver" at bounding box center [397, 465] width 183 height 9
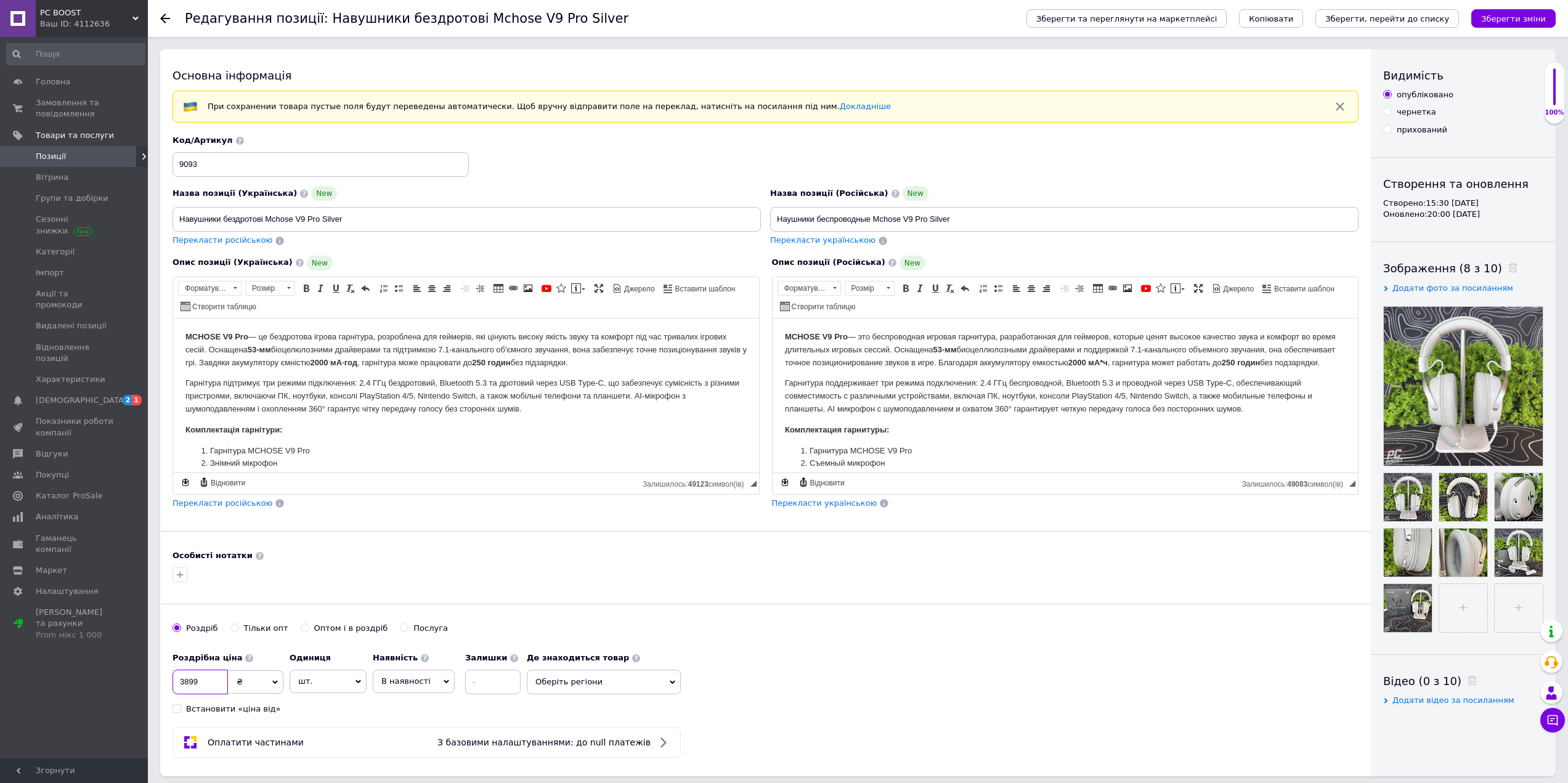
drag, startPoint x: 184, startPoint y: 680, endPoint x: 174, endPoint y: 681, distance: 10.0
click at [174, 681] on input "3899" at bounding box center [200, 682] width 56 height 25
drag, startPoint x: 210, startPoint y: 680, endPoint x: 181, endPoint y: 668, distance: 31.4
click at [166, 682] on div "Основна інформація При сохранении товара пустые поля будут переведены автоматич…" at bounding box center [765, 412] width 1211 height 727
click at [217, 681] on input "3899" at bounding box center [200, 682] width 56 height 25
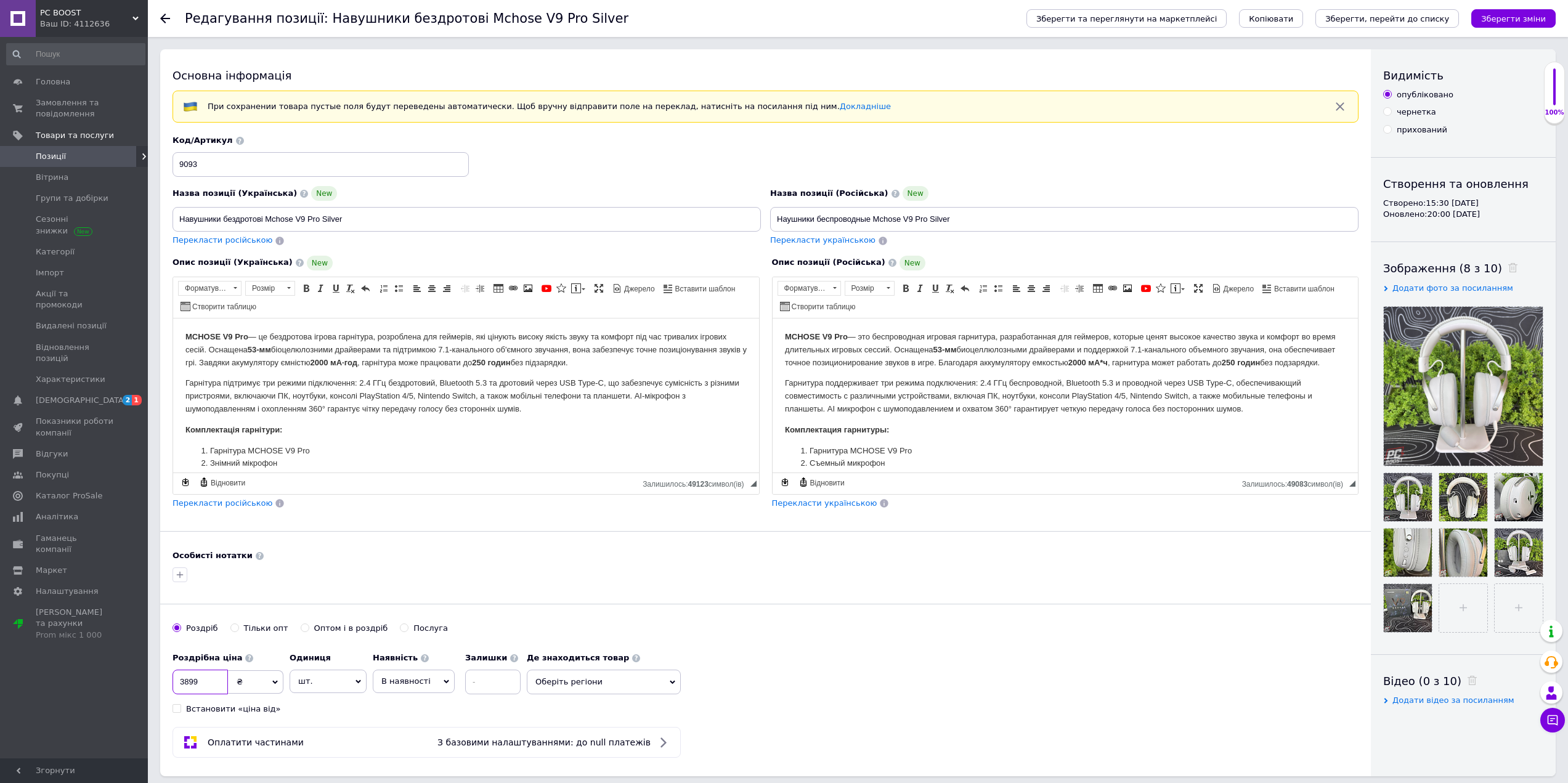
click at [209, 683] on input "3899" at bounding box center [200, 682] width 56 height 25
drag, startPoint x: 208, startPoint y: 683, endPoint x: 158, endPoint y: 681, distance: 50.0
drag, startPoint x: 207, startPoint y: 163, endPoint x: 179, endPoint y: 155, distance: 29.1
click at [171, 163] on div "Код/Артикул 9093" at bounding box center [766, 156] width 1195 height 51
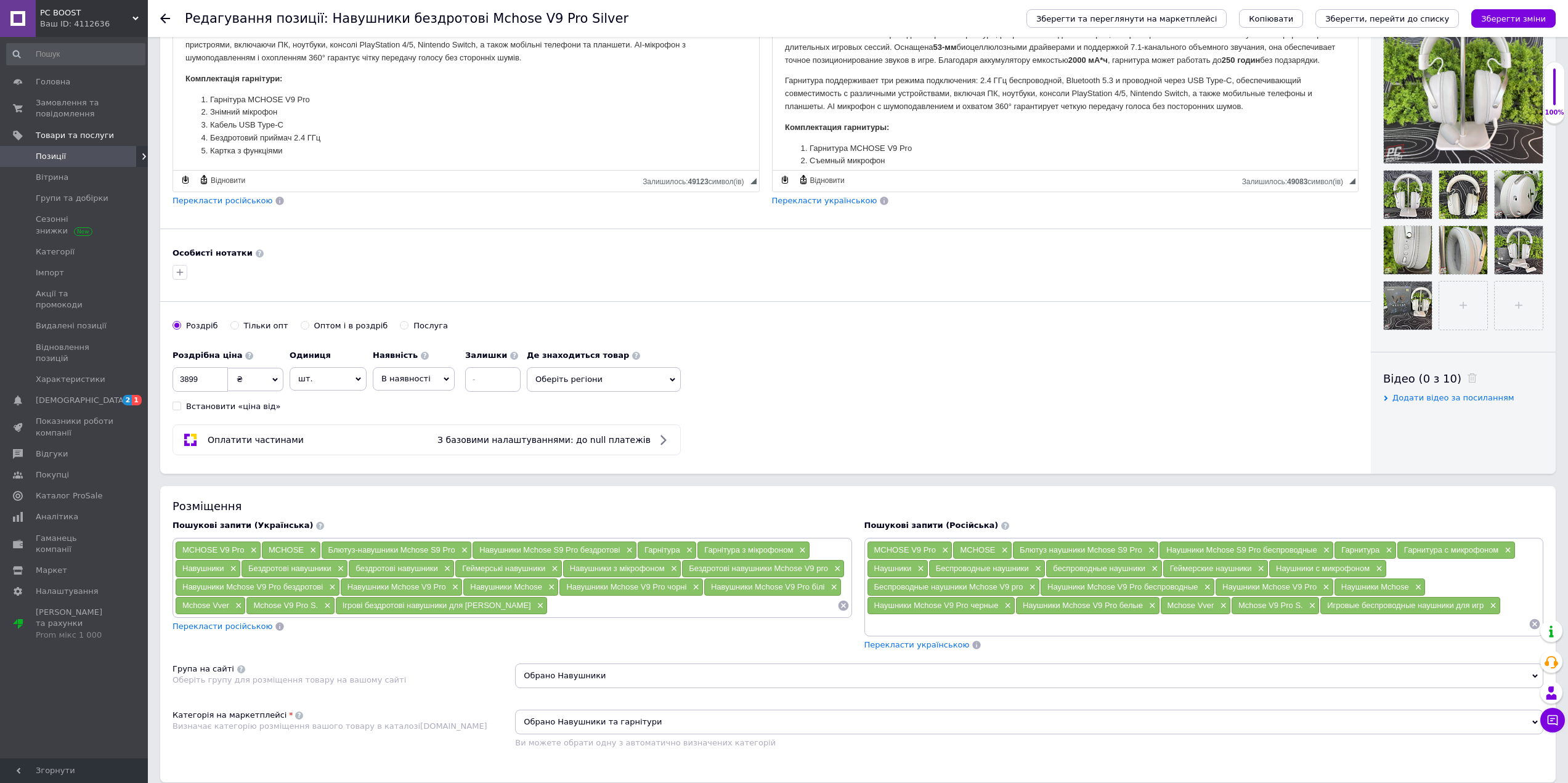
scroll to position [308, 0]
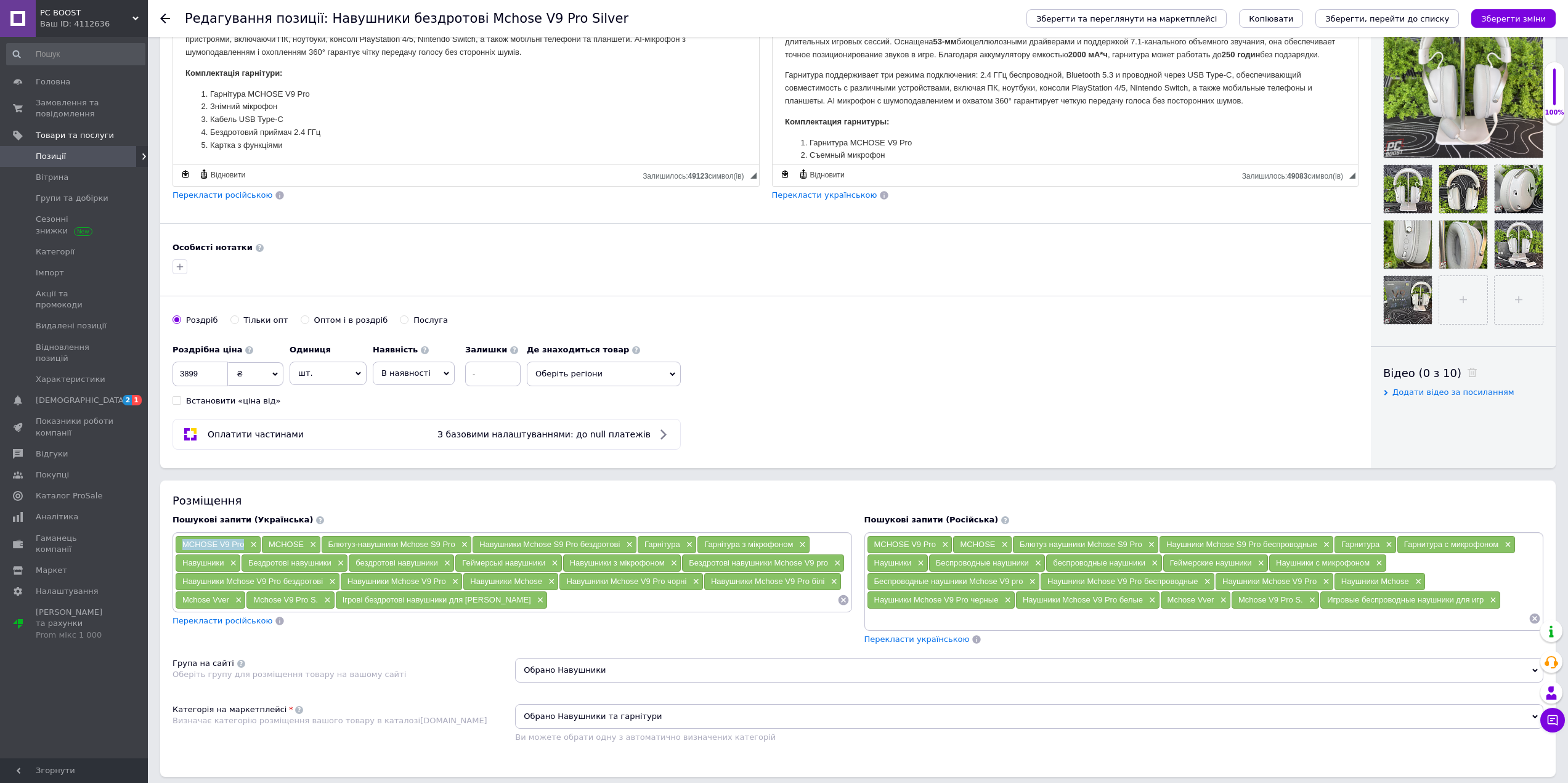
drag, startPoint x: 180, startPoint y: 542, endPoint x: 246, endPoint y: 546, distance: 66.1
click at [246, 546] on div "MCHOSE V9 Pro ×" at bounding box center [218, 544] width 85 height 17
copy span "MCHOSE V9 Pro"
drag, startPoint x: 269, startPoint y: 543, endPoint x: 304, endPoint y: 543, distance: 35.0
click at [304, 543] on div "MCHOSE ×" at bounding box center [291, 544] width 58 height 17
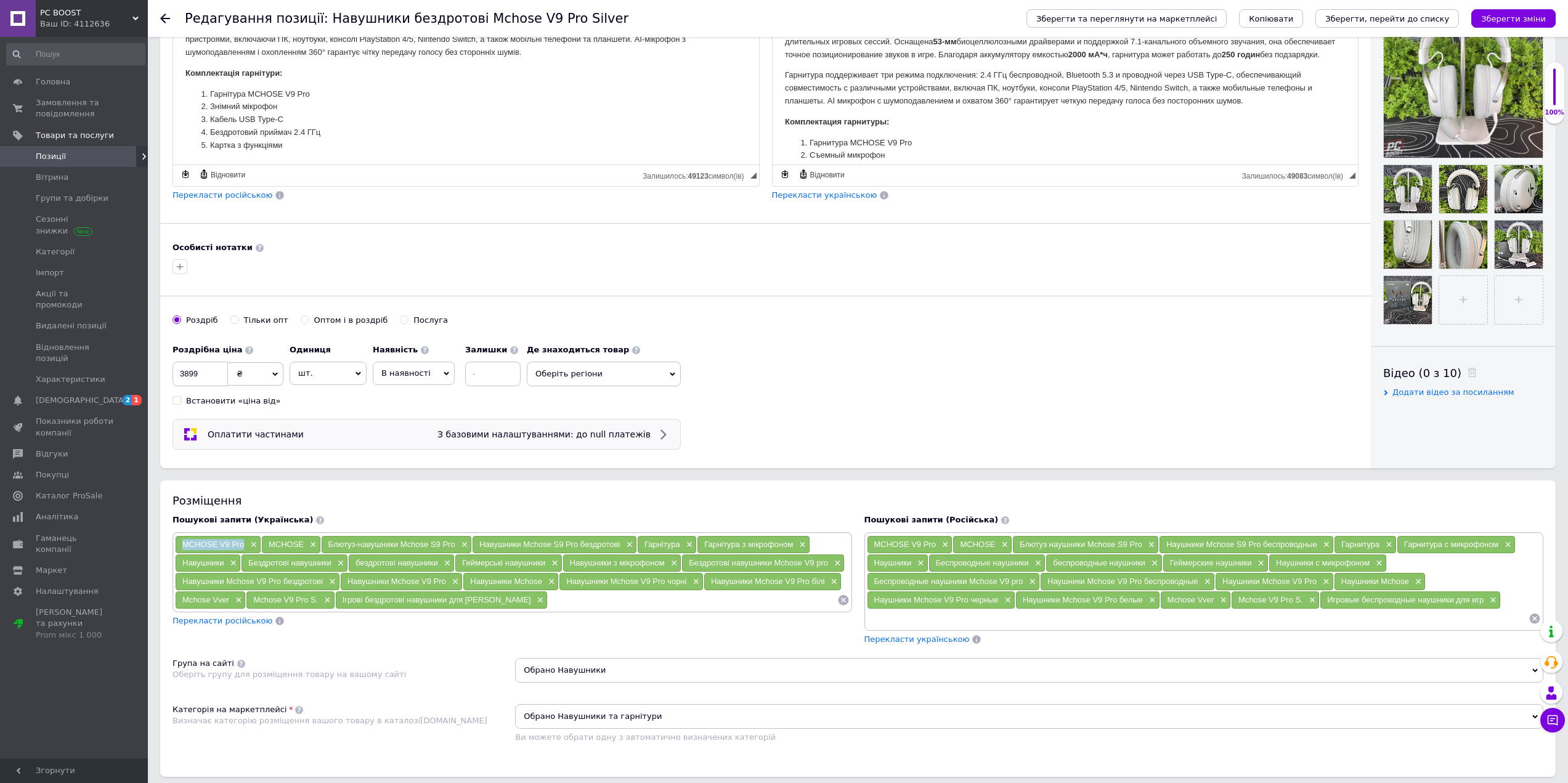
copy span "MCHOSE"
drag, startPoint x: 351, startPoint y: 543, endPoint x: 456, endPoint y: 550, distance: 105.2
click at [456, 550] on div "Блютуз-навушники Mchose S9 Pro ×" at bounding box center [397, 544] width 151 height 17
copy span "Блютуз-навушники Mchose S9 Pro"
drag, startPoint x: 473, startPoint y: 540, endPoint x: 621, endPoint y: 543, distance: 148.0
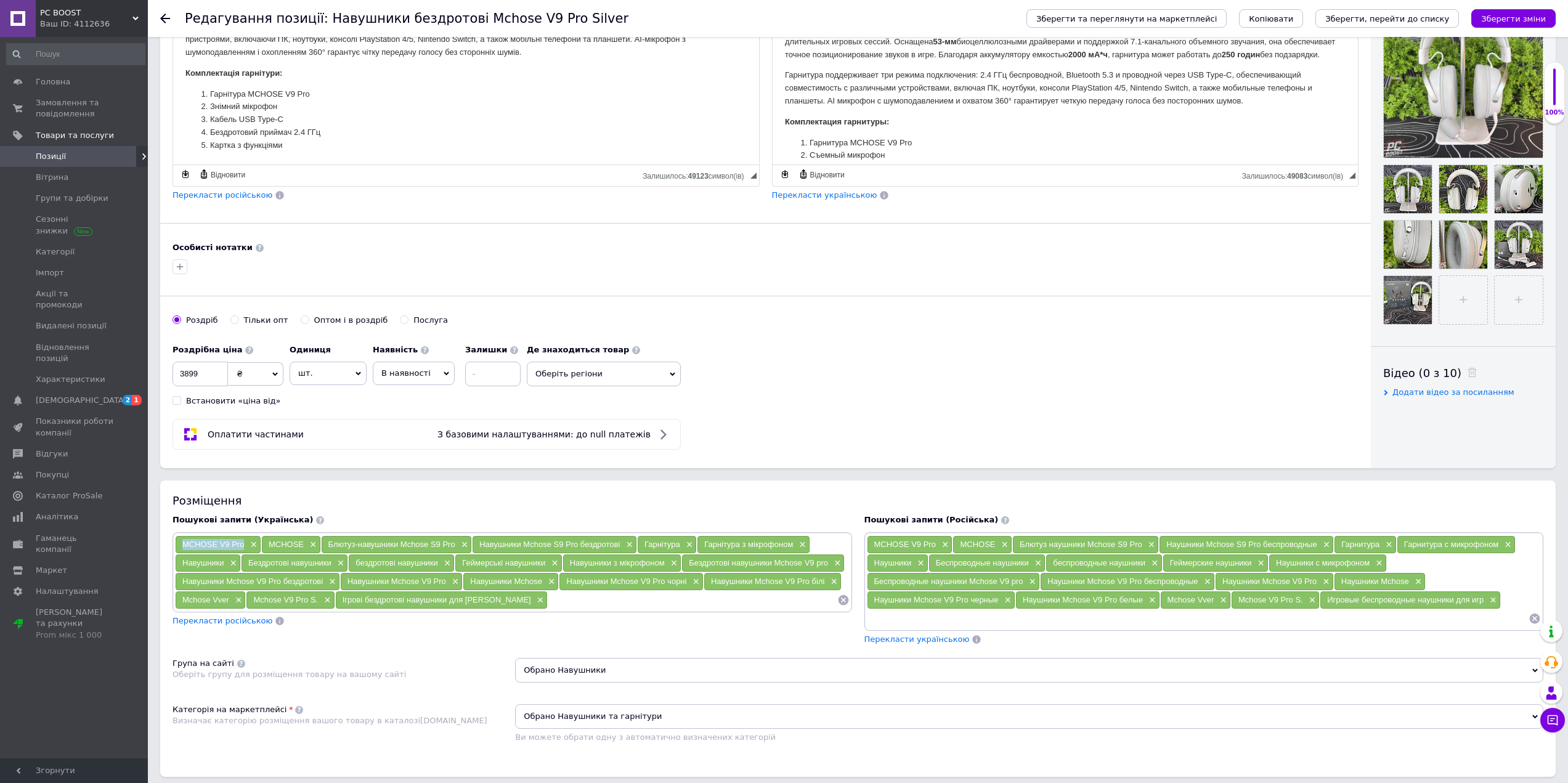
click at [621, 543] on div "Навушники Mchose S9 Pro бездротові ×" at bounding box center [554, 544] width 164 height 17
drag, startPoint x: 665, startPoint y: 542, endPoint x: 680, endPoint y: 543, distance: 15.0
click at [680, 543] on div "Гарнітура ×" at bounding box center [667, 544] width 58 height 17
drag, startPoint x: 702, startPoint y: 544, endPoint x: 792, endPoint y: 547, distance: 90.0
click at [792, 547] on div "Гарнітура з мікрофоном ×" at bounding box center [753, 544] width 112 height 17
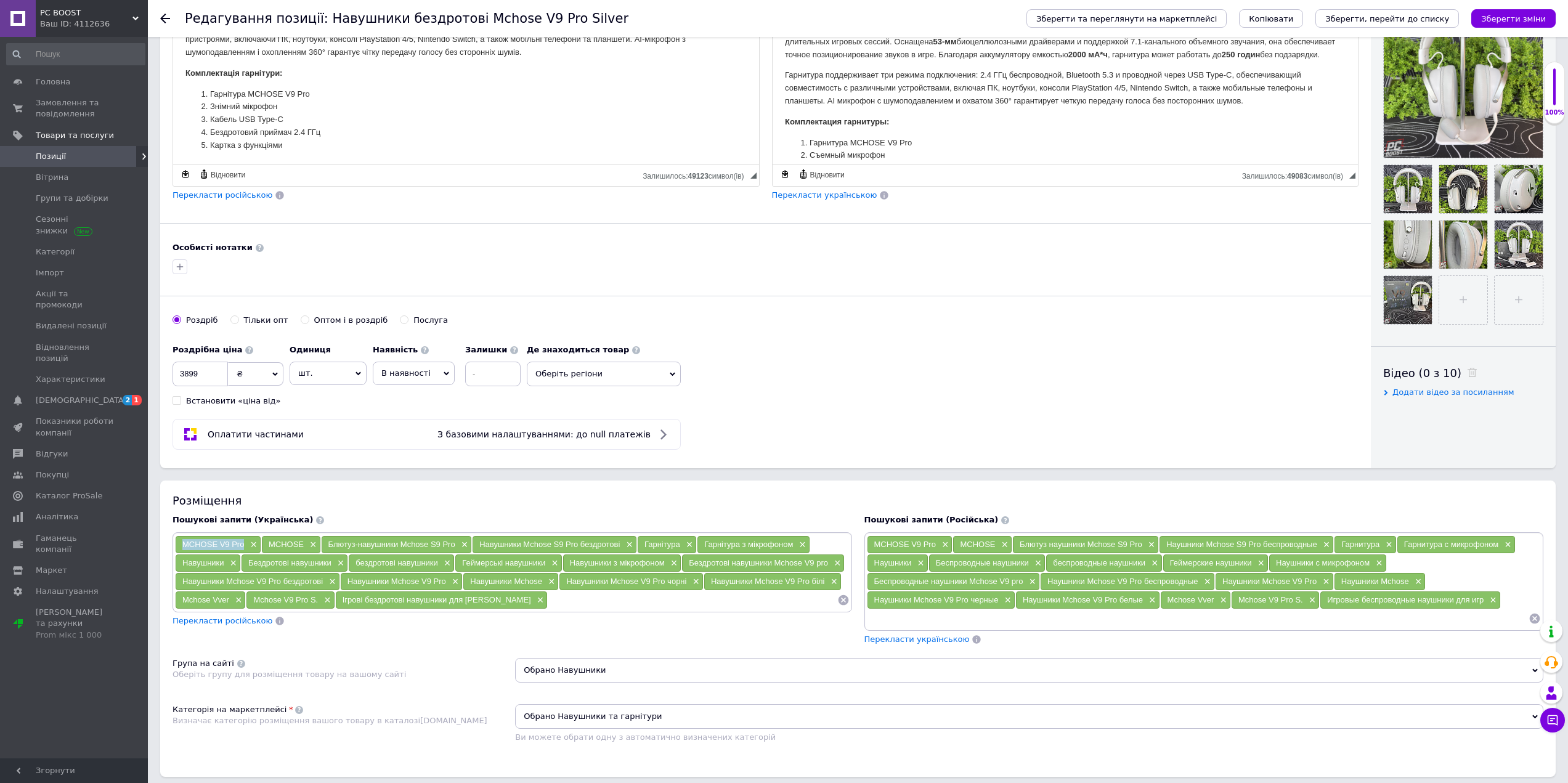
drag, startPoint x: 181, startPoint y: 562, endPoint x: 226, endPoint y: 569, distance: 45.5
click at [226, 569] on div "Навушники ×" at bounding box center [208, 563] width 65 height 17
drag, startPoint x: 245, startPoint y: 560, endPoint x: 335, endPoint y: 569, distance: 90.4
click at [335, 569] on div "Бездротові навушники ×" at bounding box center [294, 563] width 106 height 17
click at [285, 562] on span "Бездротові навушники" at bounding box center [289, 562] width 83 height 9
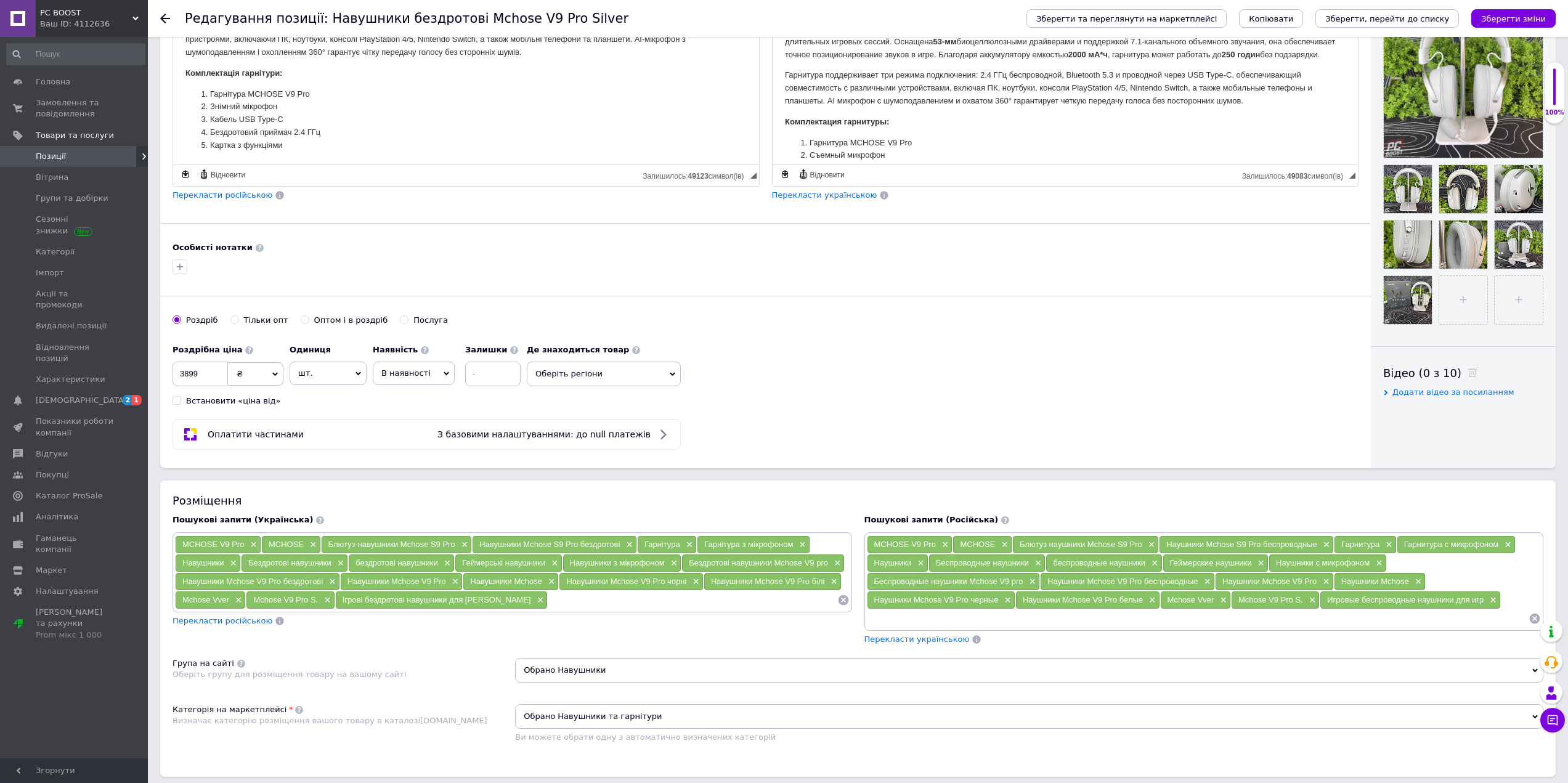
drag, startPoint x: 251, startPoint y: 563, endPoint x: 332, endPoint y: 569, distance: 81.2
click at [332, 569] on div "Бездротові навушники ×" at bounding box center [294, 563] width 106 height 17
drag, startPoint x: 353, startPoint y: 562, endPoint x: 441, endPoint y: 566, distance: 88.1
click at [441, 566] on div "бездротові навушники ×" at bounding box center [401, 563] width 105 height 17
drag, startPoint x: 476, startPoint y: 564, endPoint x: 547, endPoint y: 566, distance: 71.0
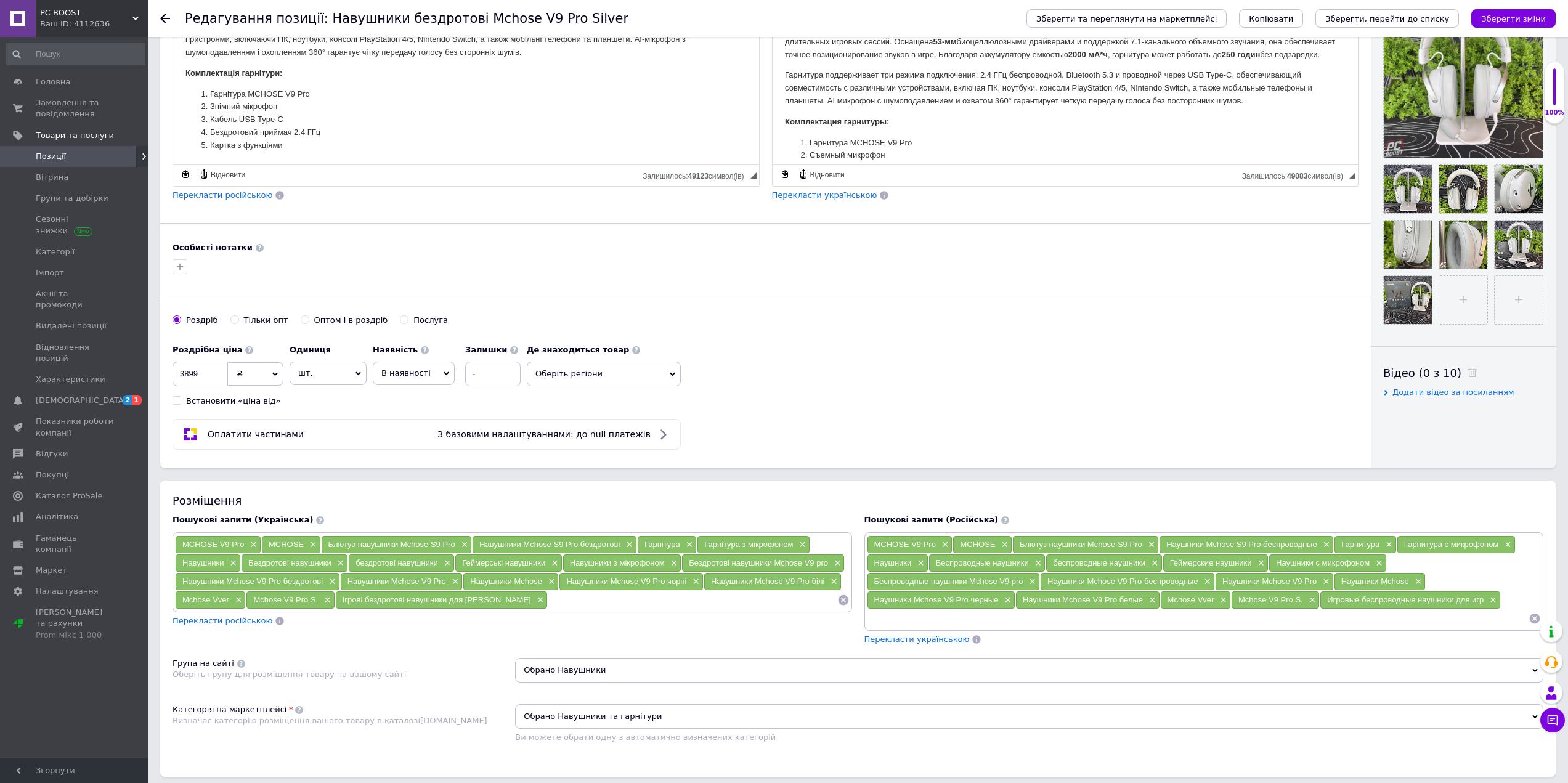
click at [547, 566] on div "Геймерські навушники ×" at bounding box center [508, 563] width 106 height 17
drag, startPoint x: 564, startPoint y: 559, endPoint x: 666, endPoint y: 561, distance: 102.0
click at [666, 561] on div "Навушники з мікрофоном ×" at bounding box center [622, 563] width 118 height 17
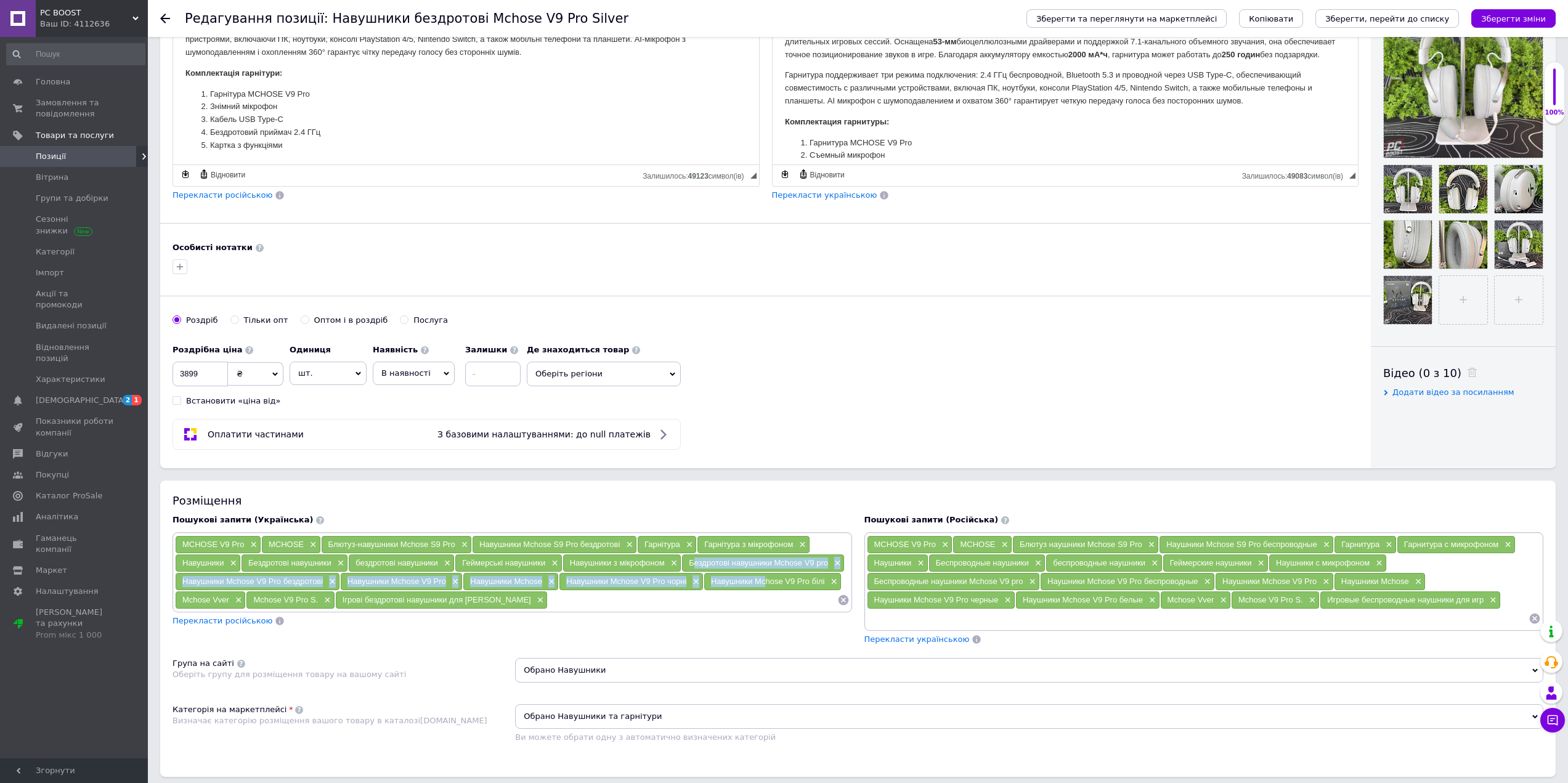
drag, startPoint x: 689, startPoint y: 562, endPoint x: 546, endPoint y: 571, distance: 143.3
click at [756, 575] on div "MCHOSE V9 Pro × MCHOSE × Блютуз-навушники Mchose S9 Pro × Навушники Mchose S9 P…" at bounding box center [512, 573] width 674 height 74
click at [234, 584] on span "Навушники Mchose V9 Pro бездротові" at bounding box center [252, 581] width 140 height 9
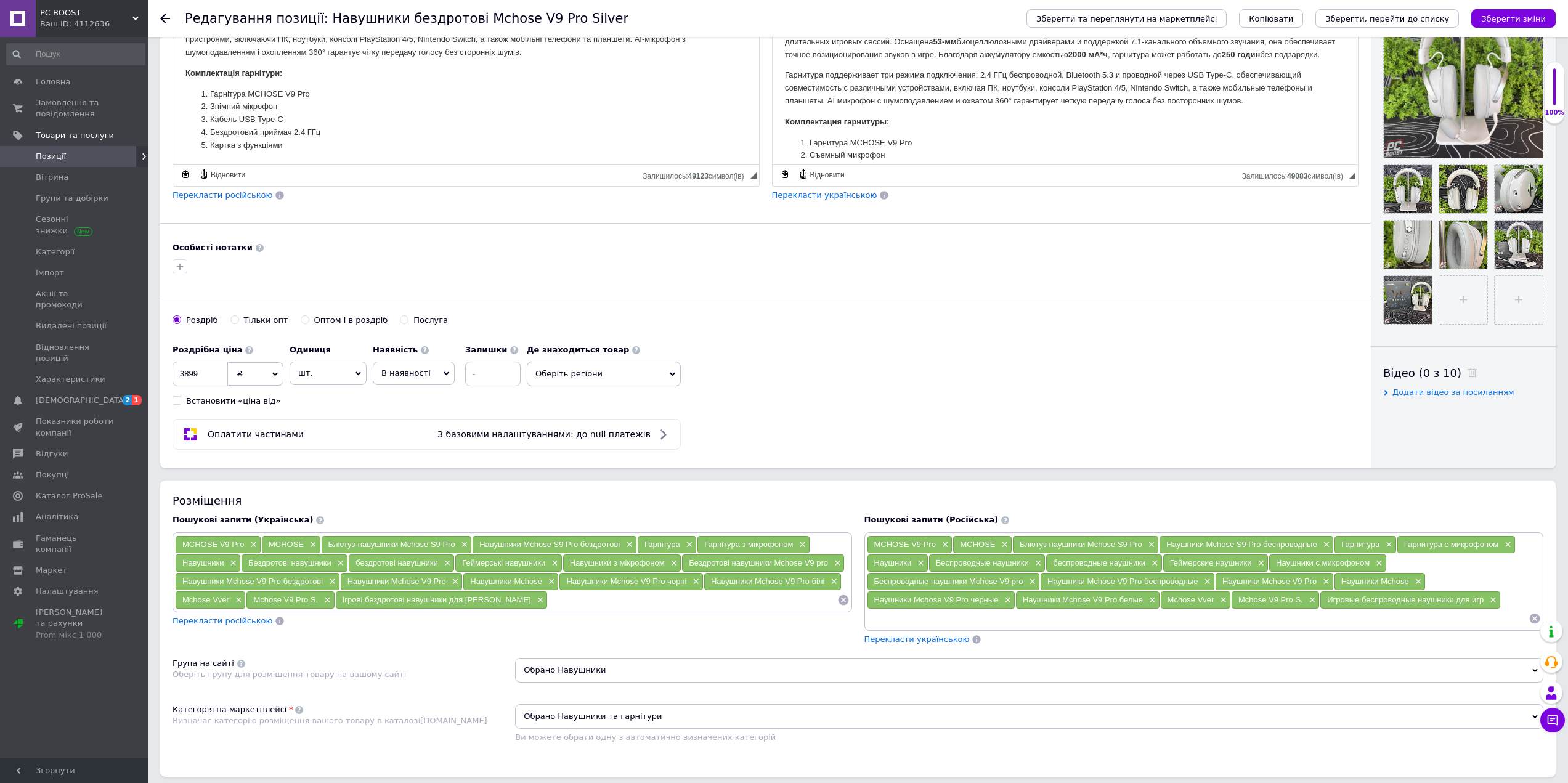
click at [470, 630] on div "Пошукові запити (Українська) MCHOSE V9 Pro × MCHOSE × Блютуз-навушники Mchose S…" at bounding box center [512, 580] width 692 height 143
drag, startPoint x: 328, startPoint y: 584, endPoint x: 181, endPoint y: 580, distance: 147.1
click at [181, 580] on div "Навушники Mchose V9 Pro бездротові ×" at bounding box center [257, 581] width 164 height 17
drag, startPoint x: 371, startPoint y: 582, endPoint x: 446, endPoint y: 584, distance: 75.0
click at [447, 584] on div "Навушники Mchose V9 Pro ×" at bounding box center [401, 581] width 122 height 17
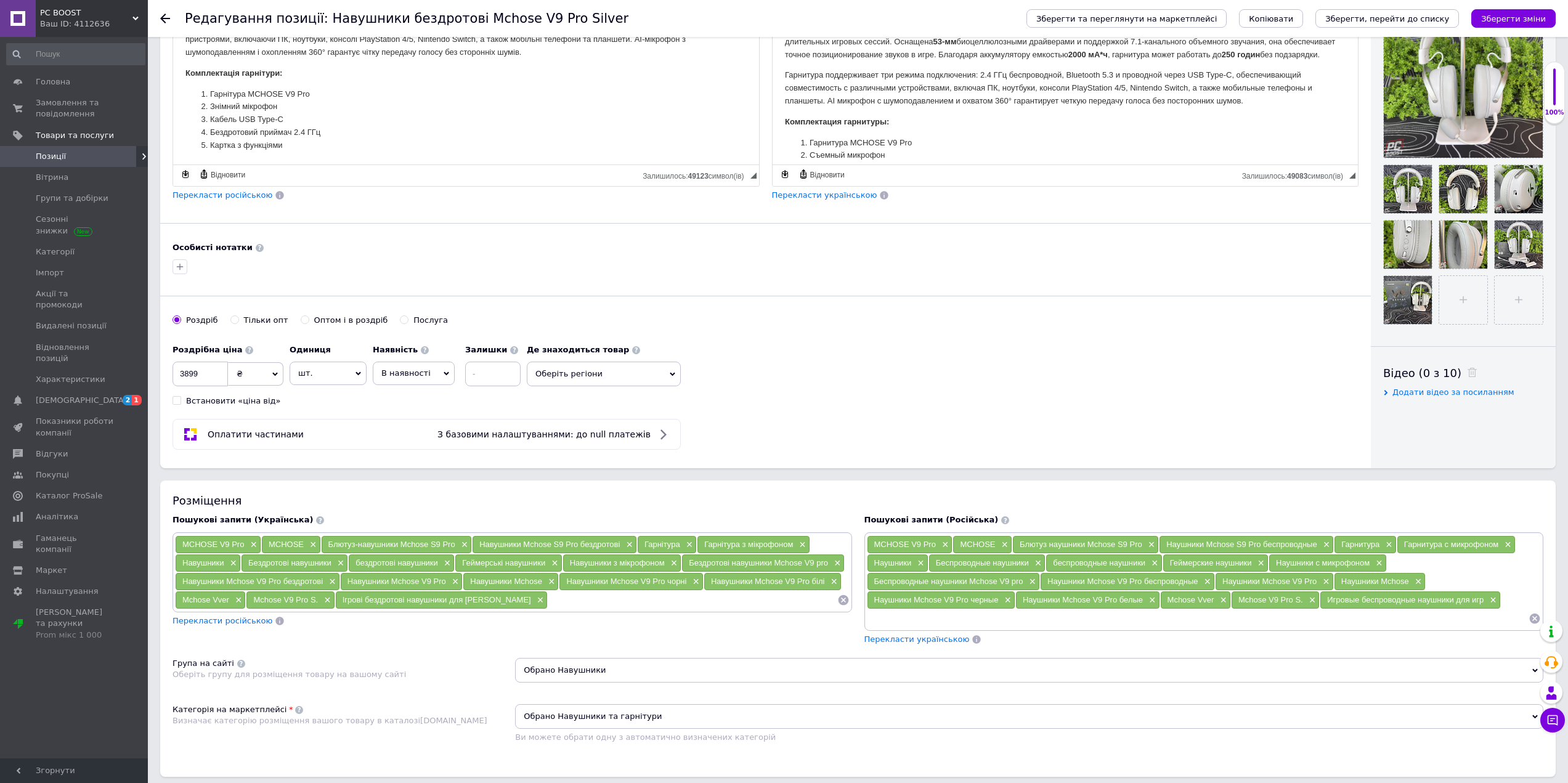
drag, startPoint x: 470, startPoint y: 579, endPoint x: 543, endPoint y: 584, distance: 73.2
click at [543, 584] on div "Навушники Mchose ×" at bounding box center [511, 581] width 95 height 17
drag, startPoint x: 562, startPoint y: 583, endPoint x: 687, endPoint y: 584, distance: 125.0
click at [687, 584] on div "Навушники Mchose V9 Pro чорні ×" at bounding box center [631, 581] width 143 height 17
drag, startPoint x: 705, startPoint y: 582, endPoint x: 825, endPoint y: 586, distance: 120.1
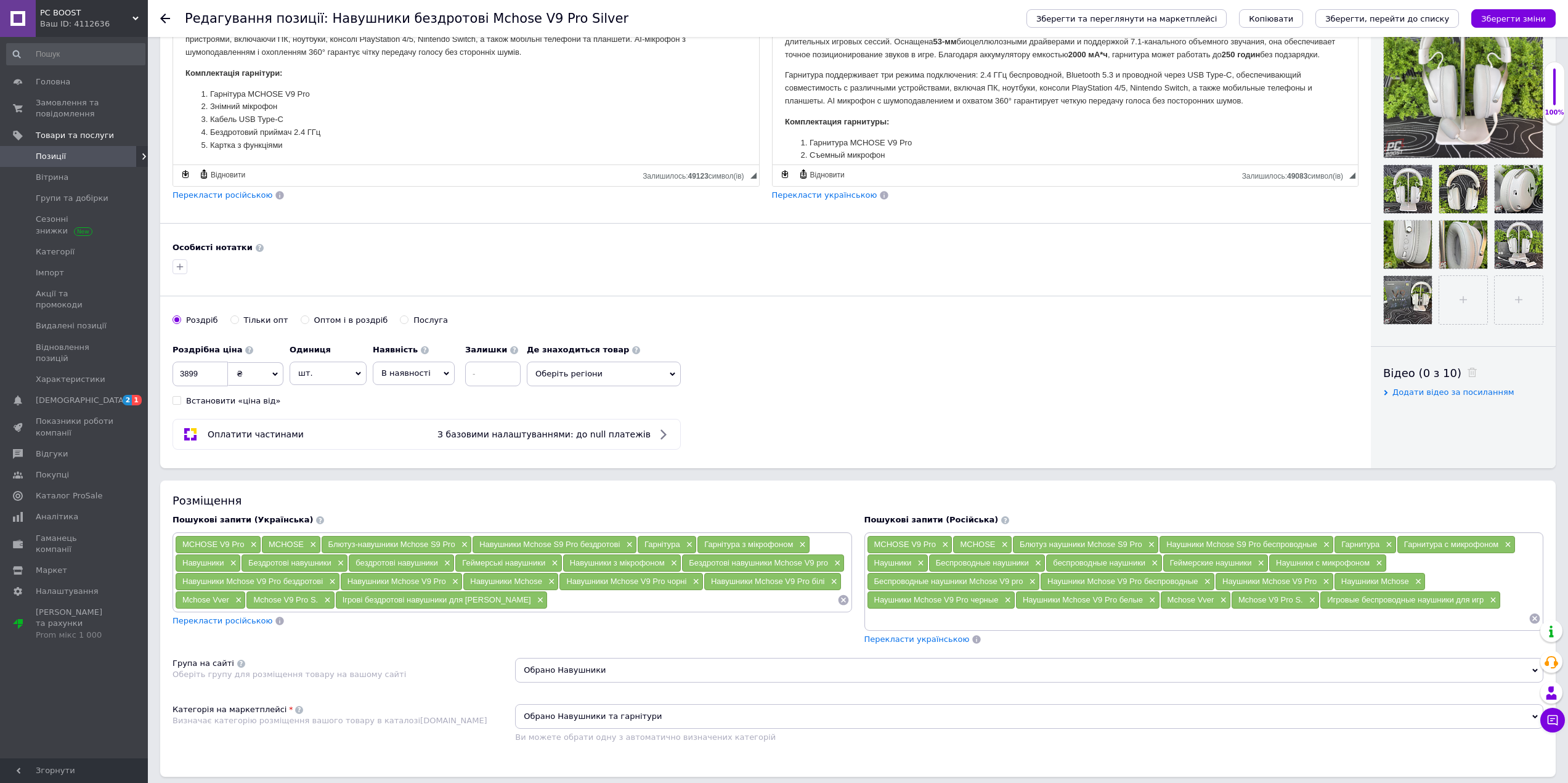
click at [825, 586] on div "Навушники Mchose V9 Pro білі ×" at bounding box center [772, 581] width 137 height 17
drag, startPoint x: 180, startPoint y: 596, endPoint x: 228, endPoint y: 603, distance: 48.5
click at [228, 603] on div "Mchose Vver ×" at bounding box center [210, 599] width 69 height 17
drag, startPoint x: 251, startPoint y: 597, endPoint x: 318, endPoint y: 602, distance: 67.2
click at [318, 602] on div "Mchose V9 Pro S. ×" at bounding box center [289, 599] width 87 height 17
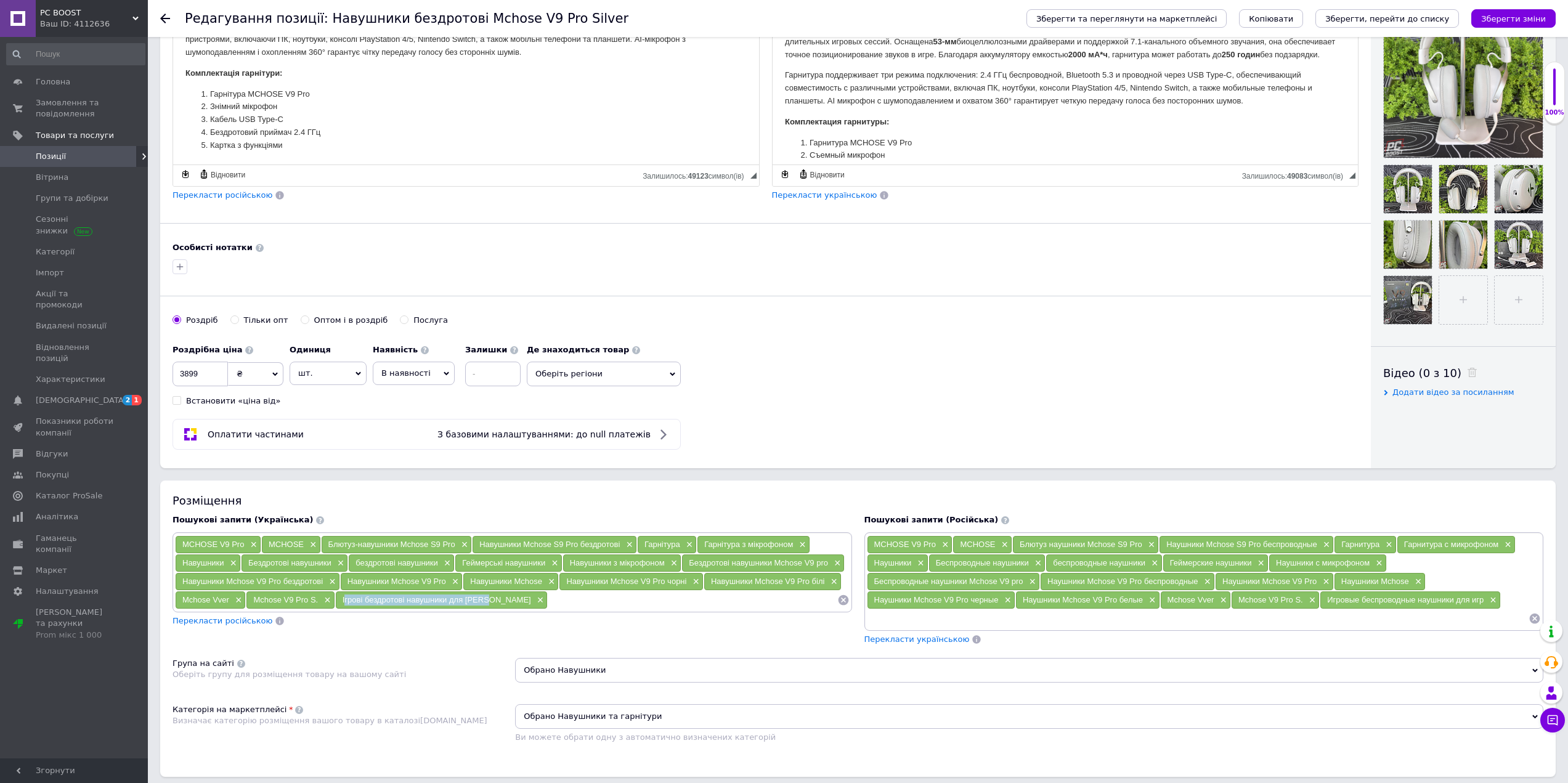
drag, startPoint x: 343, startPoint y: 599, endPoint x: 480, endPoint y: 608, distance: 137.3
click at [480, 608] on div "Ігрові бездротові навушники для [PERSON_NAME] ×" at bounding box center [441, 599] width 212 height 17
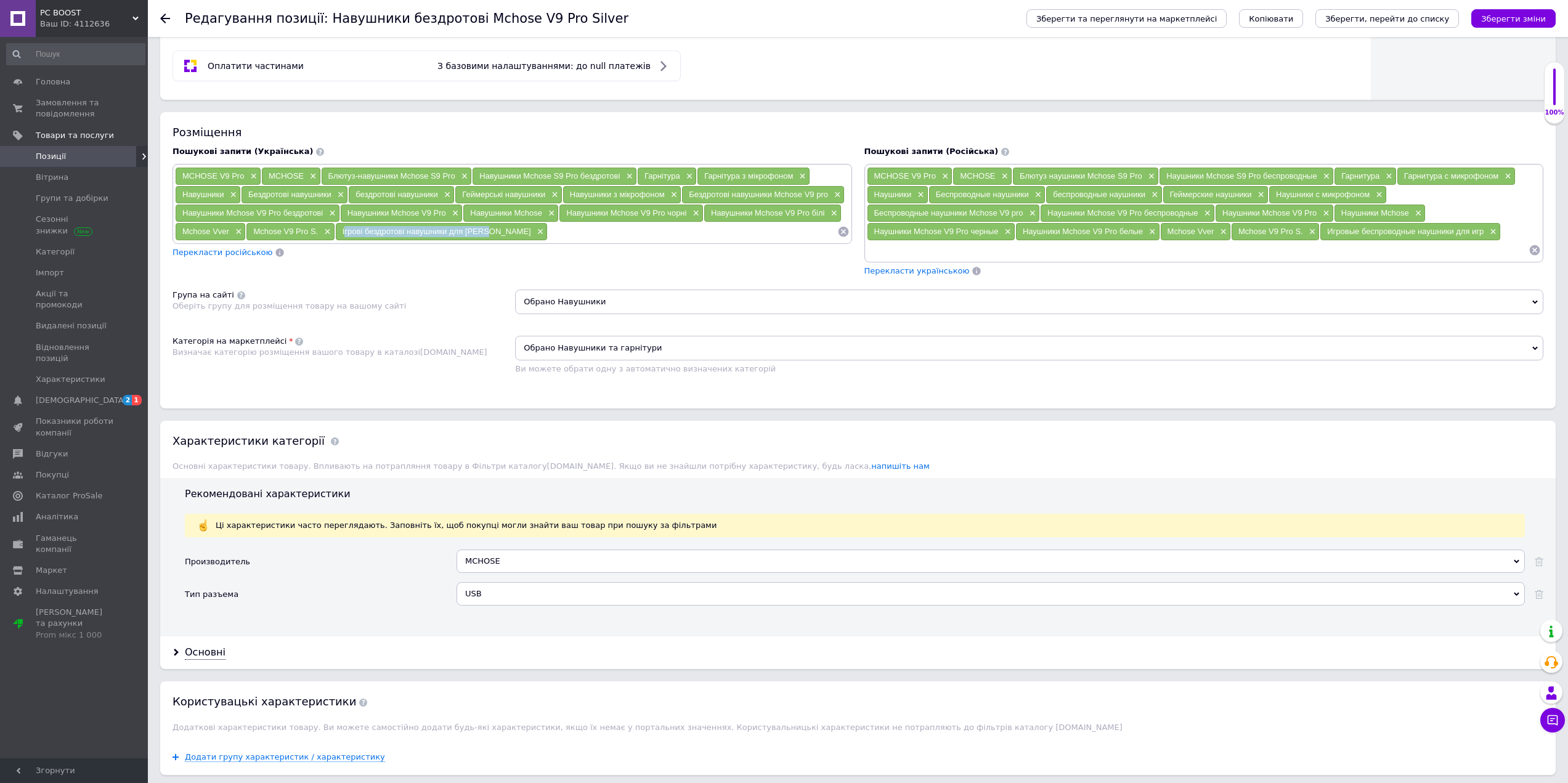
scroll to position [739, 0]
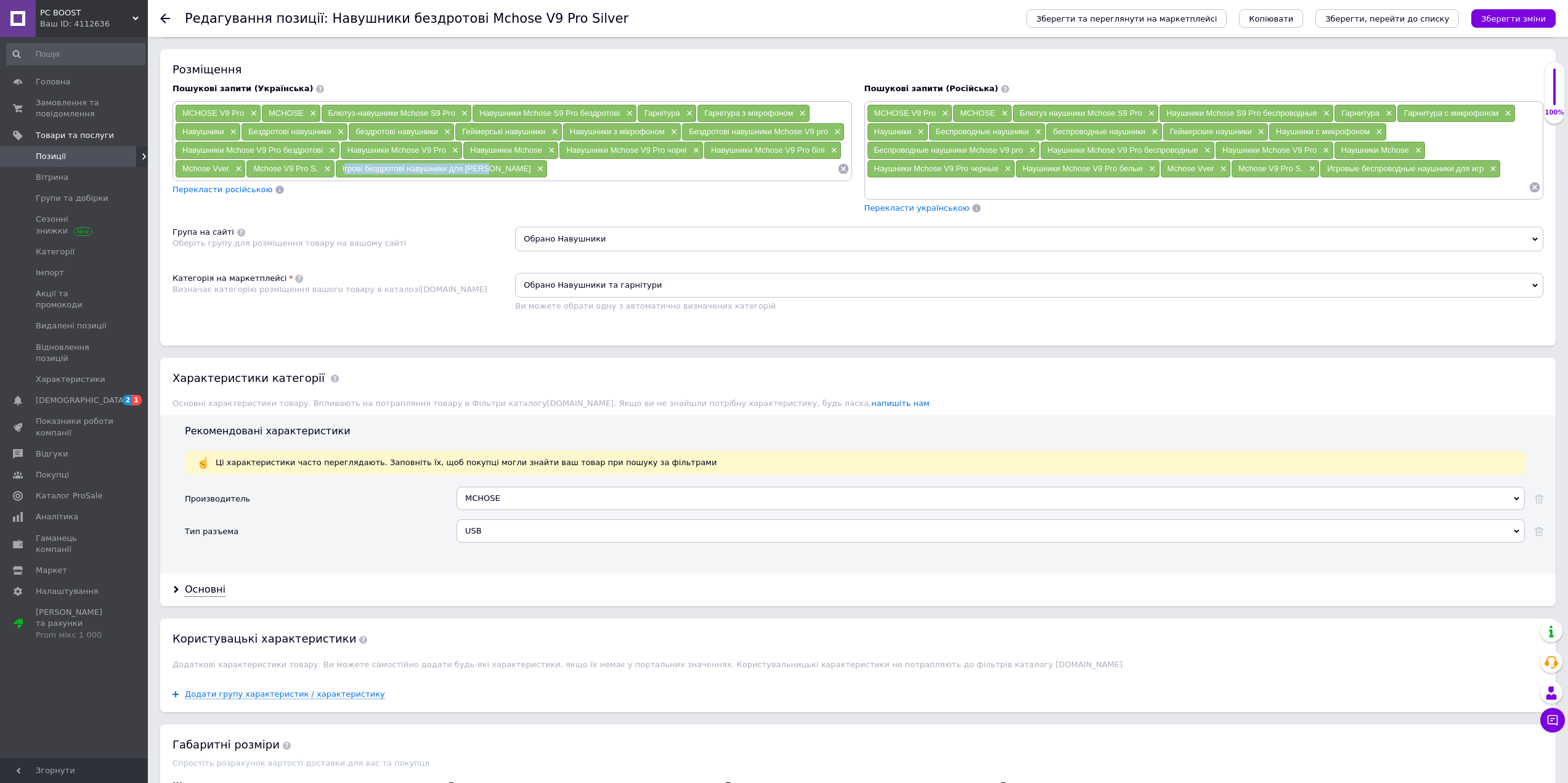
click at [491, 525] on div "USB" at bounding box center [991, 531] width 1068 height 23
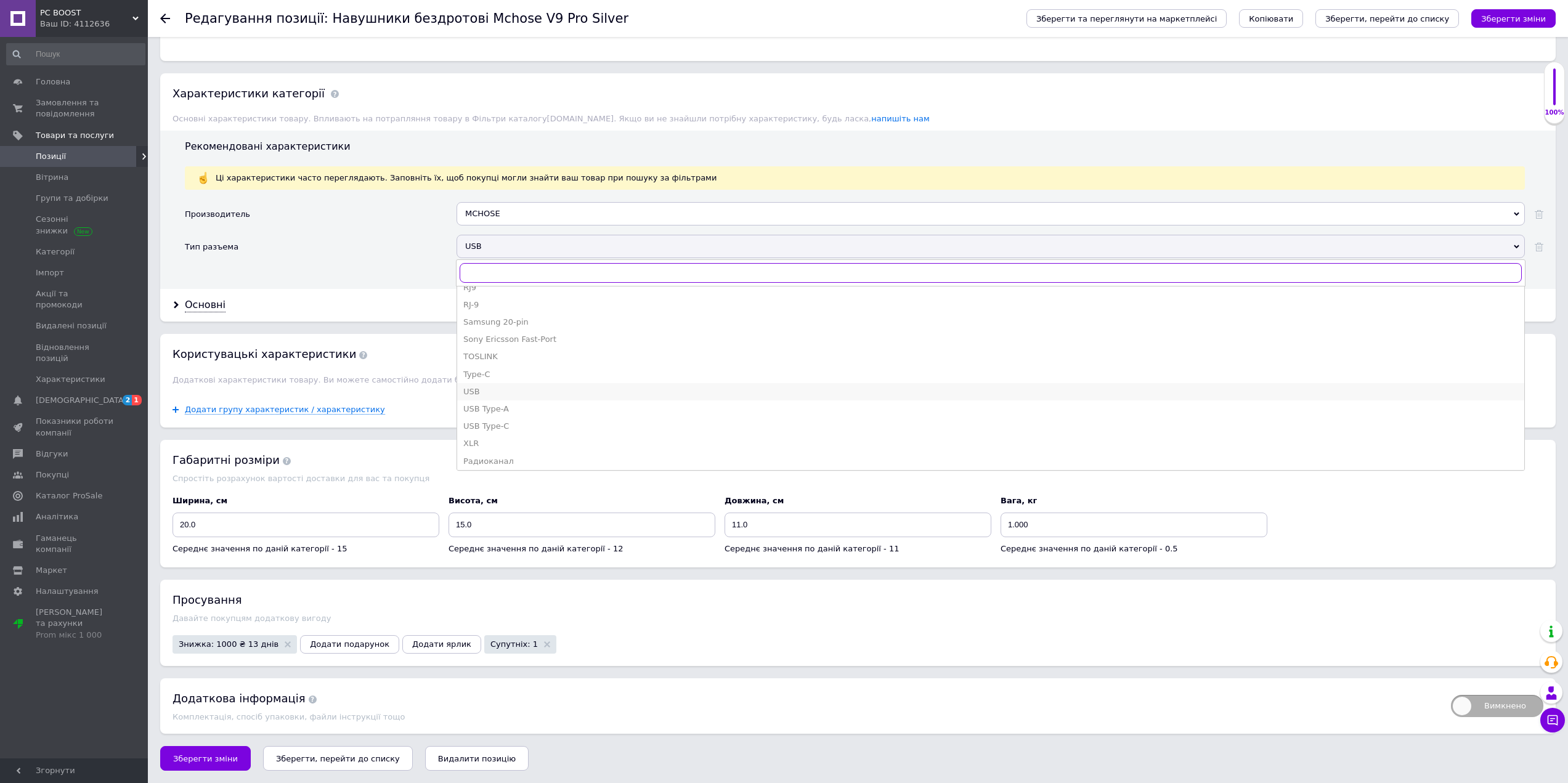
scroll to position [813, 0]
click at [502, 454] on div "Радиоканал" at bounding box center [991, 459] width 1054 height 11
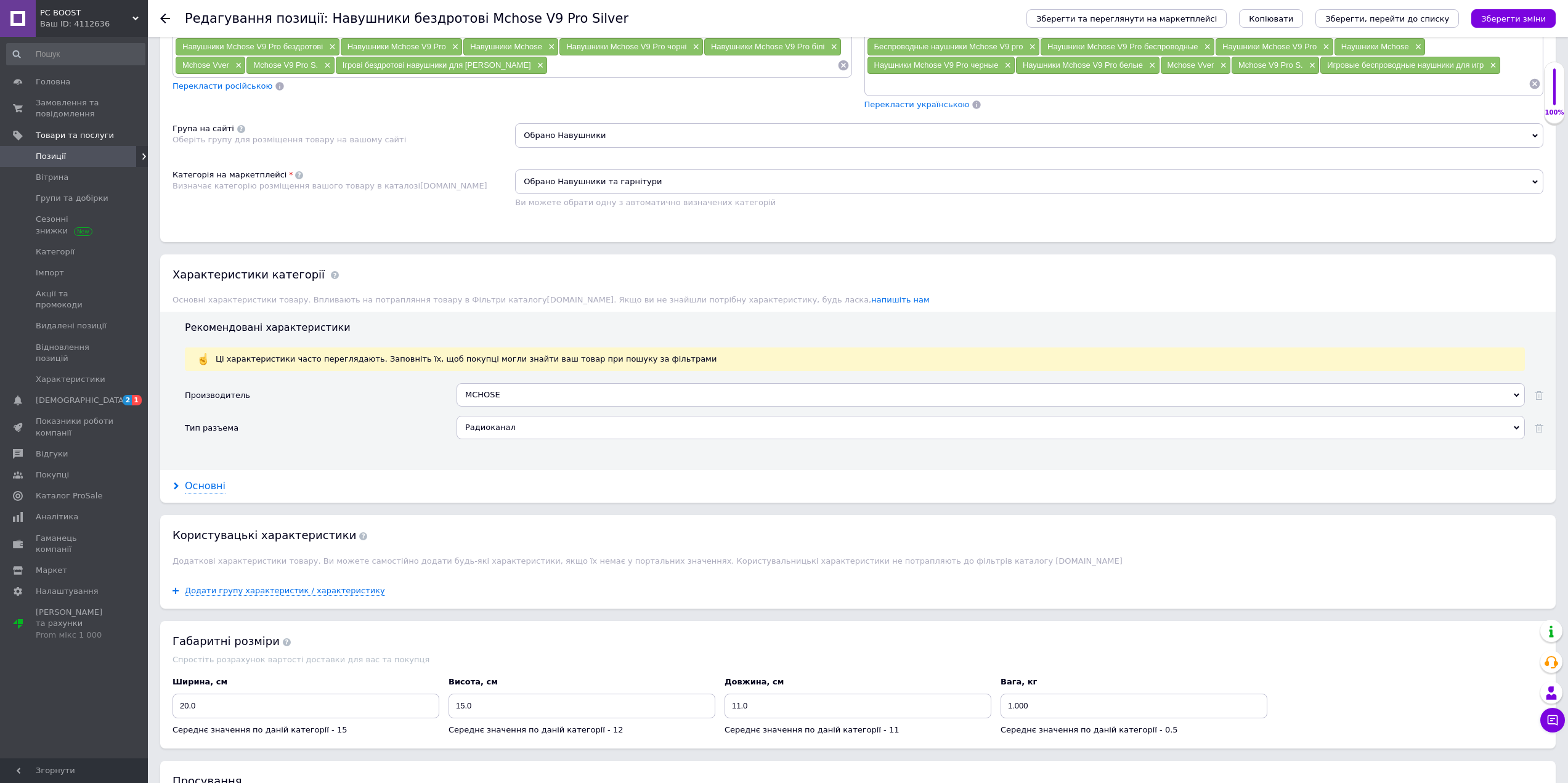
click at [214, 481] on div "Основні" at bounding box center [205, 486] width 41 height 14
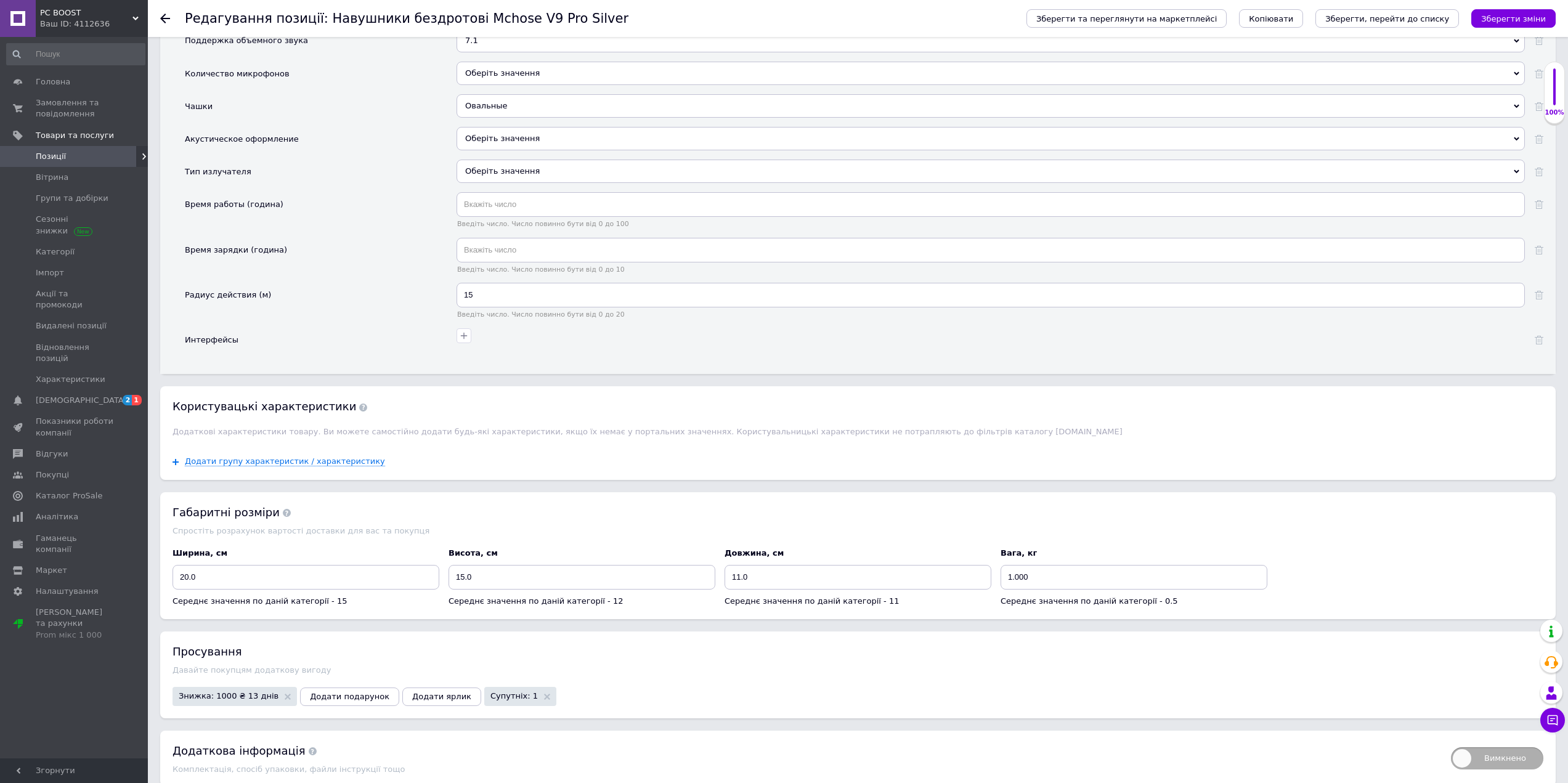
scroll to position [2137, 0]
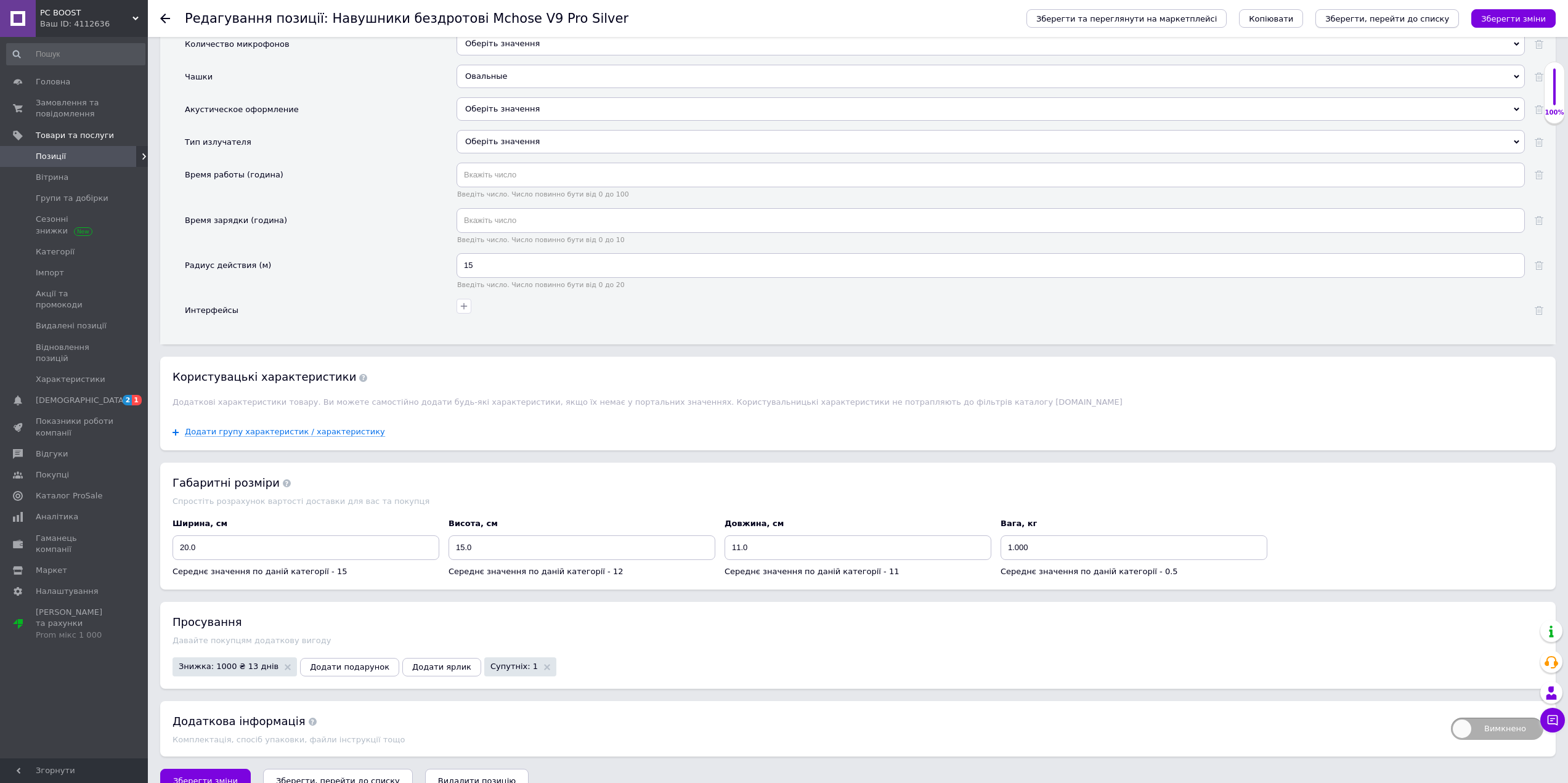
drag, startPoint x: 1530, startPoint y: 20, endPoint x: 1461, endPoint y: 13, distance: 69.4
click at [1529, 19] on icon "Зберегти зміни" at bounding box center [1513, 19] width 65 height 9
